Goal: Information Seeking & Learning: Check status

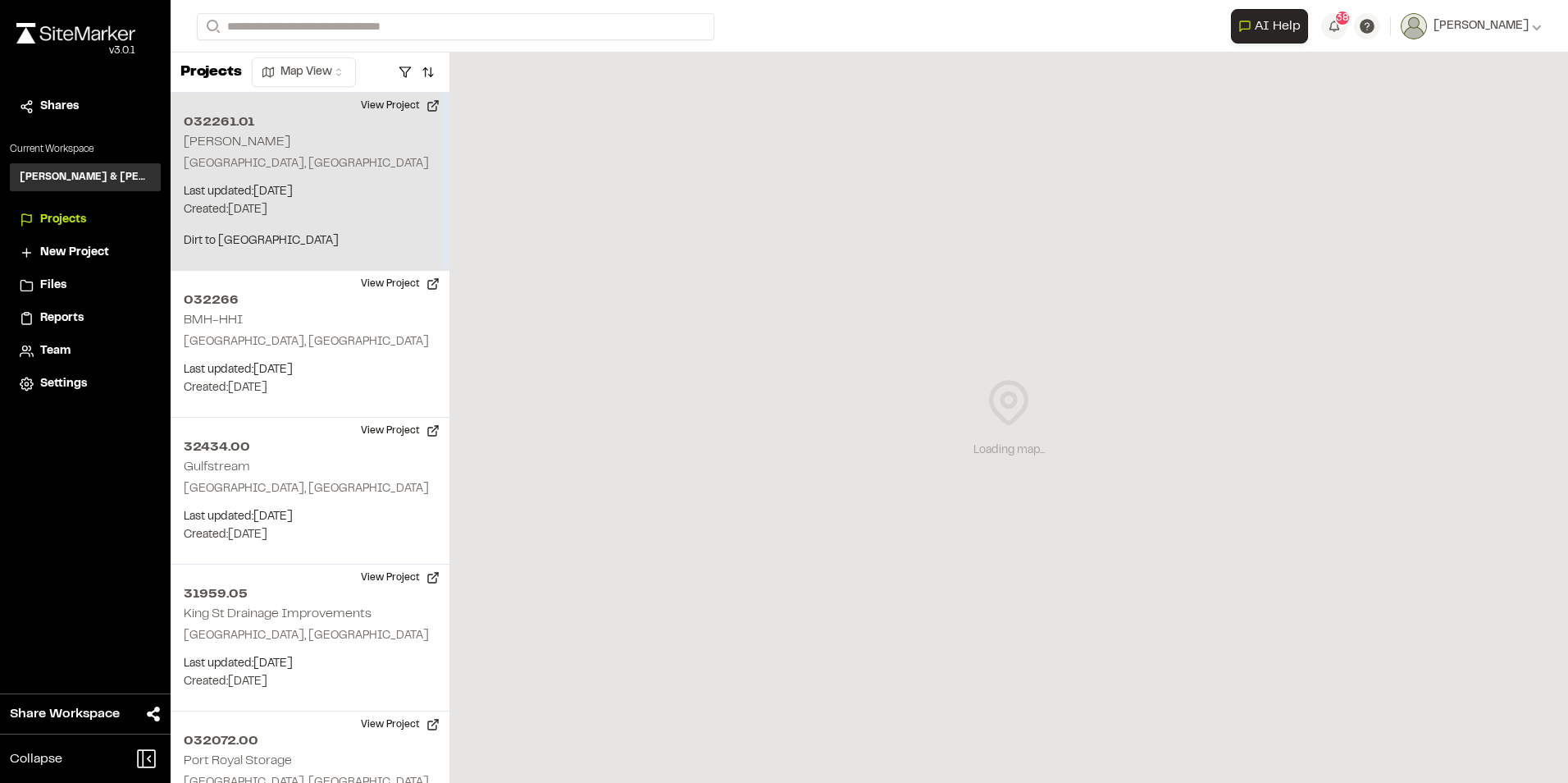
click at [304, 207] on p "Created: Oct 7, 2025" at bounding box center [310, 210] width 253 height 18
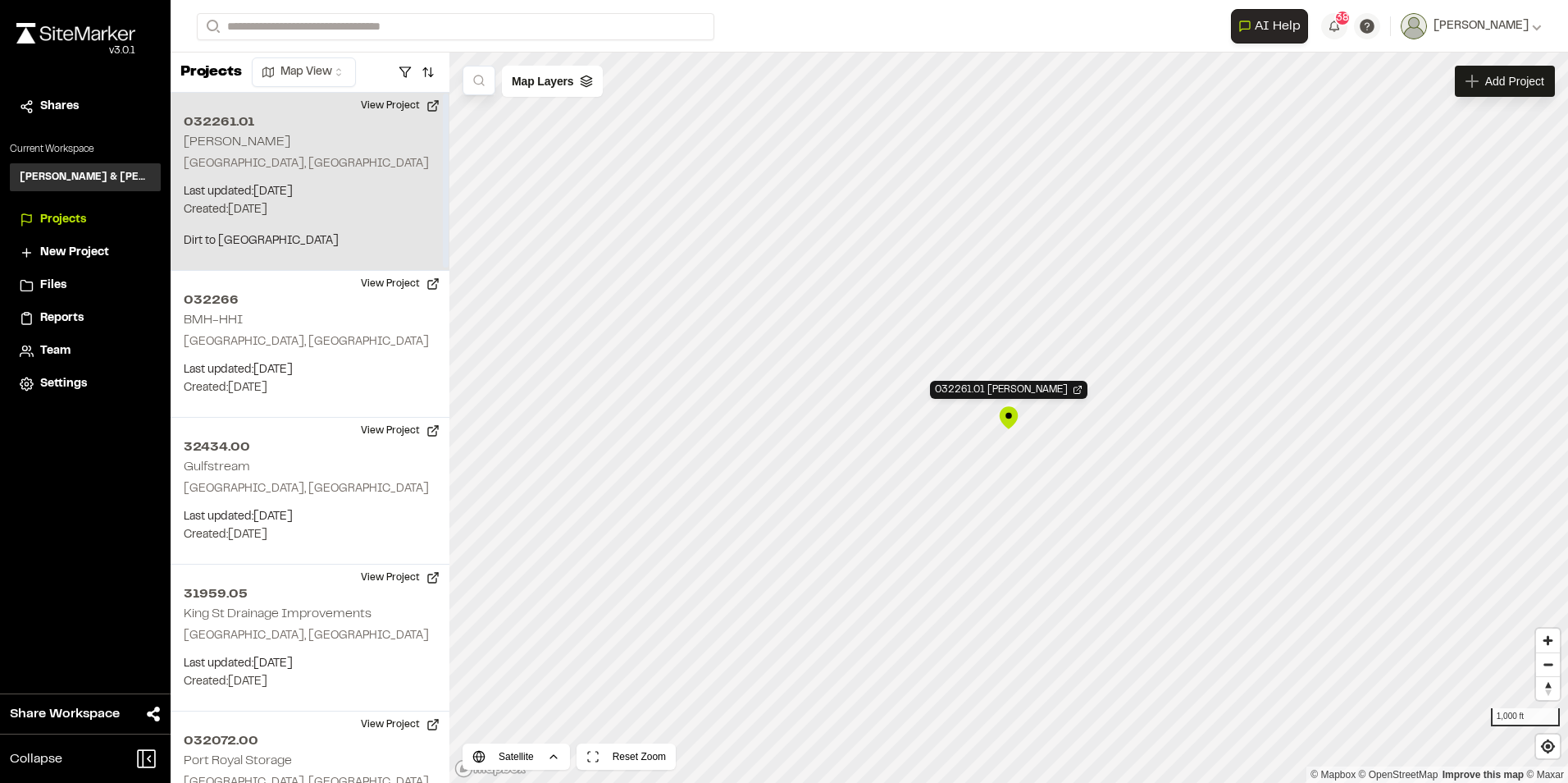
click at [220, 183] on p "Last updated: Oct 7, 2025" at bounding box center [310, 192] width 253 height 18
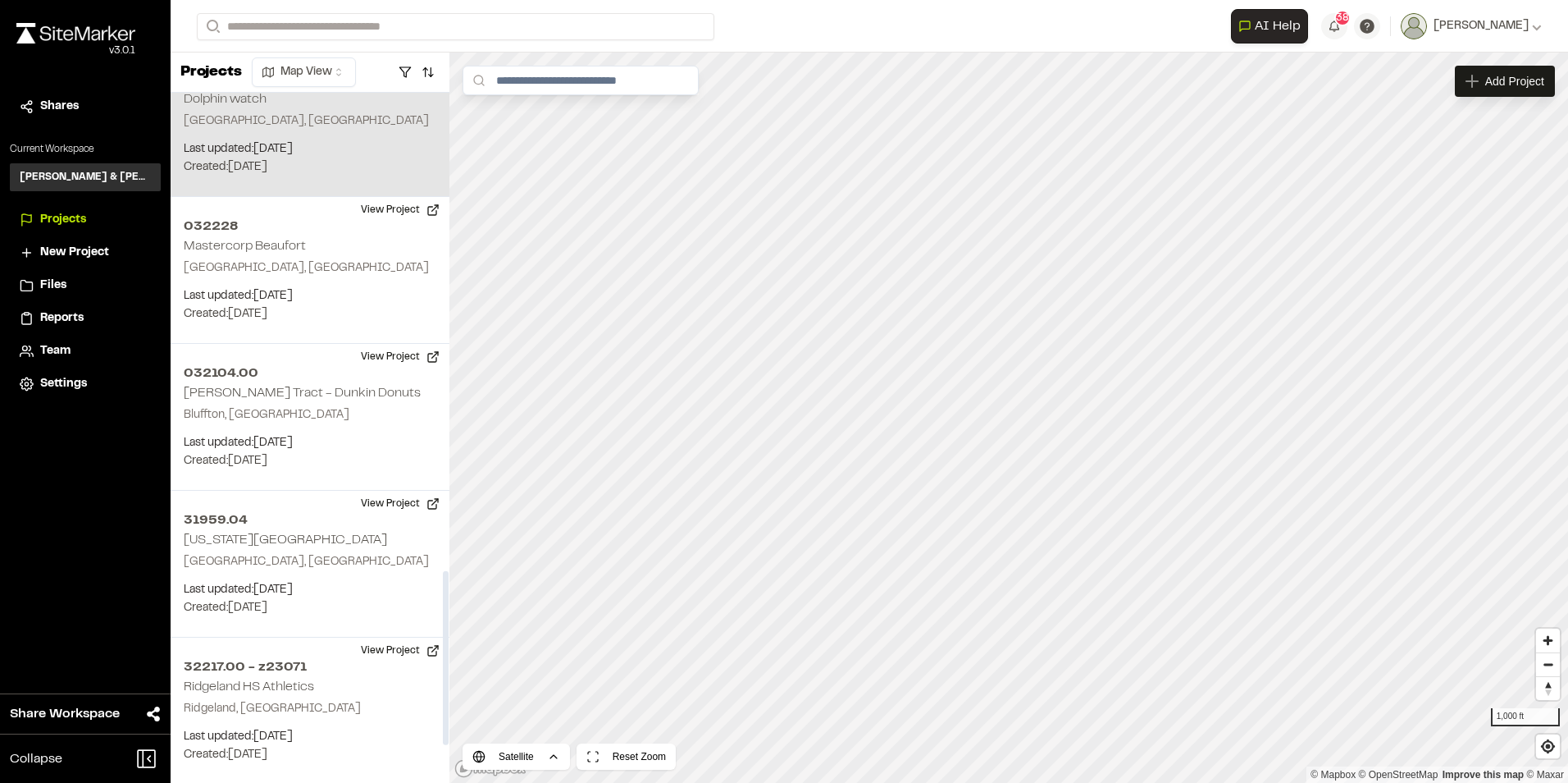
scroll to position [1969, 0]
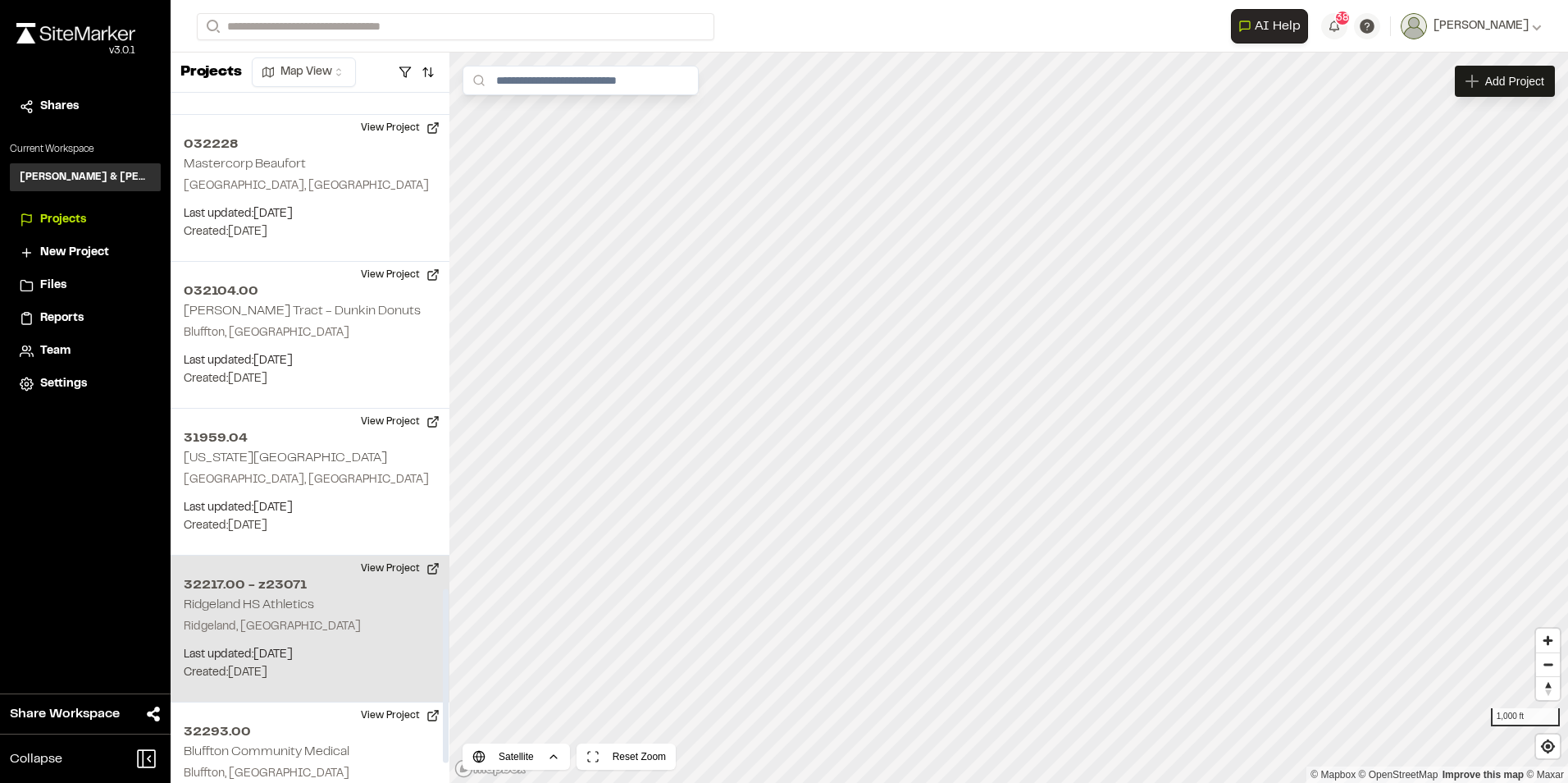
click at [253, 618] on p "Ridgeland, SC" at bounding box center [310, 626] width 253 height 18
click at [254, 618] on p "Ridgeland, SC" at bounding box center [310, 626] width 253 height 18
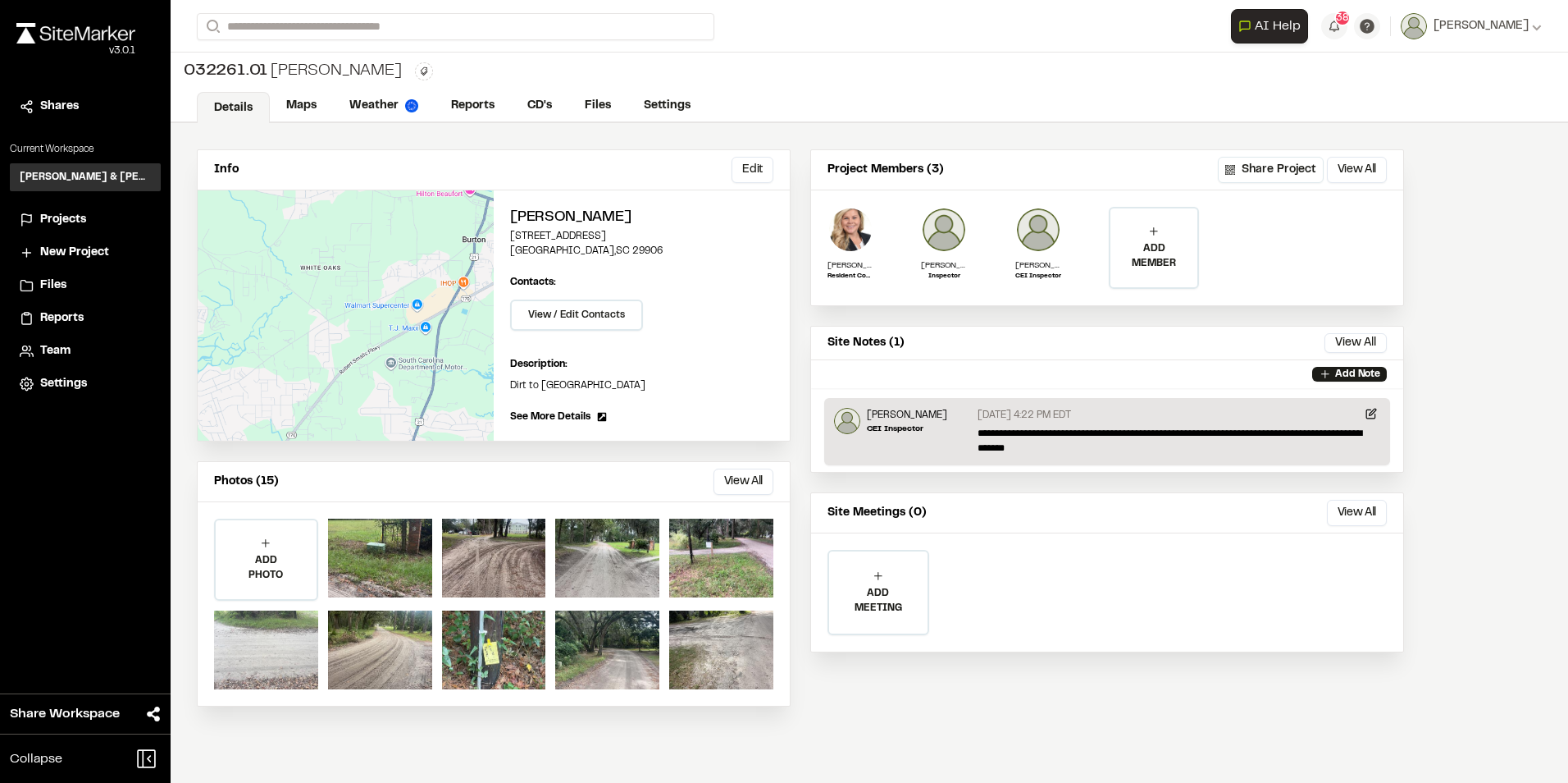
click at [274, 666] on div at bounding box center [265, 650] width 104 height 79
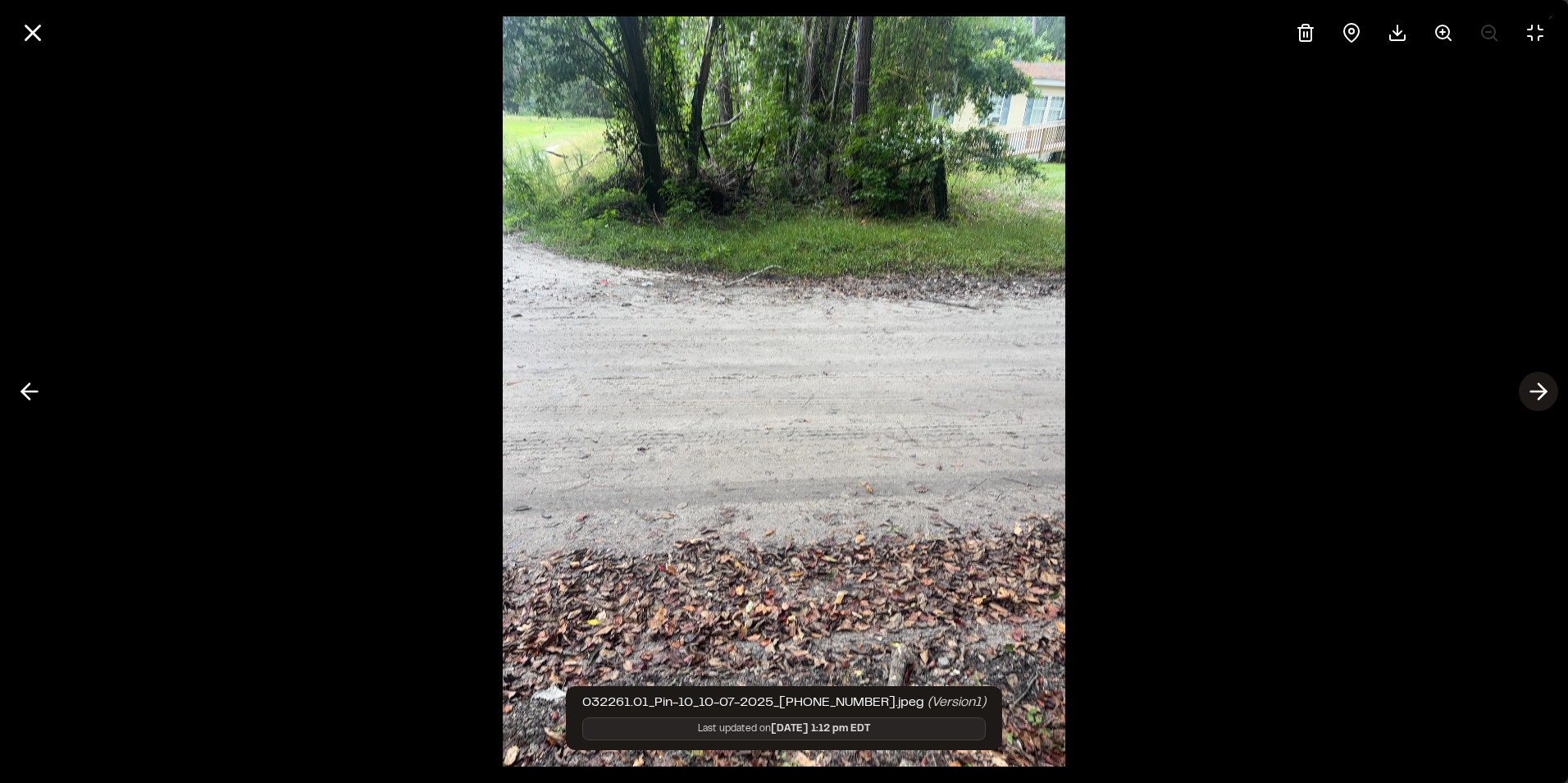
click at [1552, 391] on button at bounding box center [1538, 391] width 39 height 39
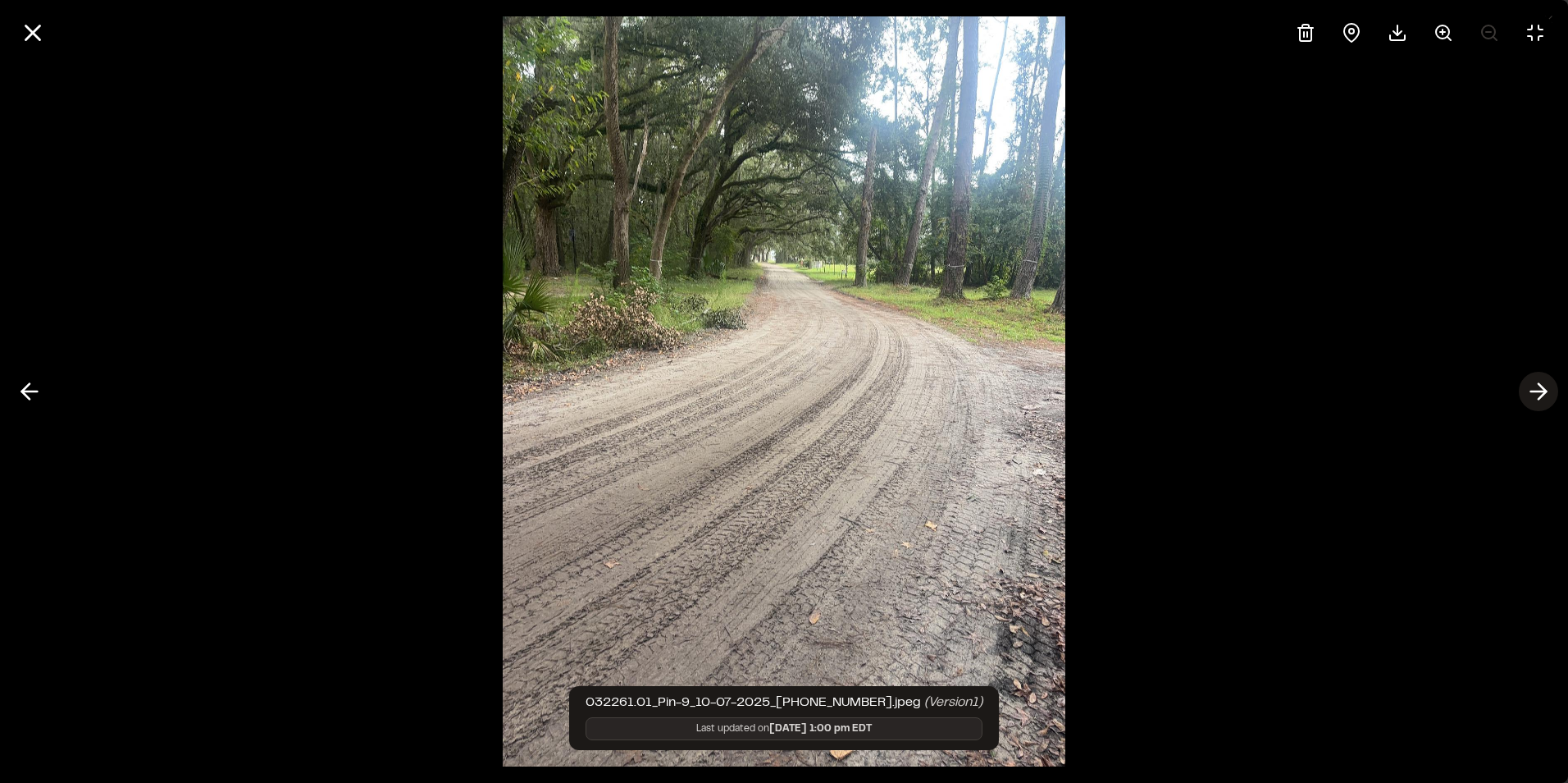
click at [1550, 391] on icon at bounding box center [1538, 391] width 26 height 28
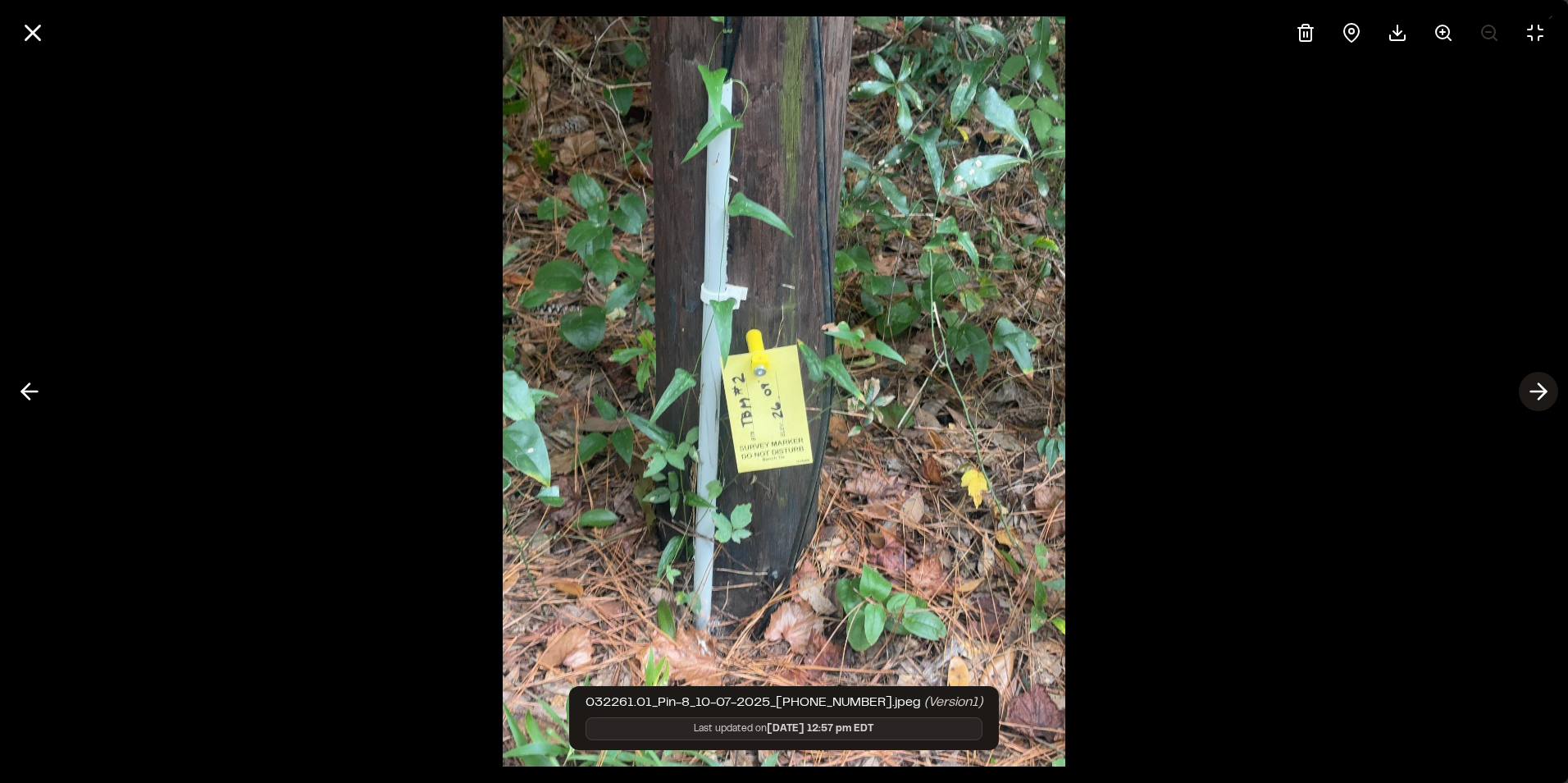
click at [1550, 391] on icon at bounding box center [1538, 391] width 26 height 28
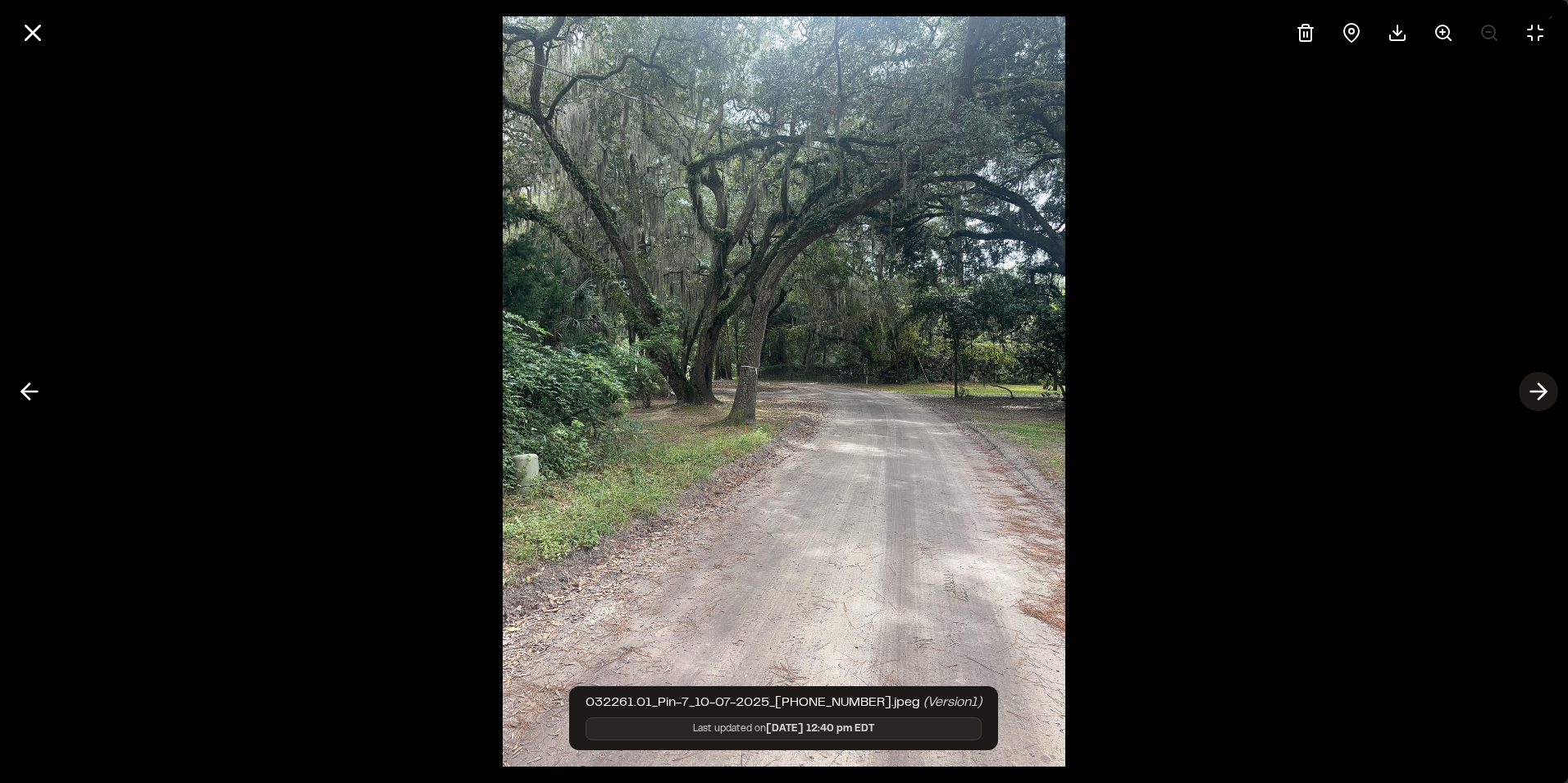
click at [1550, 391] on icon at bounding box center [1538, 391] width 26 height 28
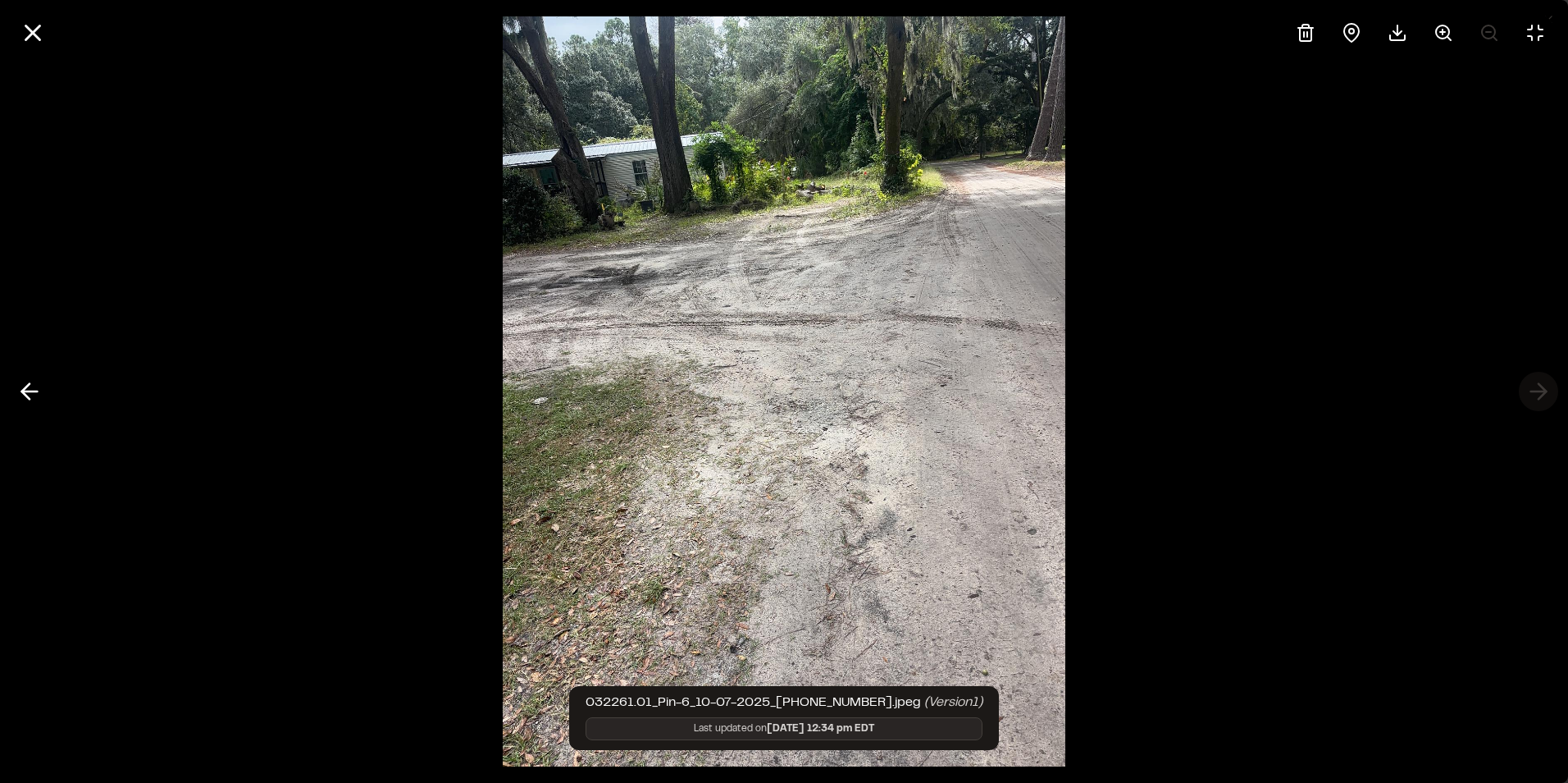
click at [1550, 391] on div at bounding box center [784, 391] width 1568 height 783
click at [29, 396] on icon at bounding box center [29, 391] width 26 height 28
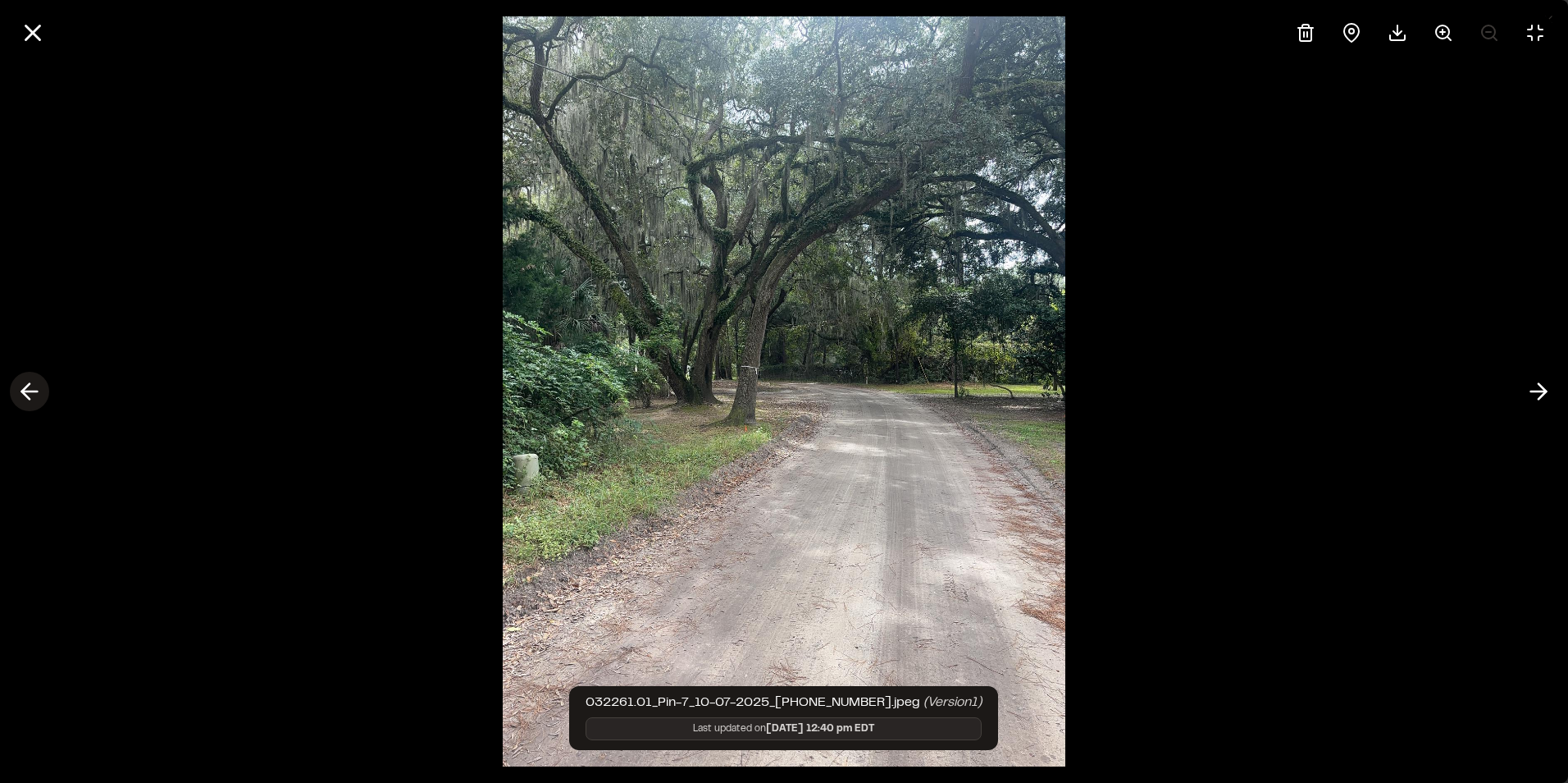
click at [29, 396] on icon at bounding box center [29, 391] width 26 height 28
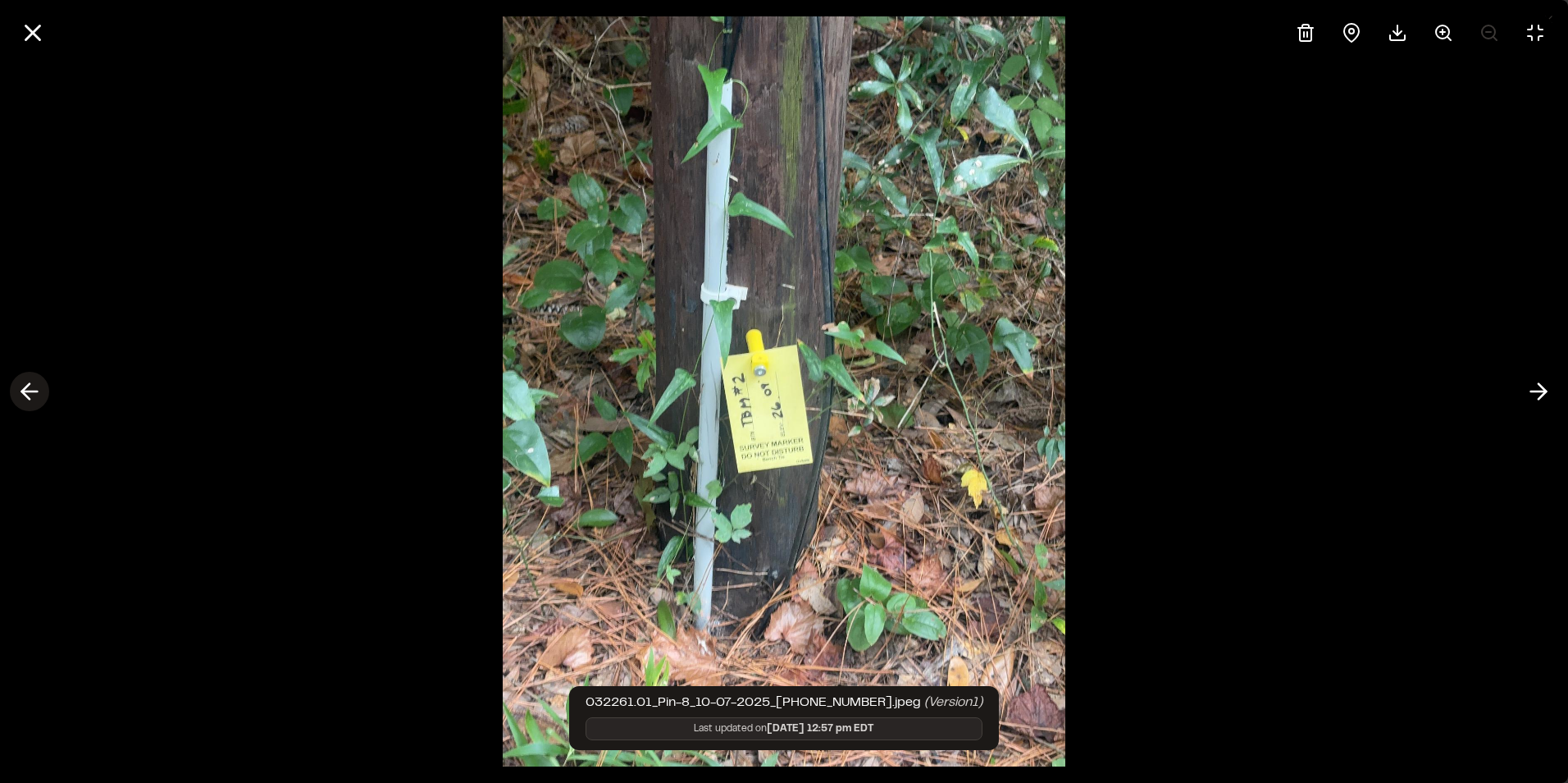
click at [29, 396] on icon at bounding box center [29, 391] width 26 height 28
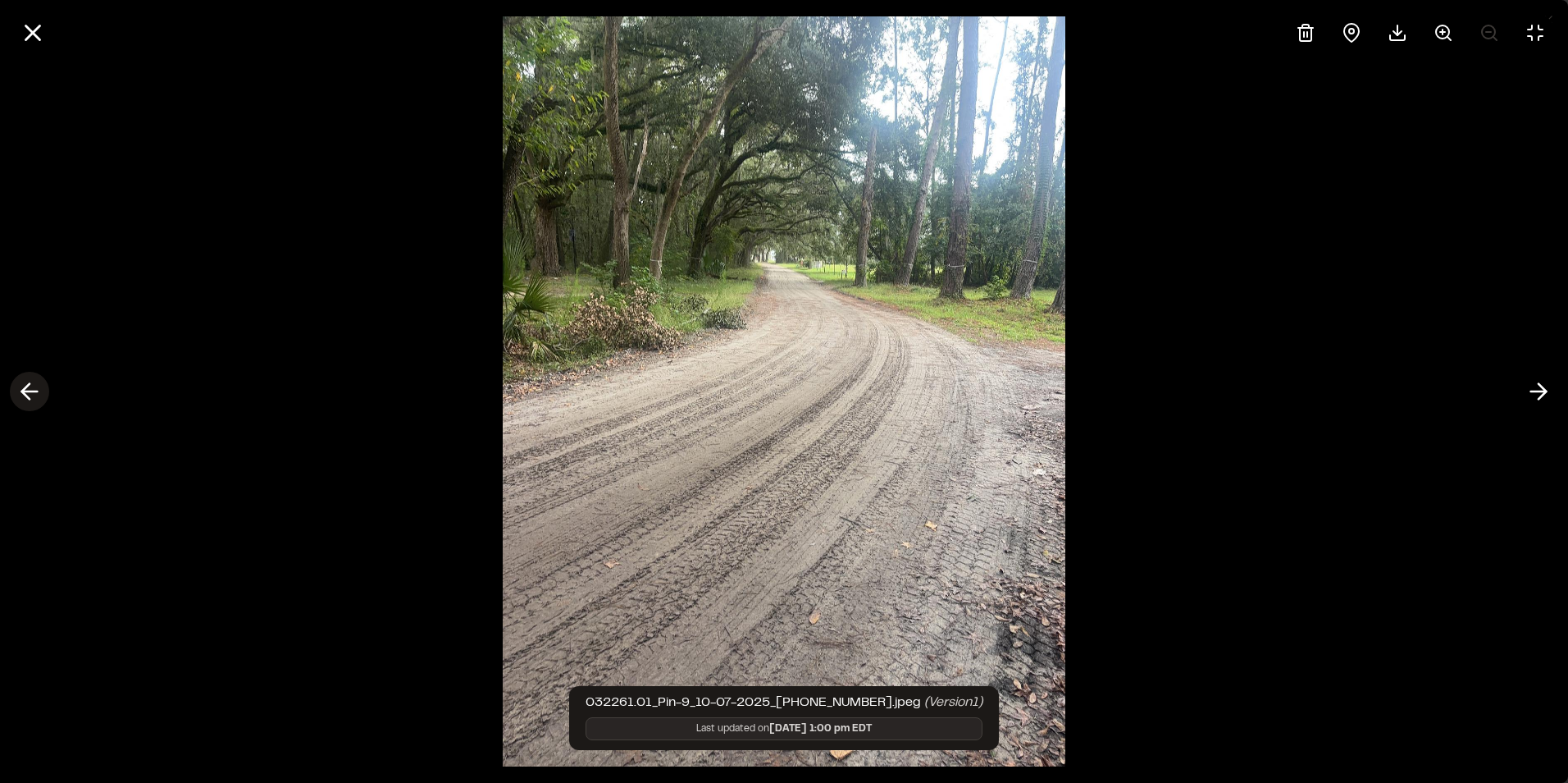
click at [29, 396] on icon at bounding box center [29, 391] width 26 height 28
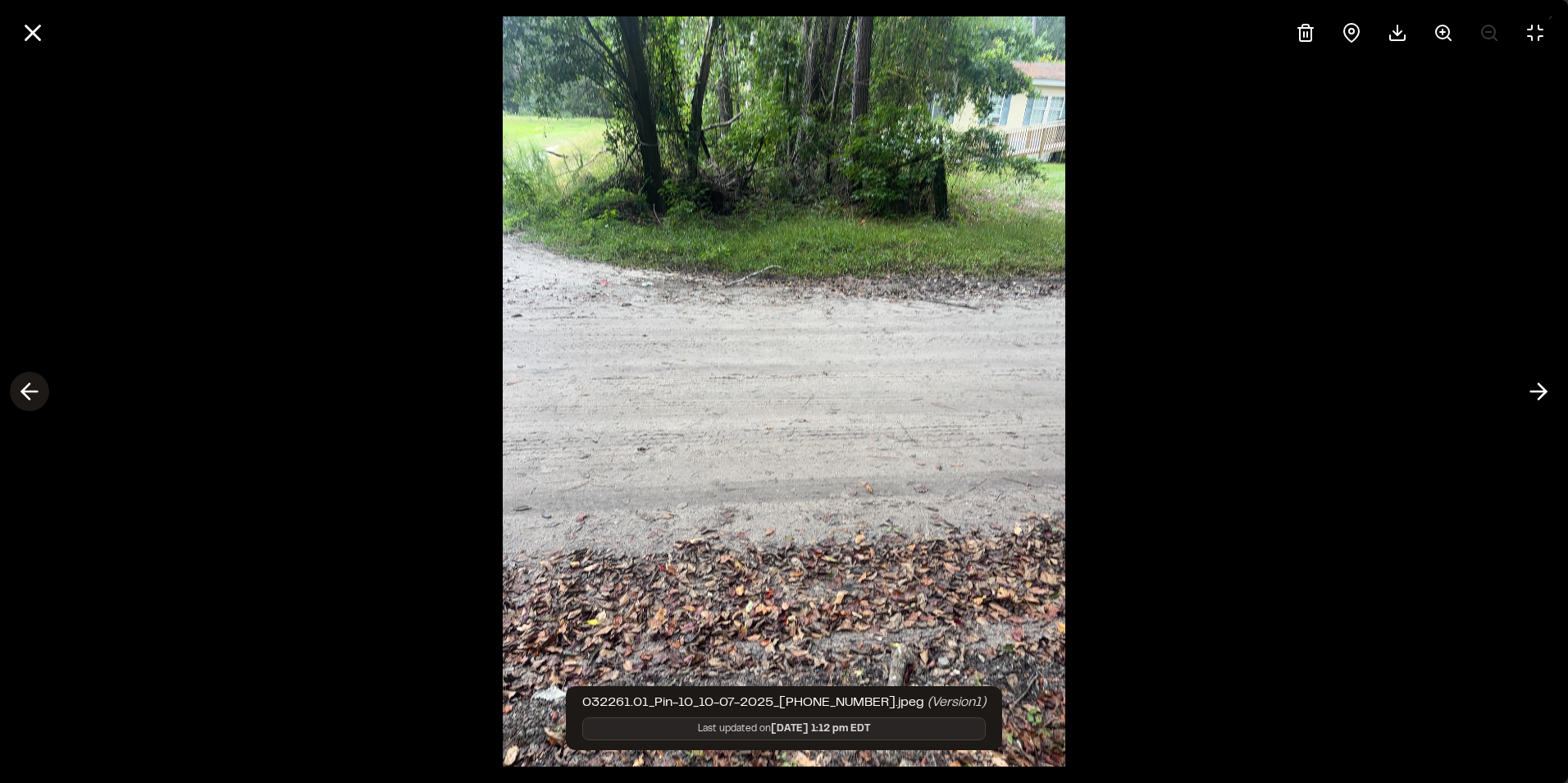
click at [29, 396] on icon at bounding box center [29, 391] width 26 height 28
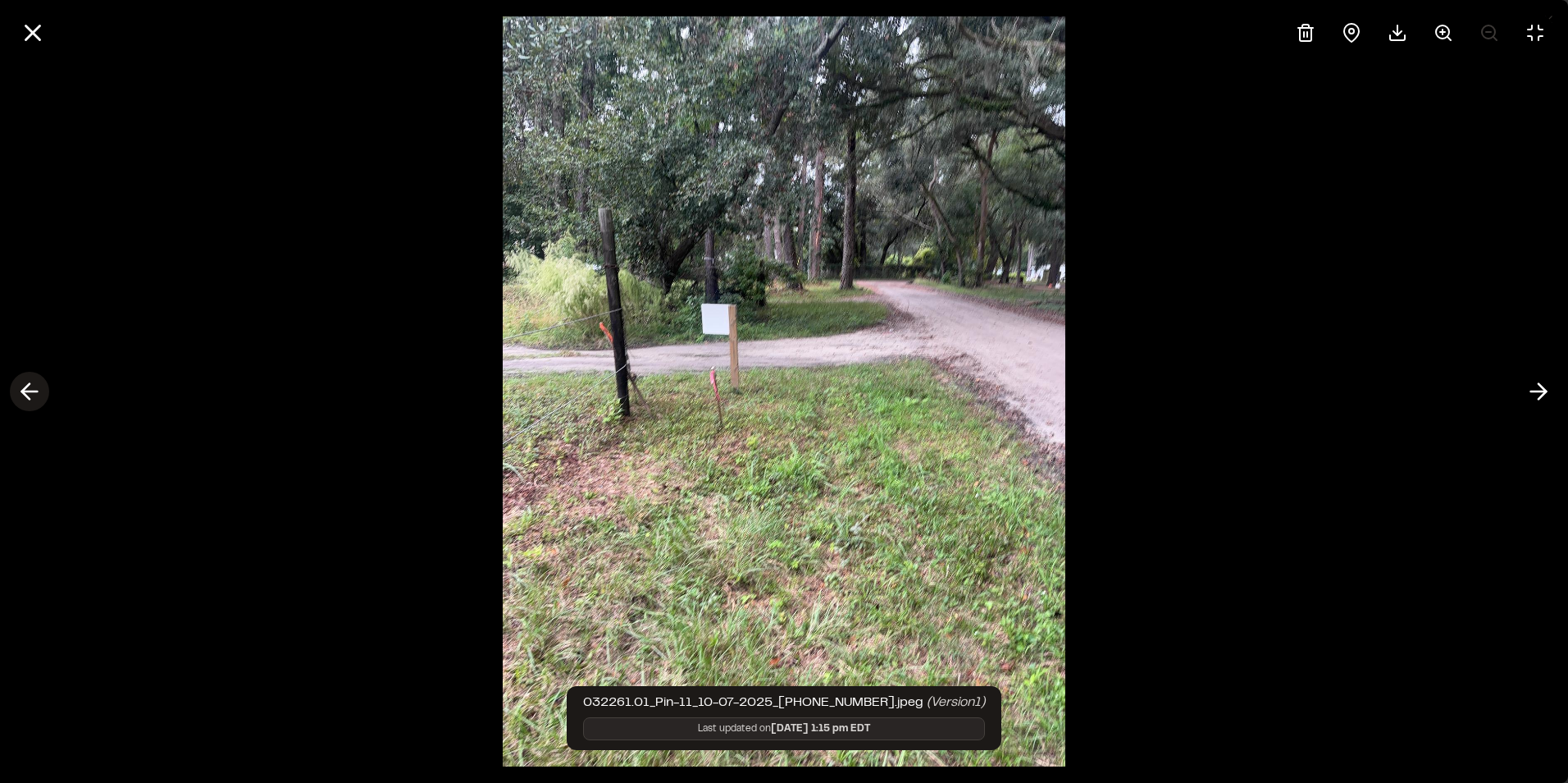
click at [29, 396] on icon at bounding box center [29, 391] width 26 height 28
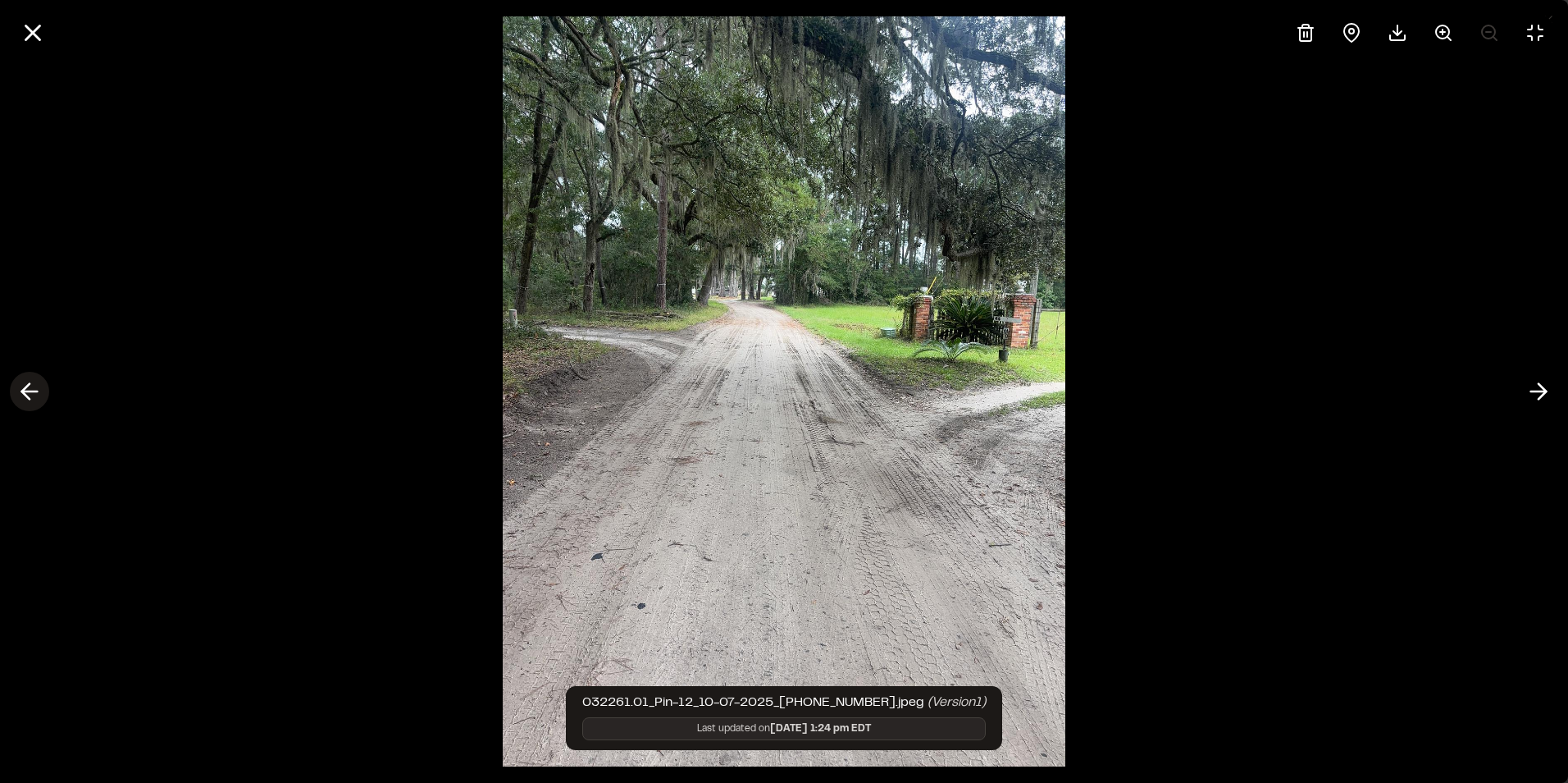
click at [29, 396] on icon at bounding box center [29, 391] width 26 height 28
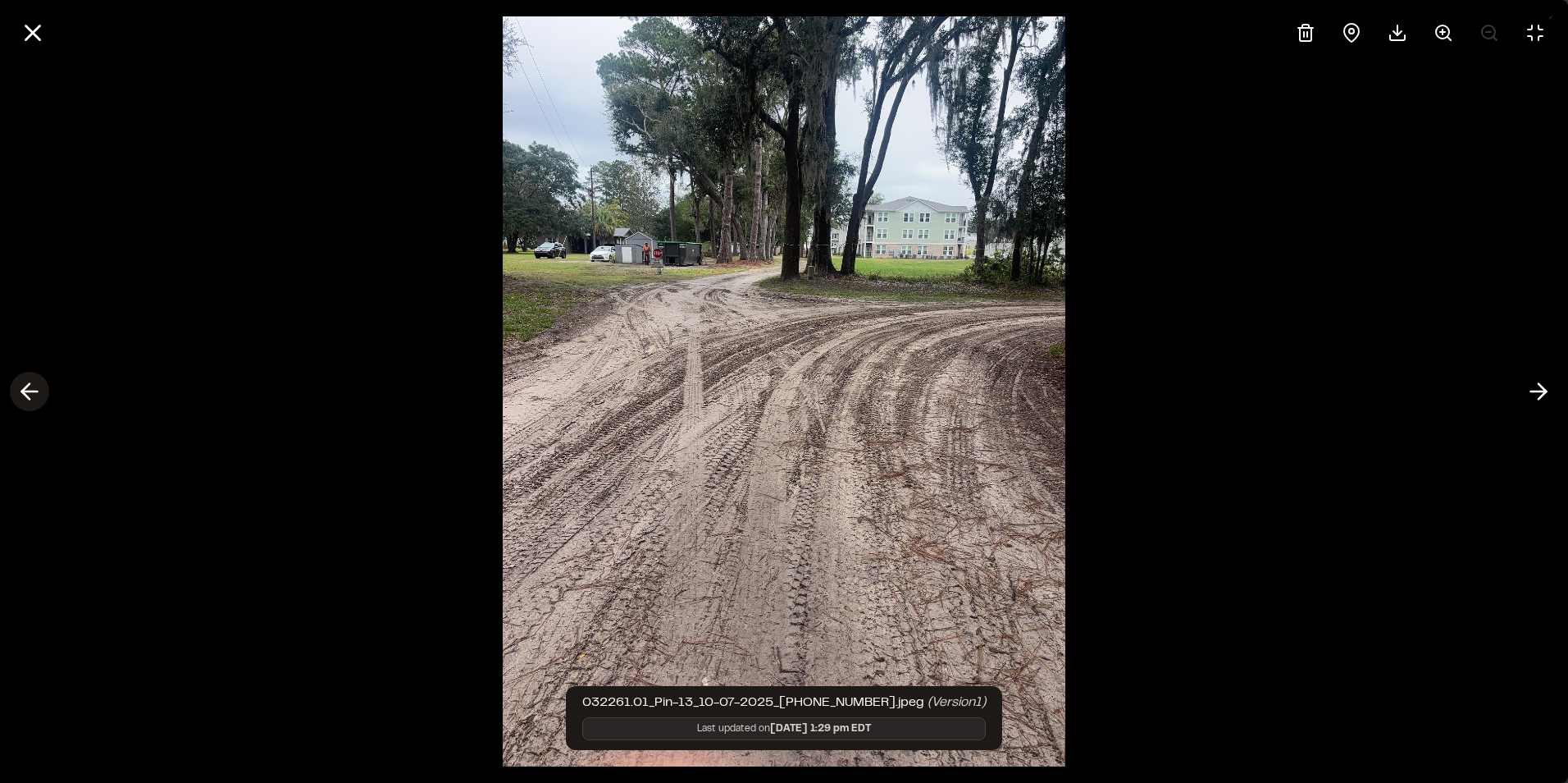
click at [29, 396] on icon at bounding box center [29, 391] width 26 height 28
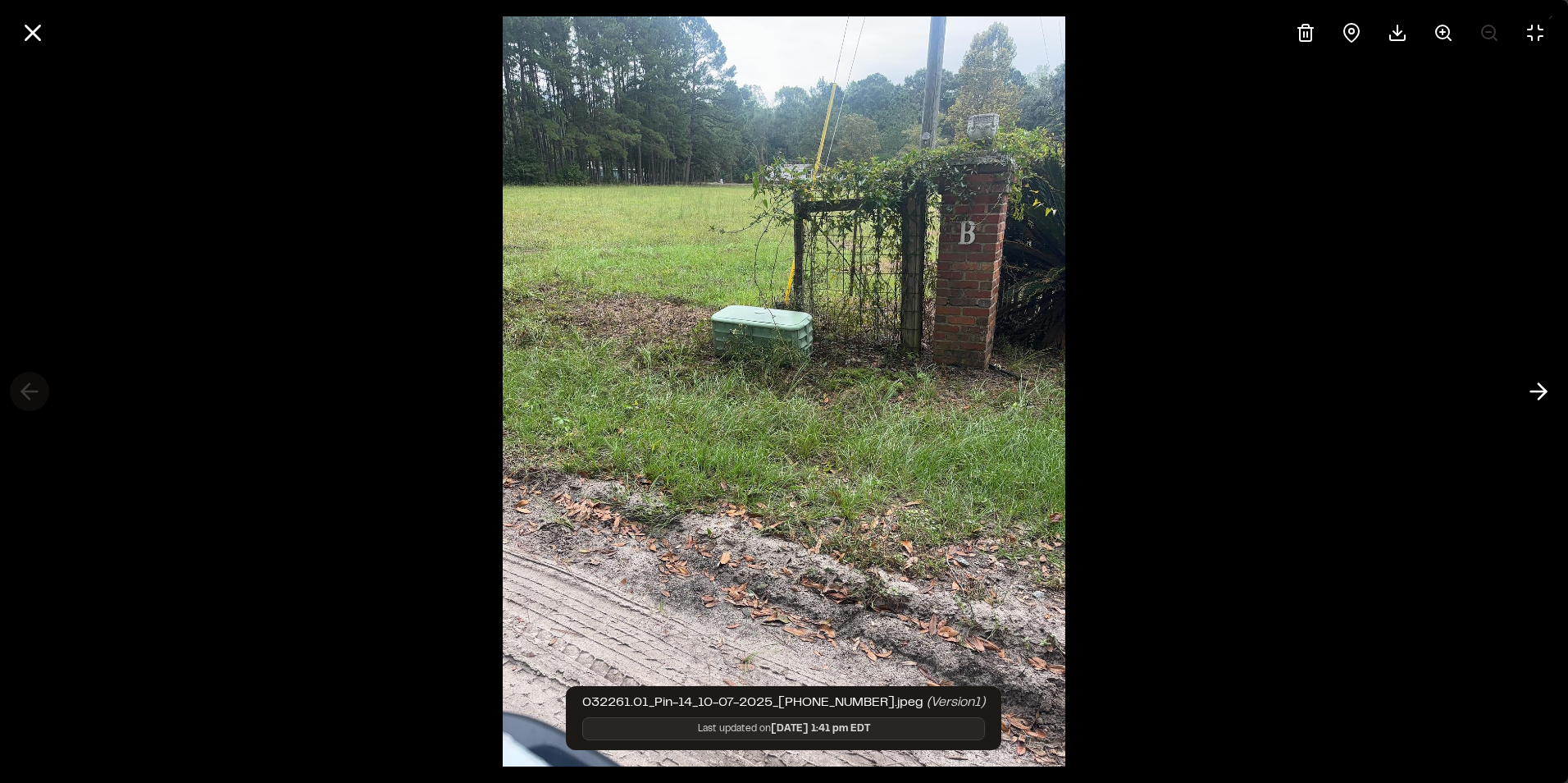
click at [29, 396] on div at bounding box center [784, 391] width 1568 height 783
click at [321, 249] on div at bounding box center [784, 391] width 1568 height 783
click at [1540, 391] on line at bounding box center [1539, 391] width 16 height 0
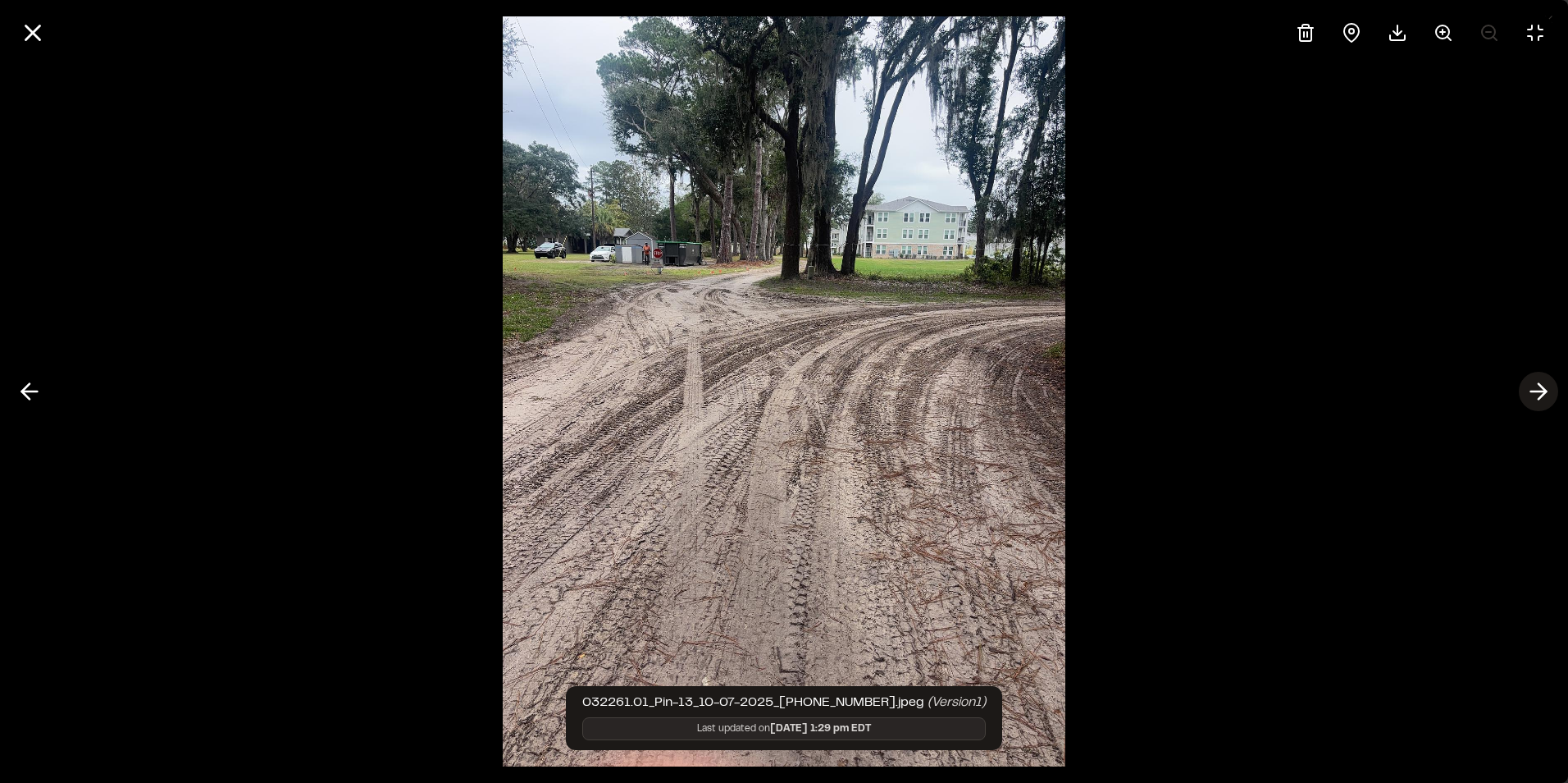
click at [1540, 391] on line at bounding box center [1539, 391] width 16 height 0
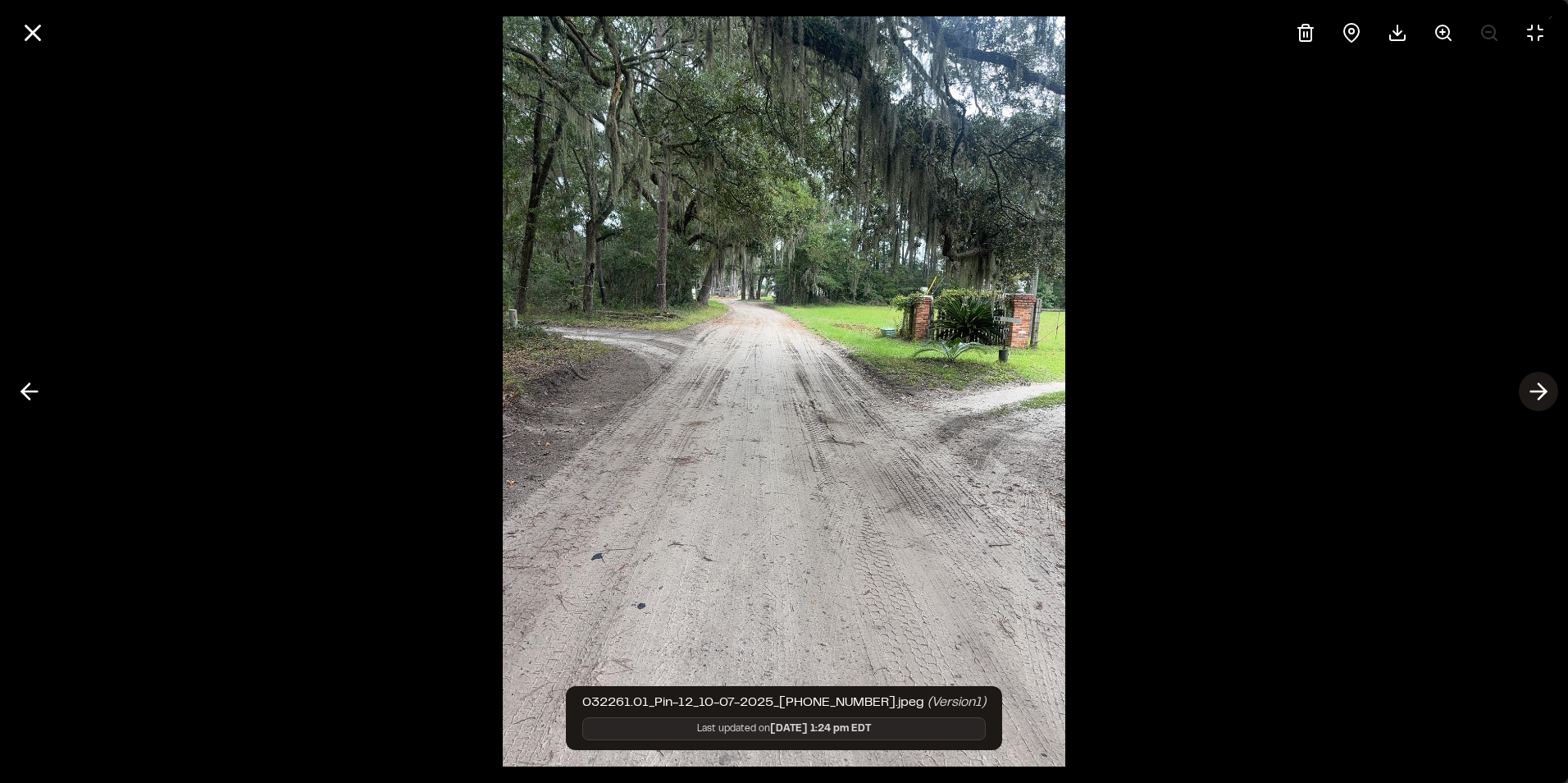
click at [1540, 391] on line at bounding box center [1539, 391] width 16 height 0
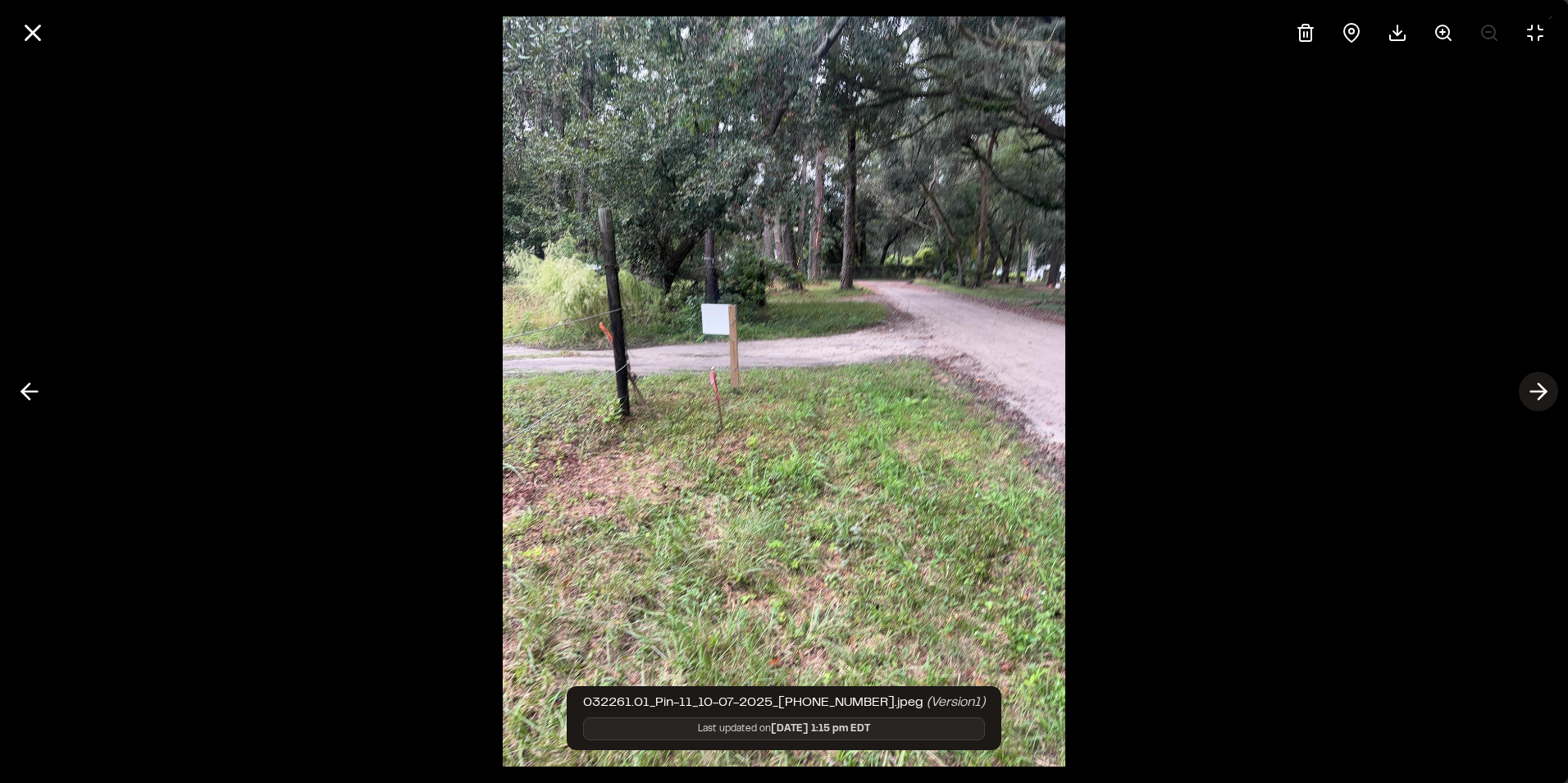
click at [1540, 391] on line at bounding box center [1539, 391] width 16 height 0
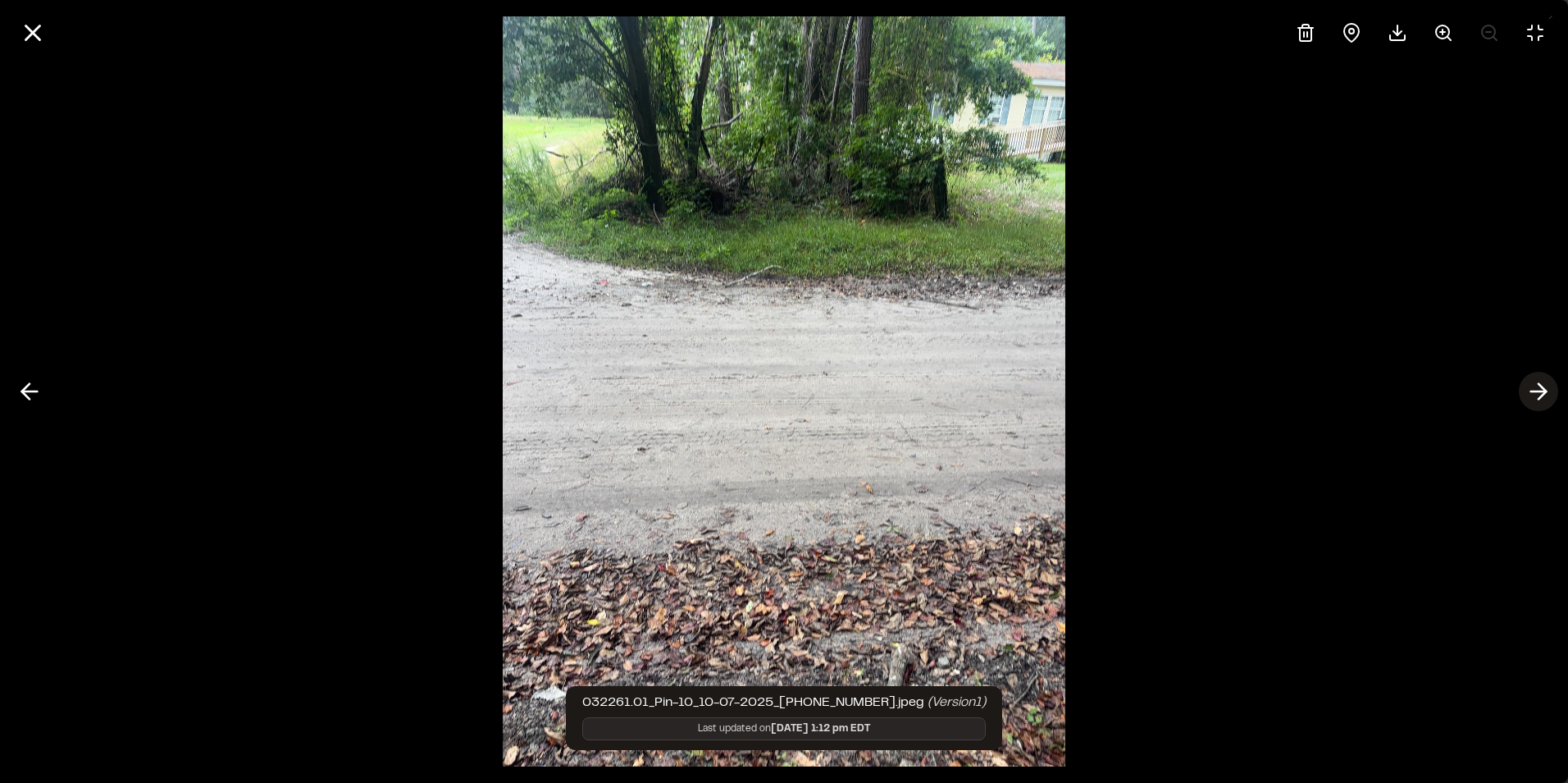
click at [1540, 391] on line at bounding box center [1539, 391] width 16 height 0
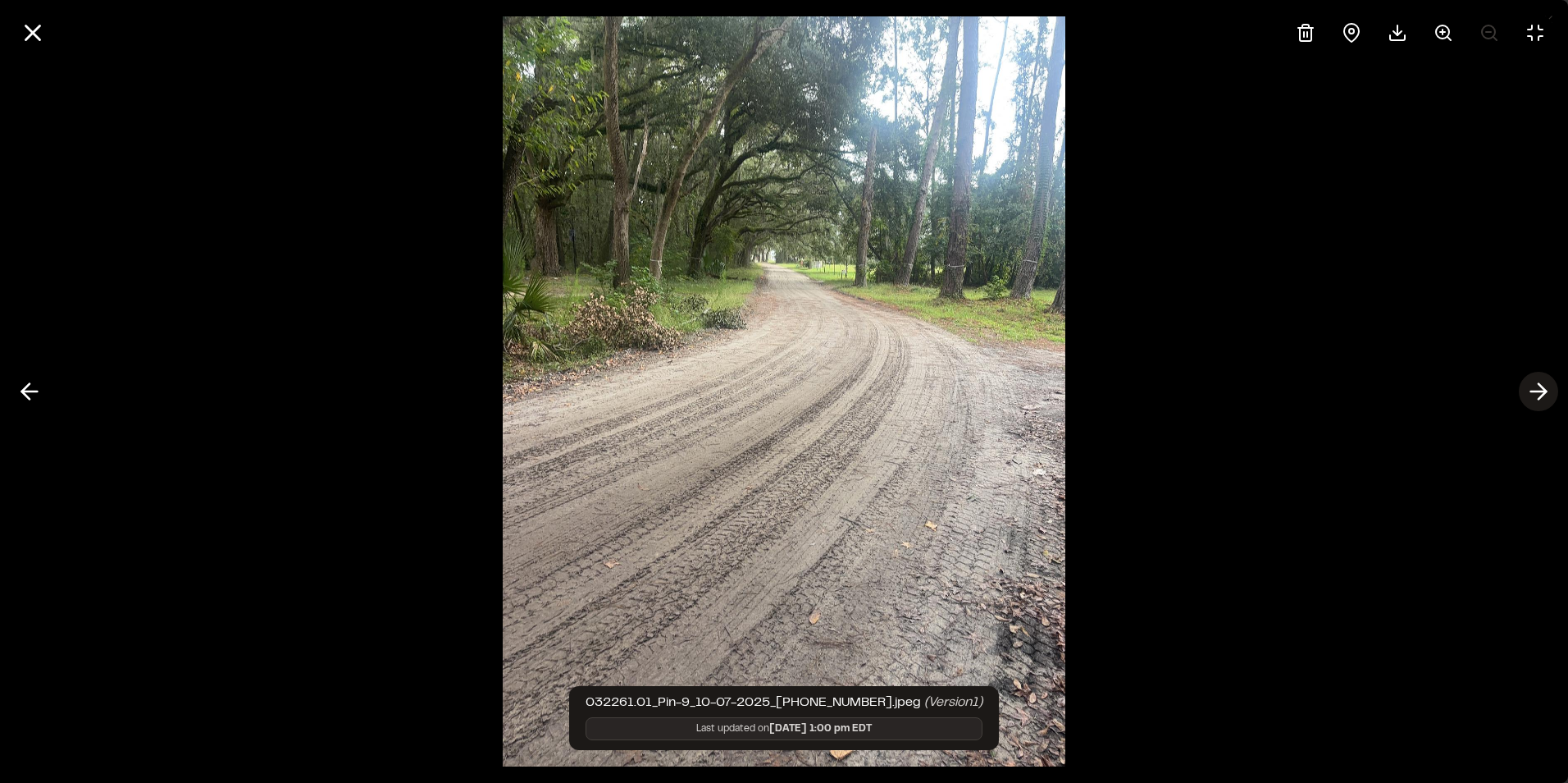
click at [1540, 391] on line at bounding box center [1539, 391] width 16 height 0
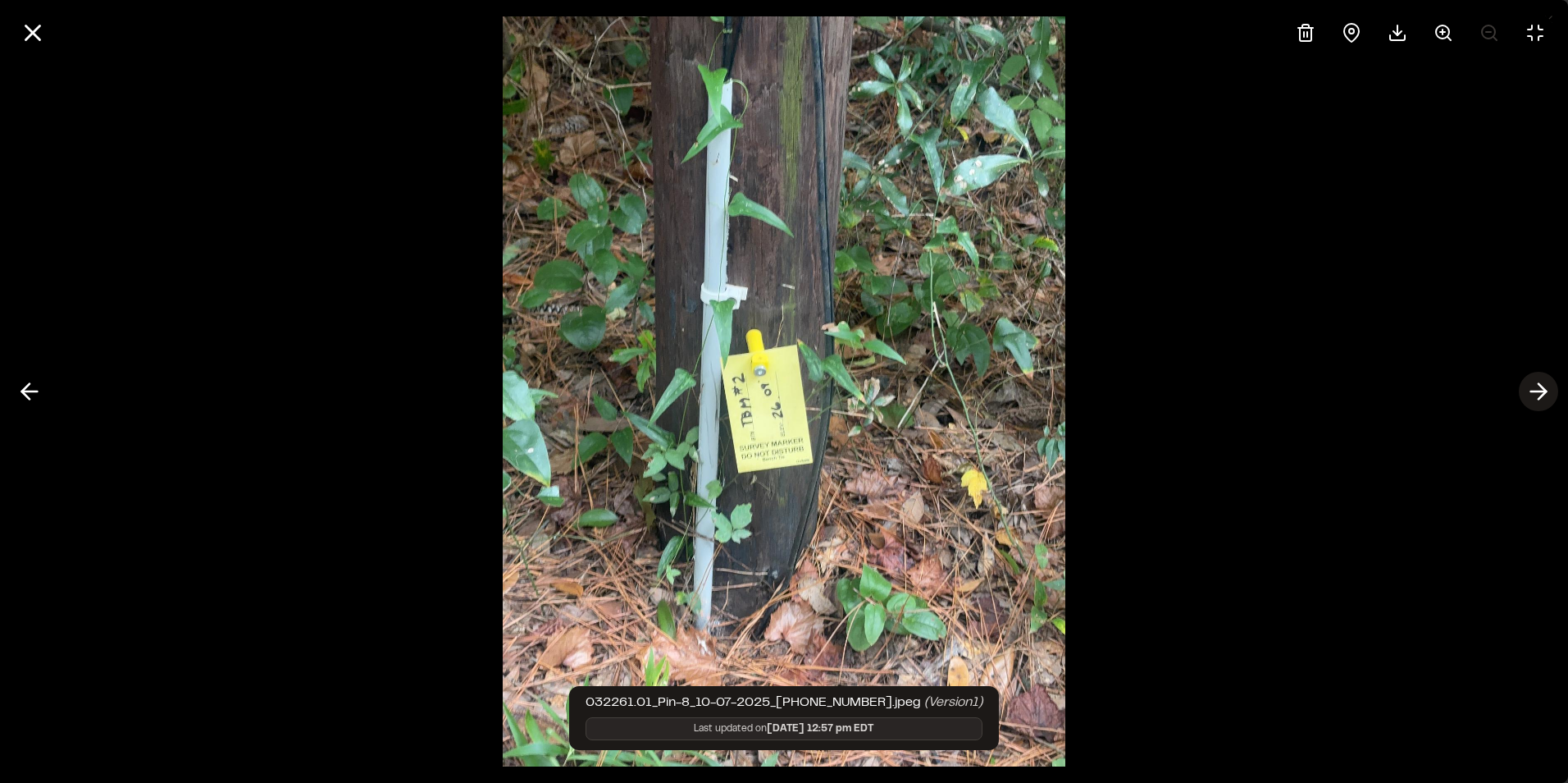
click at [1540, 391] on line at bounding box center [1539, 391] width 16 height 0
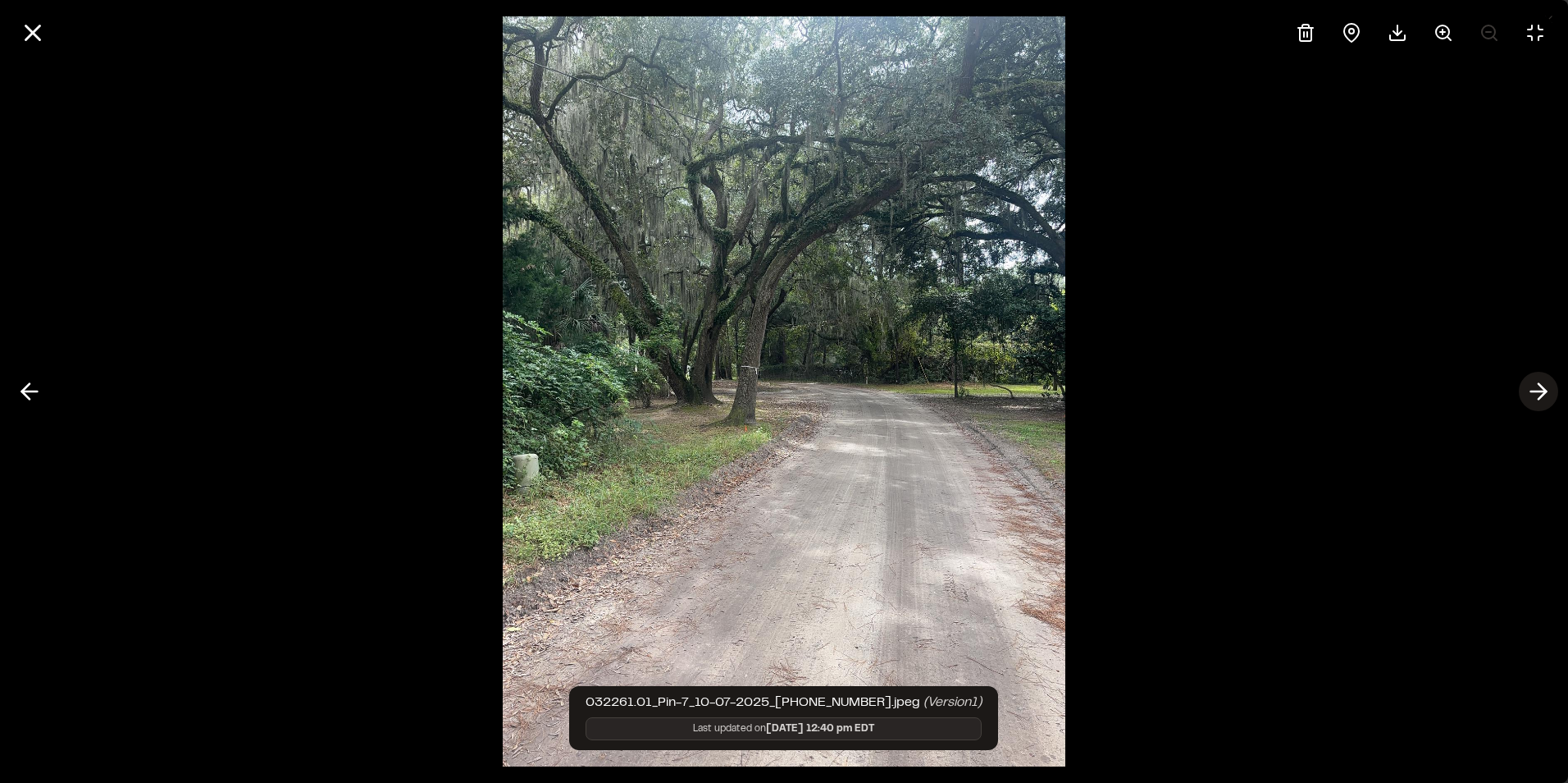
click at [1540, 391] on line at bounding box center [1539, 391] width 16 height 0
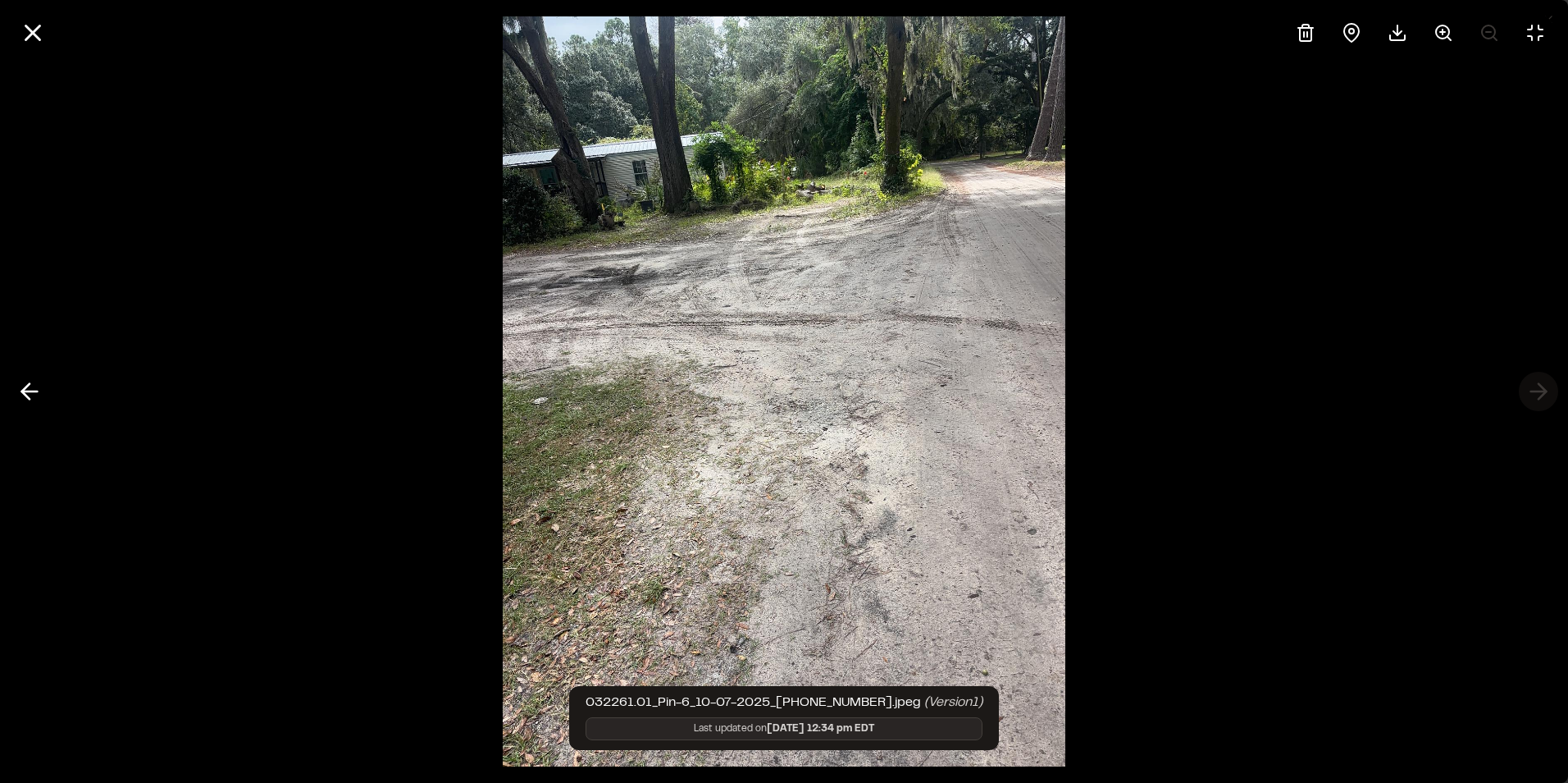
click at [1540, 391] on div at bounding box center [784, 391] width 1568 height 783
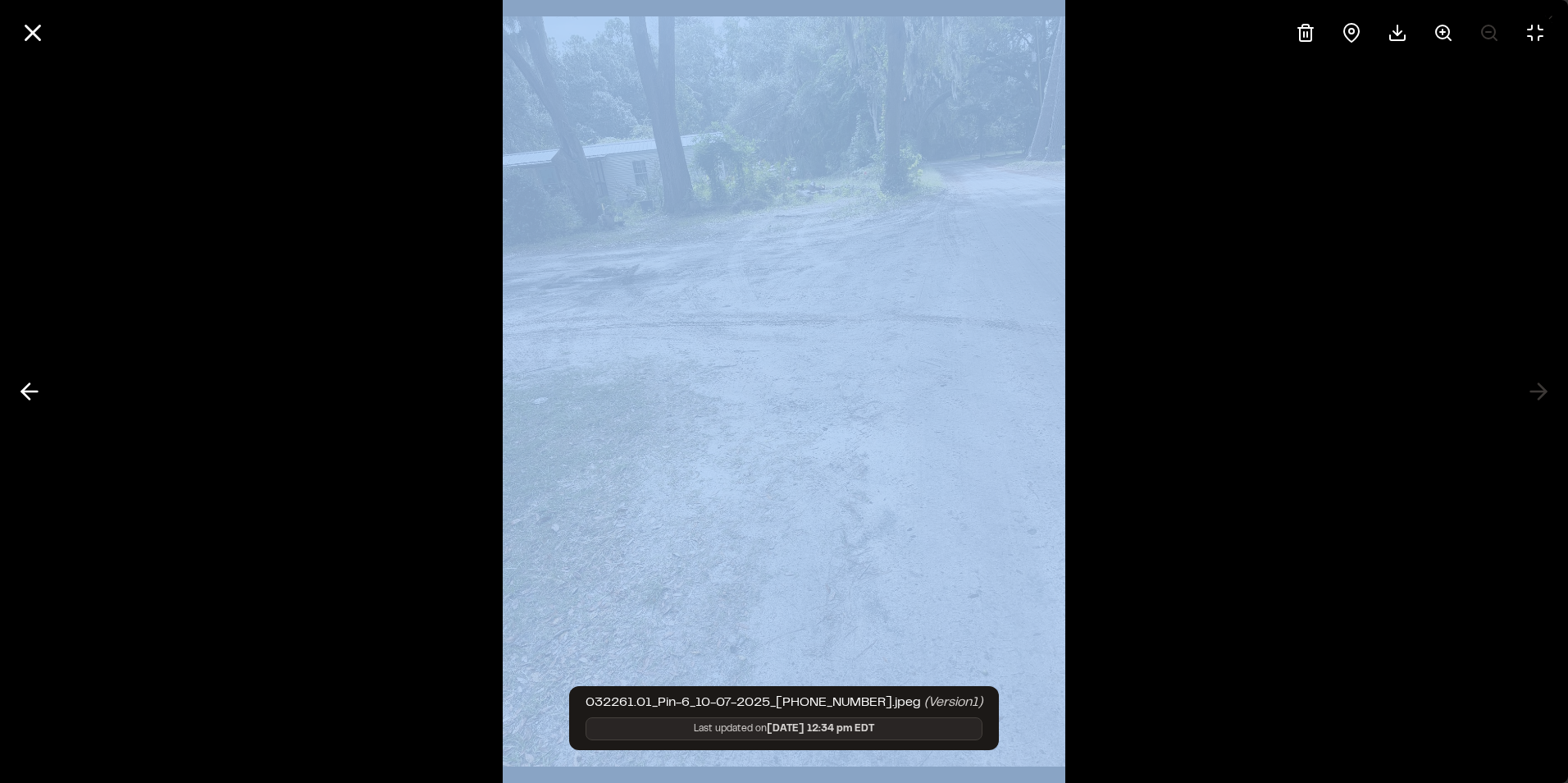
click at [1540, 391] on div at bounding box center [784, 391] width 1568 height 783
click at [32, 391] on line at bounding box center [30, 391] width 16 height 0
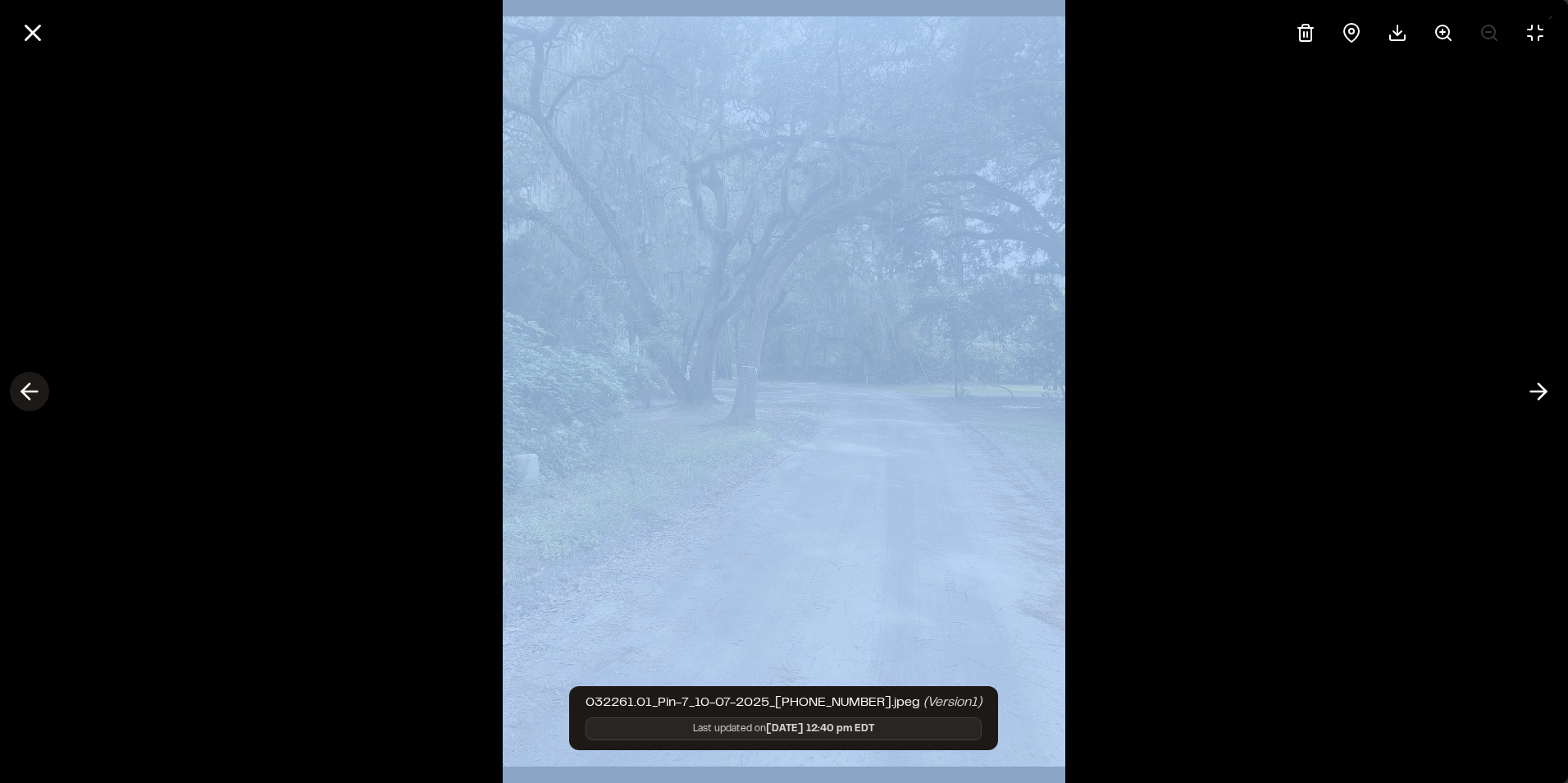
click at [32, 391] on line at bounding box center [30, 391] width 16 height 0
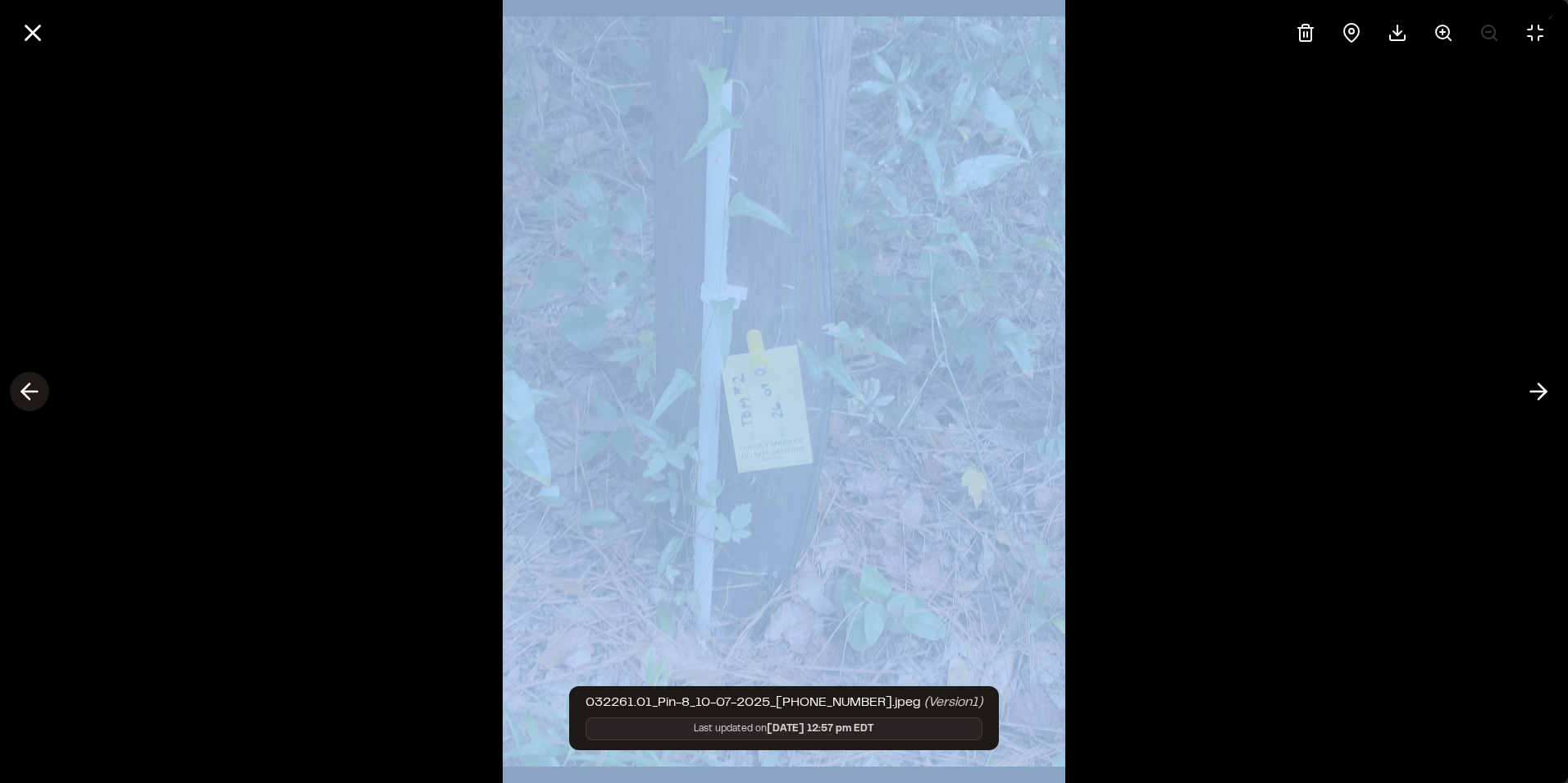
click at [32, 391] on line at bounding box center [30, 391] width 16 height 0
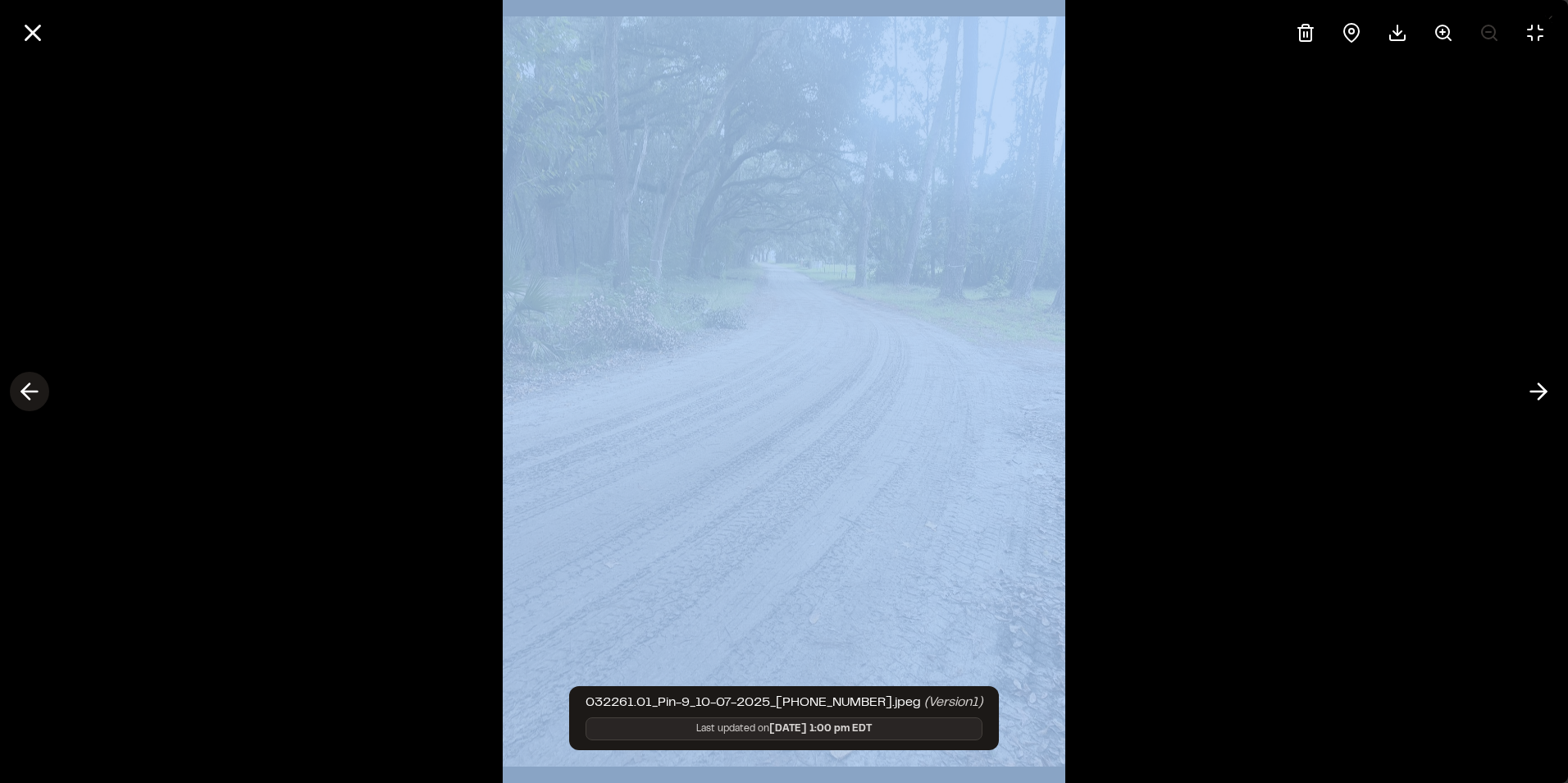
click at [32, 391] on line at bounding box center [30, 391] width 16 height 0
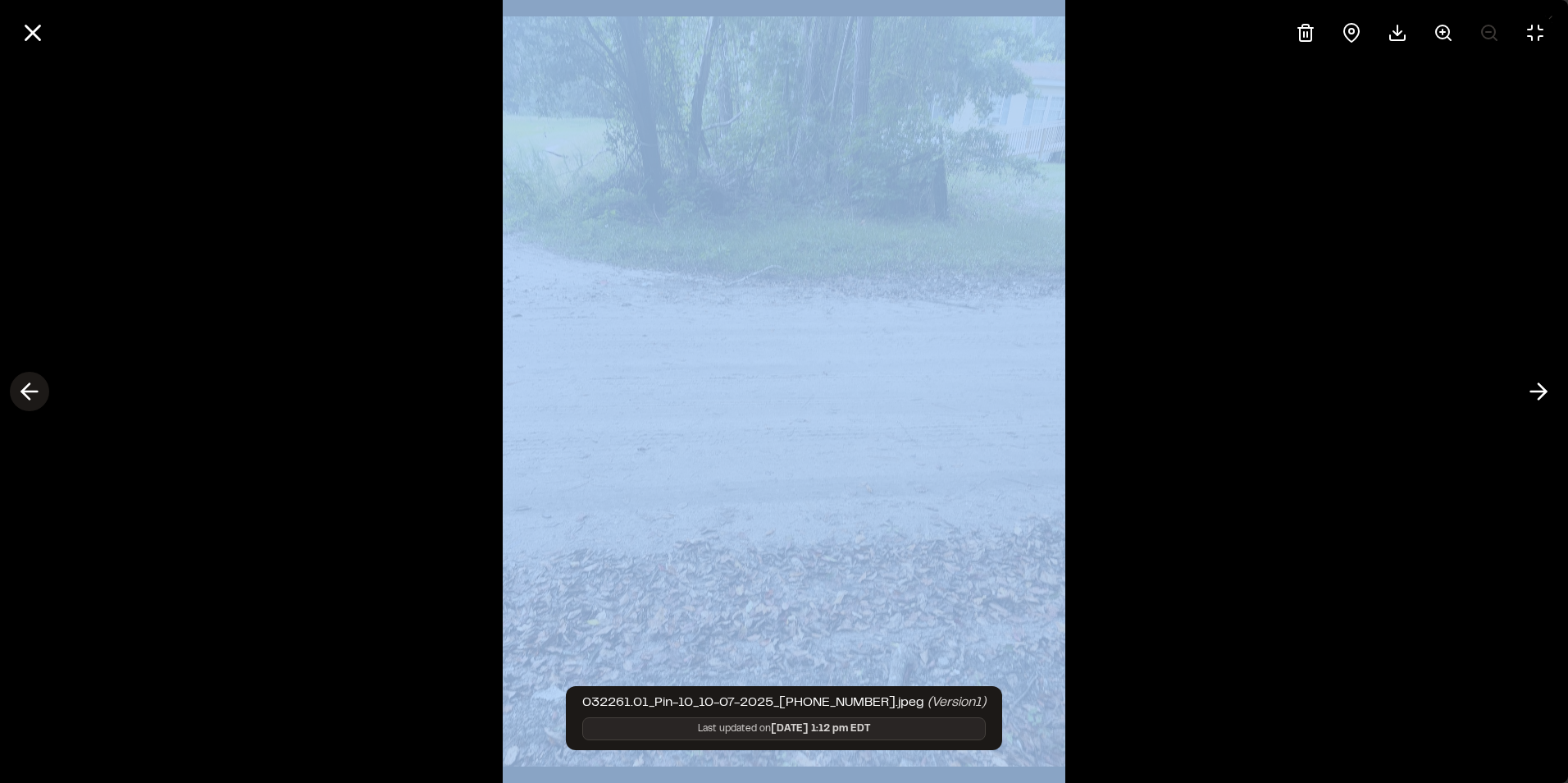
click at [32, 391] on line at bounding box center [30, 391] width 16 height 0
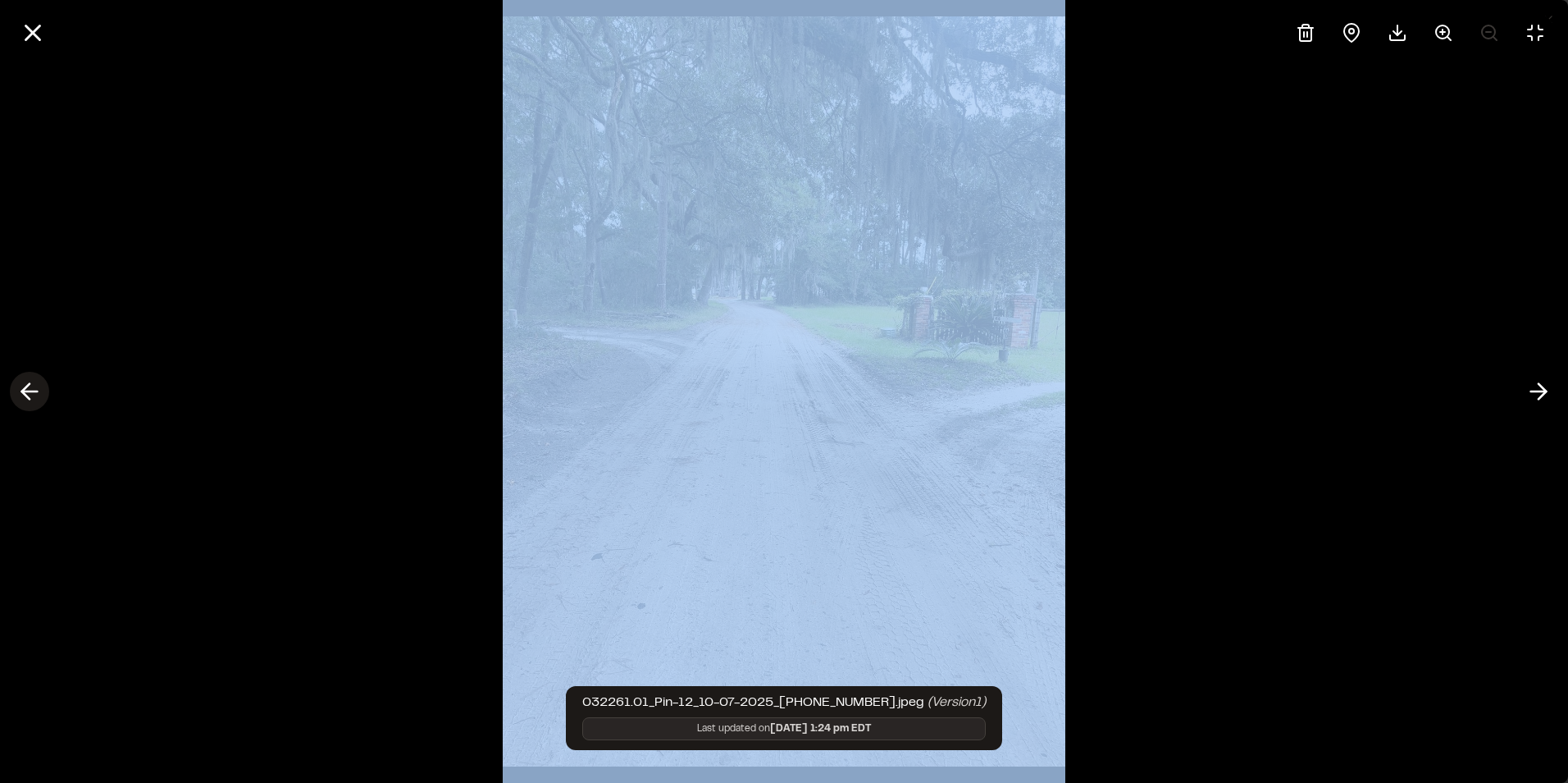
click at [32, 391] on line at bounding box center [30, 391] width 16 height 0
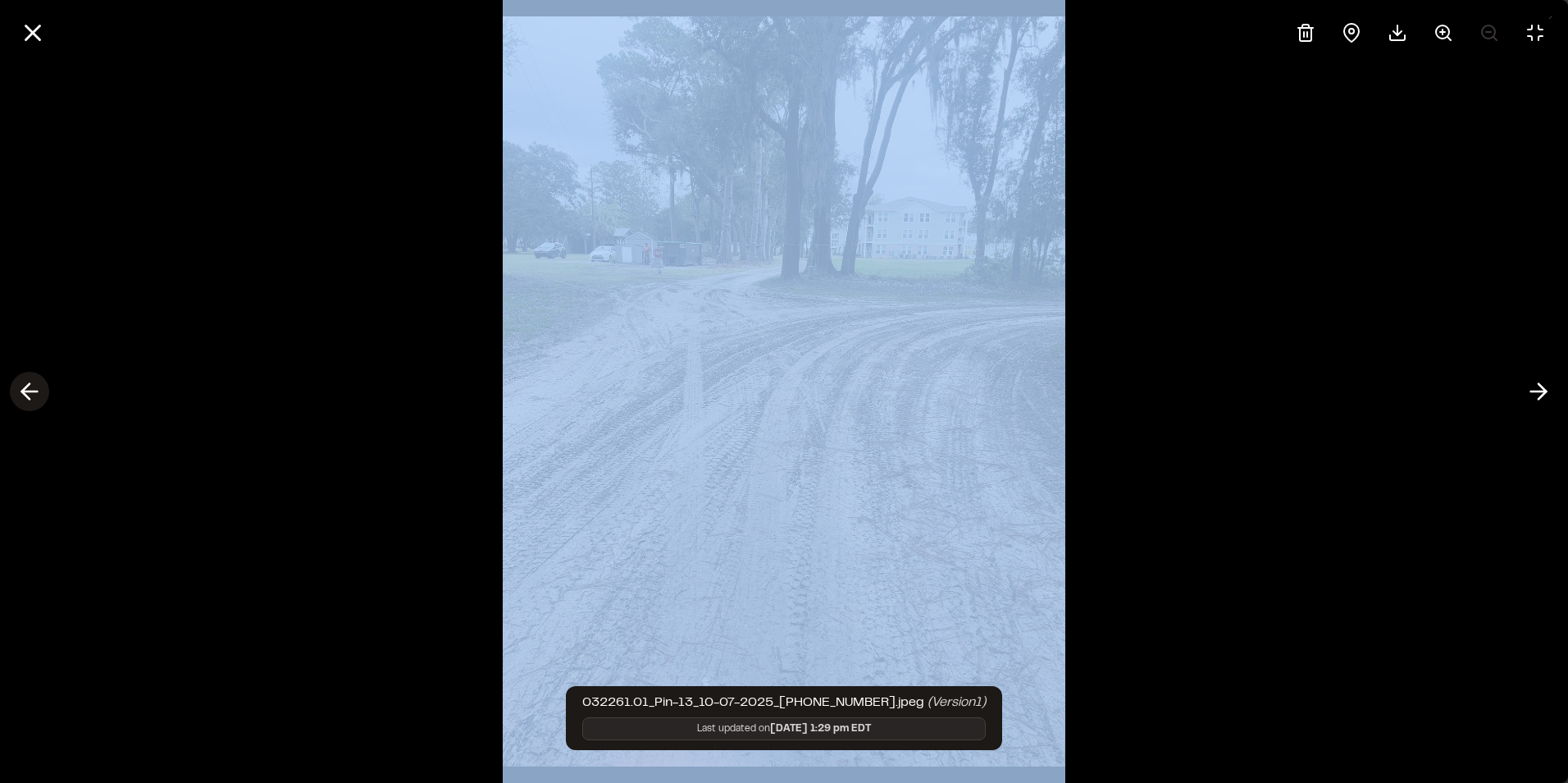
click at [32, 391] on line at bounding box center [30, 391] width 16 height 0
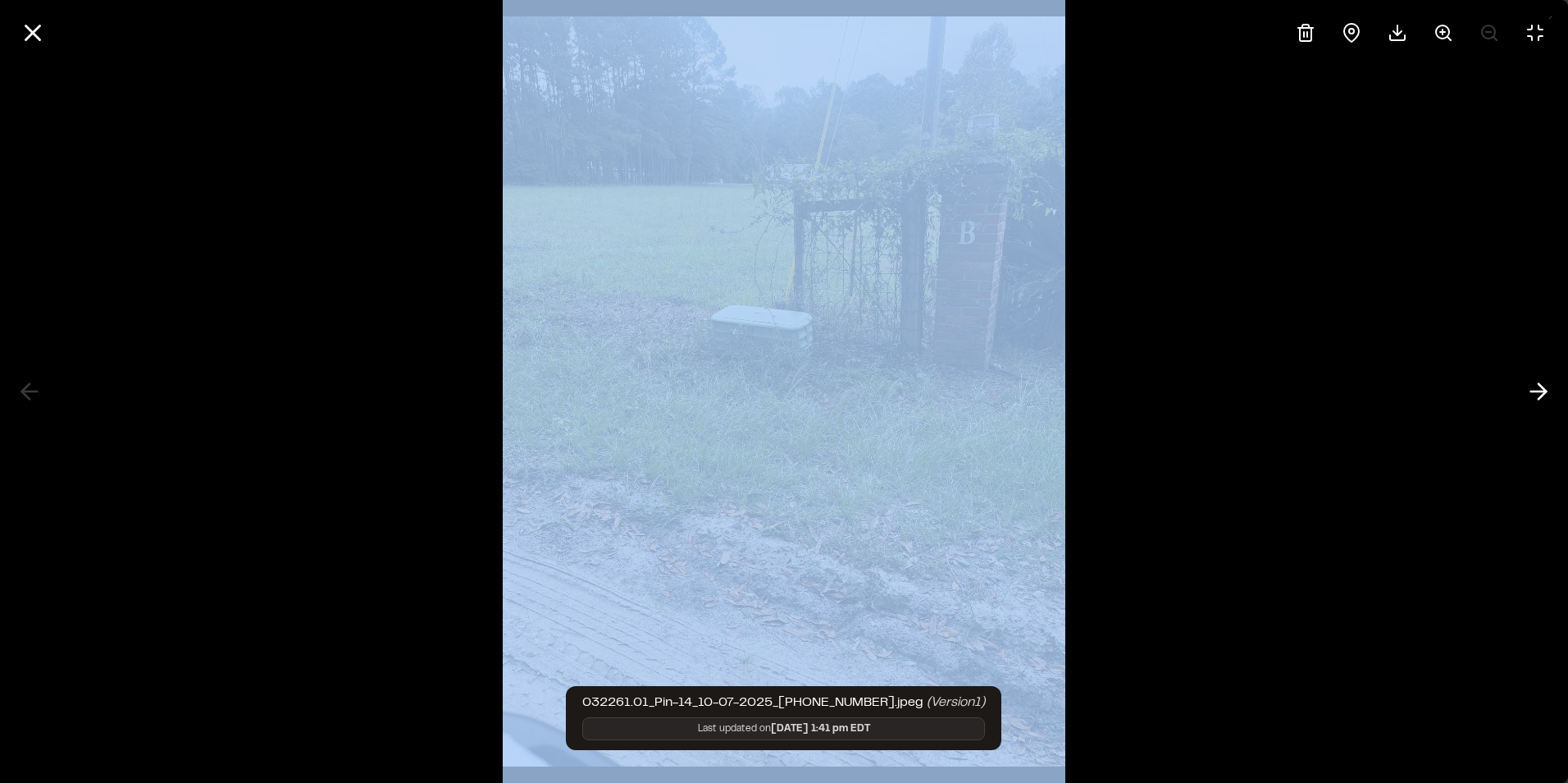
click at [173, 349] on div at bounding box center [784, 391] width 1568 height 783
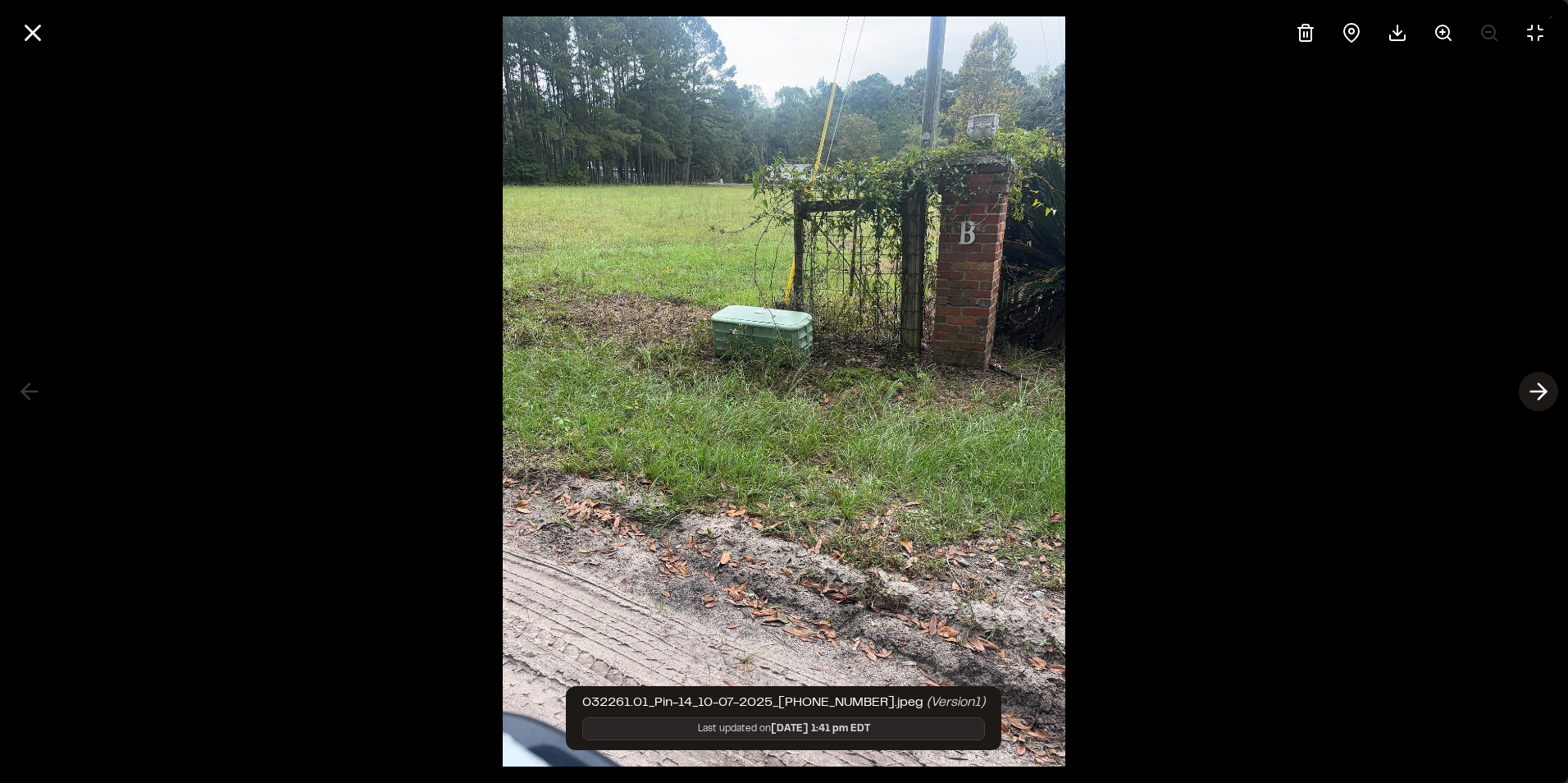
click at [1543, 391] on line at bounding box center [1539, 391] width 16 height 0
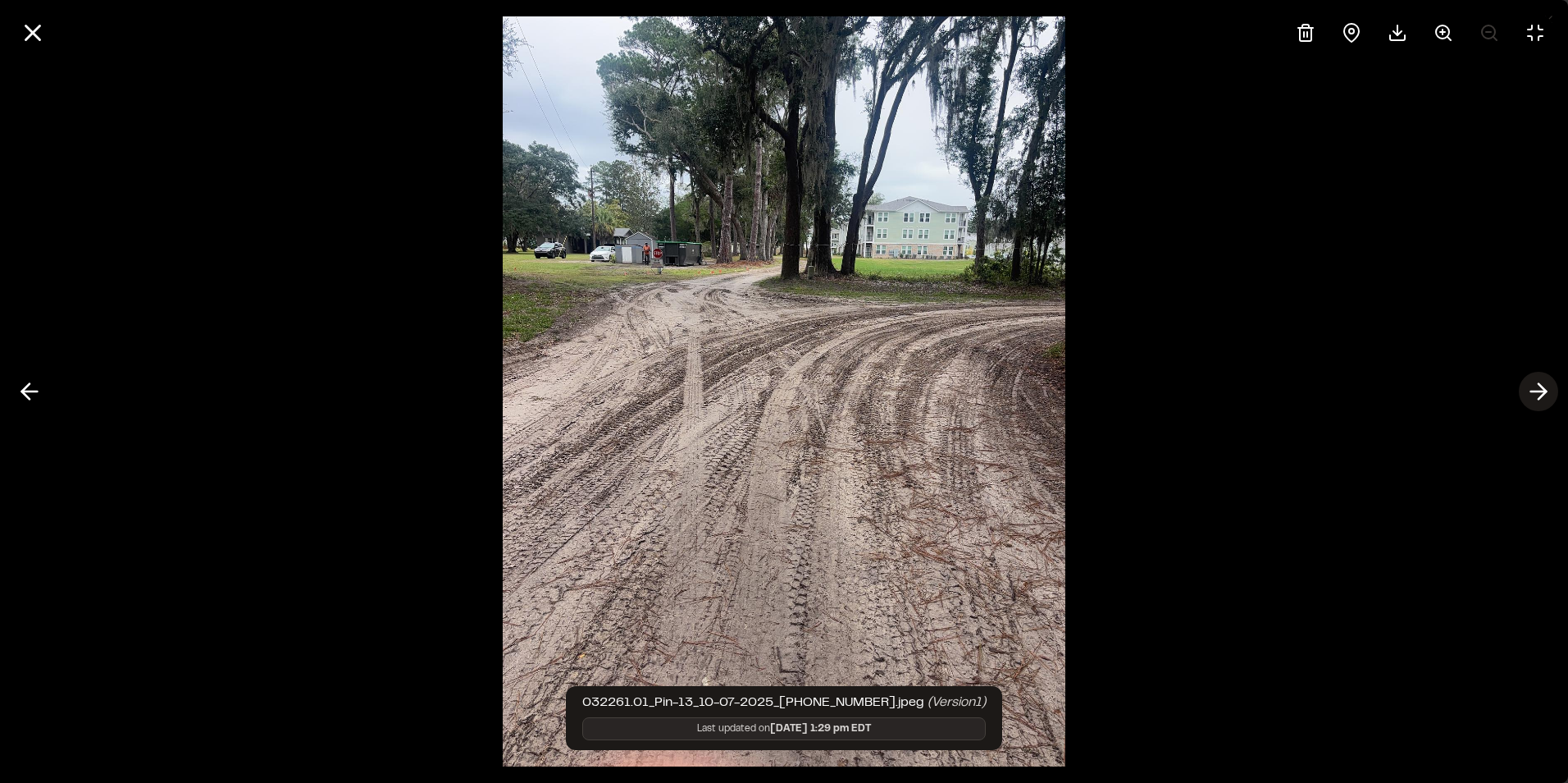
click at [1543, 391] on line at bounding box center [1539, 391] width 16 height 0
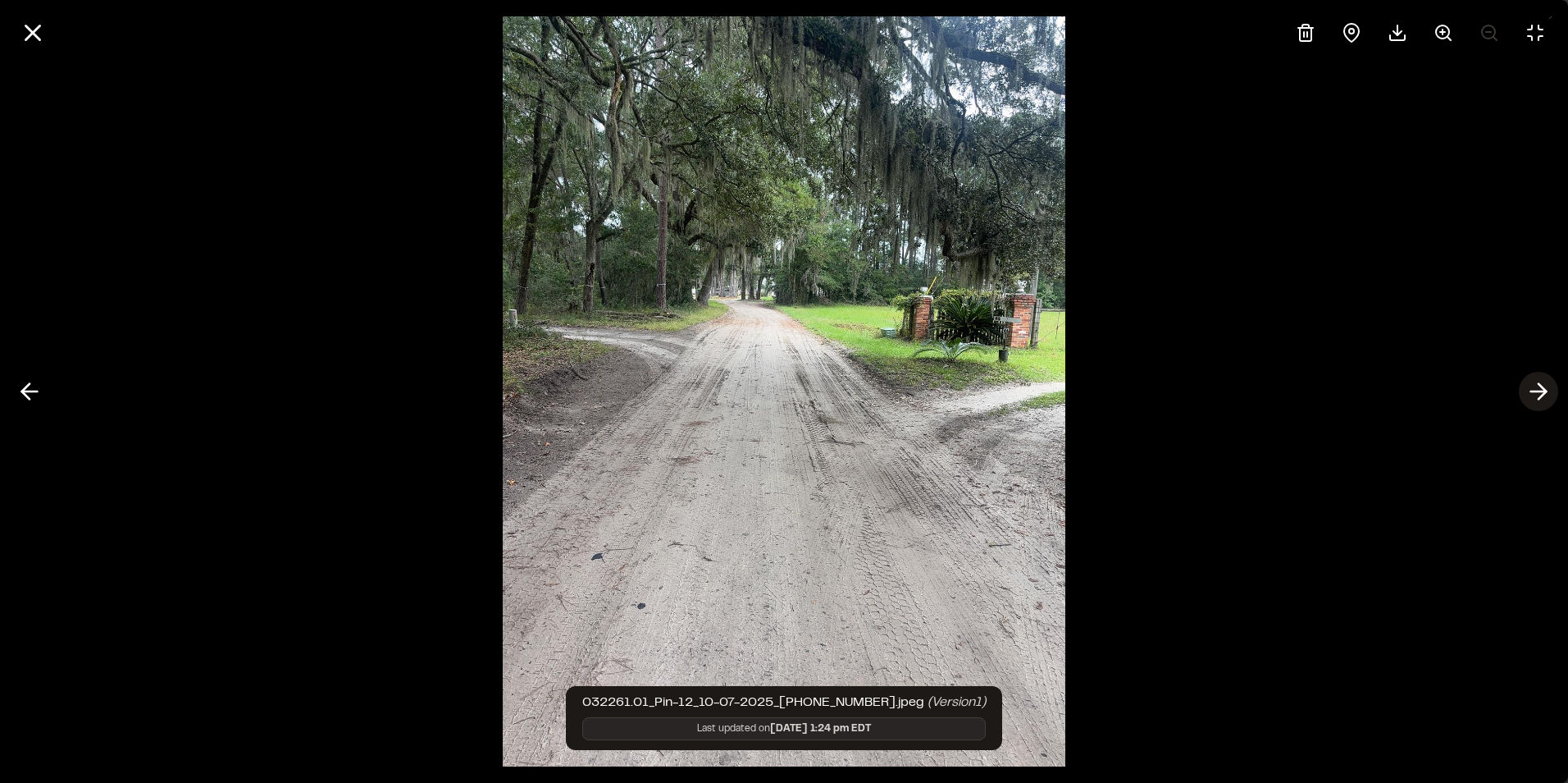
click at [1543, 391] on line at bounding box center [1539, 391] width 16 height 0
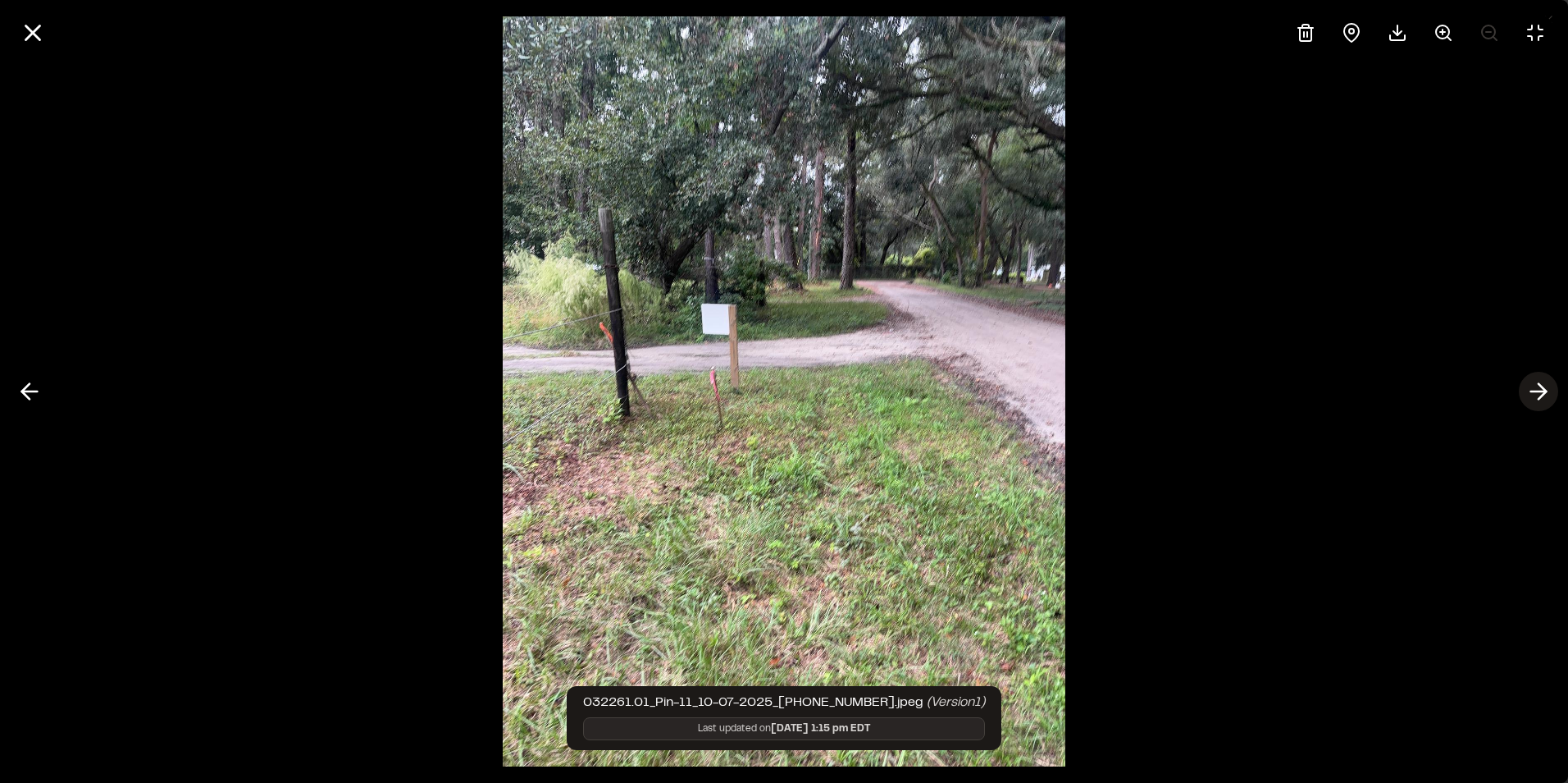
click at [1543, 391] on line at bounding box center [1539, 391] width 16 height 0
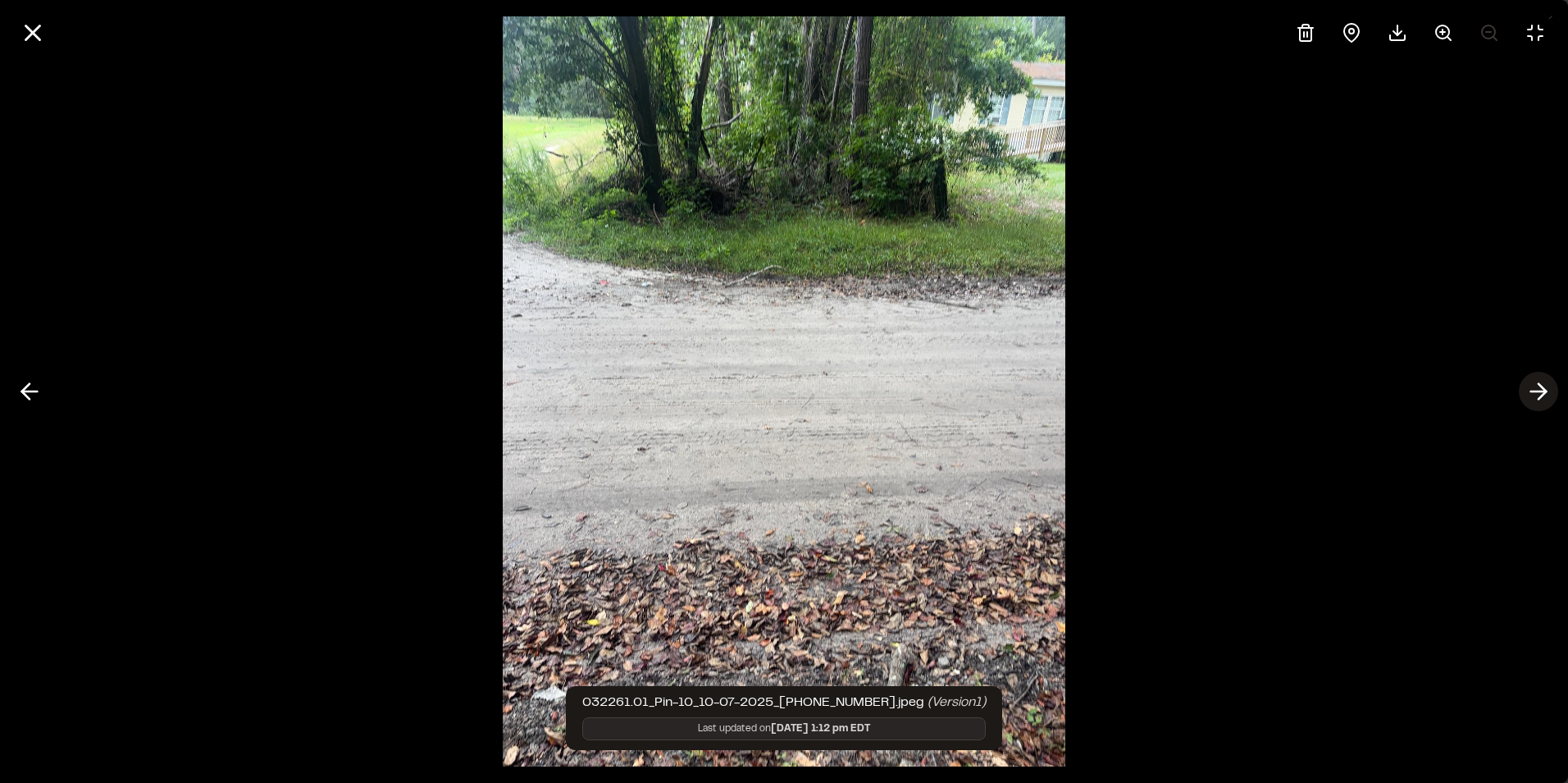
click at [1543, 391] on line at bounding box center [1539, 391] width 16 height 0
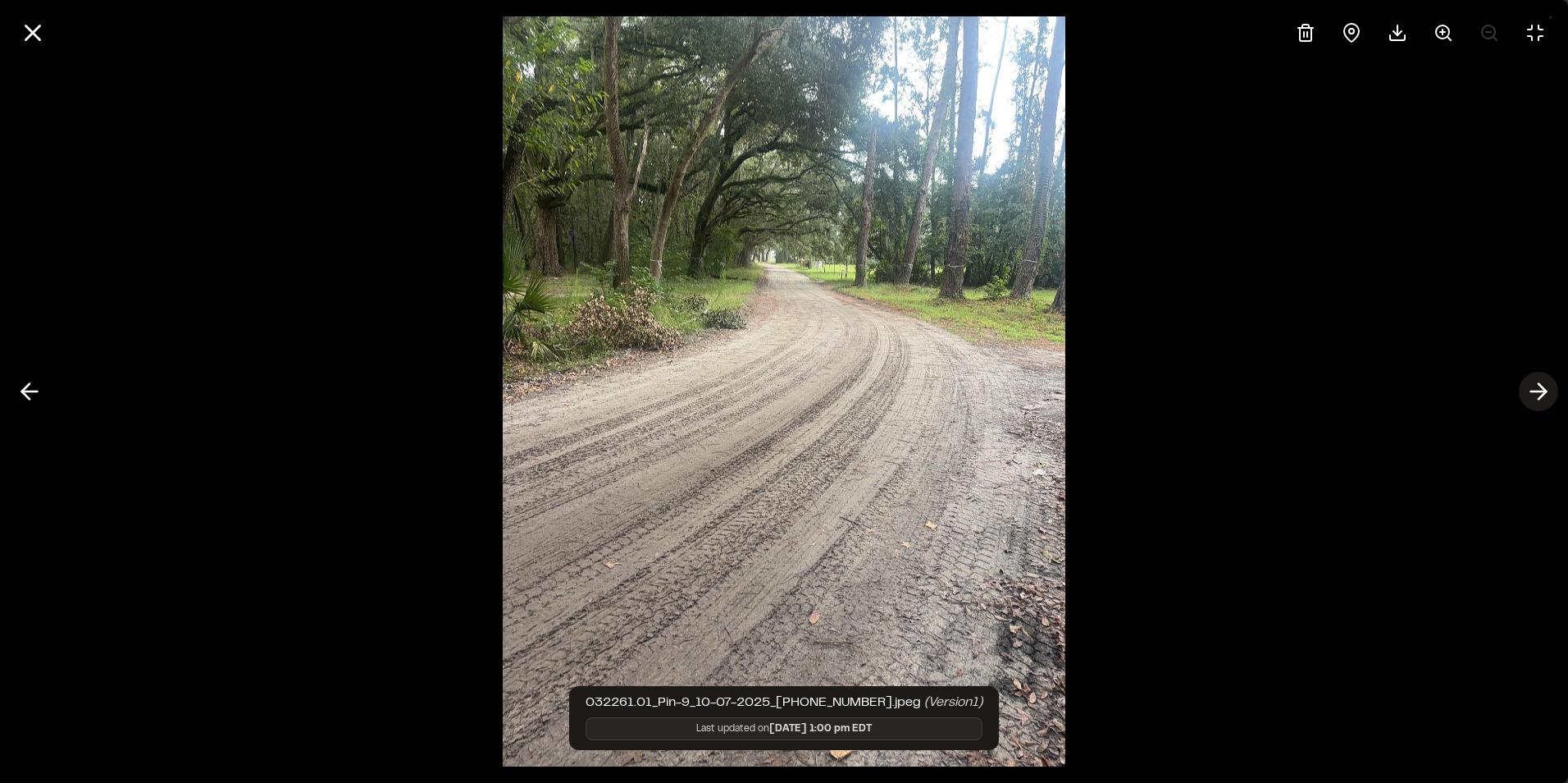
click at [1543, 391] on line at bounding box center [1539, 391] width 16 height 0
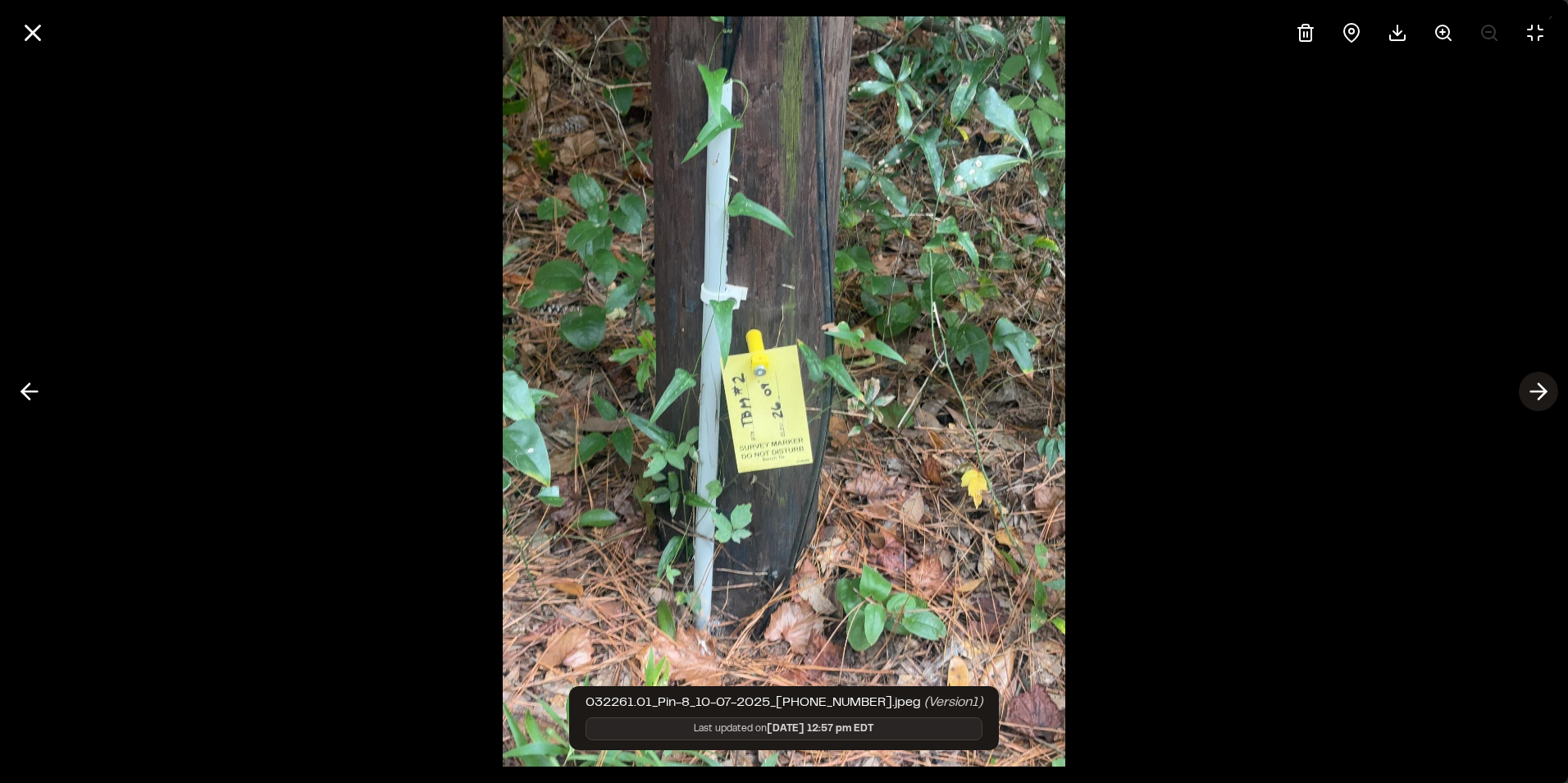
click at [1543, 391] on line at bounding box center [1539, 391] width 16 height 0
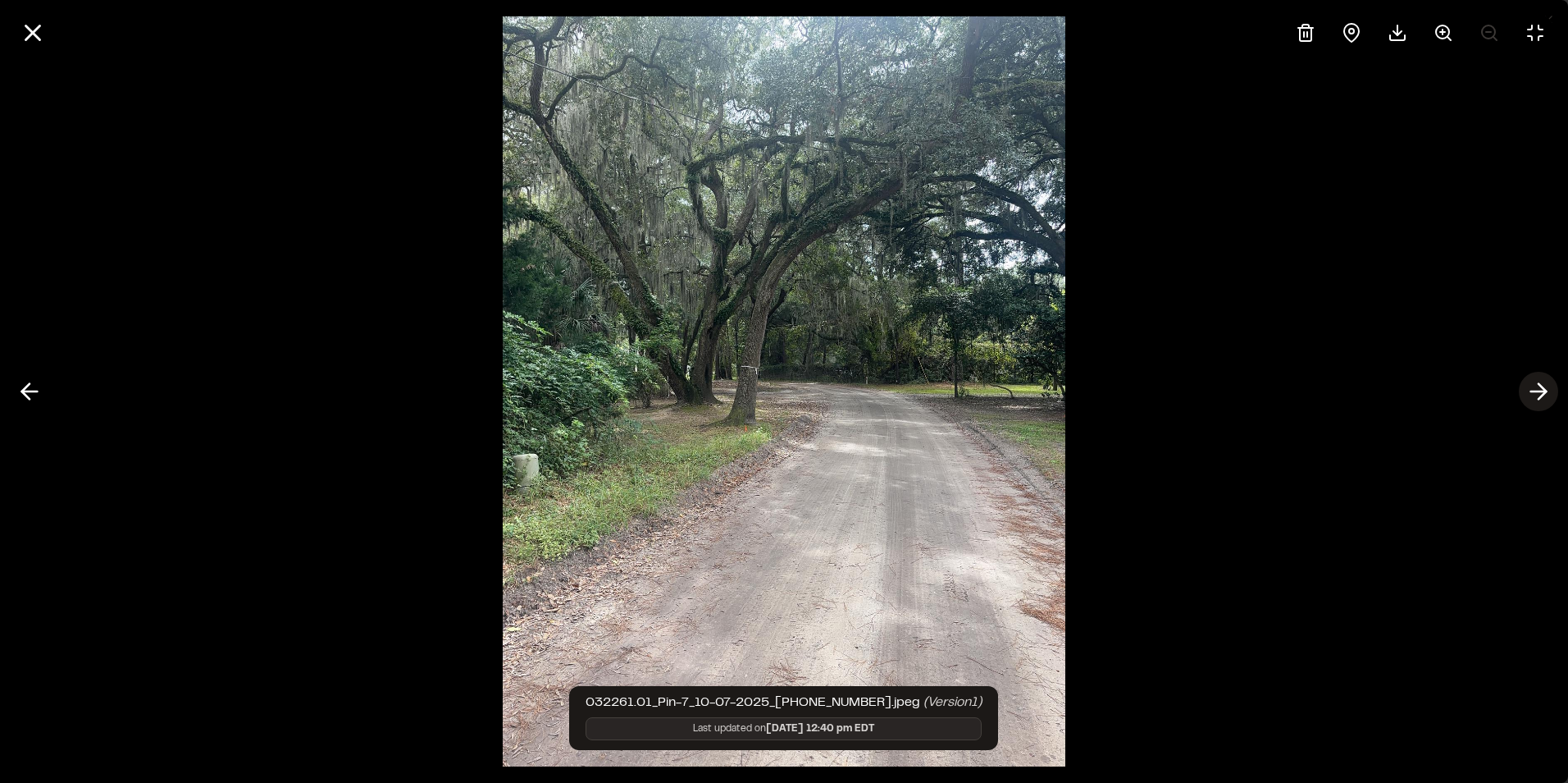
click at [1543, 391] on line at bounding box center [1539, 391] width 16 height 0
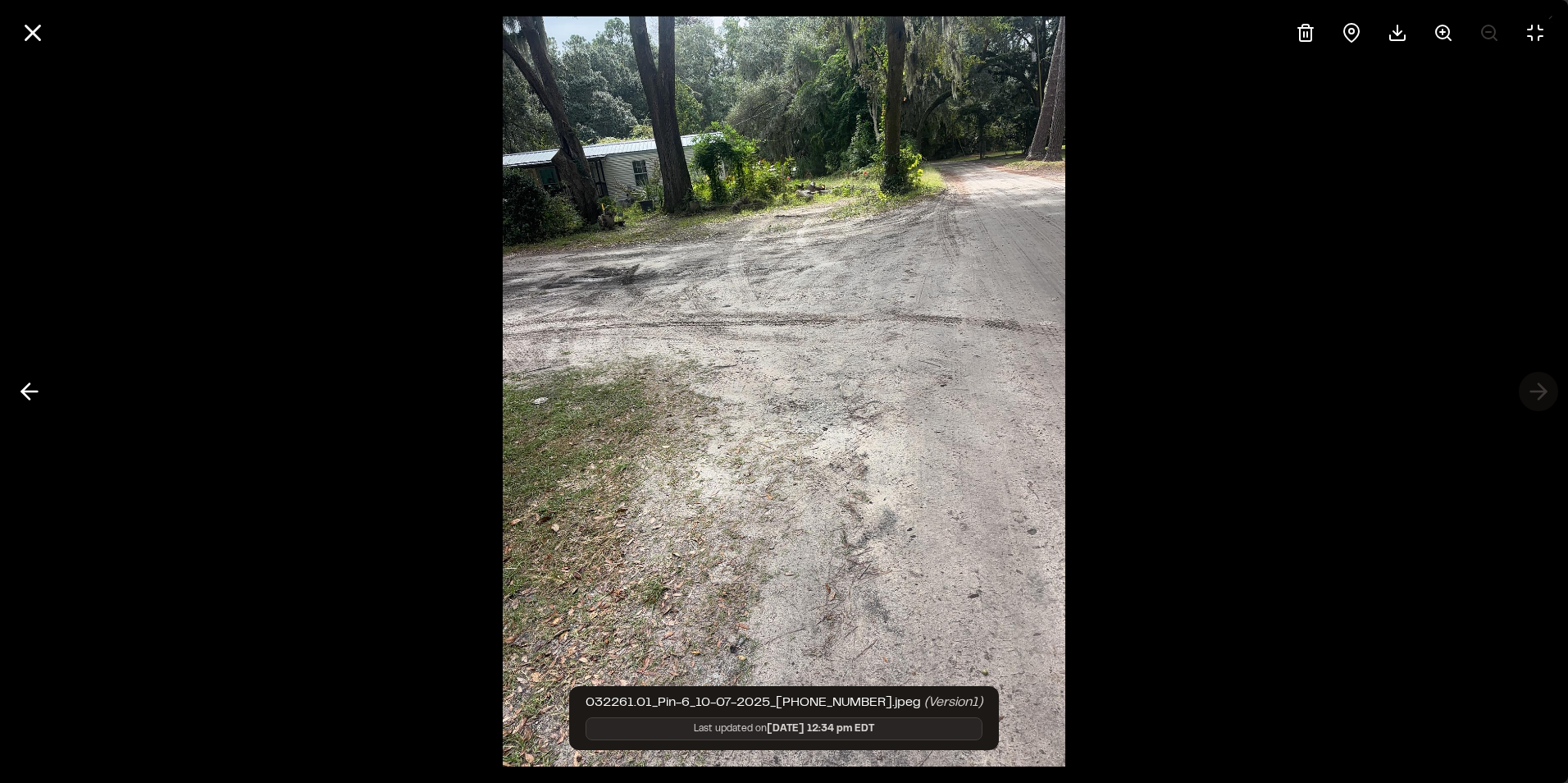
click at [1543, 391] on div at bounding box center [784, 391] width 1568 height 783
drag, startPoint x: 1543, startPoint y: 391, endPoint x: 1450, endPoint y: 394, distance: 93.0
click at [1450, 394] on div at bounding box center [784, 391] width 1568 height 783
click at [31, 27] on icon at bounding box center [32, 32] width 28 height 28
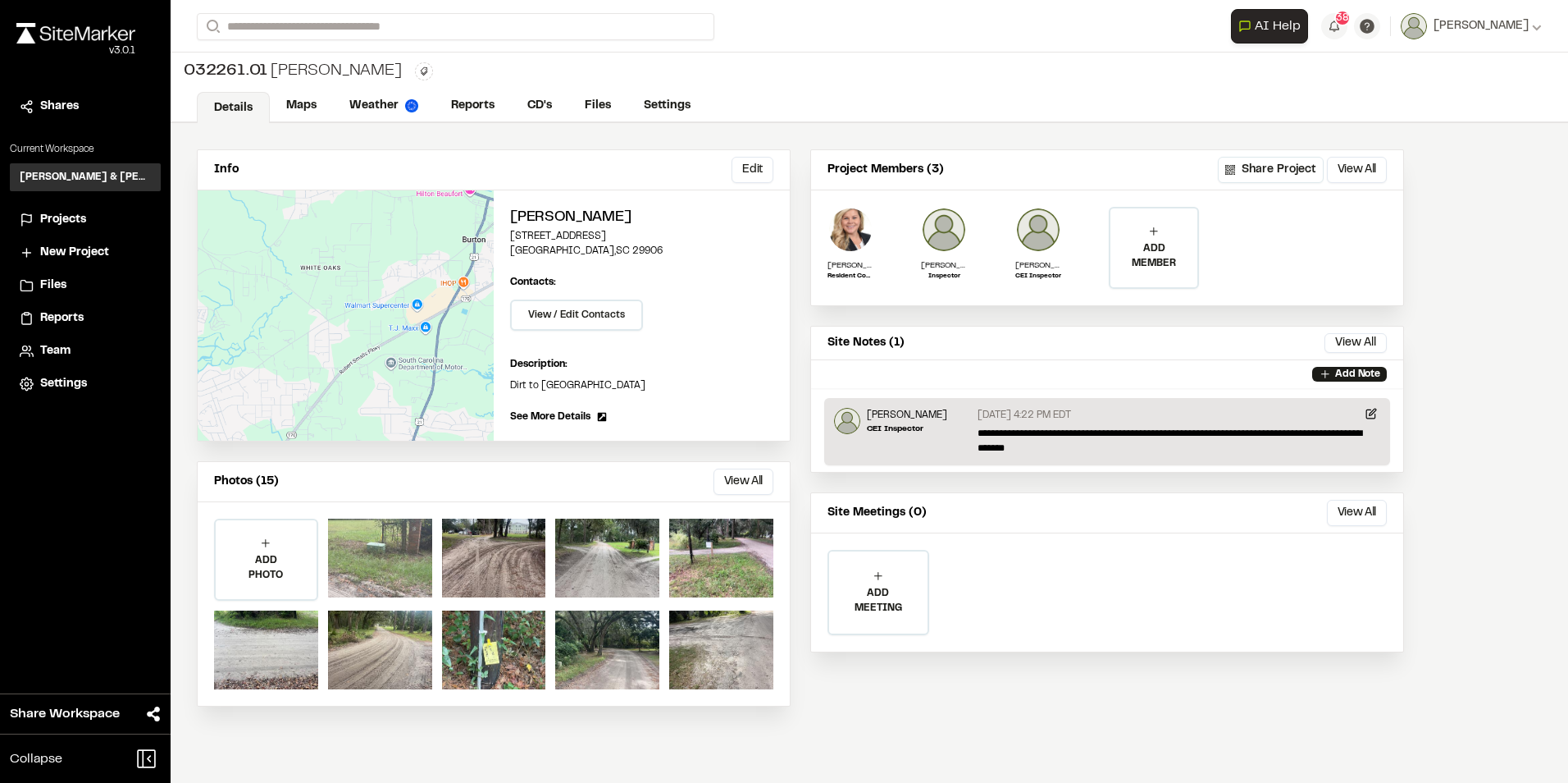
click at [348, 559] on div at bounding box center [379, 557] width 104 height 79
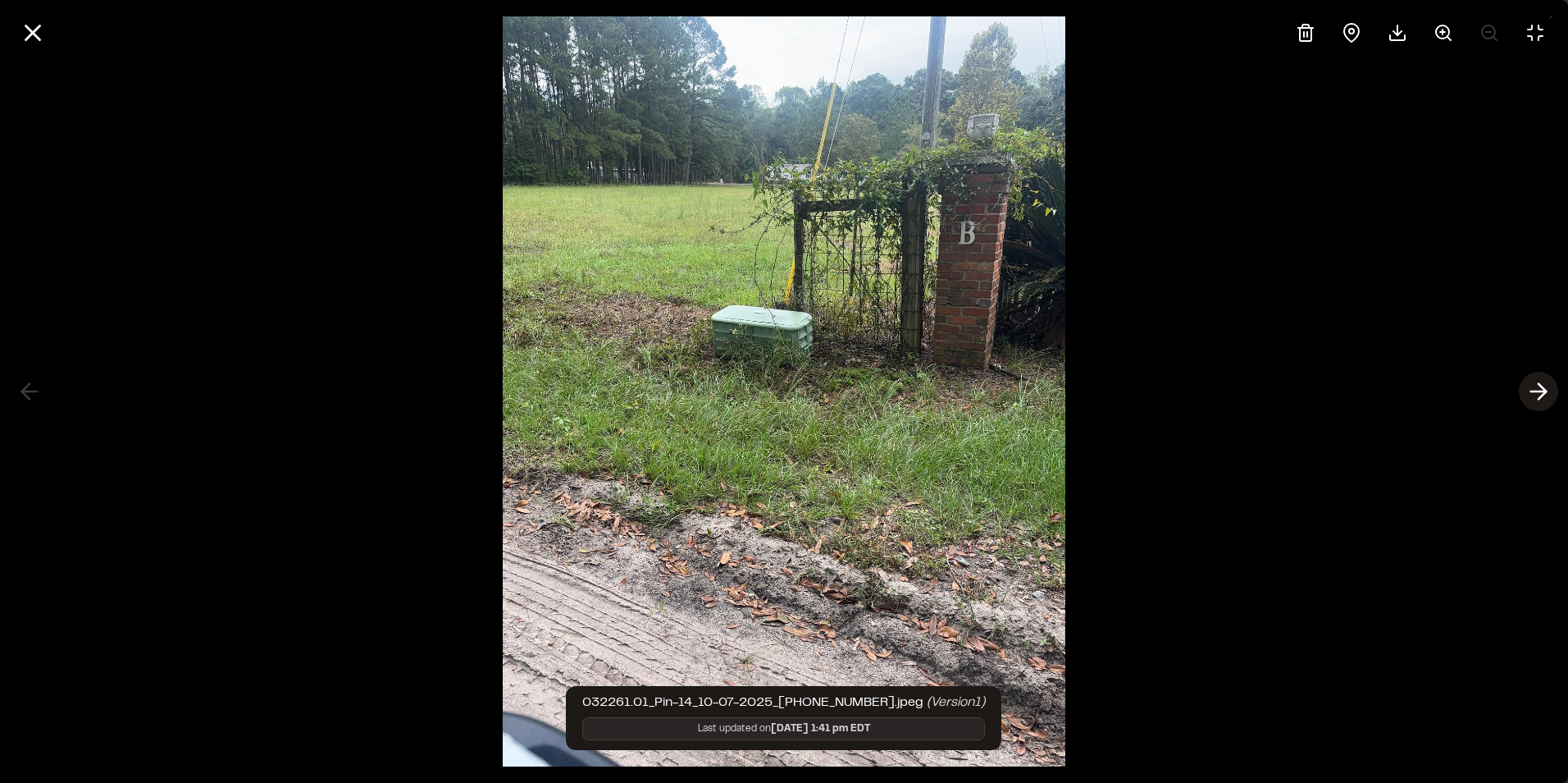
click at [1548, 395] on icon at bounding box center [1538, 391] width 26 height 28
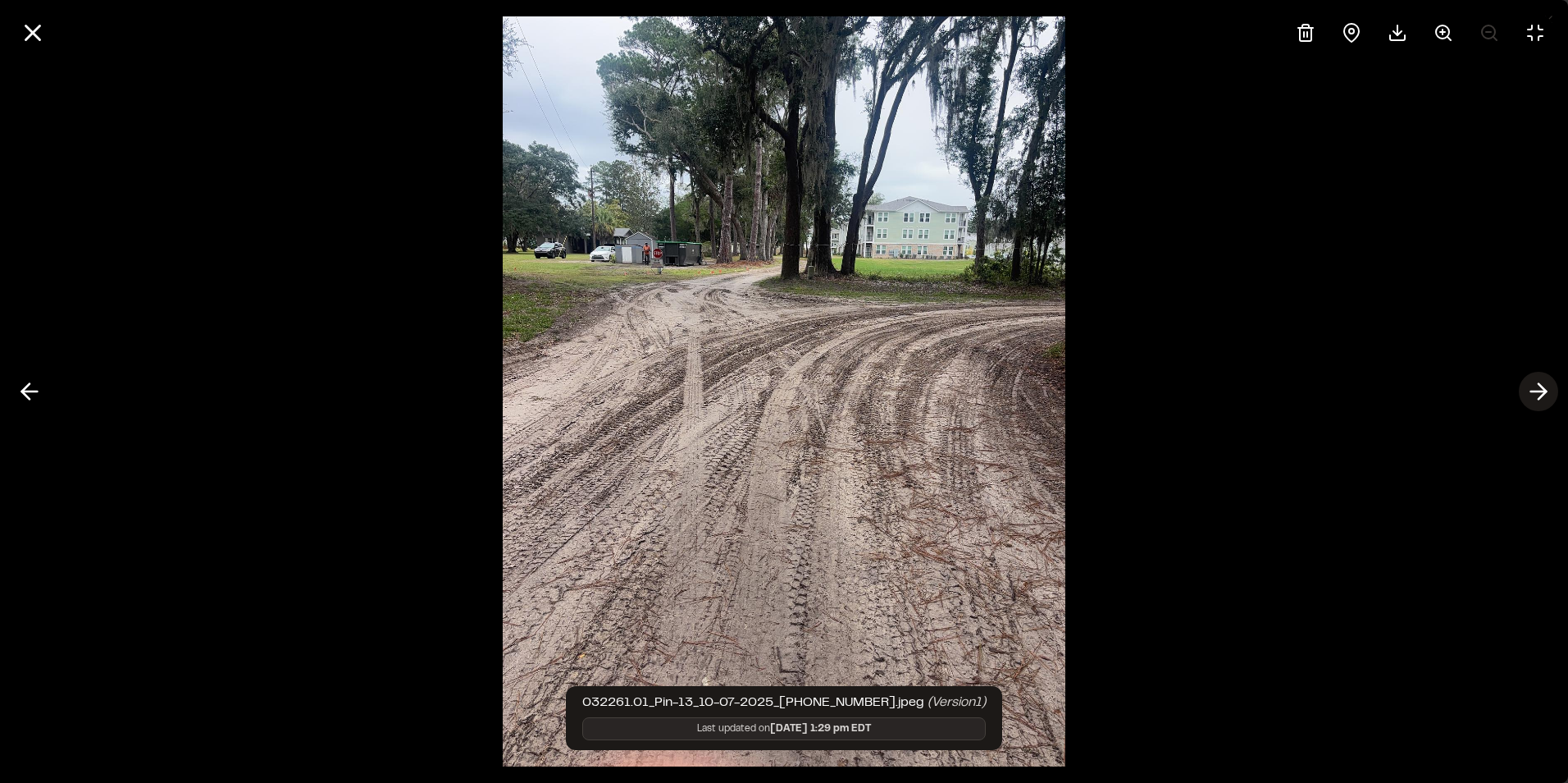
click at [1548, 395] on icon at bounding box center [1538, 391] width 26 height 28
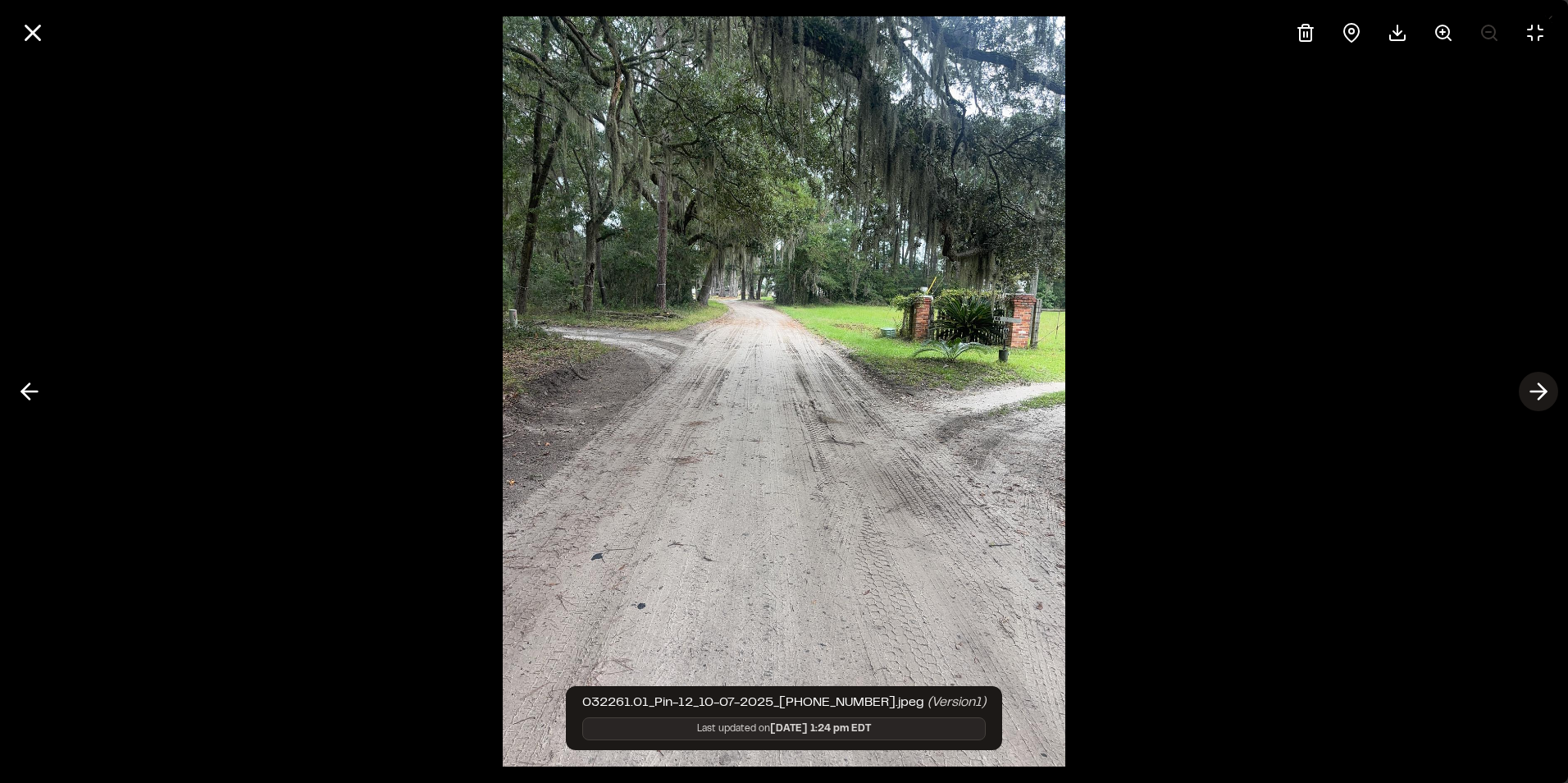
click at [1548, 395] on icon at bounding box center [1538, 391] width 26 height 28
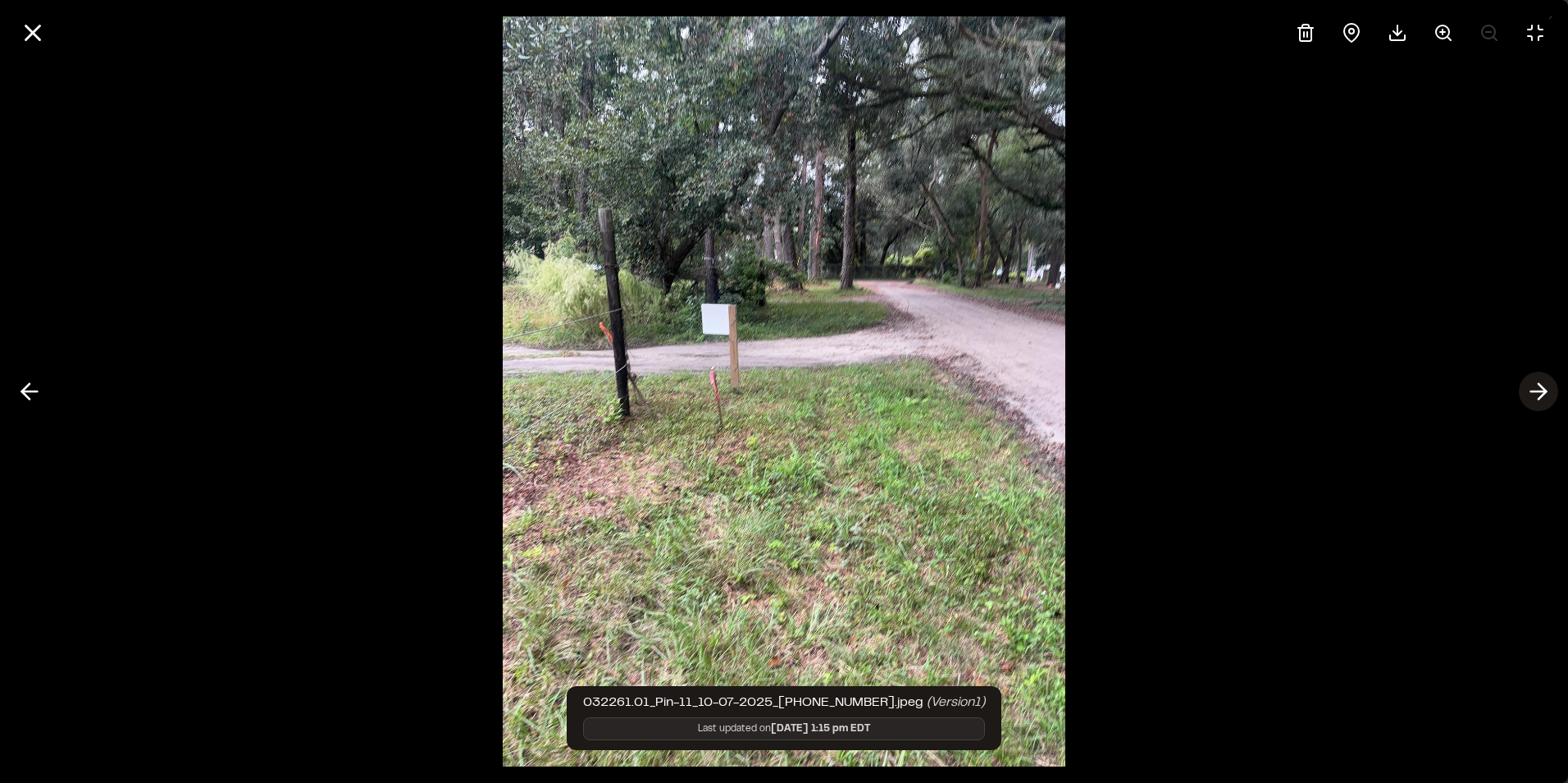
click at [1548, 395] on icon at bounding box center [1538, 391] width 26 height 28
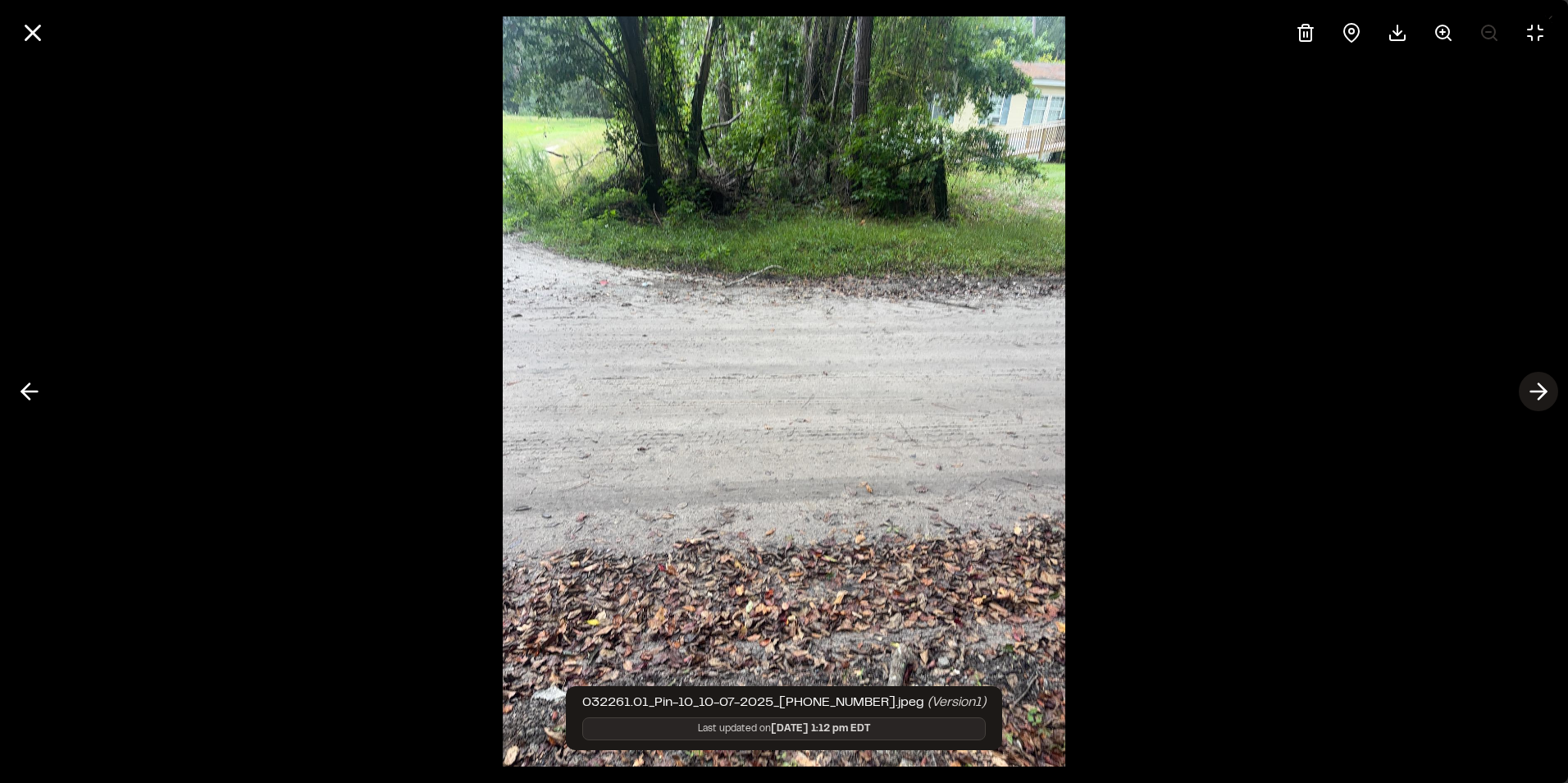
click at [1548, 395] on icon at bounding box center [1538, 391] width 26 height 28
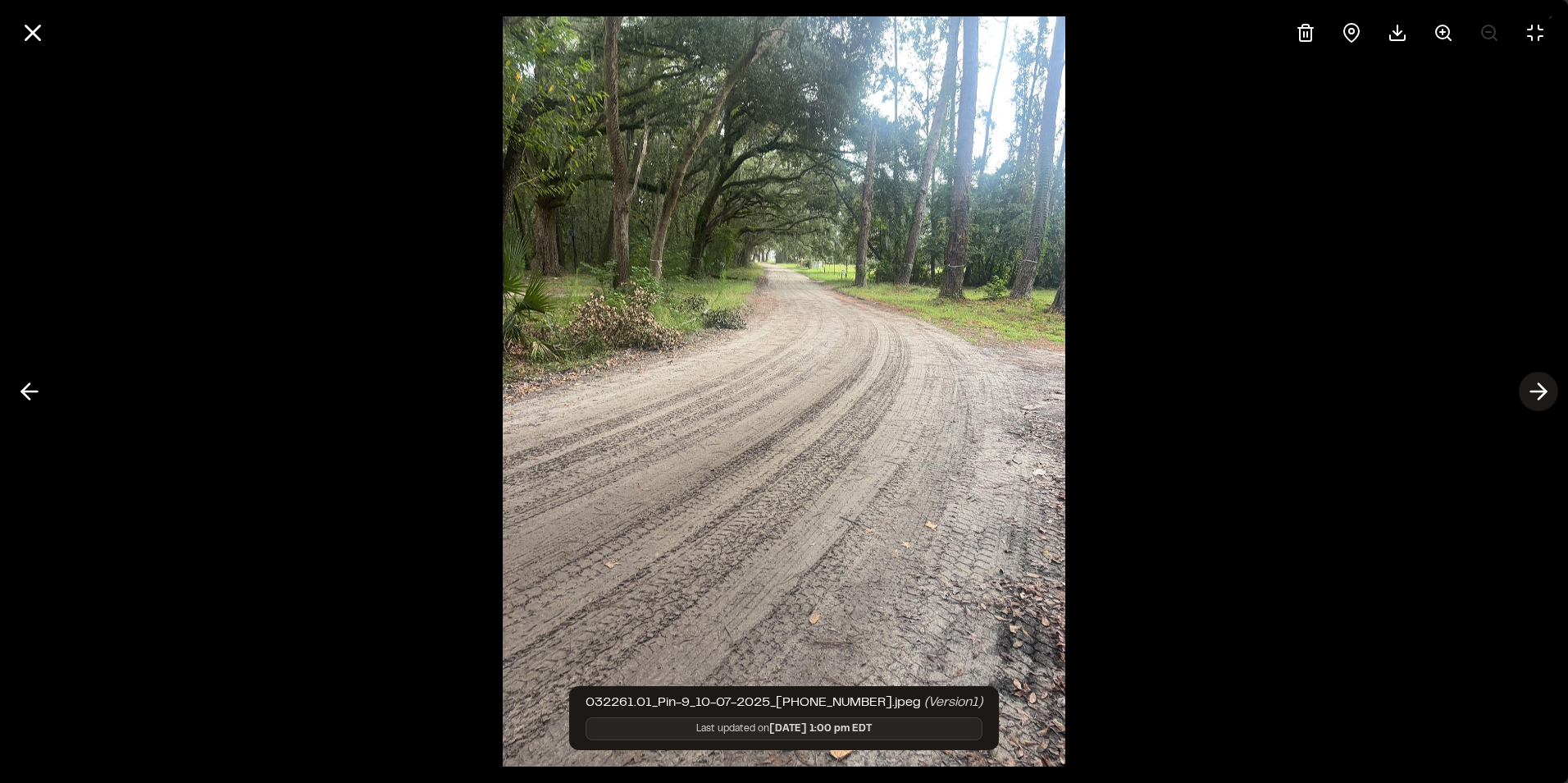
click at [1548, 395] on icon at bounding box center [1538, 391] width 26 height 28
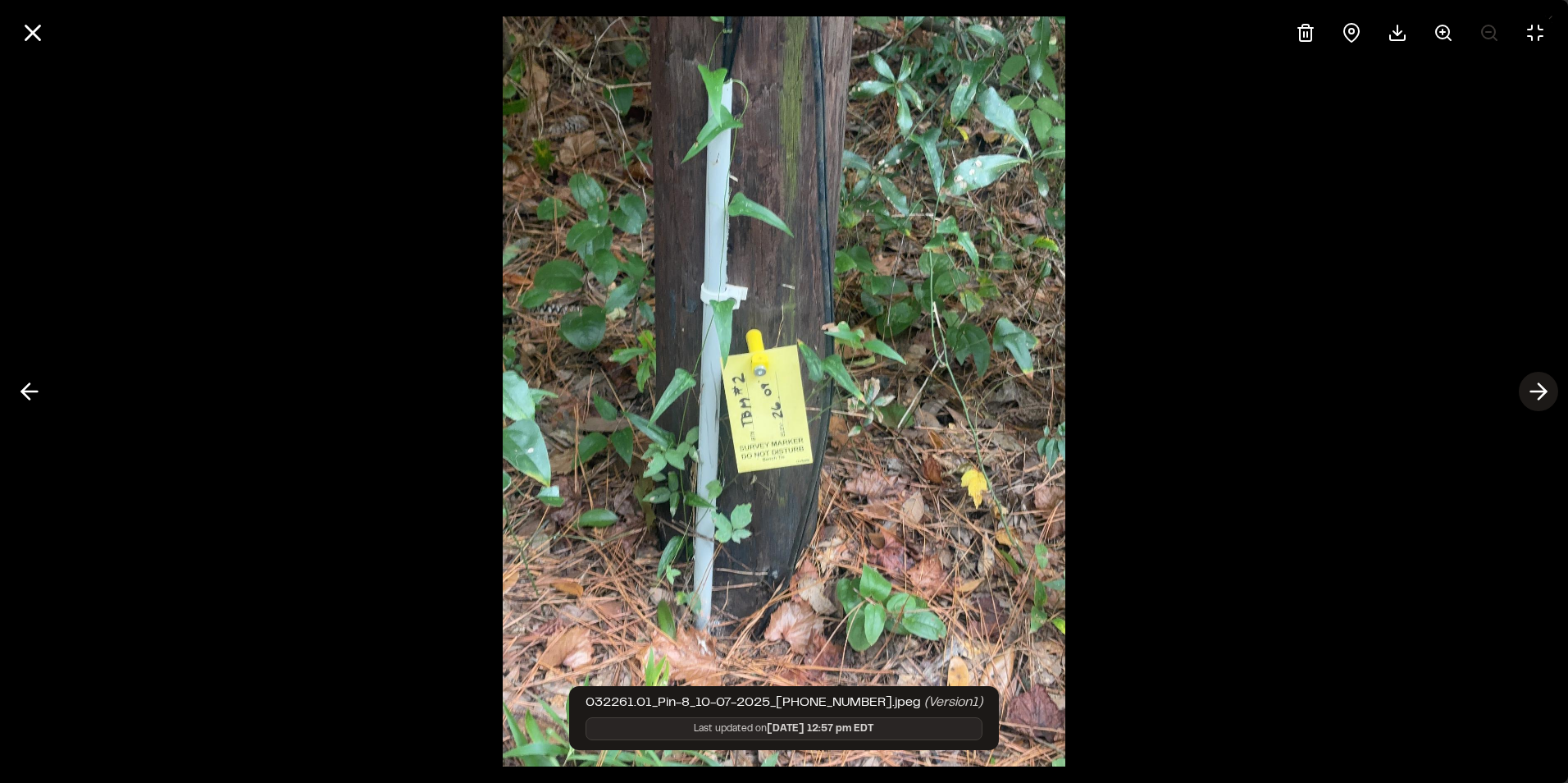
click at [1548, 395] on icon at bounding box center [1538, 391] width 26 height 28
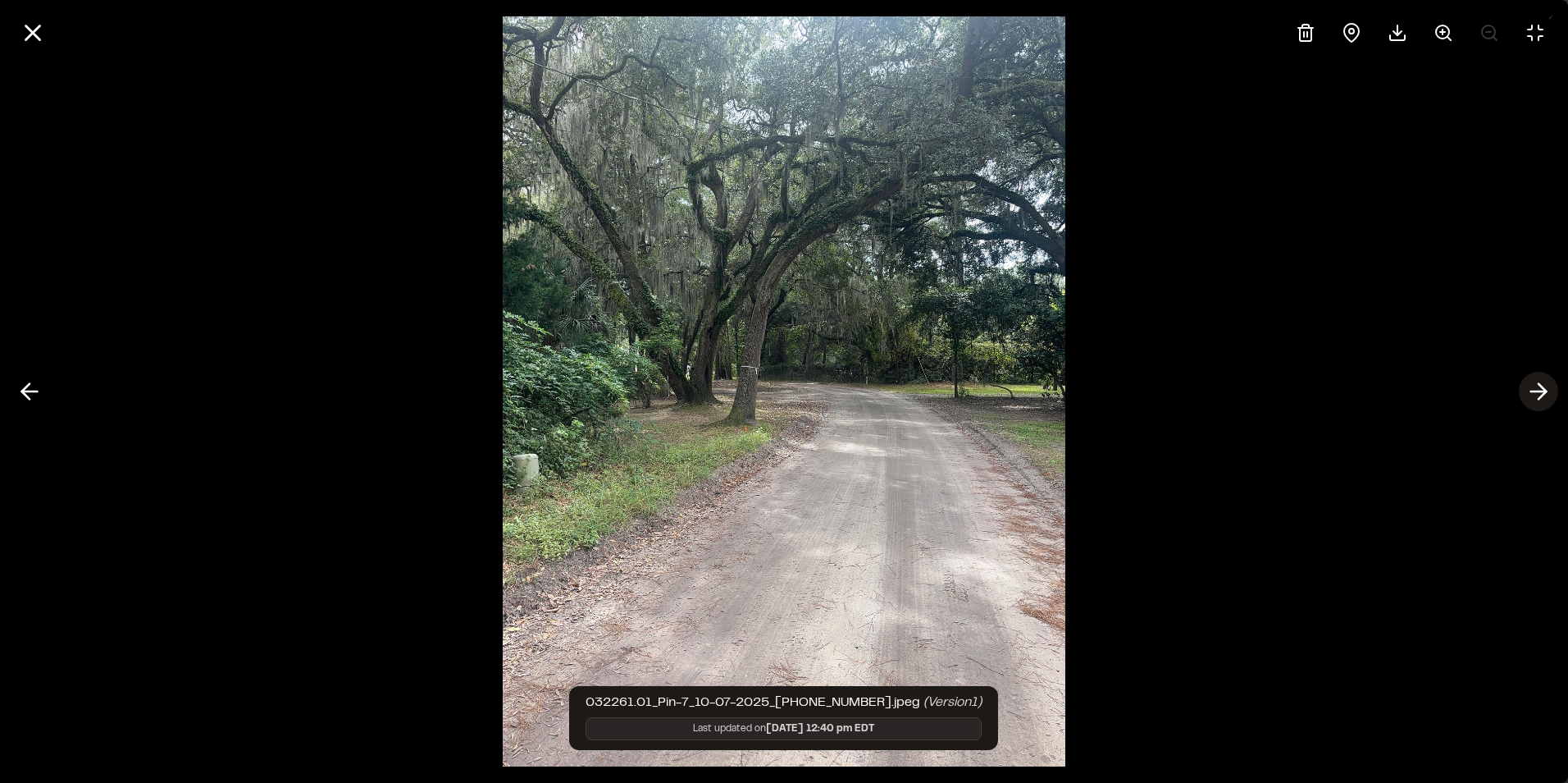
click at [1548, 395] on icon at bounding box center [1538, 391] width 26 height 28
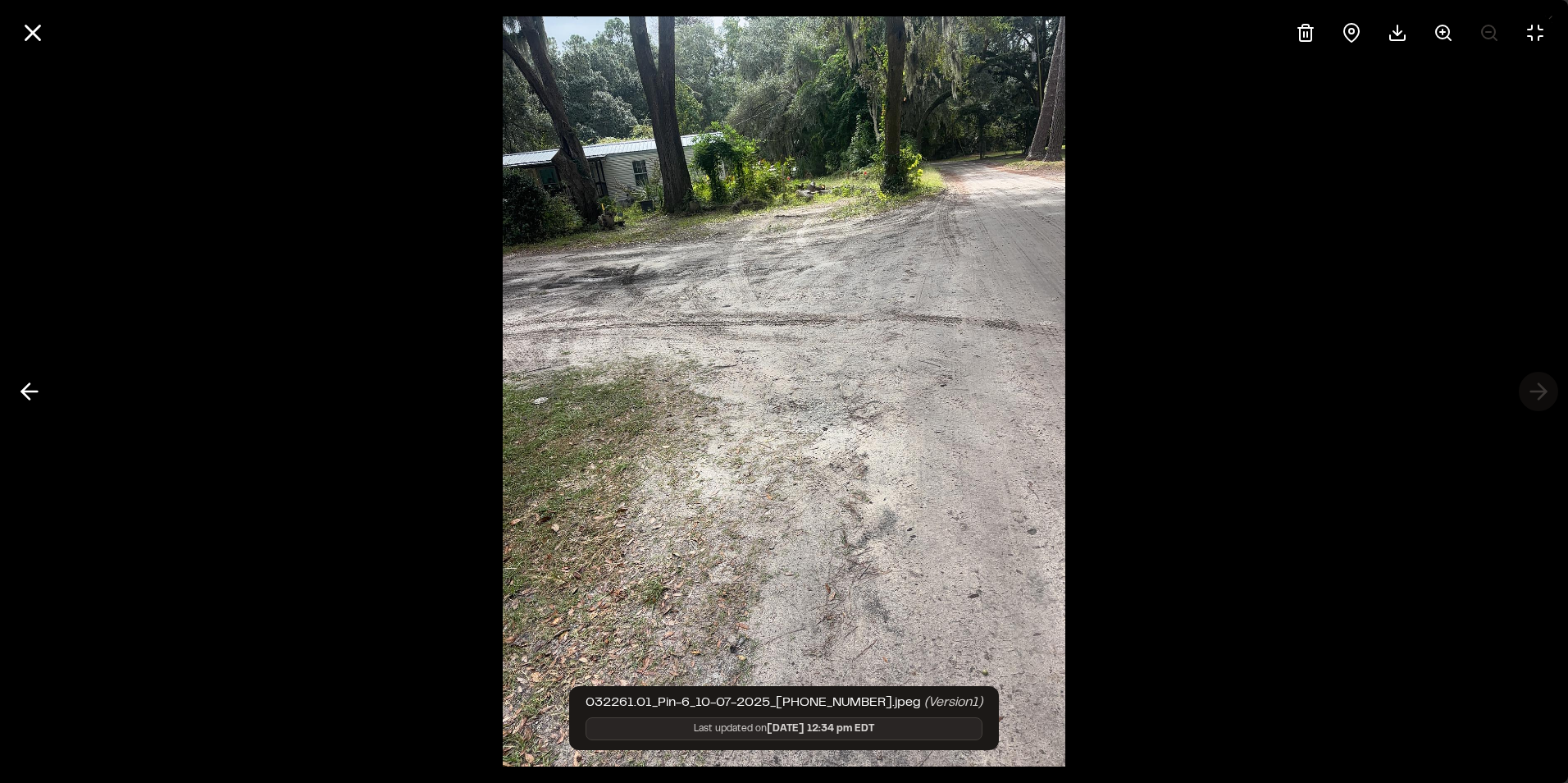
click at [1548, 395] on div at bounding box center [784, 391] width 1568 height 783
click at [29, 387] on icon at bounding box center [29, 391] width 26 height 28
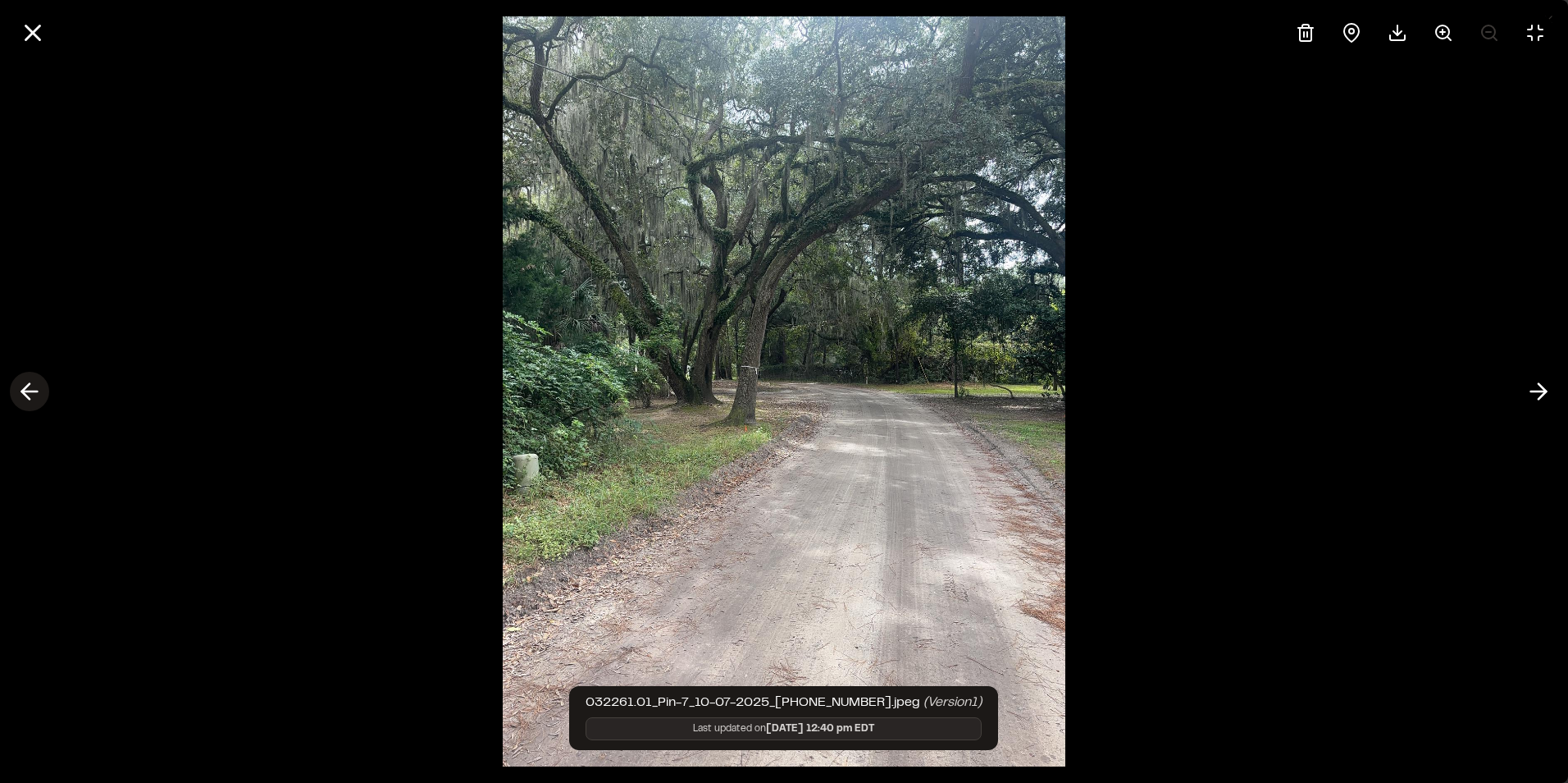
click at [29, 387] on icon at bounding box center [29, 391] width 26 height 28
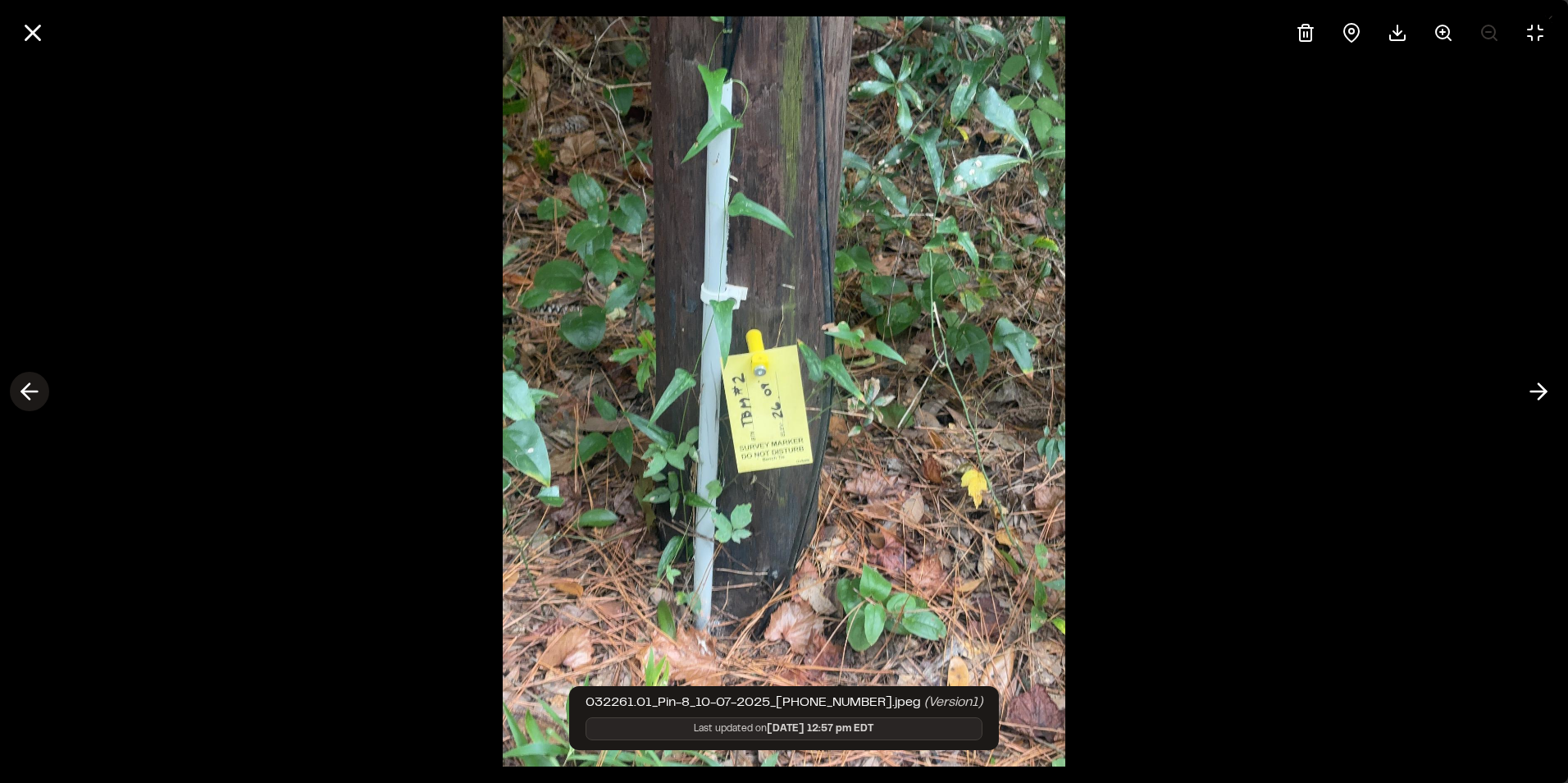
click at [29, 387] on icon at bounding box center [29, 391] width 26 height 28
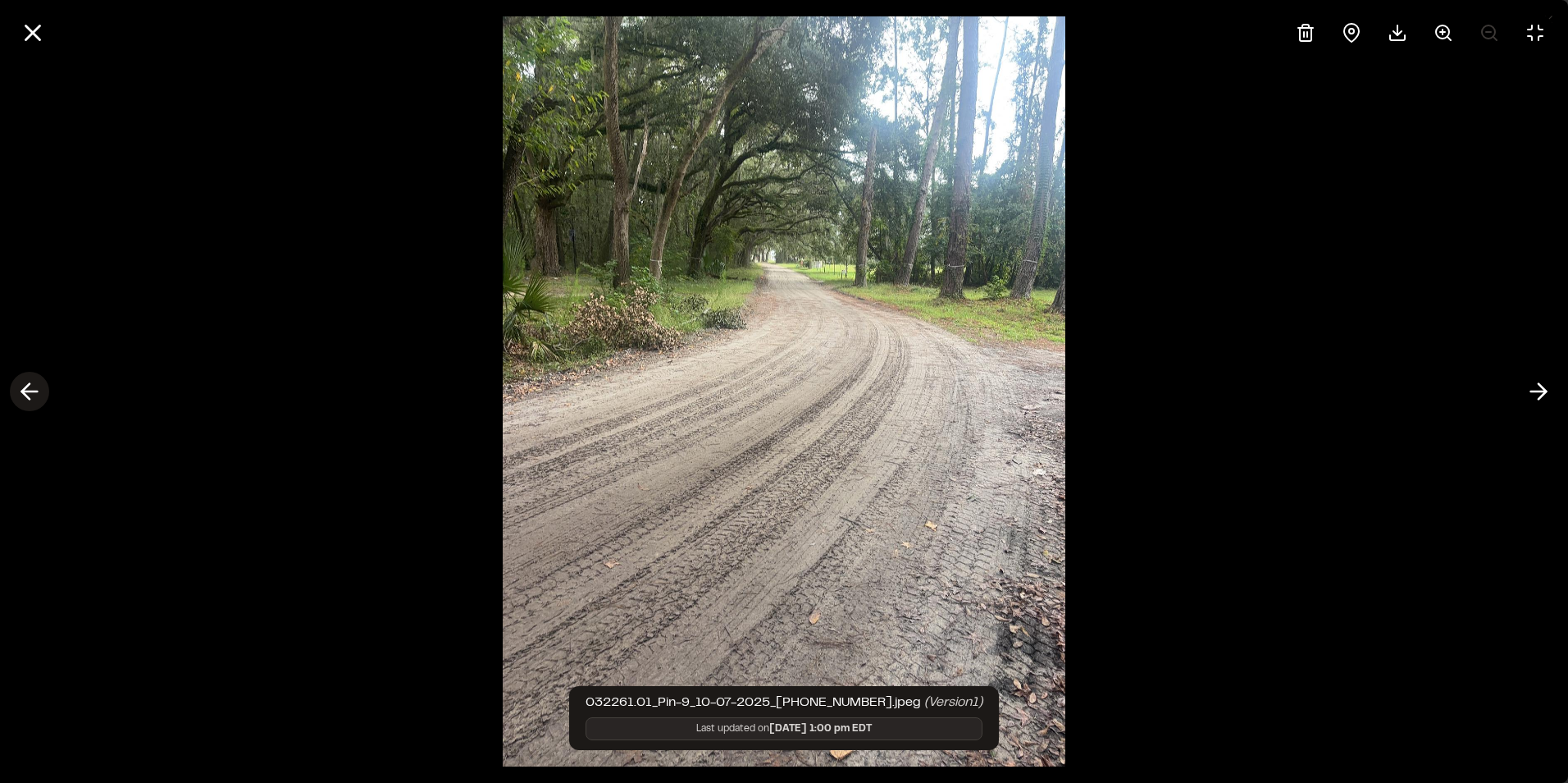
click at [29, 387] on icon at bounding box center [29, 391] width 26 height 28
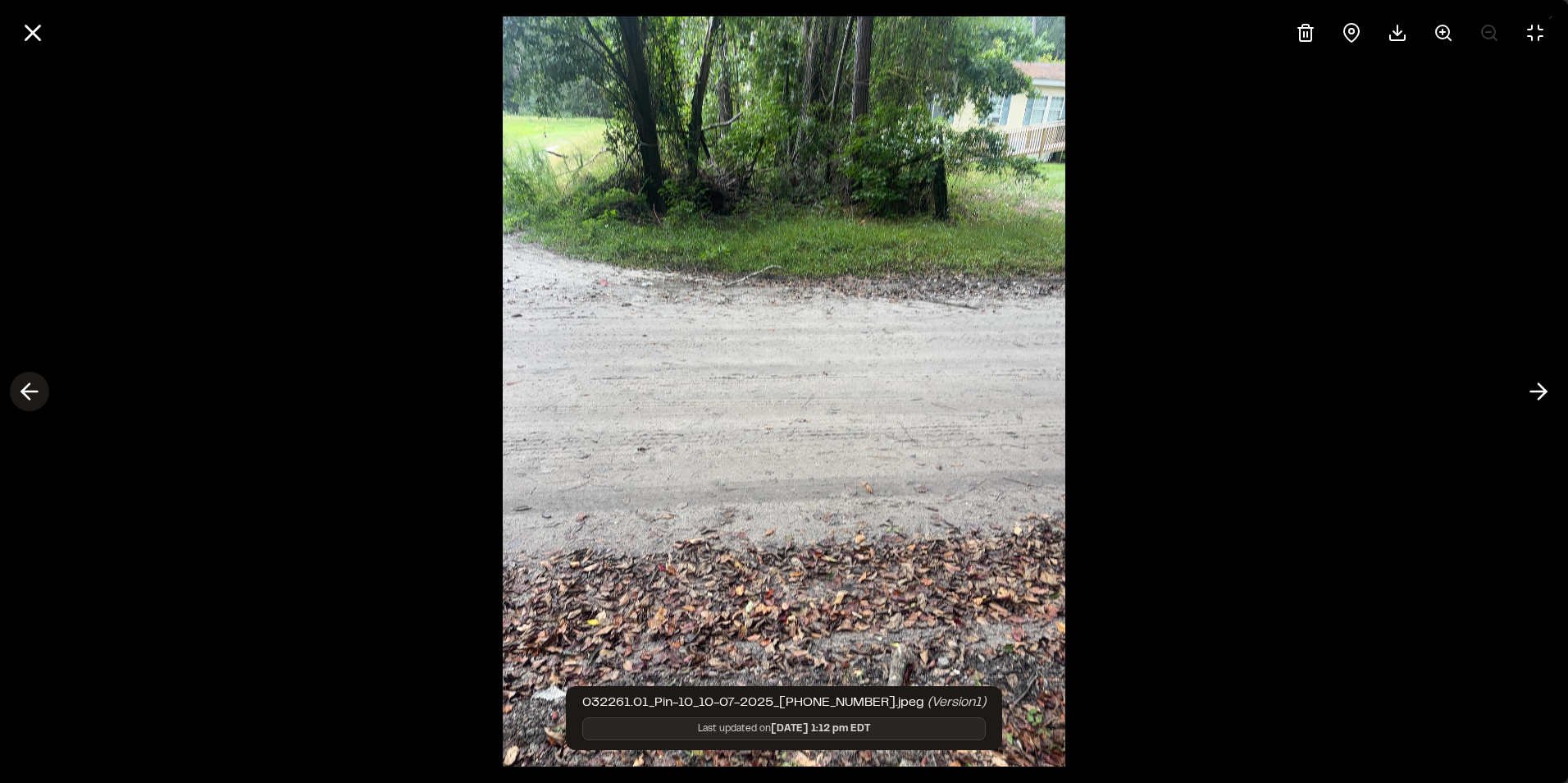
click at [29, 387] on icon at bounding box center [29, 391] width 26 height 28
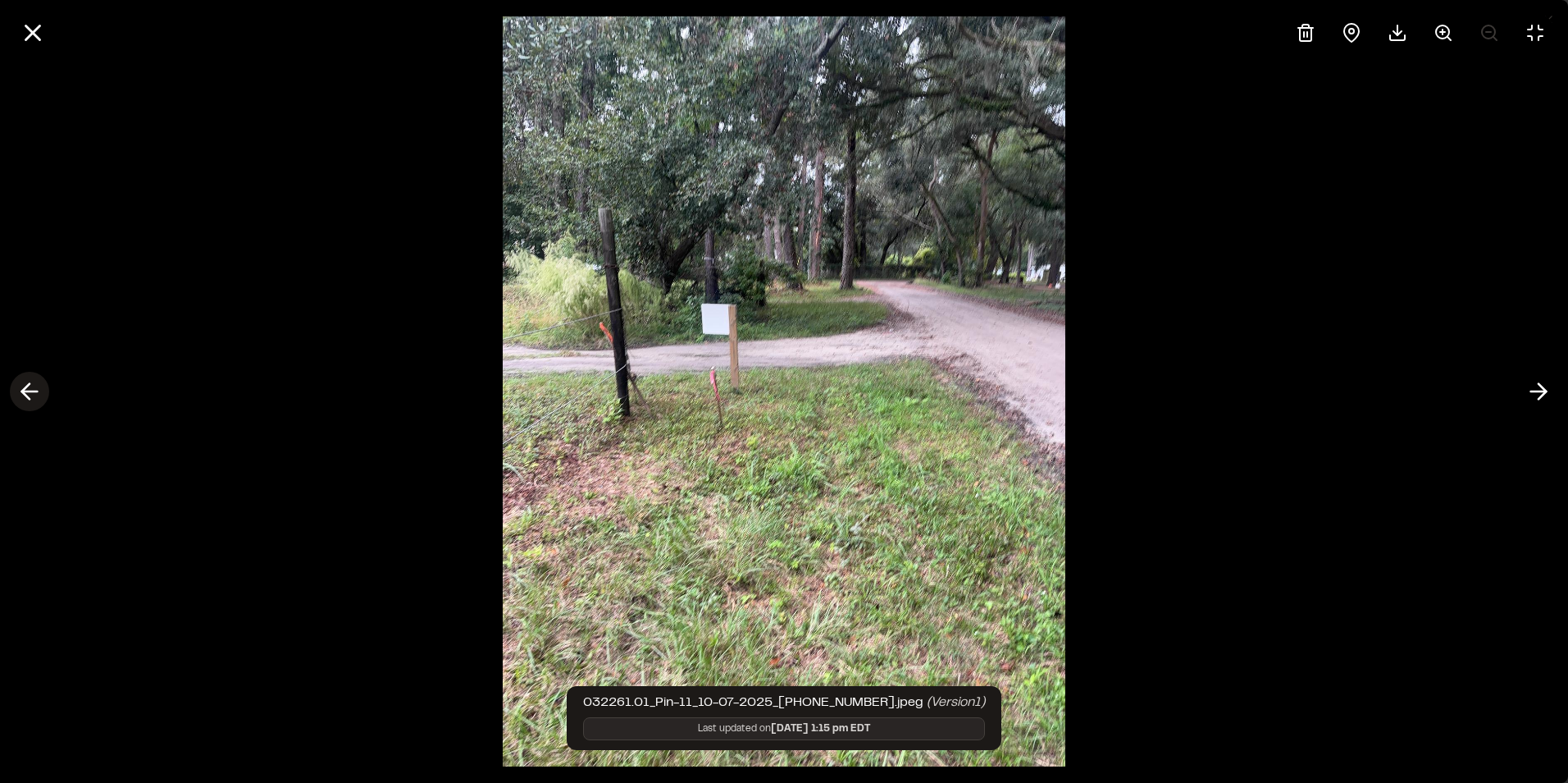
click at [29, 387] on icon at bounding box center [29, 391] width 26 height 28
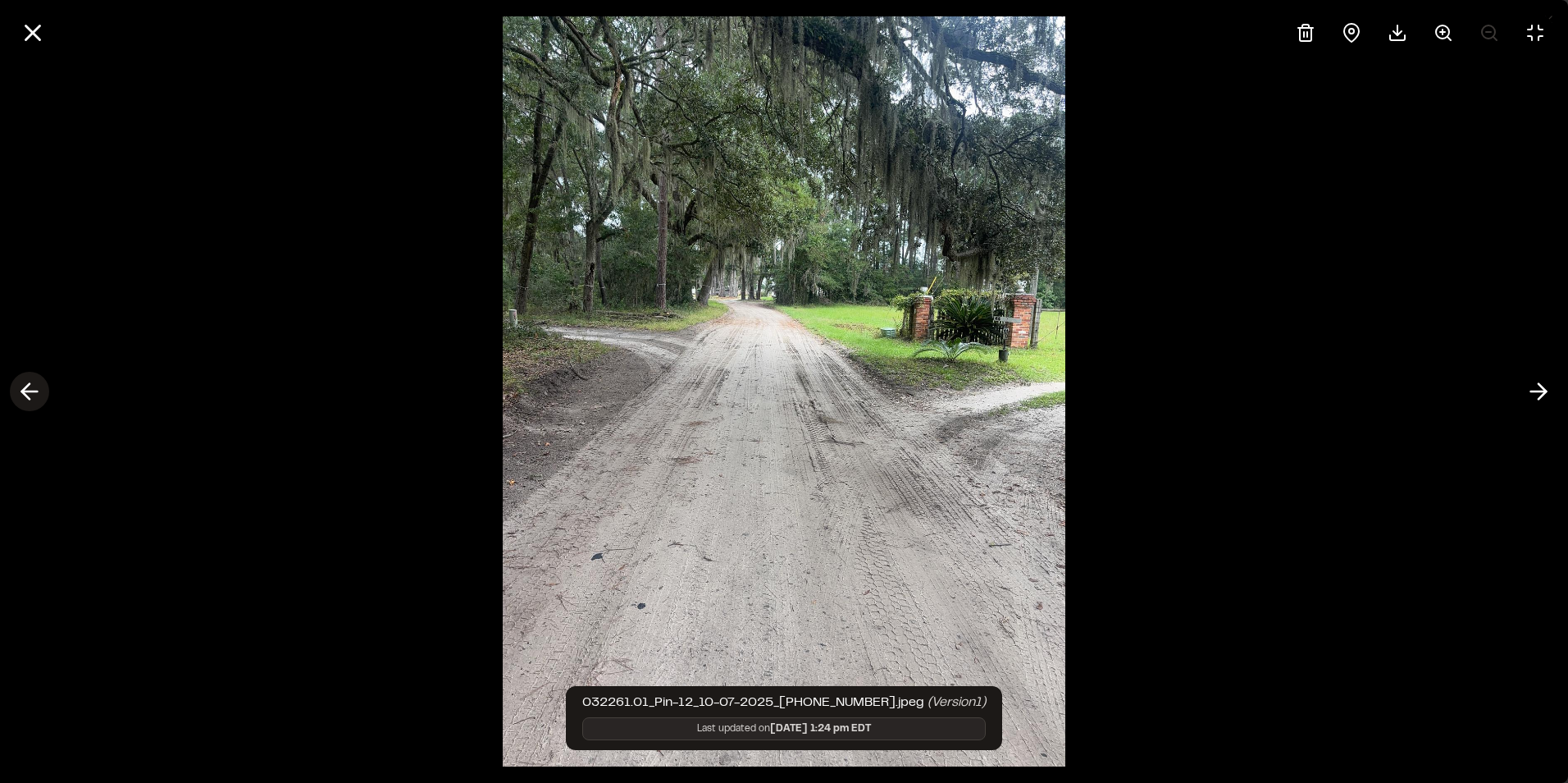
click at [29, 387] on icon at bounding box center [29, 391] width 26 height 28
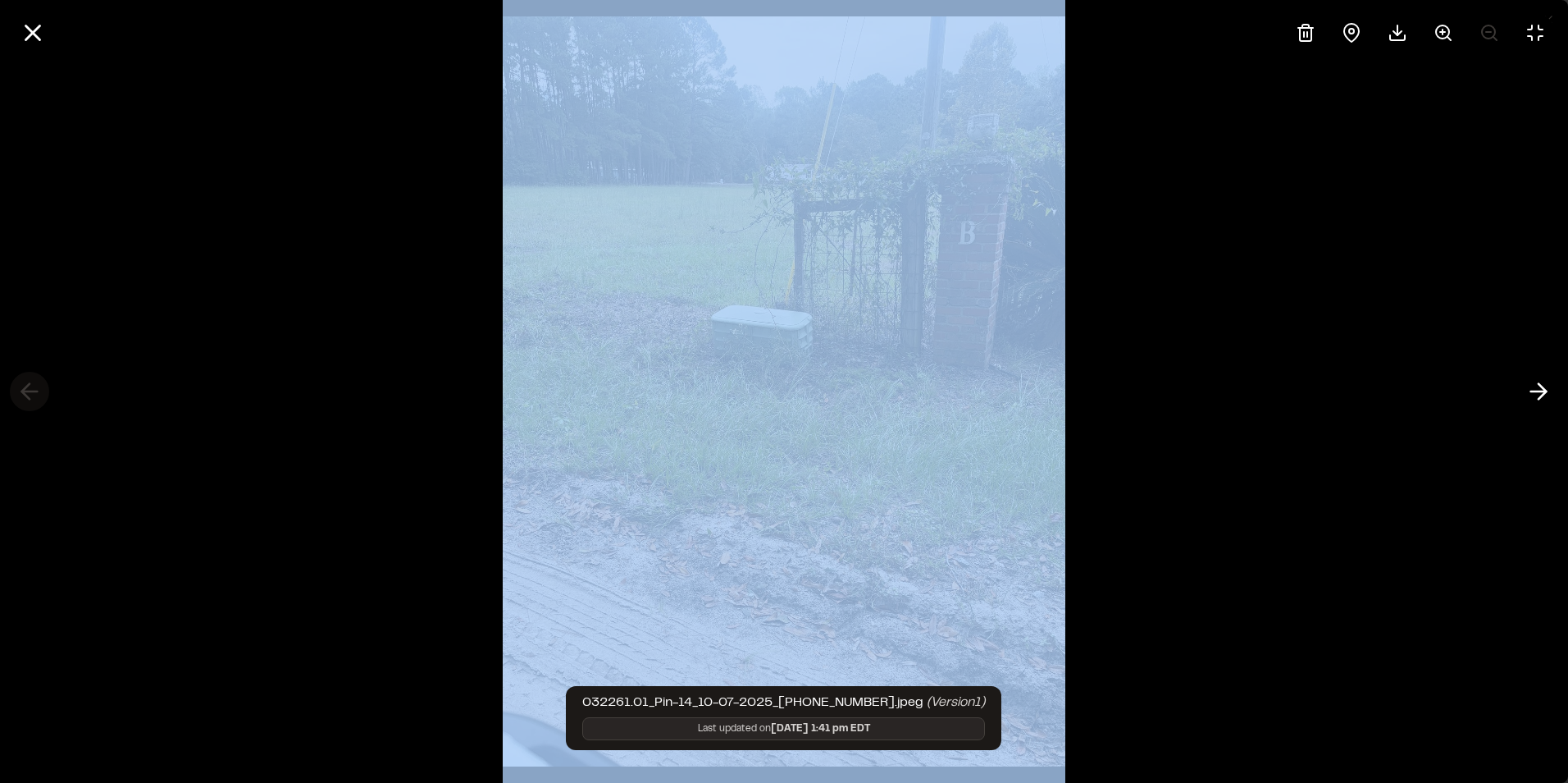
click at [29, 387] on div at bounding box center [784, 391] width 1568 height 783
click at [1261, 209] on div at bounding box center [784, 391] width 1568 height 783
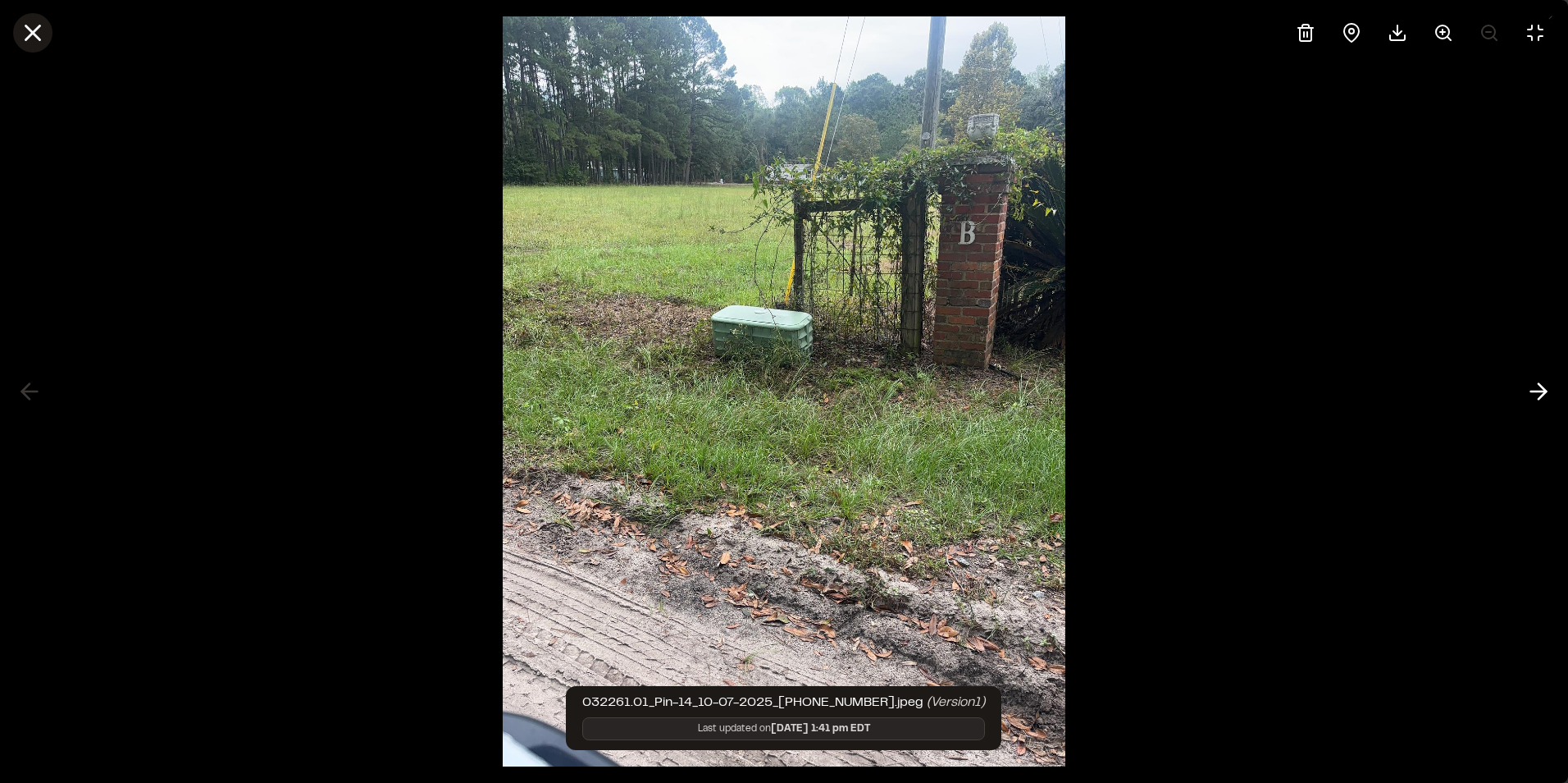
click at [36, 27] on icon at bounding box center [32, 32] width 28 height 28
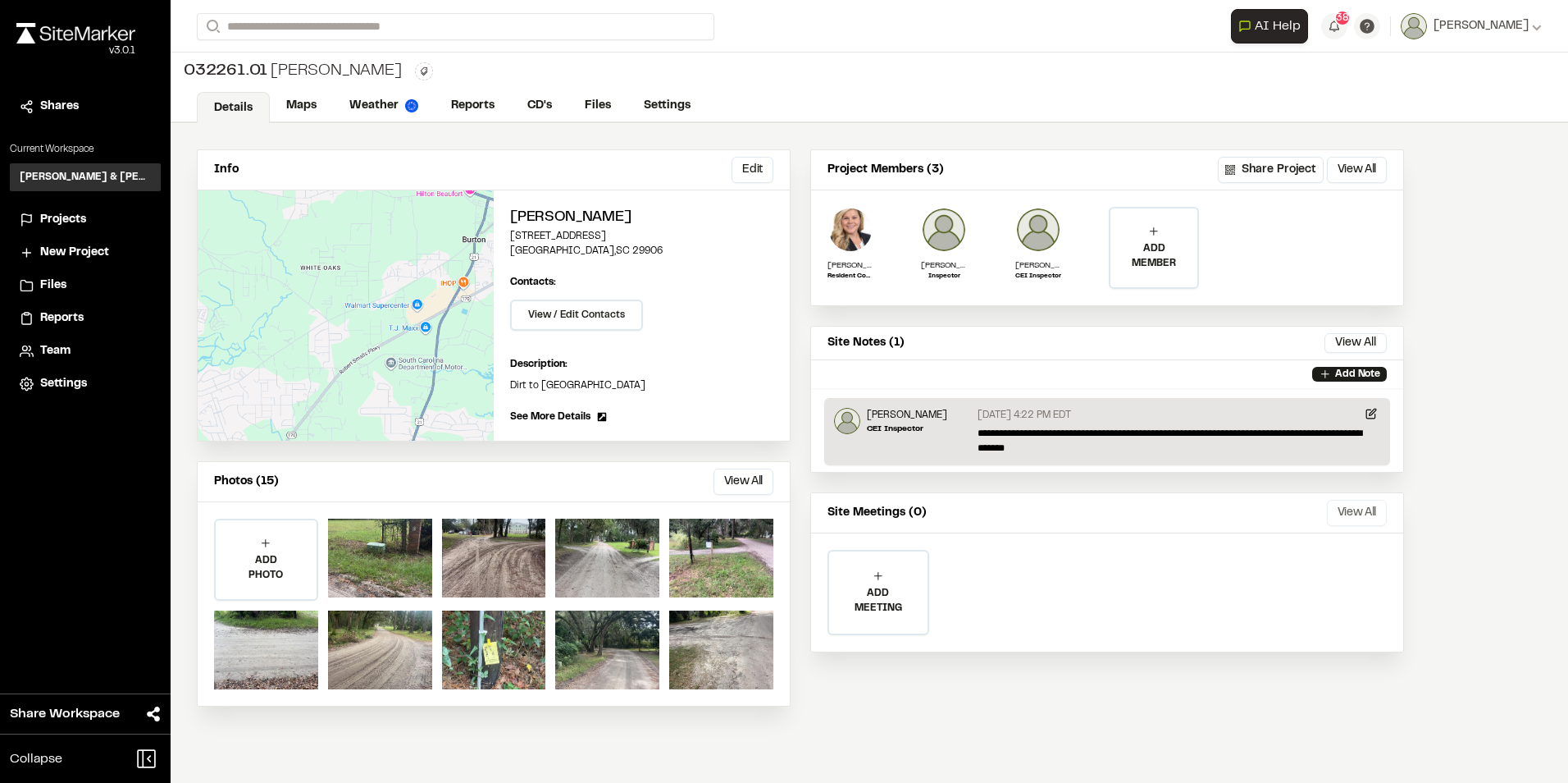
click at [1357, 516] on button "View All" at bounding box center [1357, 513] width 60 height 26
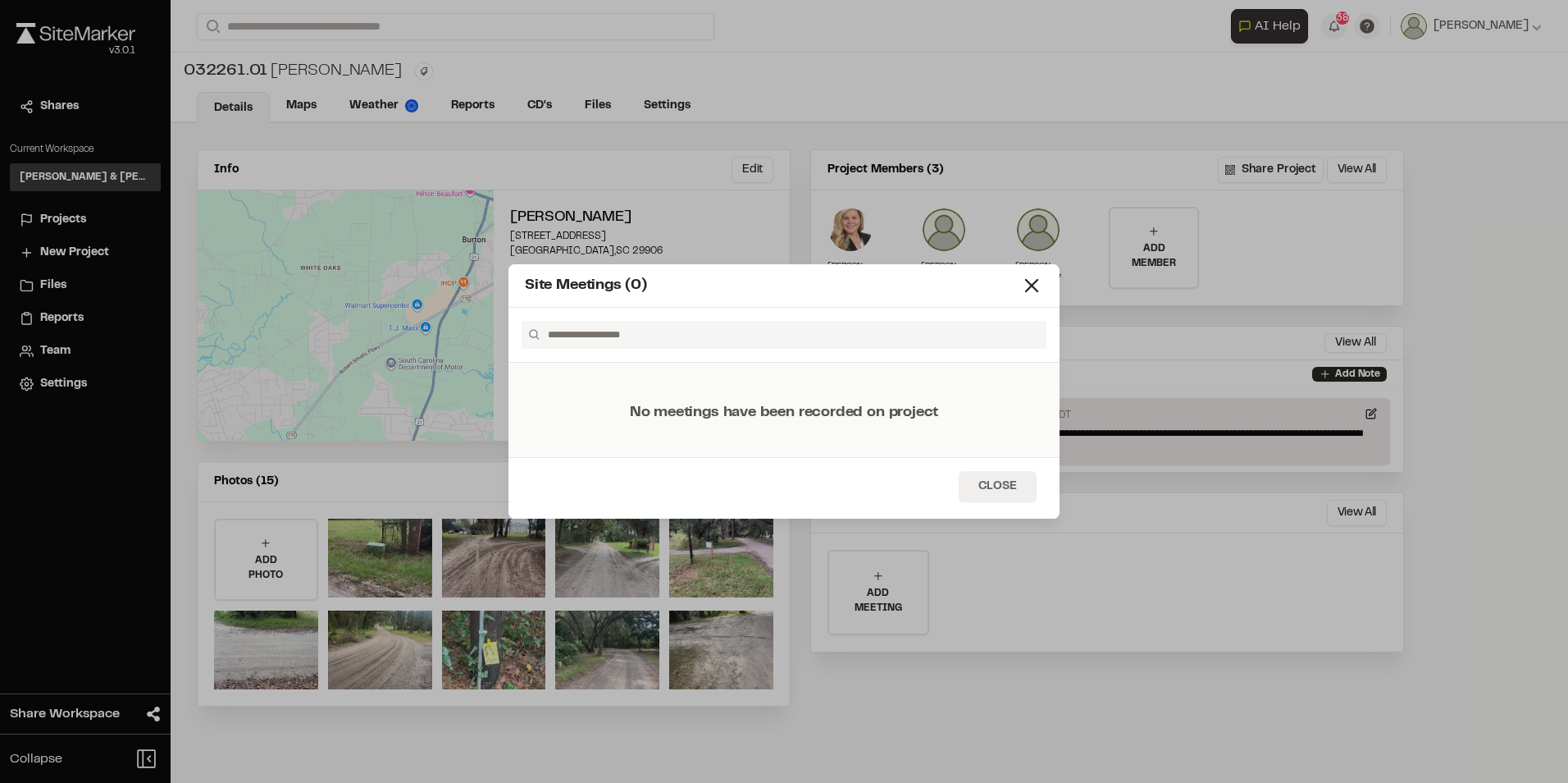
click at [978, 484] on button "Close" at bounding box center [997, 486] width 78 height 31
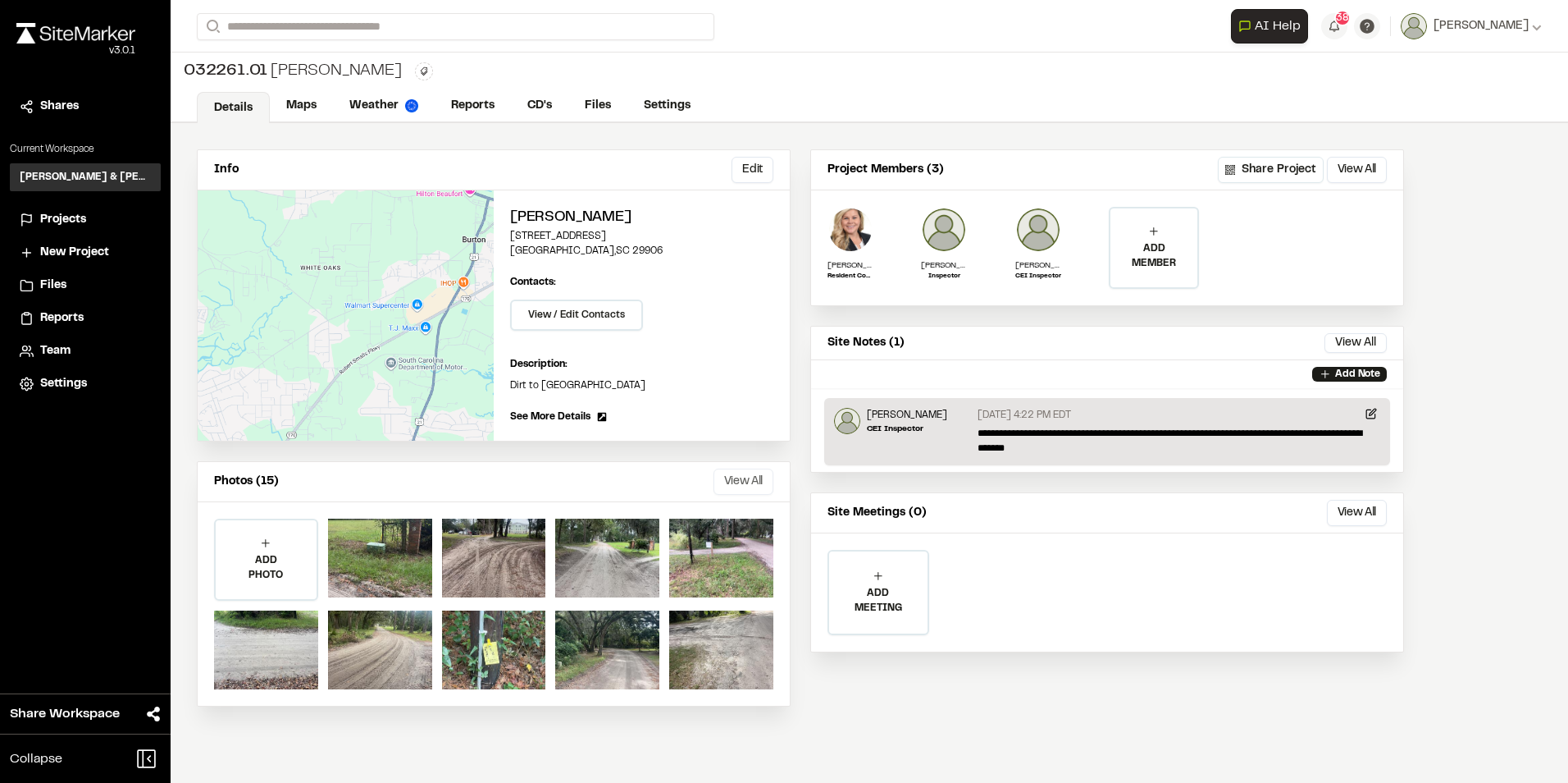
click at [757, 482] on button "View All" at bounding box center [744, 481] width 60 height 26
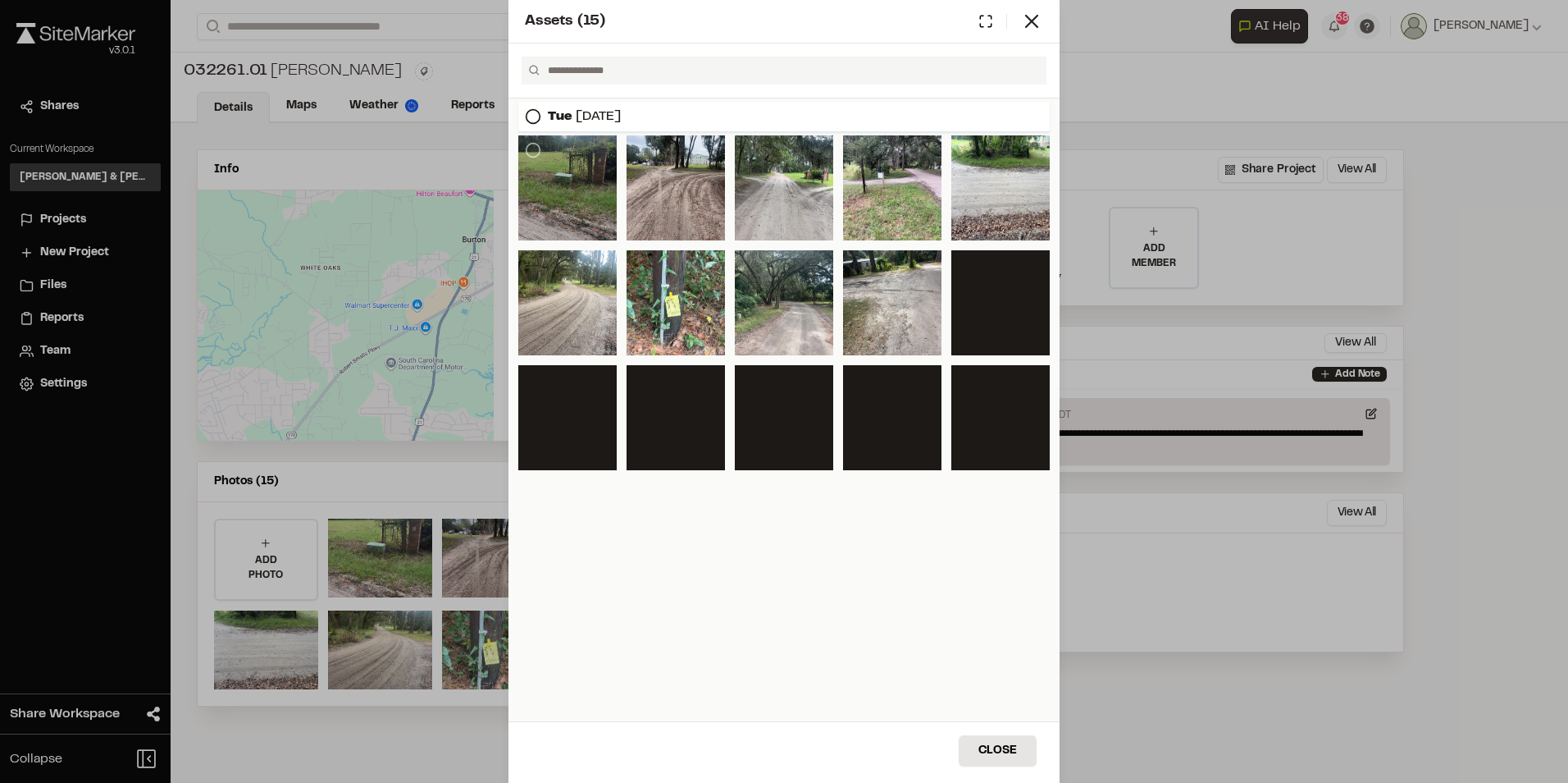
click at [586, 201] on div at bounding box center [567, 188] width 98 height 105
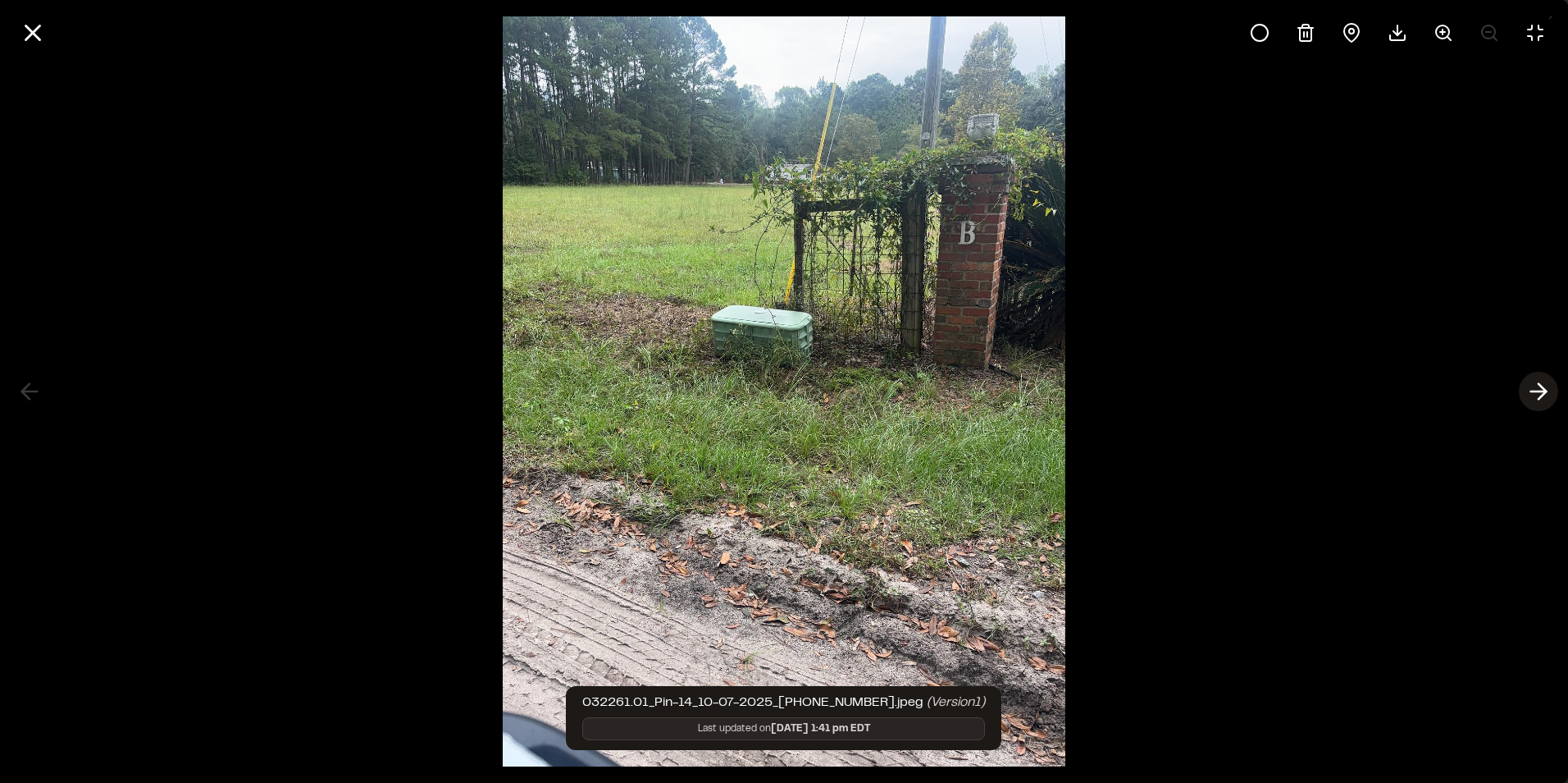
click at [1538, 389] on icon at bounding box center [1538, 391] width 26 height 28
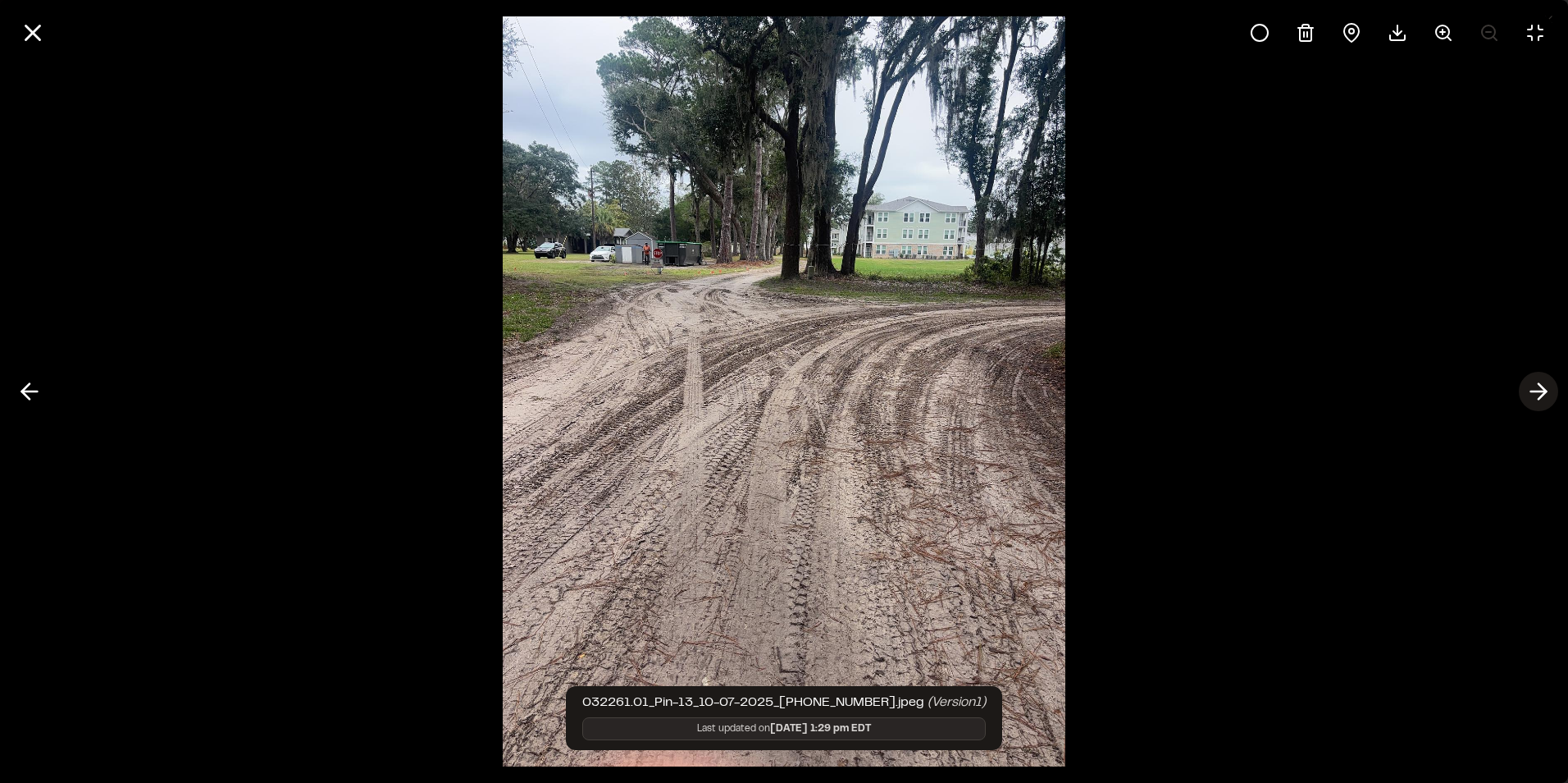
click at [1538, 389] on icon at bounding box center [1538, 391] width 26 height 28
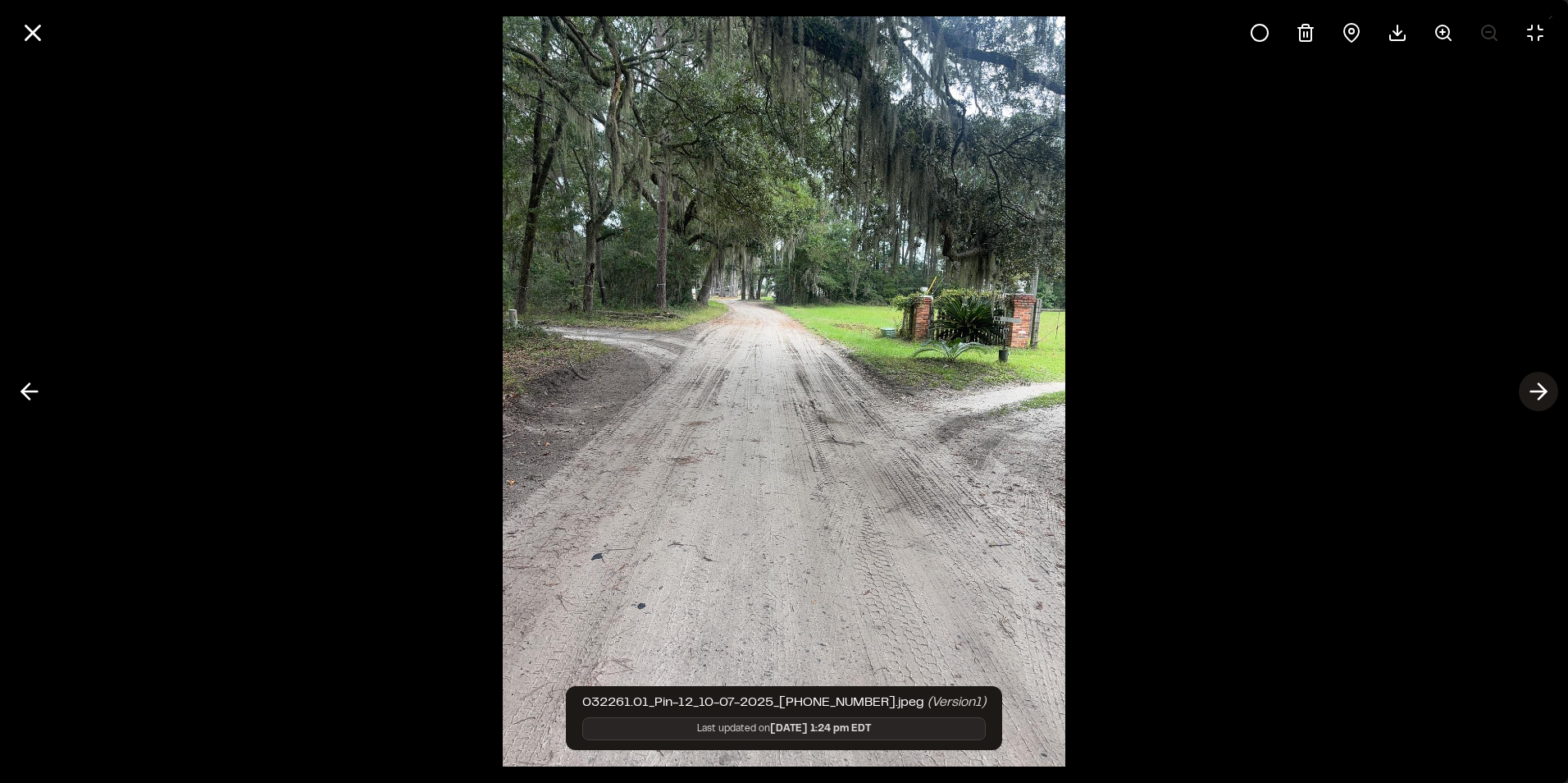
click at [1538, 389] on icon at bounding box center [1538, 391] width 26 height 28
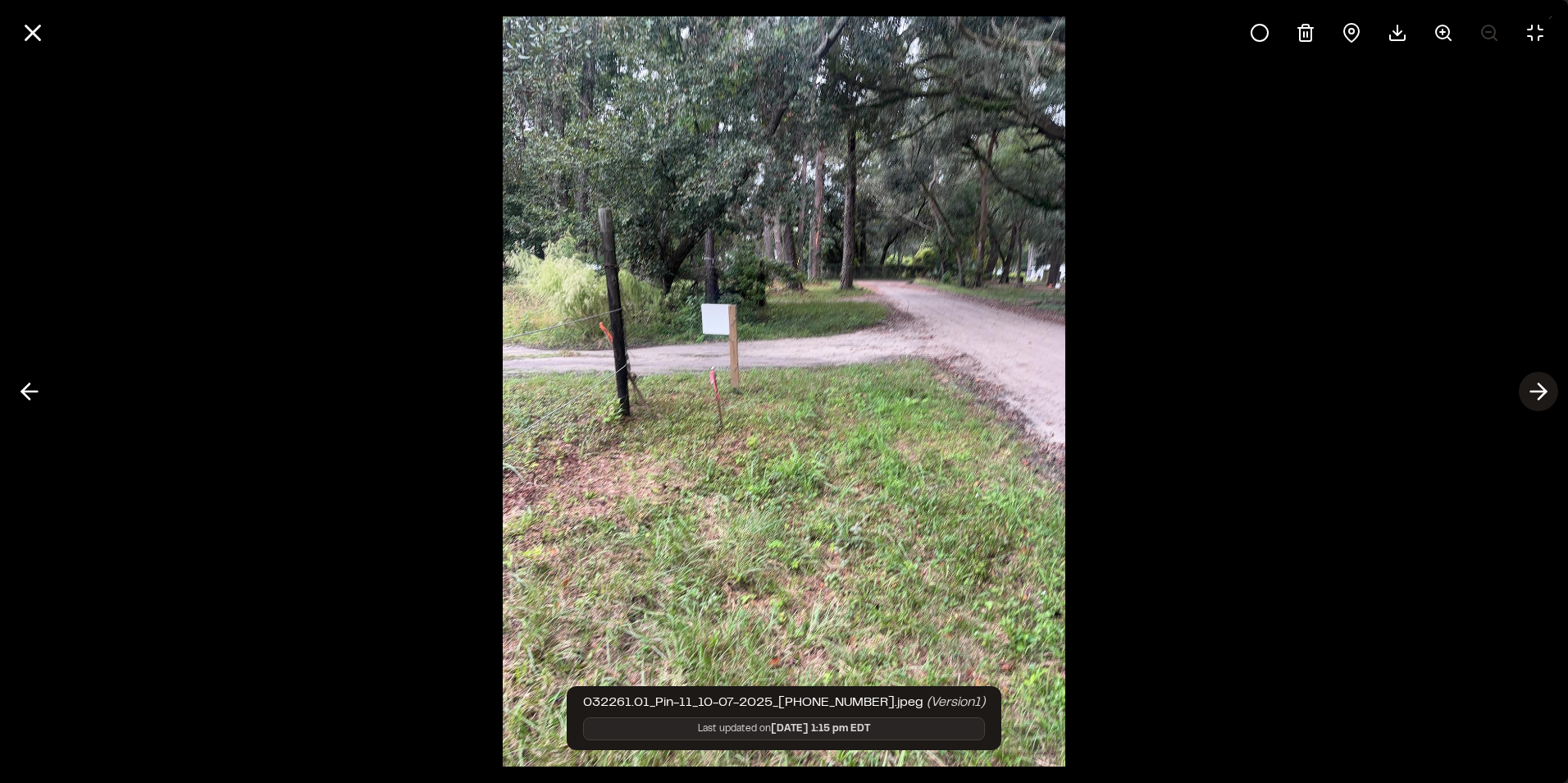
click at [1538, 389] on icon at bounding box center [1538, 391] width 26 height 28
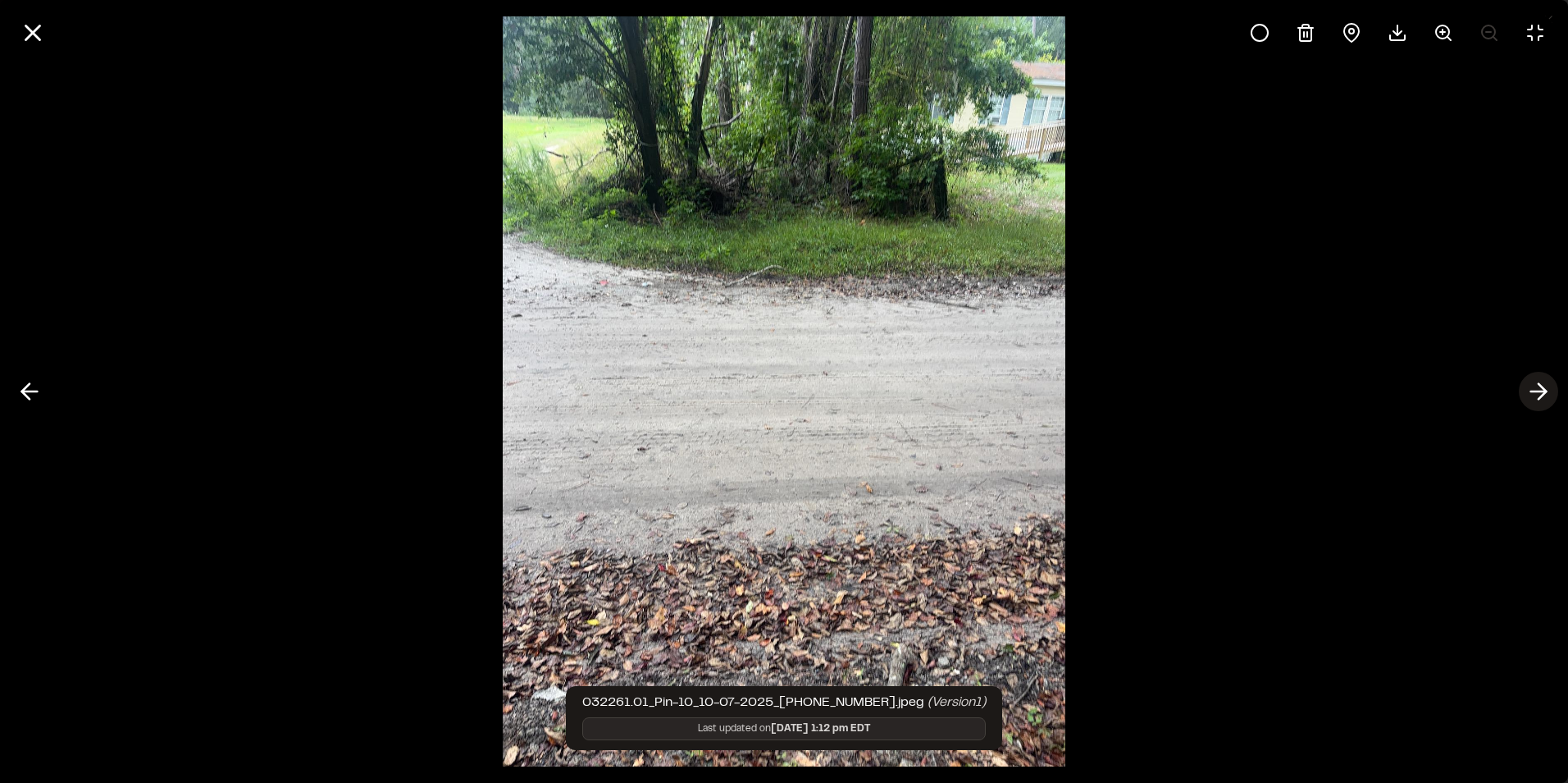
click at [1538, 389] on icon at bounding box center [1538, 391] width 26 height 28
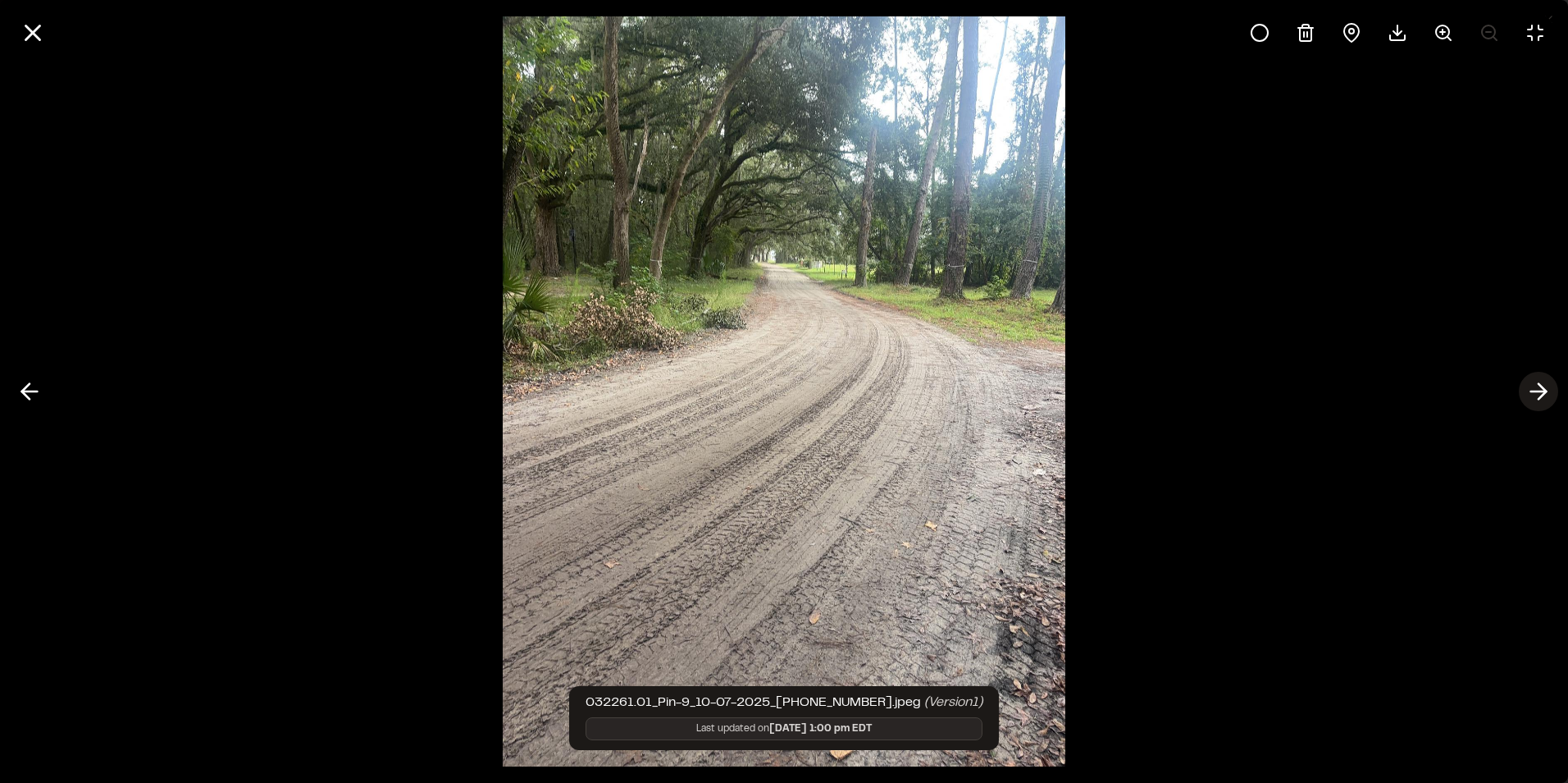
click at [1538, 389] on icon at bounding box center [1538, 391] width 26 height 28
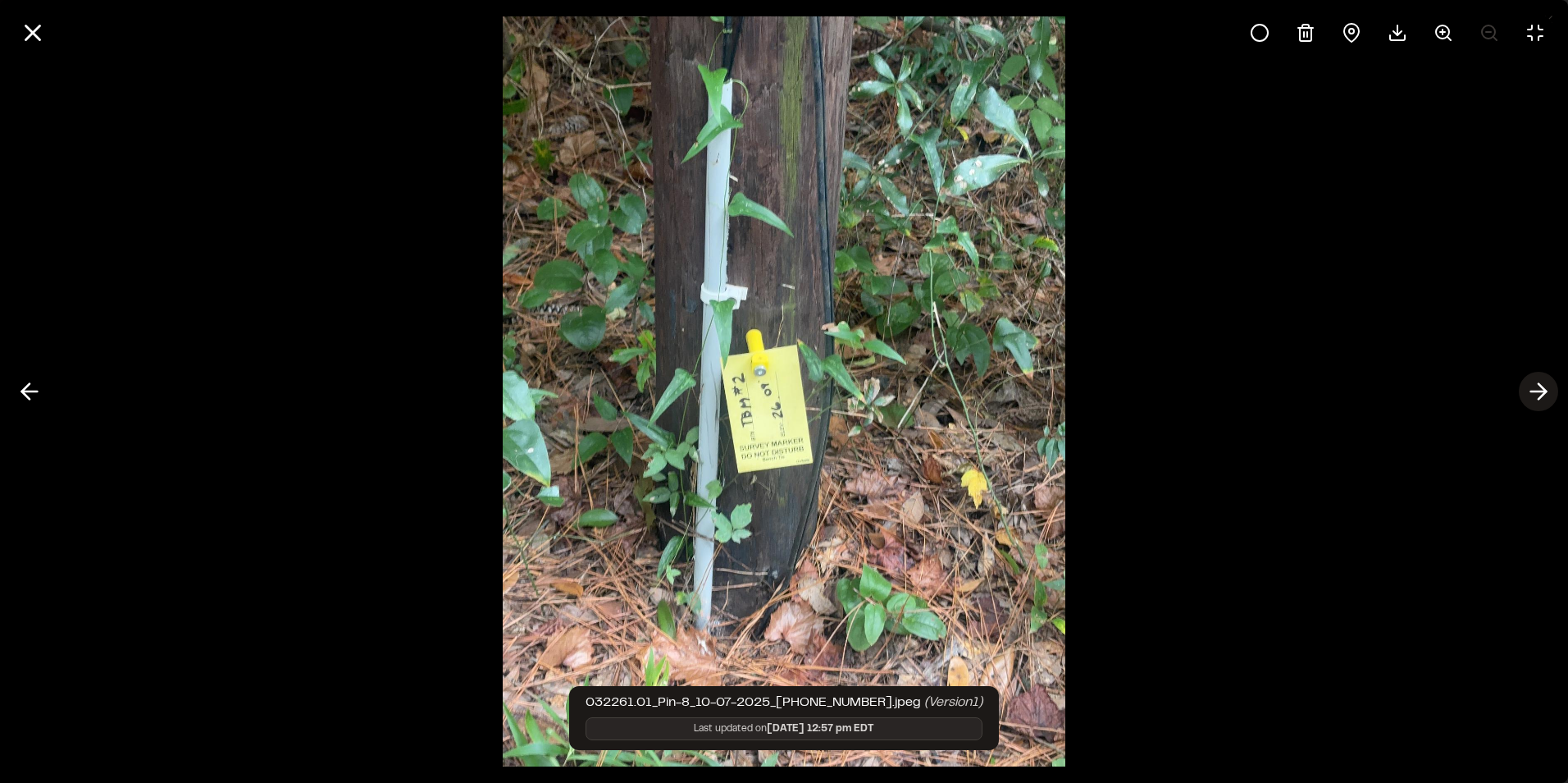
click at [1538, 389] on icon at bounding box center [1538, 391] width 26 height 28
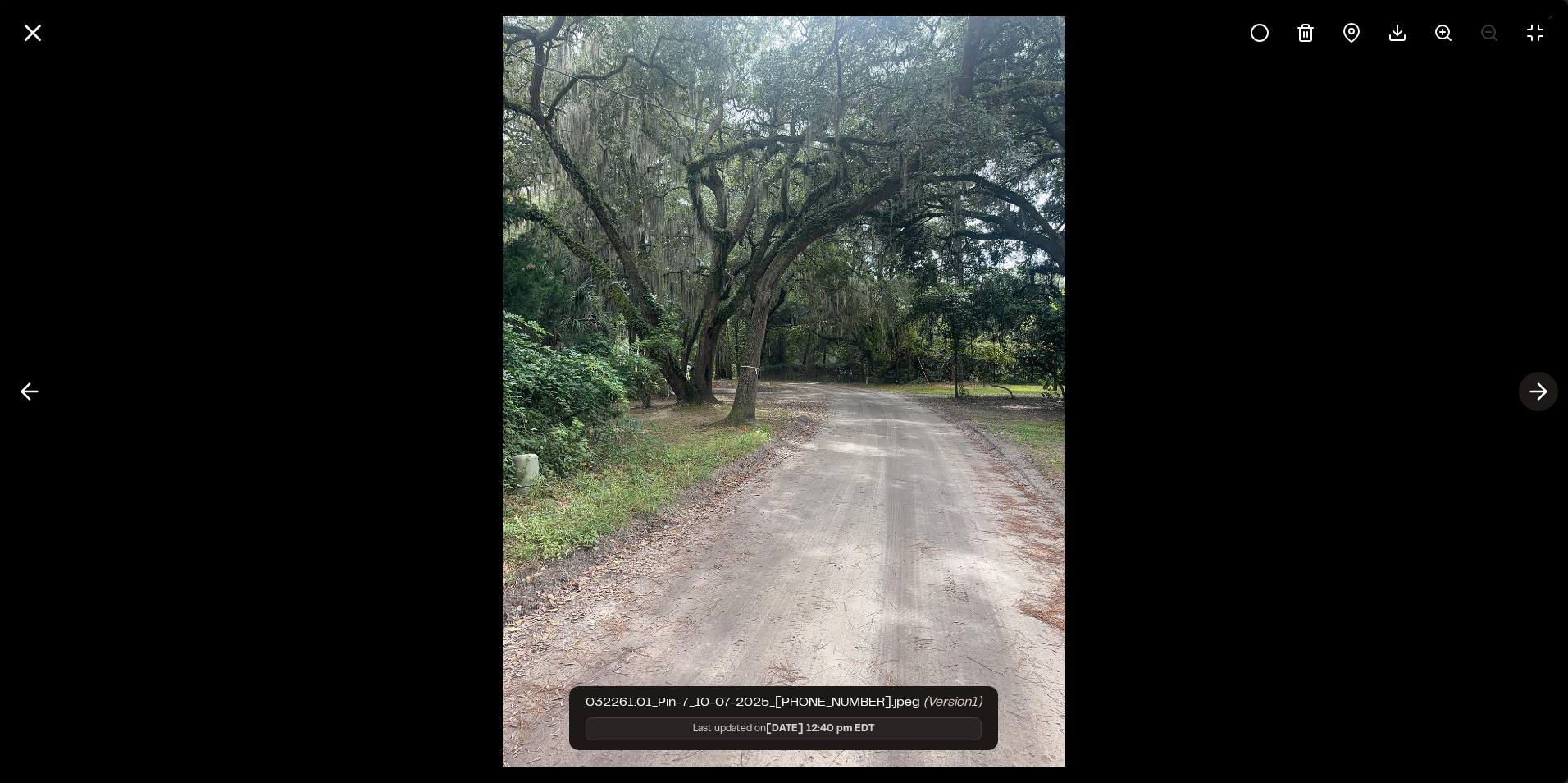
click at [1538, 389] on icon at bounding box center [1538, 391] width 26 height 28
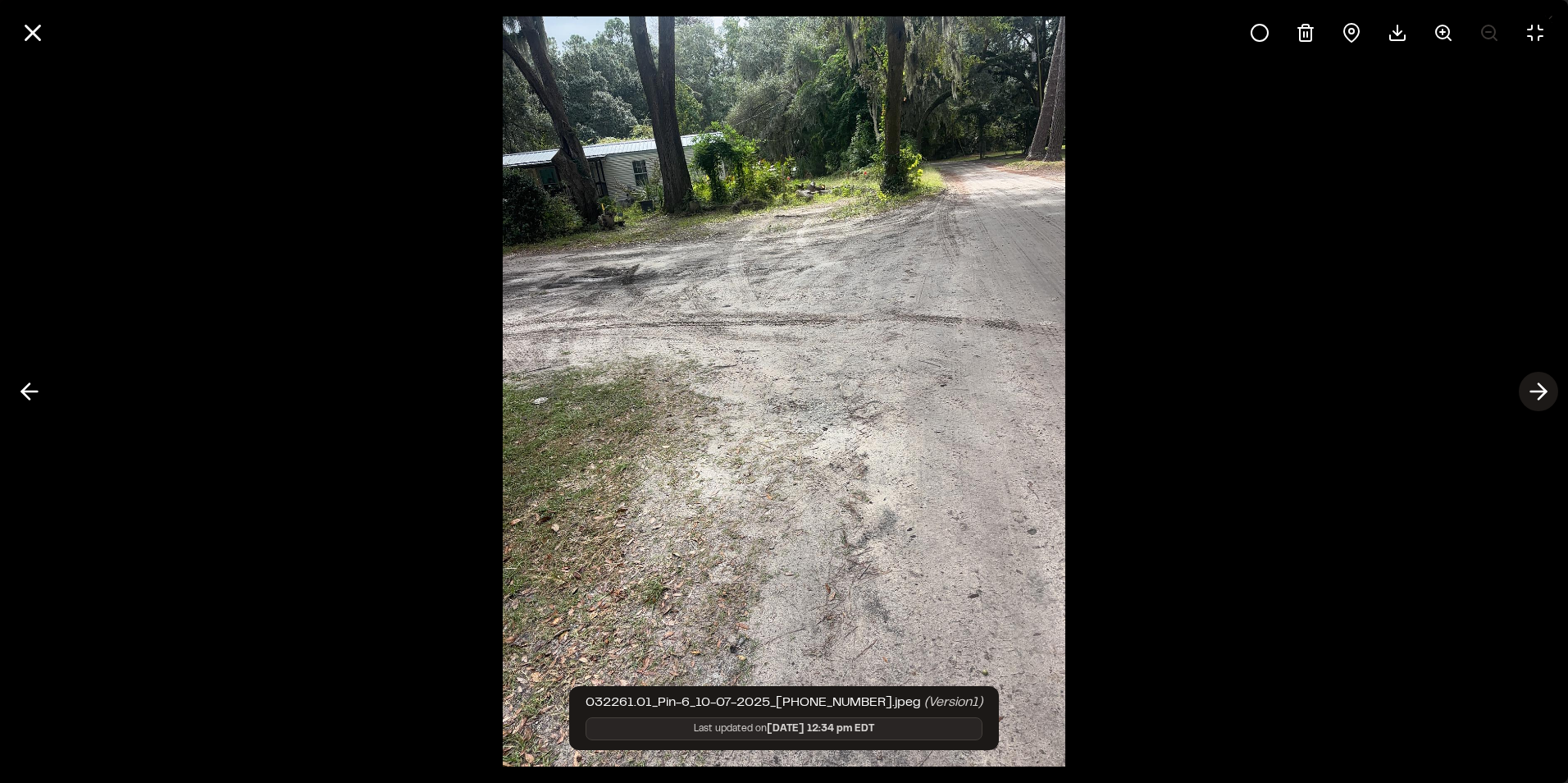
click at [1538, 389] on icon at bounding box center [1538, 391] width 26 height 28
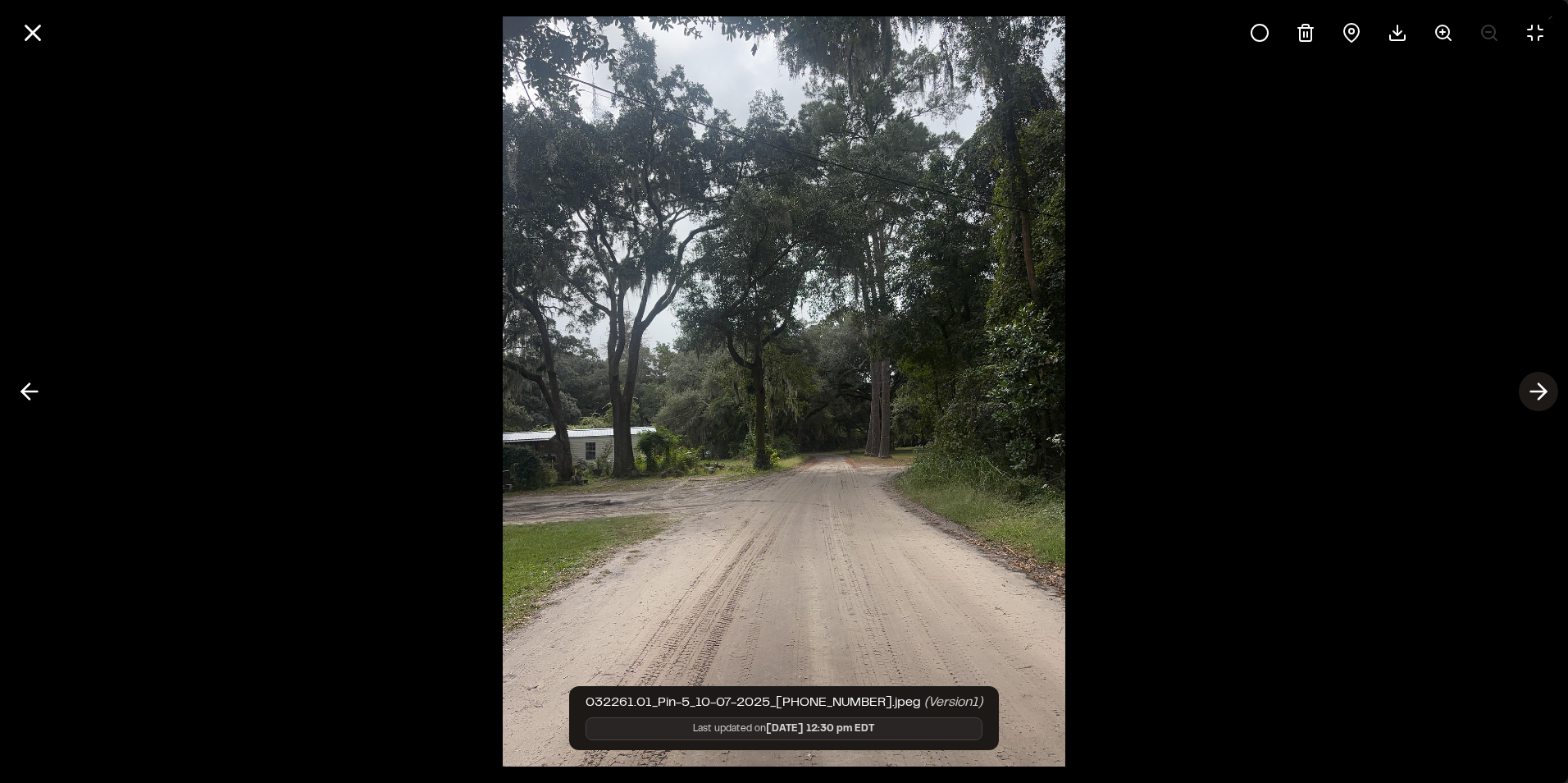
click at [1538, 389] on icon at bounding box center [1538, 391] width 26 height 28
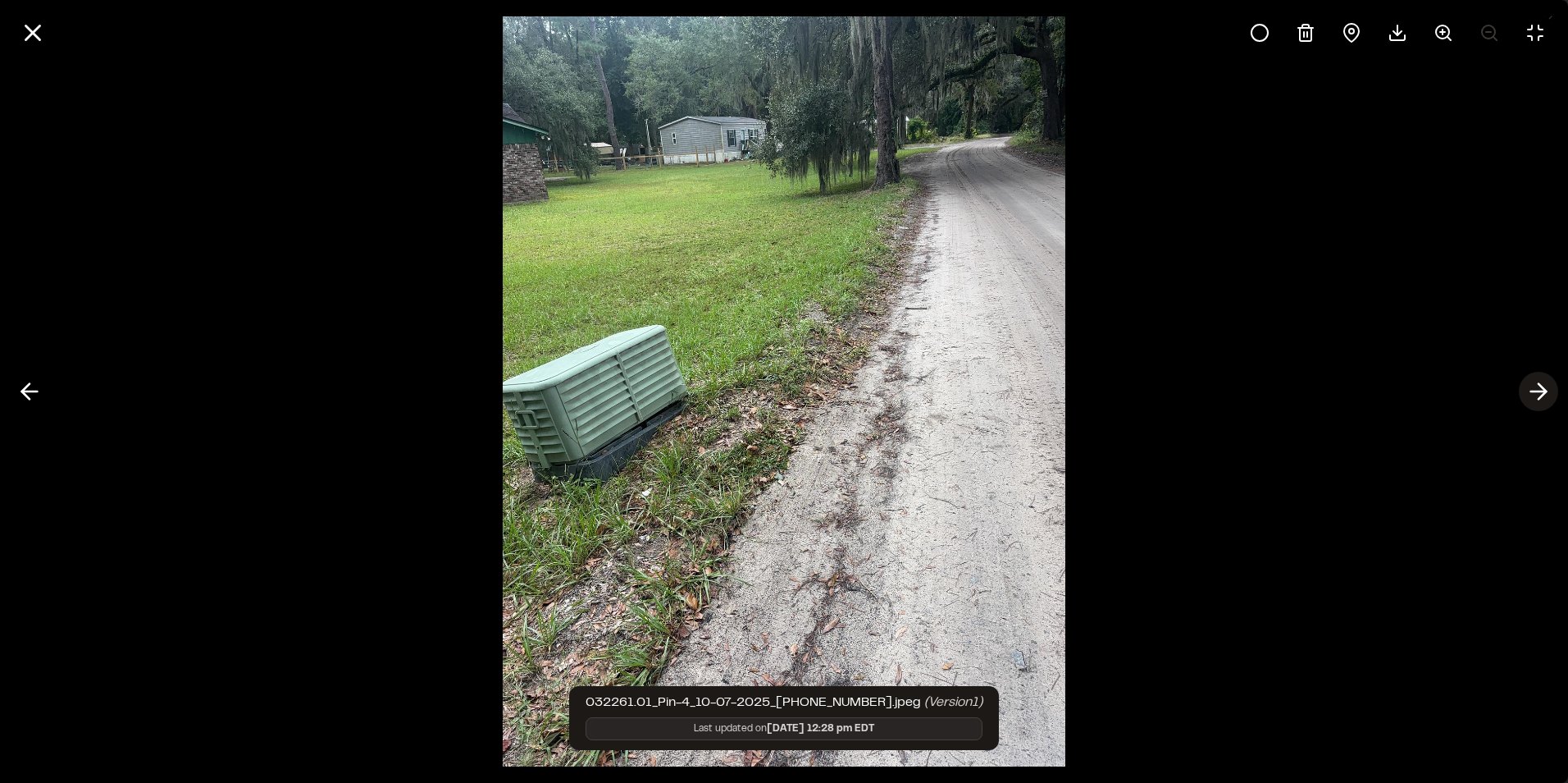
click at [1538, 389] on icon at bounding box center [1538, 391] width 26 height 28
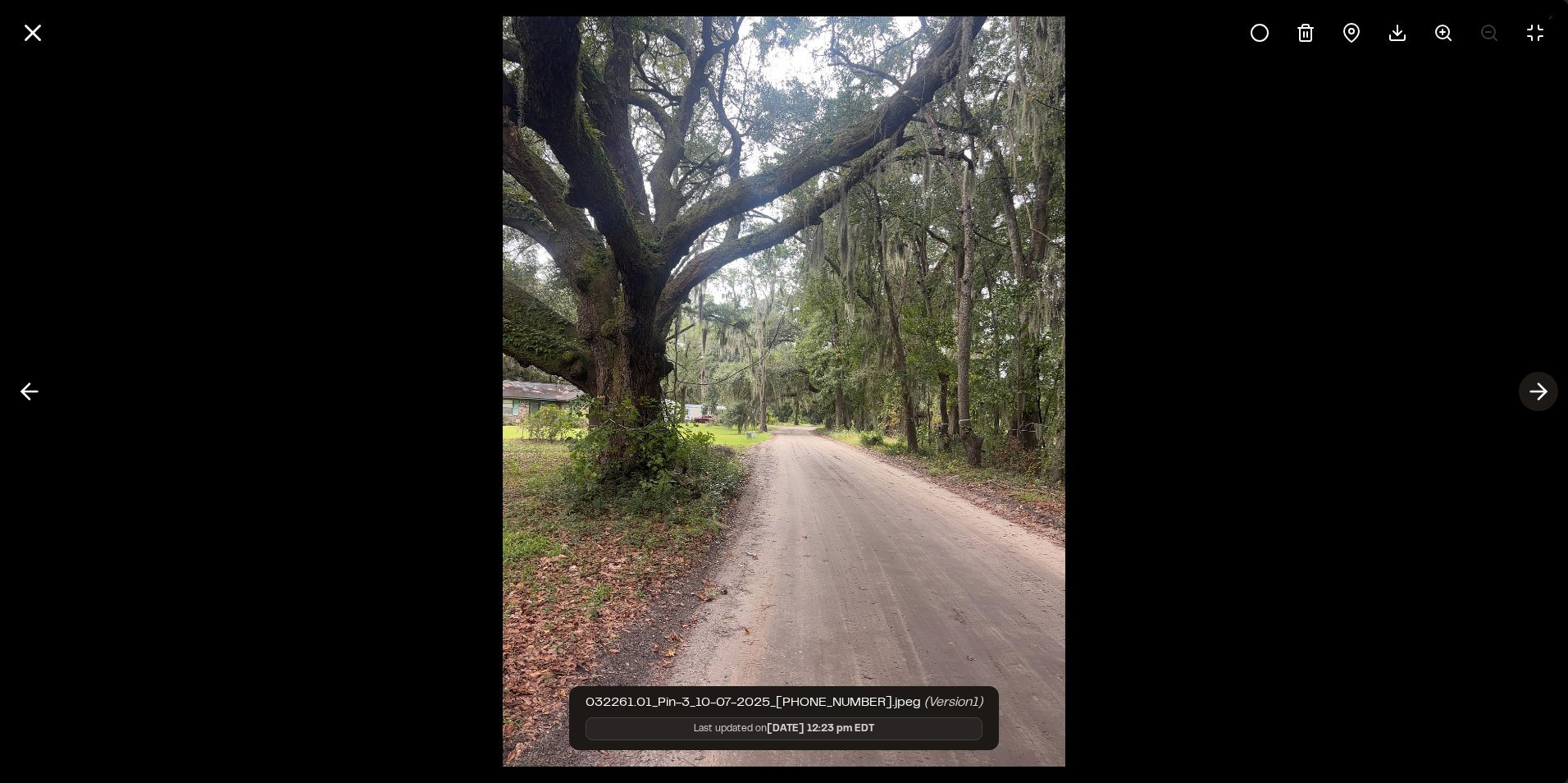
click at [1538, 389] on icon at bounding box center [1538, 391] width 26 height 28
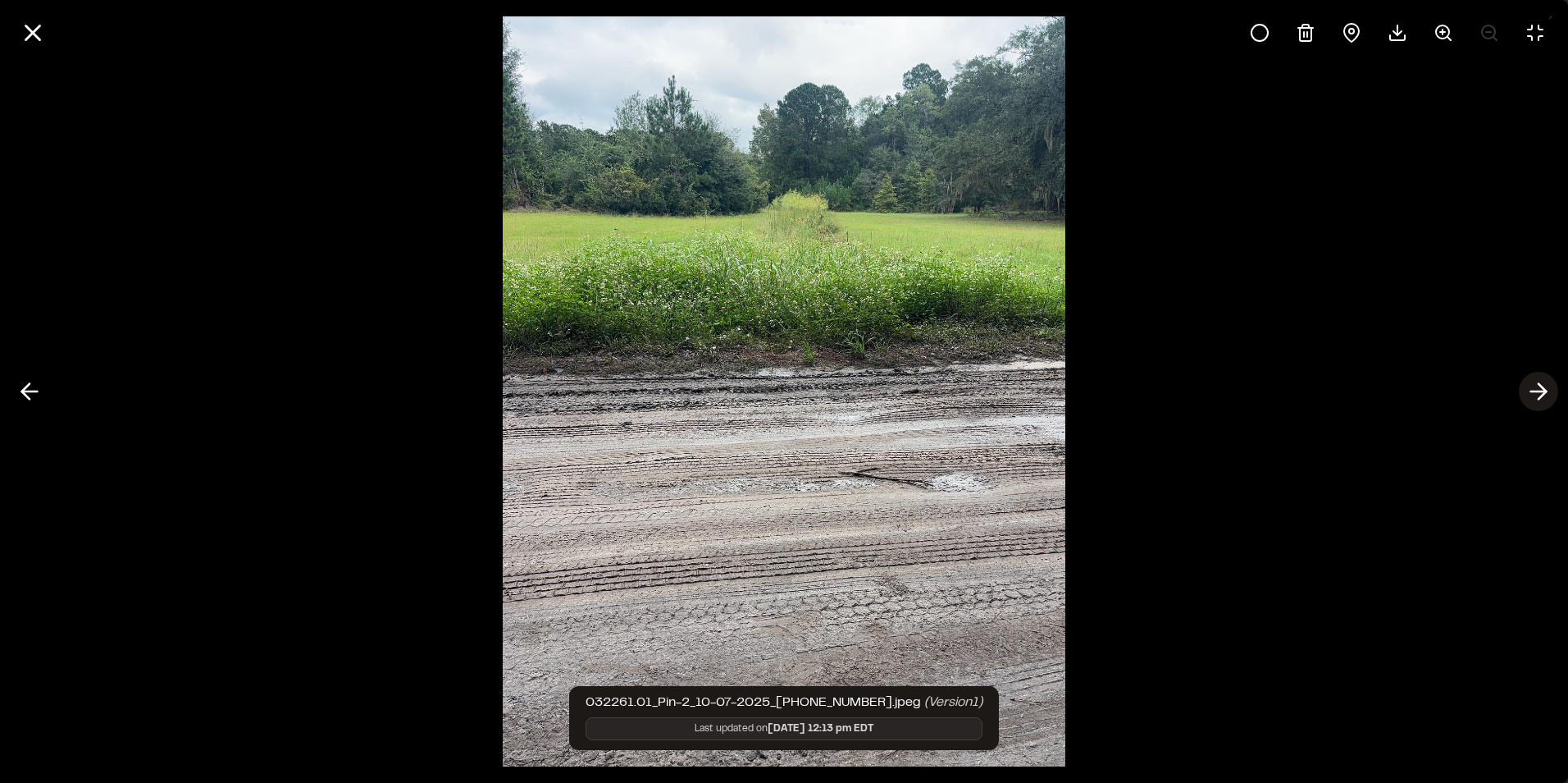
click at [1538, 389] on icon at bounding box center [1538, 391] width 26 height 28
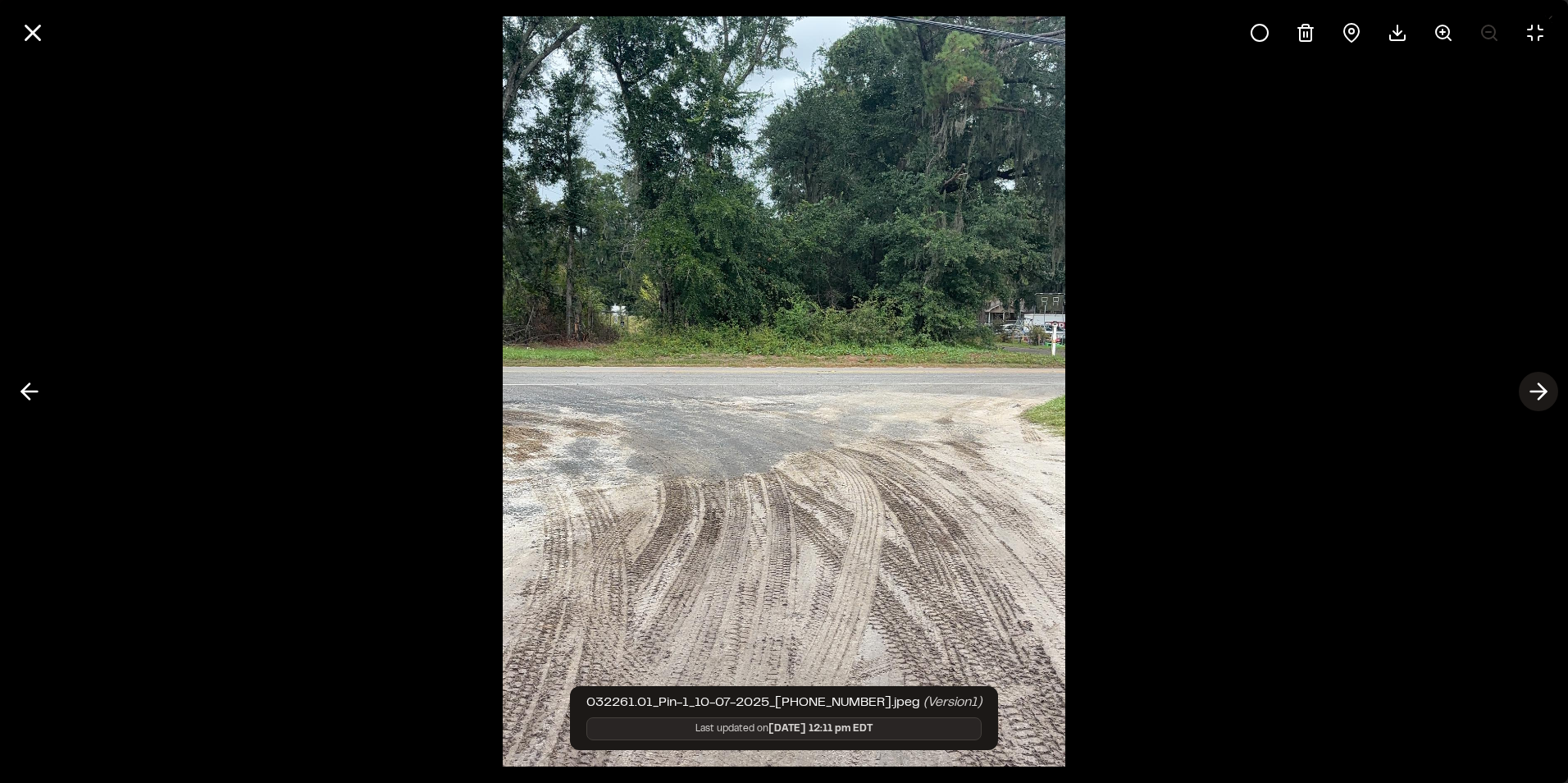
click at [1538, 389] on icon at bounding box center [1538, 391] width 26 height 28
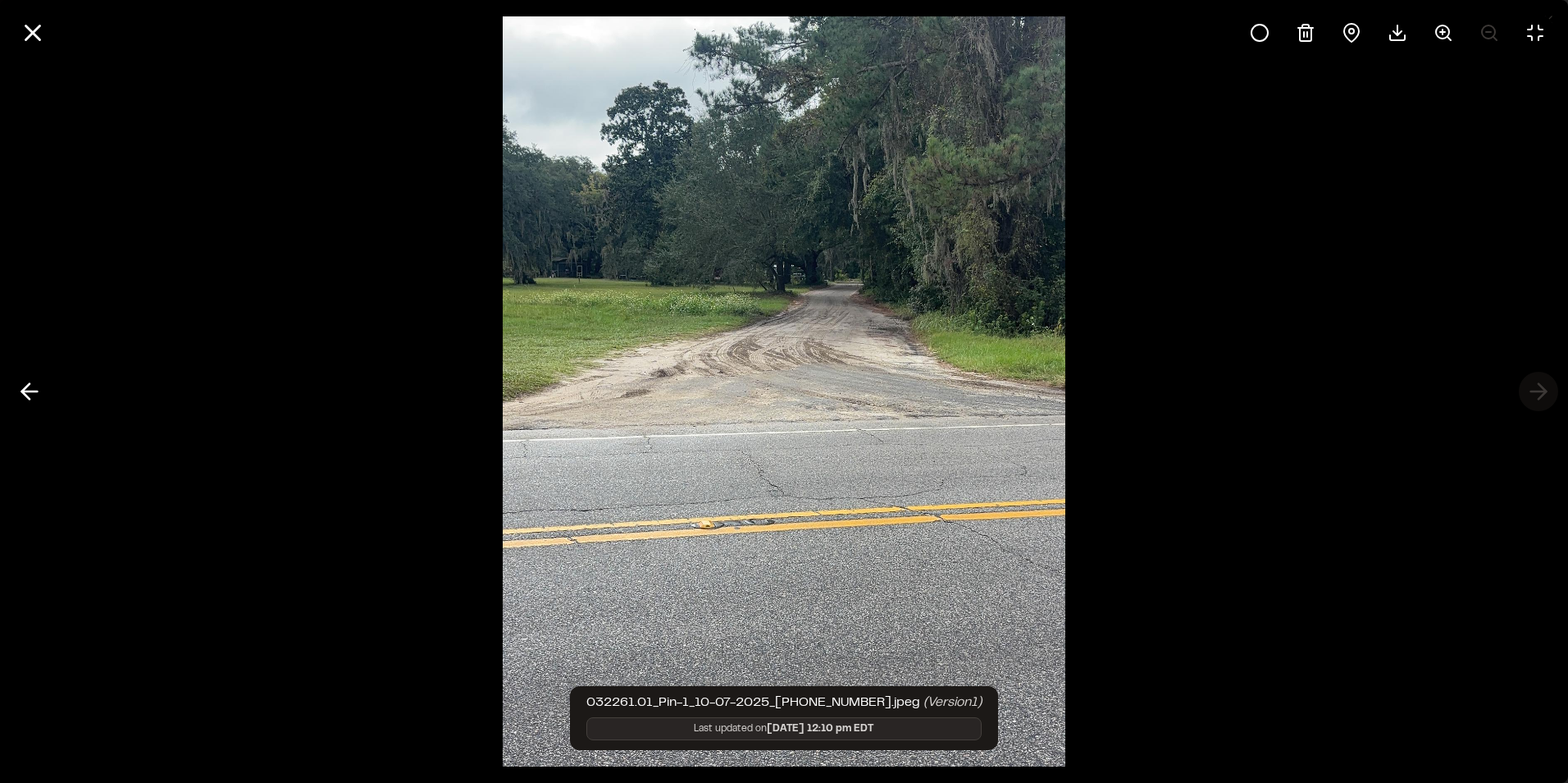
click at [1538, 389] on div at bounding box center [784, 391] width 1568 height 783
click at [30, 396] on icon at bounding box center [29, 391] width 26 height 28
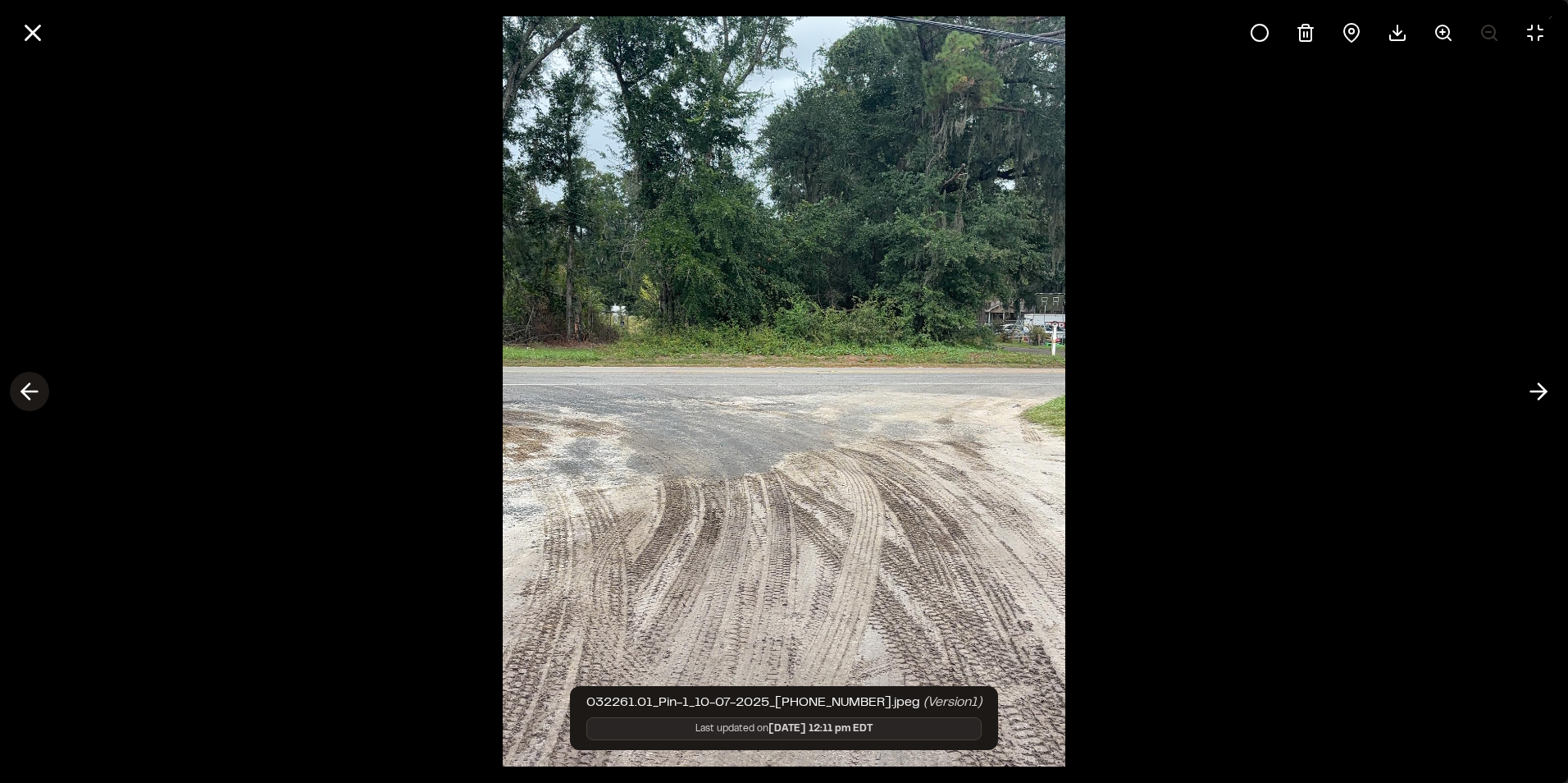
click at [30, 396] on icon at bounding box center [29, 391] width 26 height 28
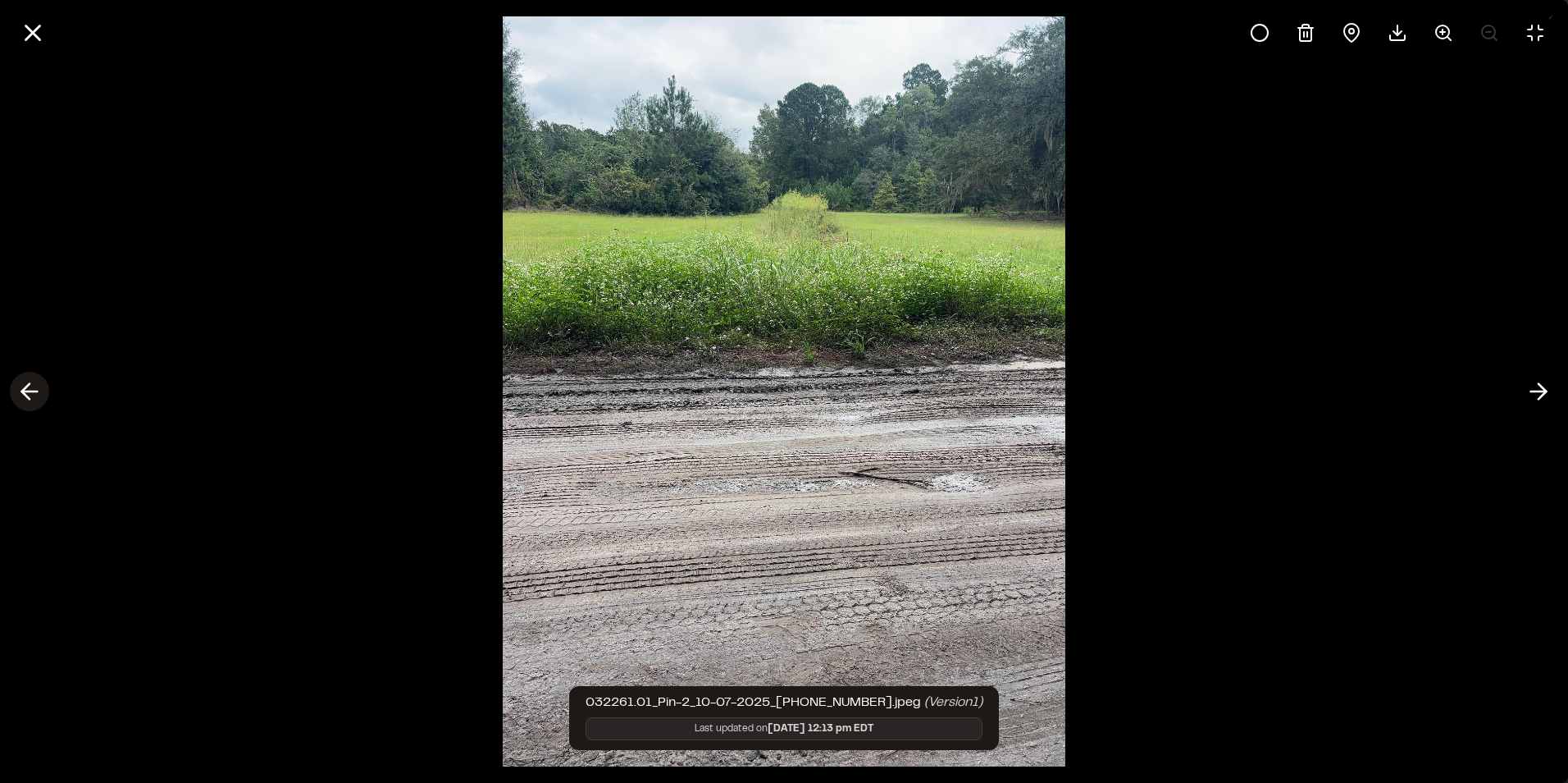
click at [30, 396] on icon at bounding box center [29, 391] width 26 height 28
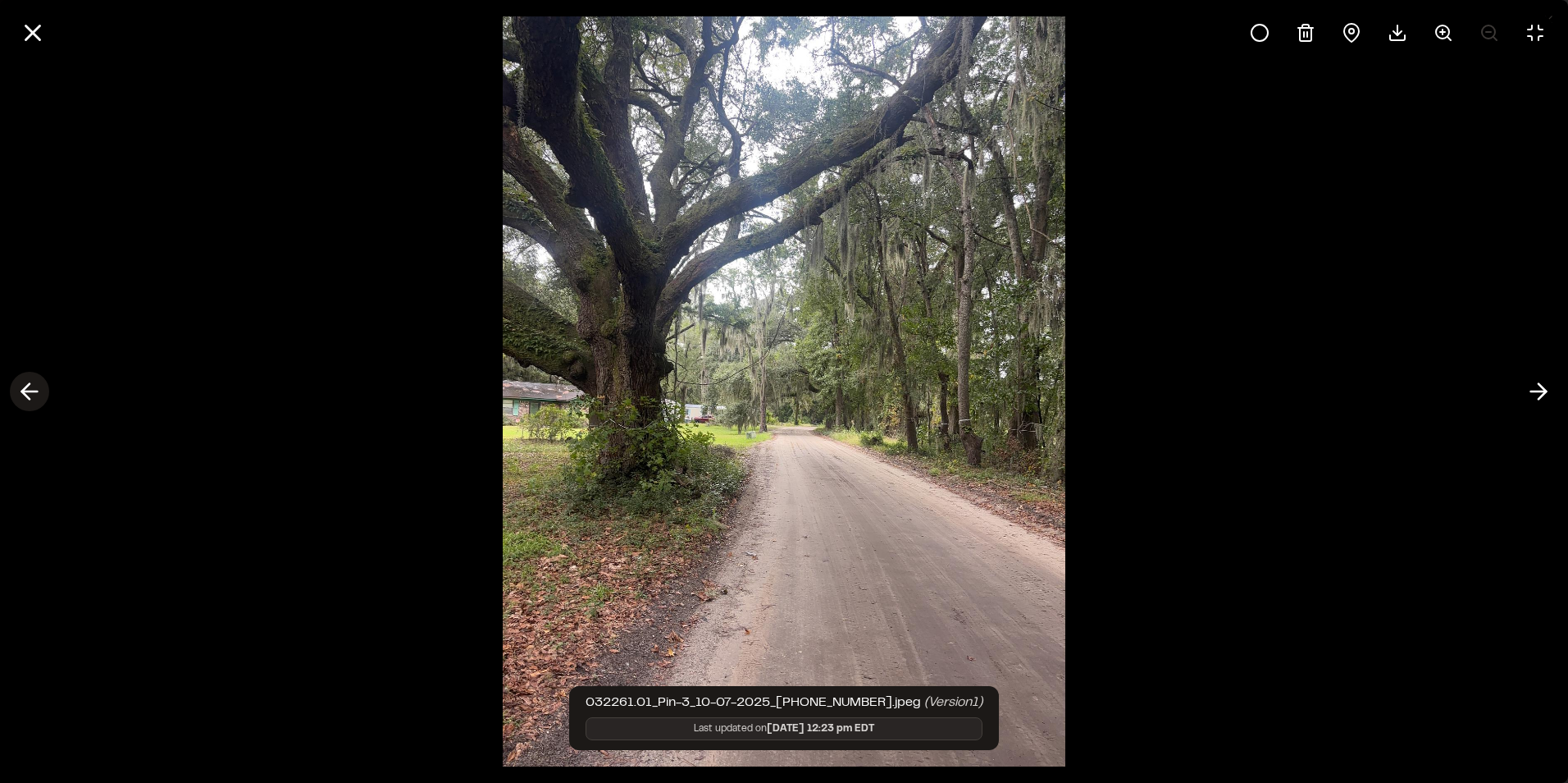
click at [27, 395] on icon at bounding box center [29, 391] width 26 height 28
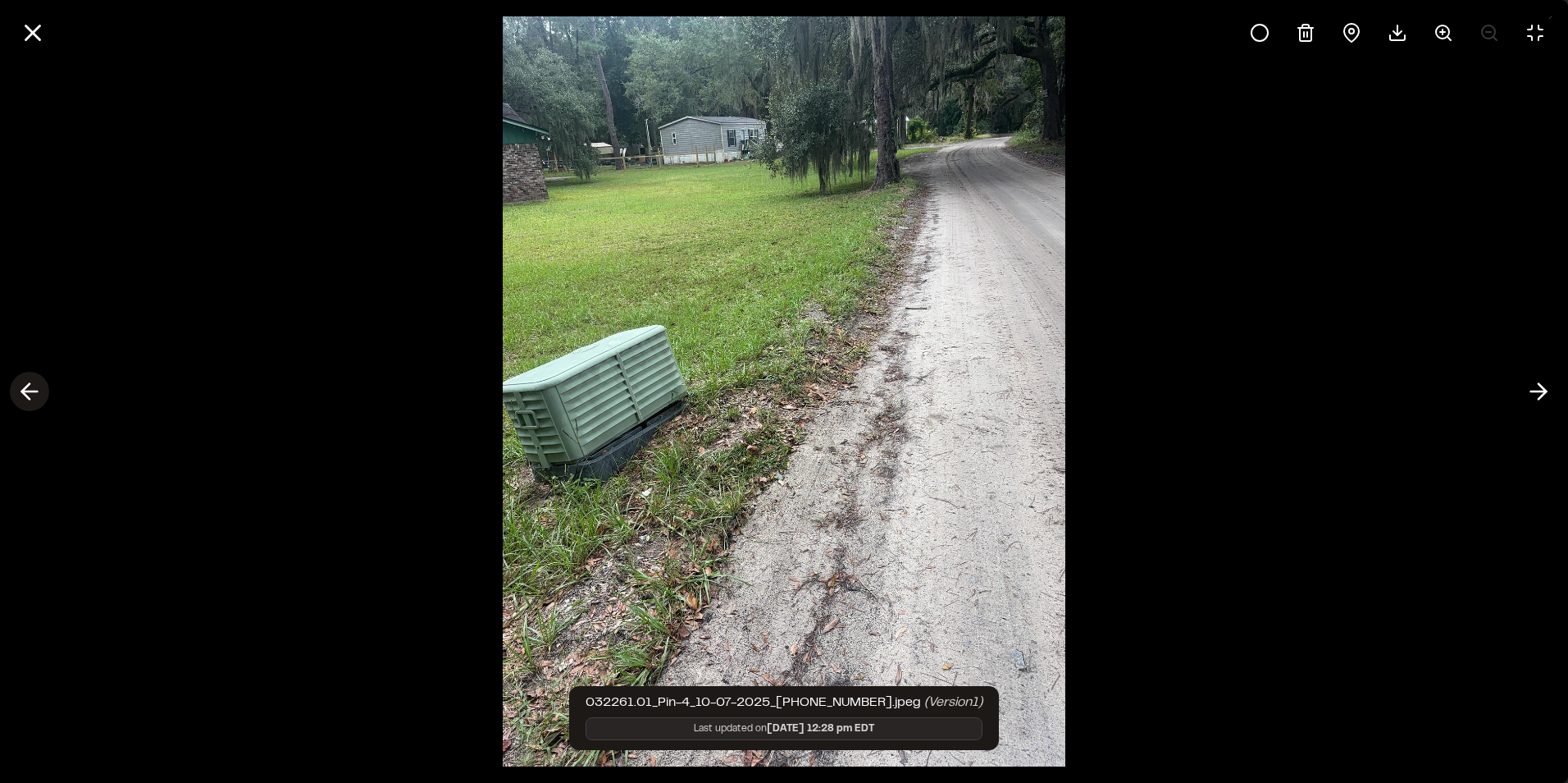
click at [27, 395] on icon at bounding box center [29, 391] width 26 height 28
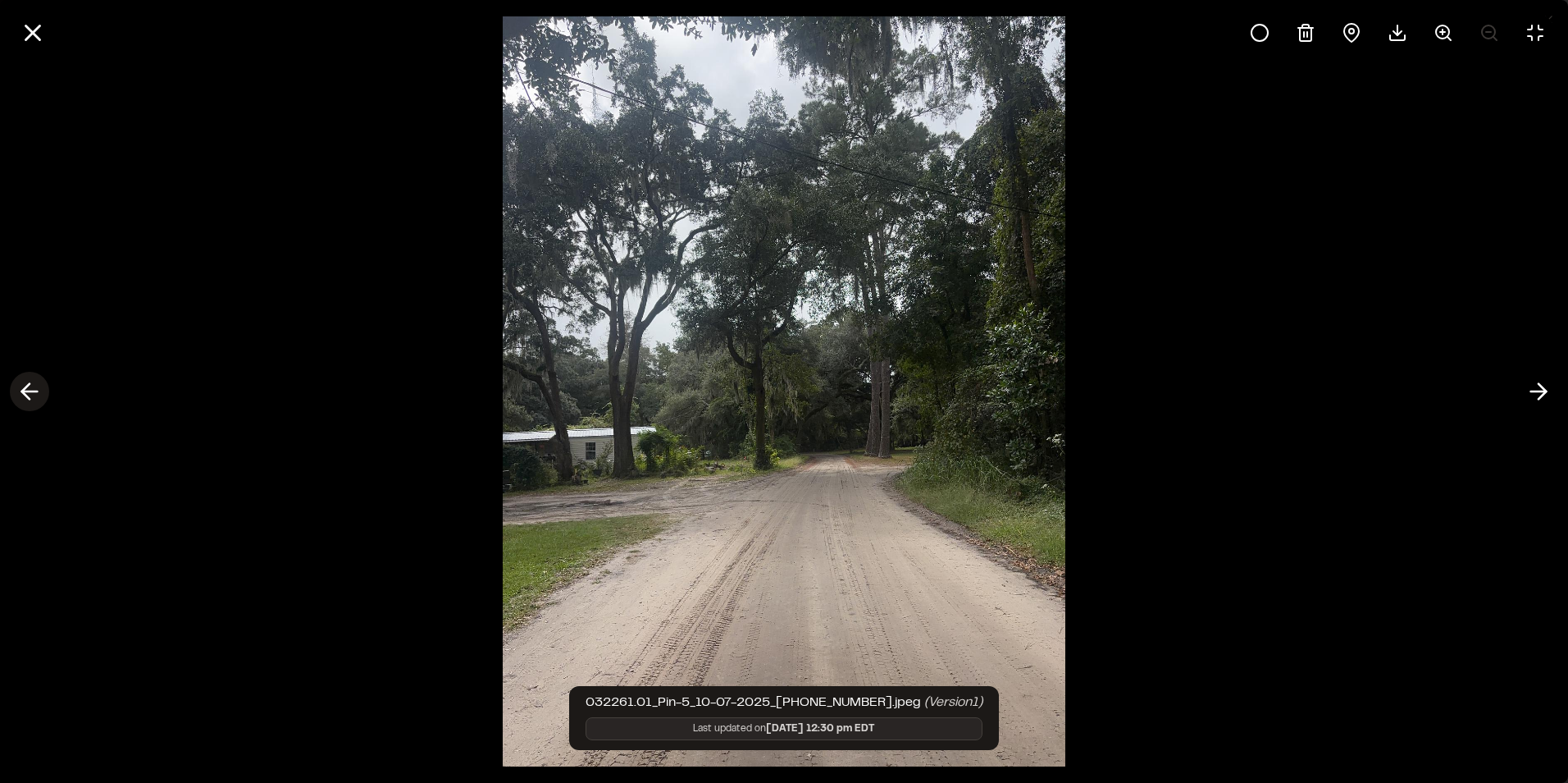
click at [24, 391] on line at bounding box center [30, 391] width 16 height 0
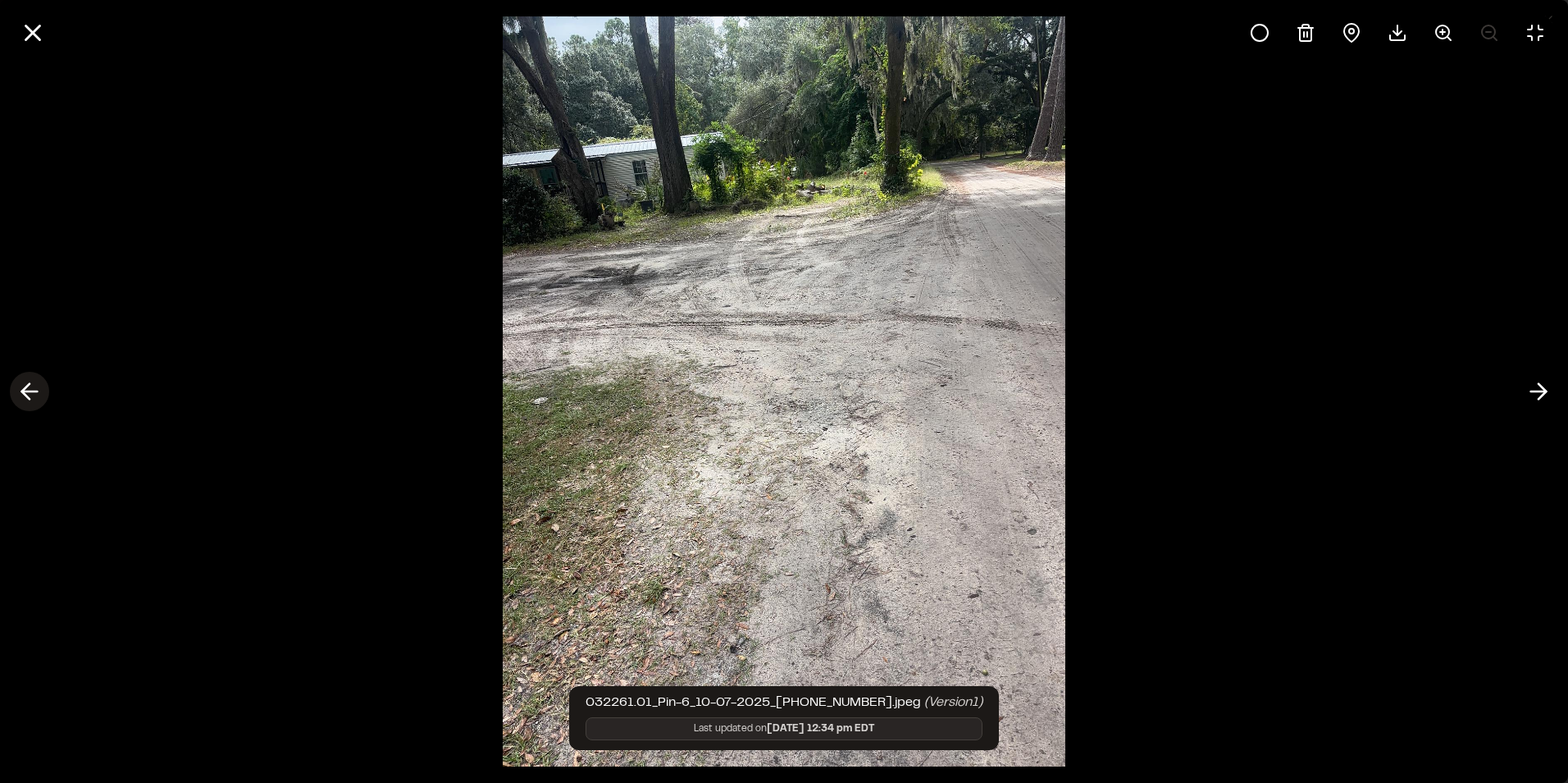
click at [24, 391] on line at bounding box center [30, 391] width 16 height 0
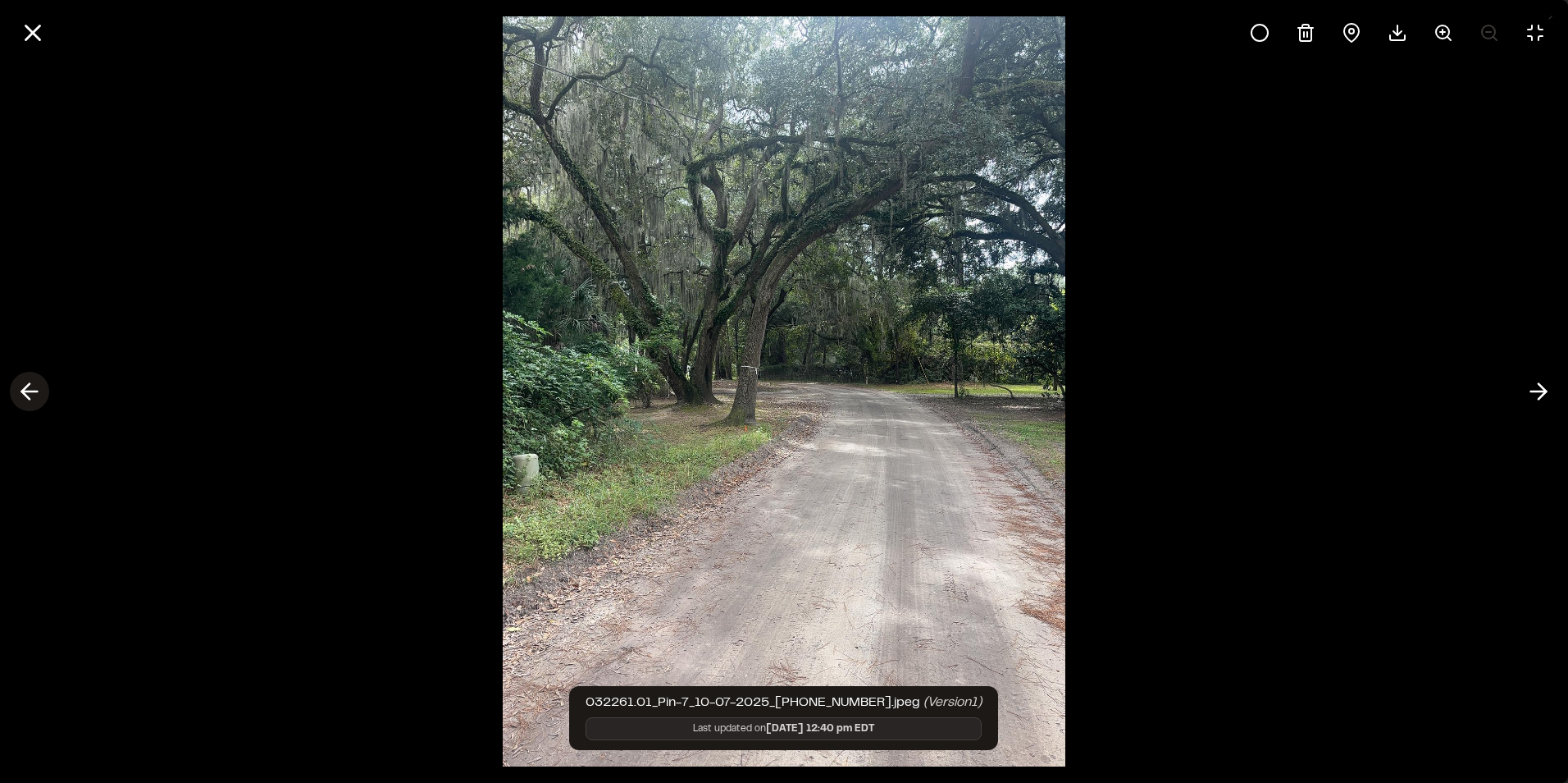
click at [24, 391] on line at bounding box center [30, 391] width 16 height 0
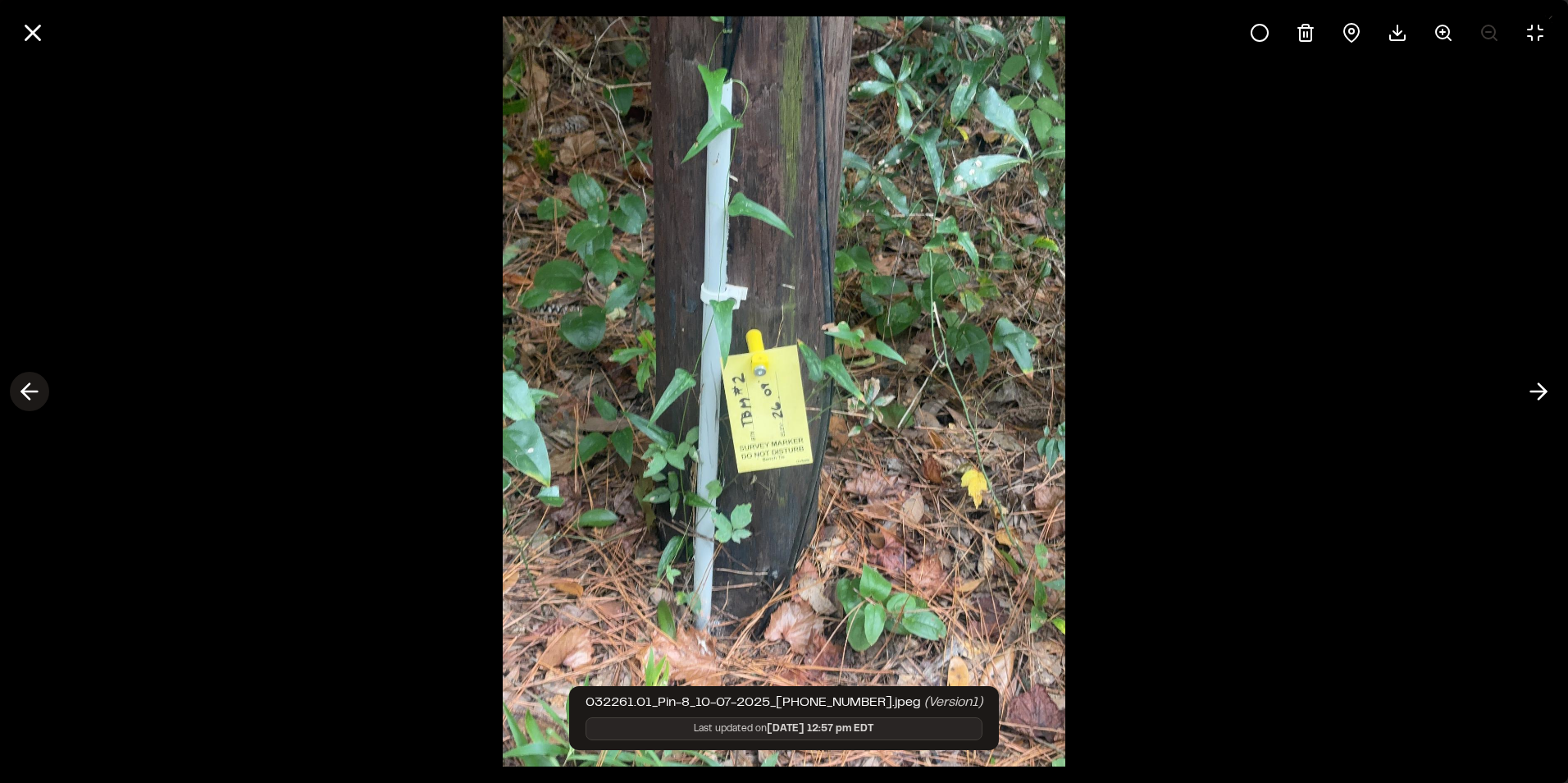
click at [24, 391] on line at bounding box center [30, 391] width 16 height 0
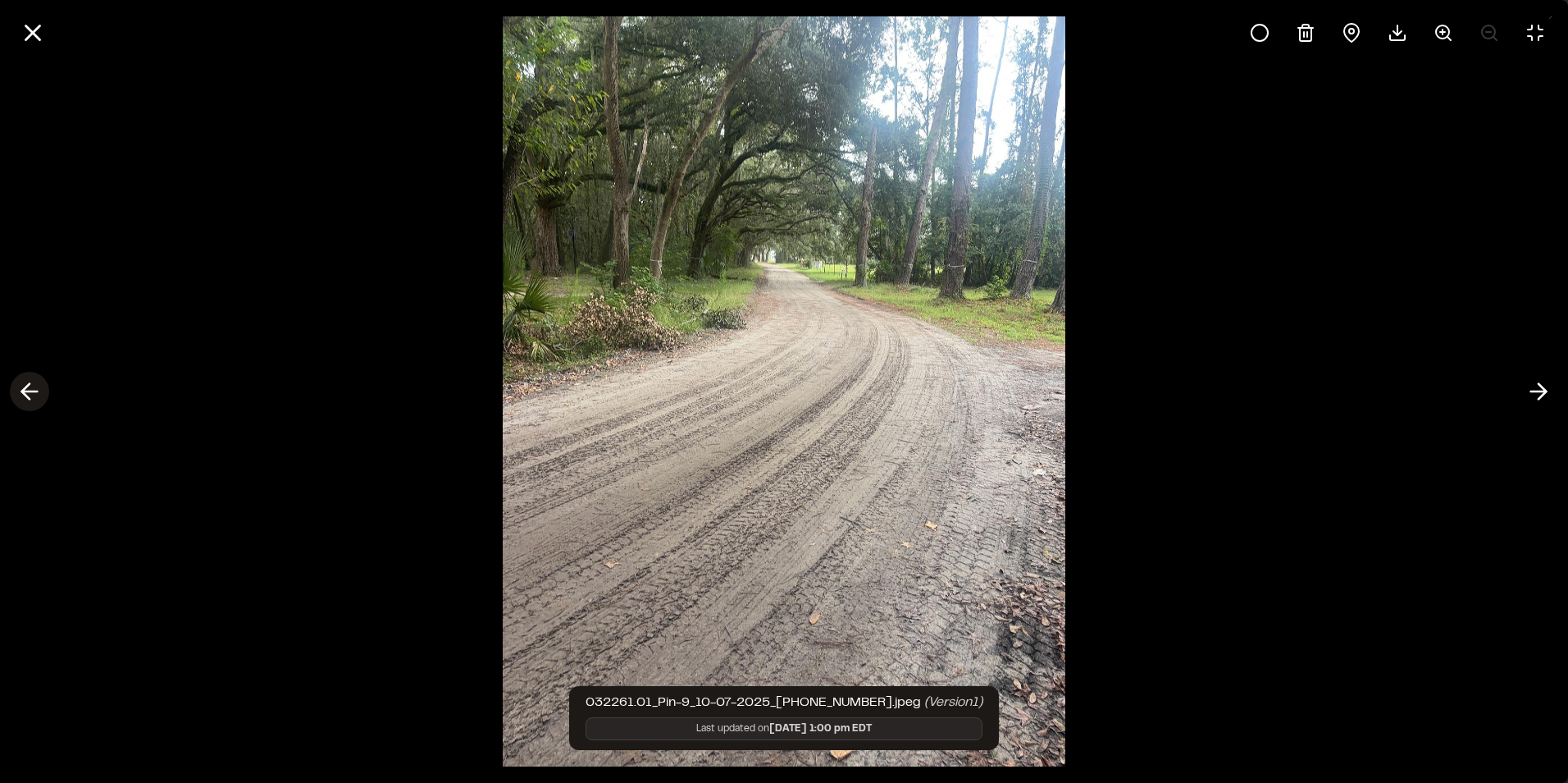
click at [24, 391] on line at bounding box center [30, 391] width 16 height 0
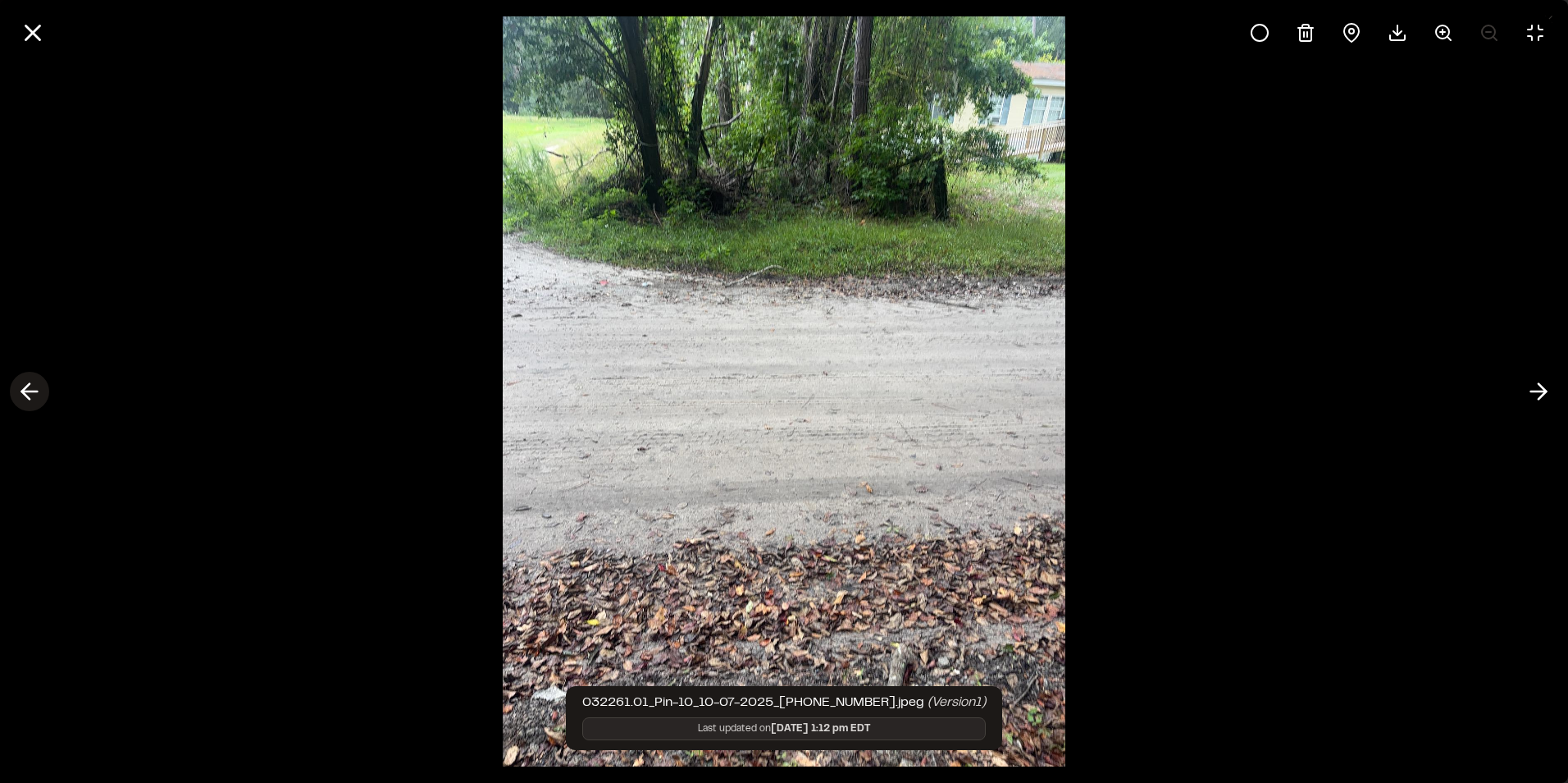
click at [24, 391] on line at bounding box center [30, 391] width 16 height 0
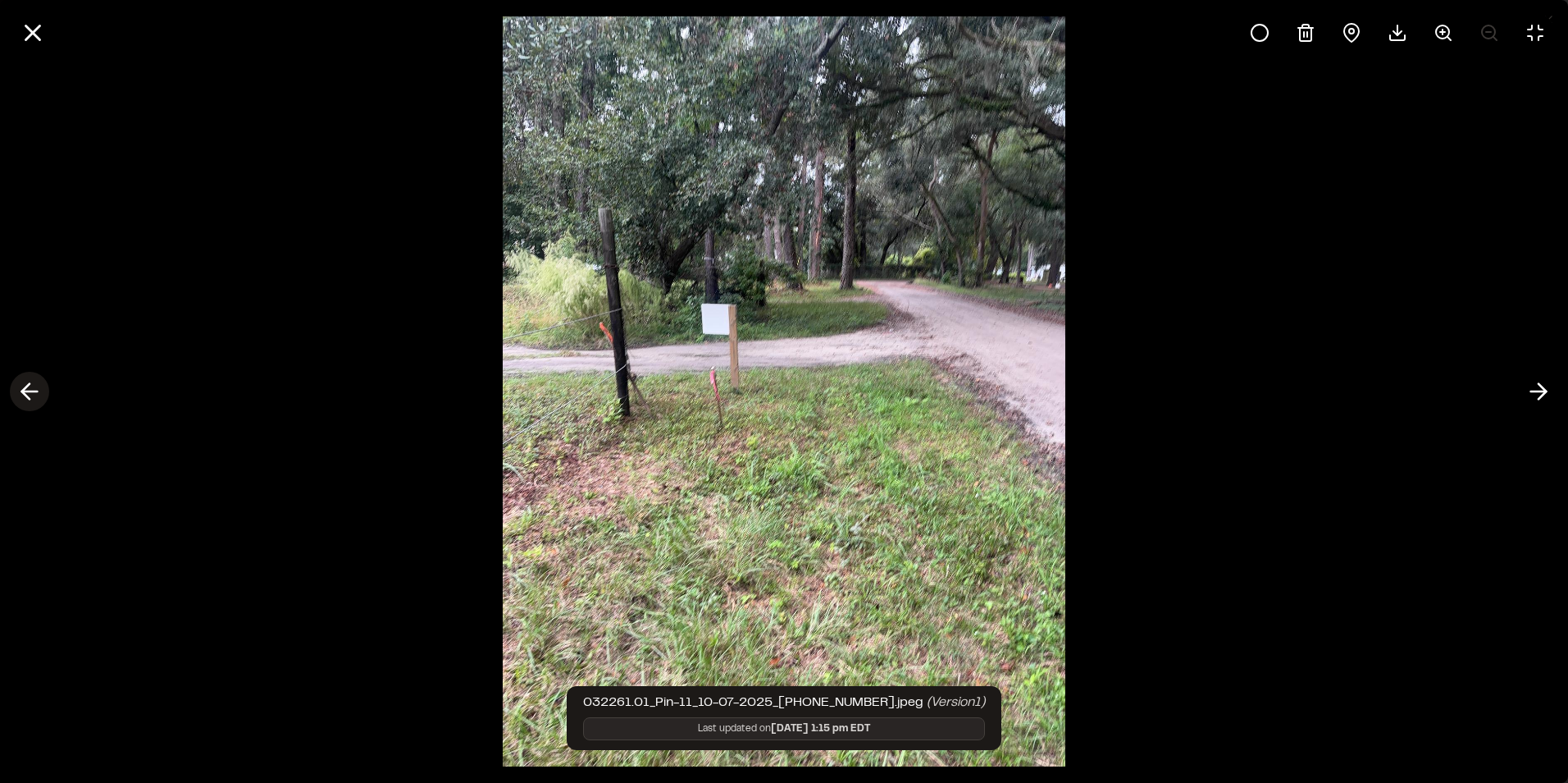
click at [24, 391] on line at bounding box center [30, 391] width 16 height 0
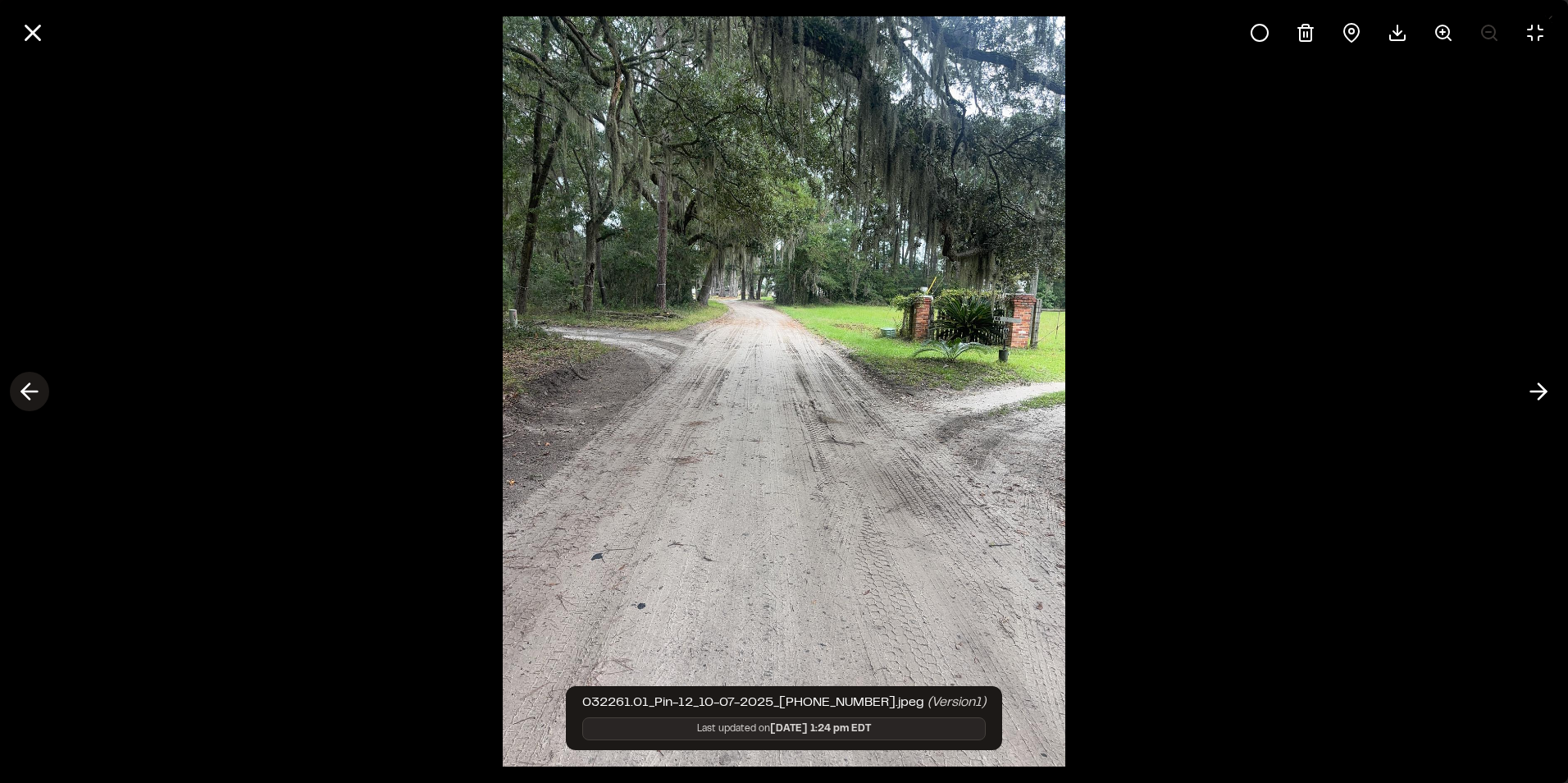
click at [24, 391] on line at bounding box center [30, 391] width 16 height 0
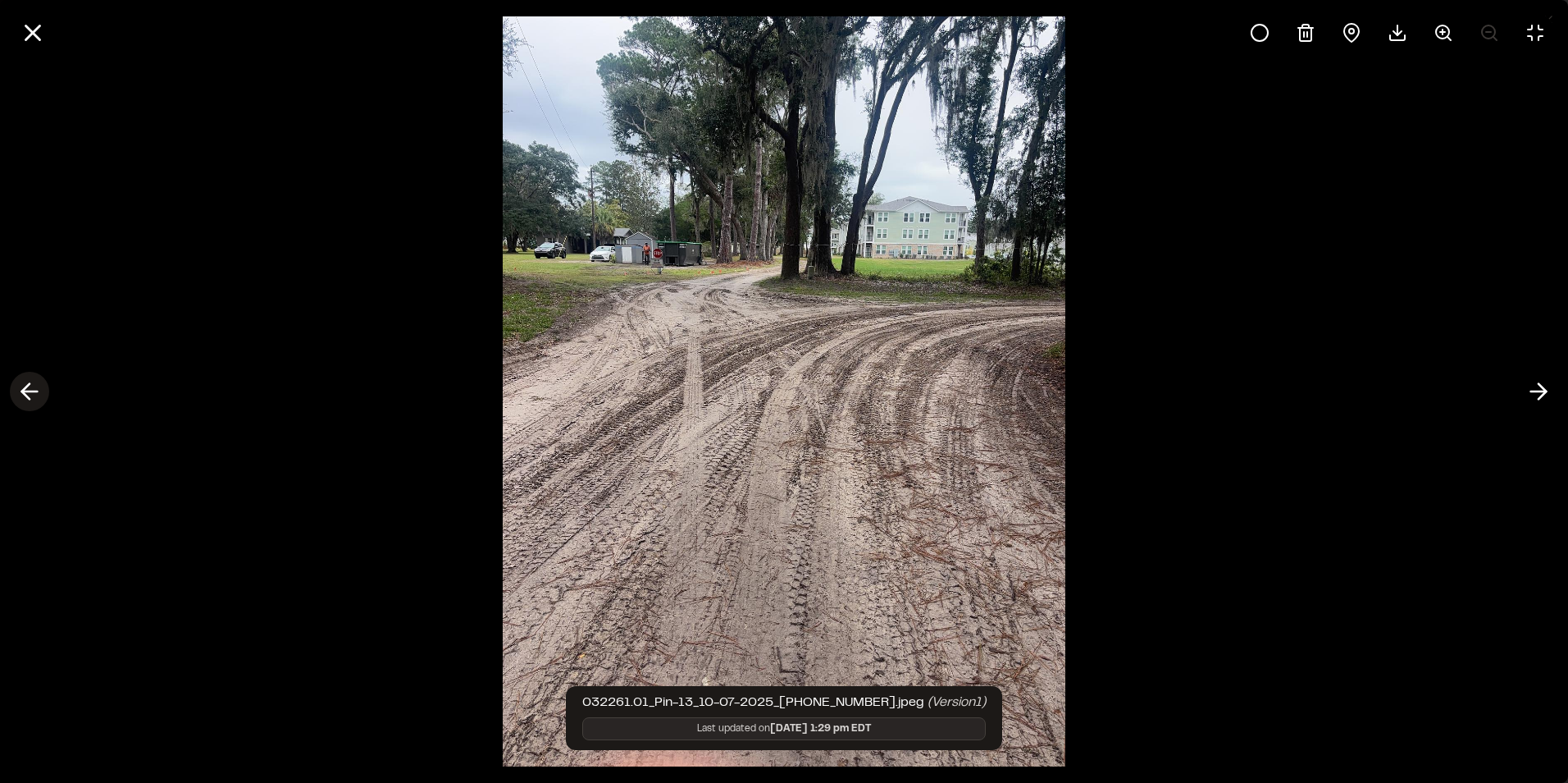
click at [24, 391] on line at bounding box center [30, 391] width 16 height 0
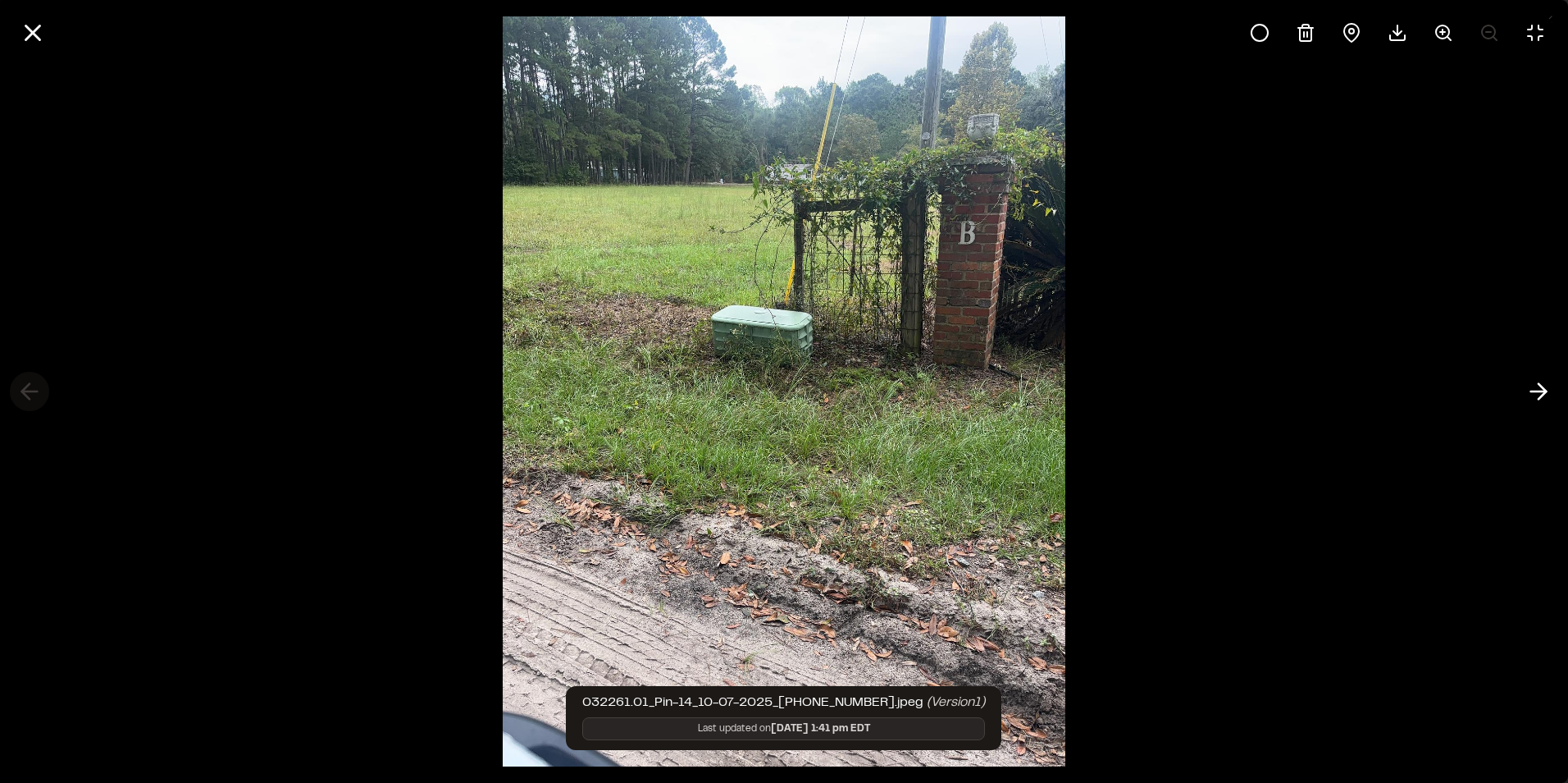
click at [24, 391] on div at bounding box center [784, 391] width 1568 height 783
click at [1248, 432] on div at bounding box center [784, 391] width 1568 height 783
click at [37, 29] on line at bounding box center [33, 33] width 14 height 14
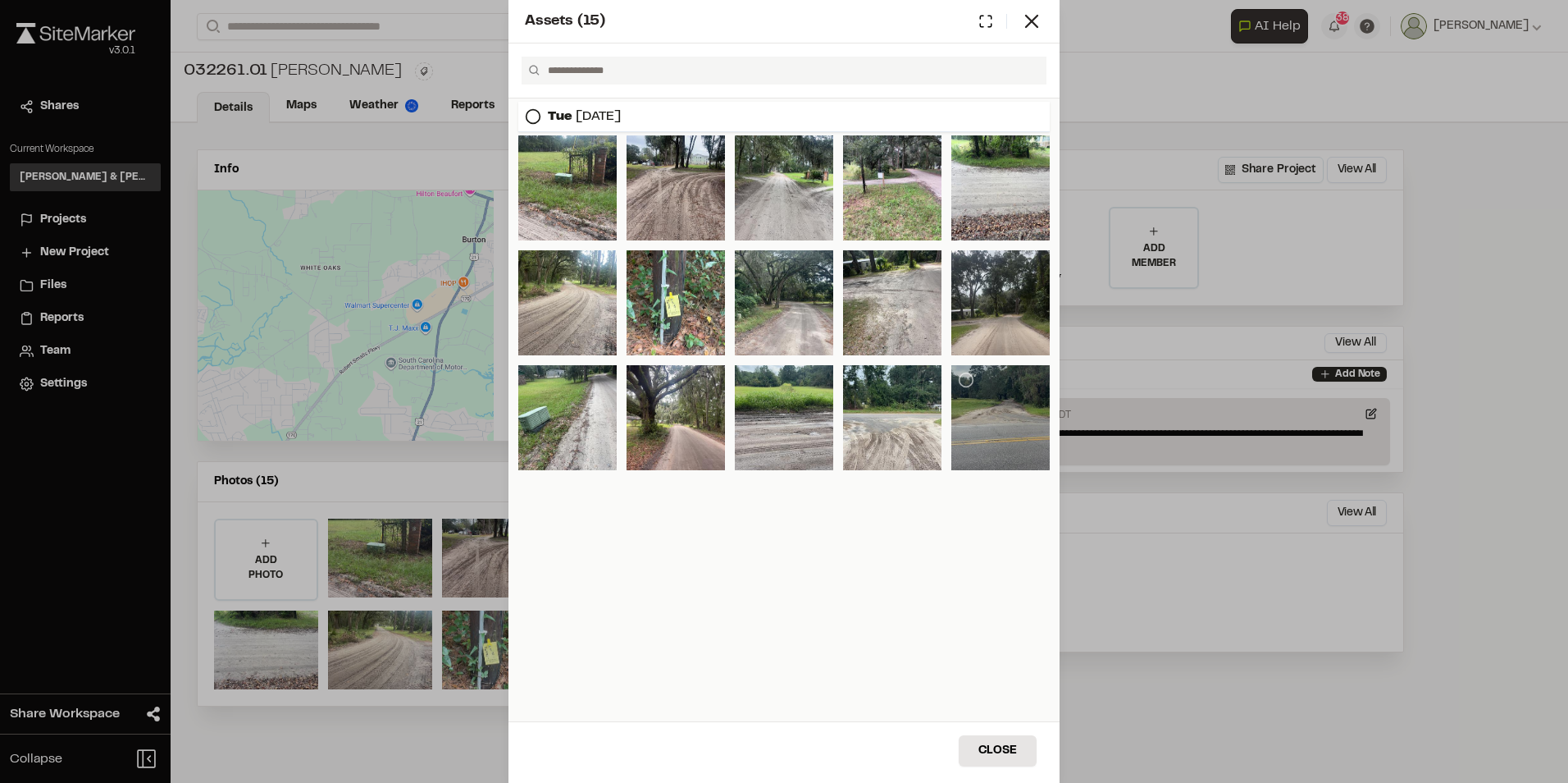
click at [1027, 432] on div at bounding box center [999, 417] width 98 height 105
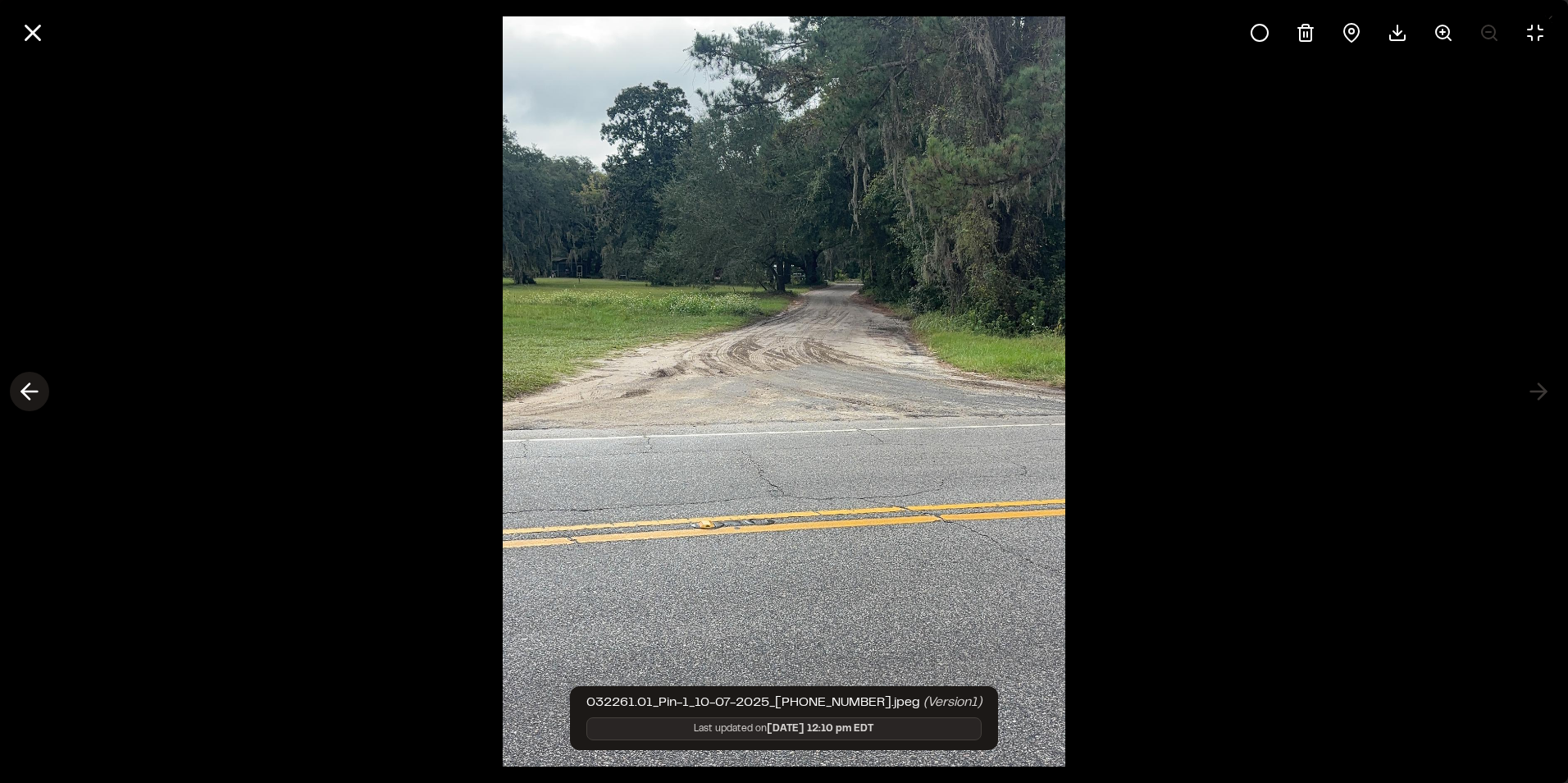
click at [23, 397] on icon at bounding box center [29, 391] width 26 height 28
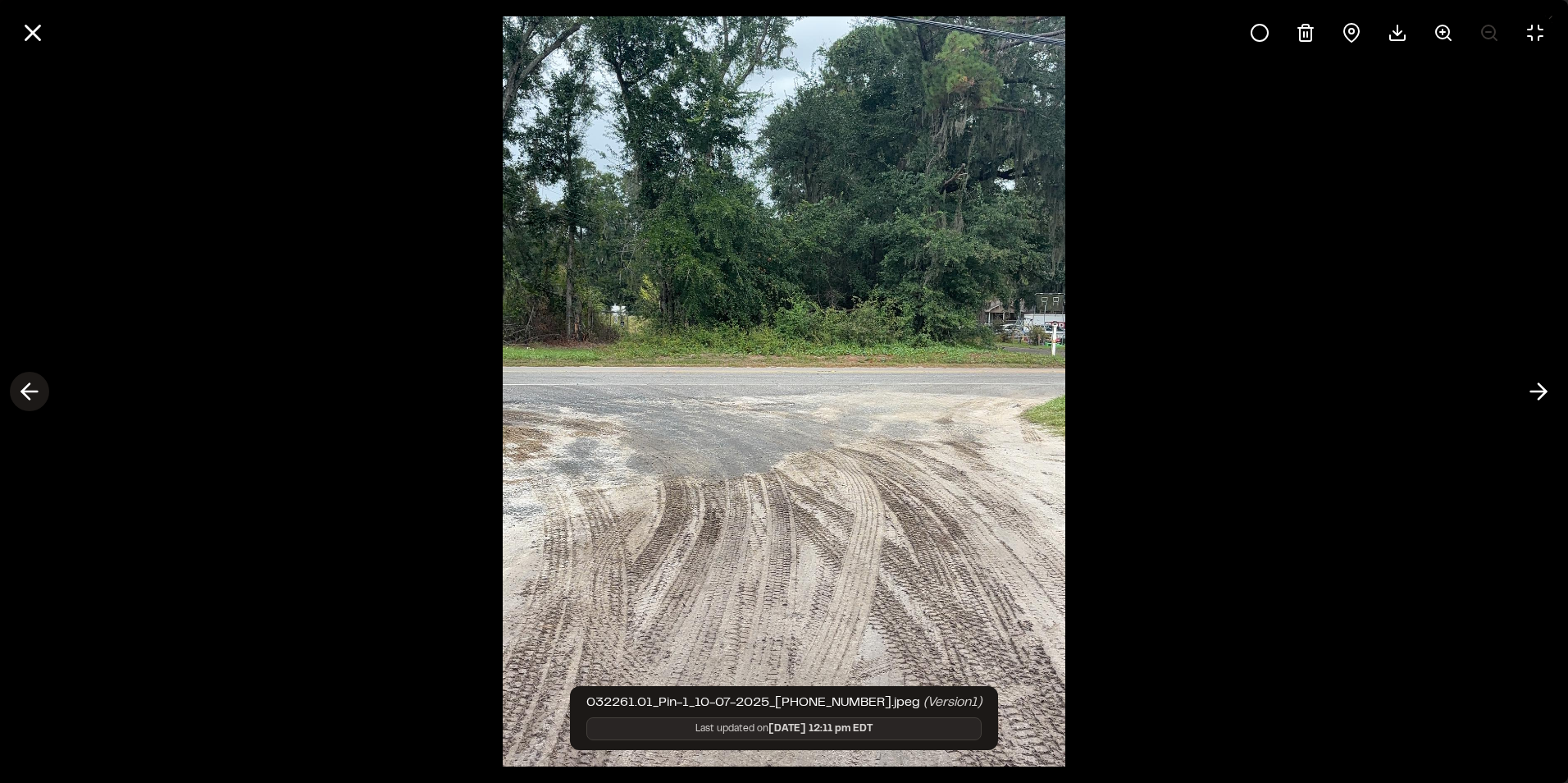
click at [23, 397] on icon at bounding box center [29, 391] width 26 height 28
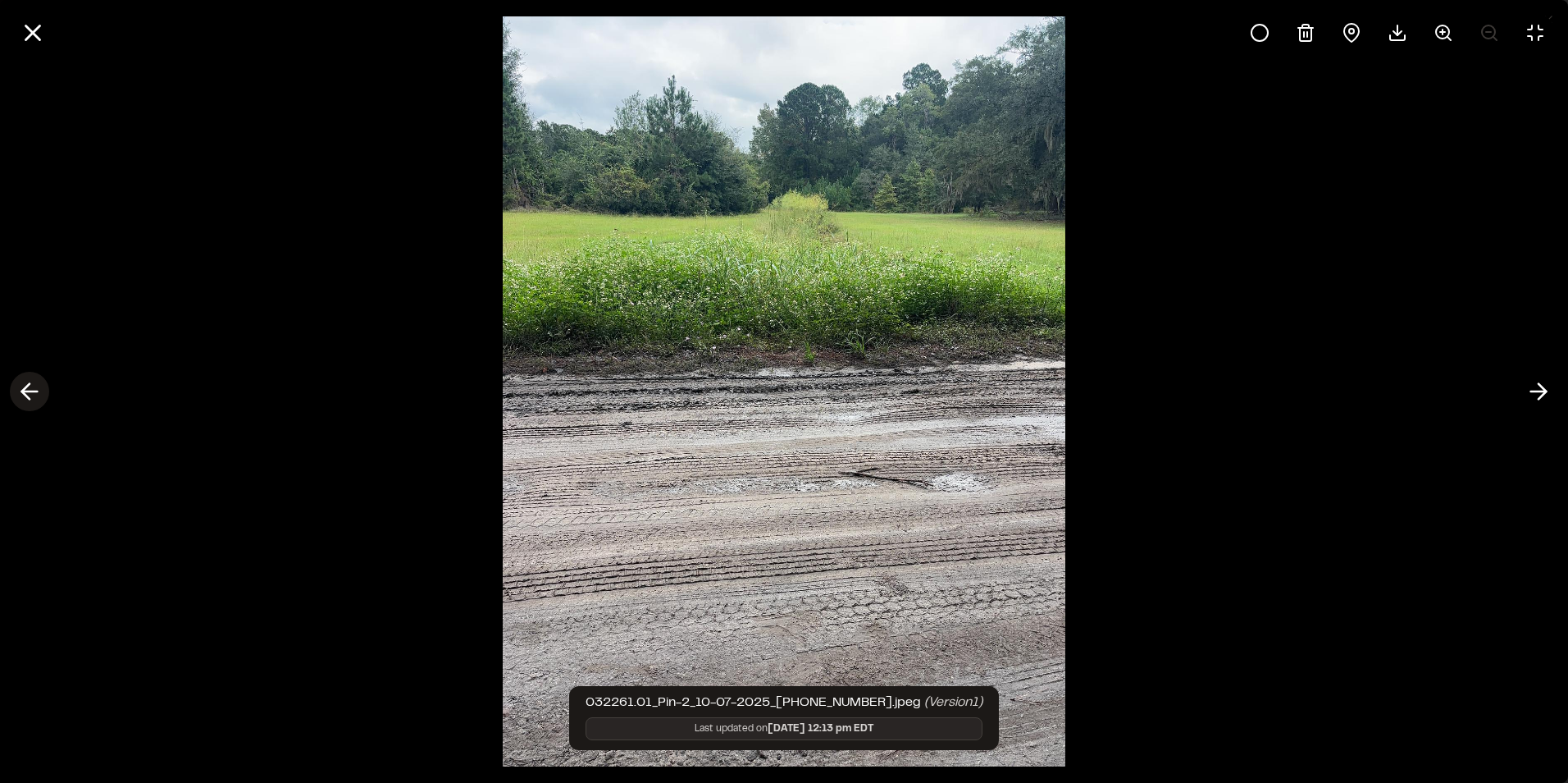
click at [28, 398] on polyline at bounding box center [26, 392] width 8 height 16
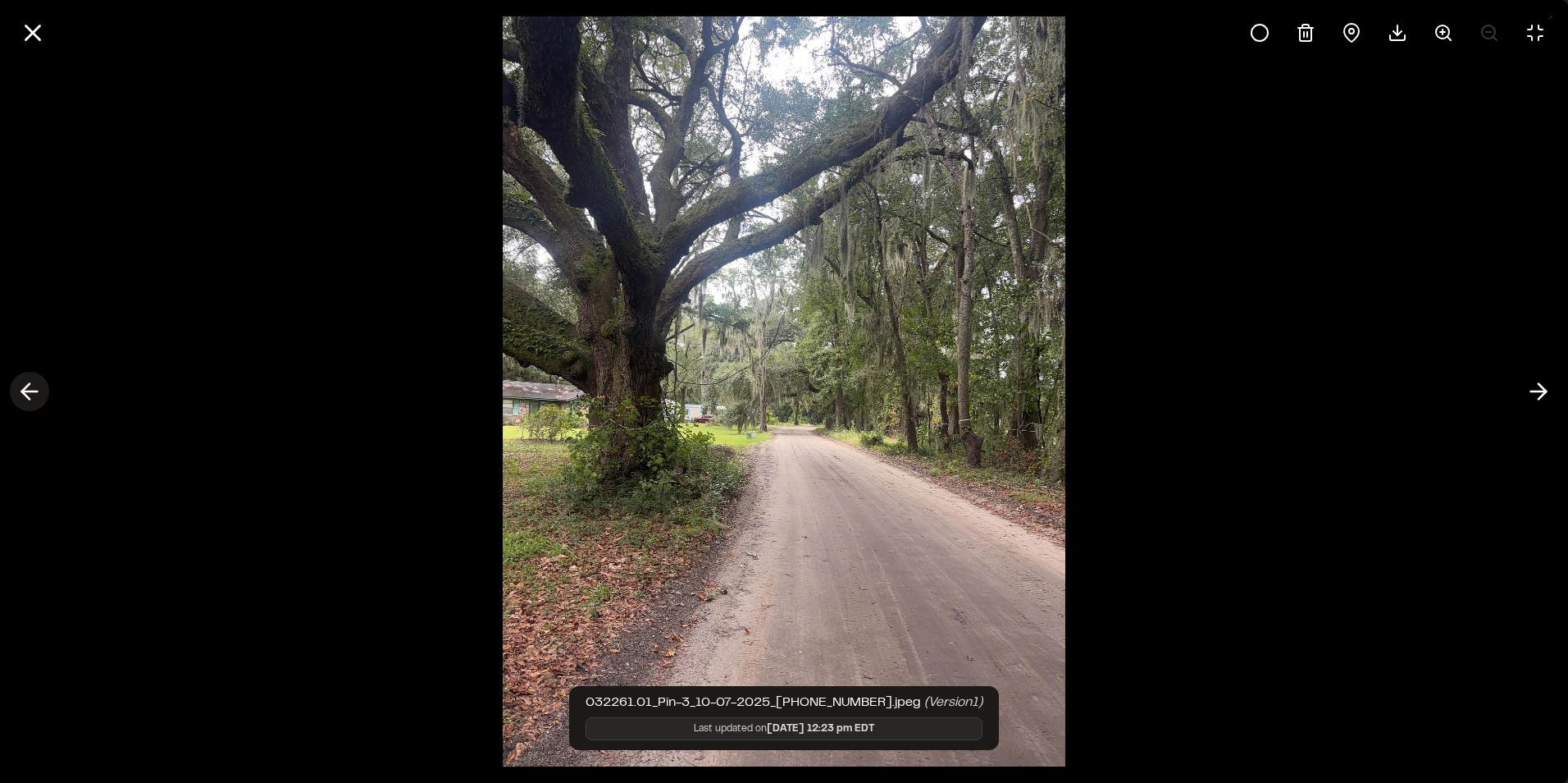
click at [28, 398] on polyline at bounding box center [26, 392] width 8 height 16
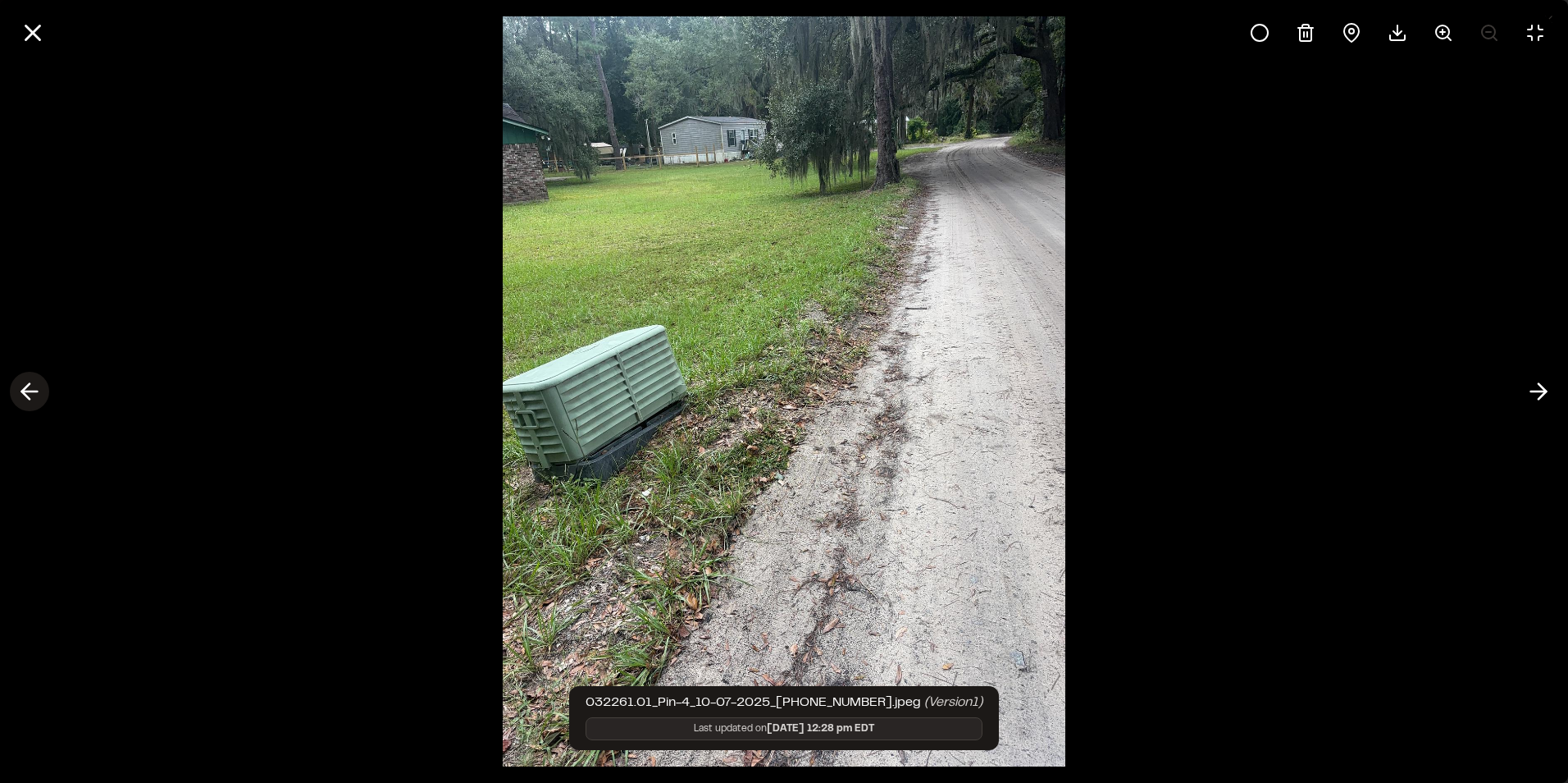
click at [28, 398] on polyline at bounding box center [26, 392] width 8 height 16
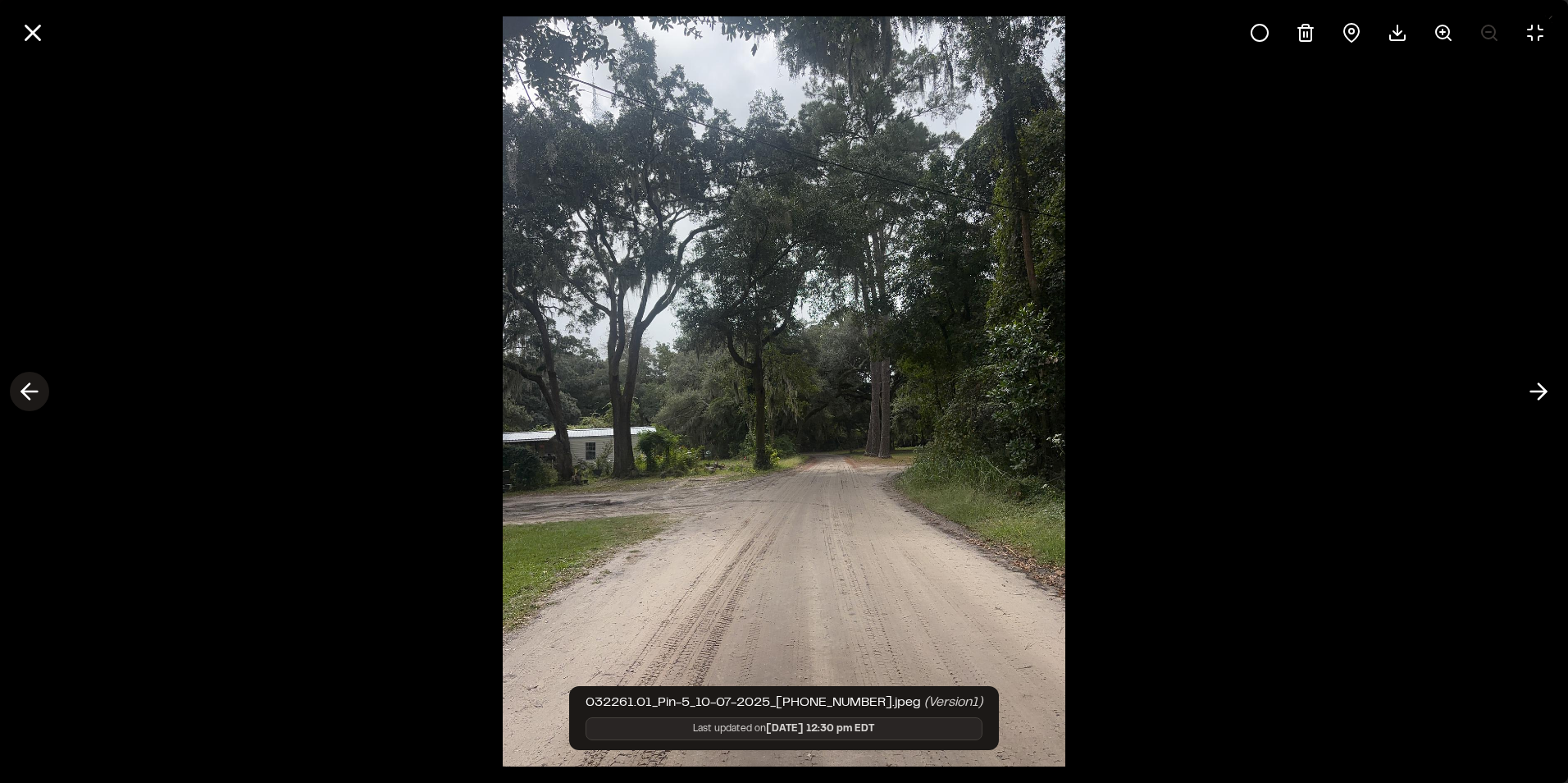
click at [28, 398] on polyline at bounding box center [26, 392] width 8 height 16
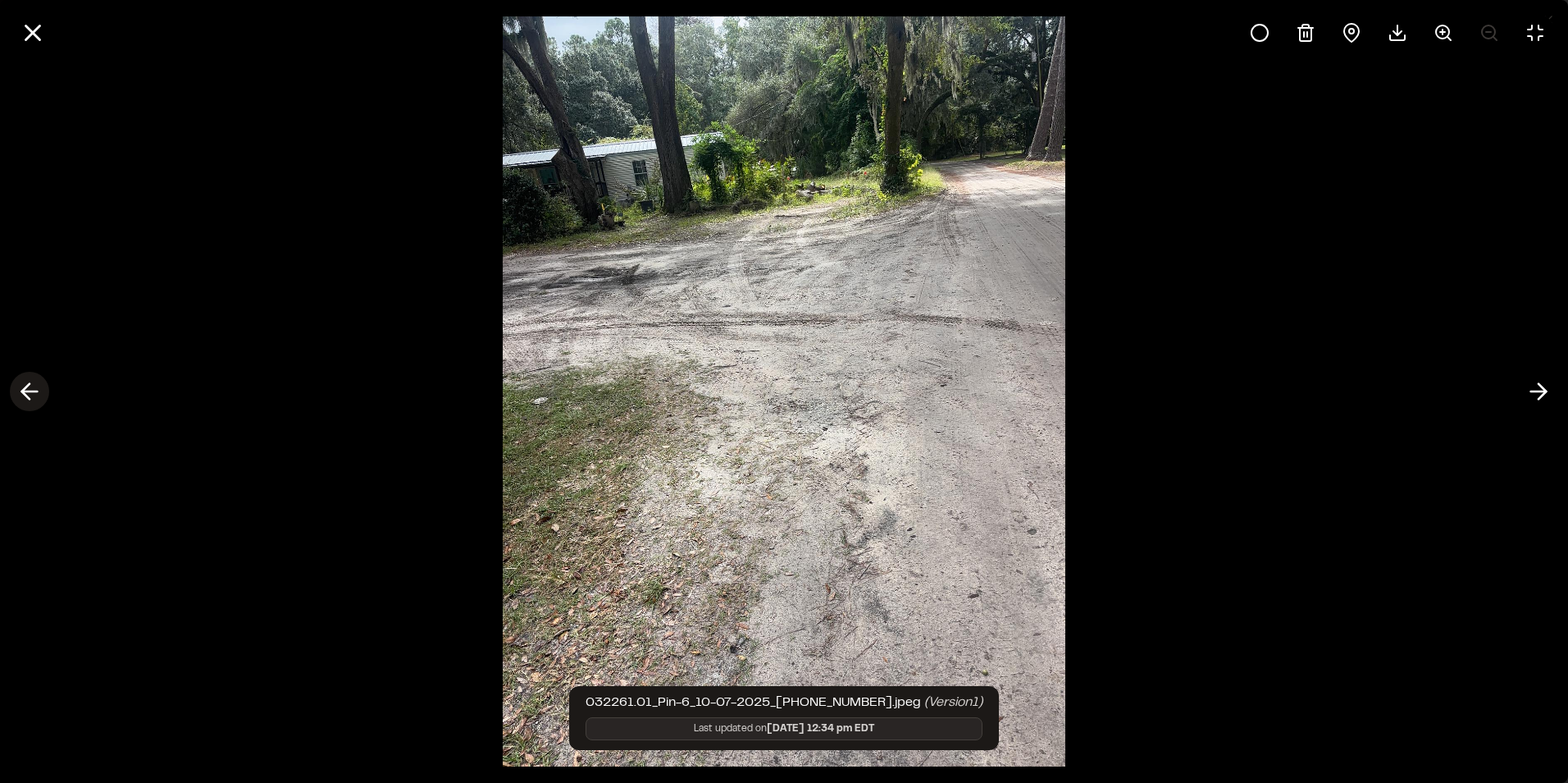
click at [28, 398] on polyline at bounding box center [26, 392] width 8 height 16
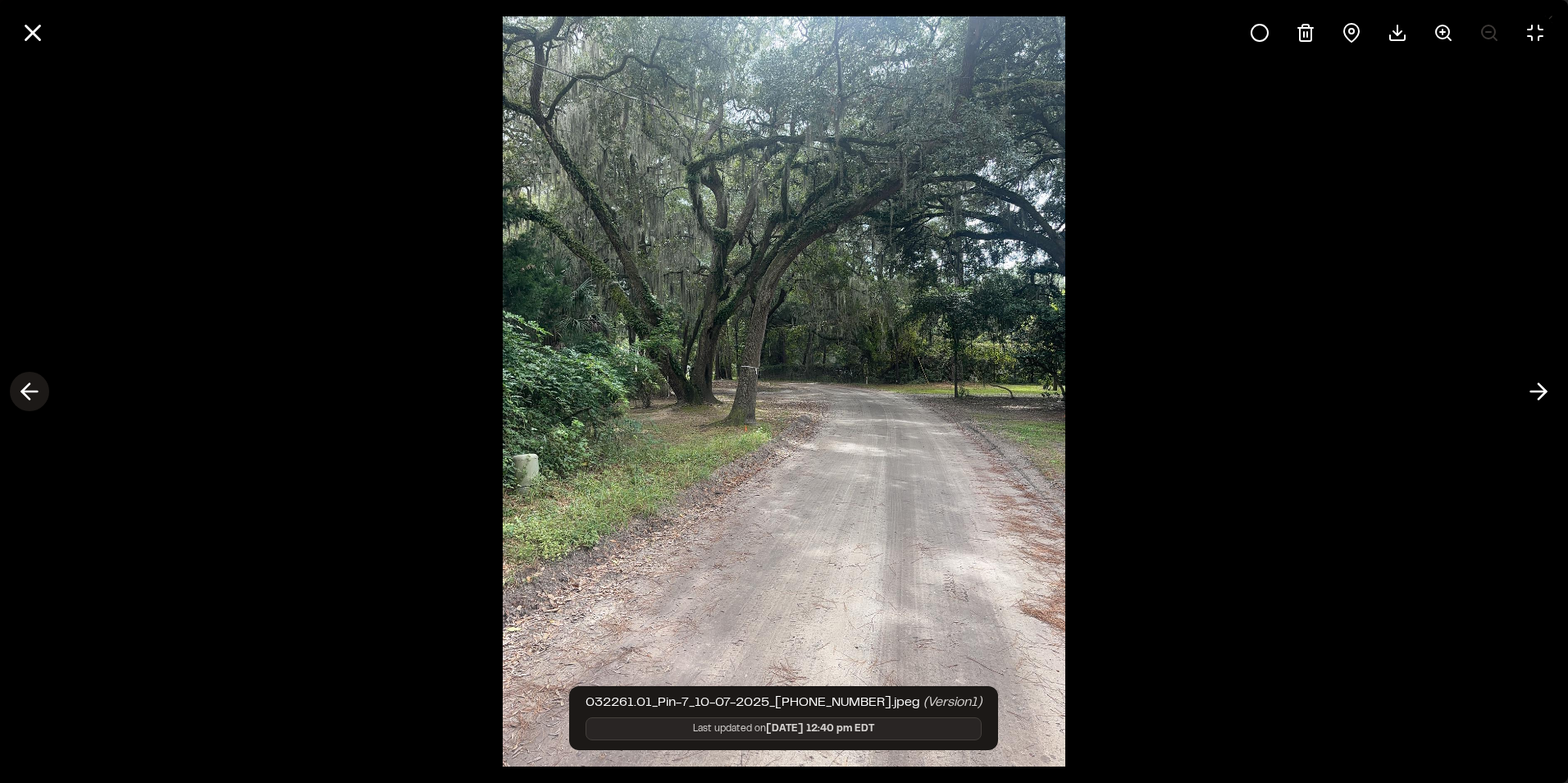
click at [28, 398] on polyline at bounding box center [26, 392] width 8 height 16
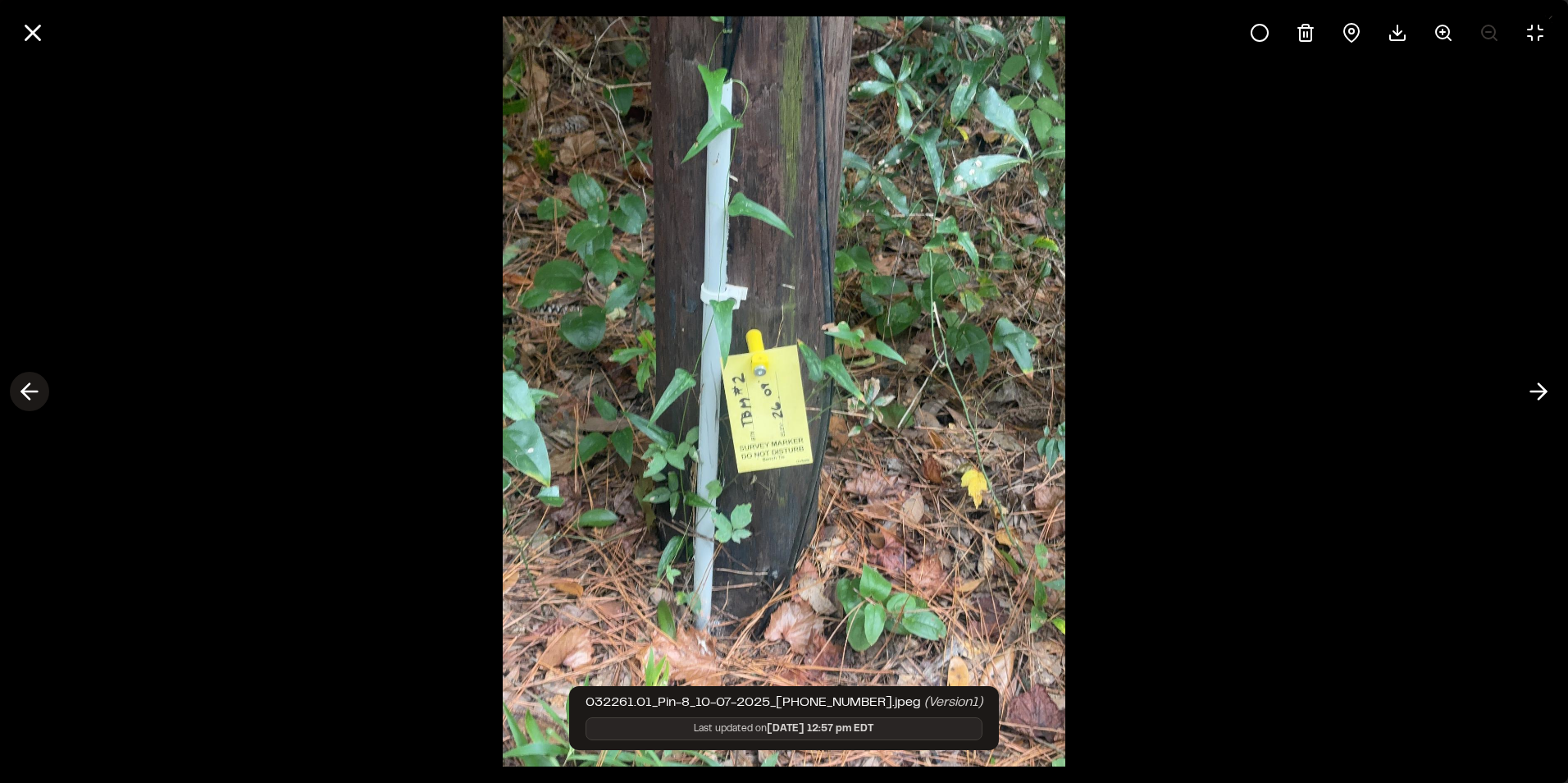
click at [28, 398] on polyline at bounding box center [26, 392] width 8 height 16
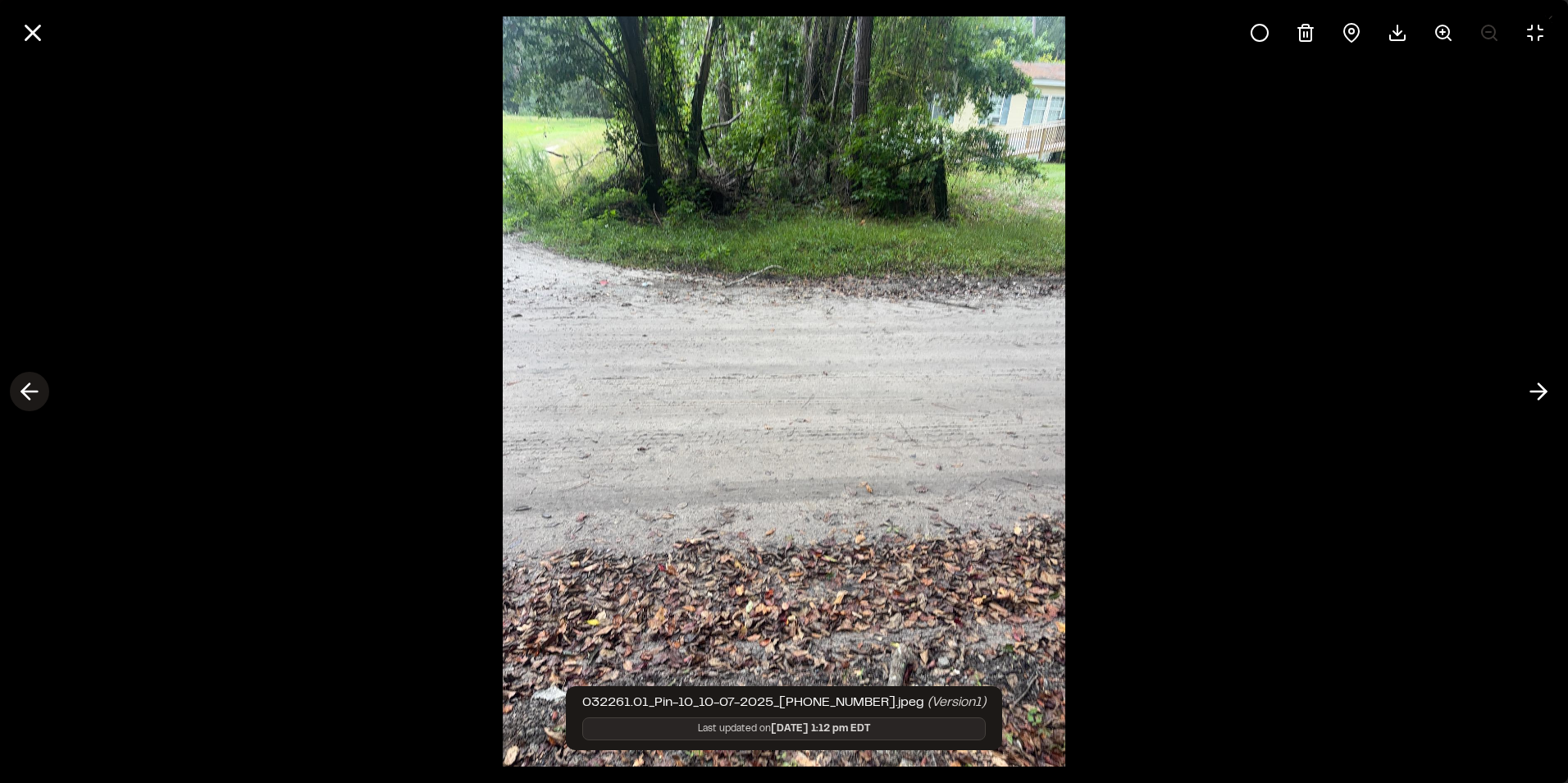
click at [28, 398] on polyline at bounding box center [26, 392] width 8 height 16
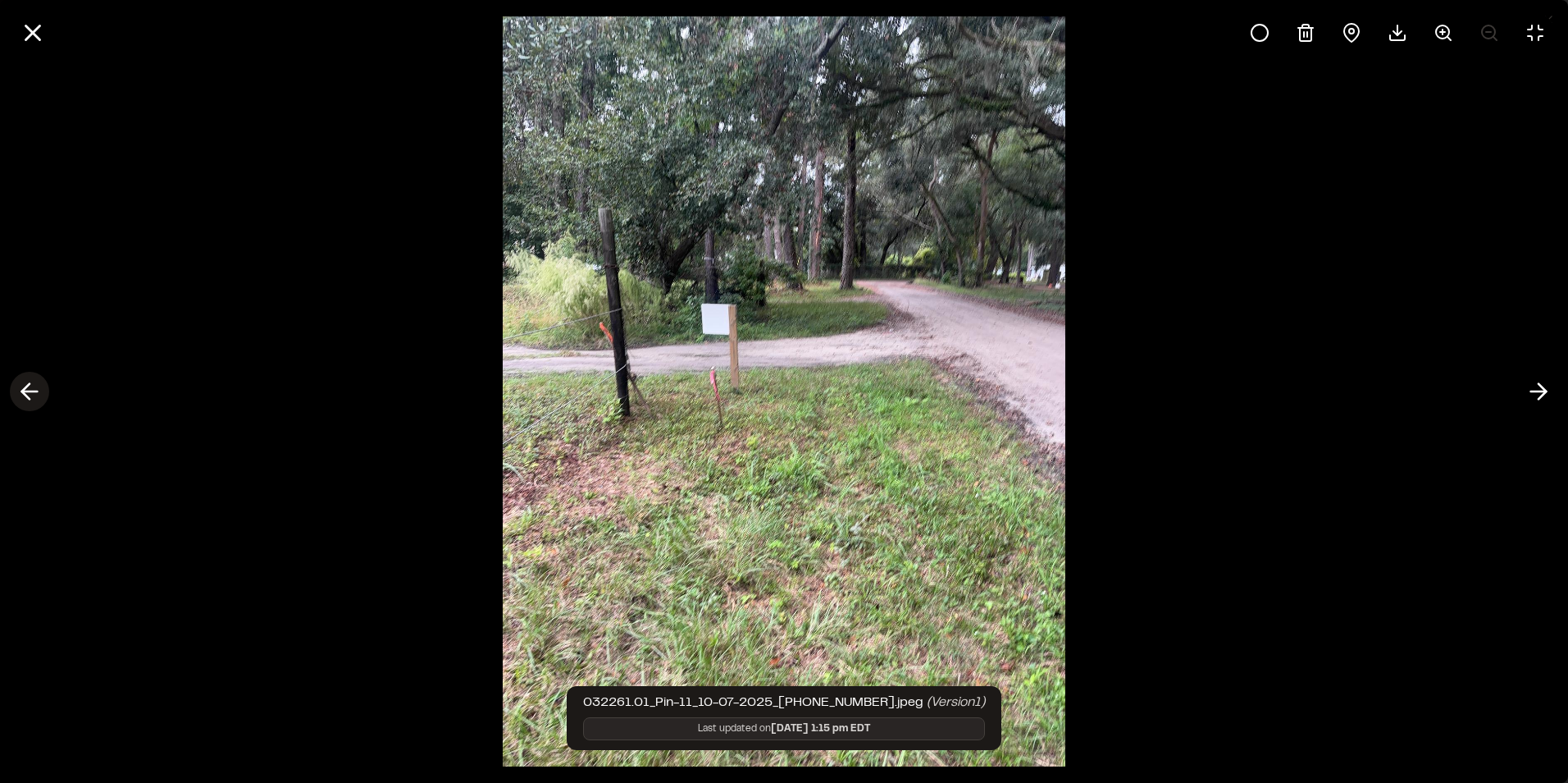
click at [28, 398] on polyline at bounding box center [26, 392] width 8 height 16
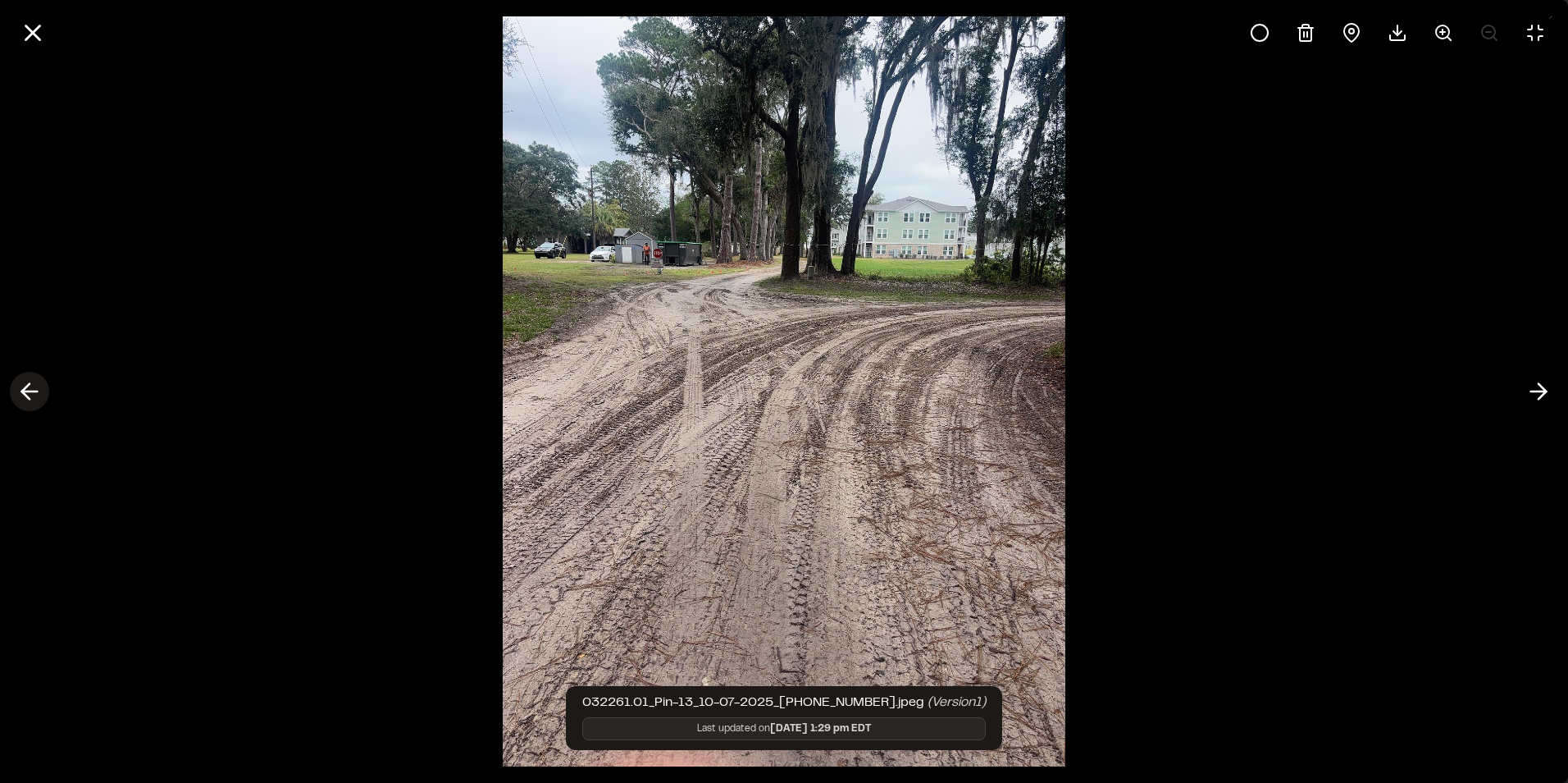
click at [28, 398] on polyline at bounding box center [26, 392] width 8 height 16
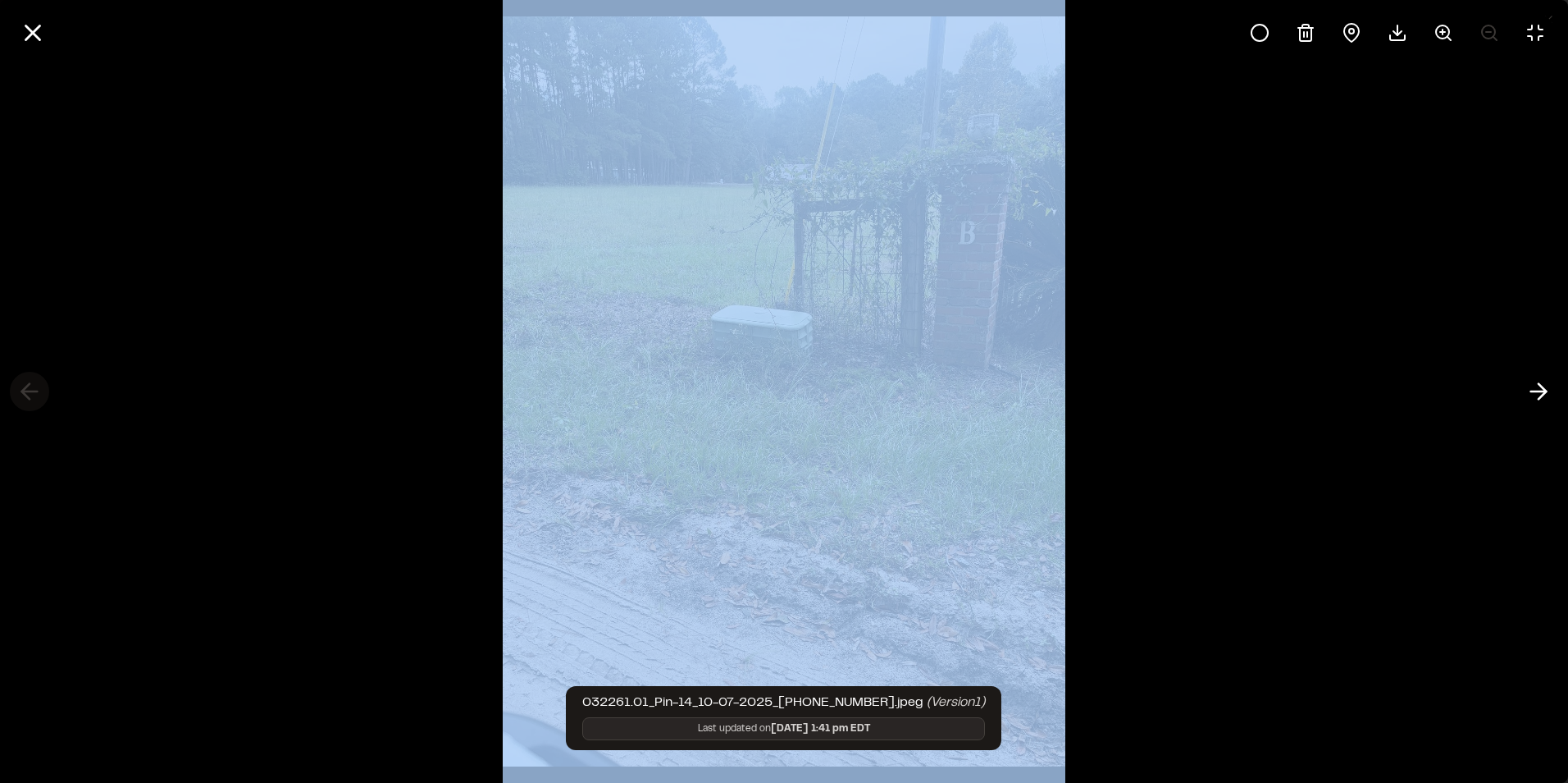
click at [28, 398] on div at bounding box center [784, 391] width 1568 height 783
drag, startPoint x: 28, startPoint y: 398, endPoint x: 212, endPoint y: 323, distance: 198.7
click at [212, 323] on div at bounding box center [784, 391] width 1568 height 783
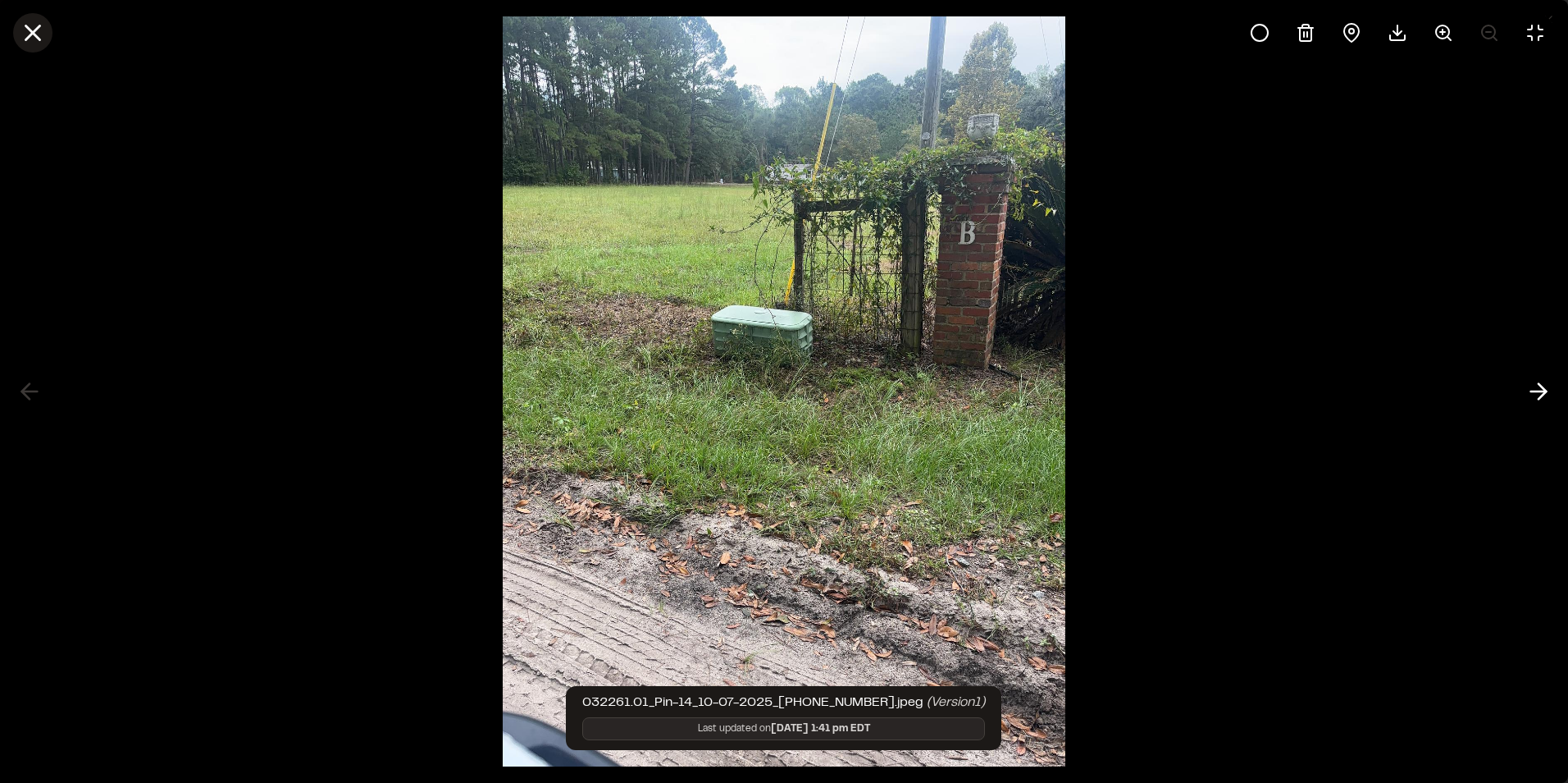
click at [34, 38] on icon at bounding box center [32, 32] width 28 height 28
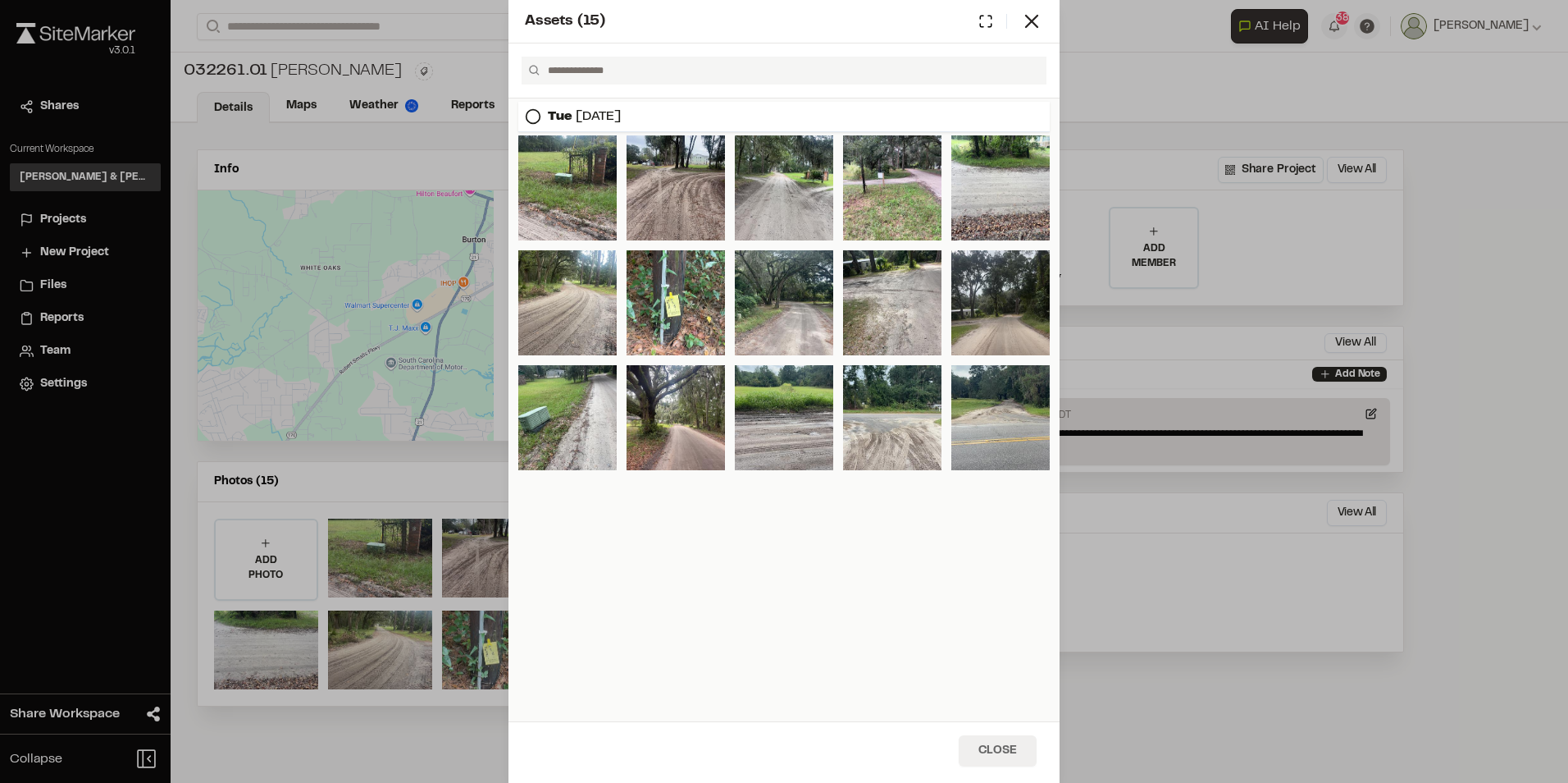
click at [994, 752] on button "Close" at bounding box center [997, 751] width 78 height 31
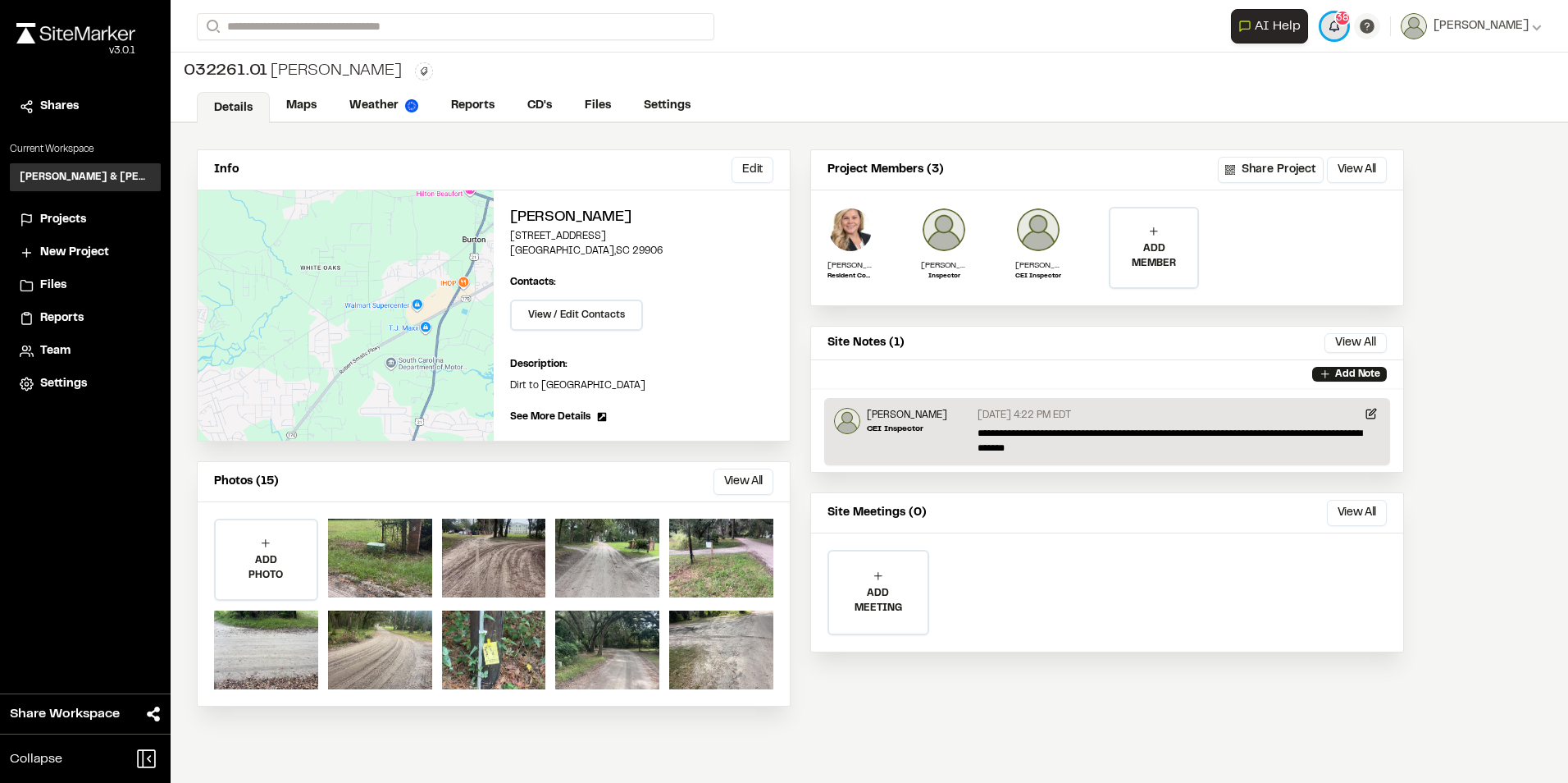
click at [1349, 18] on span "38" at bounding box center [1342, 18] width 13 height 15
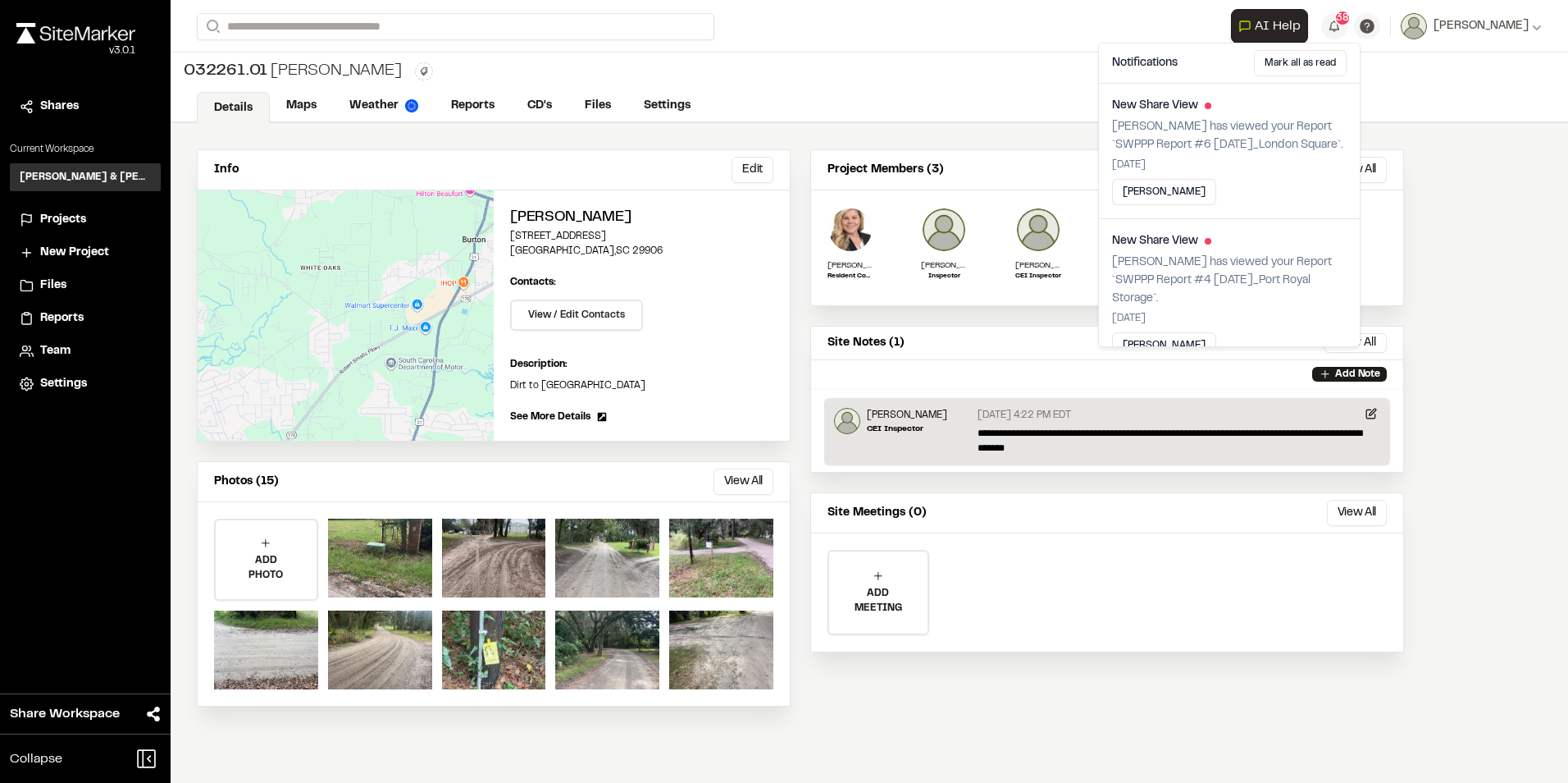
click at [1522, 198] on div "Info Edit Edit Leo Green 363 Broad River Boulevard Beaufort , SC 29906 Edit Con…" at bounding box center [868, 453] width 1397 height 659
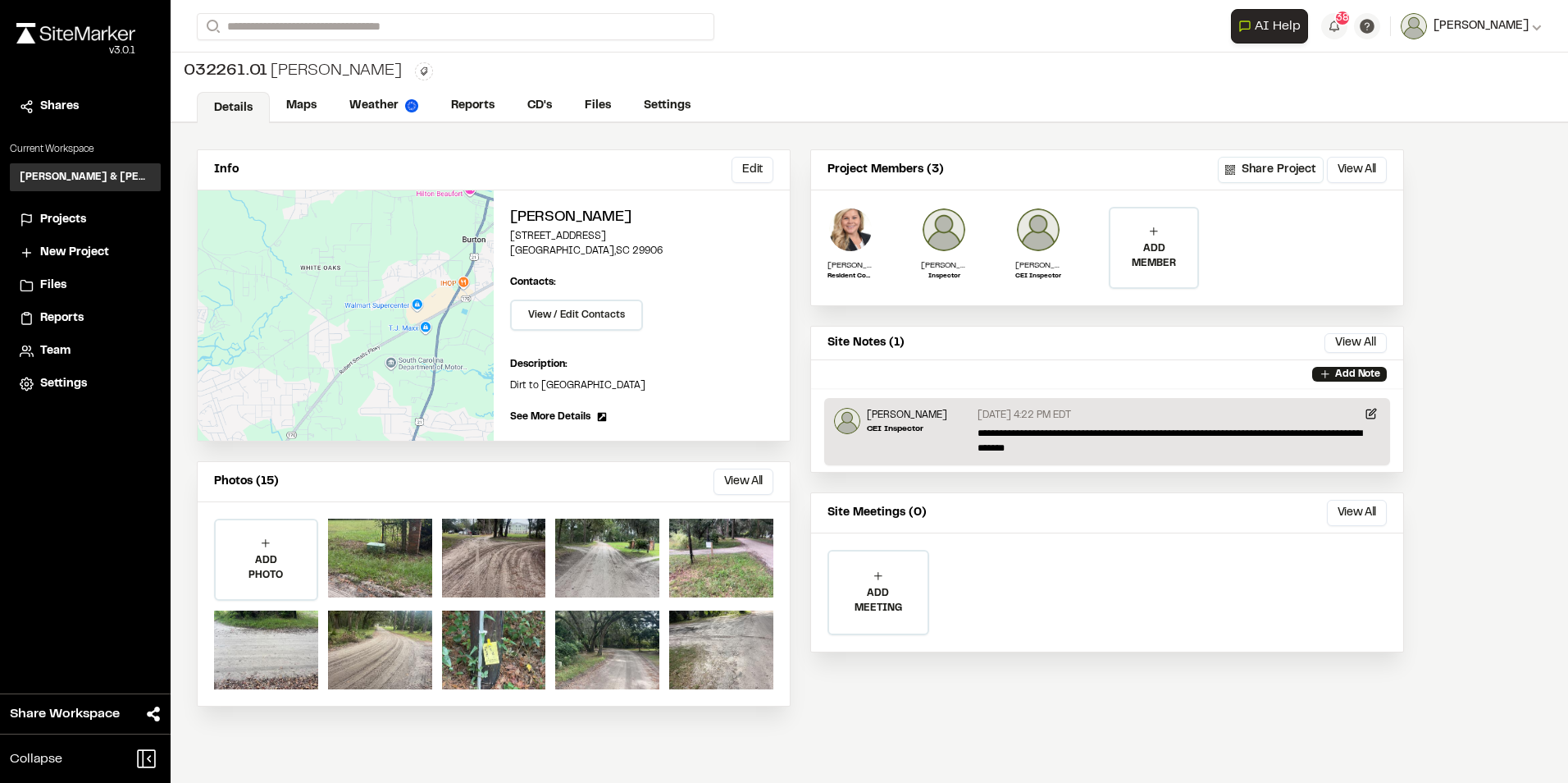
click at [1538, 27] on icon at bounding box center [1537, 26] width 10 height 10
click at [1535, 27] on icon at bounding box center [1537, 28] width 9 height 6
click at [1434, 85] on link "Settings" at bounding box center [1469, 88] width 143 height 24
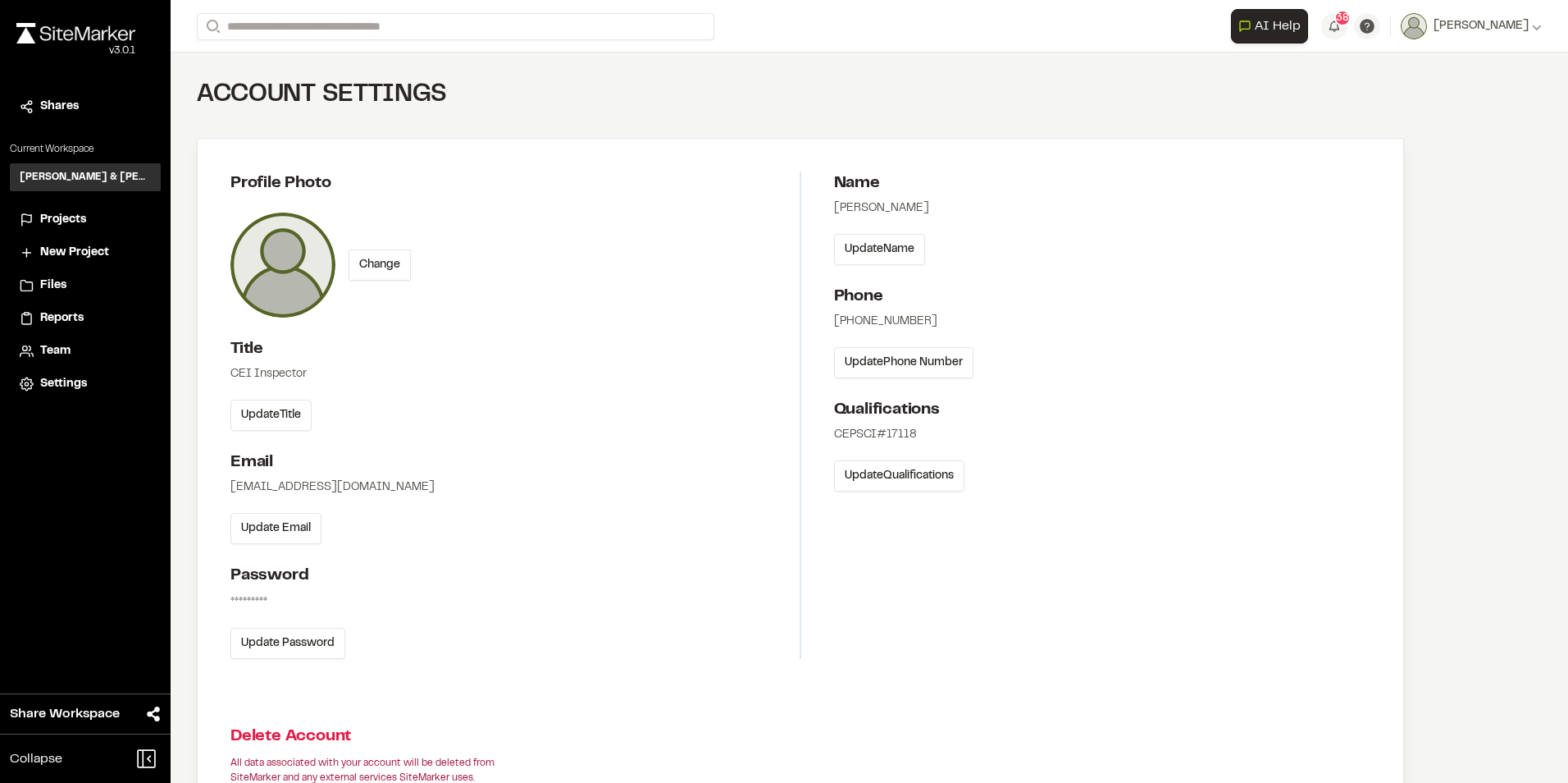
click at [88, 464] on div "Close sidebar v 3.0.1 Shares Current Workspace Davis & Floyd Inc. D& Projects N…" at bounding box center [85, 391] width 170 height 783
click at [21, 384] on icon at bounding box center [26, 383] width 14 height 17
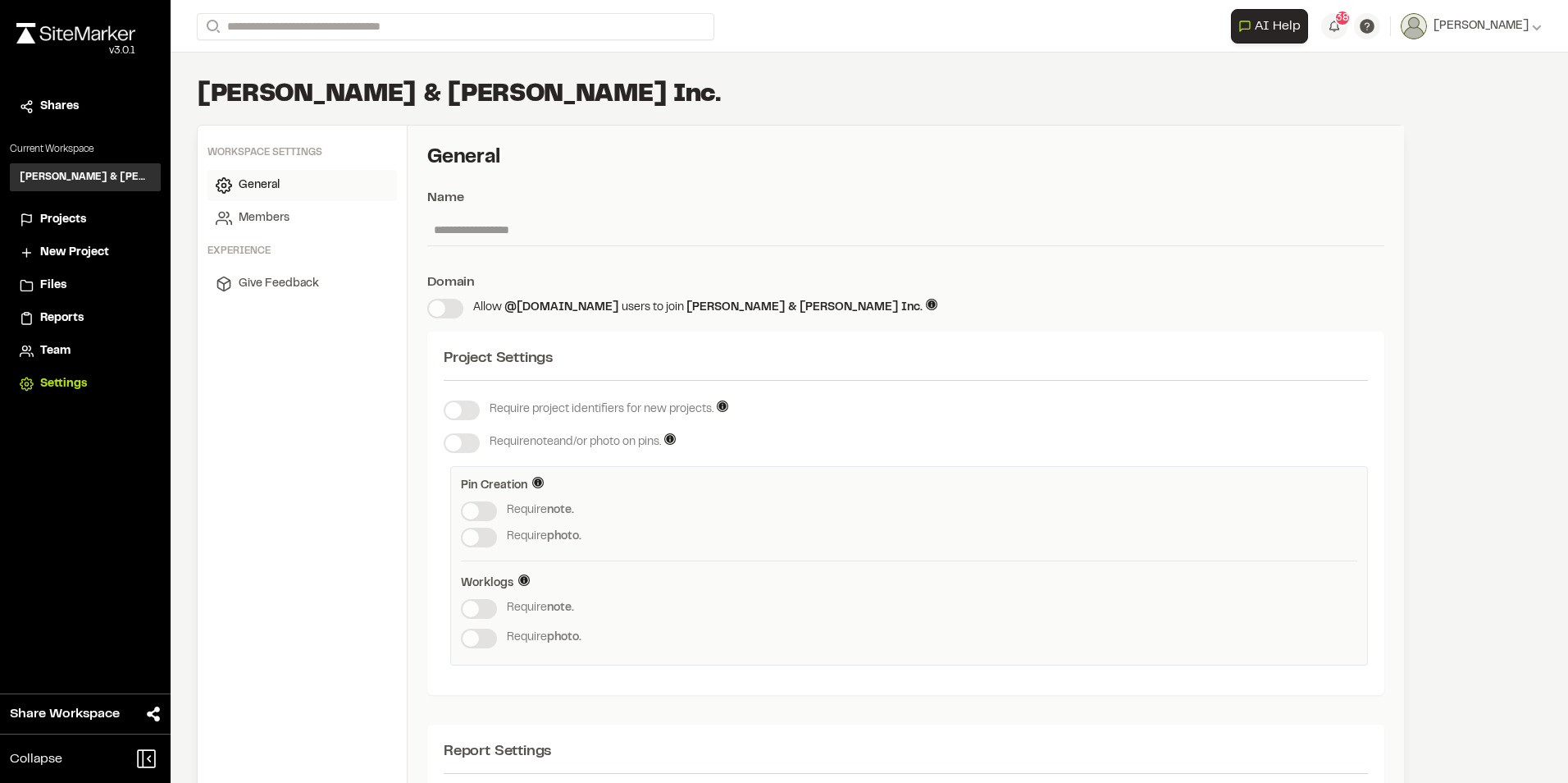
click at [65, 316] on span "Reports" at bounding box center [61, 318] width 44 height 18
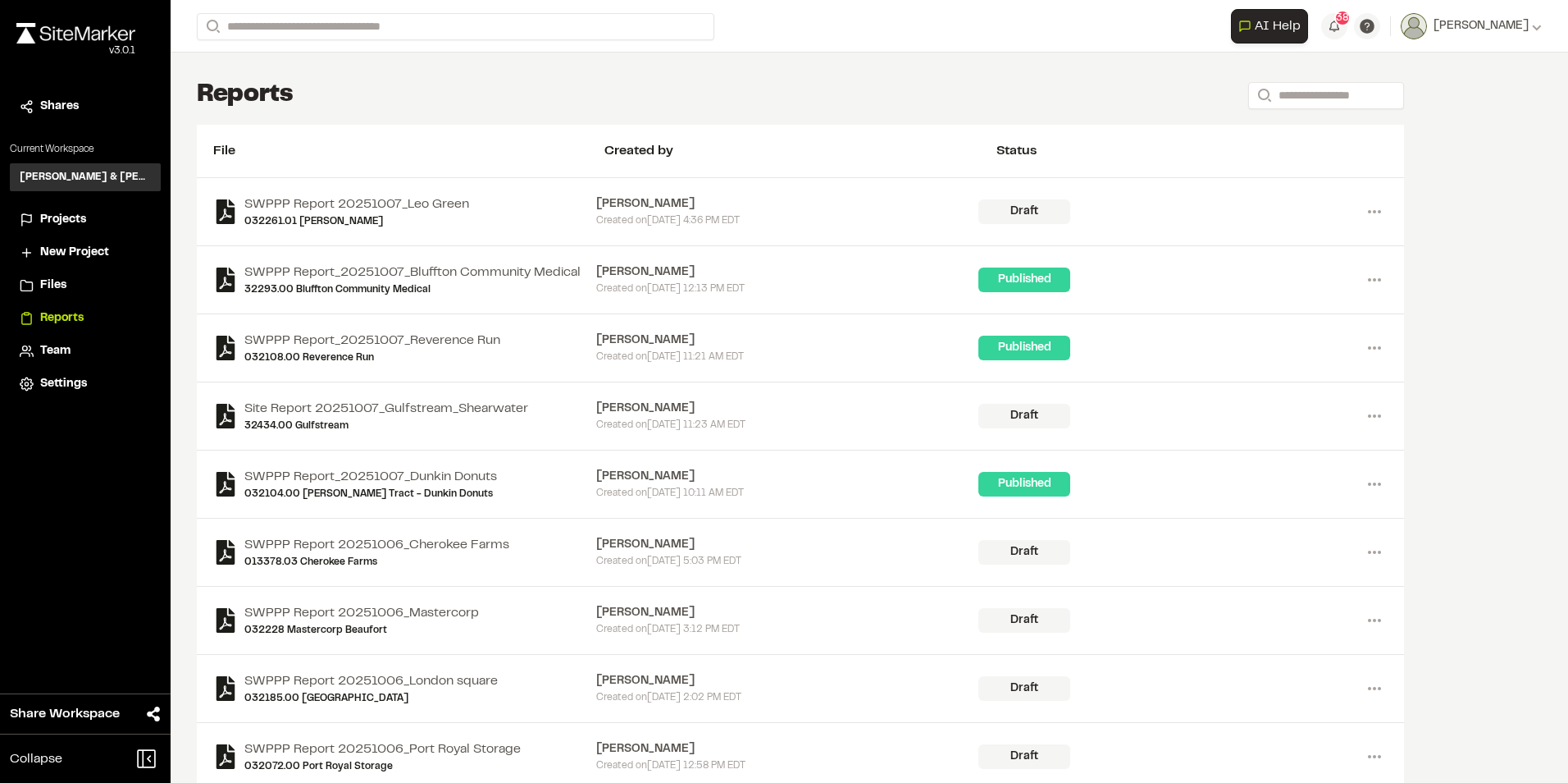
click at [55, 346] on span "Team" at bounding box center [54, 351] width 30 height 18
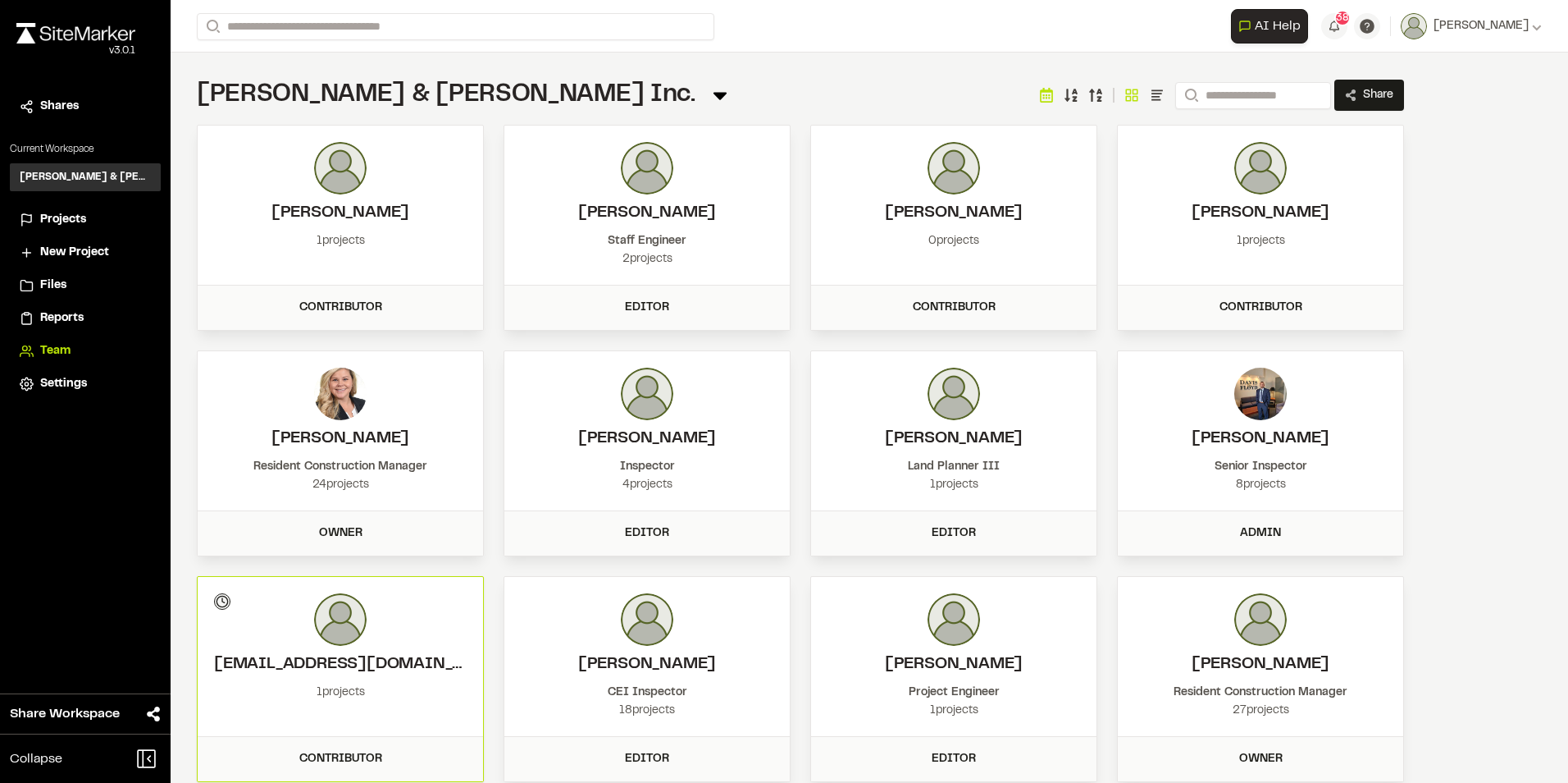
click at [54, 370] on li "Settings" at bounding box center [85, 384] width 151 height 31
click at [57, 380] on span "Settings" at bounding box center [63, 383] width 47 height 18
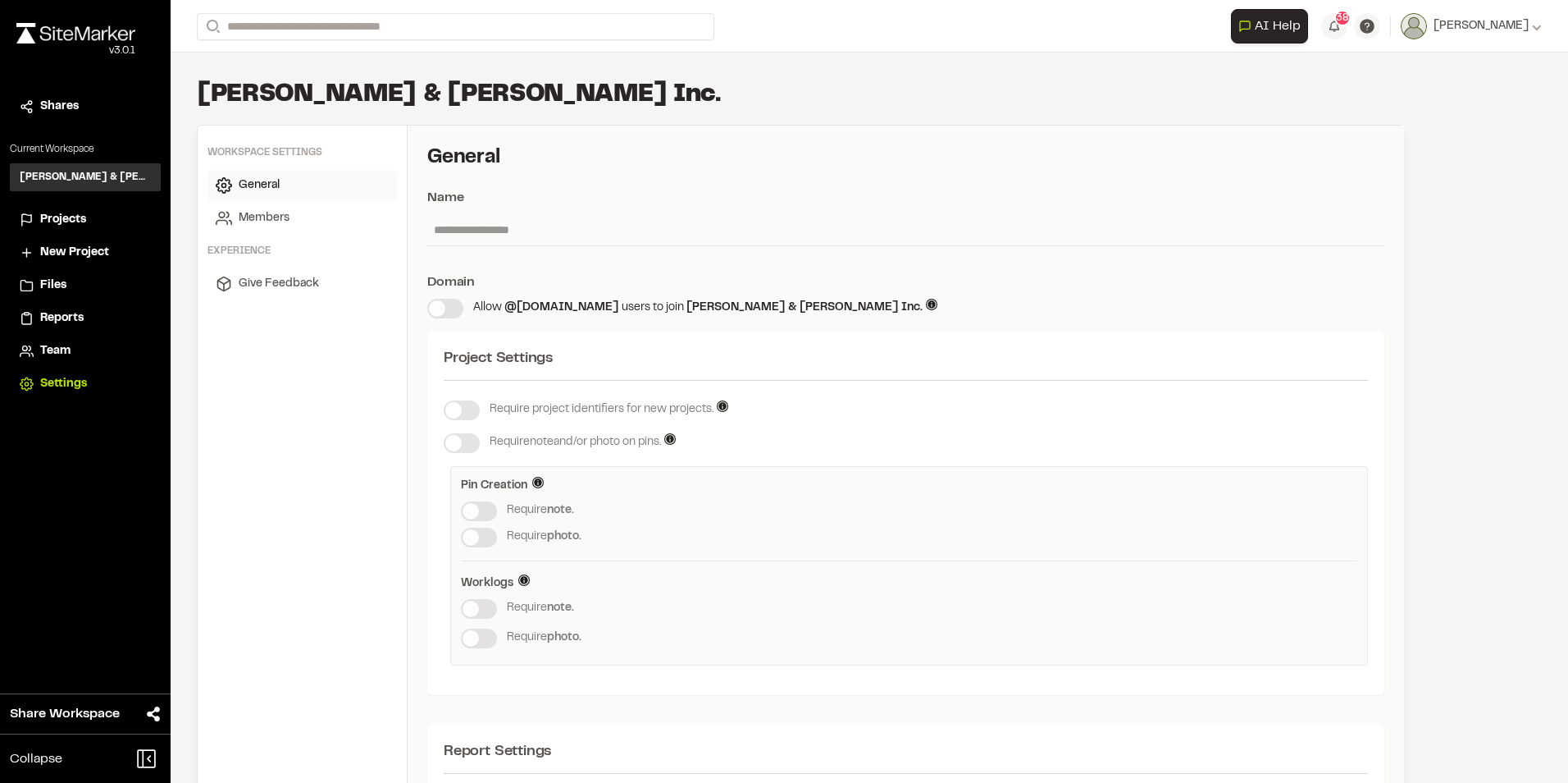
click at [64, 217] on span "Projects" at bounding box center [62, 220] width 46 height 18
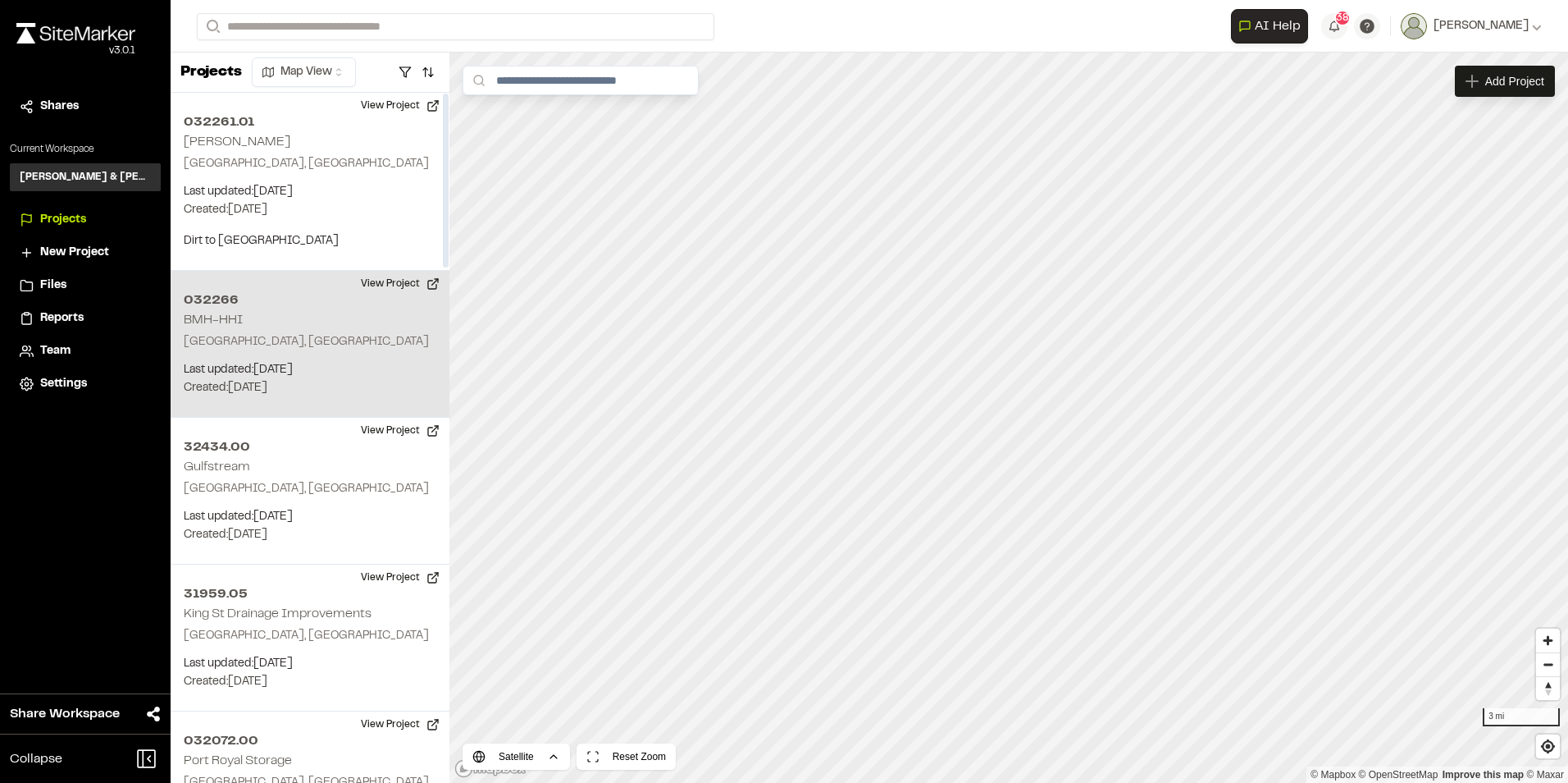
click at [249, 360] on div "032266 BMH-HHI Hilton Head Island, SC Last updated: Oct 1, 2025 Budget: $ Creat…" at bounding box center [309, 343] width 279 height 147
click at [284, 338] on p "Hilton Head Island, SC" at bounding box center [310, 341] width 253 height 18
click at [196, 357] on div "032266 BMH-HHI Hilton Head Island, SC Last updated: Oct 1, 2025 Budget: $ Creat…" at bounding box center [309, 343] width 279 height 147
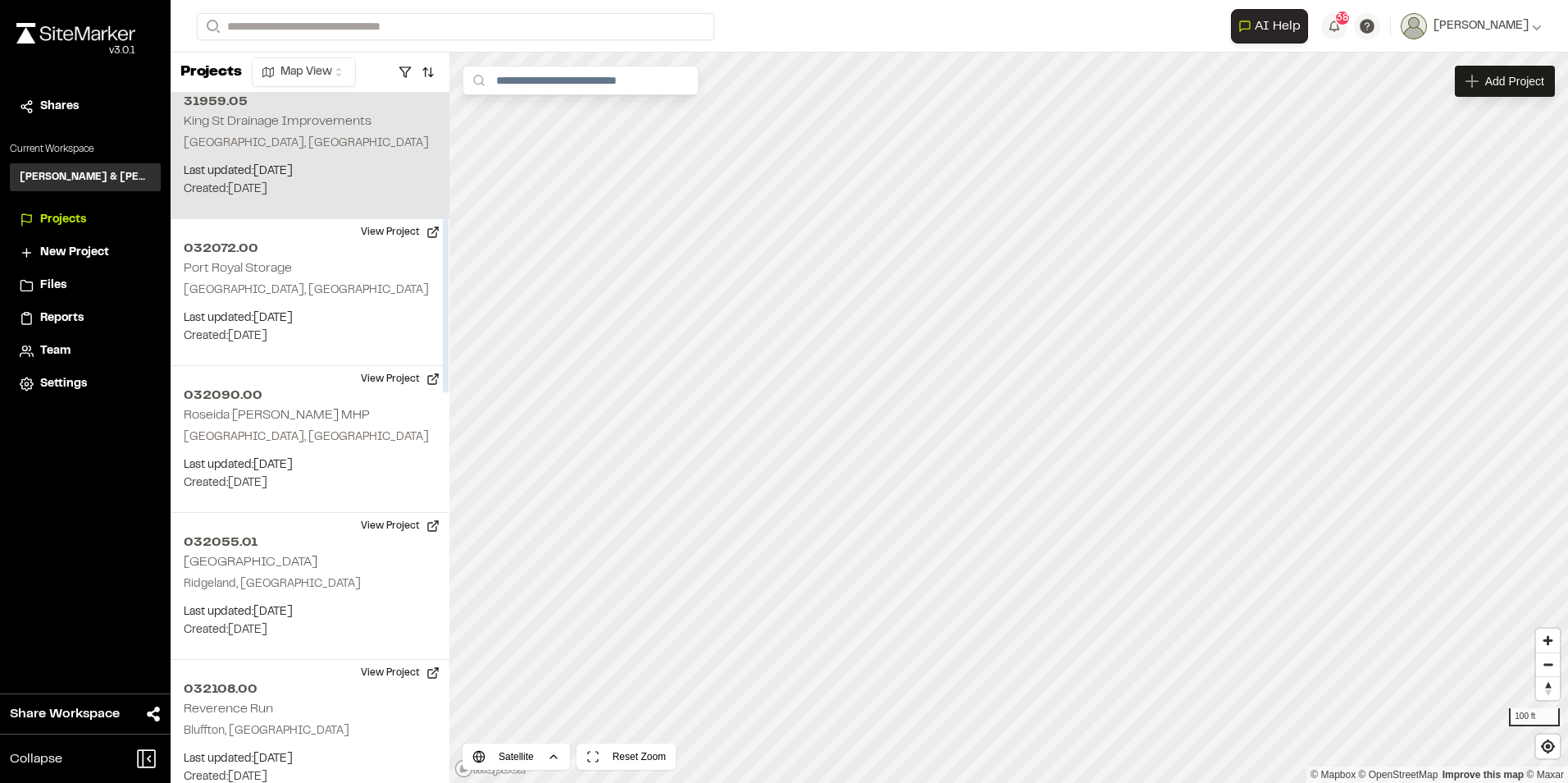
scroll to position [574, 0]
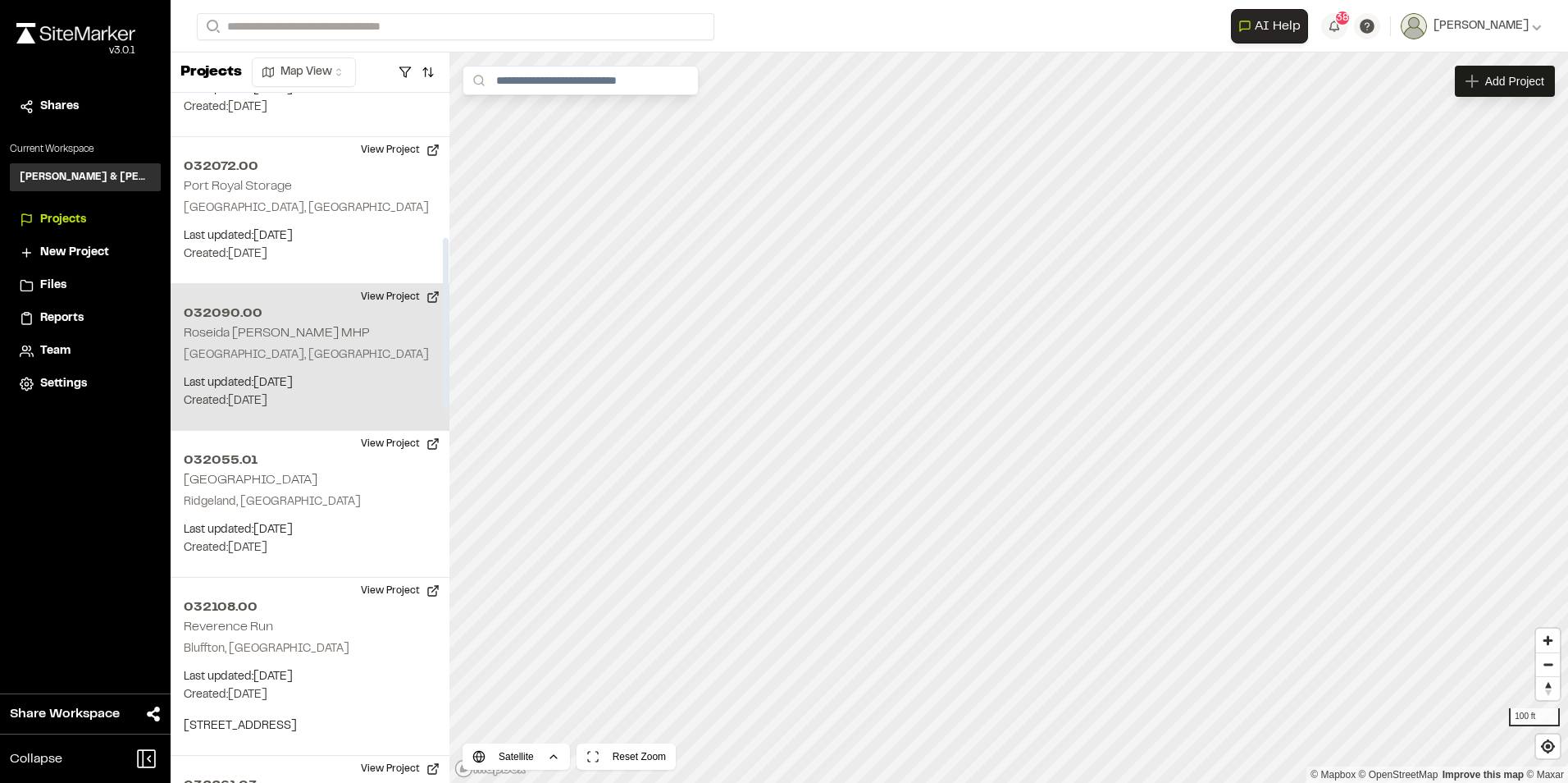
click at [261, 332] on h2 "Roseida Glen MHP" at bounding box center [276, 334] width 186 height 12
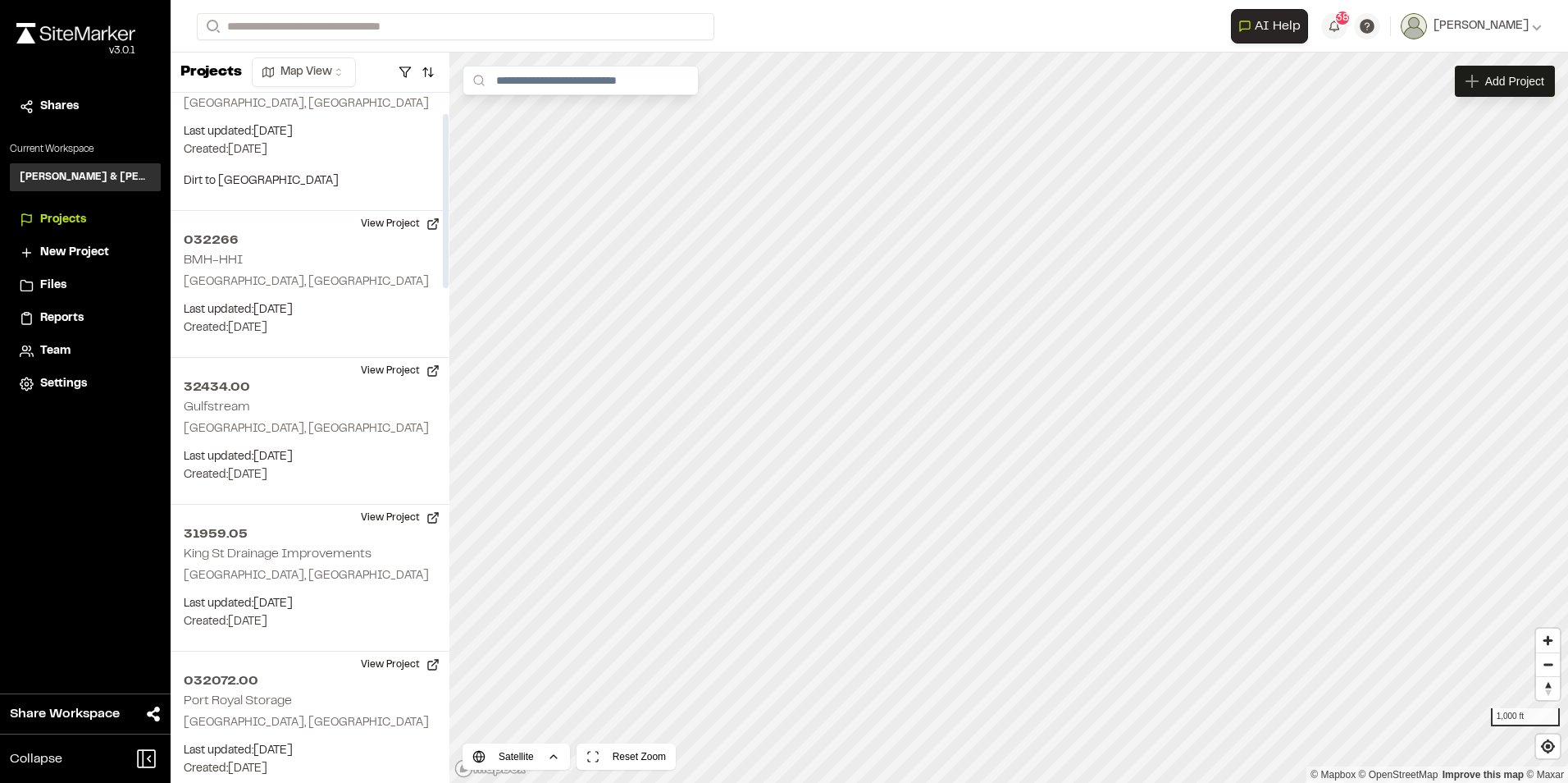
scroll to position [82, 0]
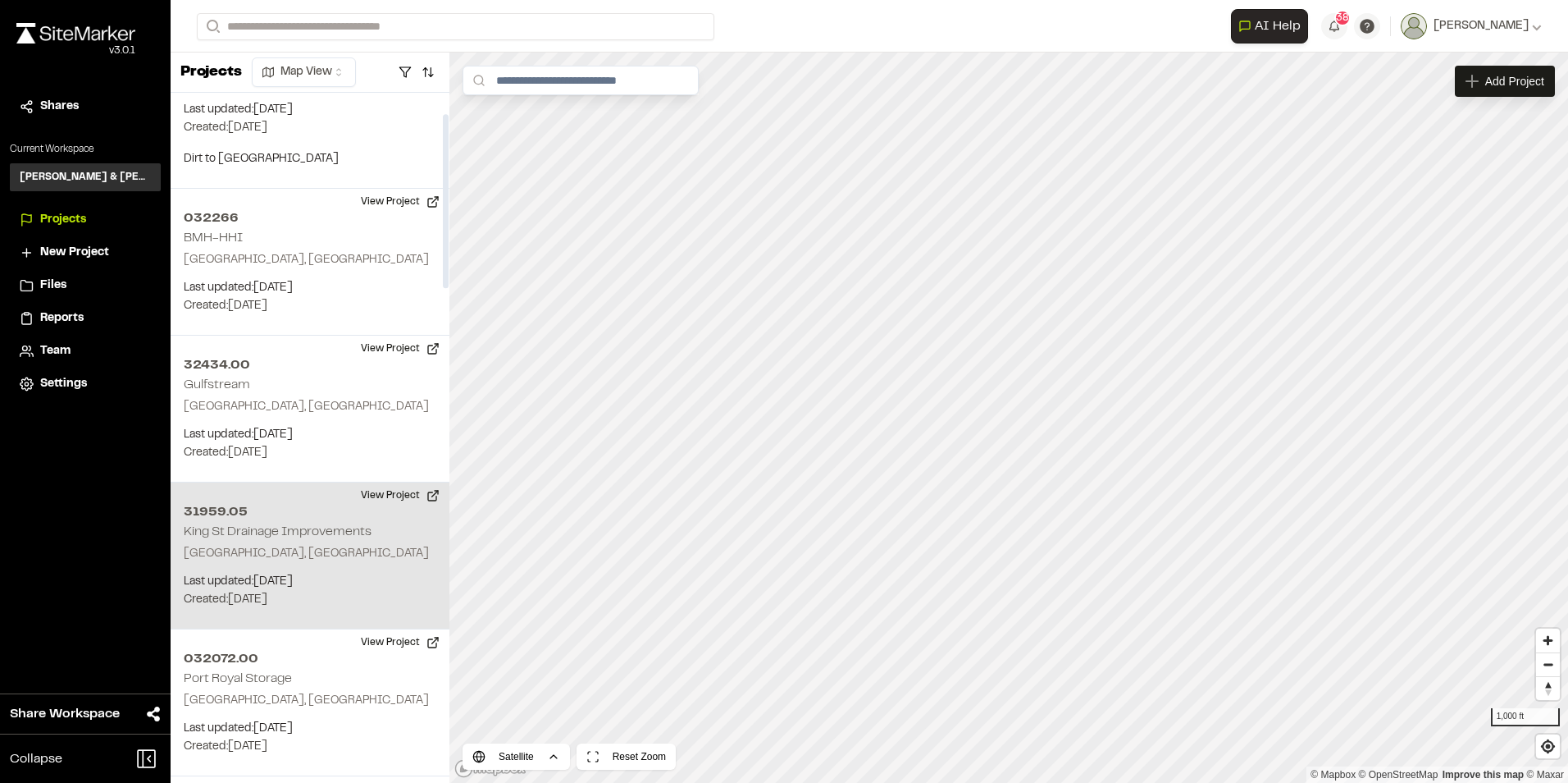
click at [223, 552] on p "Beaufort, SC" at bounding box center [310, 553] width 253 height 18
click at [223, 550] on p "Beaufort, SC" at bounding box center [310, 553] width 253 height 18
click at [265, 521] on h2 "31959.05" at bounding box center [310, 512] width 253 height 19
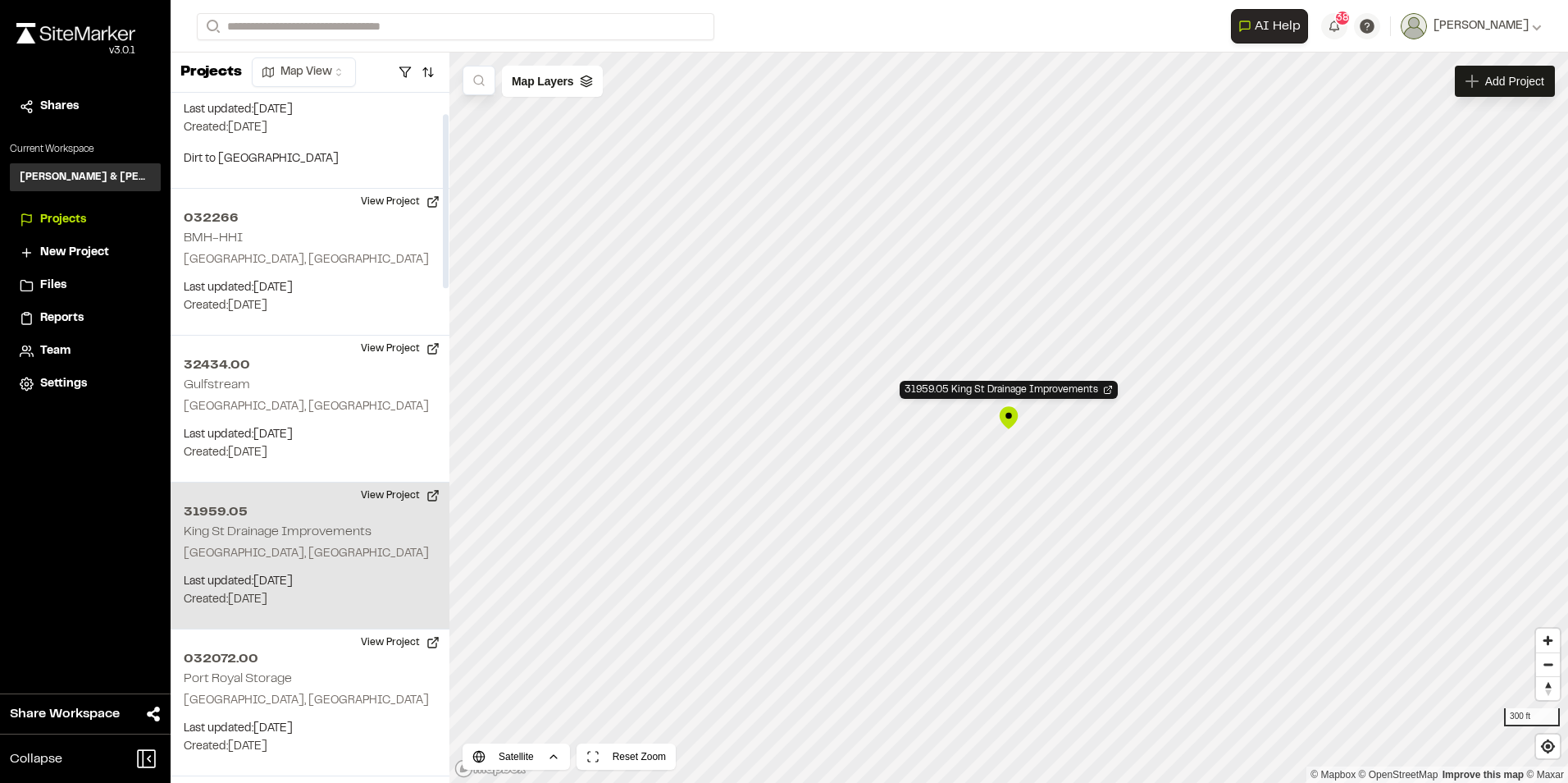
click at [265, 521] on h2 "31959.05" at bounding box center [310, 512] width 253 height 19
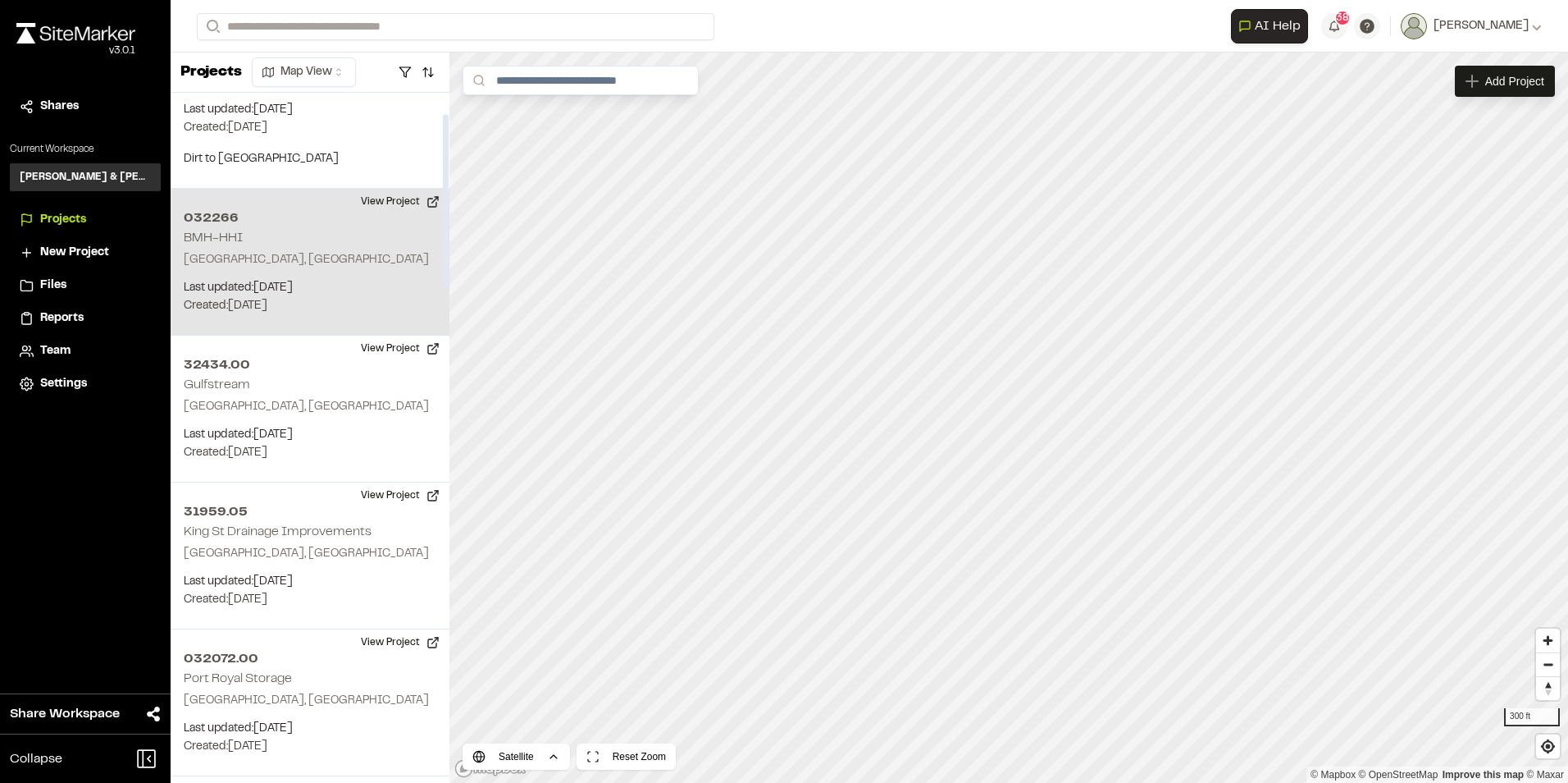
click at [280, 267] on p "Hilton Head Island, SC" at bounding box center [310, 260] width 253 height 18
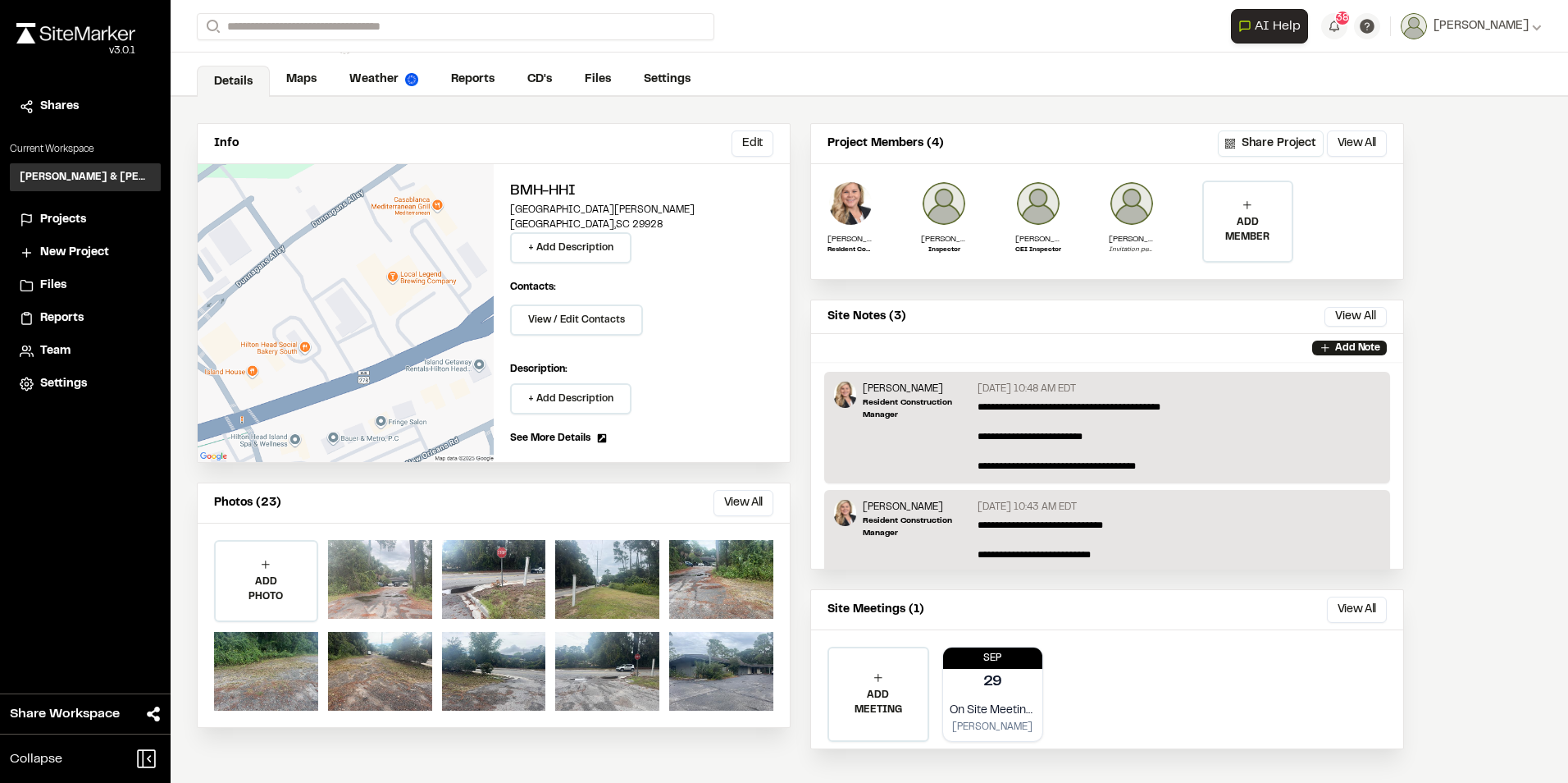
scroll to position [39, 0]
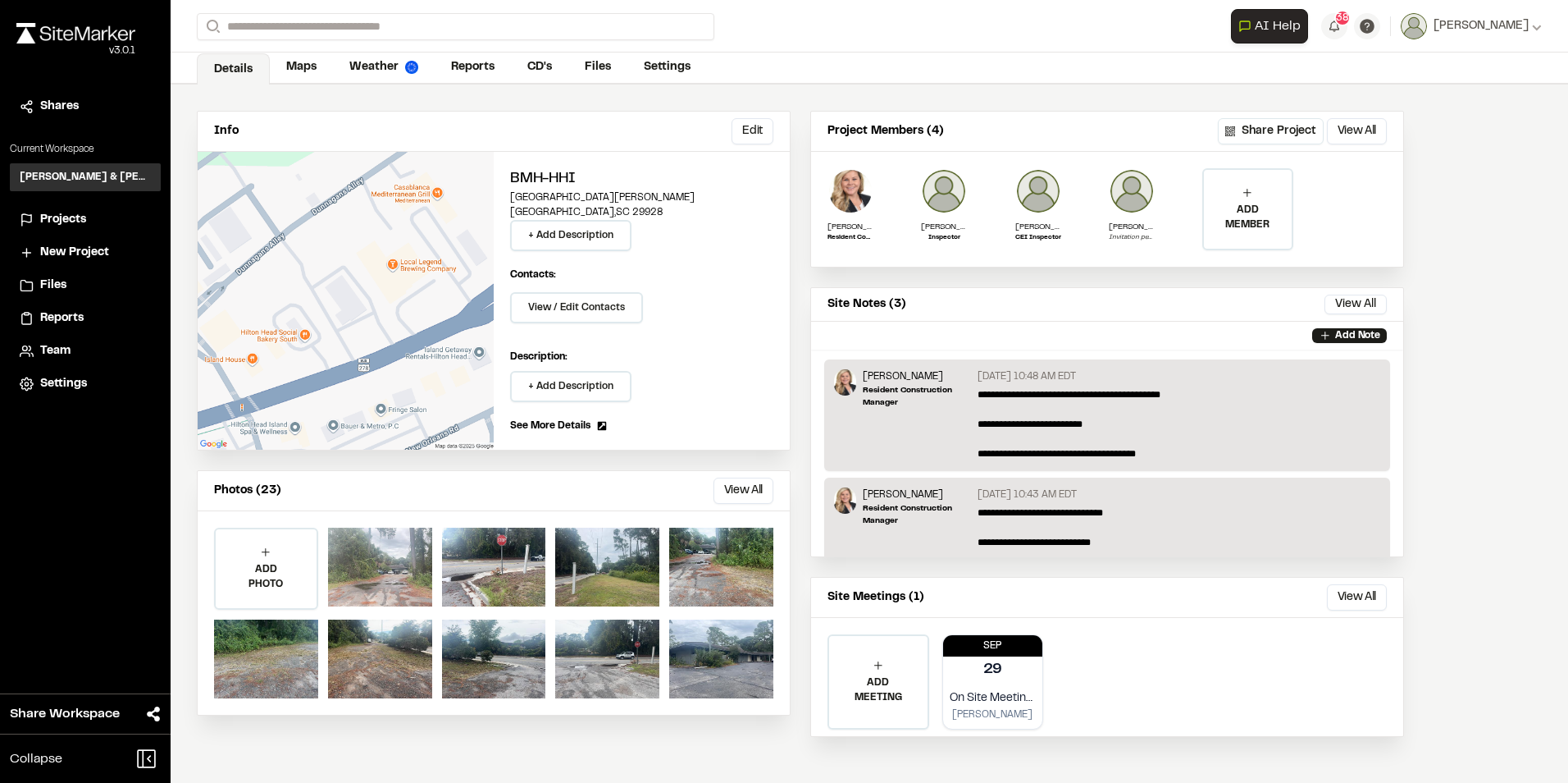
click at [408, 577] on div at bounding box center [379, 566] width 104 height 79
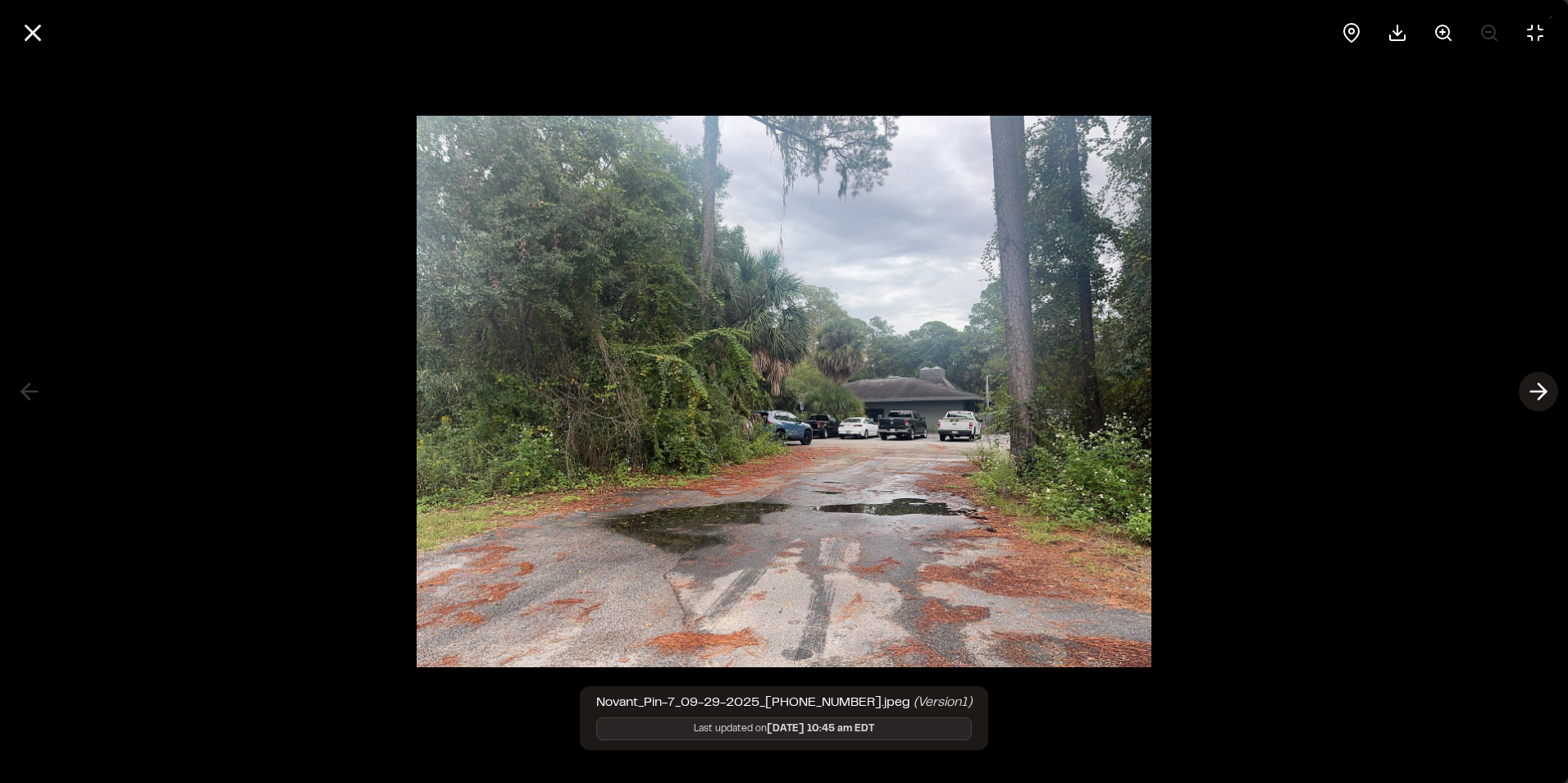
click at [1541, 385] on polyline at bounding box center [1542, 392] width 8 height 16
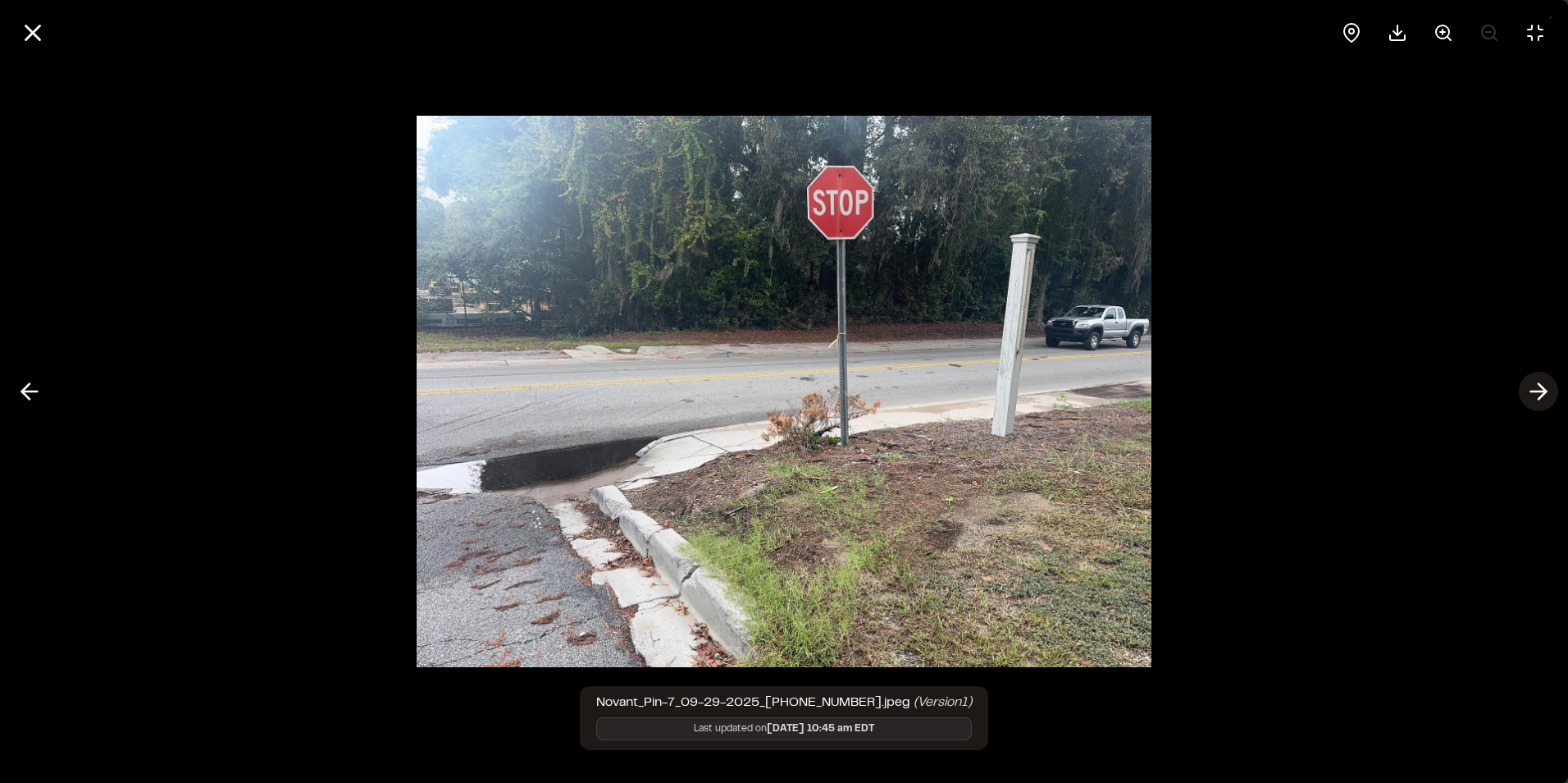
click at [1541, 385] on polyline at bounding box center [1542, 392] width 8 height 16
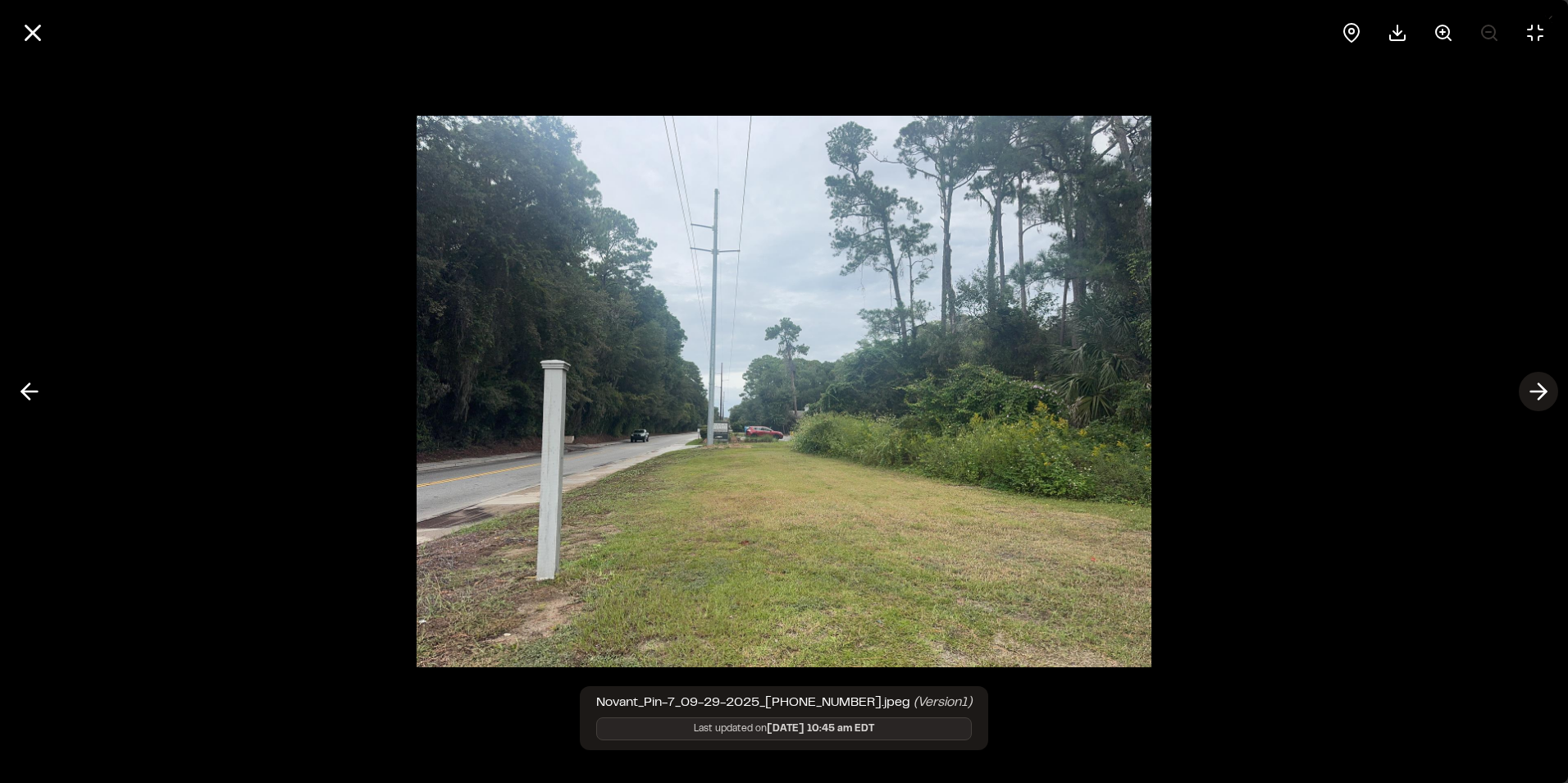
click at [1541, 385] on polyline at bounding box center [1542, 392] width 8 height 16
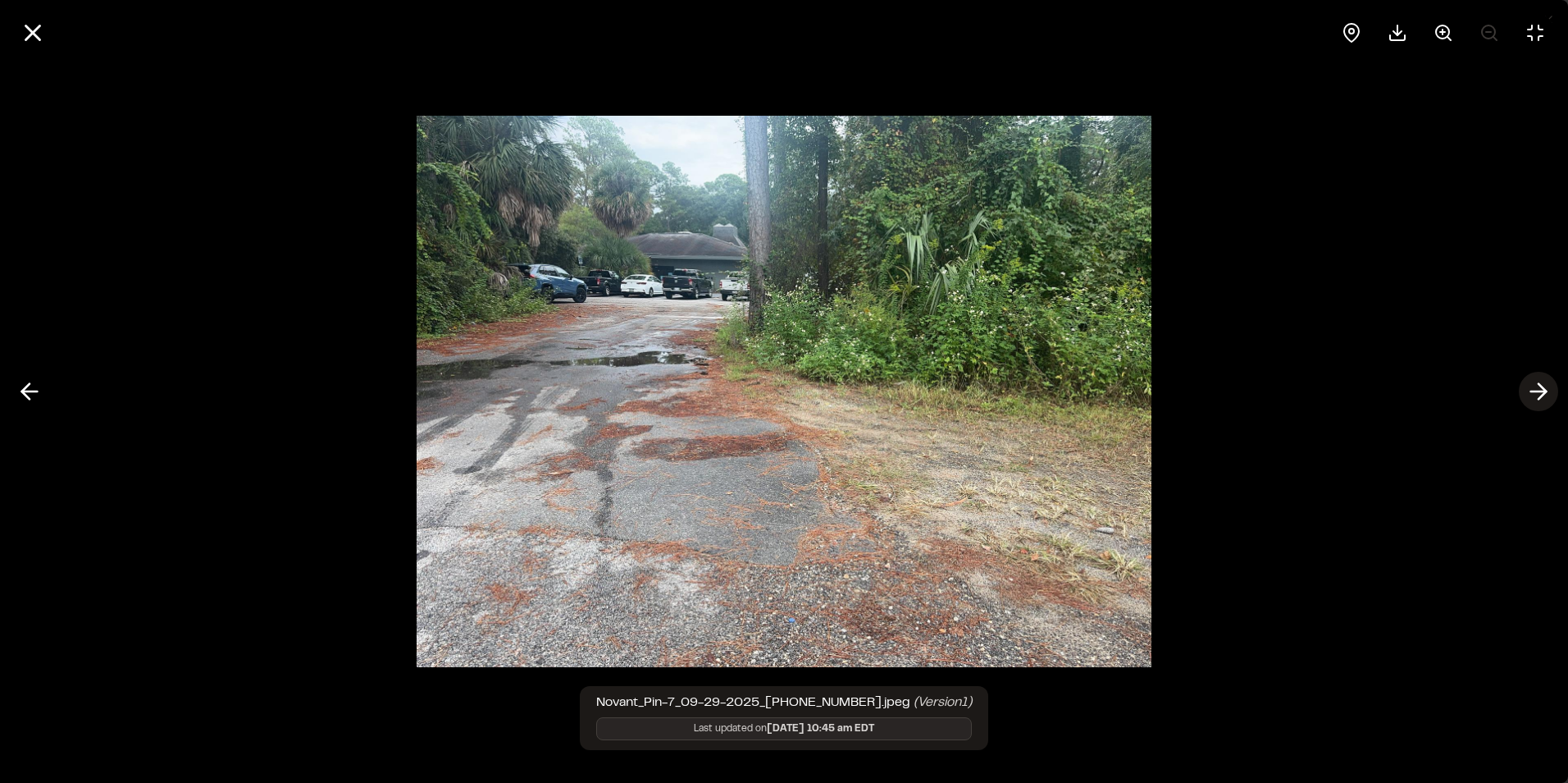
click at [1541, 385] on polyline at bounding box center [1542, 392] width 8 height 16
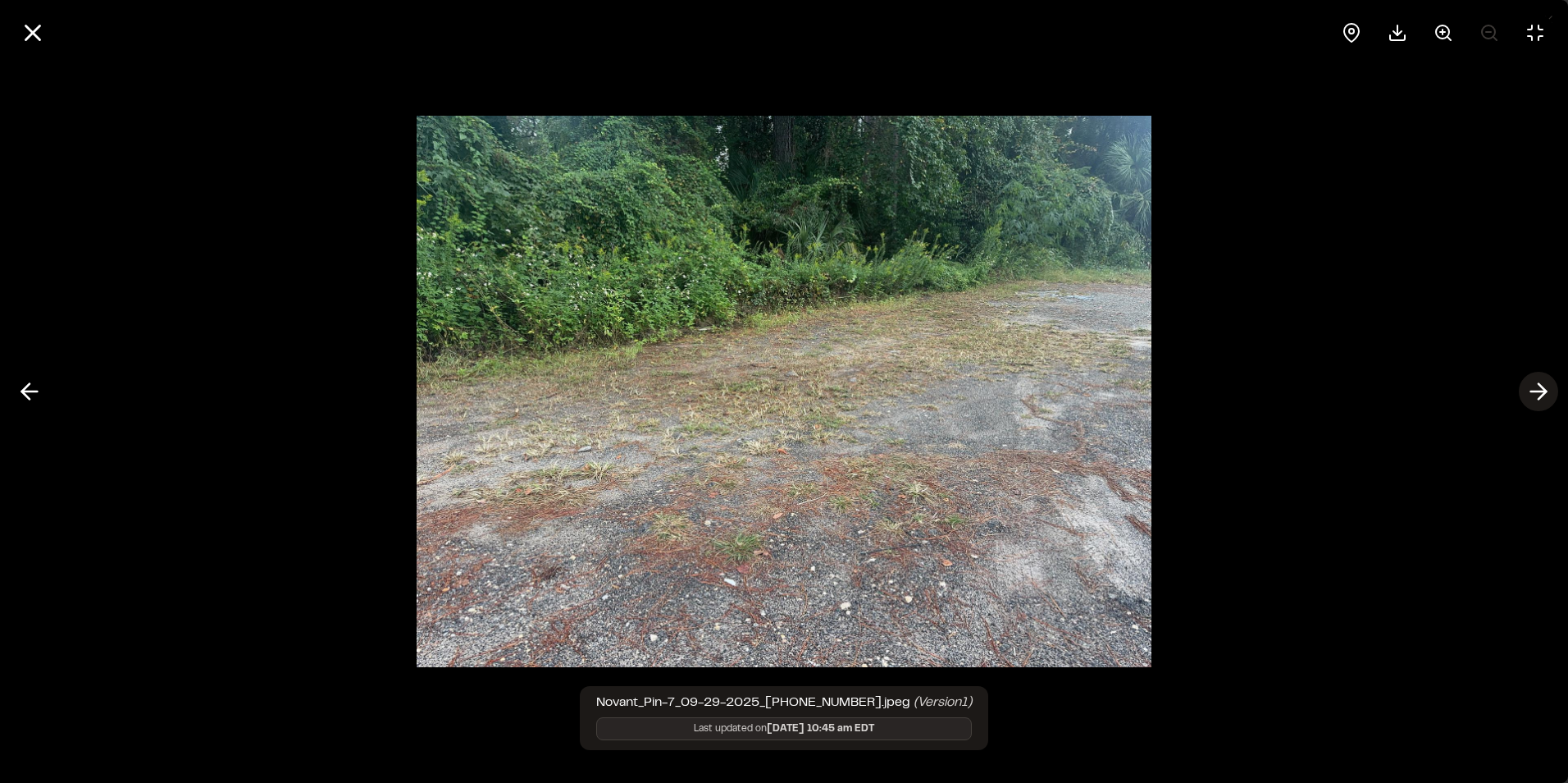
click at [1541, 385] on polyline at bounding box center [1542, 392] width 8 height 16
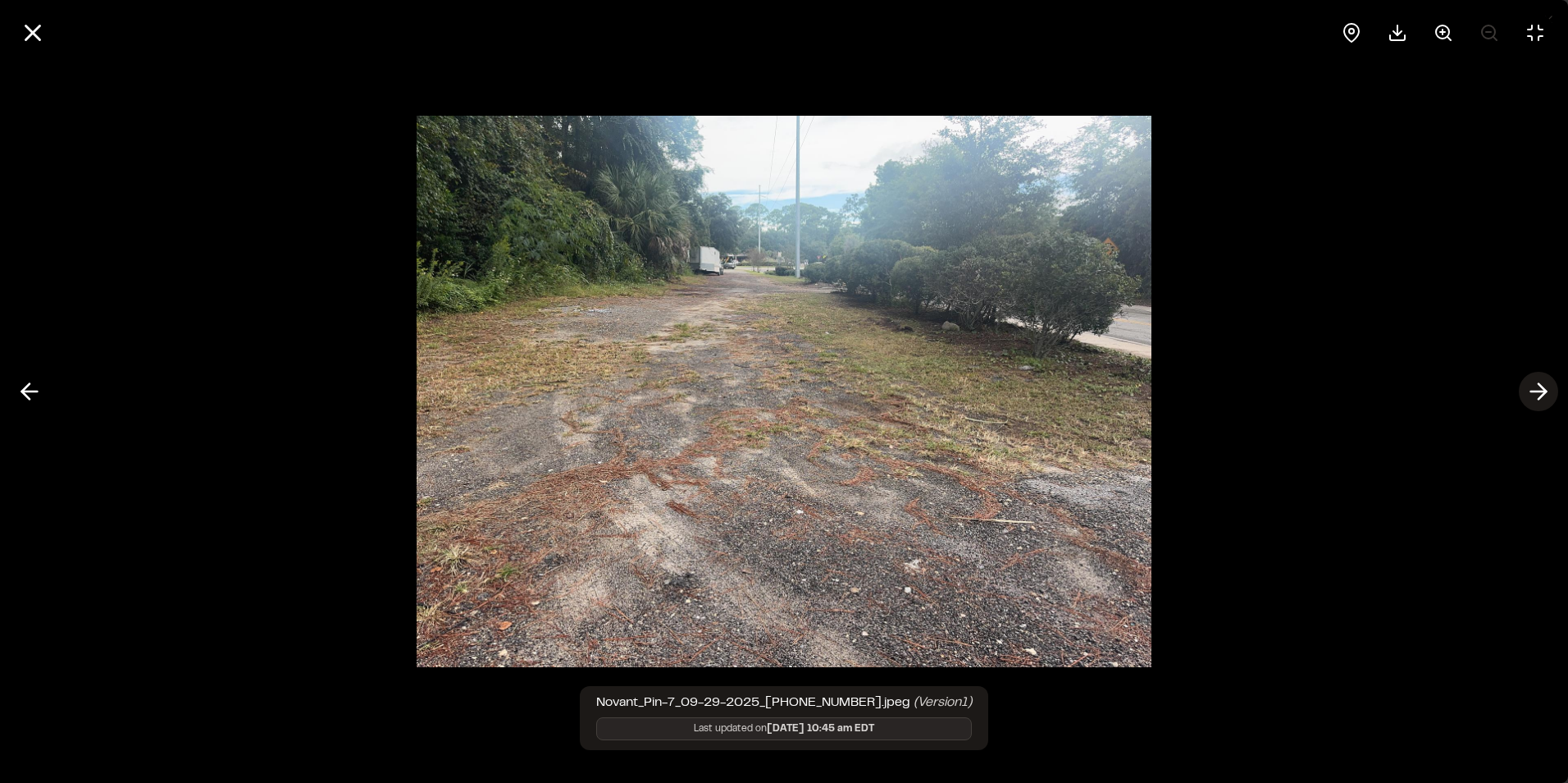
click at [1541, 385] on polyline at bounding box center [1542, 392] width 8 height 16
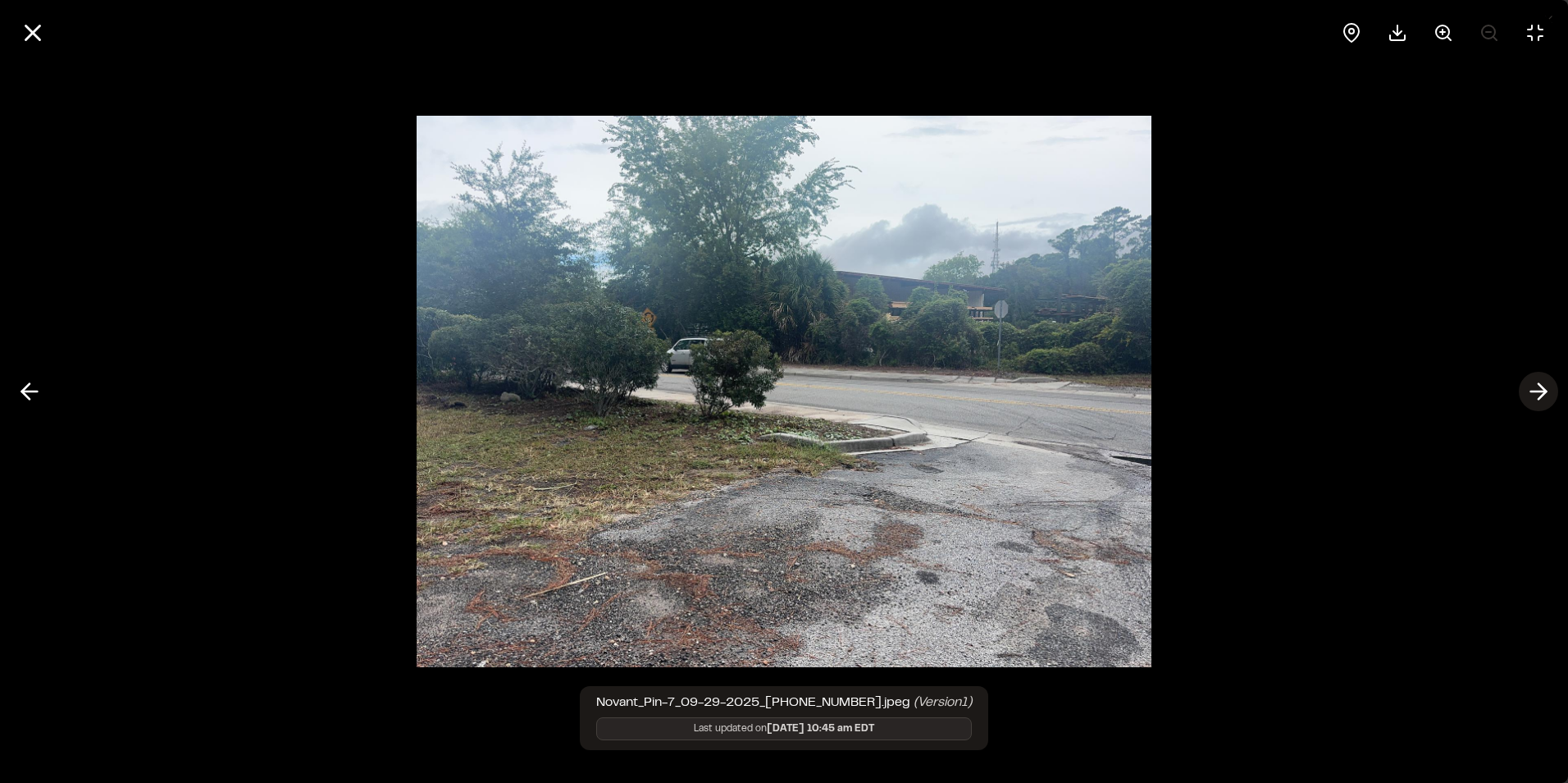
click at [1541, 385] on polyline at bounding box center [1542, 392] width 8 height 16
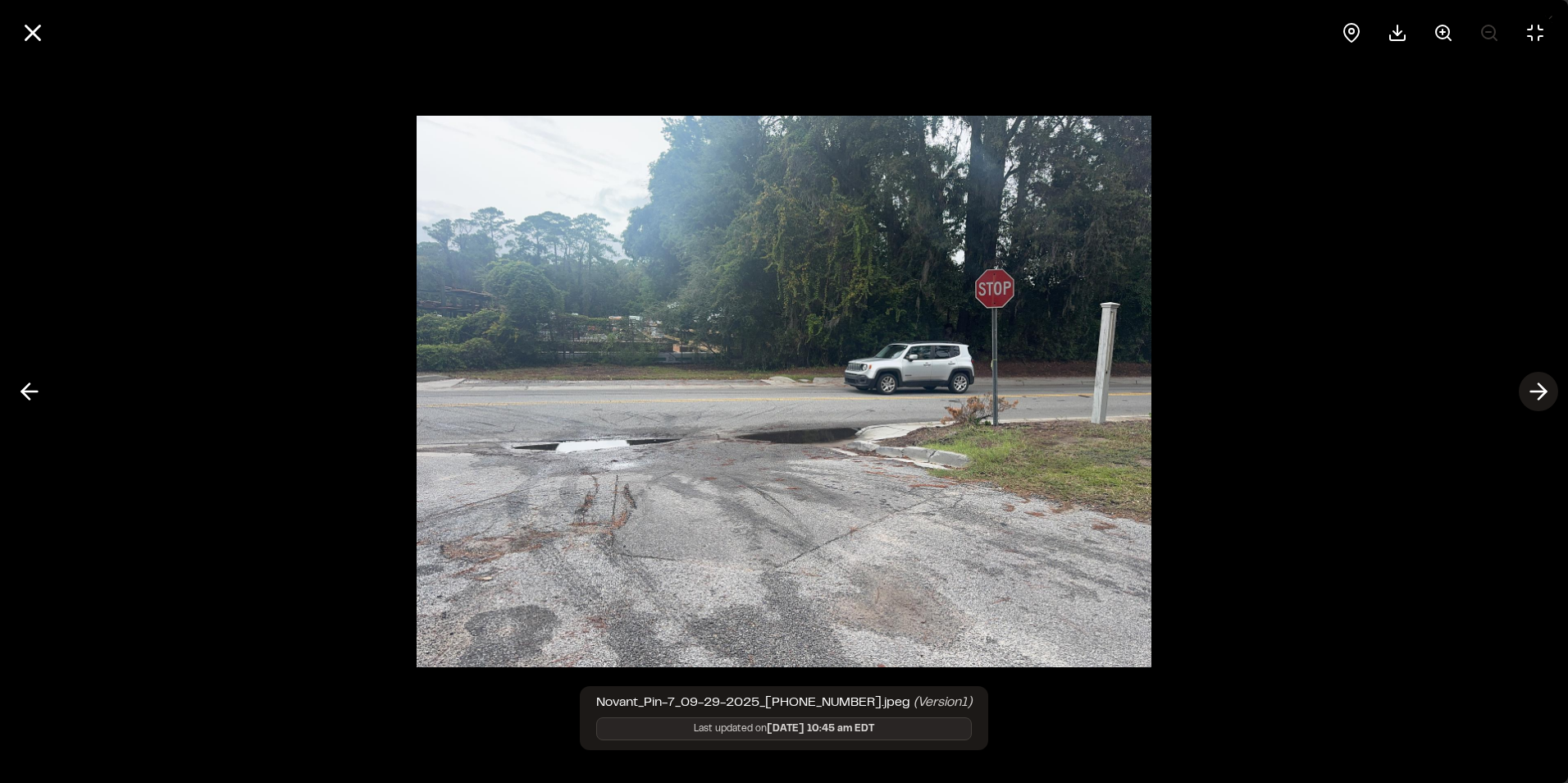
click at [1541, 385] on polyline at bounding box center [1542, 392] width 8 height 16
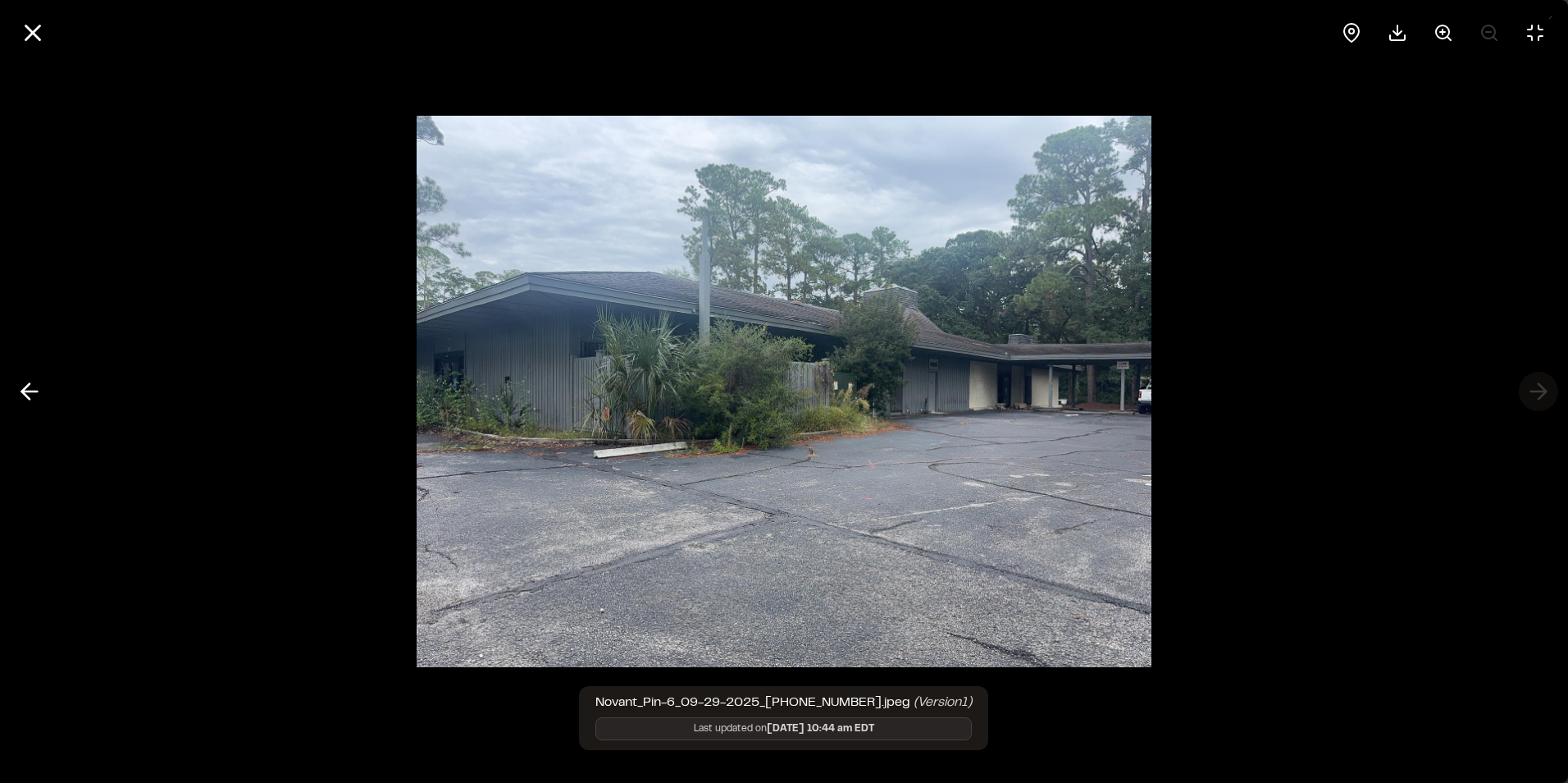
click at [1541, 385] on div at bounding box center [784, 391] width 1568 height 783
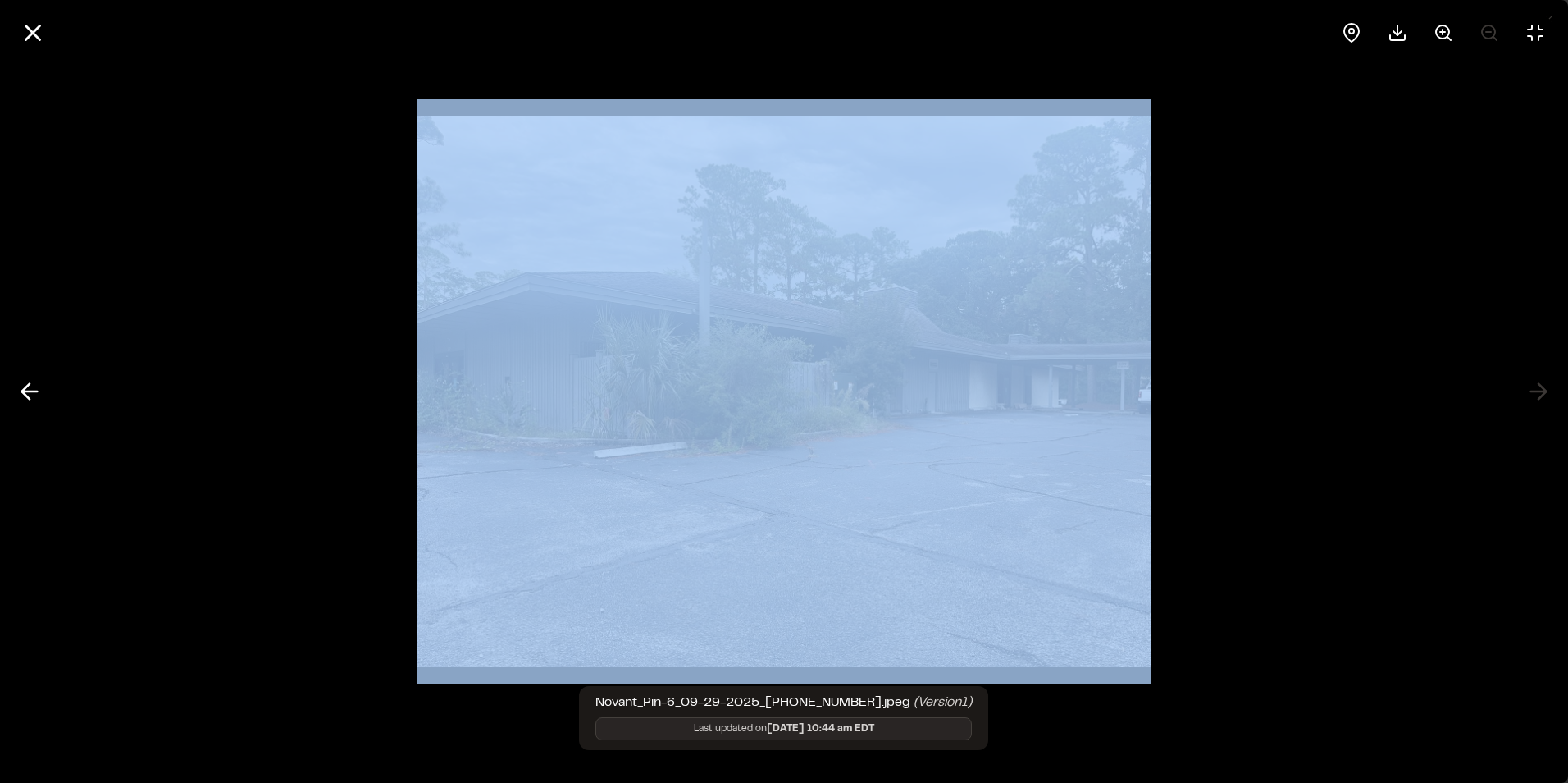
click at [1541, 385] on div at bounding box center [784, 391] width 1568 height 783
drag, startPoint x: 1541, startPoint y: 385, endPoint x: 1511, endPoint y: 464, distance: 84.5
click at [1511, 464] on div at bounding box center [784, 391] width 1568 height 783
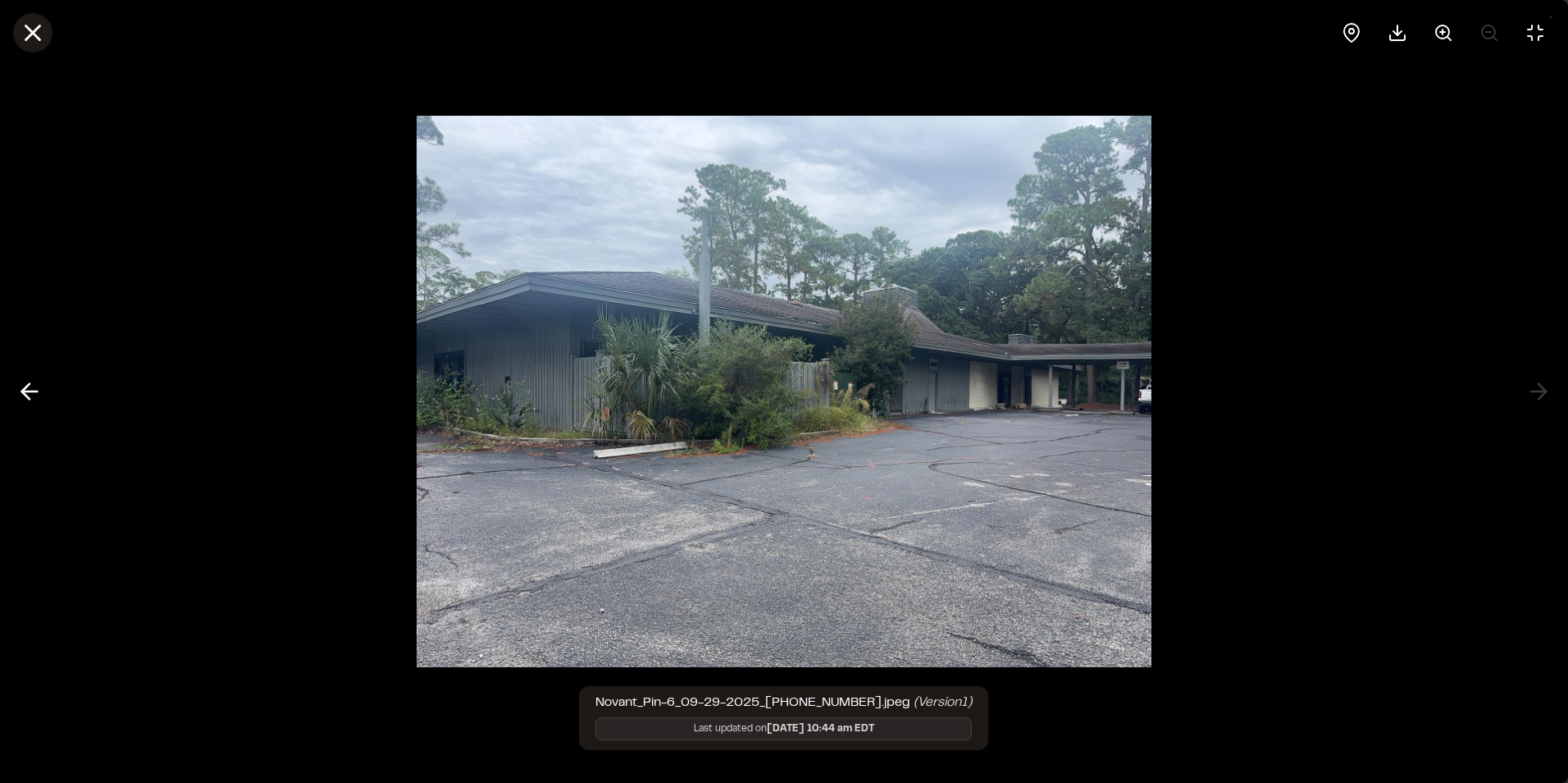
click at [39, 39] on line at bounding box center [33, 33] width 14 height 14
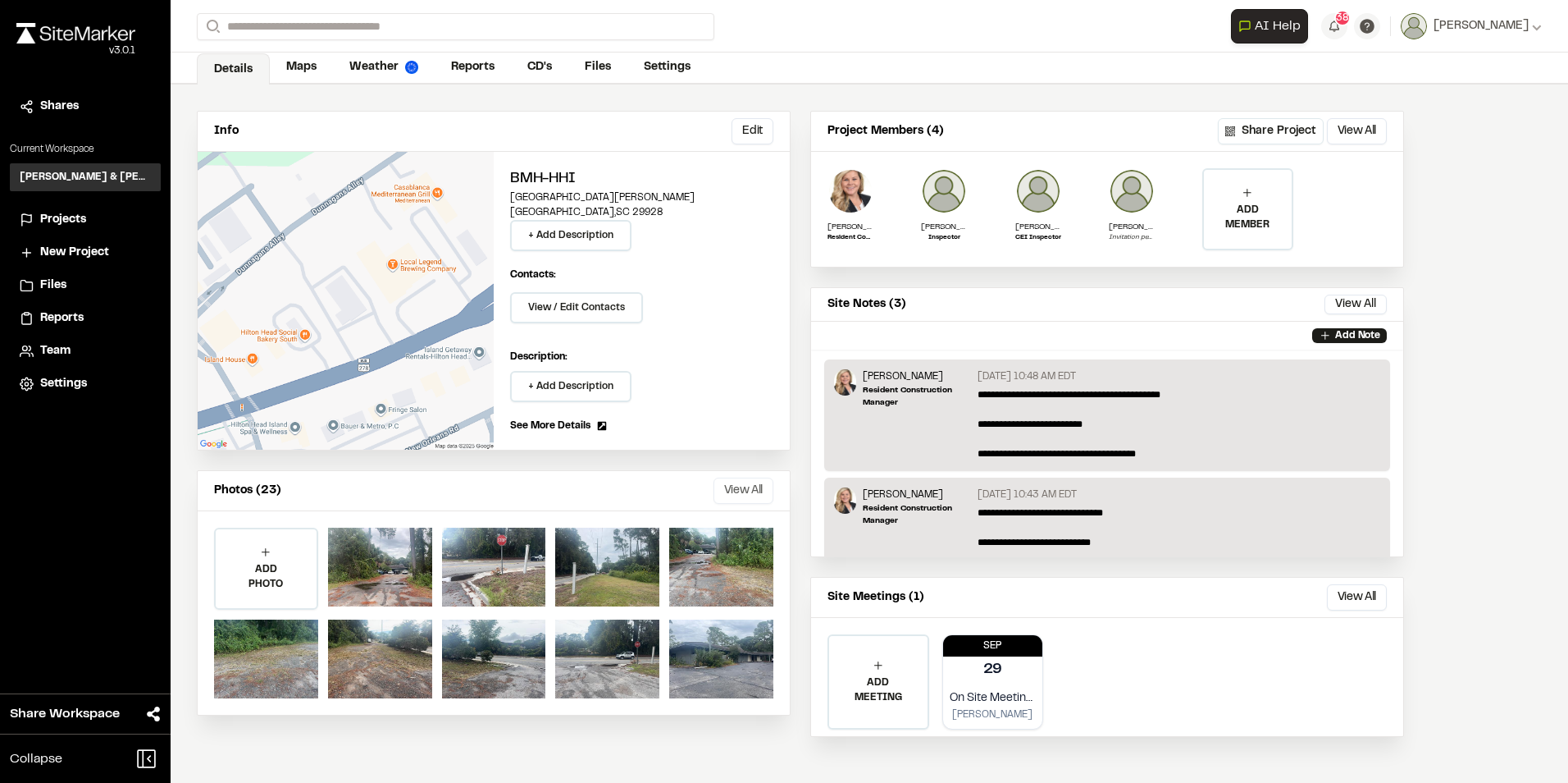
click at [759, 491] on button "View All" at bounding box center [744, 490] width 60 height 26
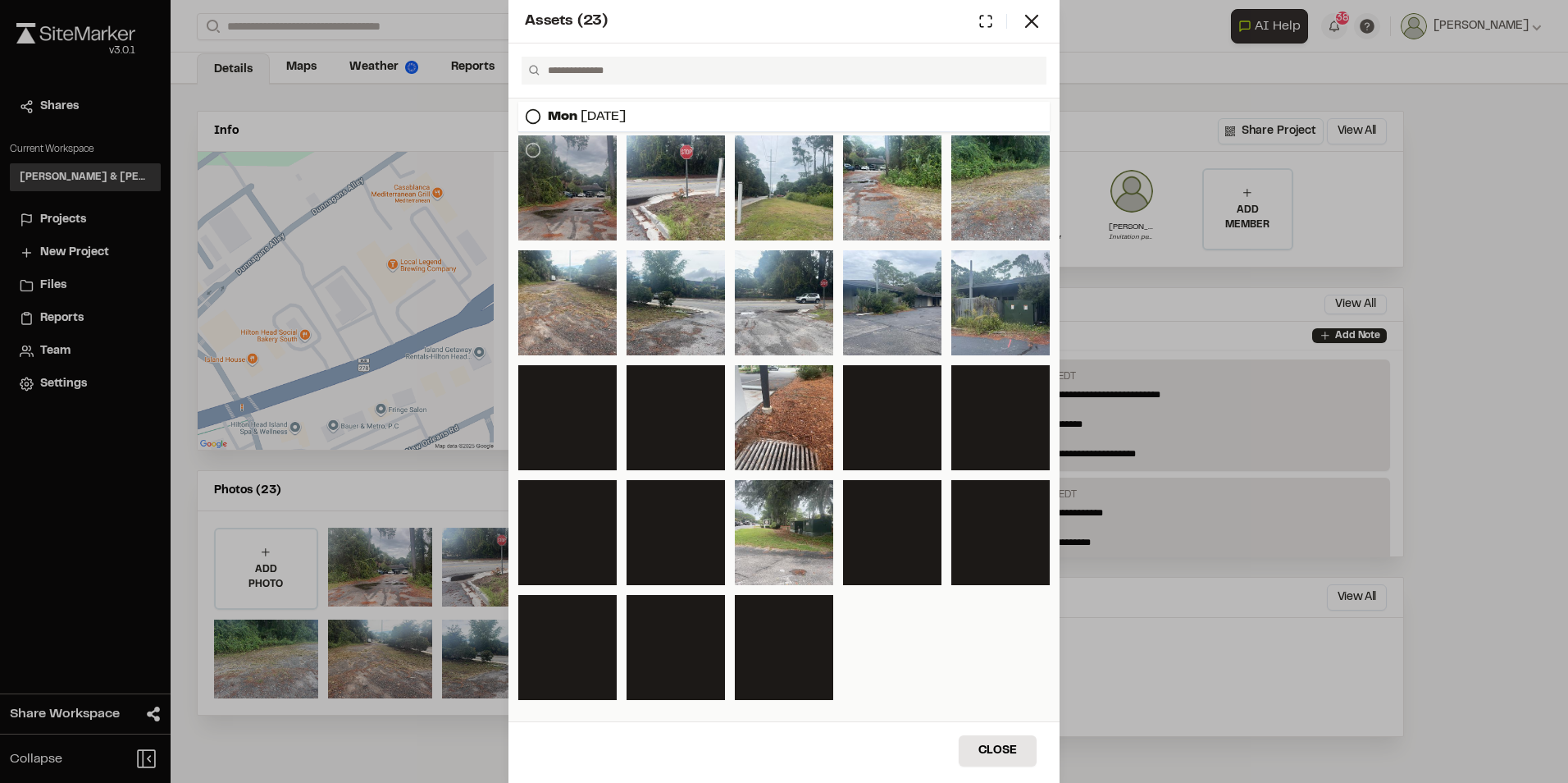
click at [570, 190] on div at bounding box center [567, 188] width 98 height 105
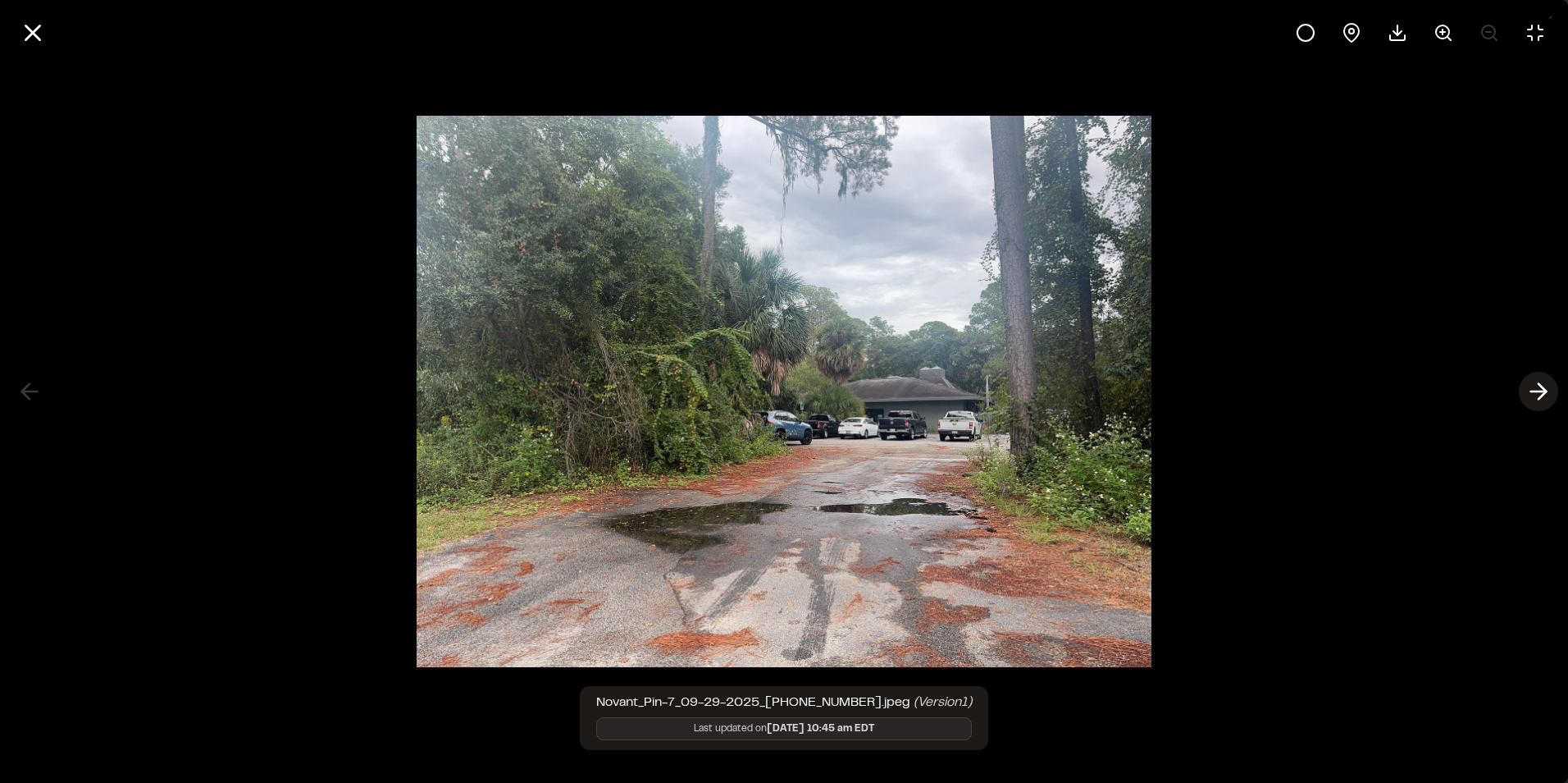
click at [1546, 385] on icon at bounding box center [1538, 391] width 26 height 28
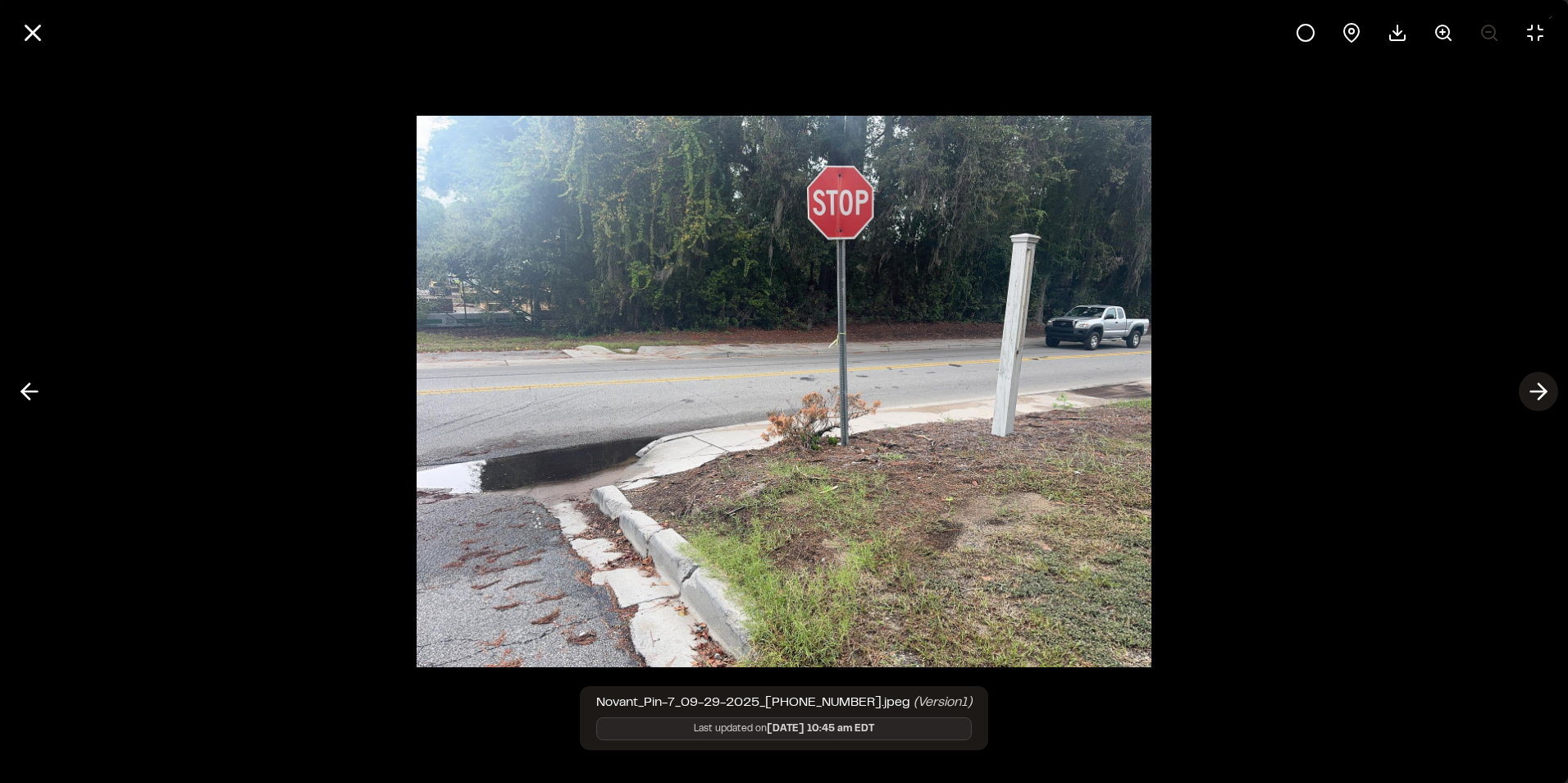
click at [1546, 385] on icon at bounding box center [1538, 391] width 26 height 28
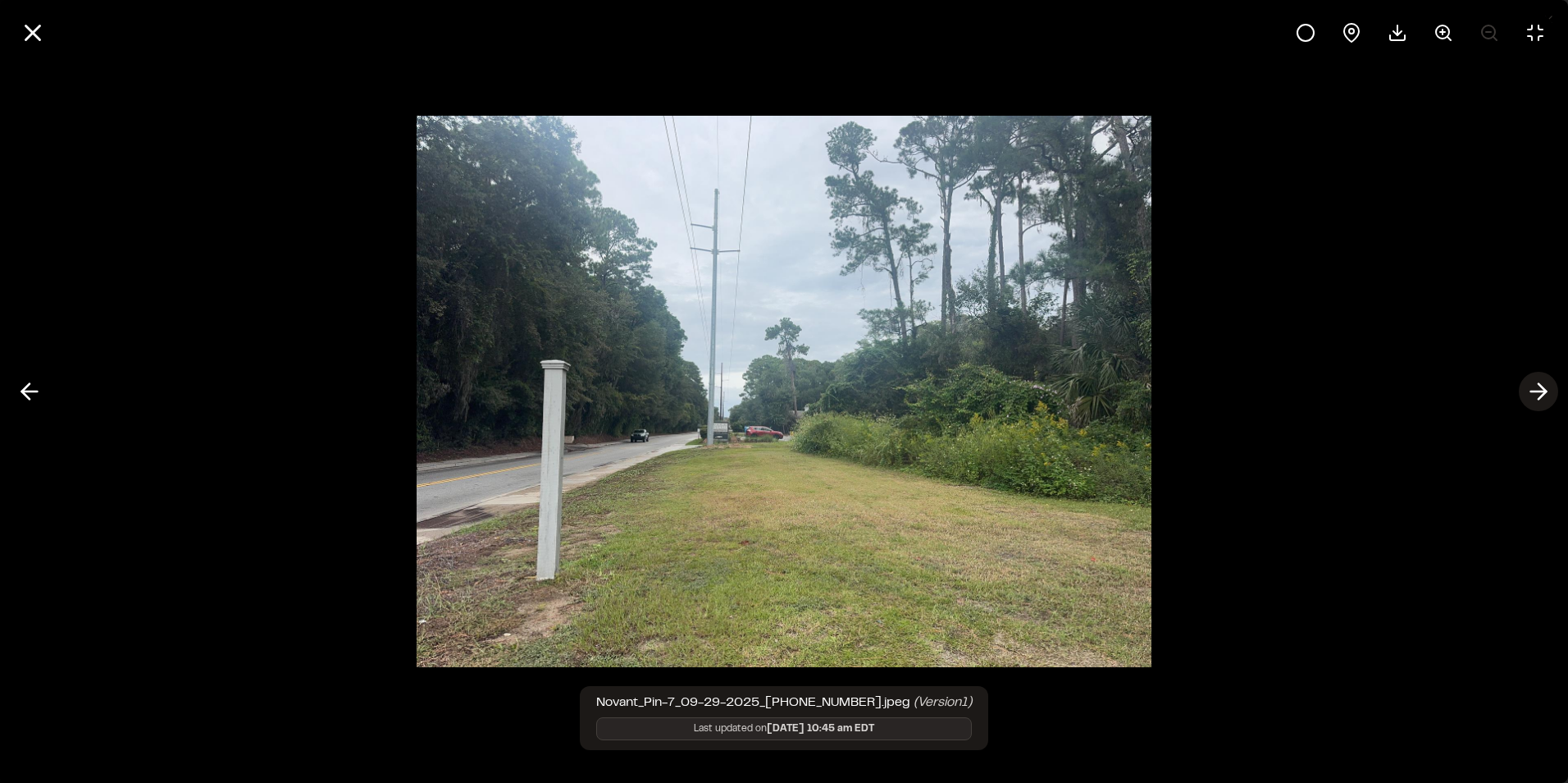
click at [1546, 385] on icon at bounding box center [1538, 391] width 26 height 28
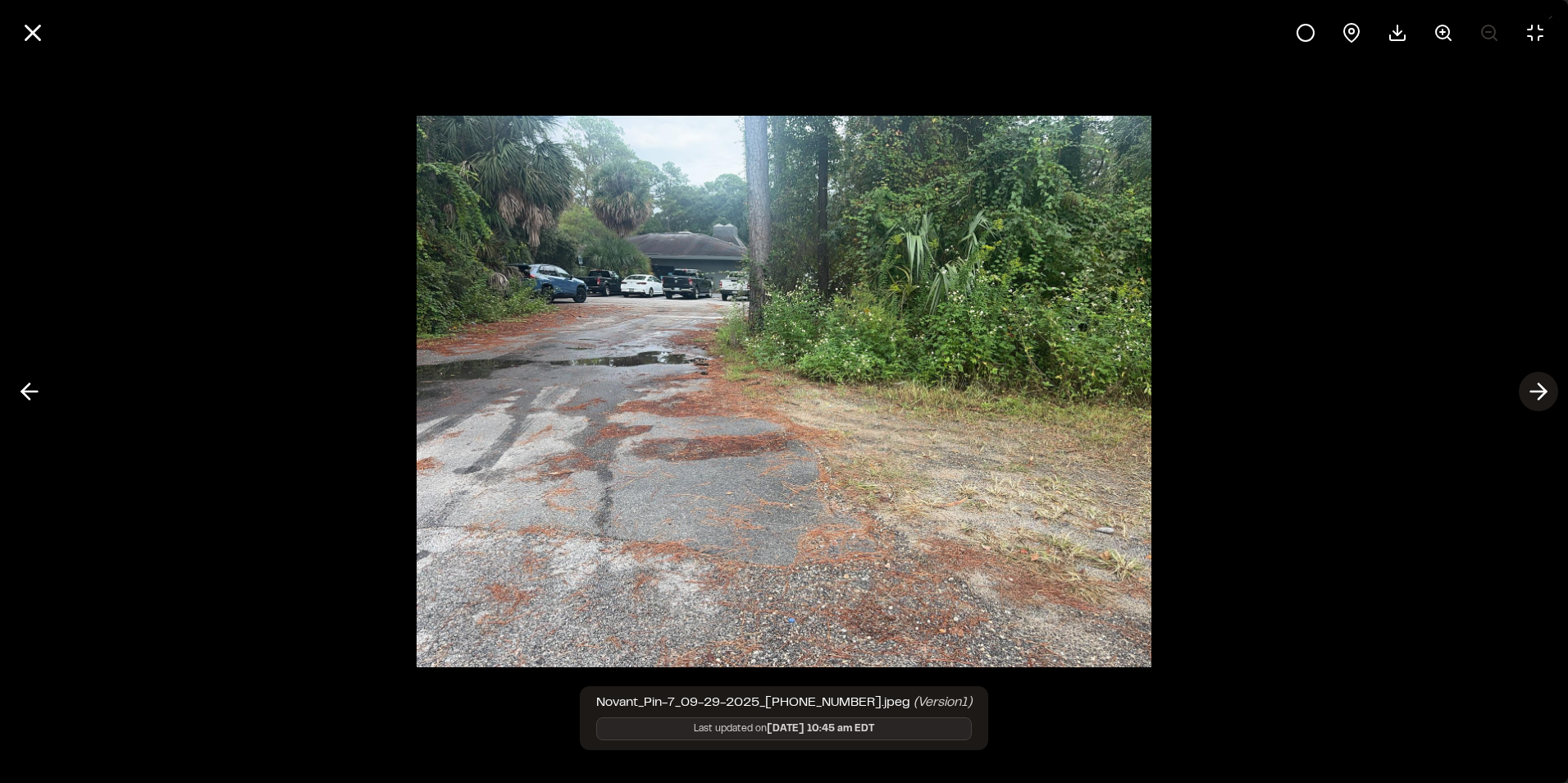
click at [1546, 385] on icon at bounding box center [1538, 391] width 26 height 28
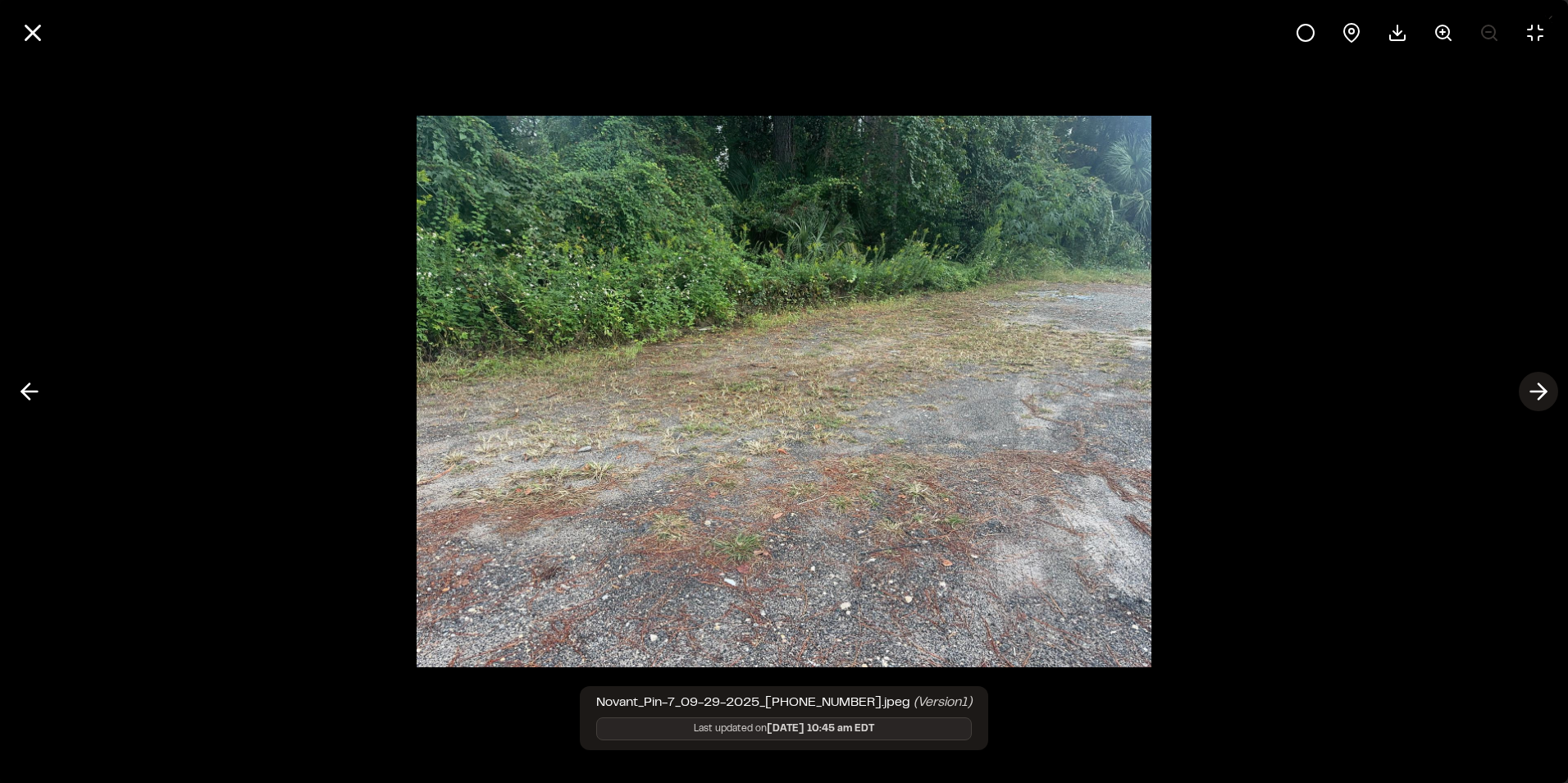
click at [1546, 385] on icon at bounding box center [1538, 391] width 26 height 28
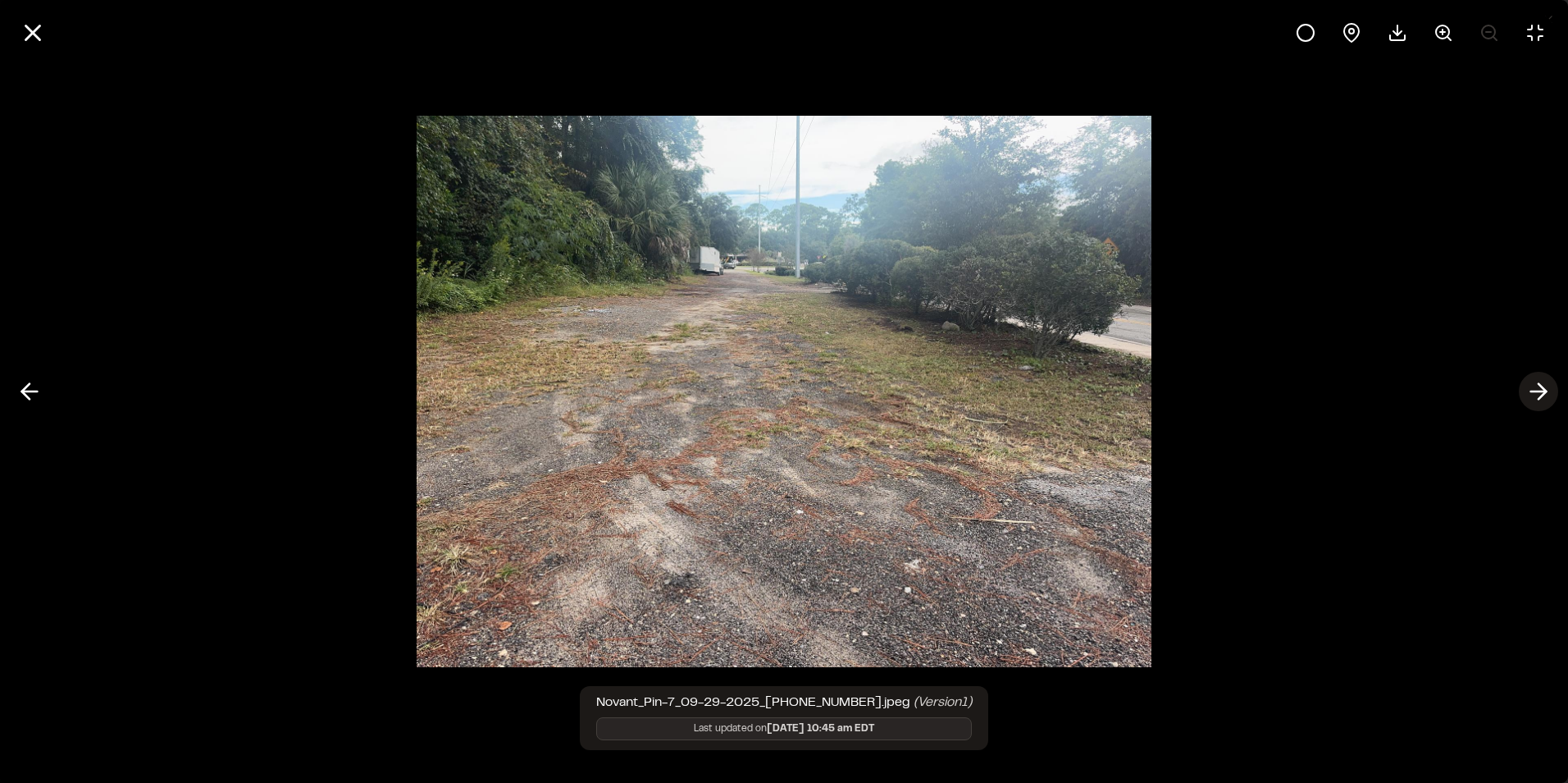
click at [1546, 385] on icon at bounding box center [1538, 391] width 26 height 28
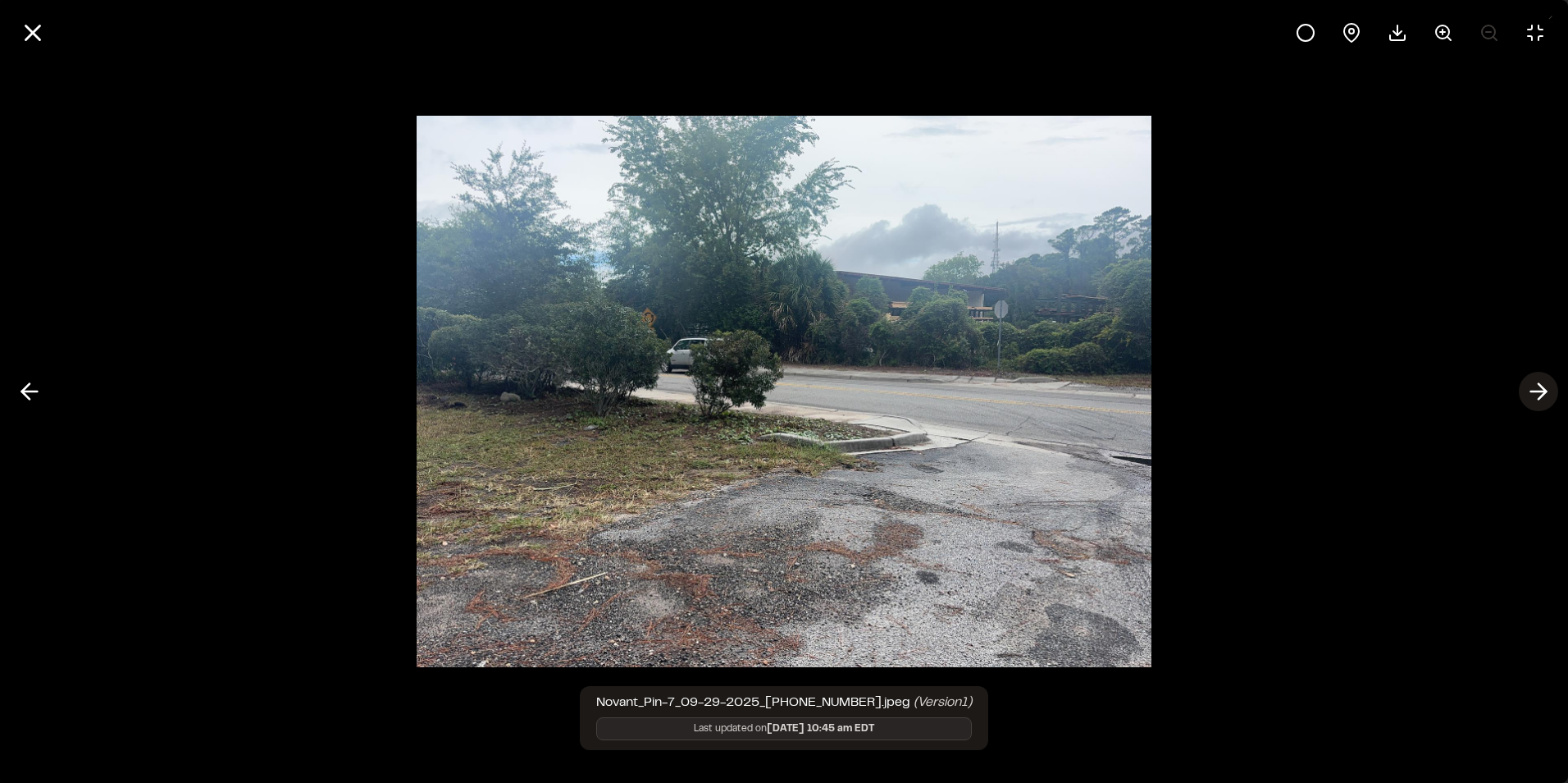
click at [1546, 385] on icon at bounding box center [1538, 391] width 26 height 28
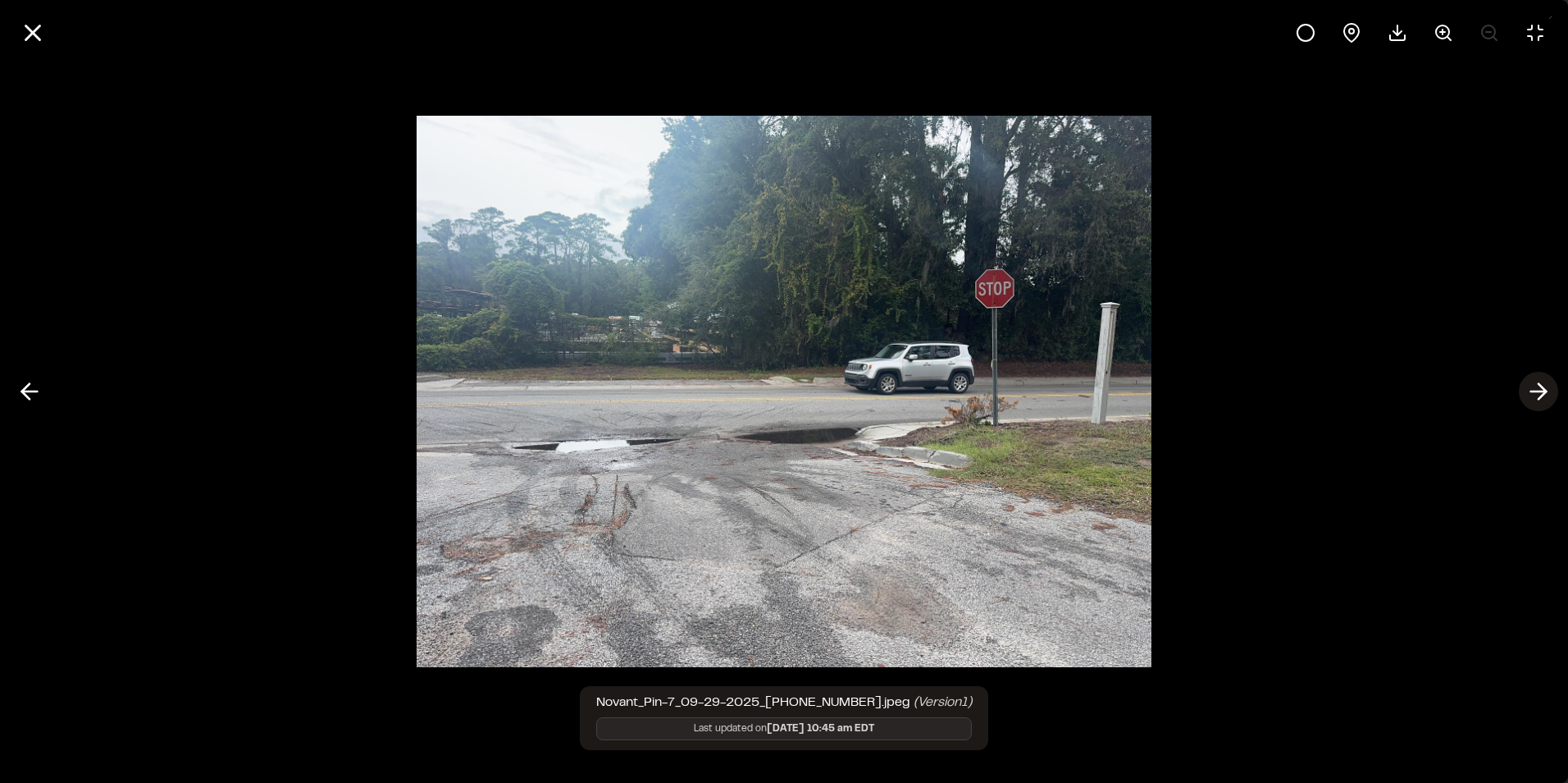
click at [1546, 385] on icon at bounding box center [1538, 391] width 26 height 28
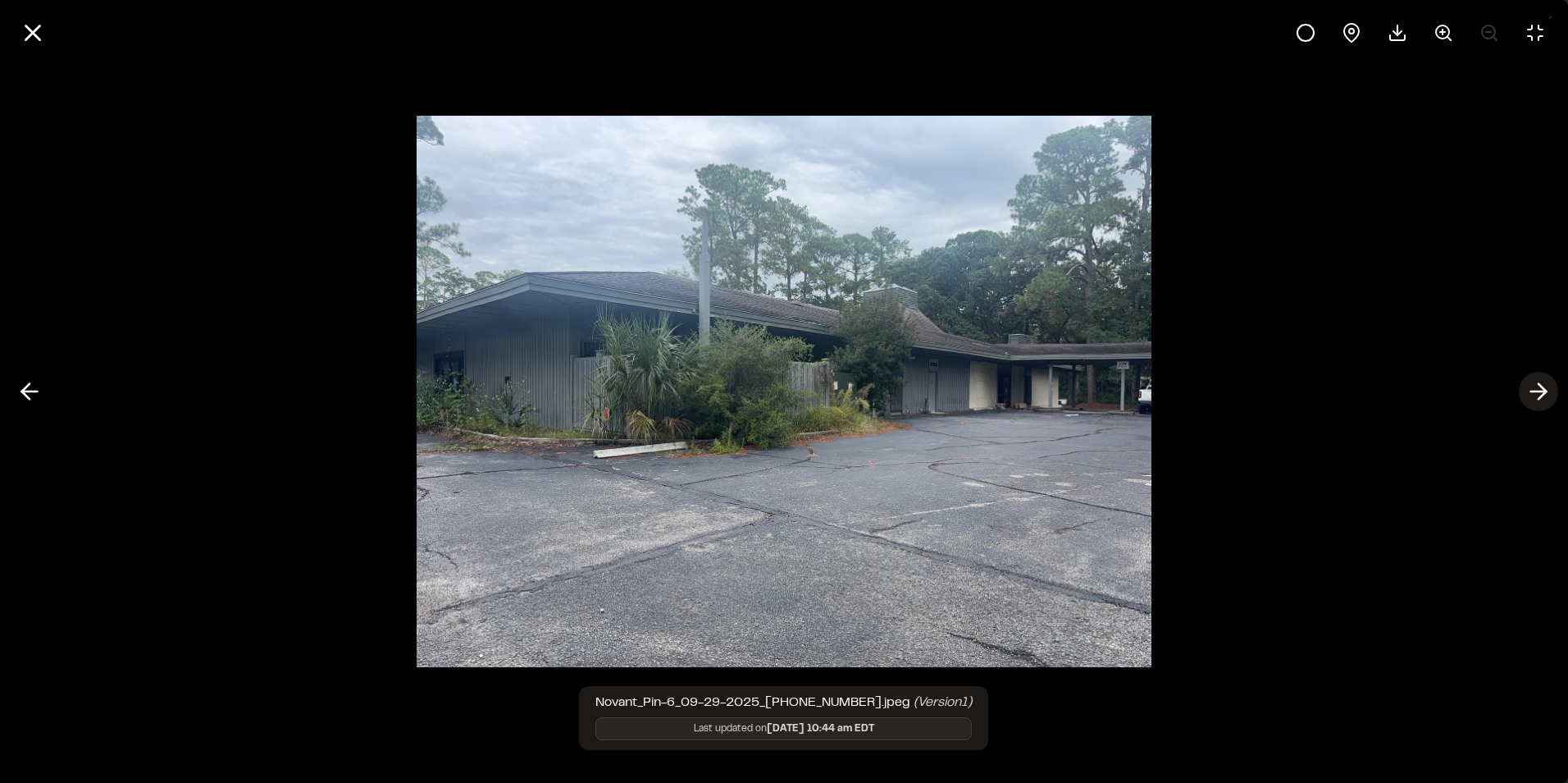
click at [1546, 385] on icon at bounding box center [1538, 391] width 26 height 28
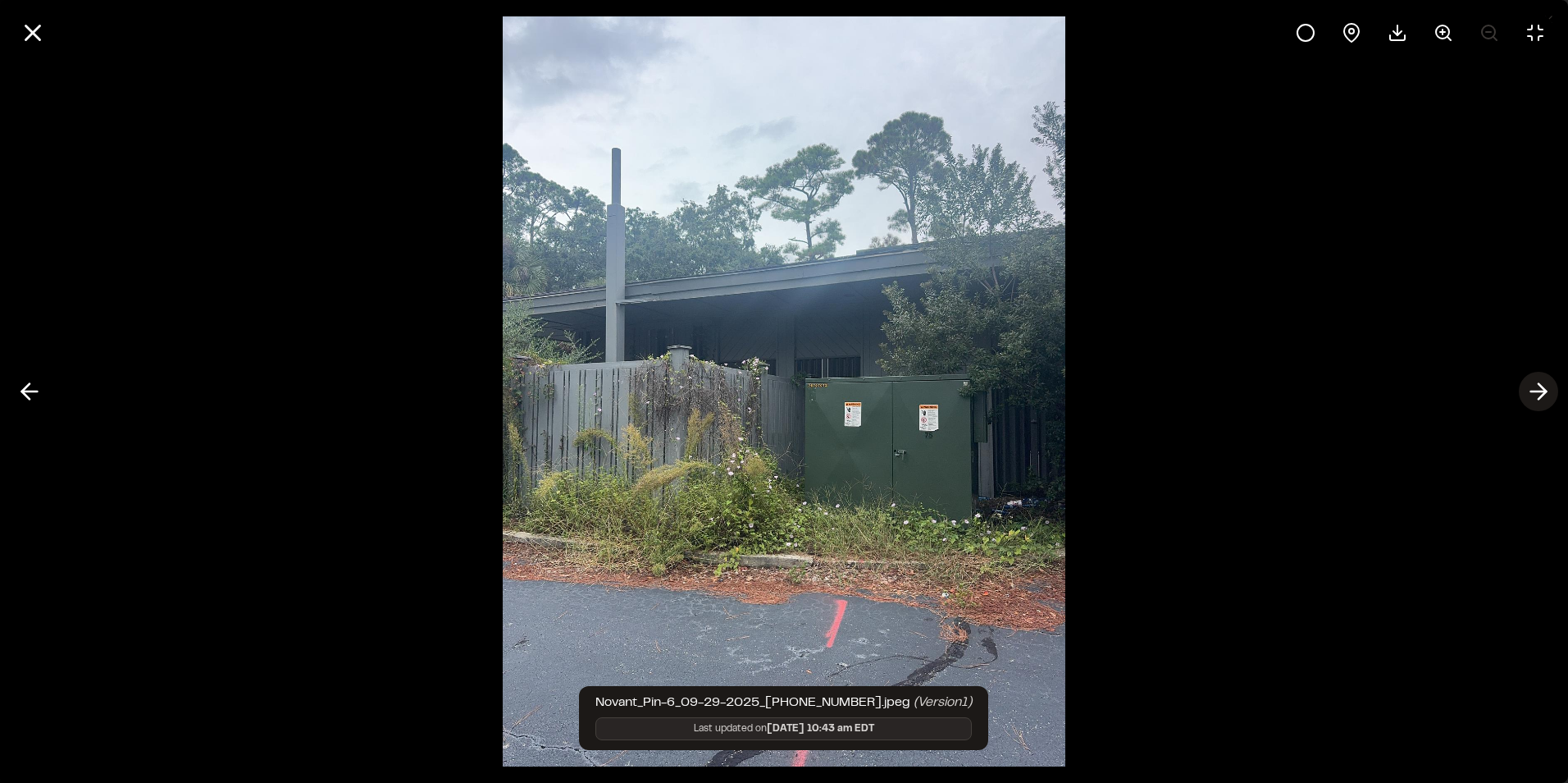
click at [1546, 385] on icon at bounding box center [1538, 391] width 26 height 28
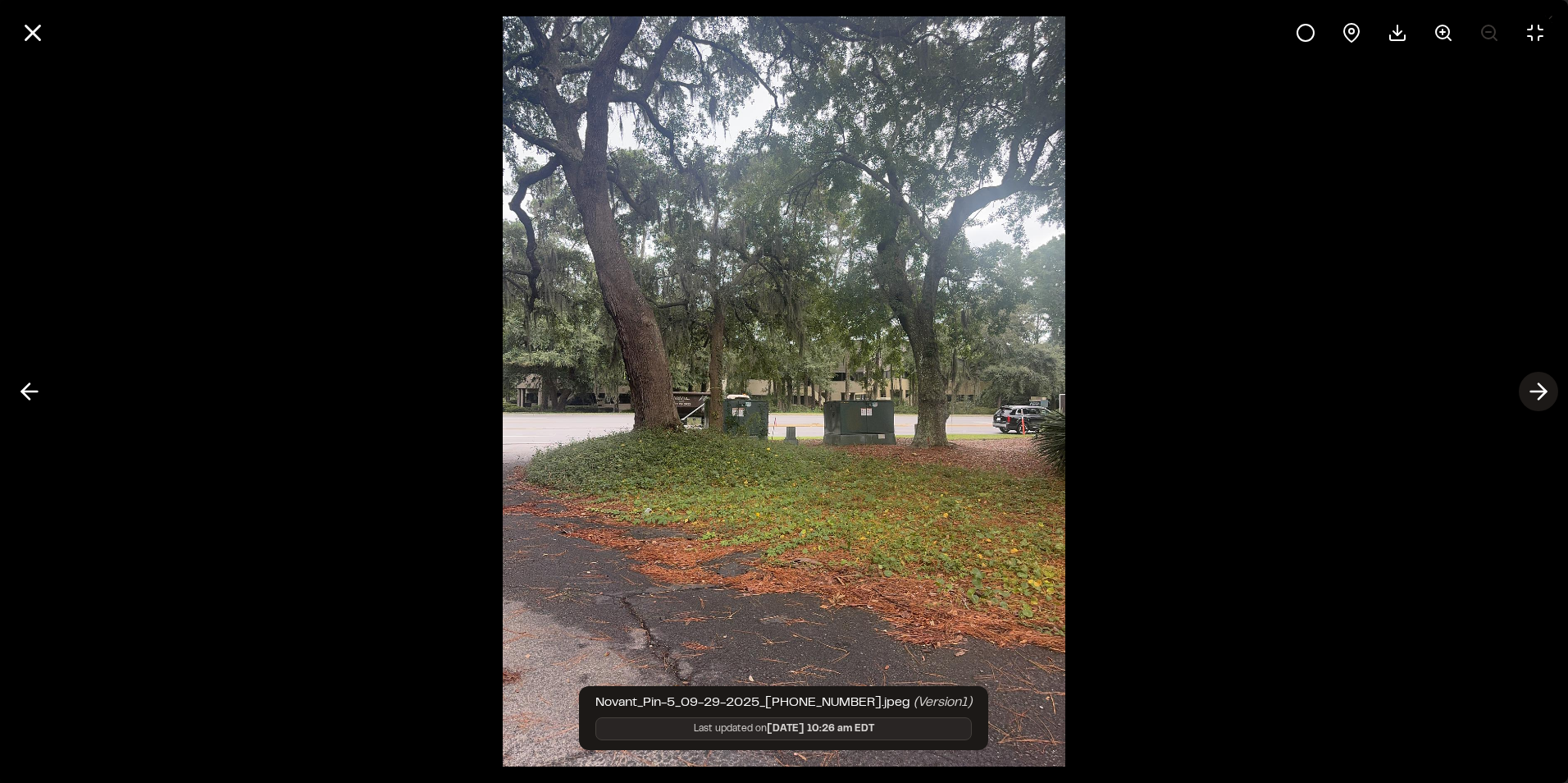
click at [1546, 385] on icon at bounding box center [1538, 391] width 26 height 28
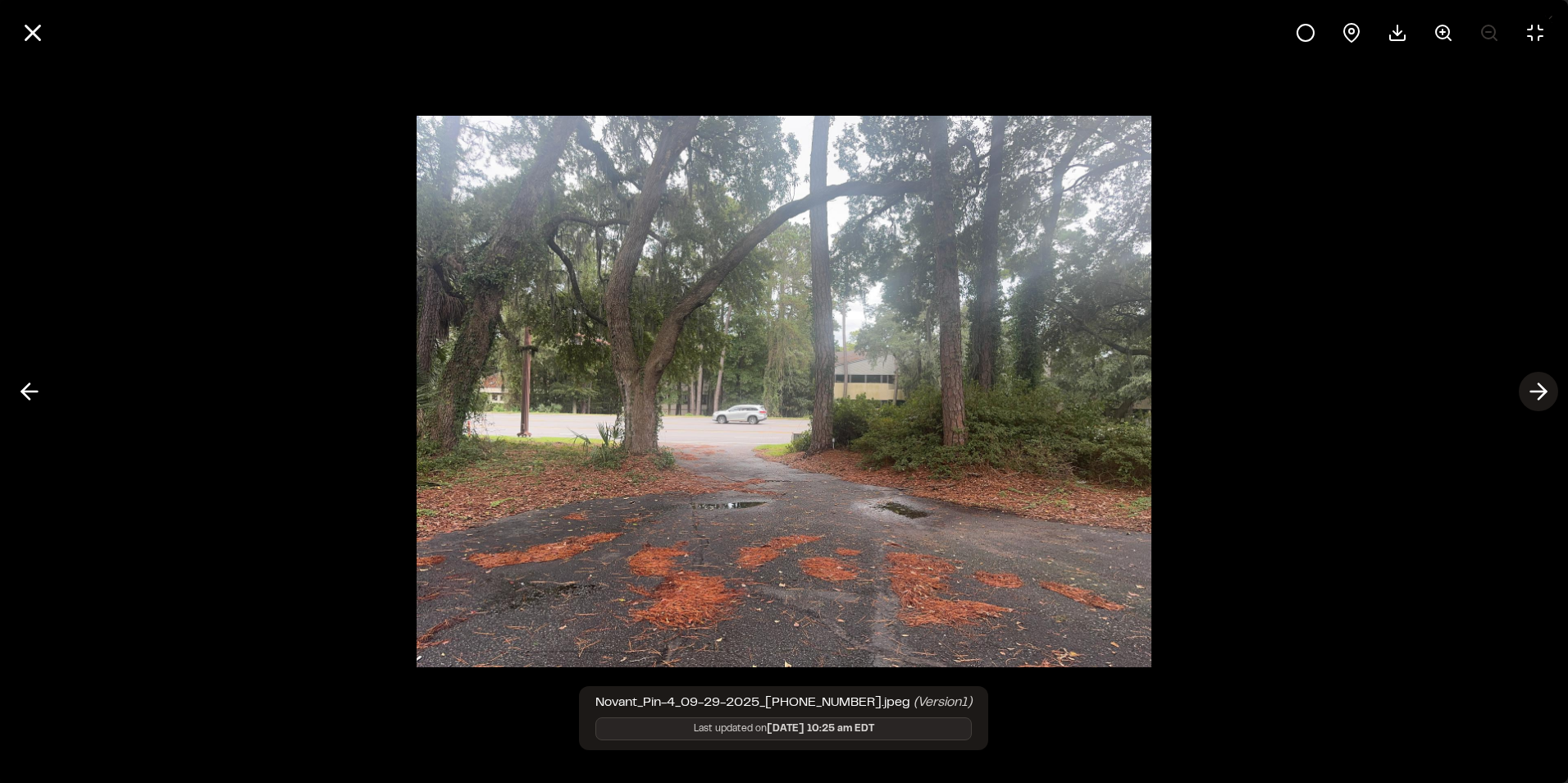
click at [1546, 385] on icon at bounding box center [1538, 391] width 26 height 28
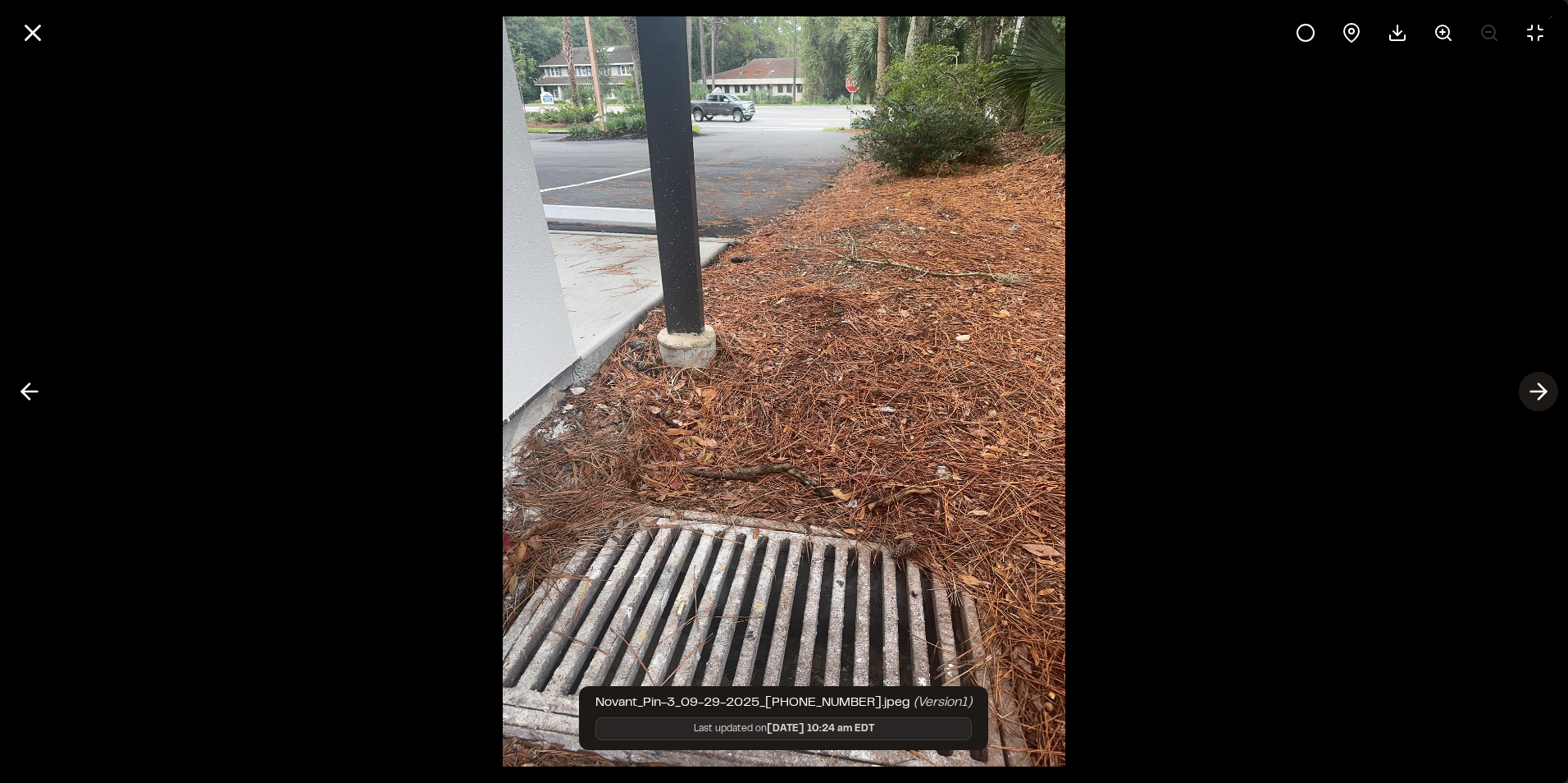
click at [1546, 385] on icon at bounding box center [1538, 391] width 26 height 28
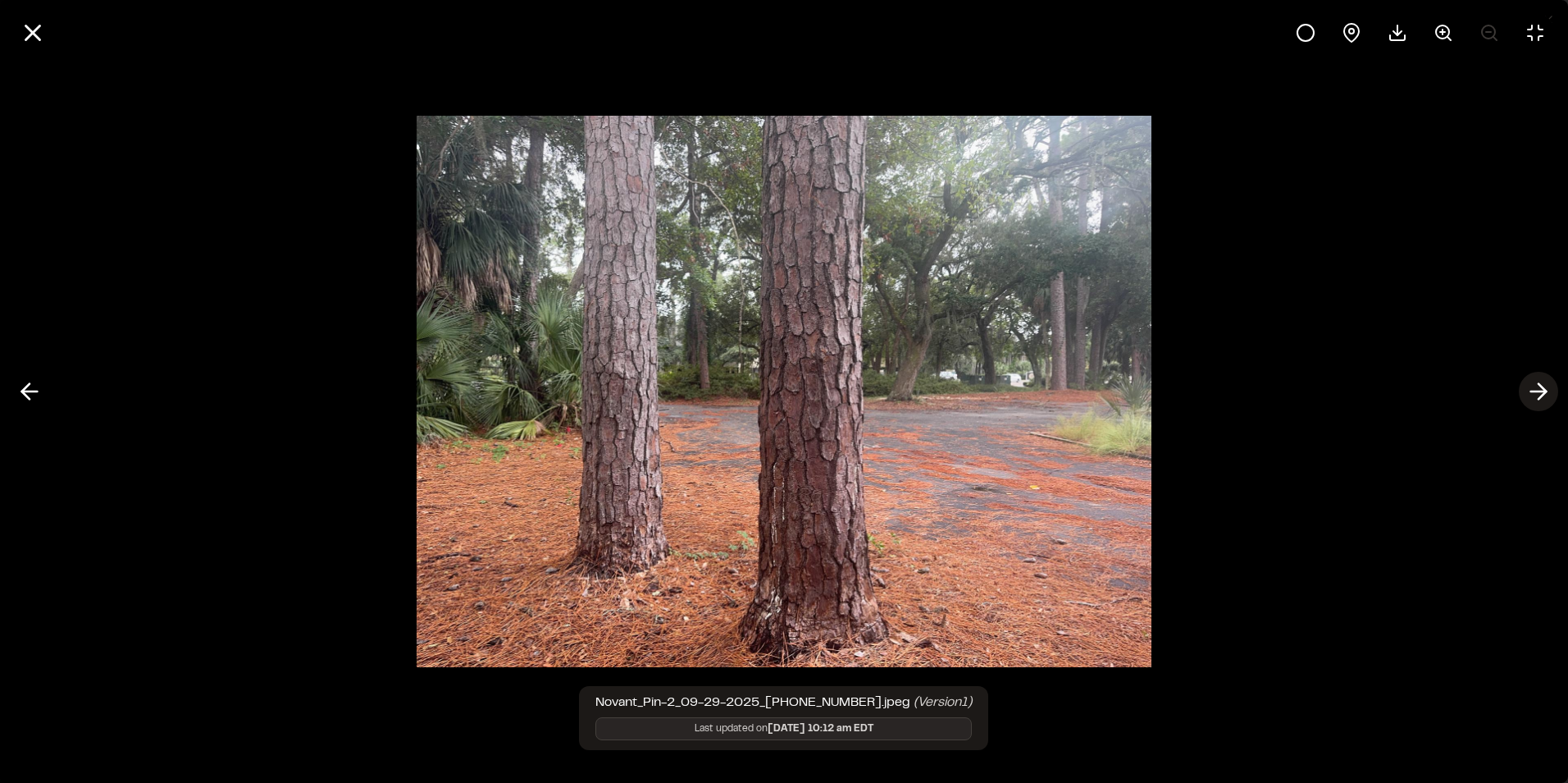
click at [1546, 385] on icon at bounding box center [1538, 391] width 26 height 28
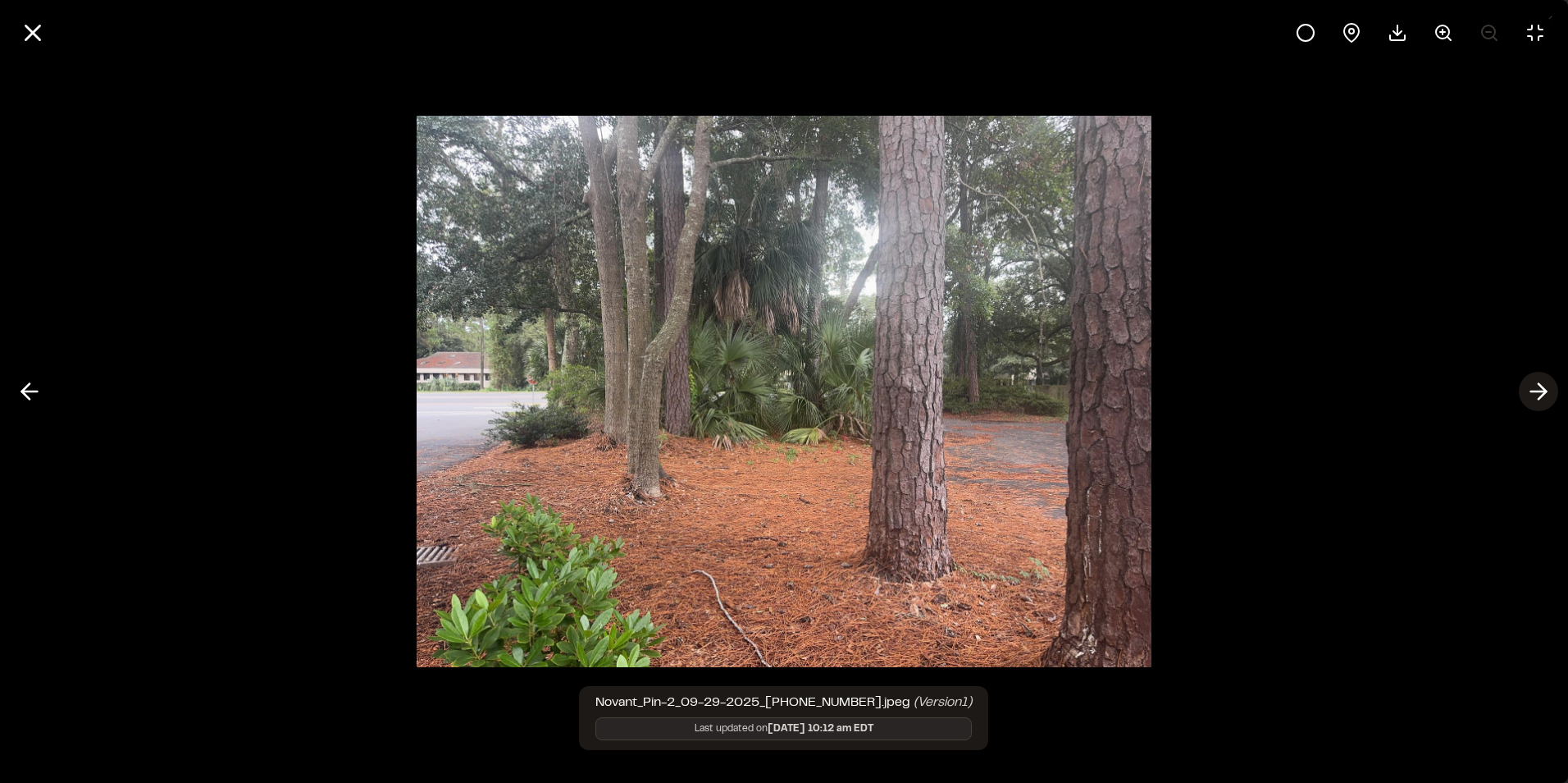
click at [1546, 385] on icon at bounding box center [1538, 391] width 26 height 28
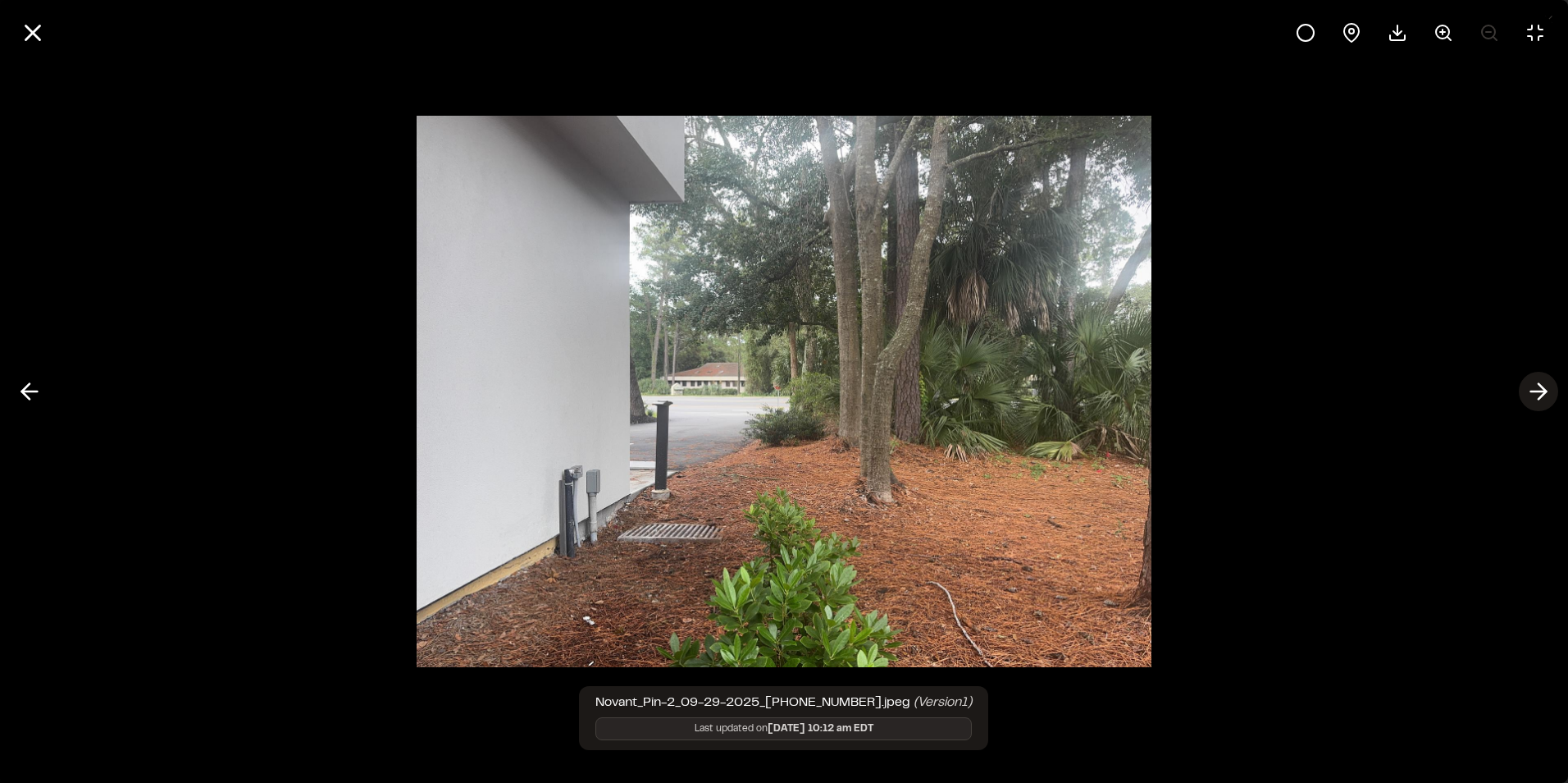
click at [1546, 385] on icon at bounding box center [1538, 391] width 26 height 28
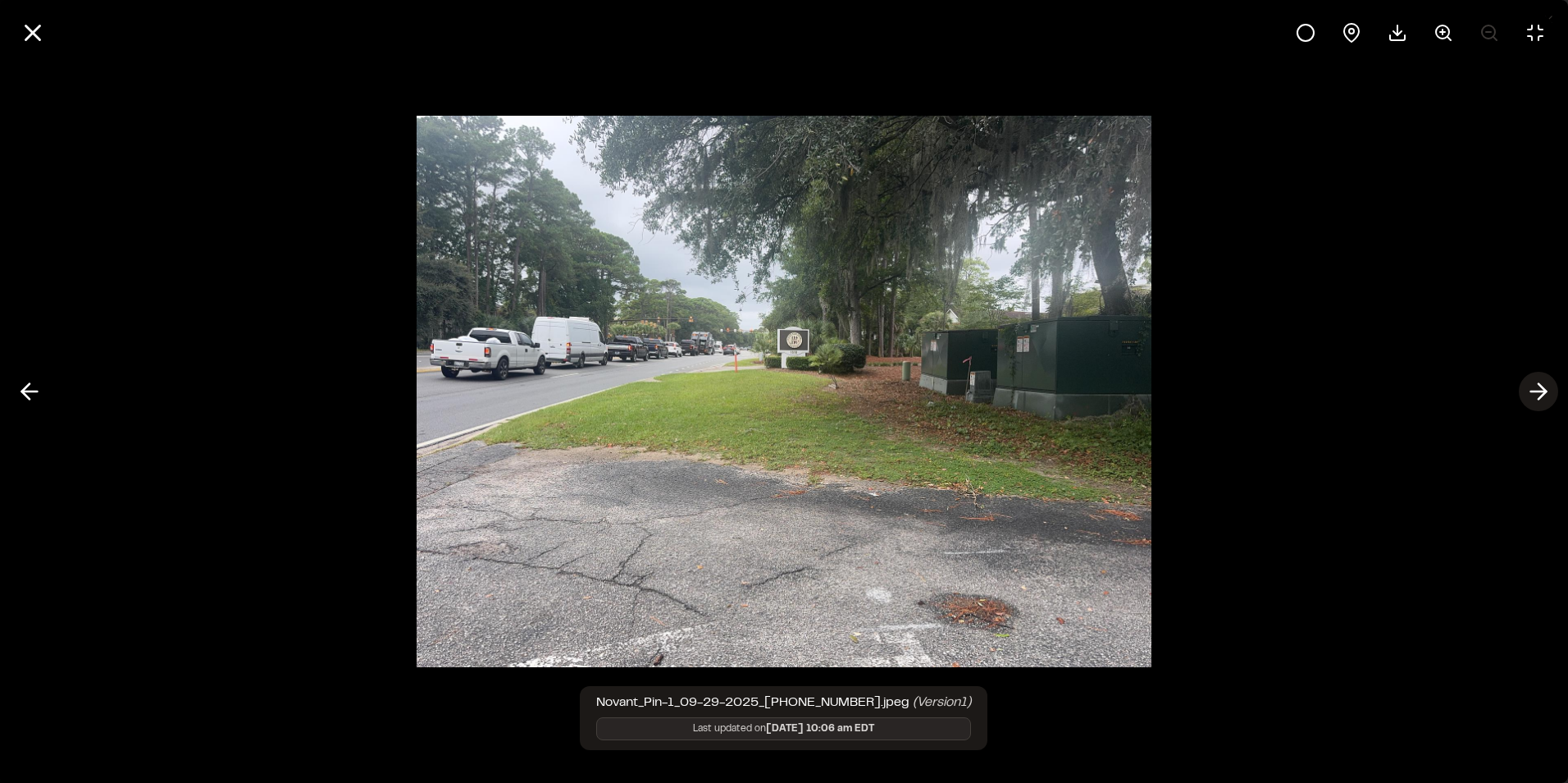
click at [1546, 385] on icon at bounding box center [1538, 391] width 26 height 28
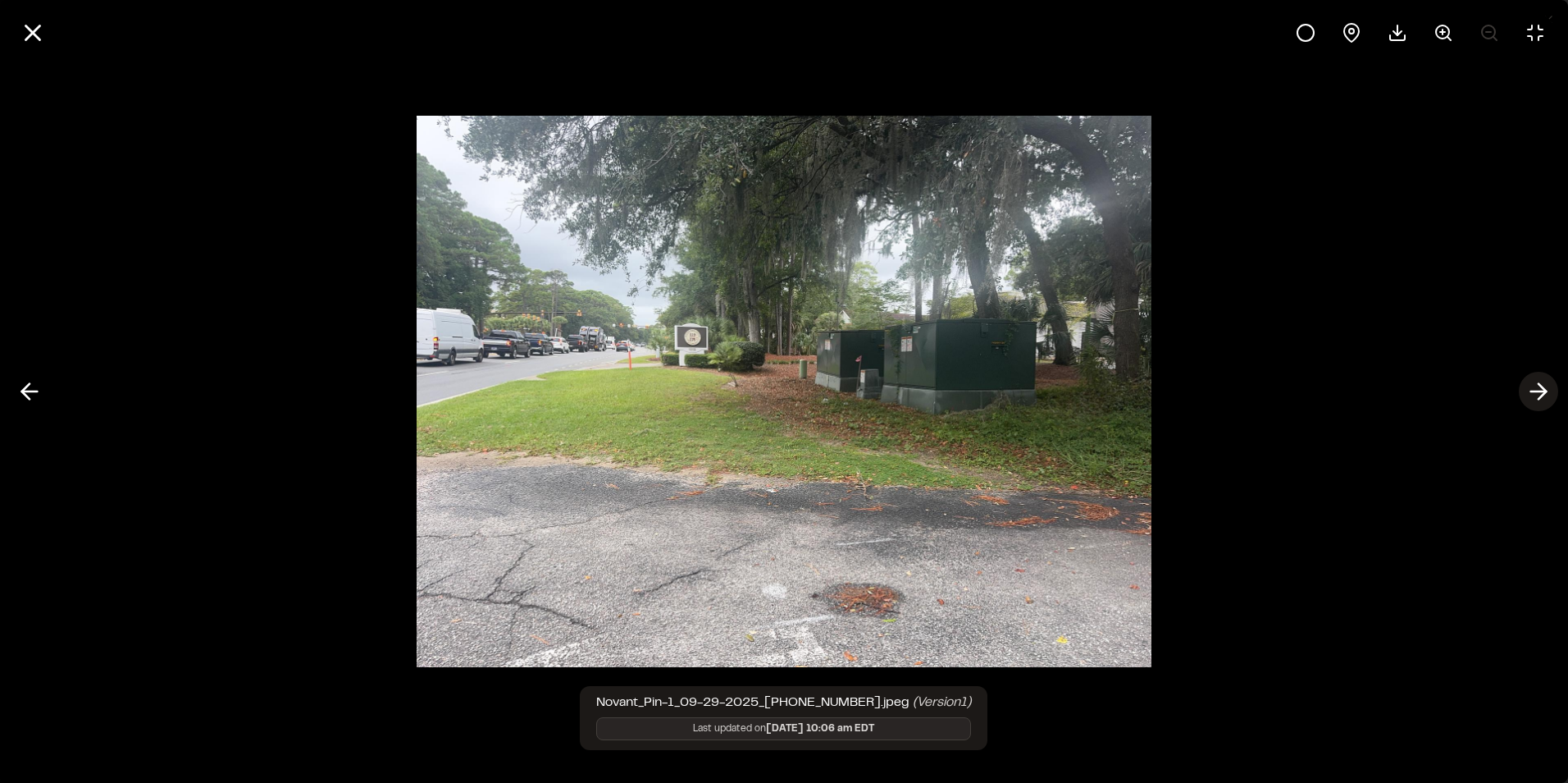
click at [1546, 385] on icon at bounding box center [1538, 391] width 26 height 28
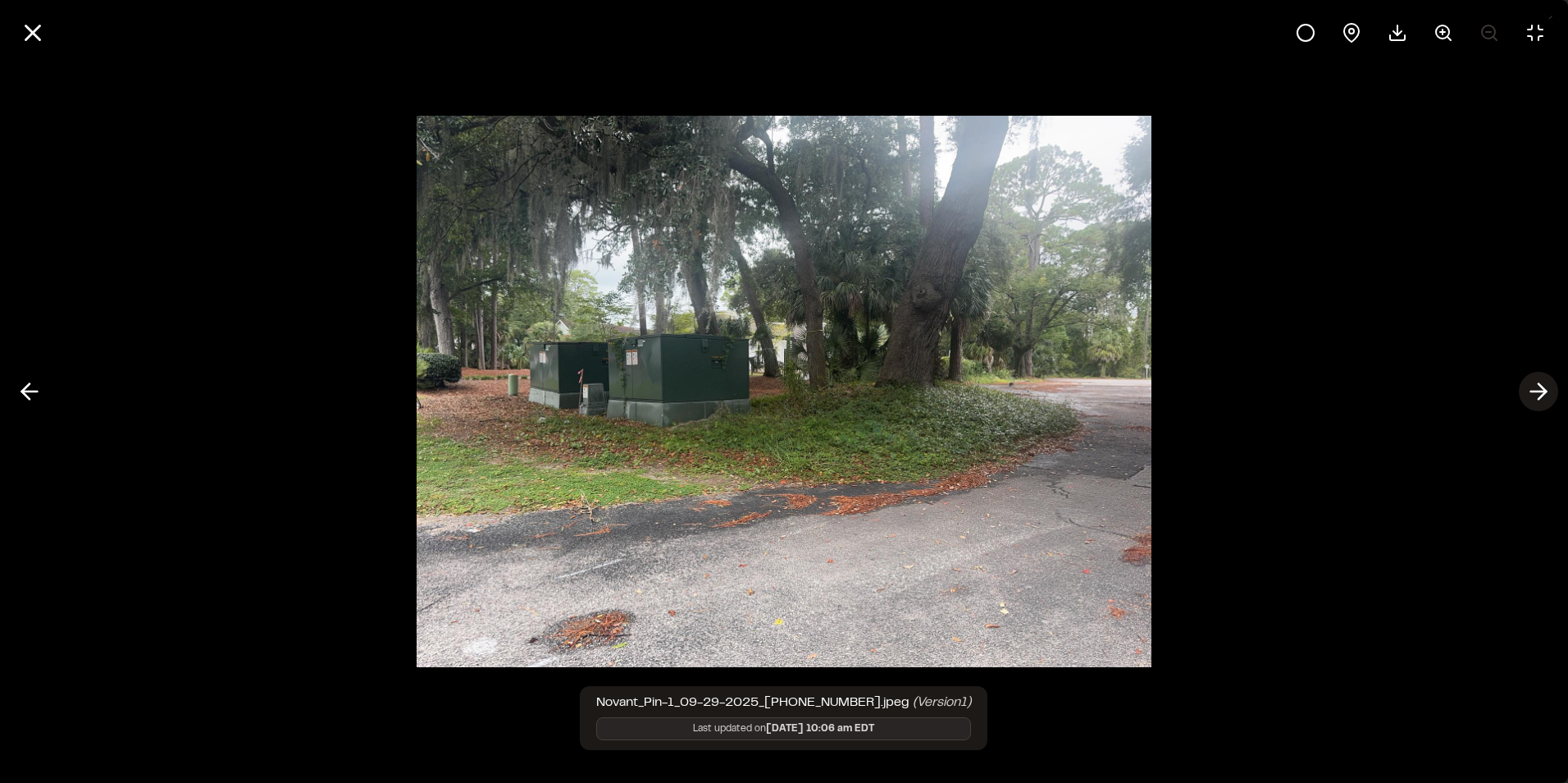
click at [1546, 385] on icon at bounding box center [1538, 391] width 26 height 28
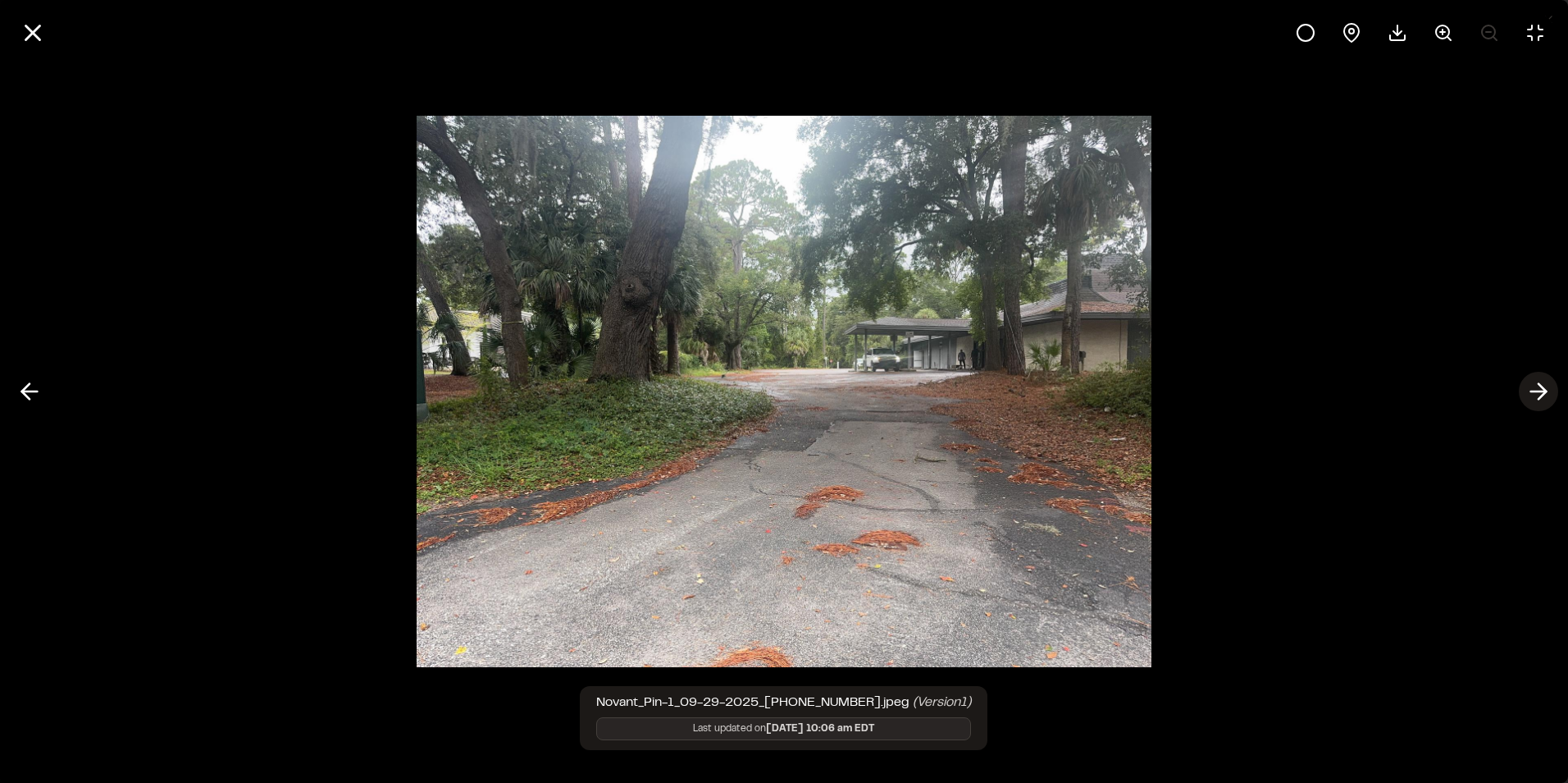
click at [1546, 385] on icon at bounding box center [1538, 391] width 26 height 28
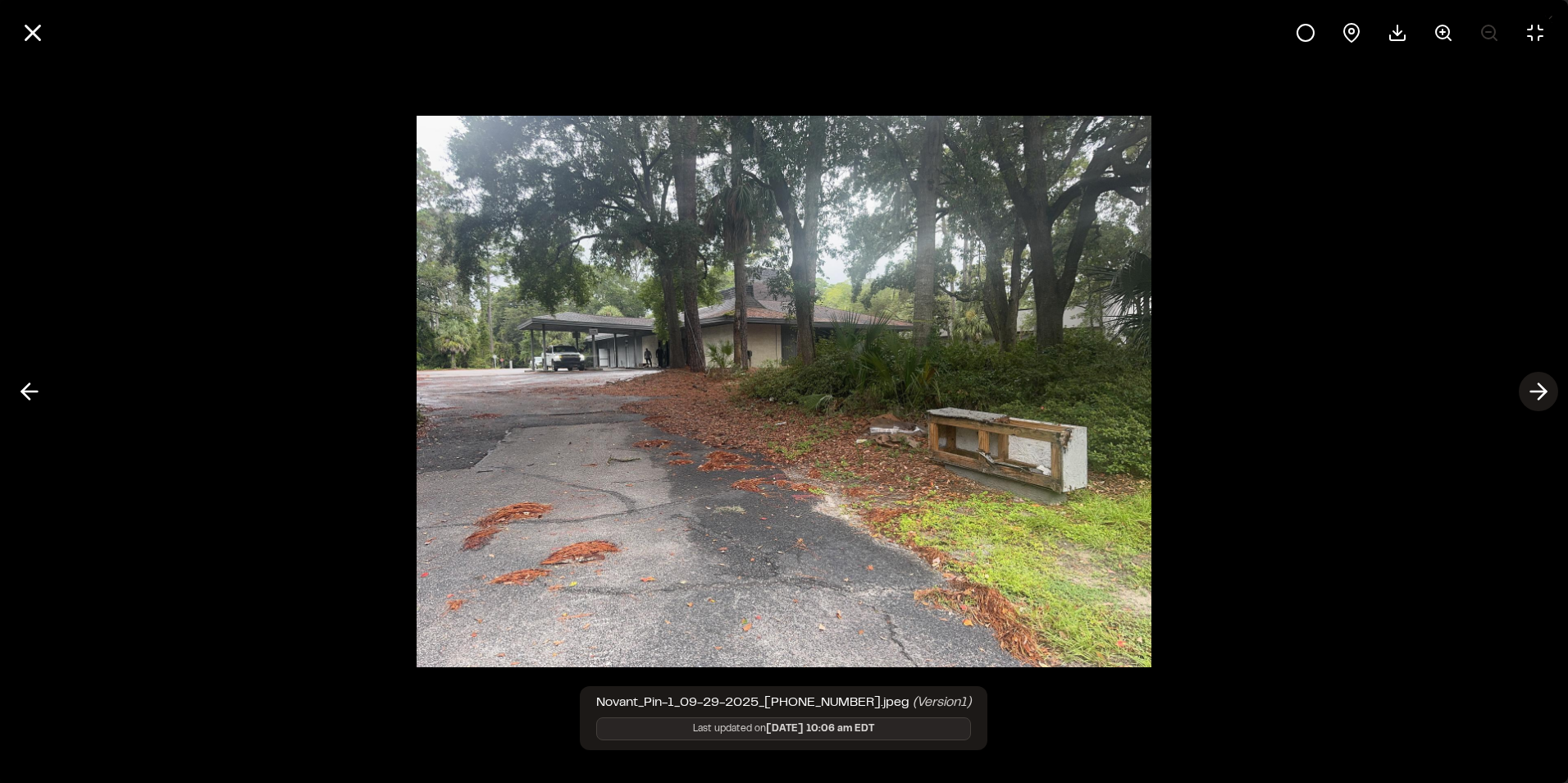
click at [1546, 385] on icon at bounding box center [1538, 391] width 26 height 28
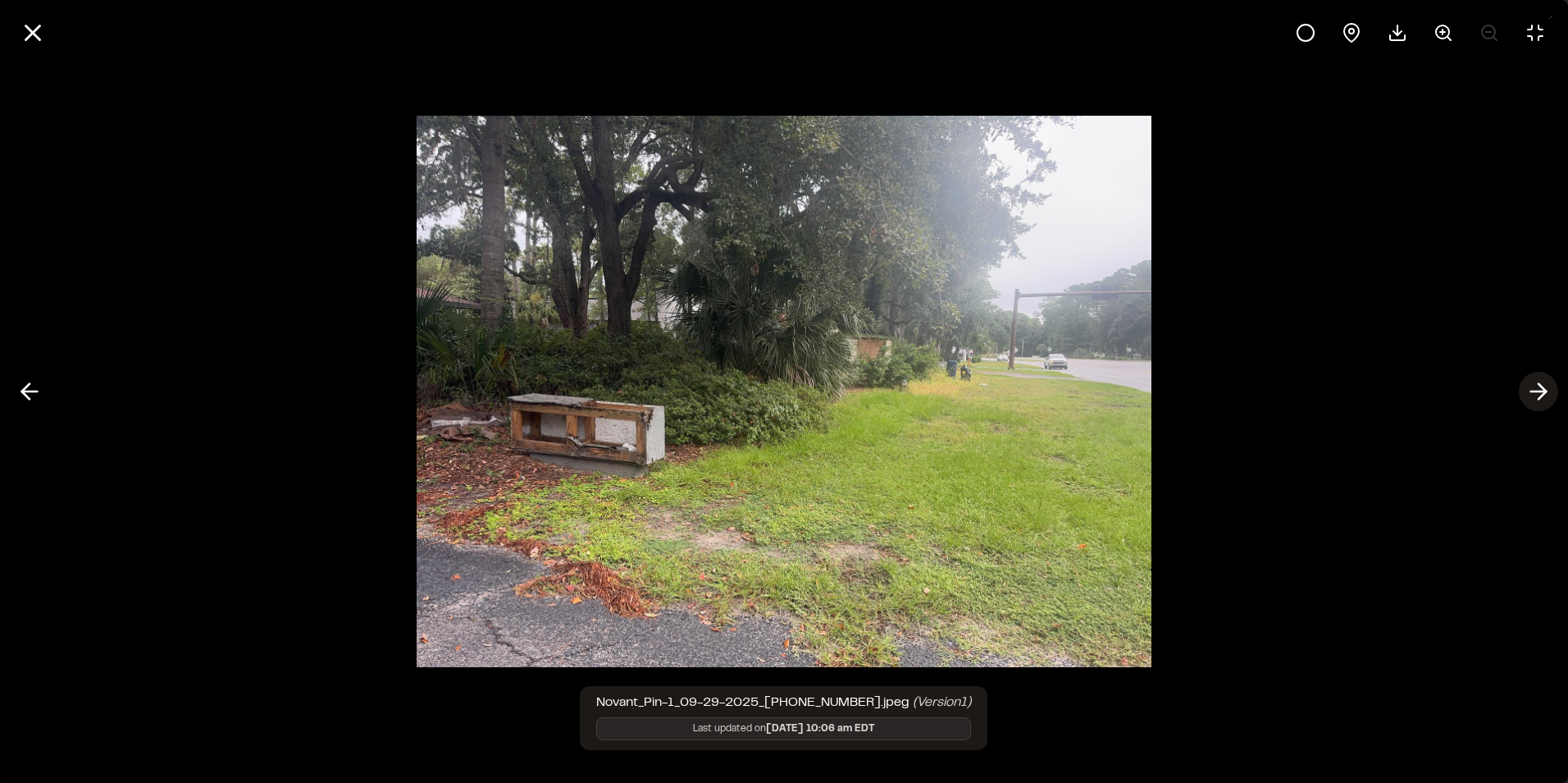
click at [1546, 385] on icon at bounding box center [1538, 391] width 26 height 28
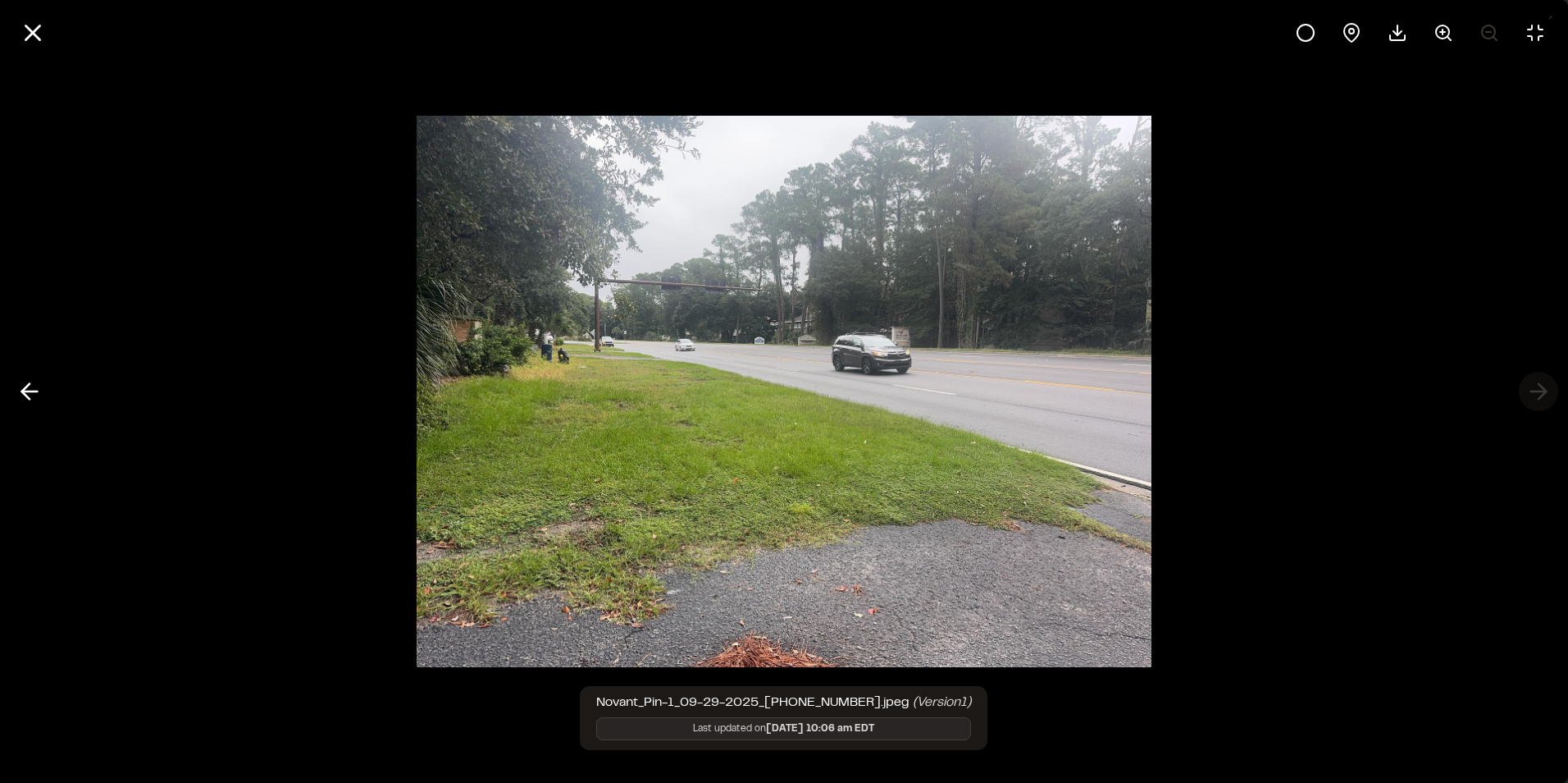
click at [1546, 385] on div at bounding box center [784, 391] width 1568 height 783
click at [1546, 386] on div at bounding box center [784, 391] width 1568 height 783
click at [39, 37] on line at bounding box center [33, 33] width 14 height 14
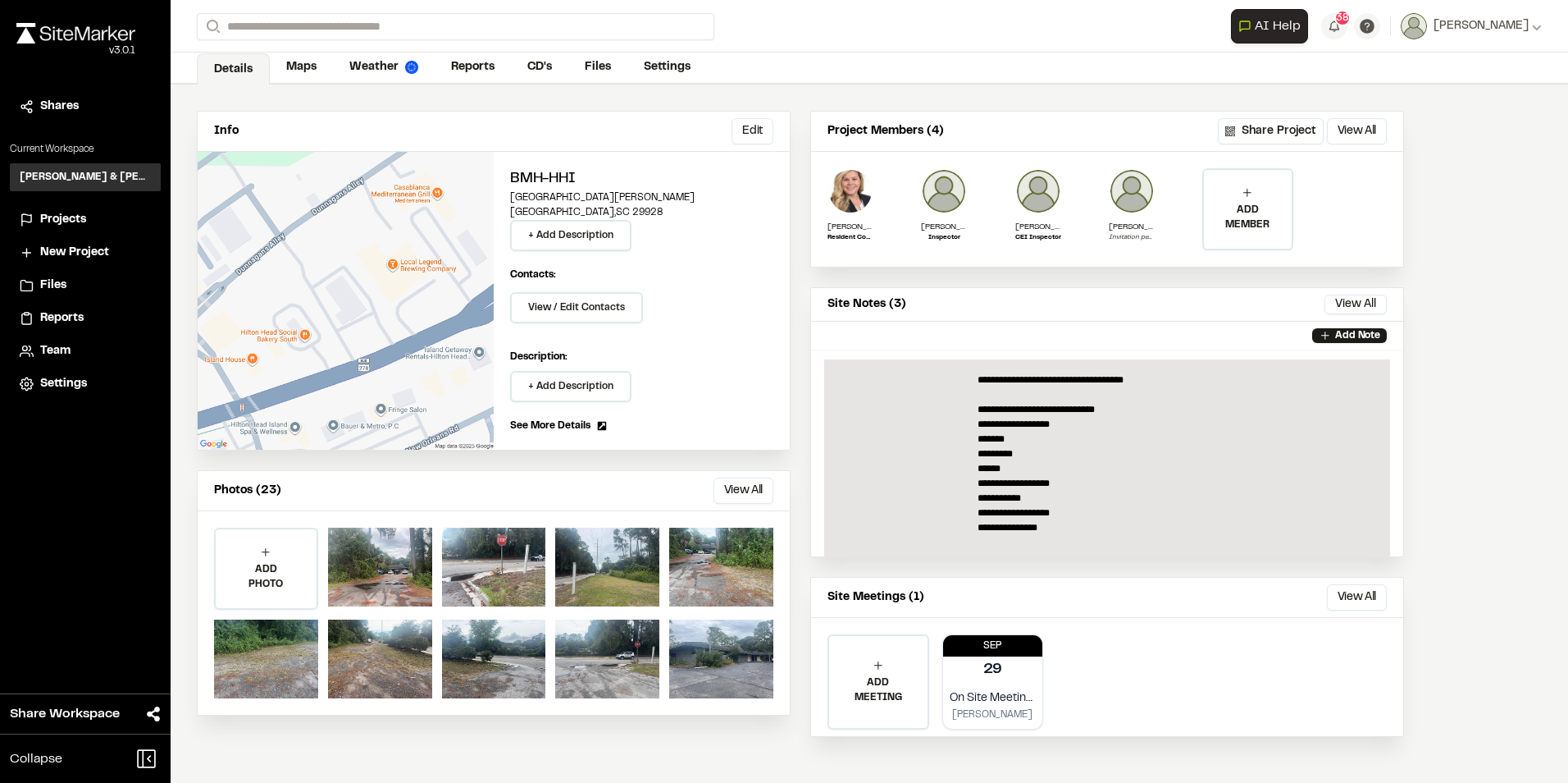
scroll to position [778, 0]
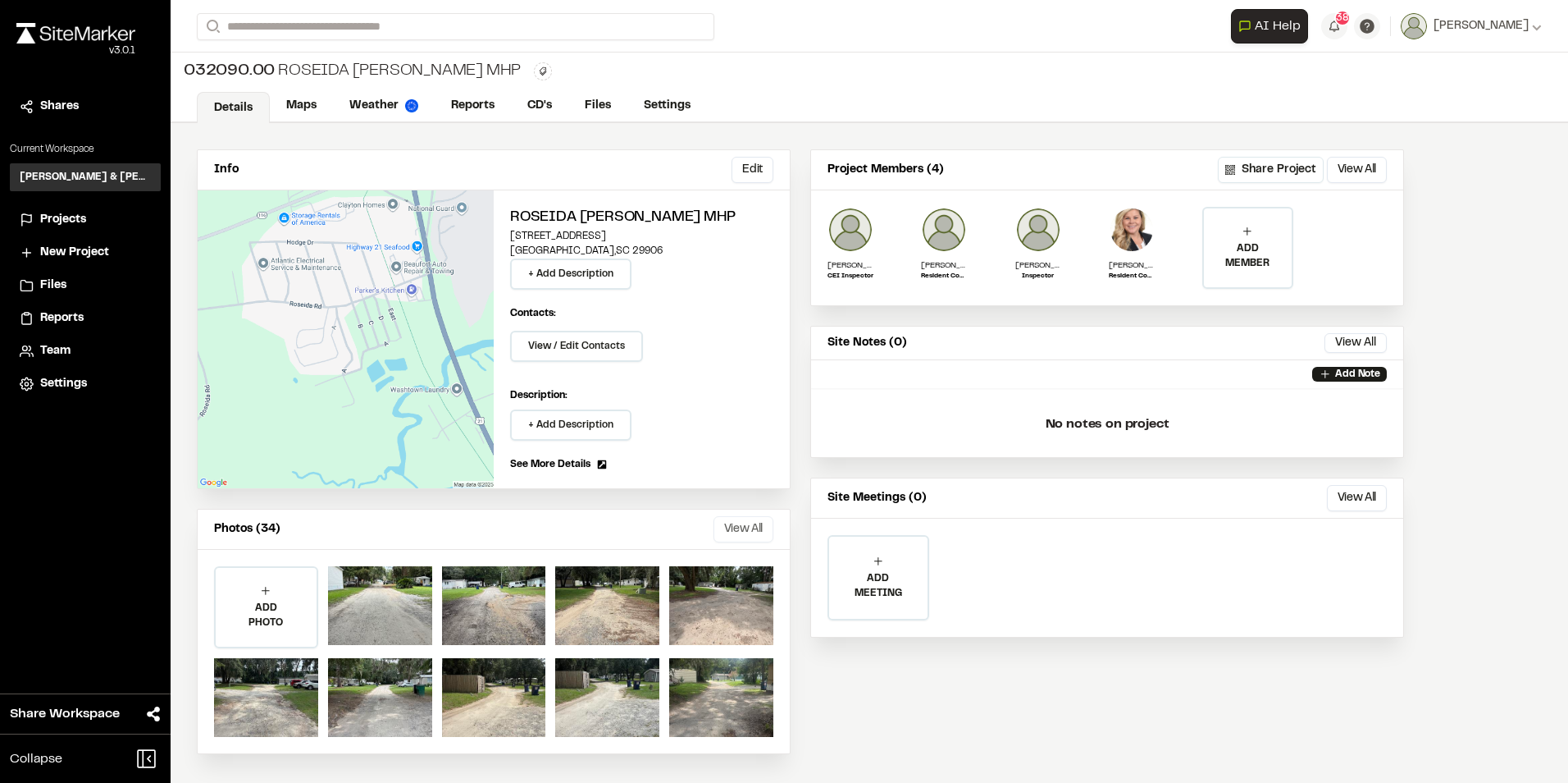
click at [731, 531] on button "View All" at bounding box center [744, 529] width 60 height 26
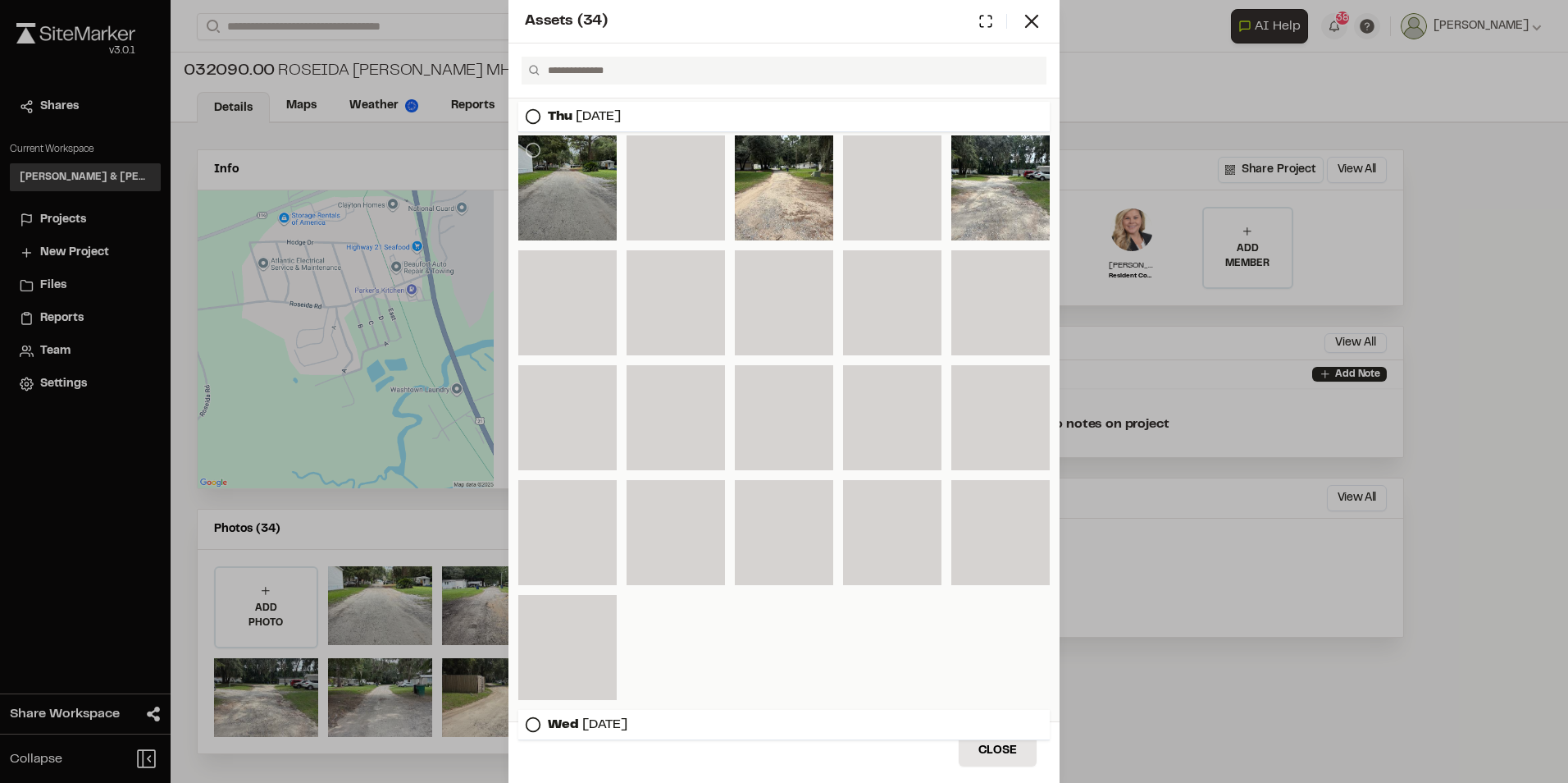
click at [549, 162] on div at bounding box center [567, 188] width 98 height 105
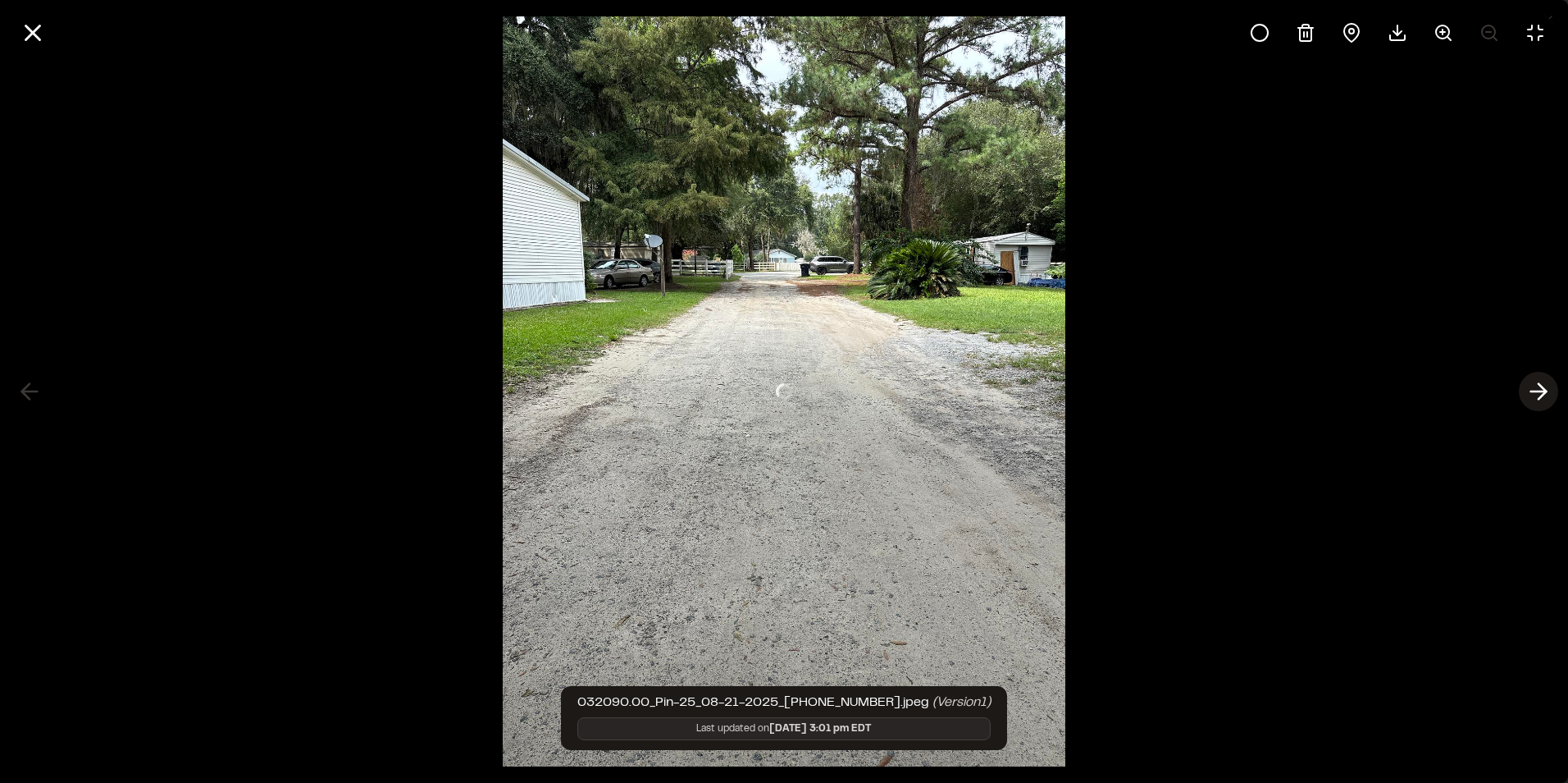
click at [1542, 391] on line at bounding box center [1539, 391] width 16 height 0
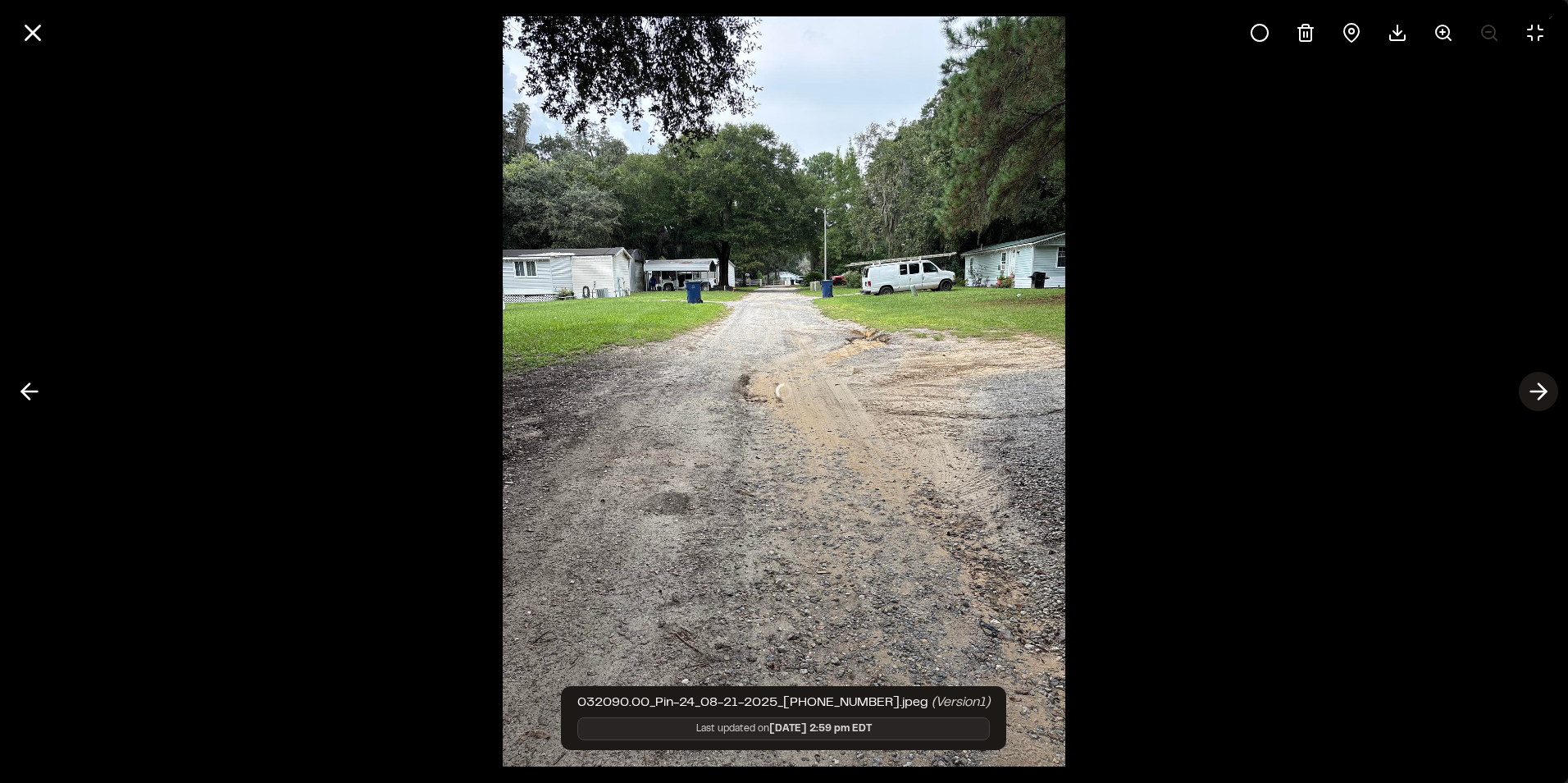
click at [1542, 391] on line at bounding box center [1539, 391] width 16 height 0
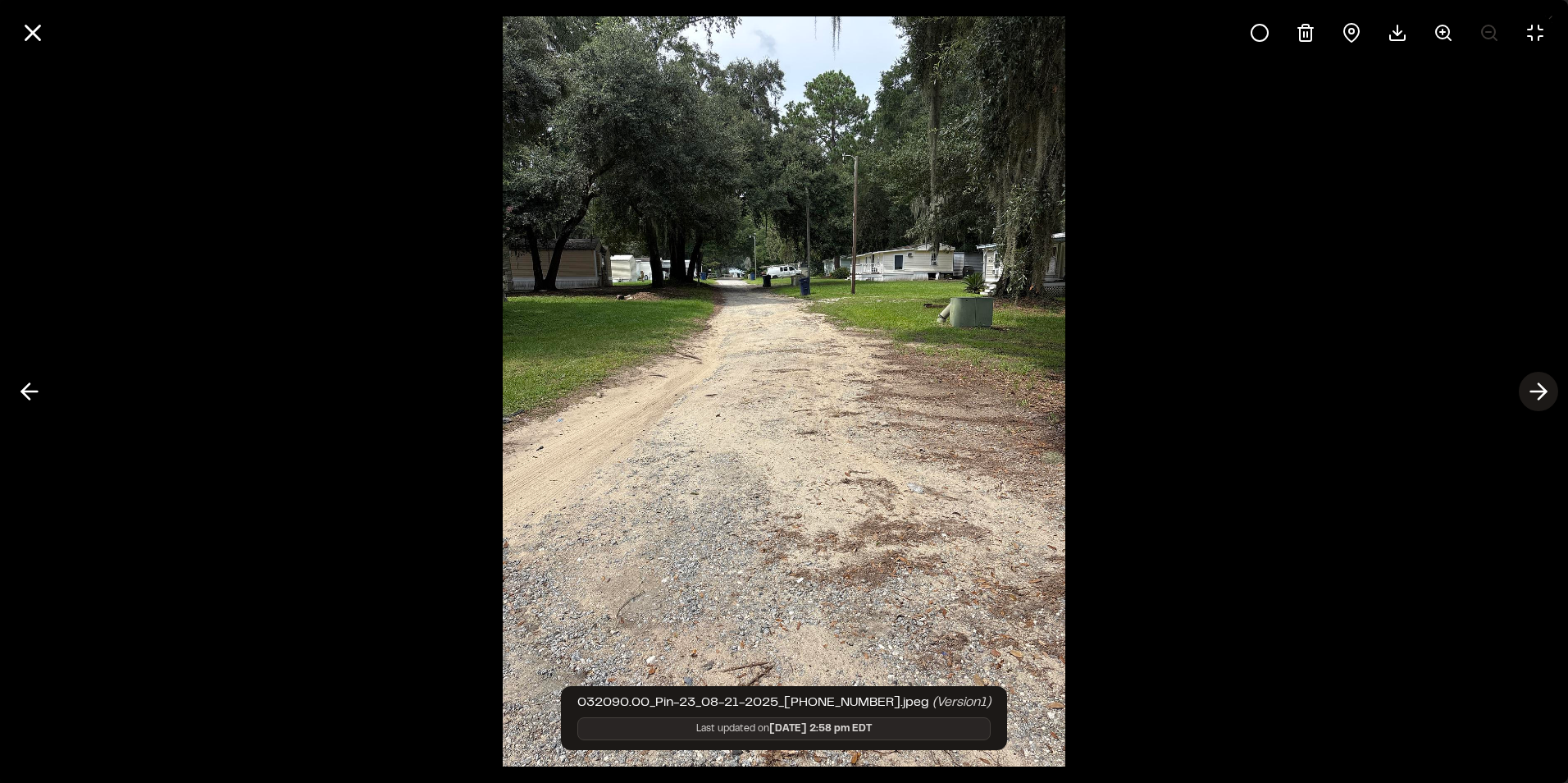
click at [1542, 391] on line at bounding box center [1539, 391] width 16 height 0
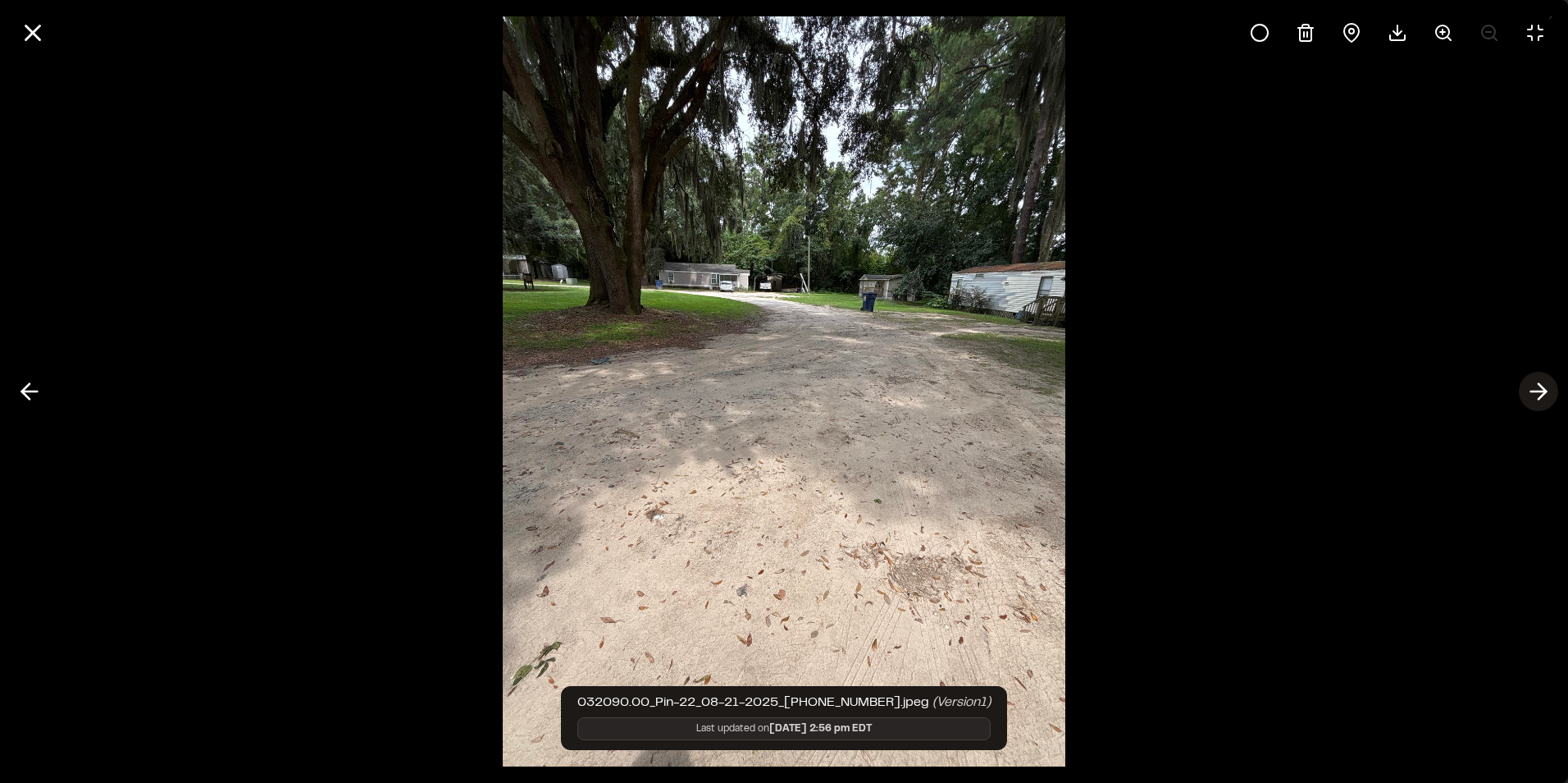
click at [1542, 391] on line at bounding box center [1539, 391] width 16 height 0
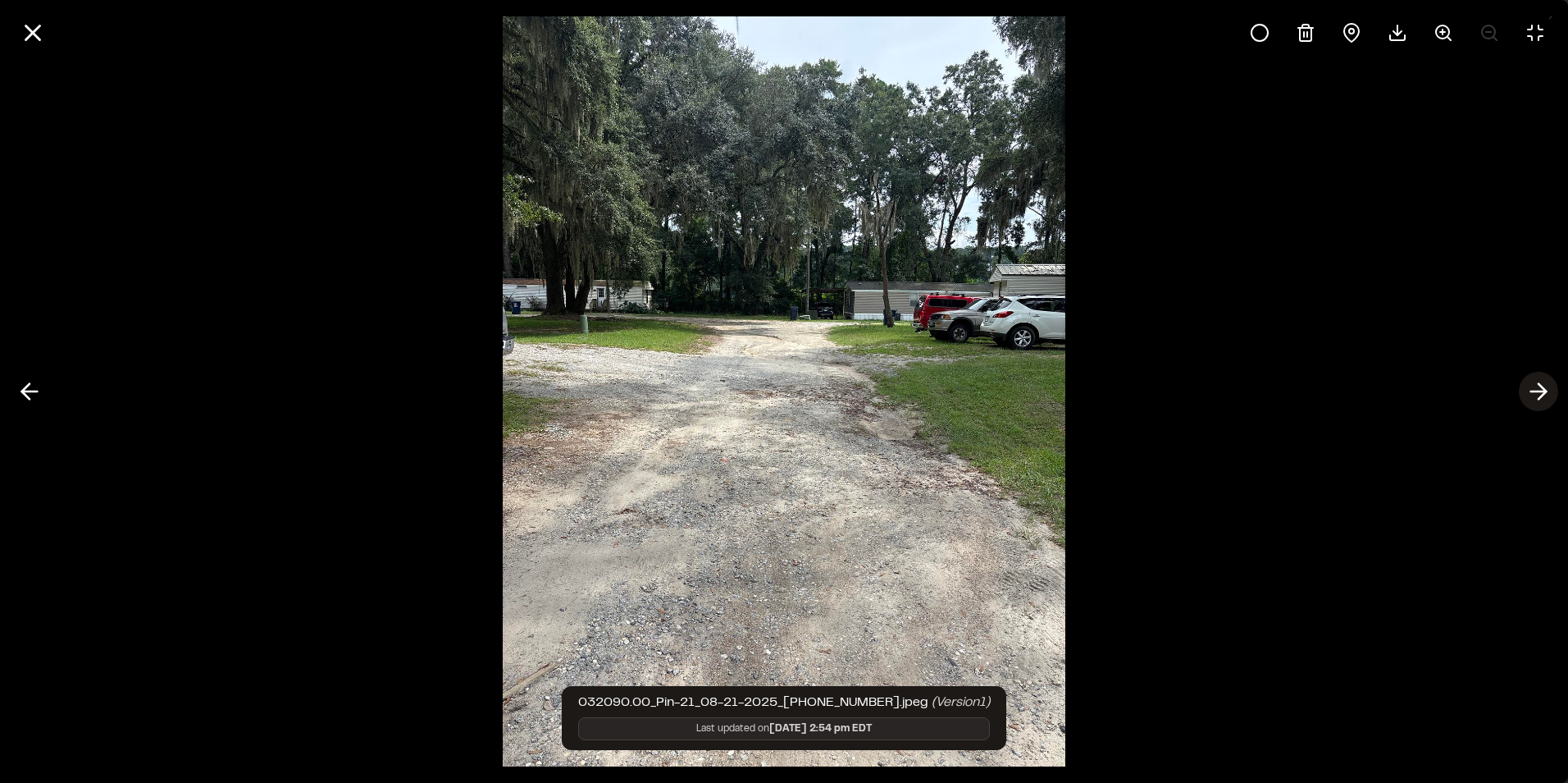
click at [1542, 391] on line at bounding box center [1539, 391] width 16 height 0
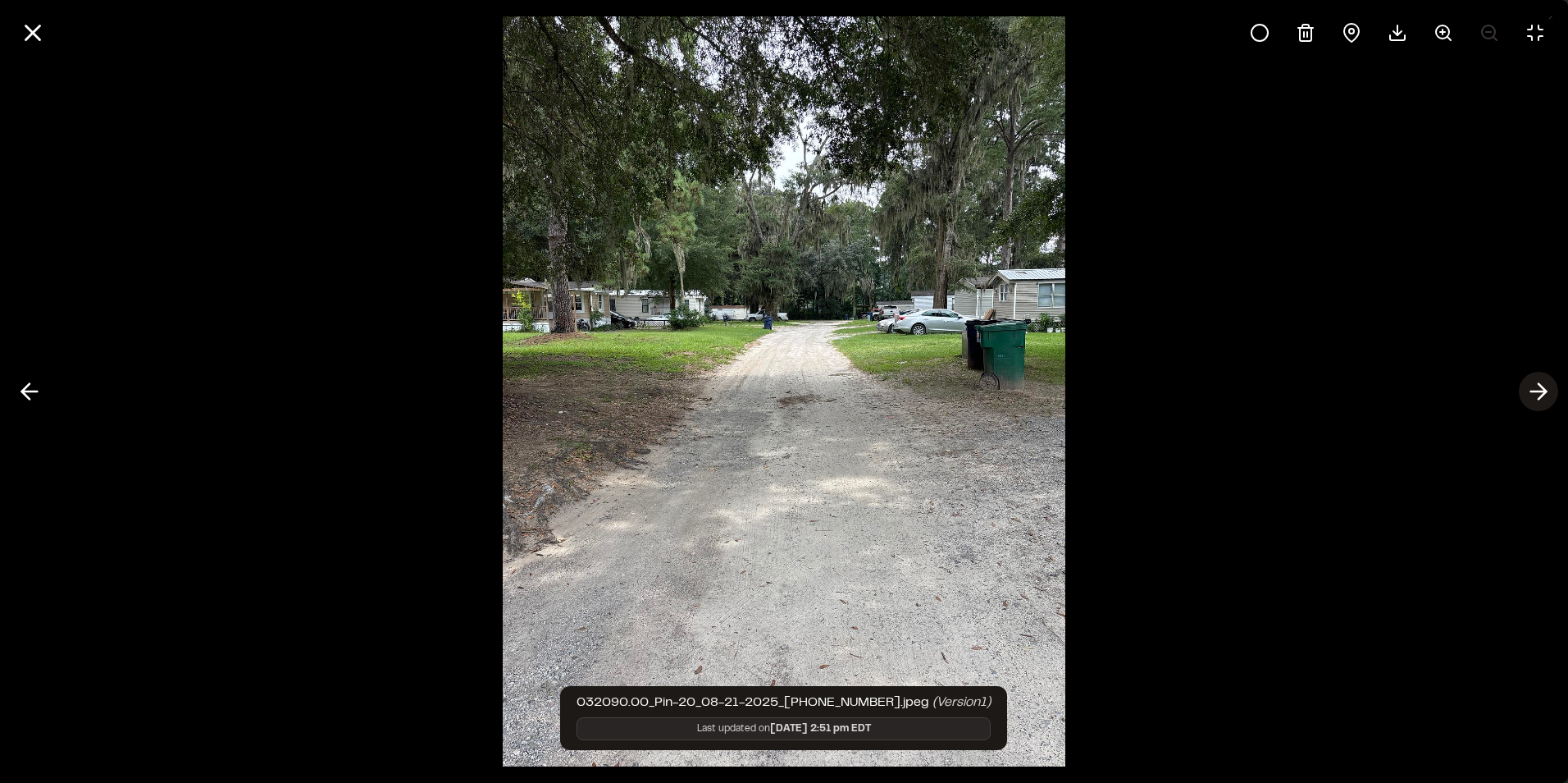
click at [1542, 391] on line at bounding box center [1539, 391] width 16 height 0
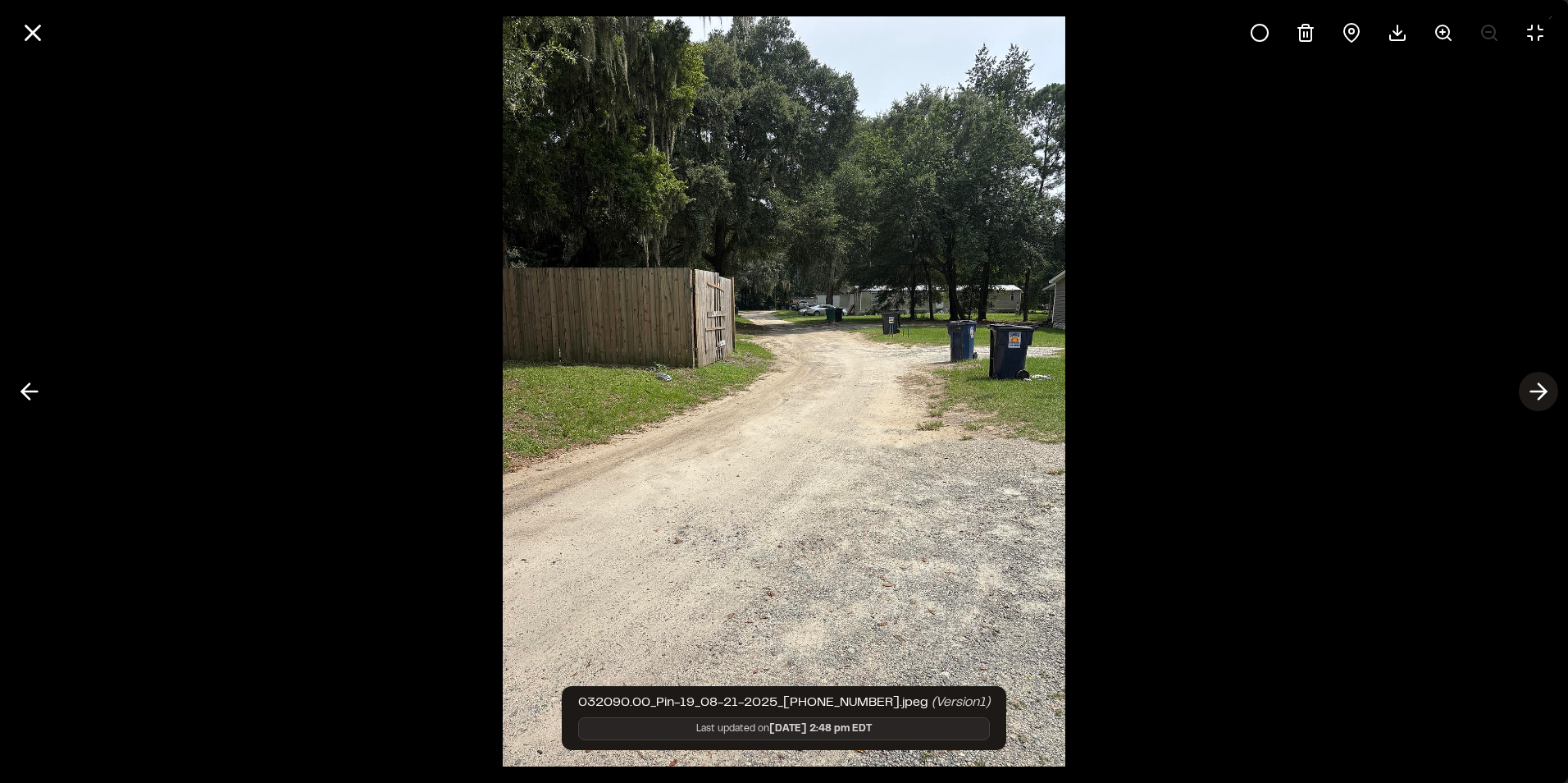
click at [1542, 393] on icon at bounding box center [1538, 391] width 26 height 28
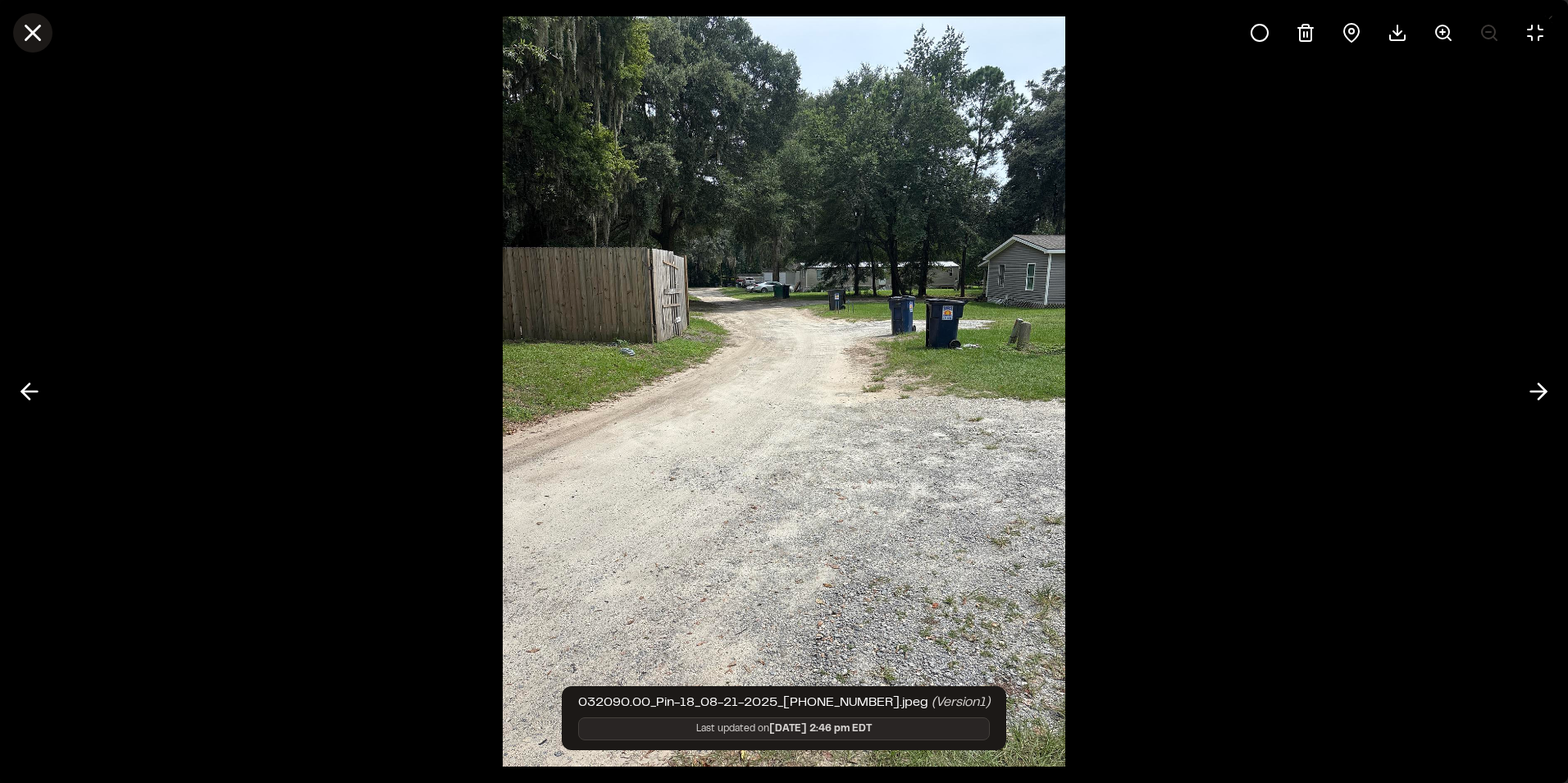
click at [41, 23] on icon at bounding box center [32, 32] width 28 height 28
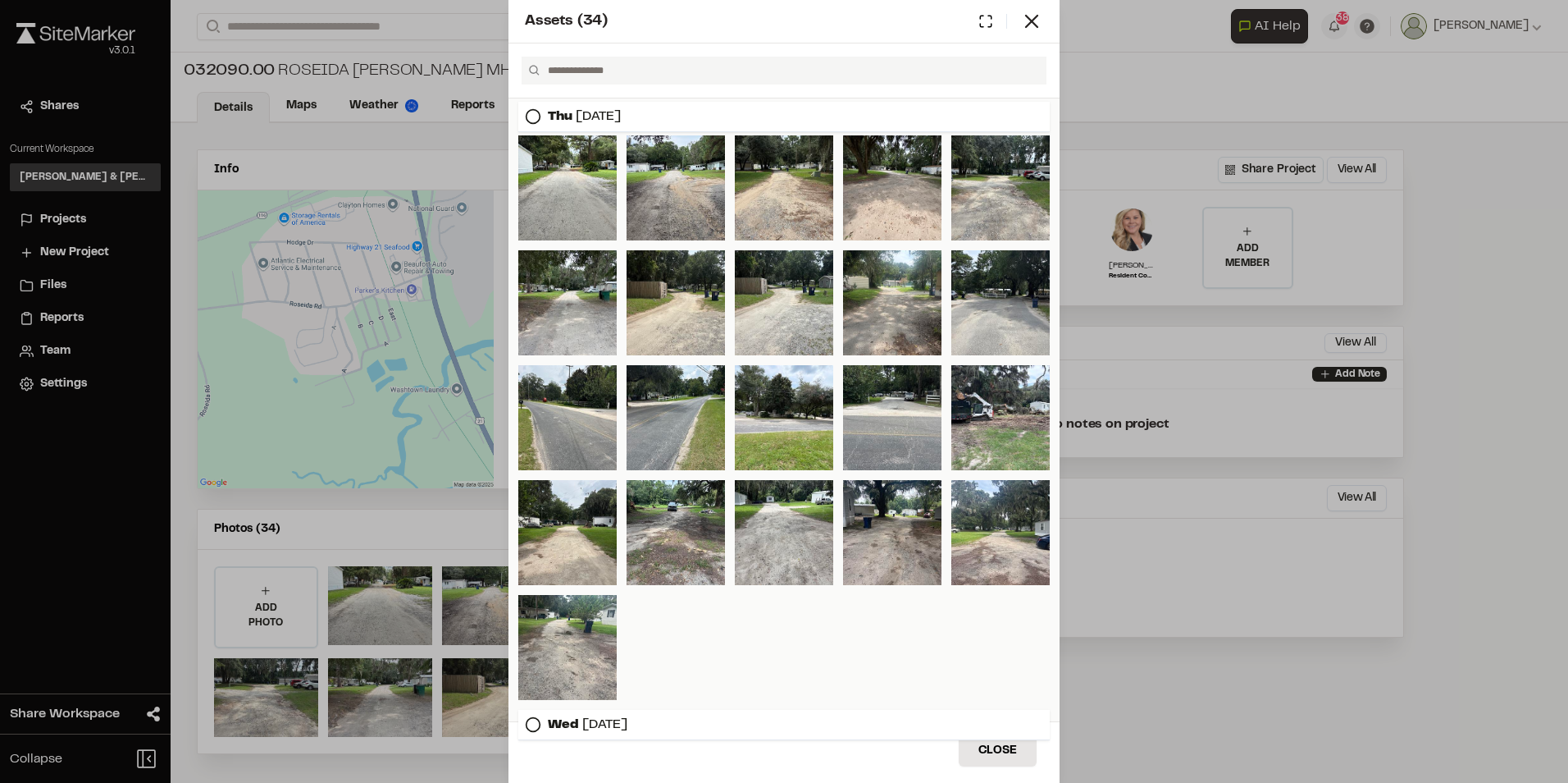
click at [1196, 606] on div "Assets ( 34 ) Thu Aug 21, 2025 Wed Aug 20, 2025 Close Select Download Zoom to P…" at bounding box center [784, 391] width 1568 height 783
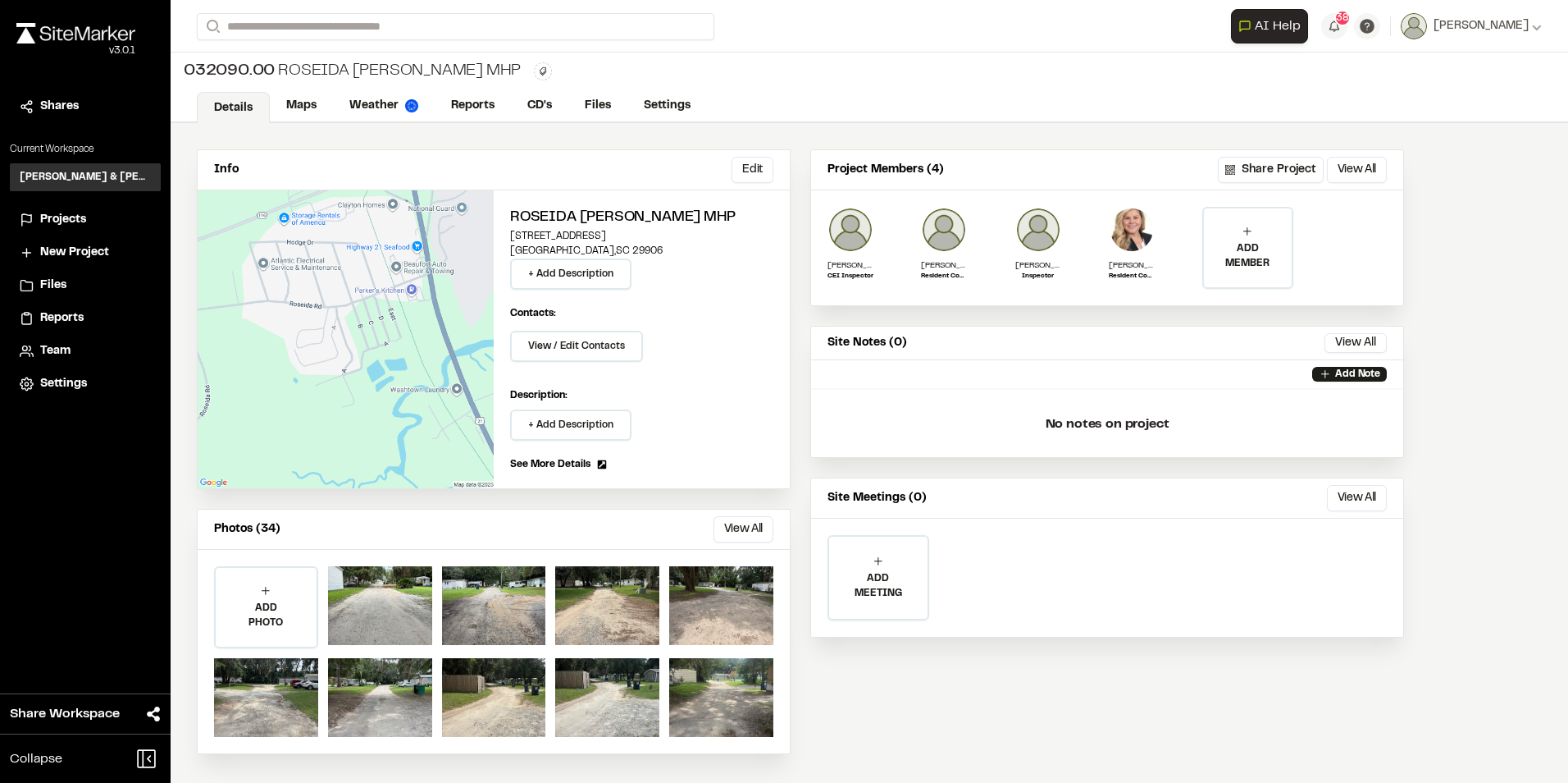
click at [1045, 734] on div "**********" at bounding box center [1106, 452] width 594 height 605
click at [64, 321] on span "Reports" at bounding box center [61, 318] width 44 height 18
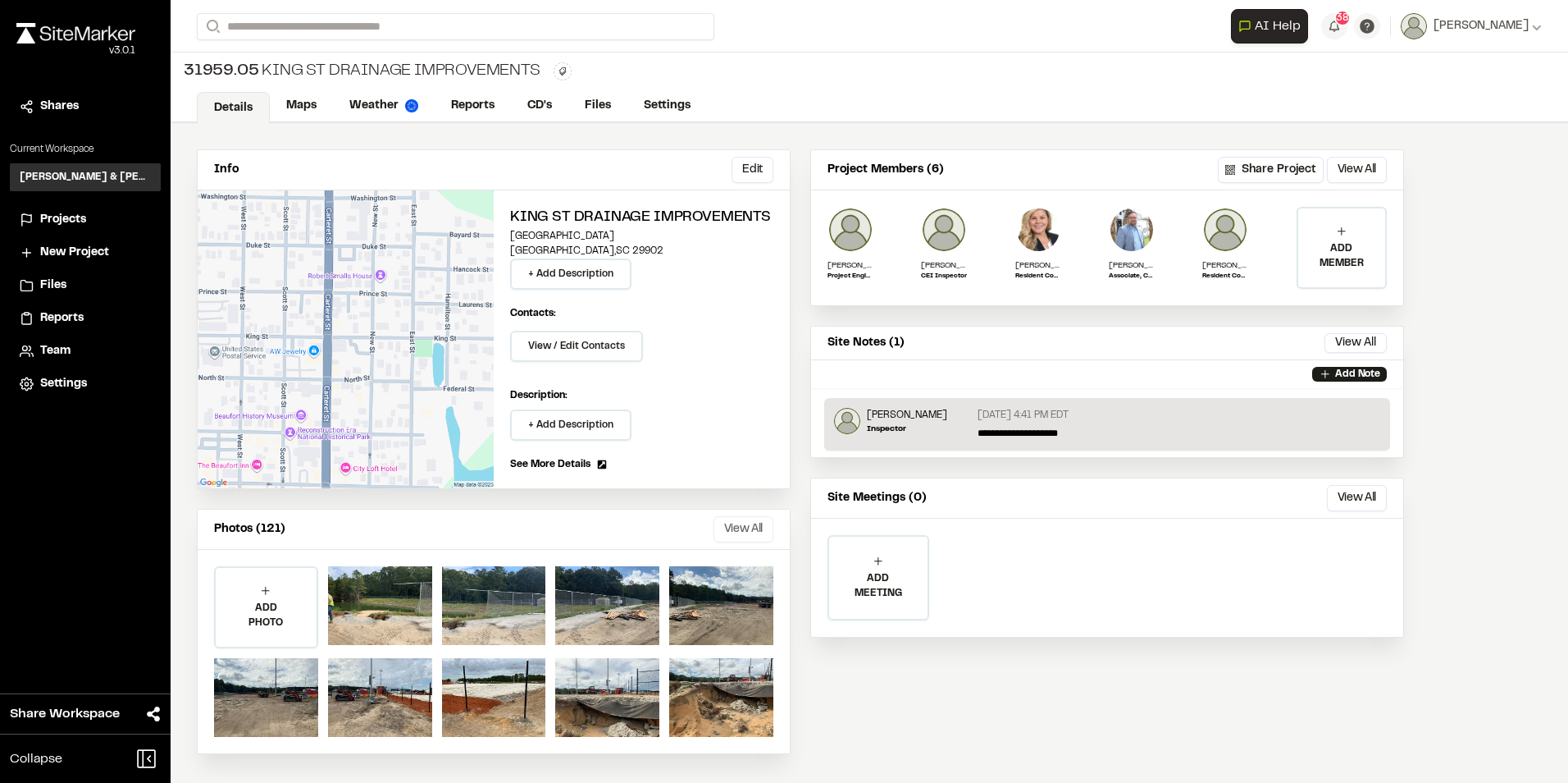
click at [740, 531] on button "View All" at bounding box center [744, 529] width 60 height 26
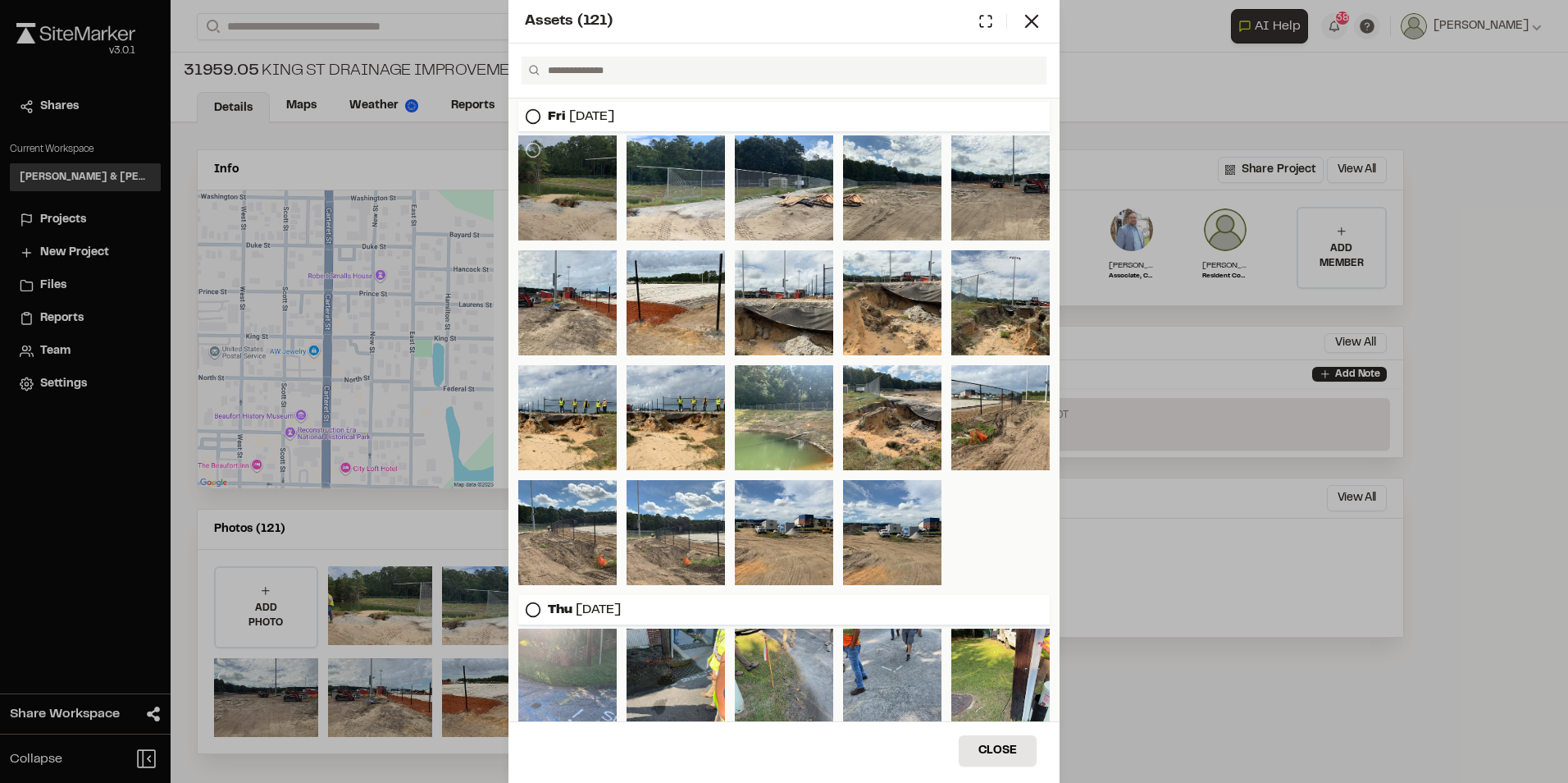
click at [580, 176] on div at bounding box center [567, 188] width 98 height 105
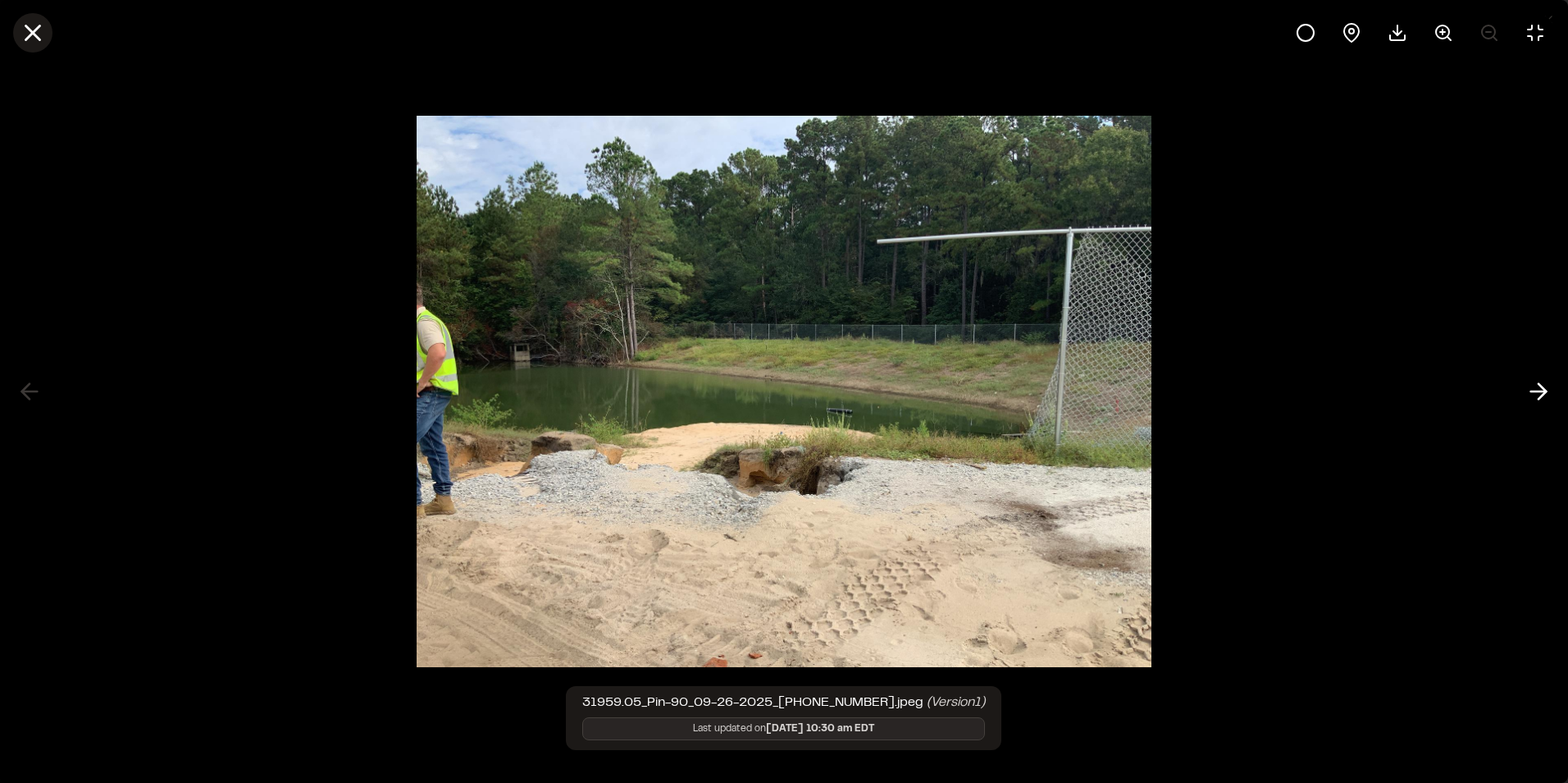
click at [32, 36] on icon at bounding box center [32, 32] width 28 height 28
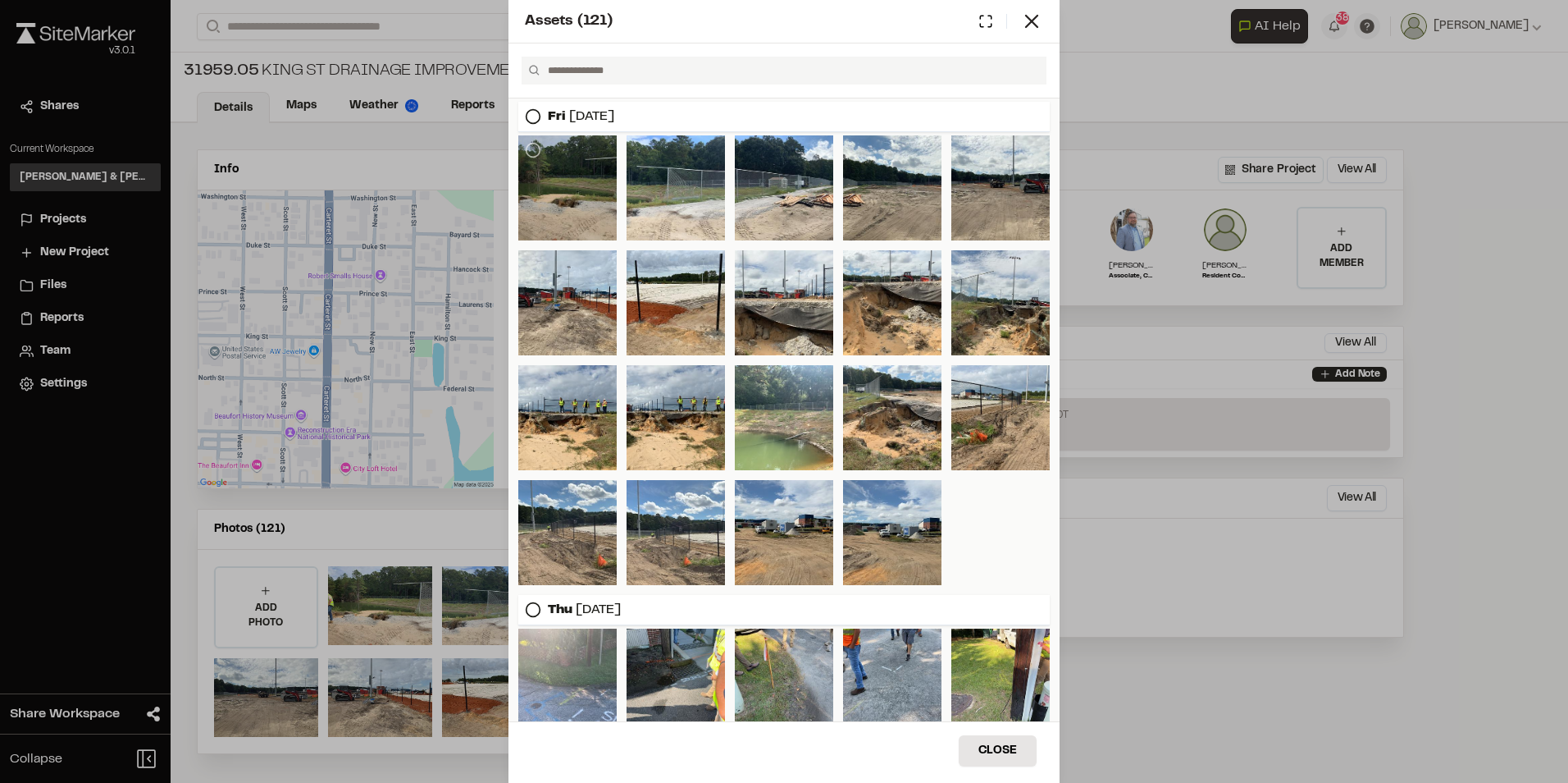
click at [547, 194] on div at bounding box center [567, 188] width 98 height 105
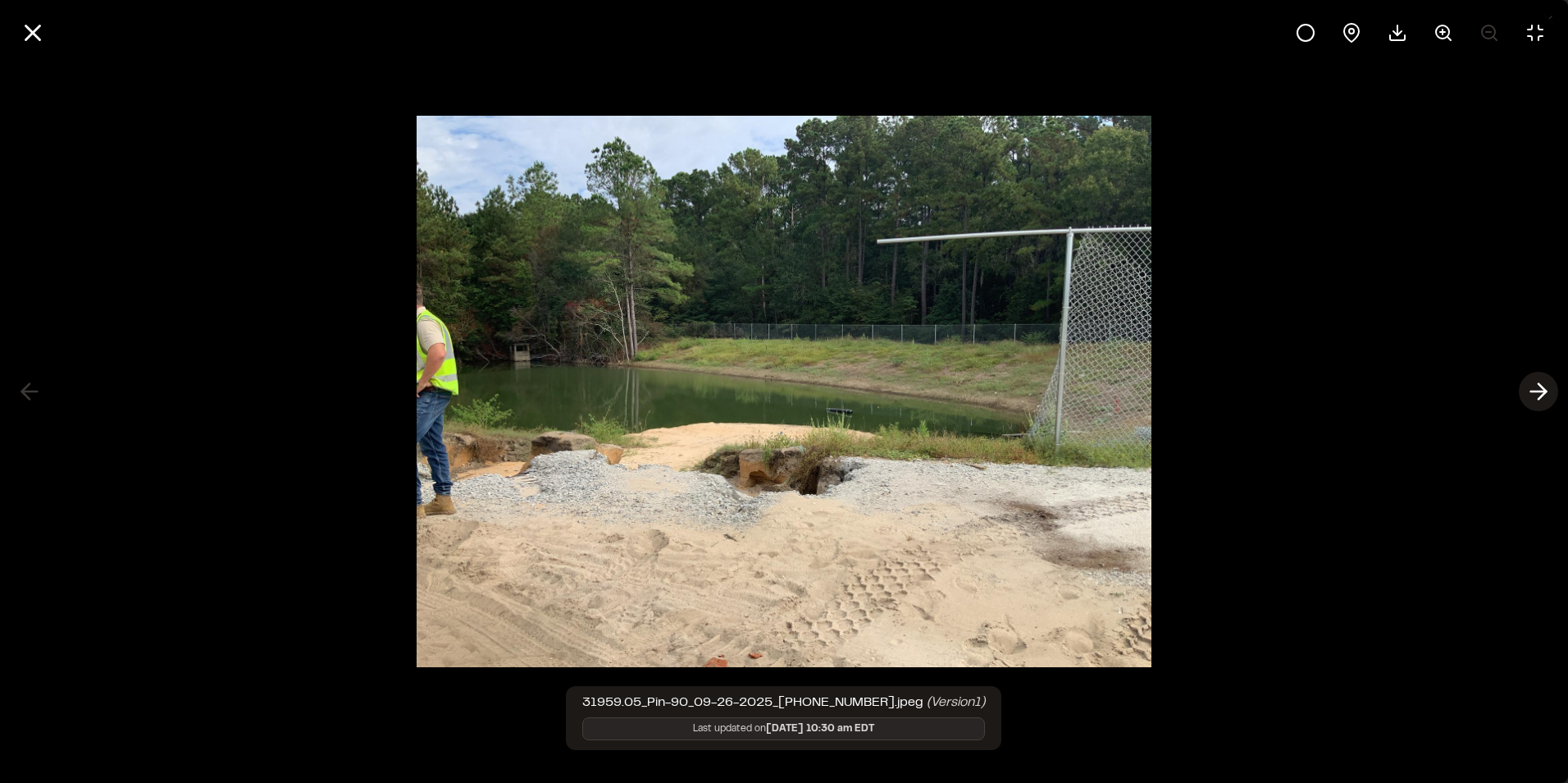
click at [1538, 386] on icon at bounding box center [1538, 391] width 26 height 28
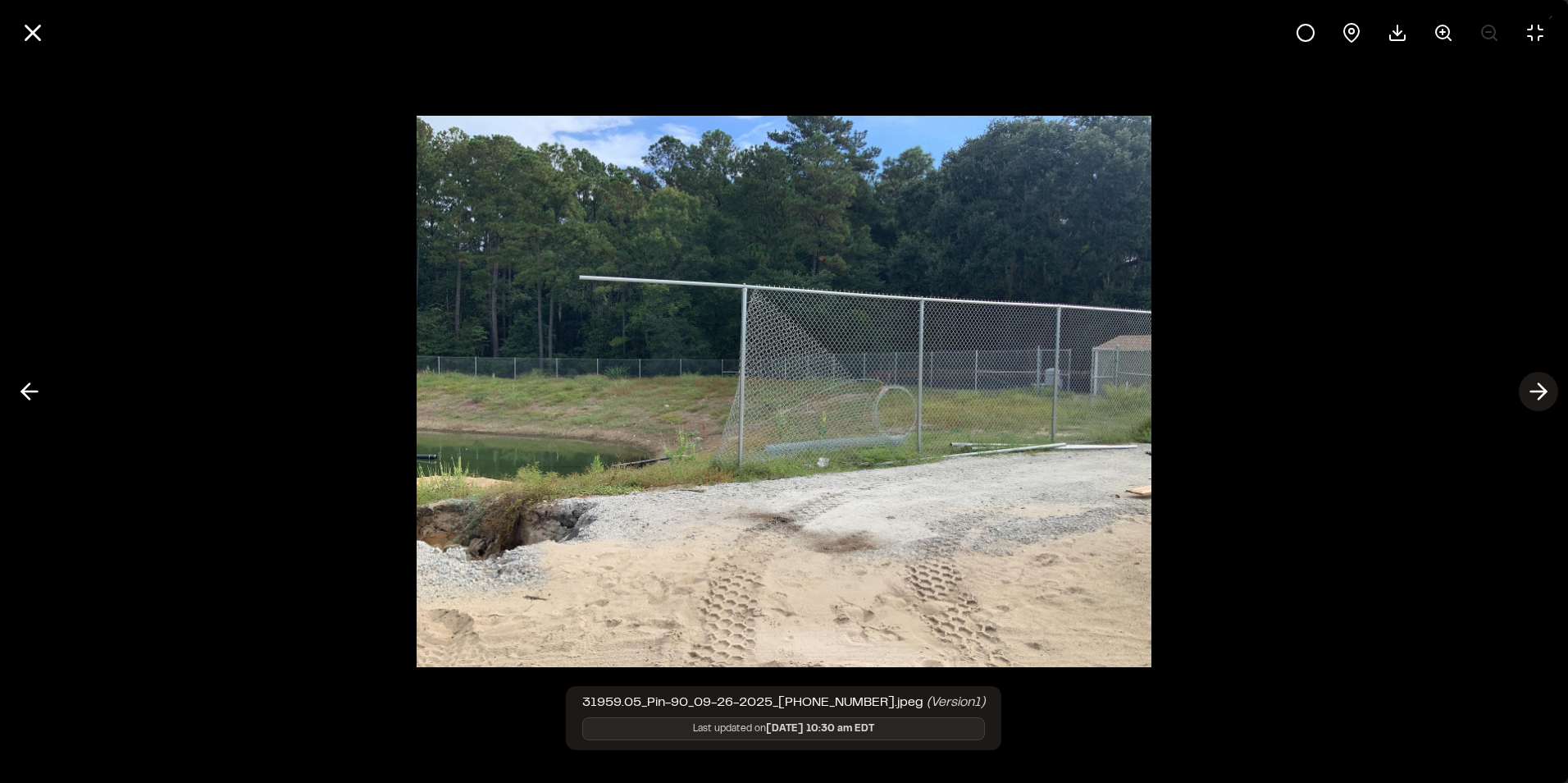
click at [1538, 386] on icon at bounding box center [1538, 391] width 26 height 28
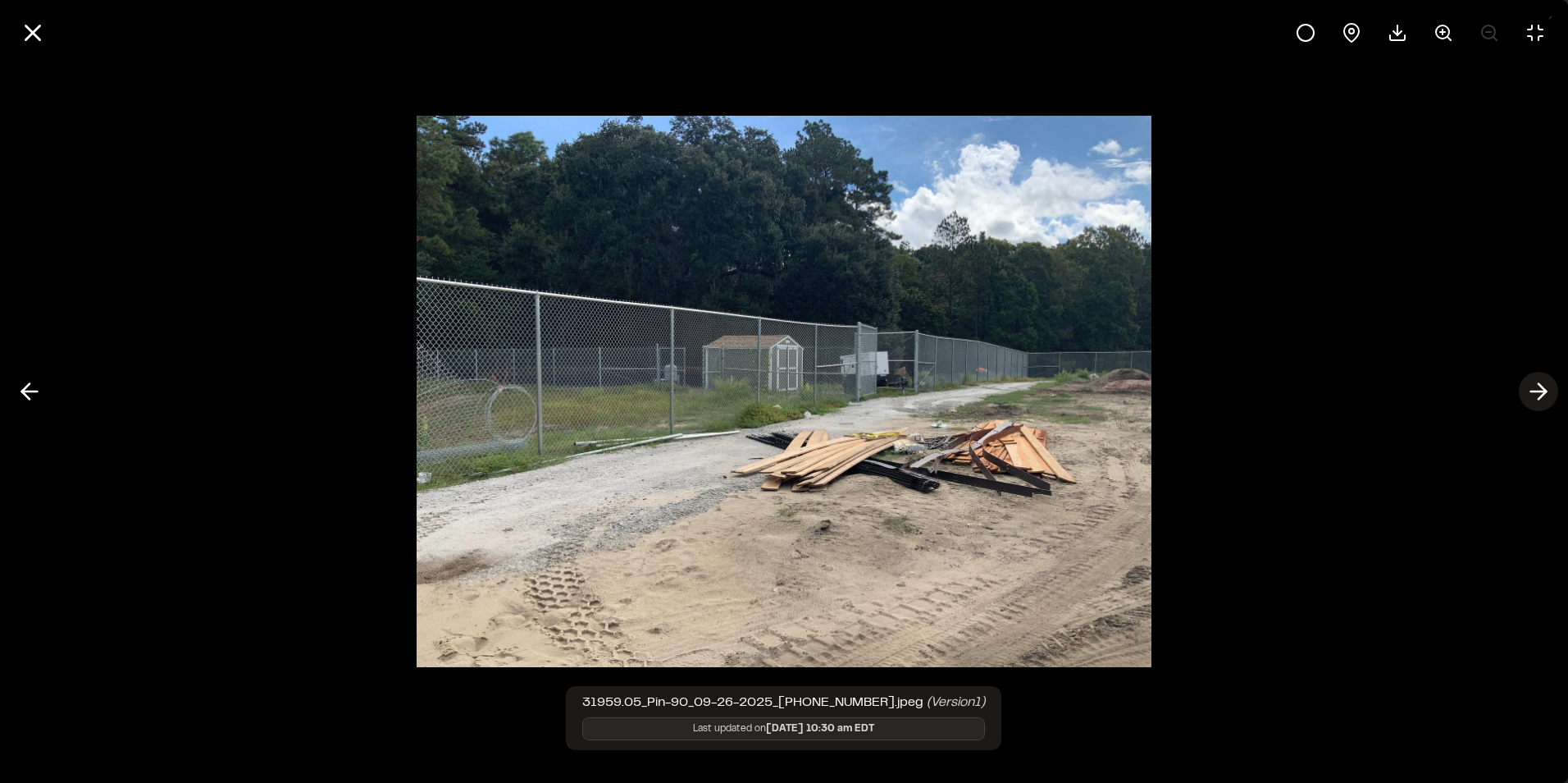
click at [1535, 386] on icon at bounding box center [1538, 391] width 26 height 28
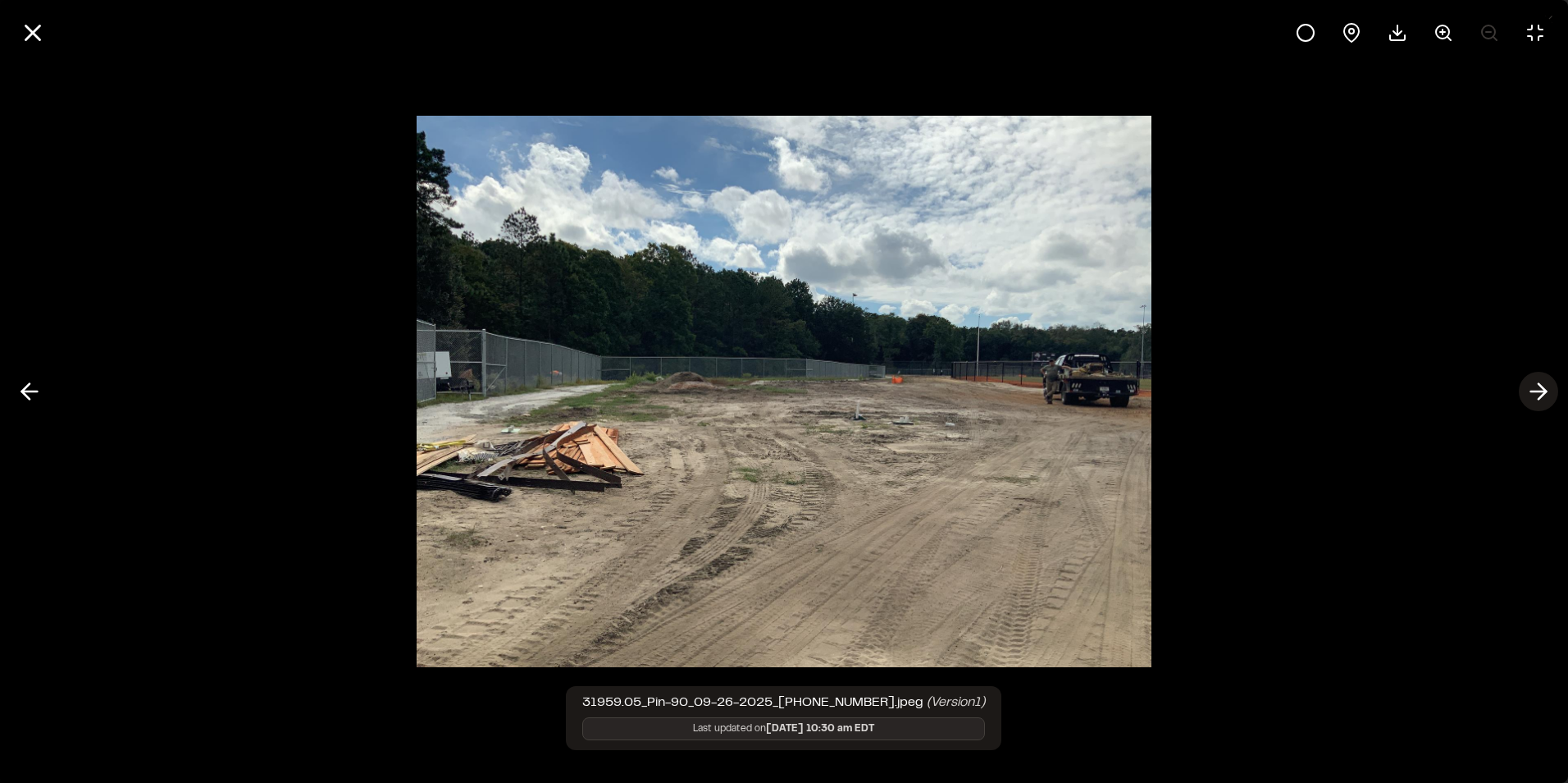
click at [1535, 386] on icon at bounding box center [1538, 391] width 26 height 28
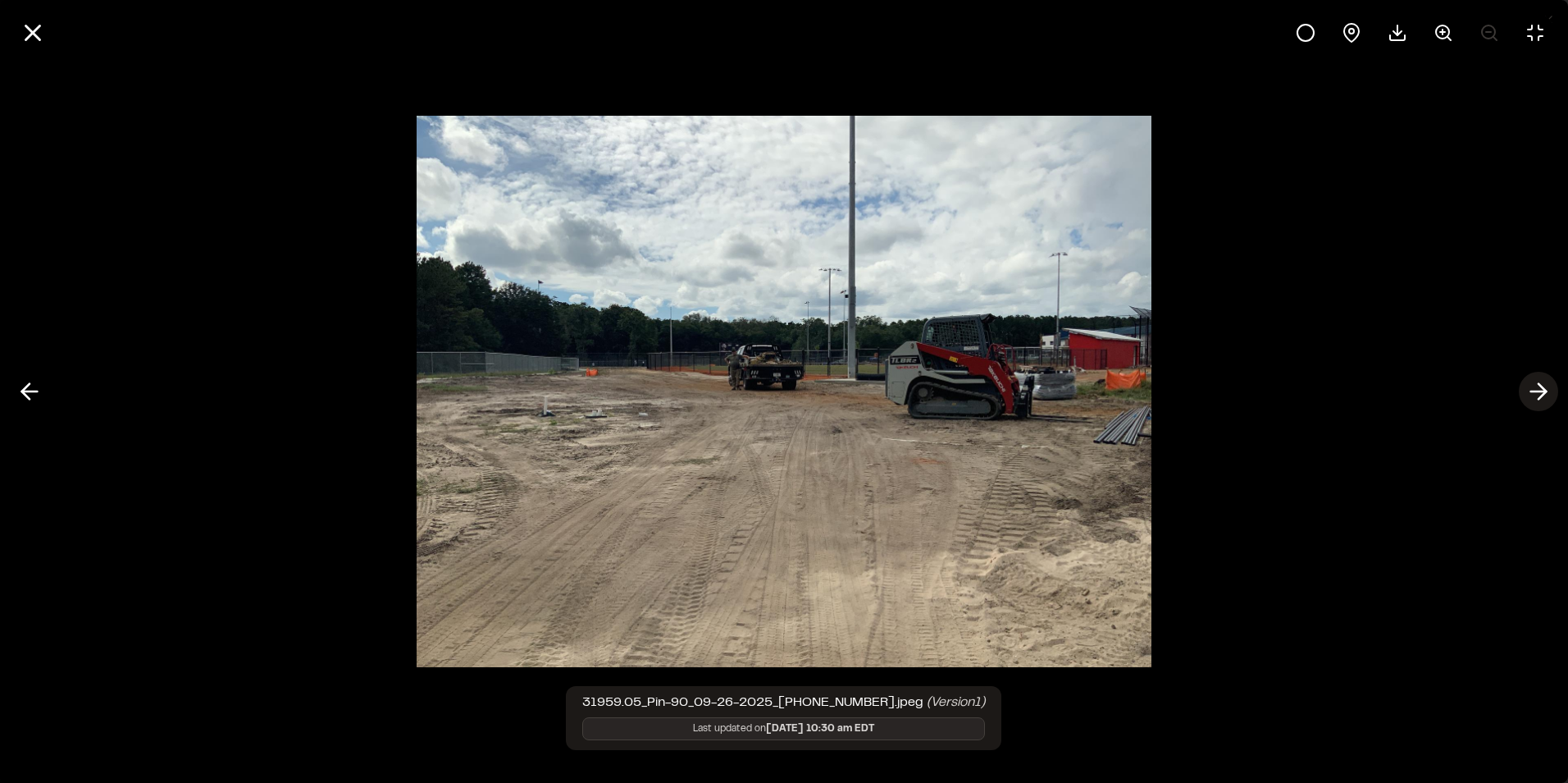
click at [1535, 386] on icon at bounding box center [1538, 391] width 26 height 28
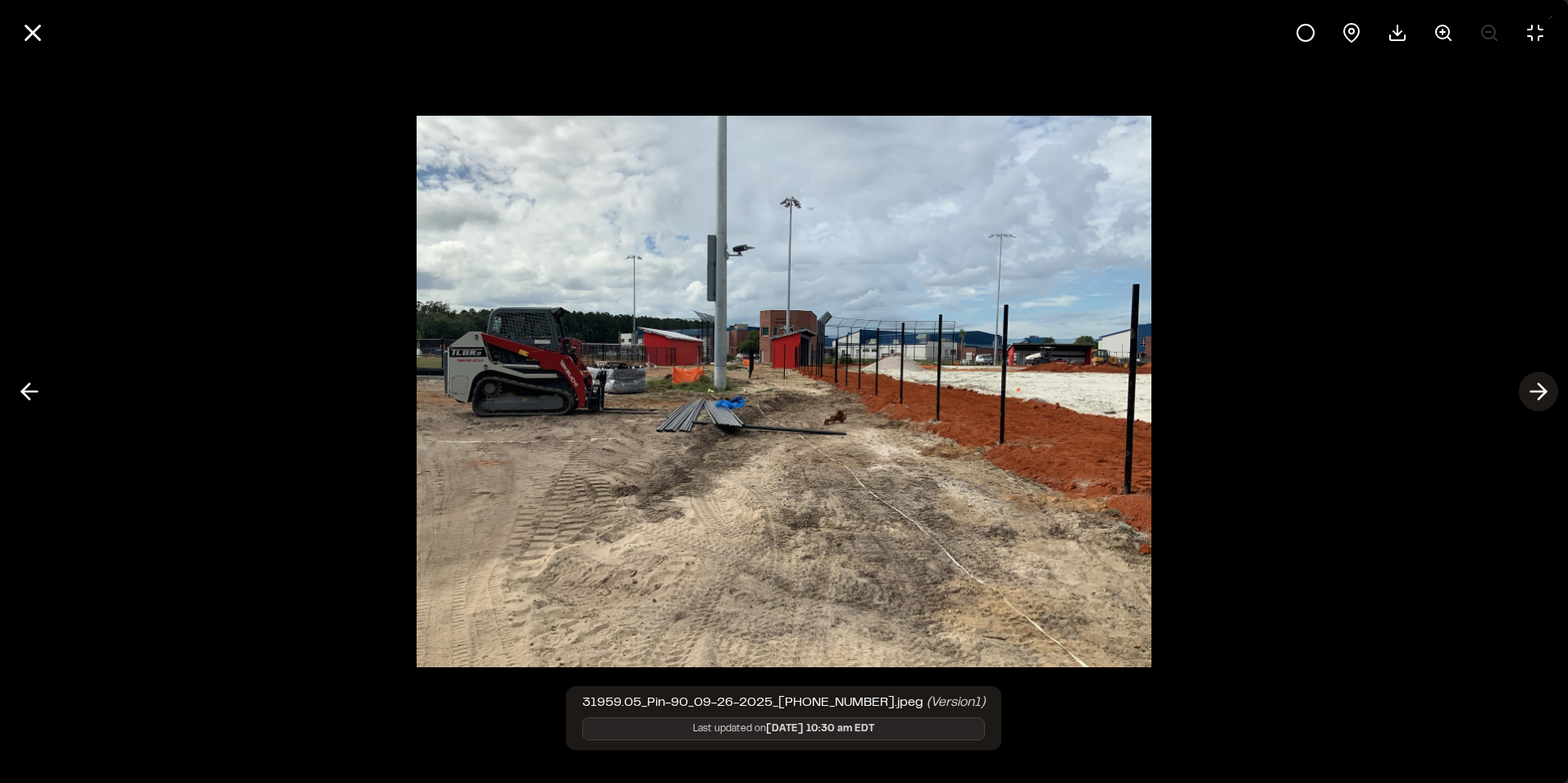
click at [1535, 386] on icon at bounding box center [1538, 391] width 26 height 28
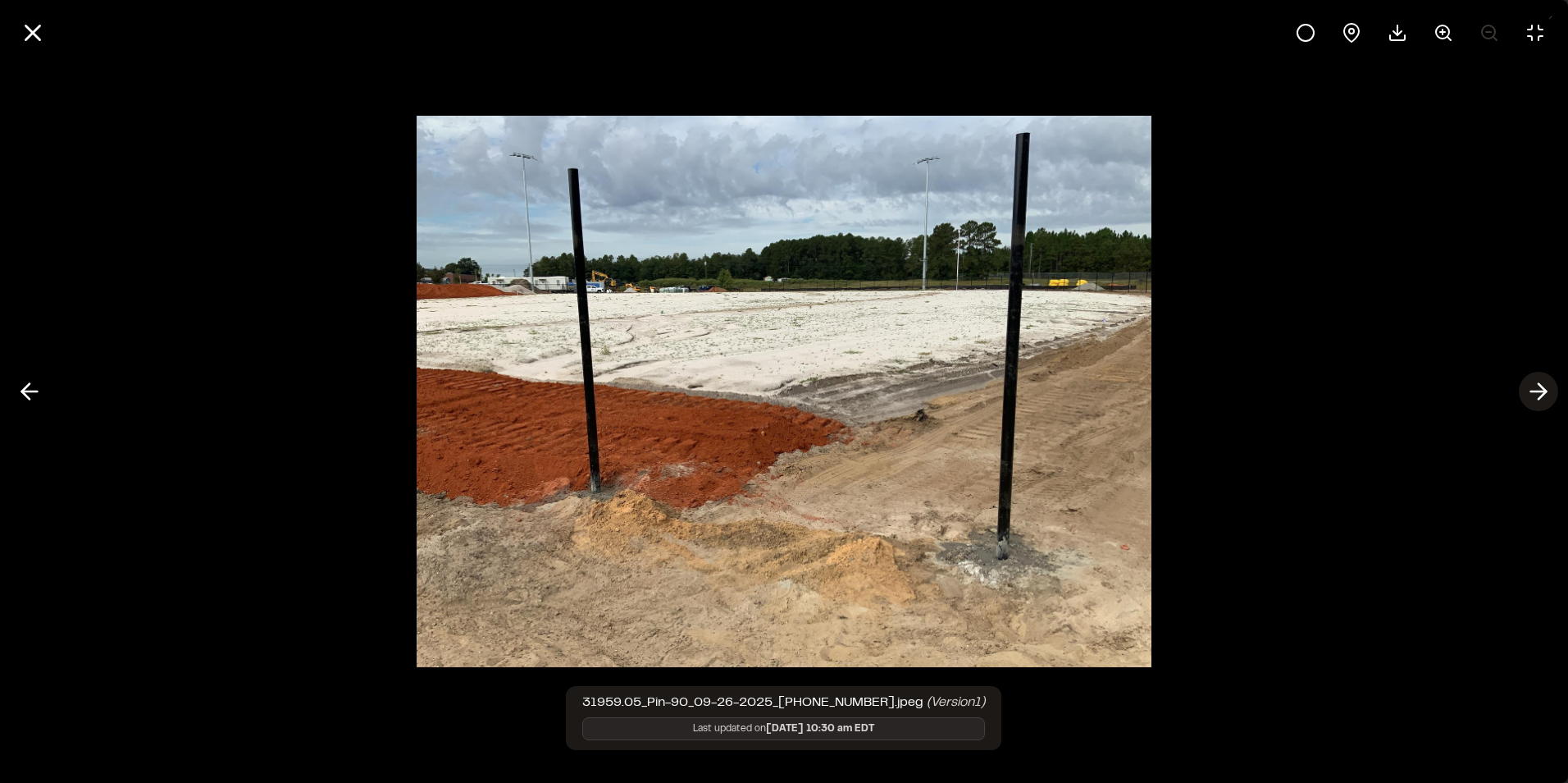
click at [1535, 386] on icon at bounding box center [1538, 391] width 26 height 28
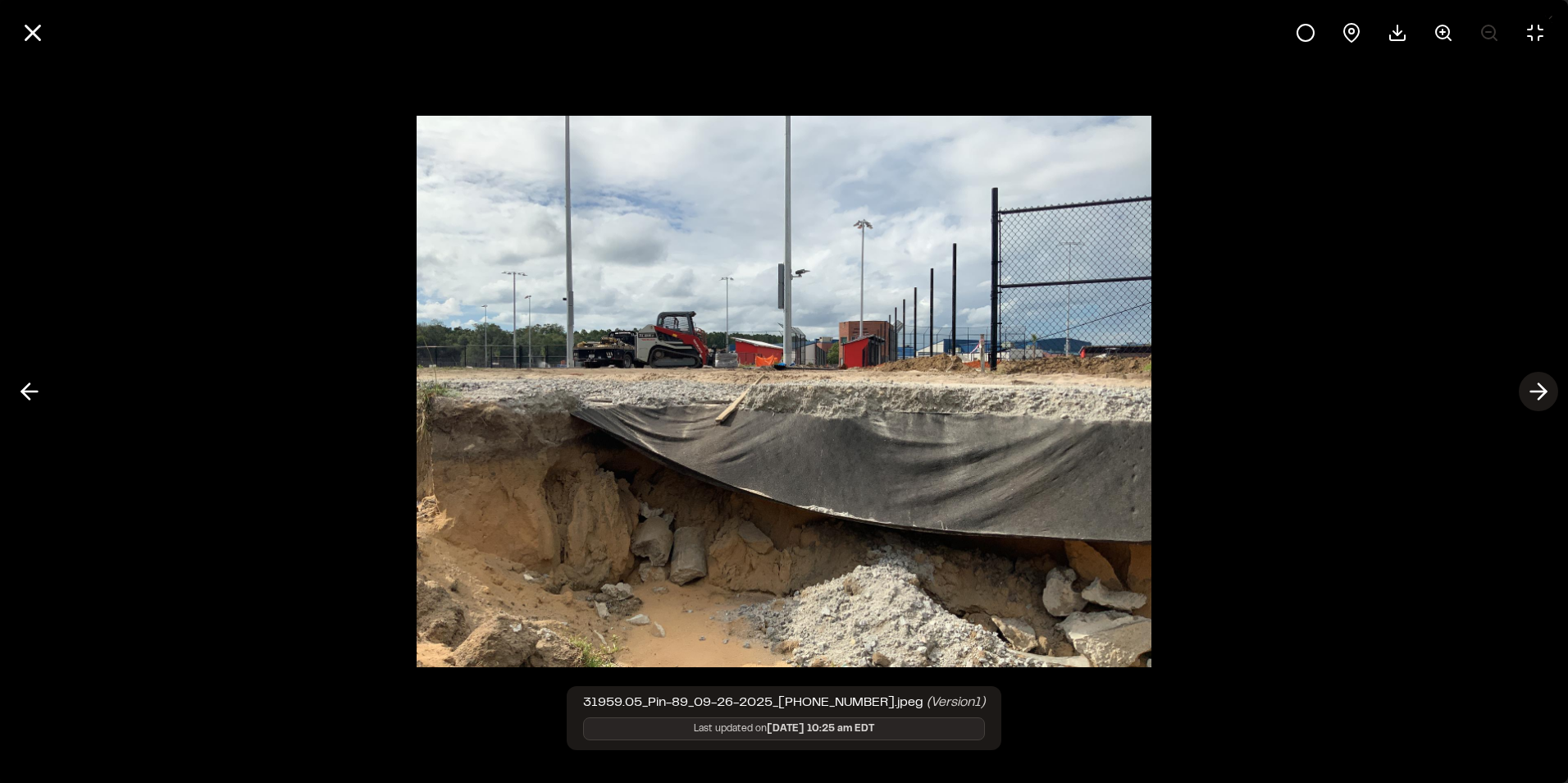
click at [1535, 386] on icon at bounding box center [1538, 391] width 26 height 28
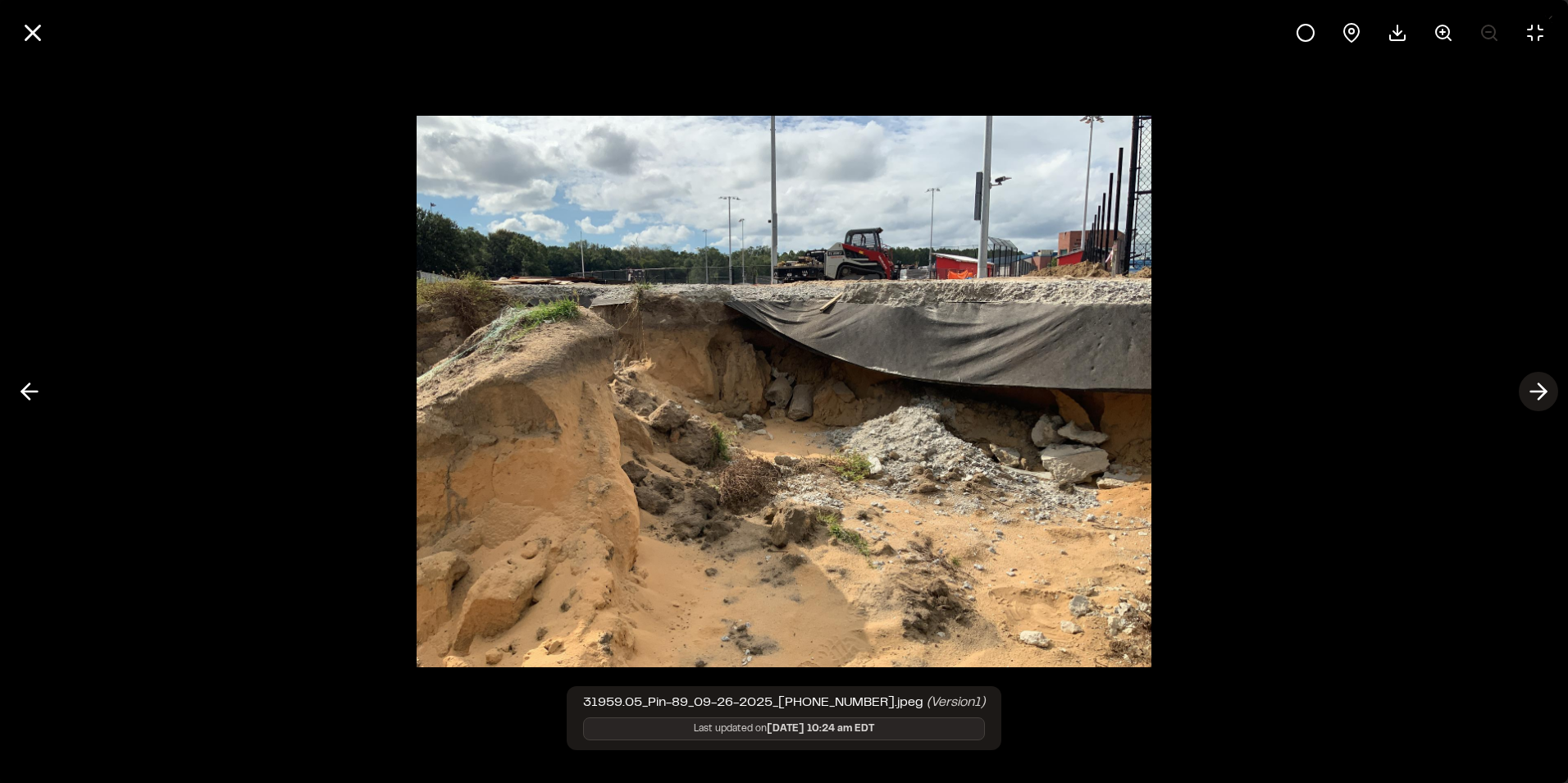
click at [1535, 386] on icon at bounding box center [1538, 391] width 26 height 28
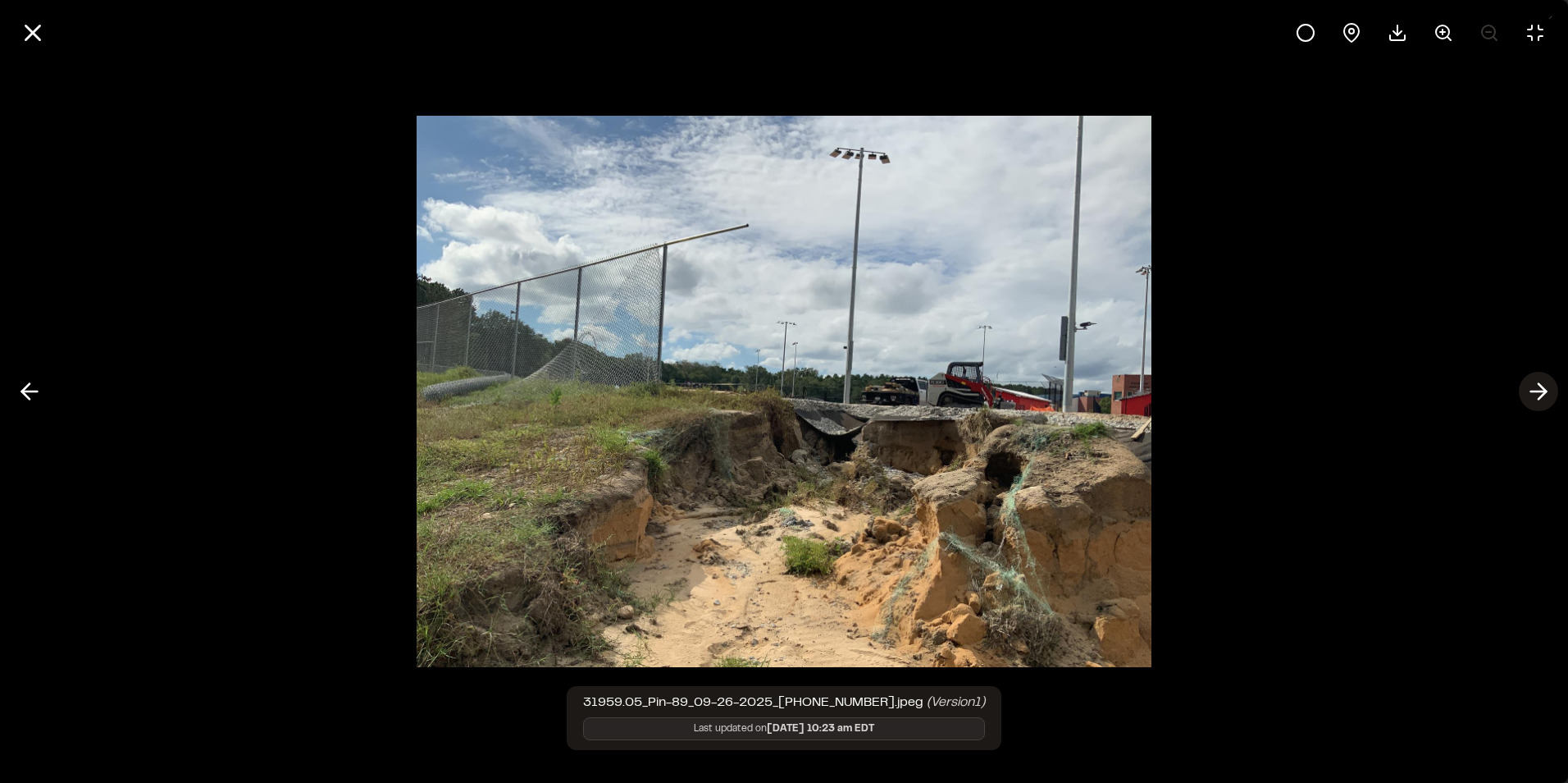
click at [1535, 386] on icon at bounding box center [1538, 391] width 26 height 28
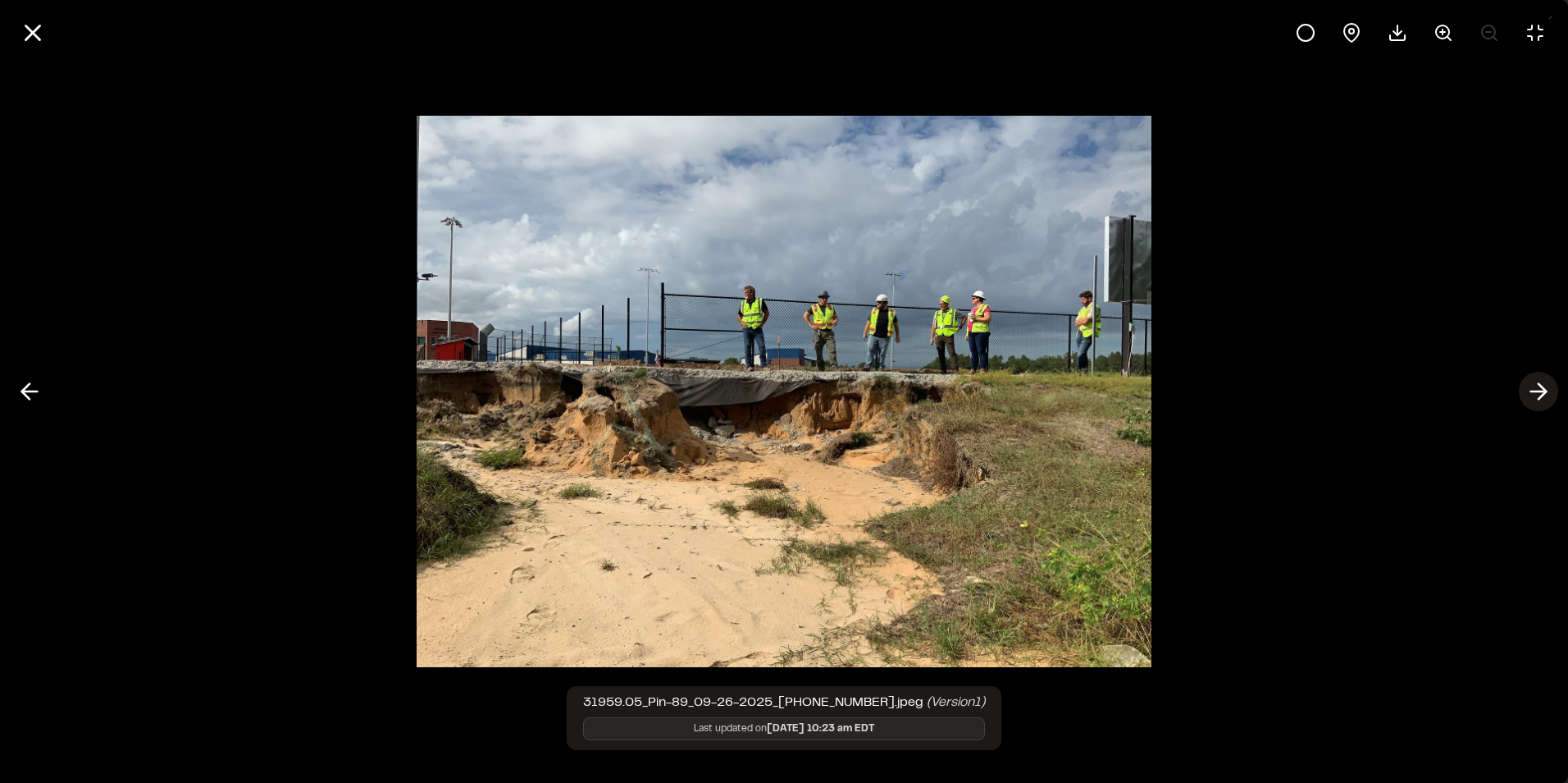
click at [1535, 386] on icon at bounding box center [1538, 391] width 26 height 28
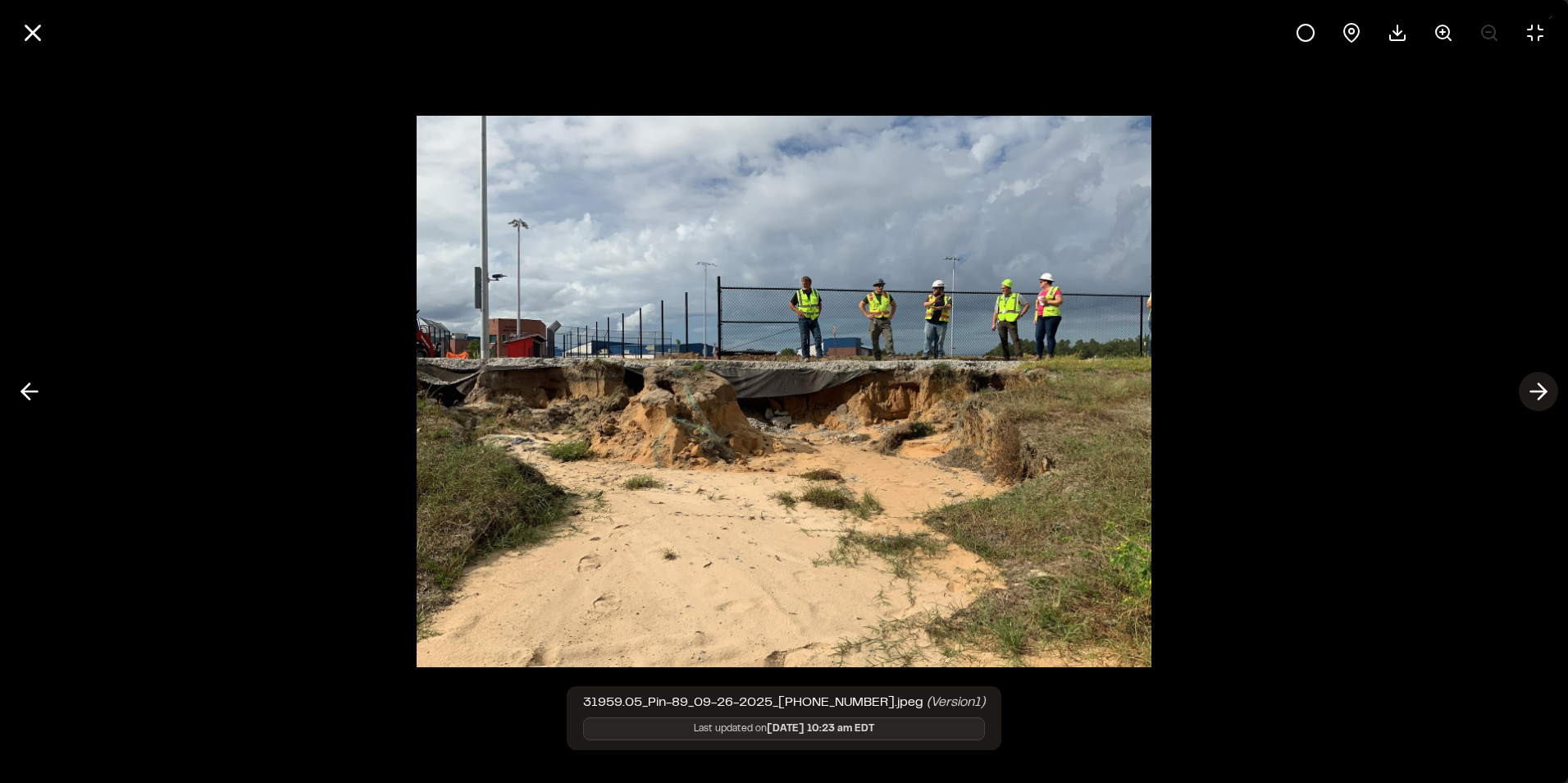
click at [1535, 386] on icon at bounding box center [1538, 391] width 26 height 28
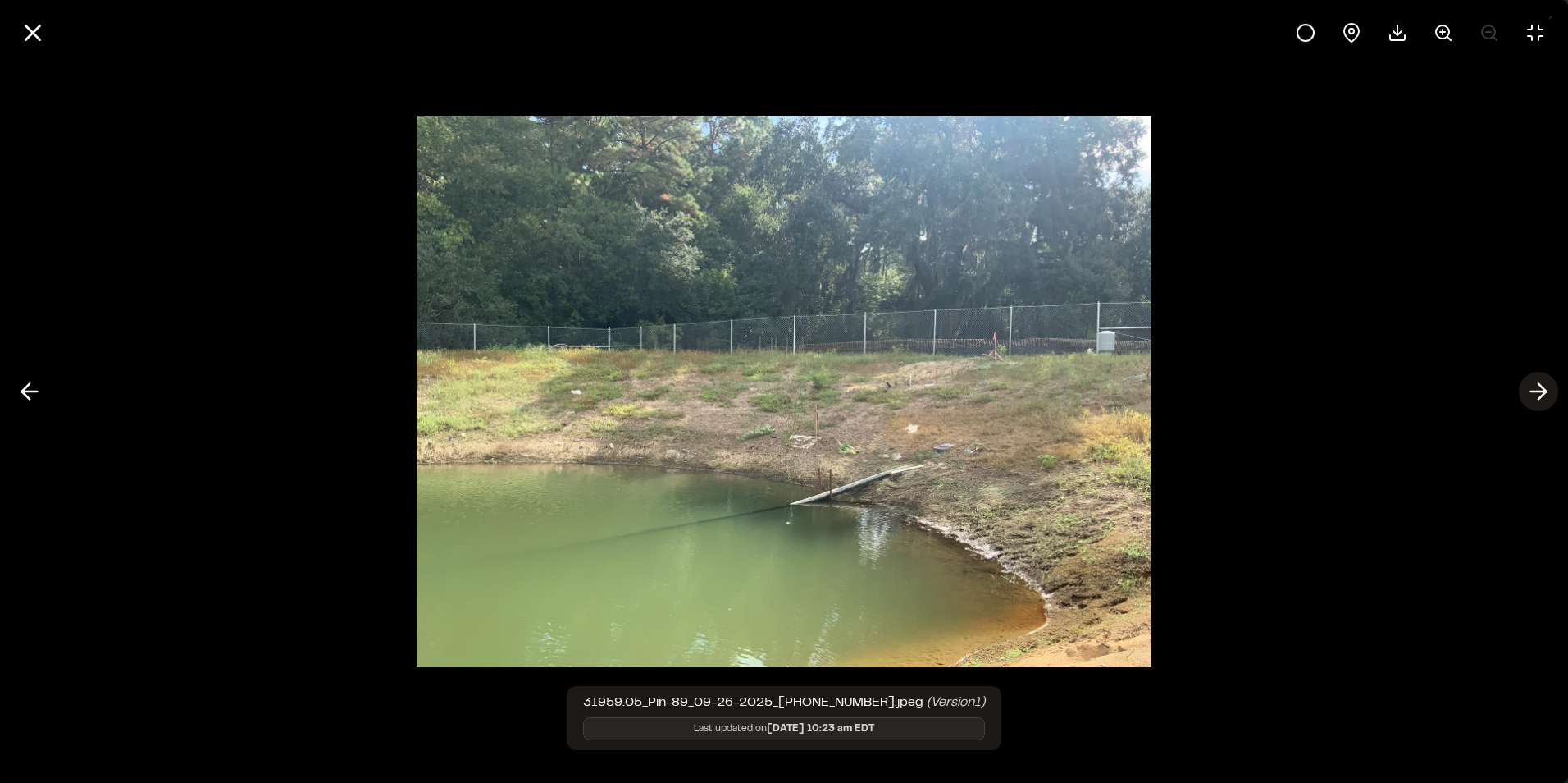
click at [1535, 386] on icon at bounding box center [1538, 391] width 26 height 28
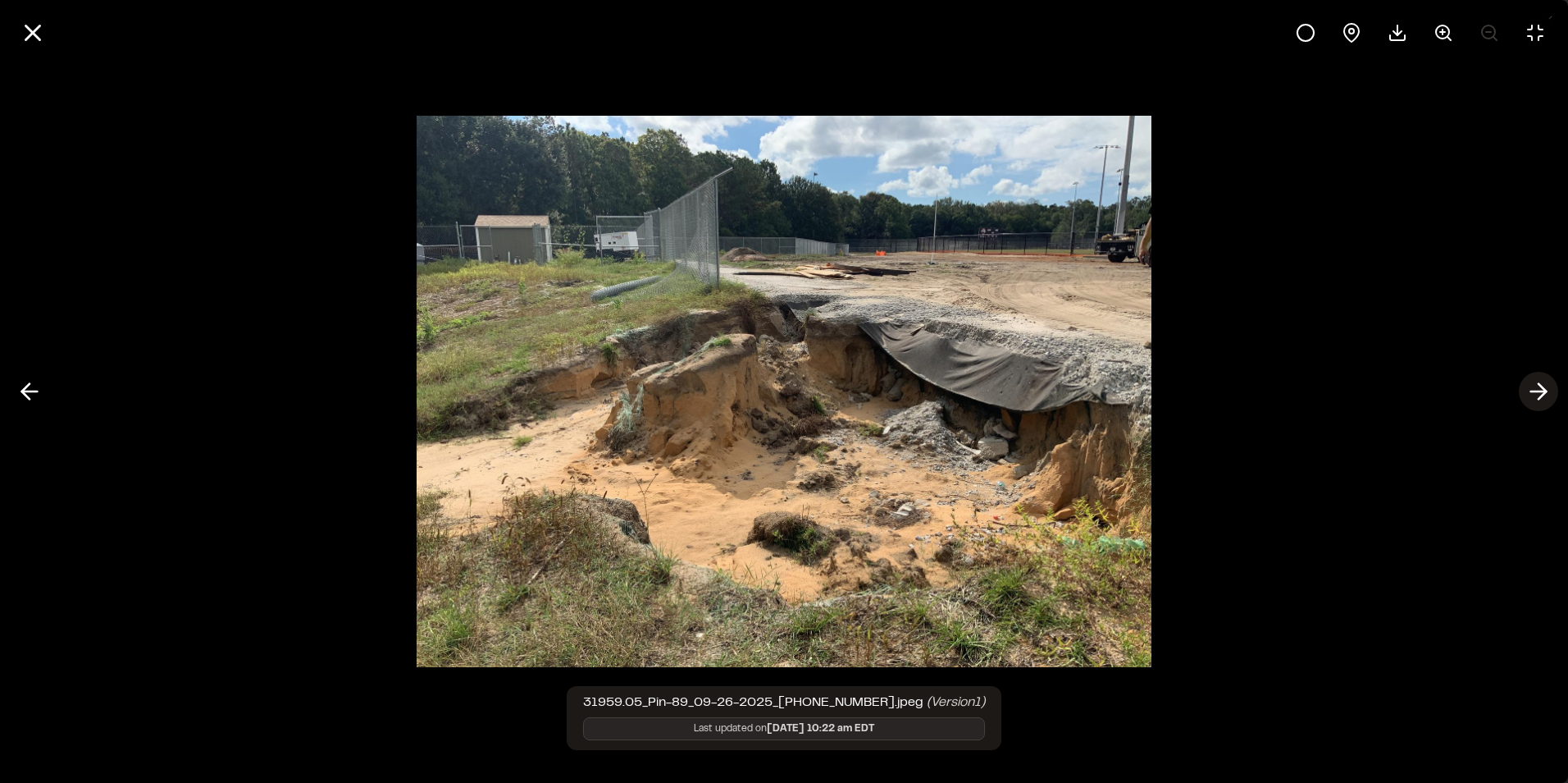
click at [1535, 386] on icon at bounding box center [1538, 391] width 26 height 28
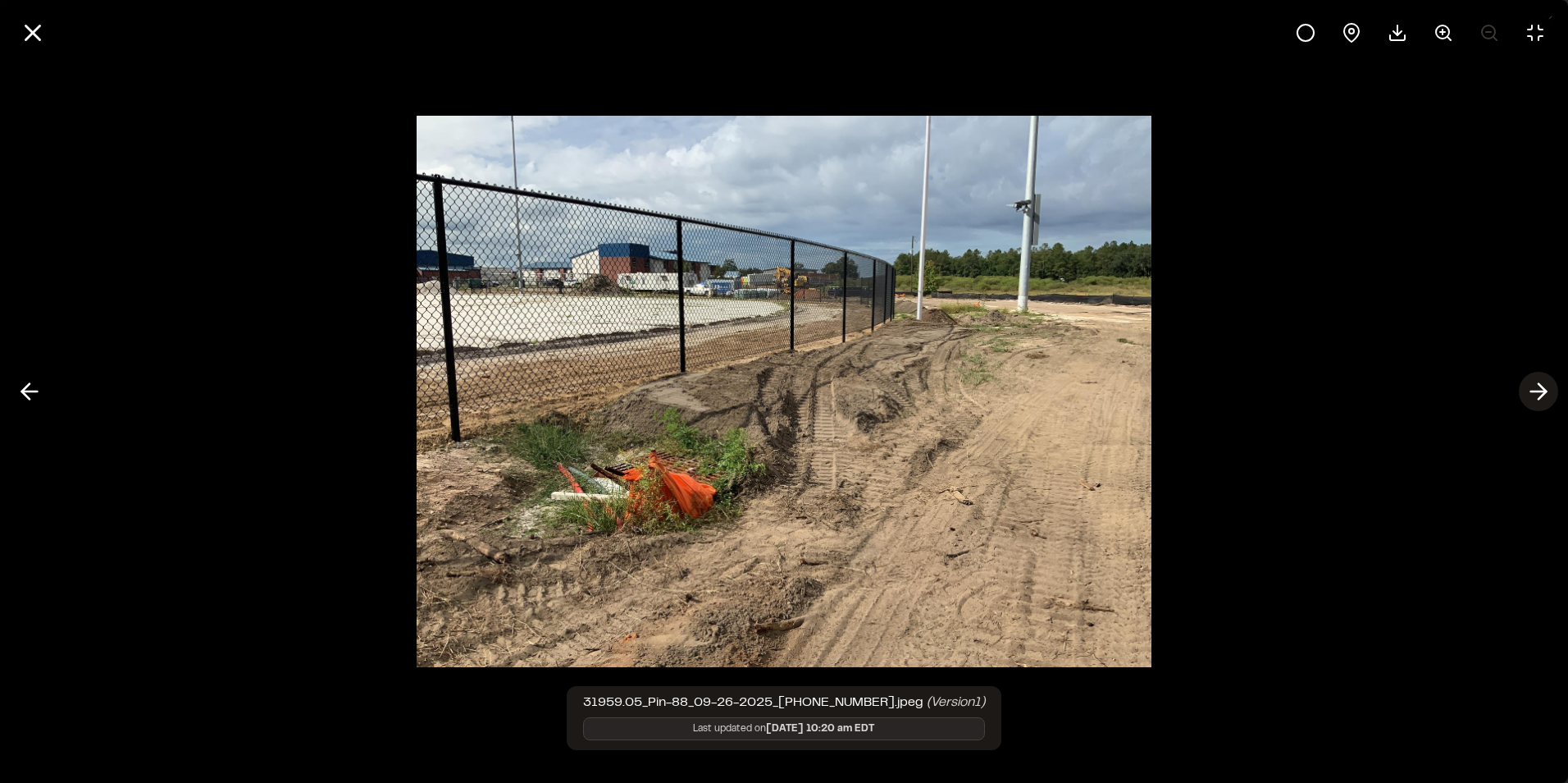
click at [1535, 386] on icon at bounding box center [1538, 391] width 26 height 28
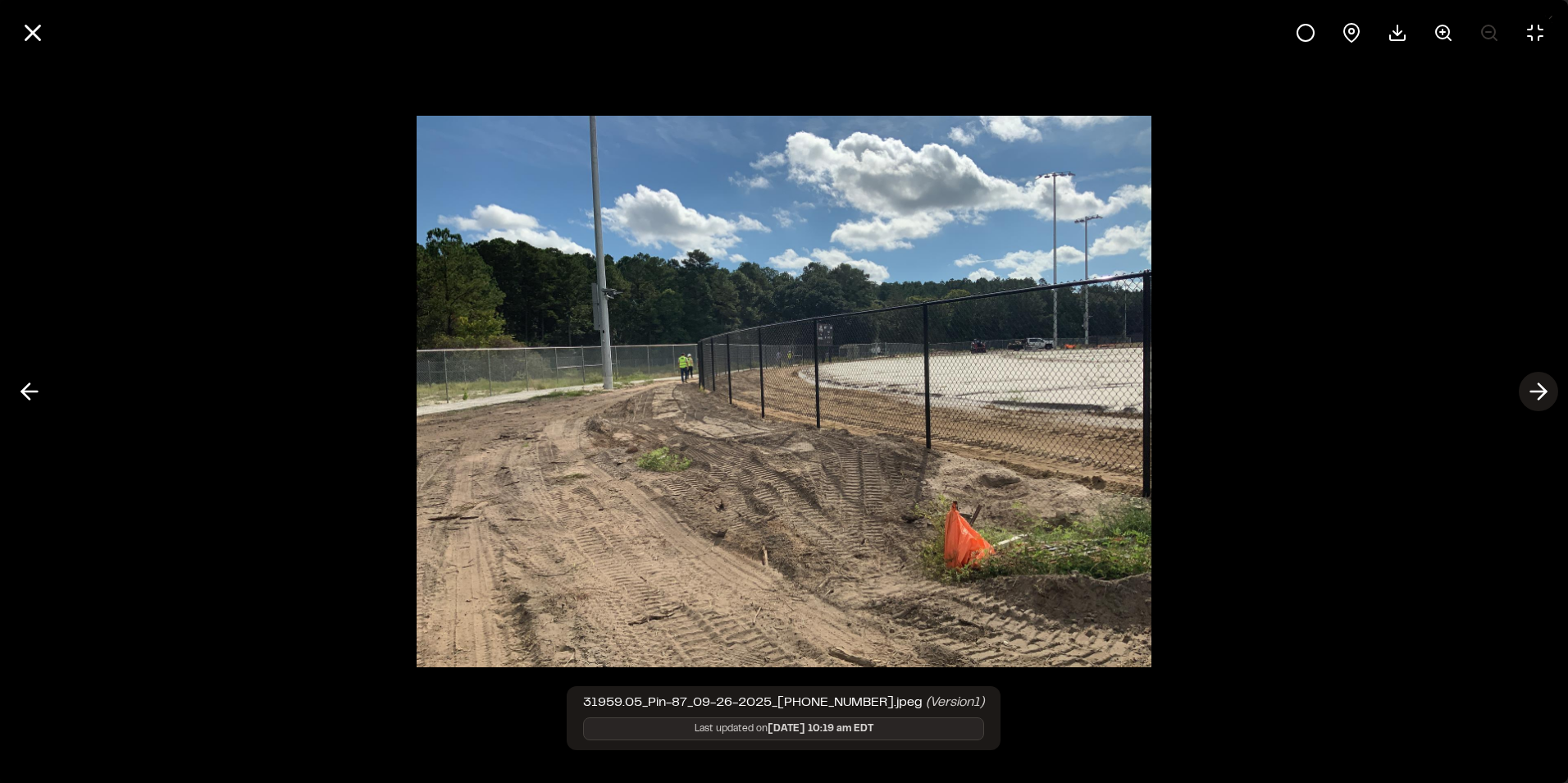
click at [1535, 386] on icon at bounding box center [1538, 391] width 26 height 28
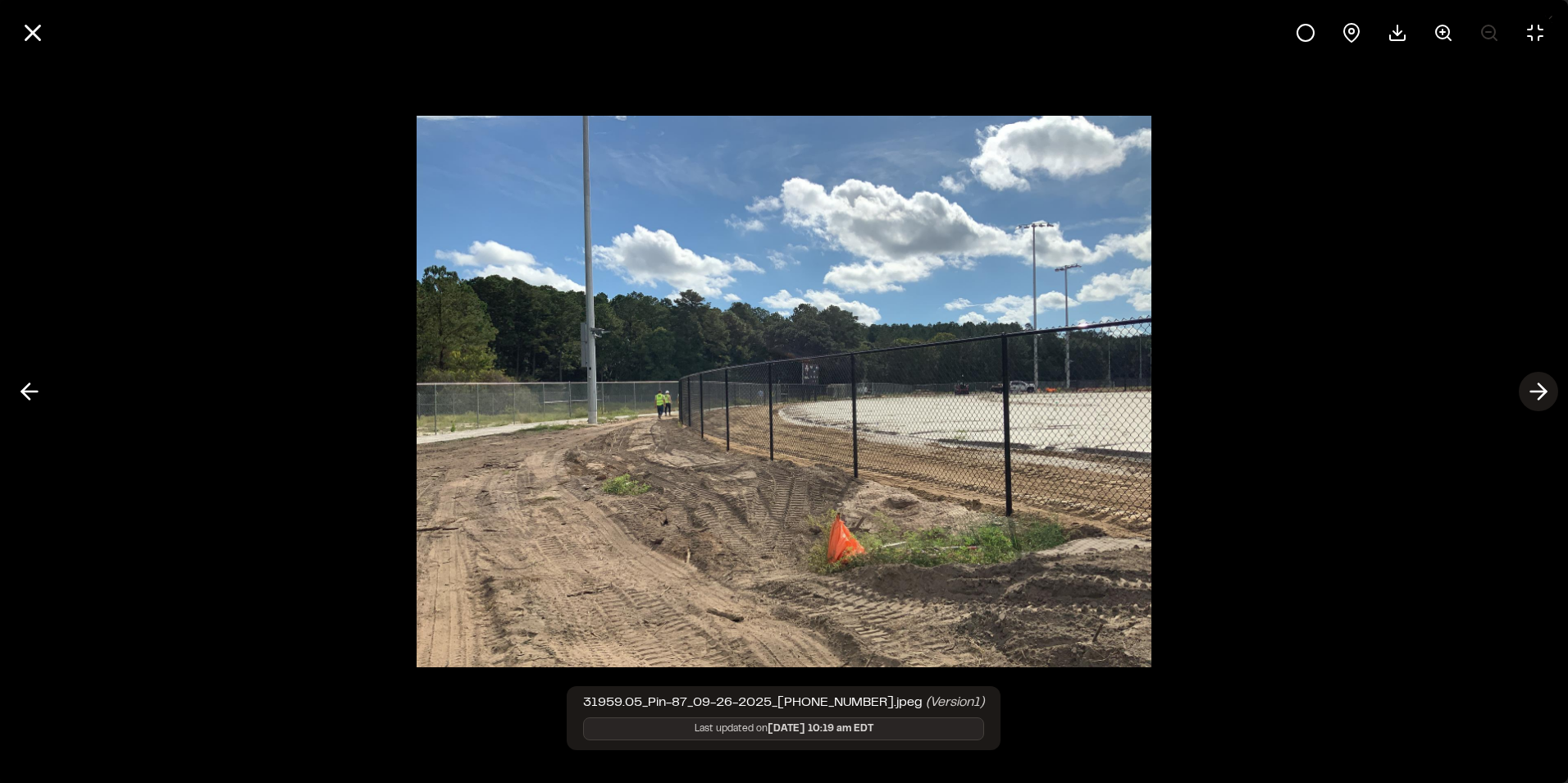
click at [1535, 386] on icon at bounding box center [1538, 391] width 26 height 28
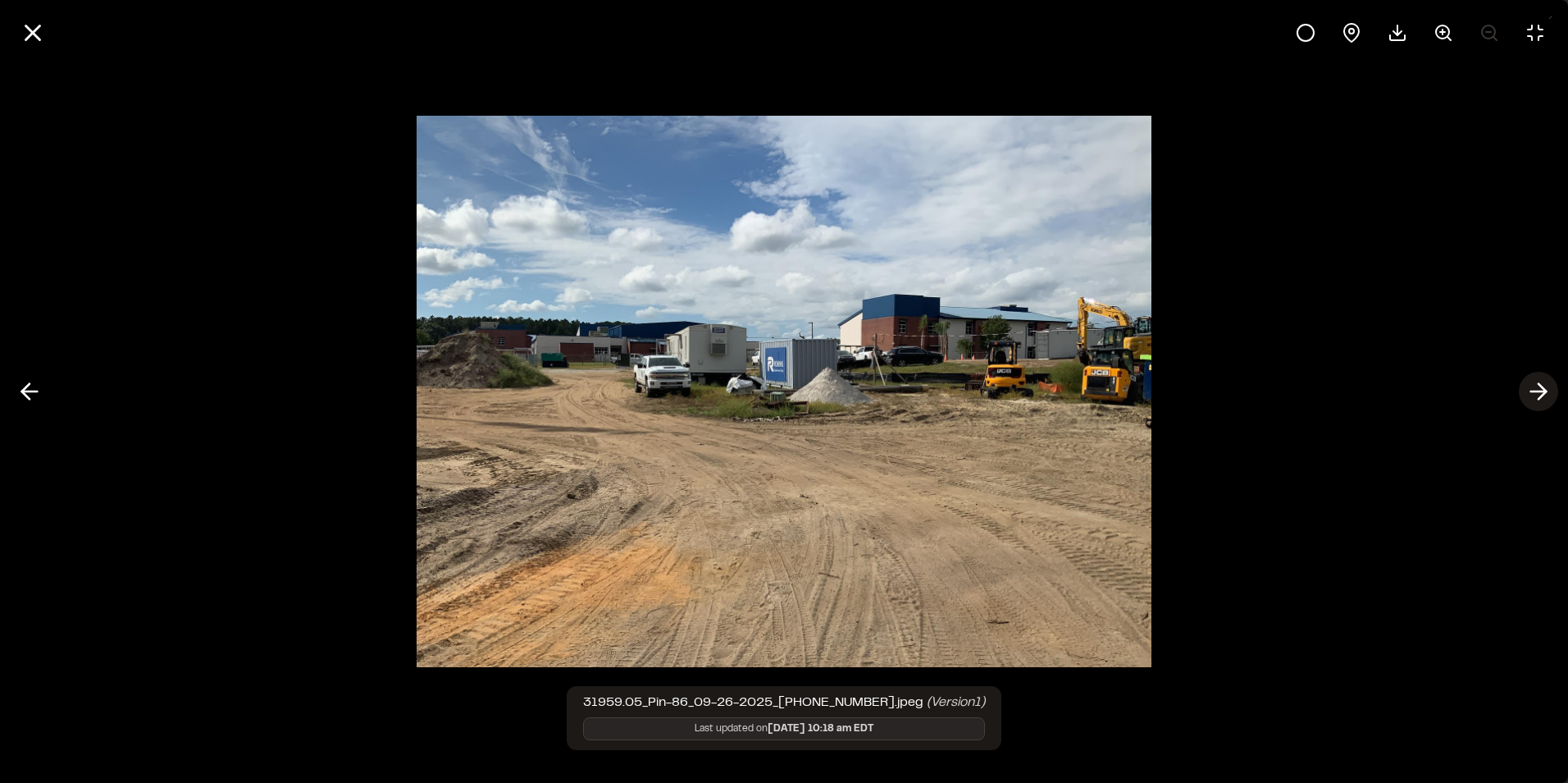
click at [1535, 386] on icon at bounding box center [1538, 391] width 26 height 28
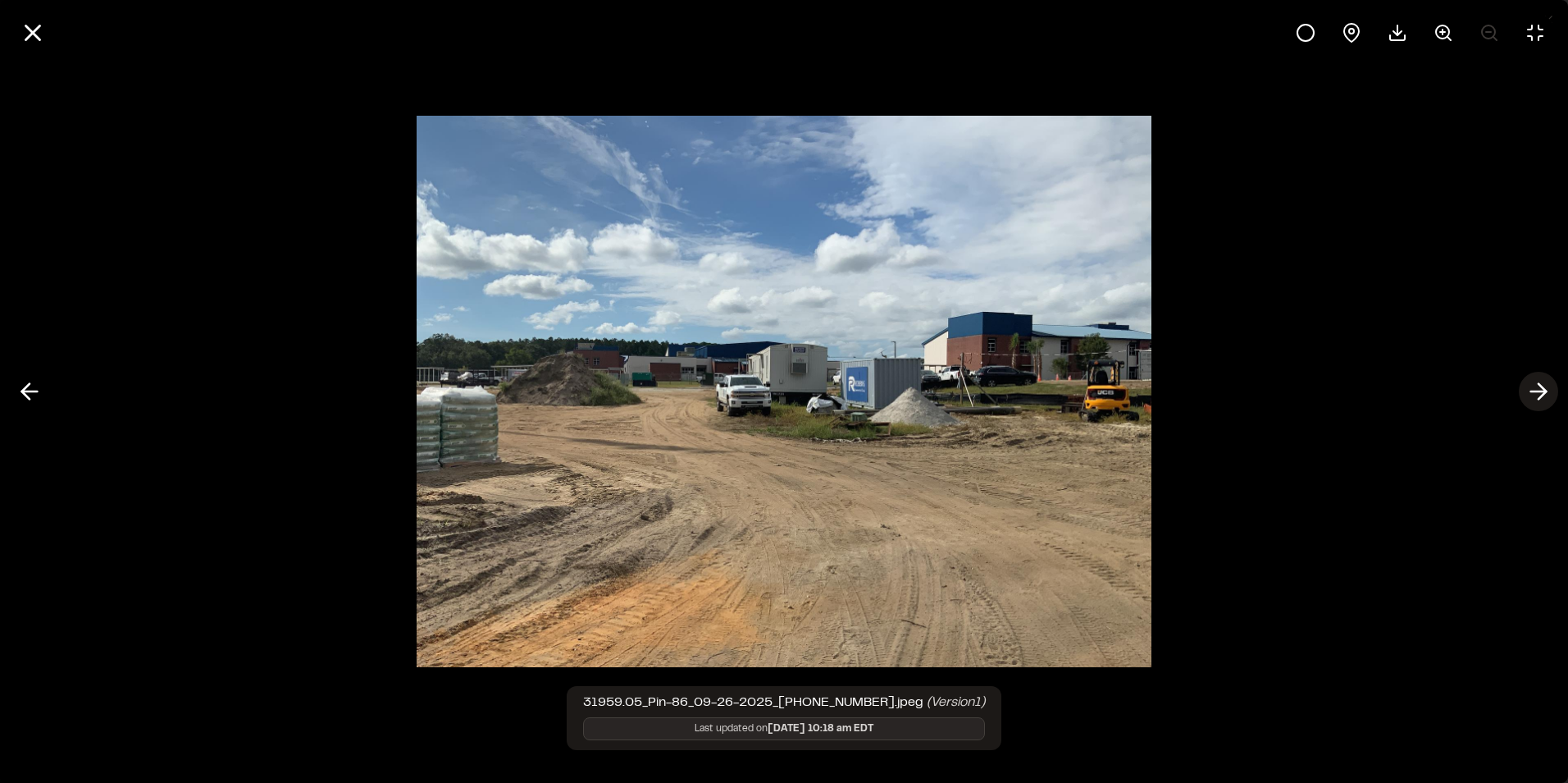
click at [1535, 386] on icon at bounding box center [1538, 391] width 26 height 28
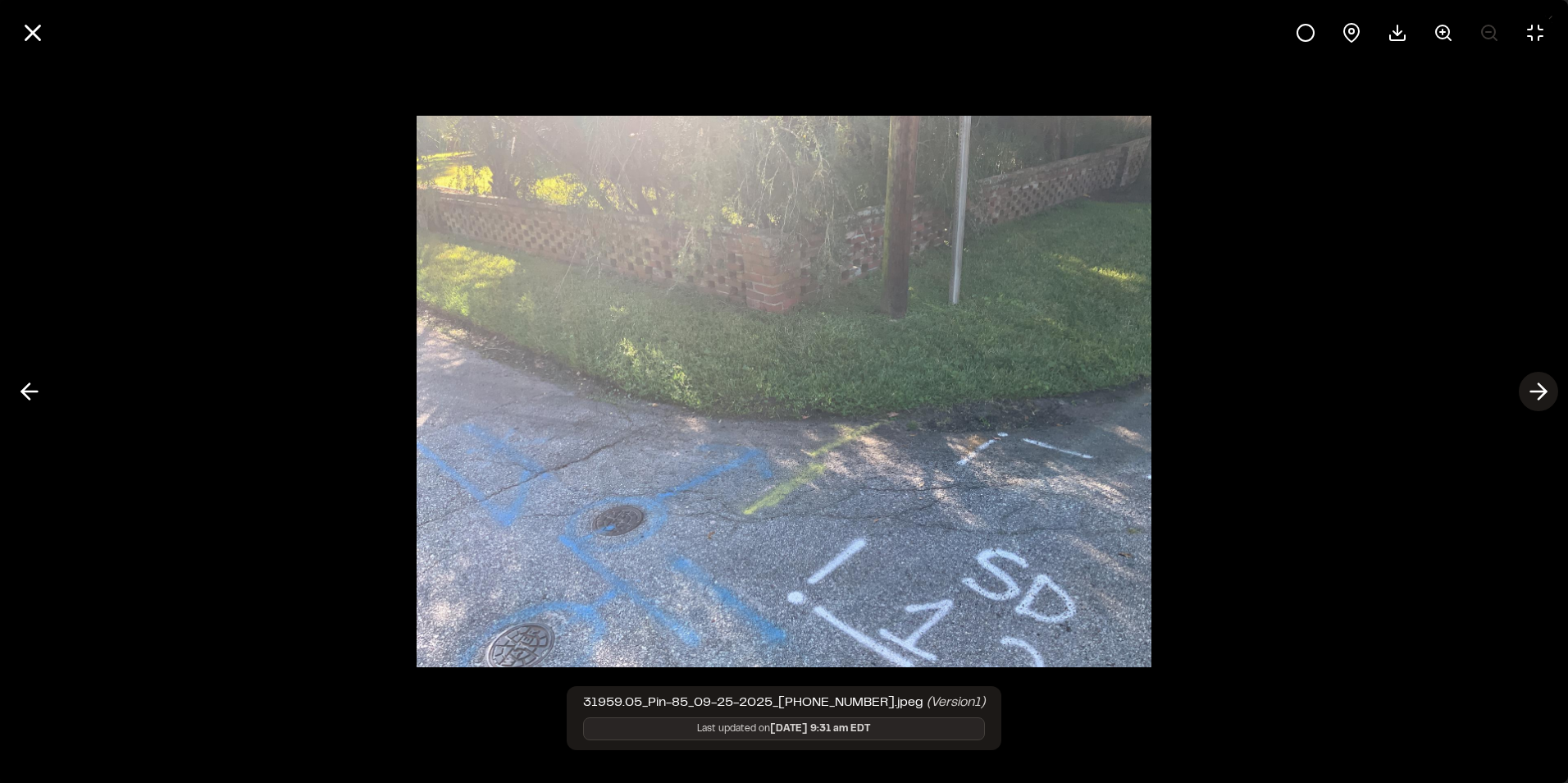
click at [1535, 386] on icon at bounding box center [1538, 391] width 26 height 28
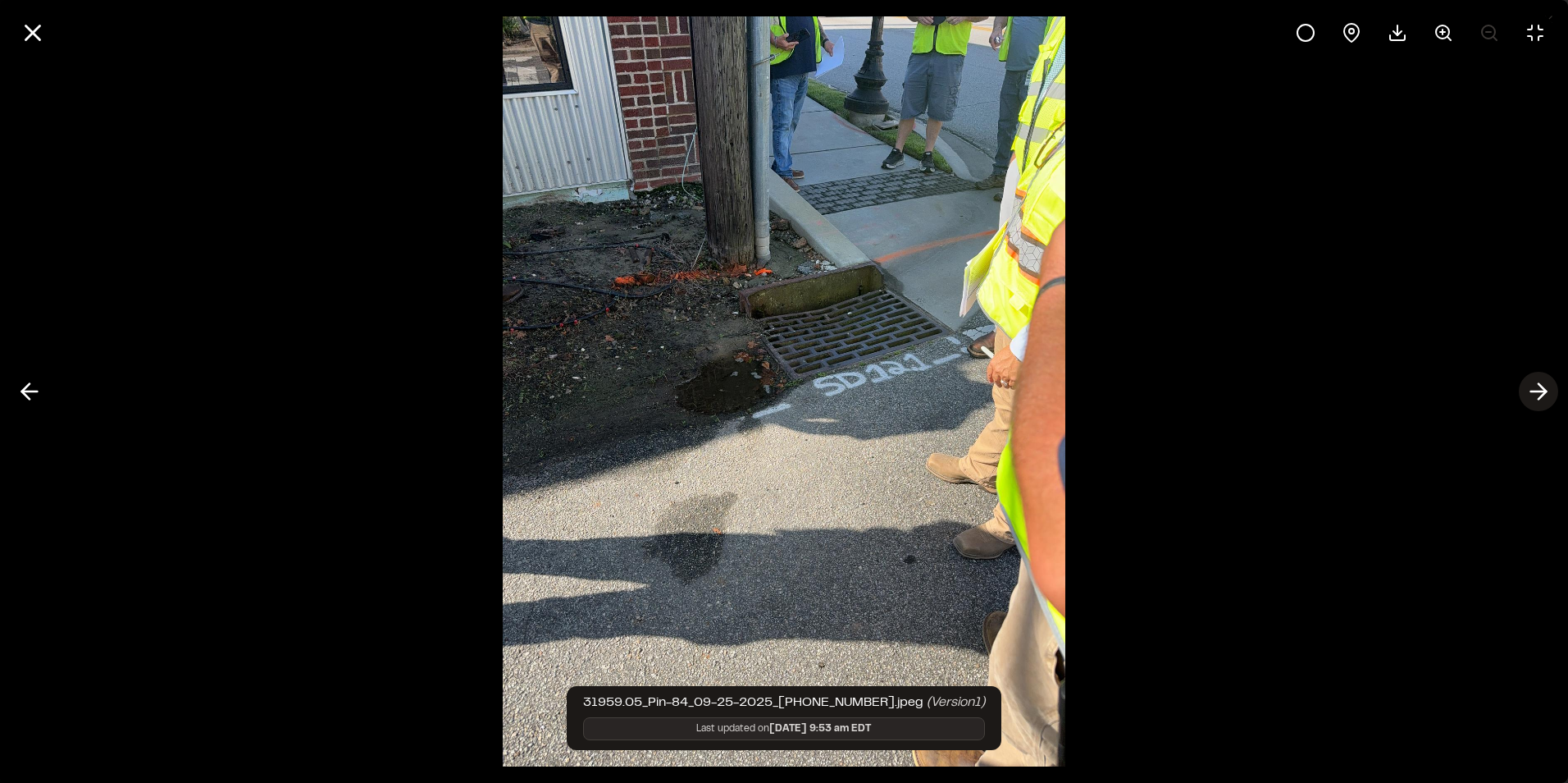
click at [1535, 386] on icon at bounding box center [1538, 391] width 26 height 28
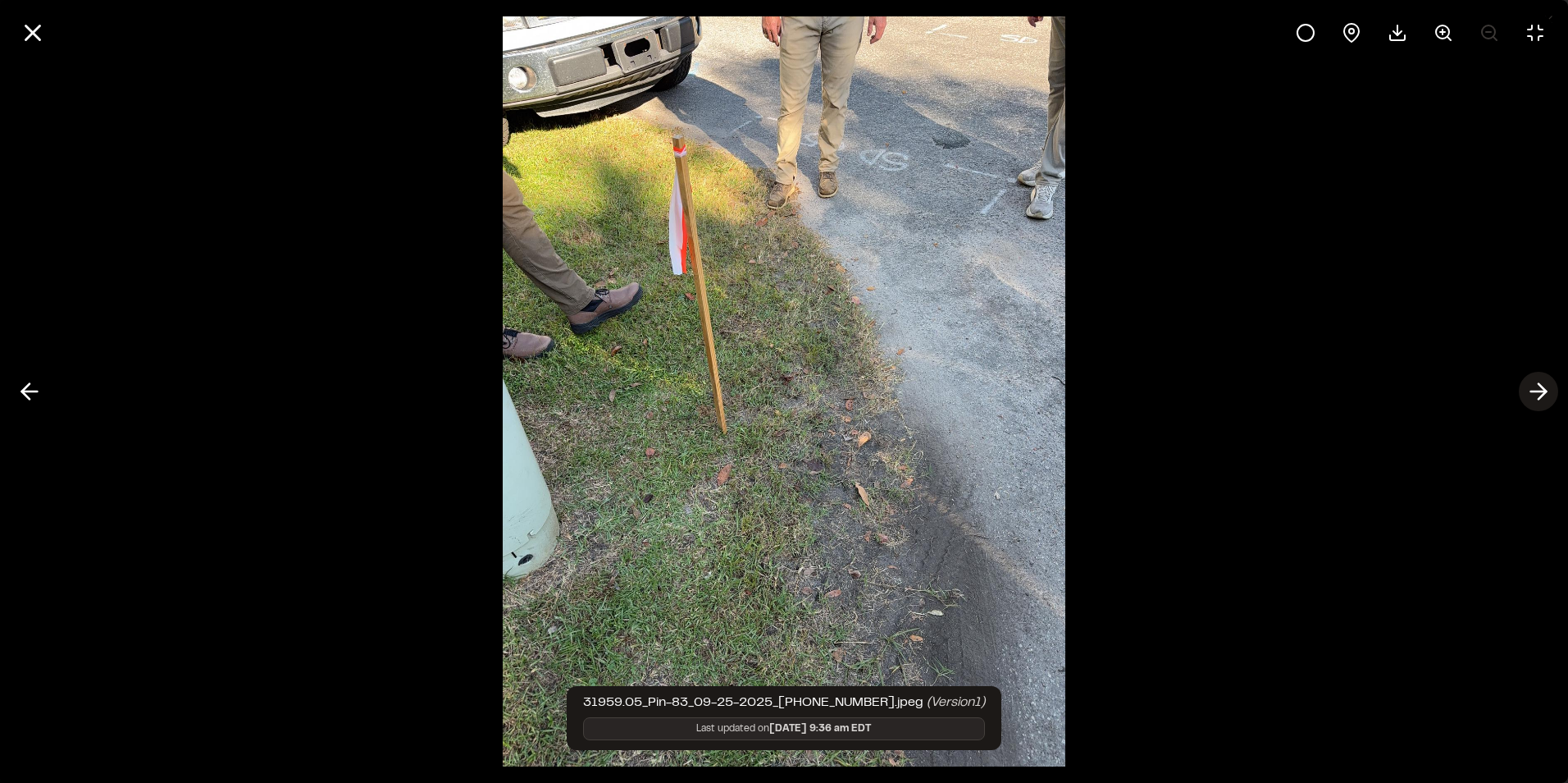
click at [1535, 386] on icon at bounding box center [1538, 391] width 26 height 28
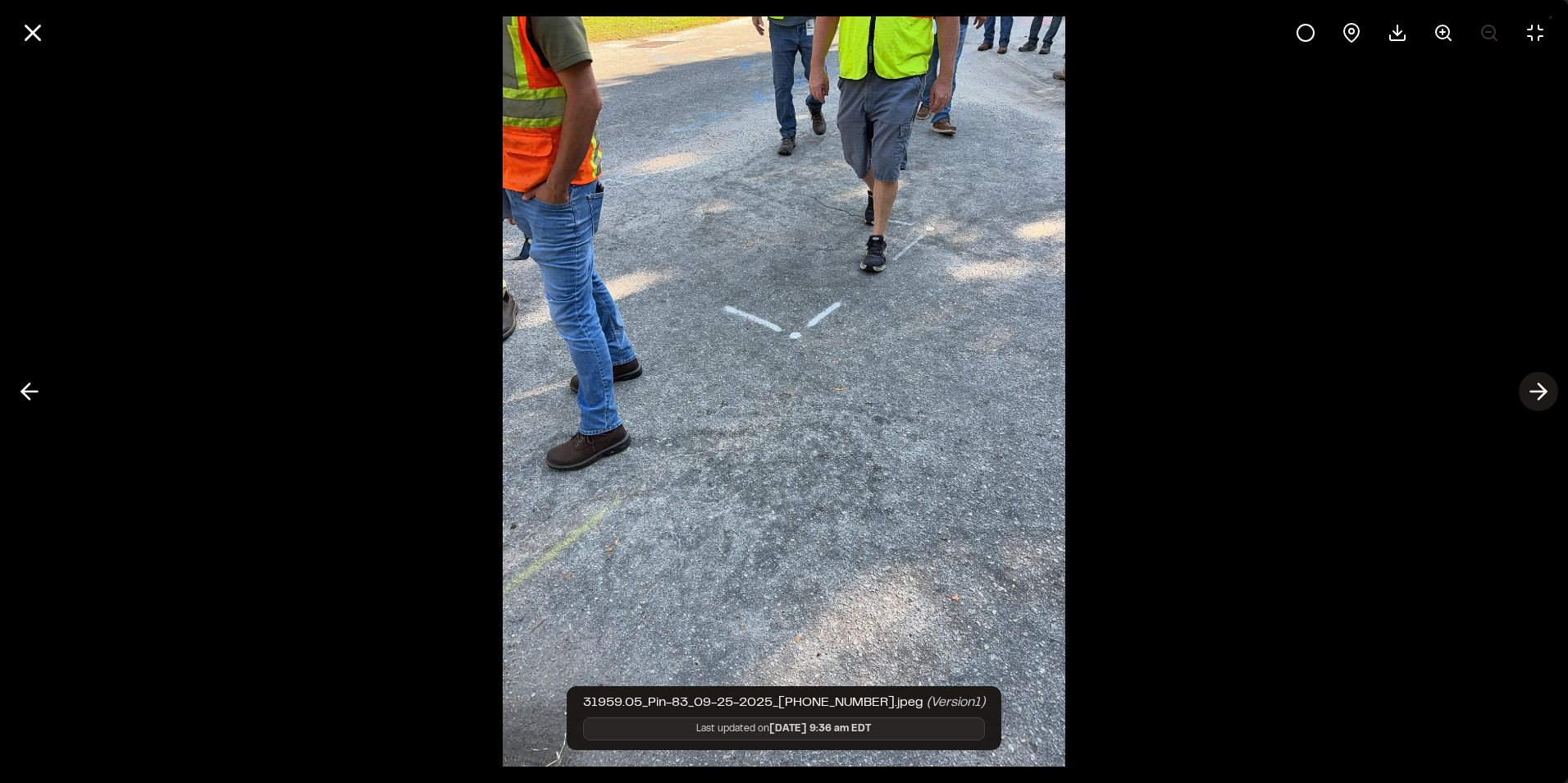
click at [1535, 386] on icon at bounding box center [1538, 391] width 26 height 28
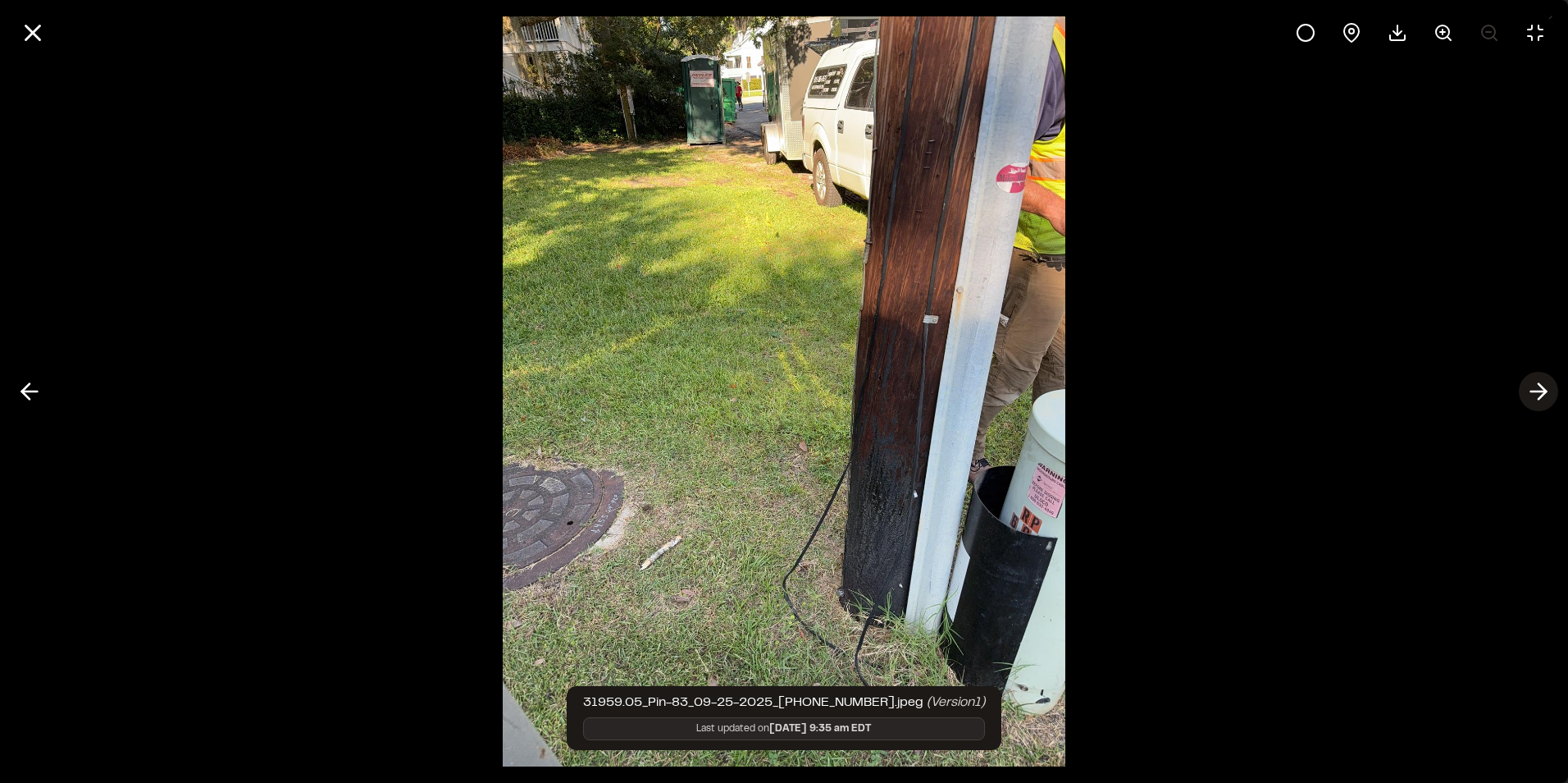
click at [1541, 391] on line at bounding box center [1539, 391] width 16 height 0
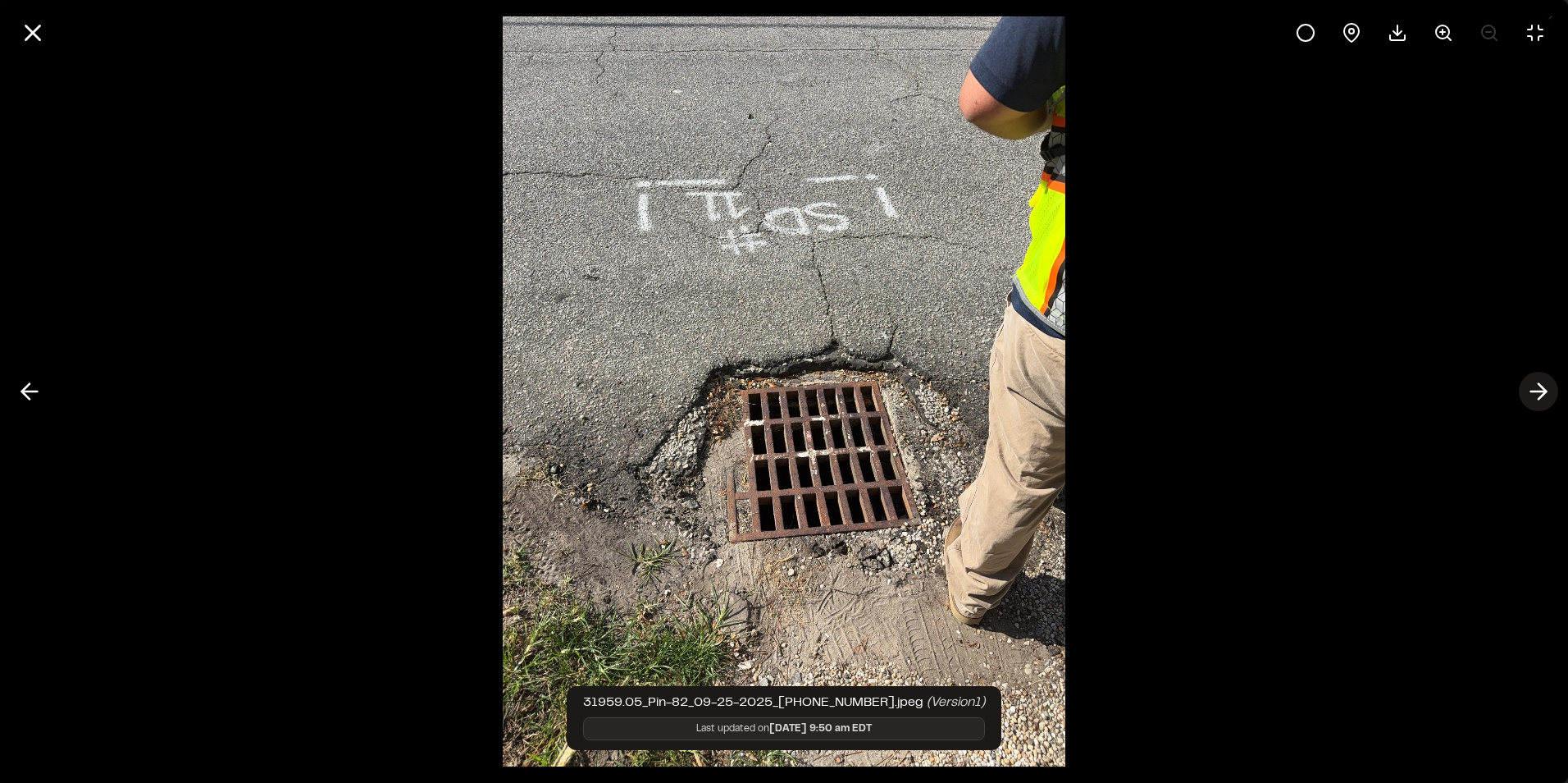
click at [1541, 391] on line at bounding box center [1539, 391] width 16 height 0
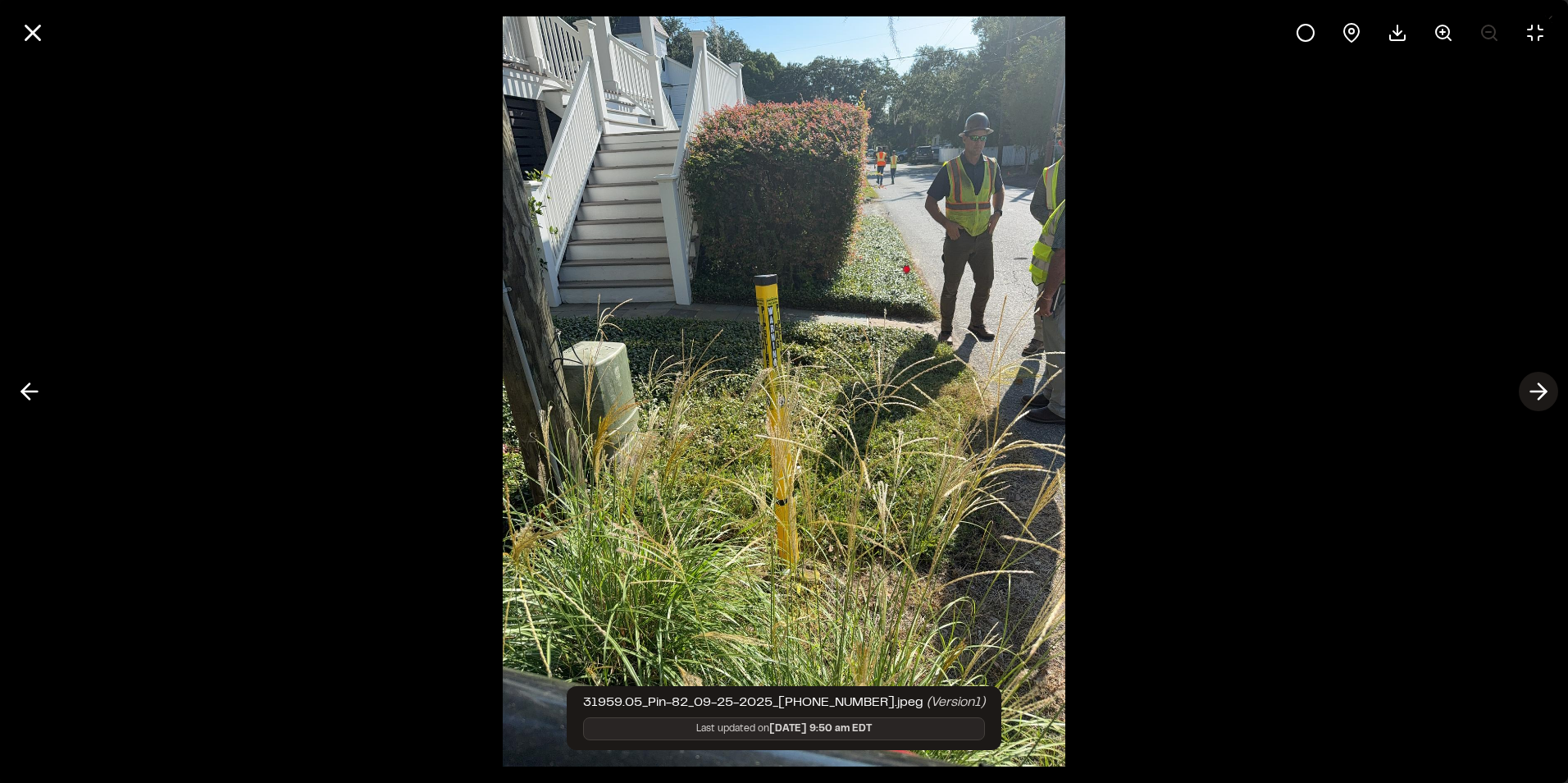
click at [1541, 391] on line at bounding box center [1539, 391] width 16 height 0
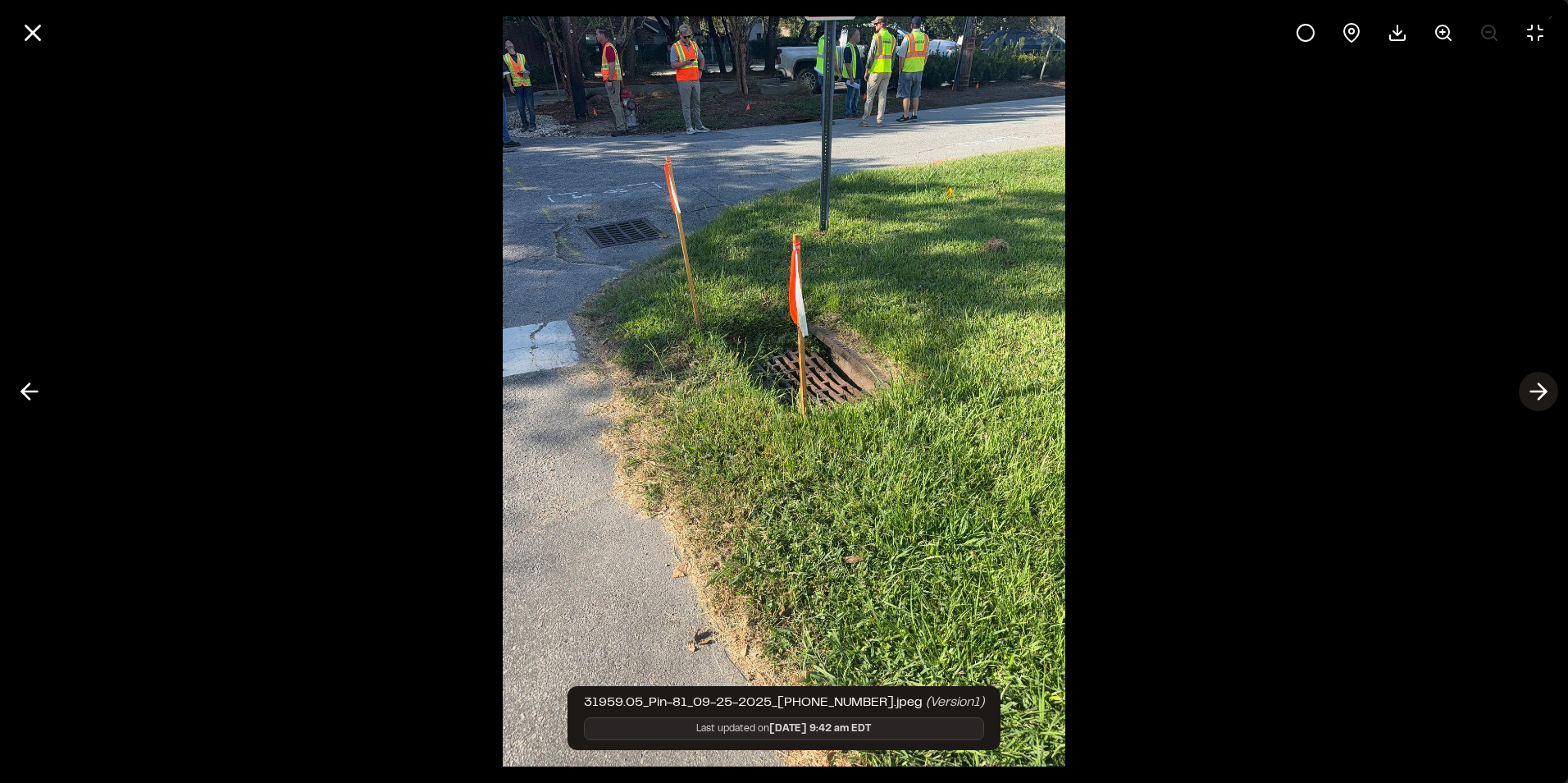
click at [1541, 391] on line at bounding box center [1539, 391] width 16 height 0
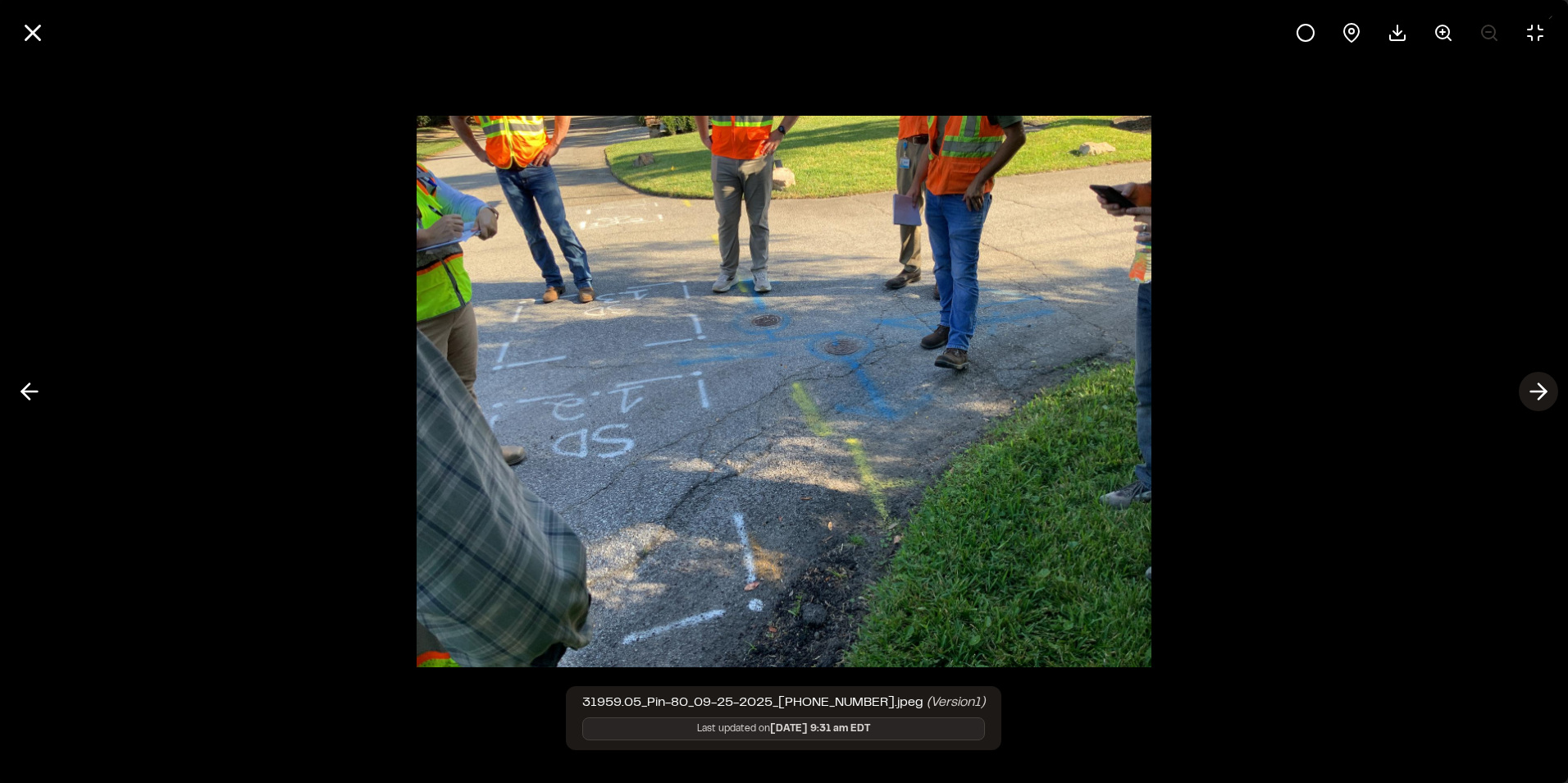
click at [1541, 391] on line at bounding box center [1539, 391] width 16 height 0
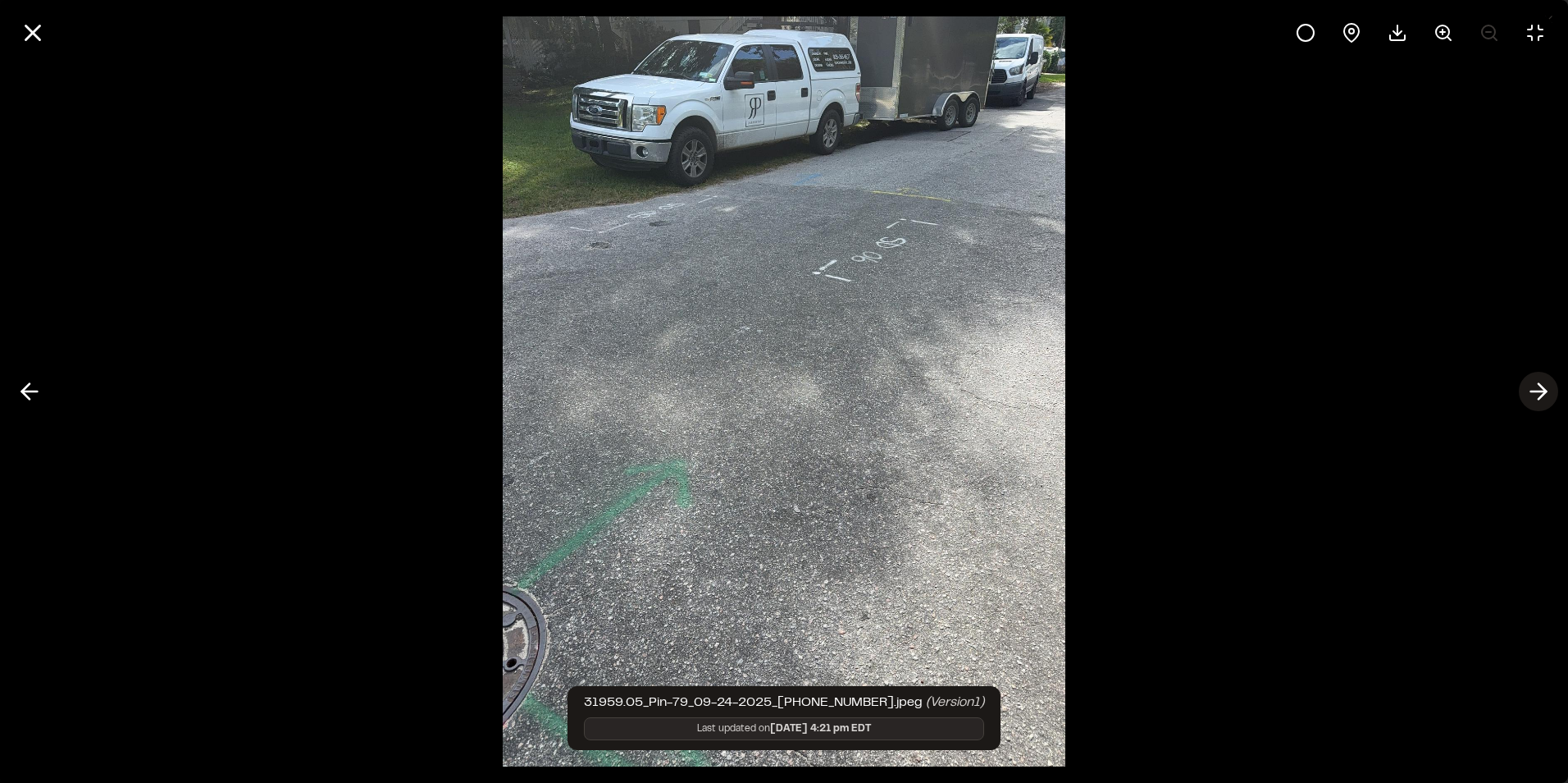
click at [1541, 391] on line at bounding box center [1539, 391] width 16 height 0
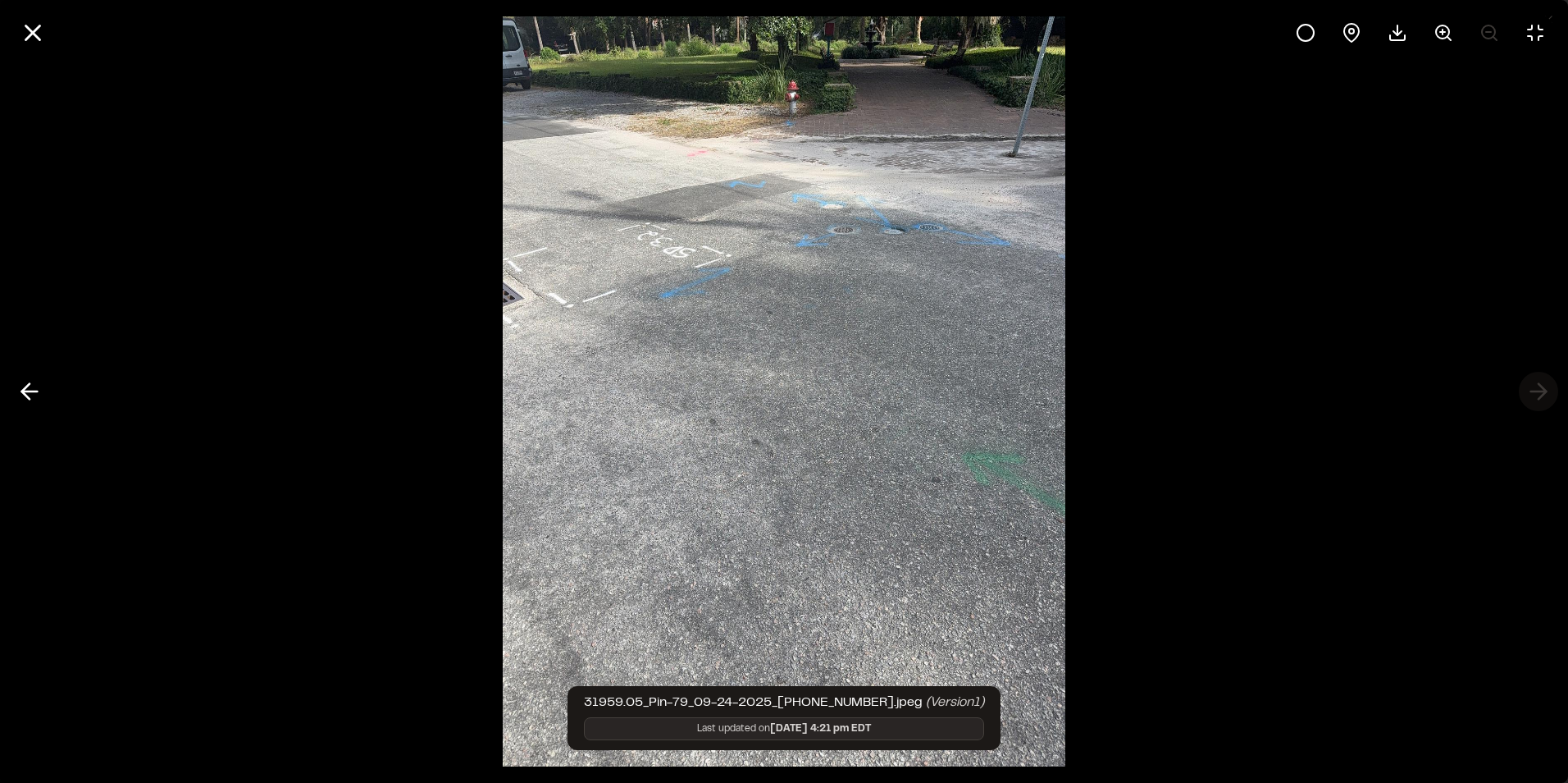
click at [1541, 391] on div at bounding box center [784, 391] width 1568 height 783
click at [26, 35] on icon at bounding box center [32, 32] width 28 height 28
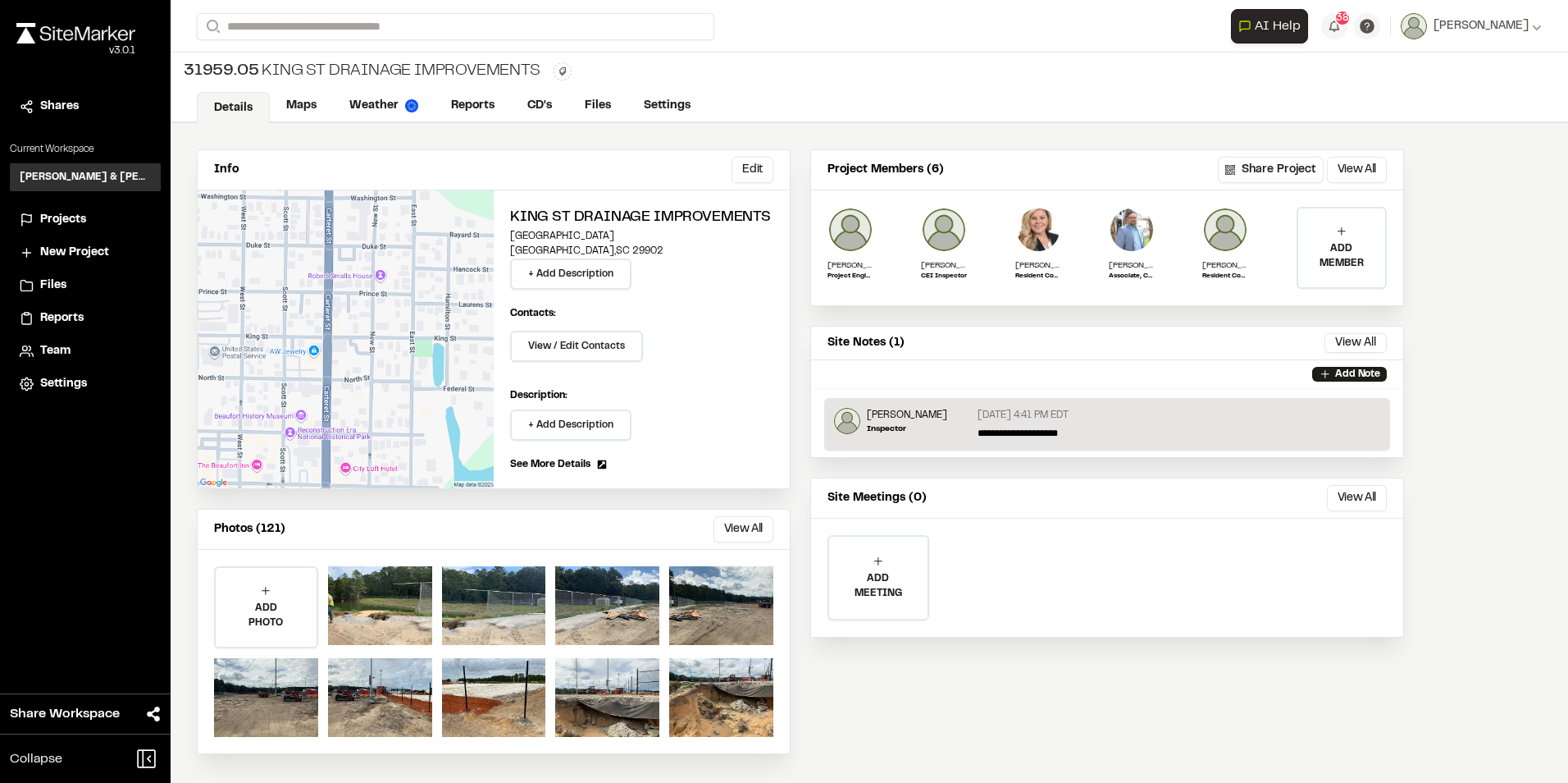
click at [65, 320] on div "Assets ( 121 ) Fri Sep 26, 2025 Thu Sep 25, 2025 Wed Sep 24, 2025 Close Select …" at bounding box center [784, 404] width 1568 height 783
click at [65, 320] on span "Reports" at bounding box center [61, 318] width 44 height 18
click at [476, 97] on link "Reports" at bounding box center [473, 107] width 78 height 31
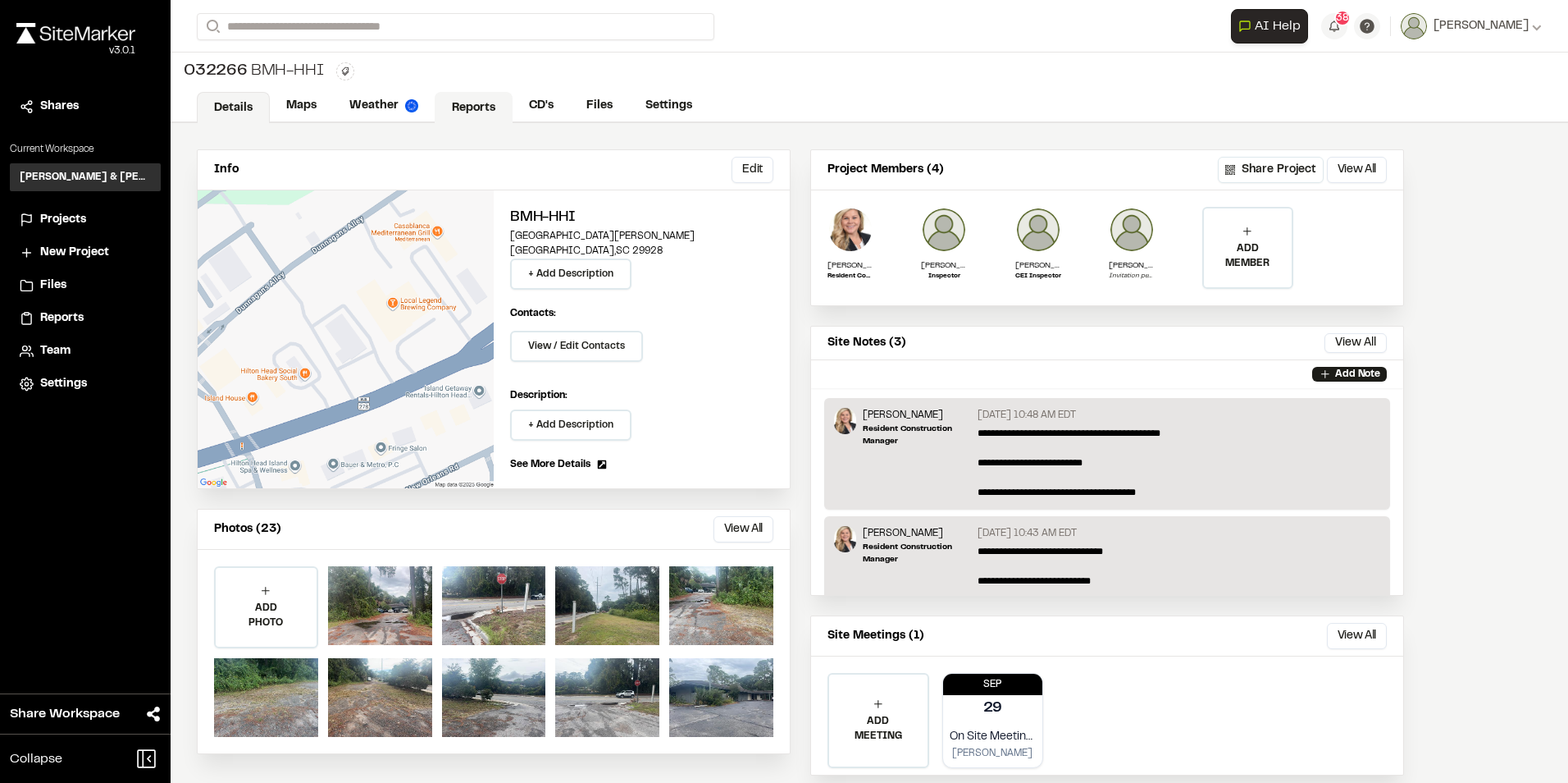
click at [467, 112] on link "Reports" at bounding box center [473, 107] width 78 height 31
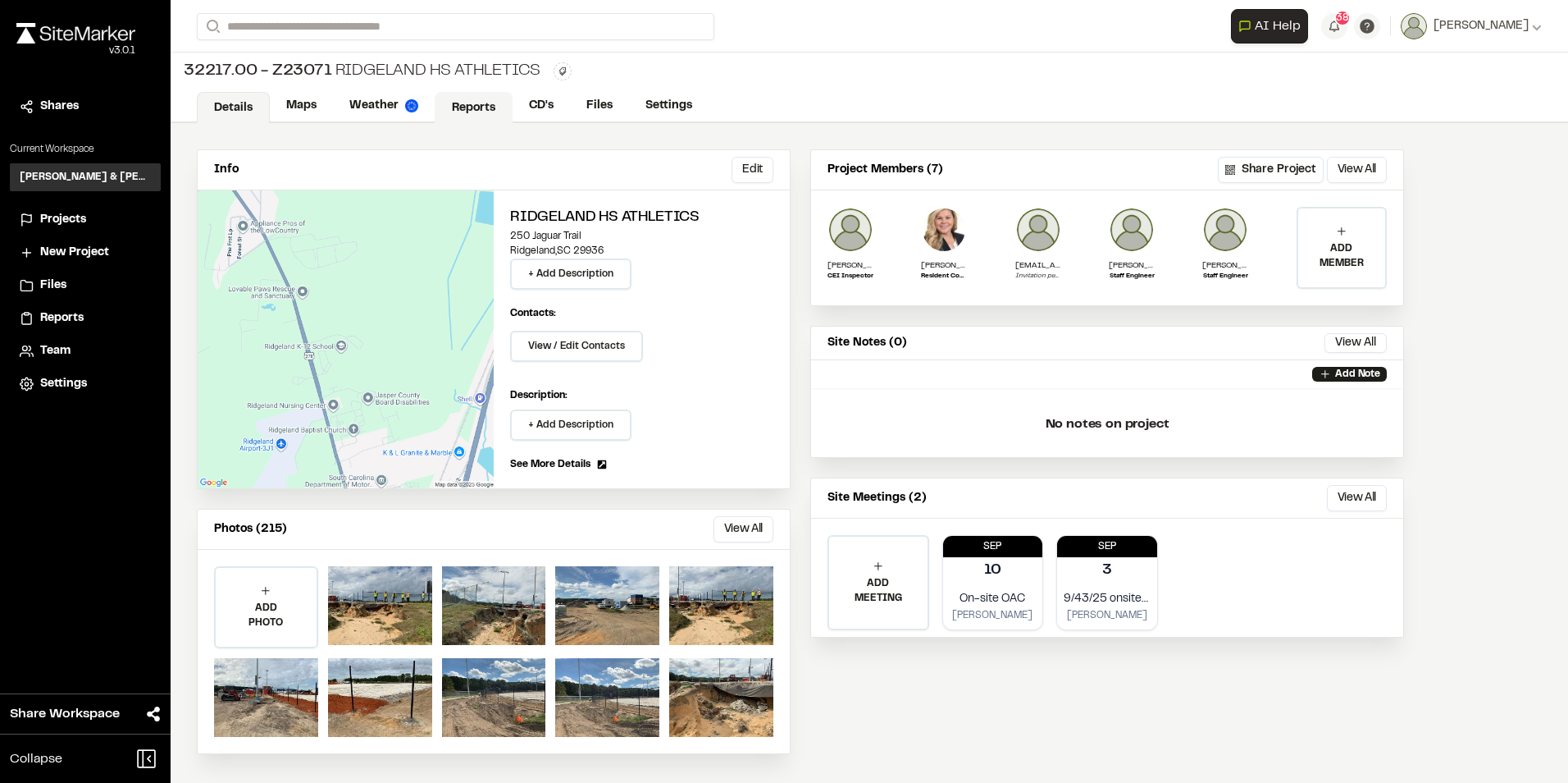
click at [454, 109] on link "Reports" at bounding box center [473, 107] width 78 height 31
click at [730, 527] on button "View All" at bounding box center [744, 529] width 60 height 26
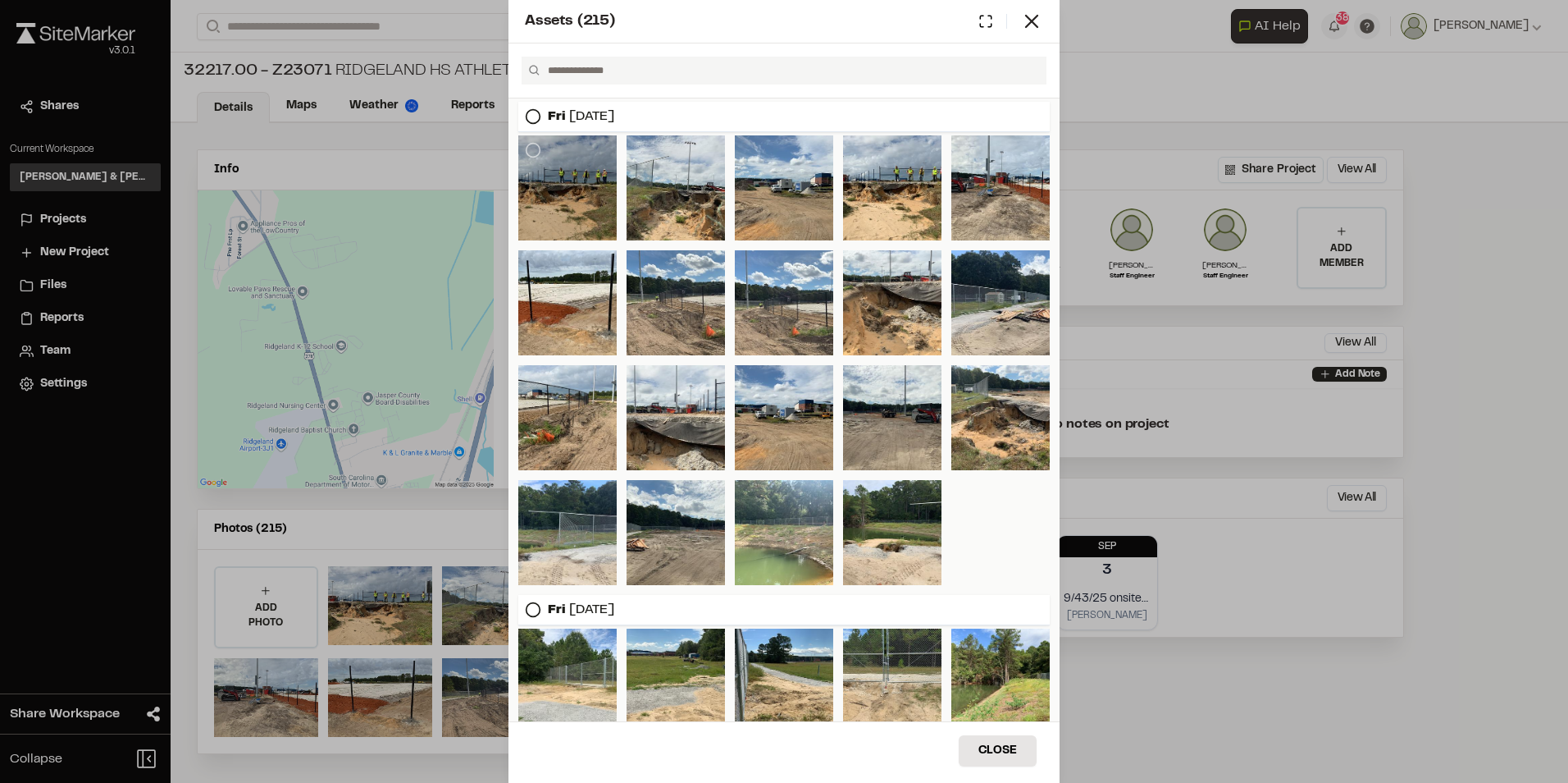
click at [553, 173] on div at bounding box center [567, 188] width 98 height 105
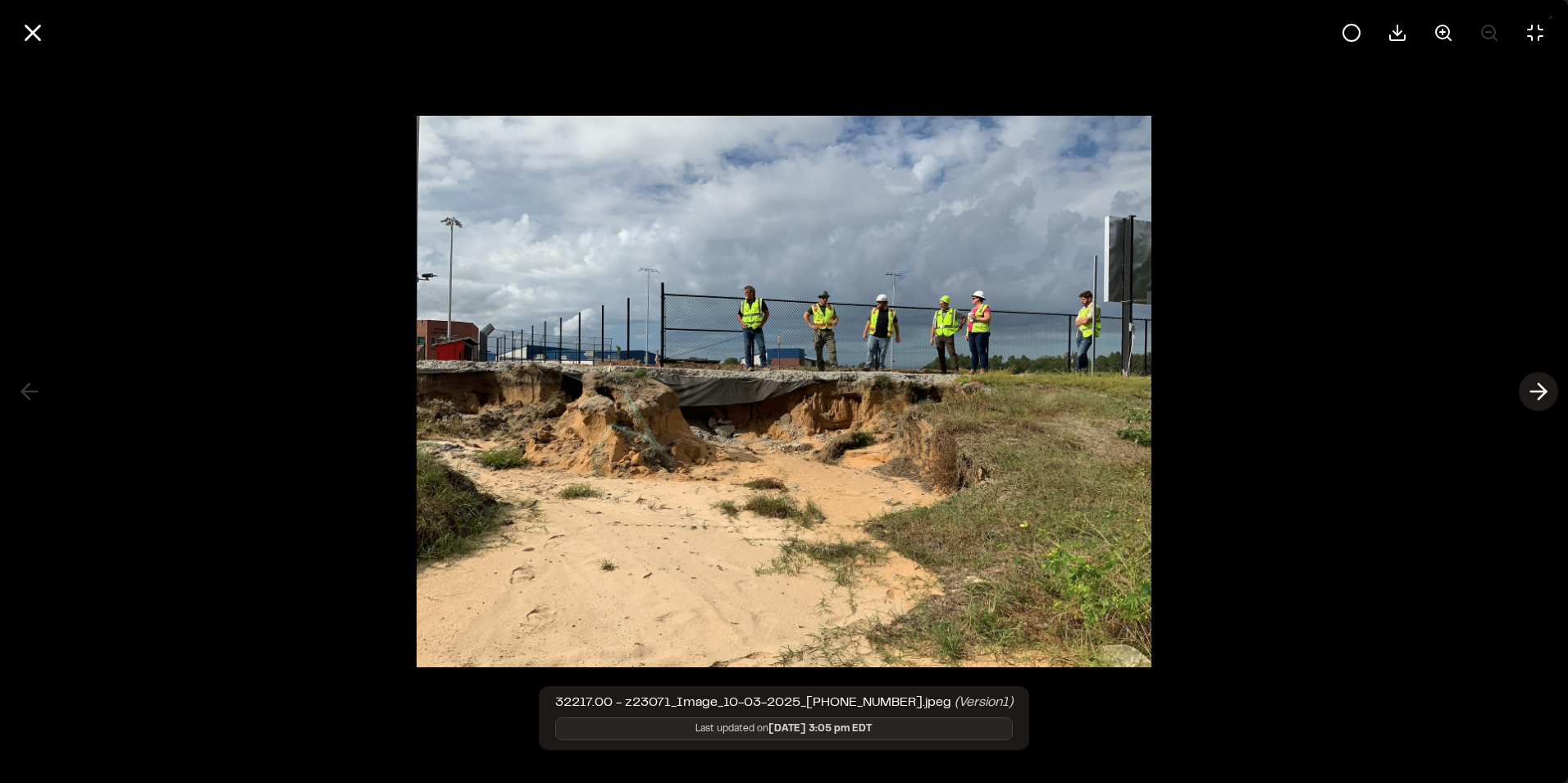
click at [1544, 393] on polyline at bounding box center [1542, 392] width 8 height 16
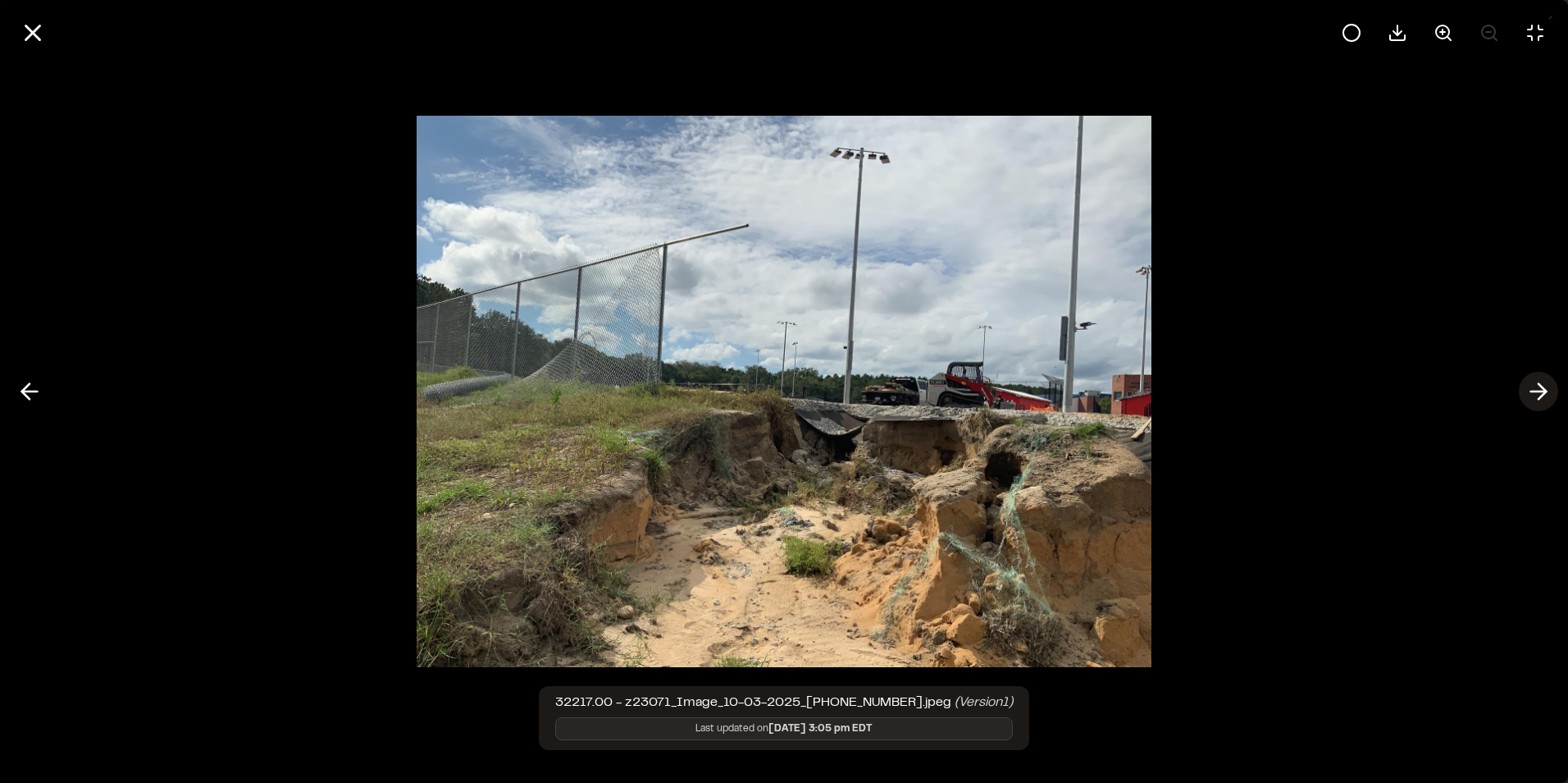
click at [1544, 393] on polyline at bounding box center [1542, 392] width 8 height 16
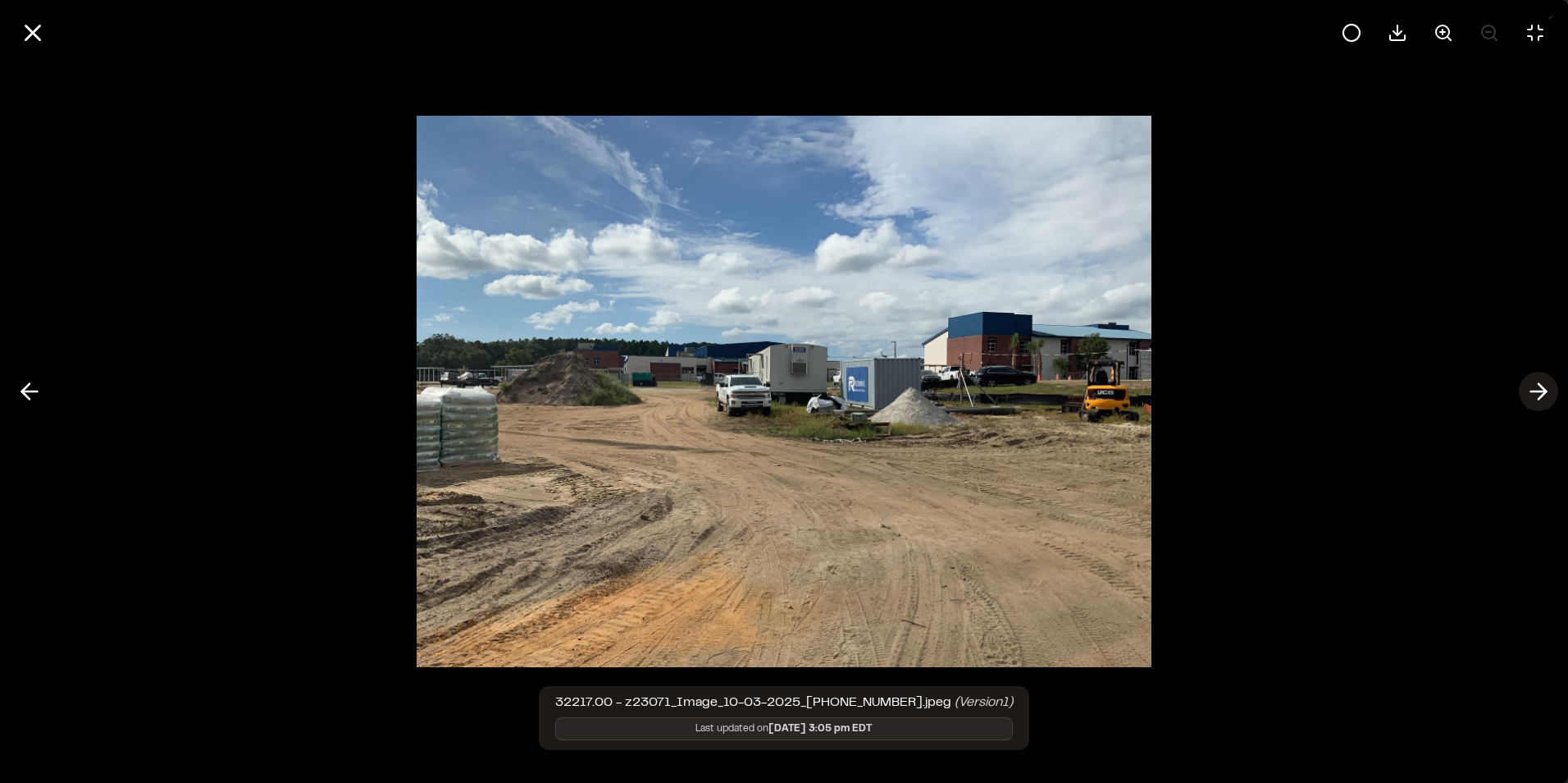
click at [1544, 393] on polyline at bounding box center [1542, 392] width 8 height 16
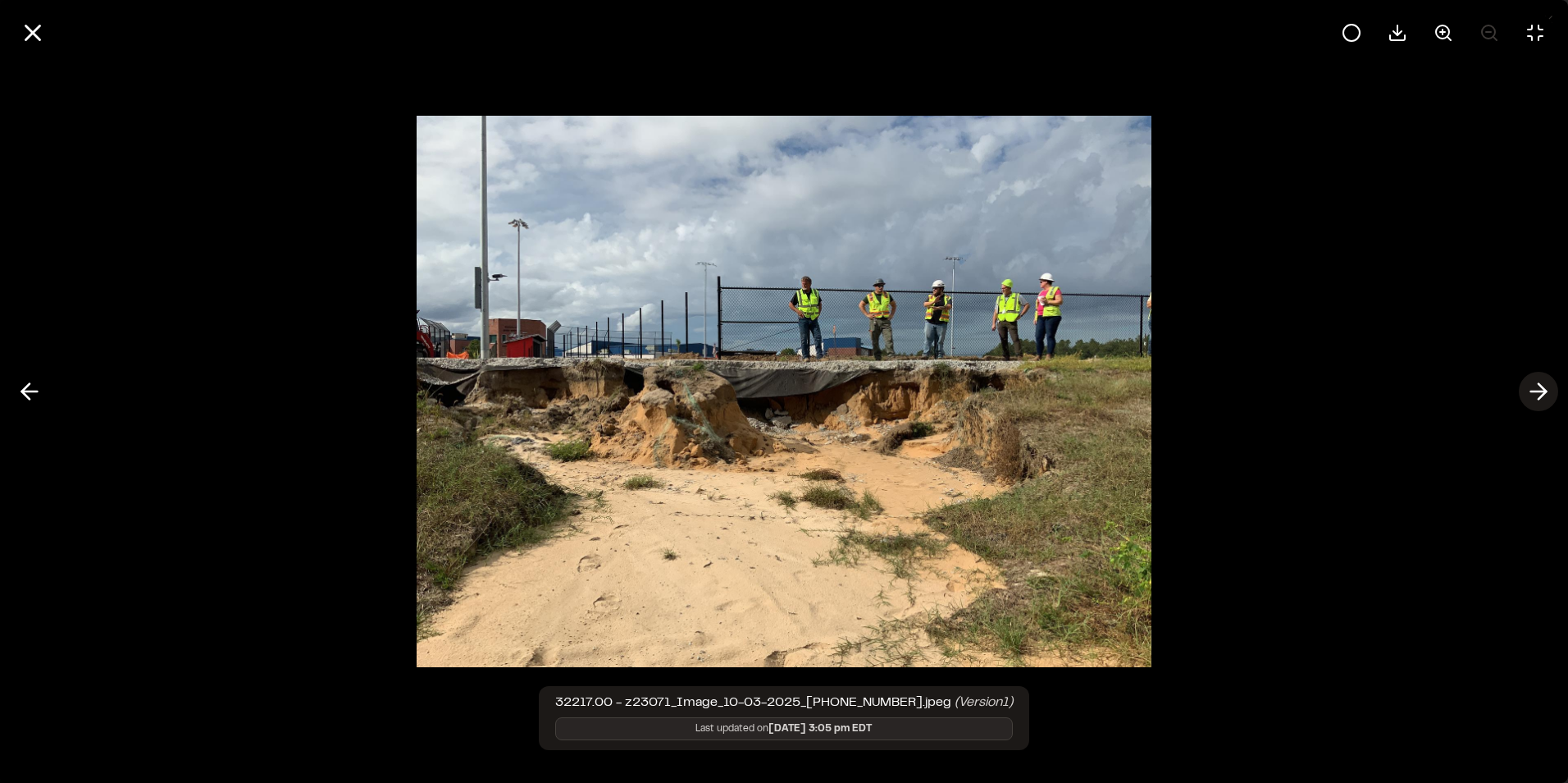
click at [1544, 393] on polyline at bounding box center [1542, 392] width 8 height 16
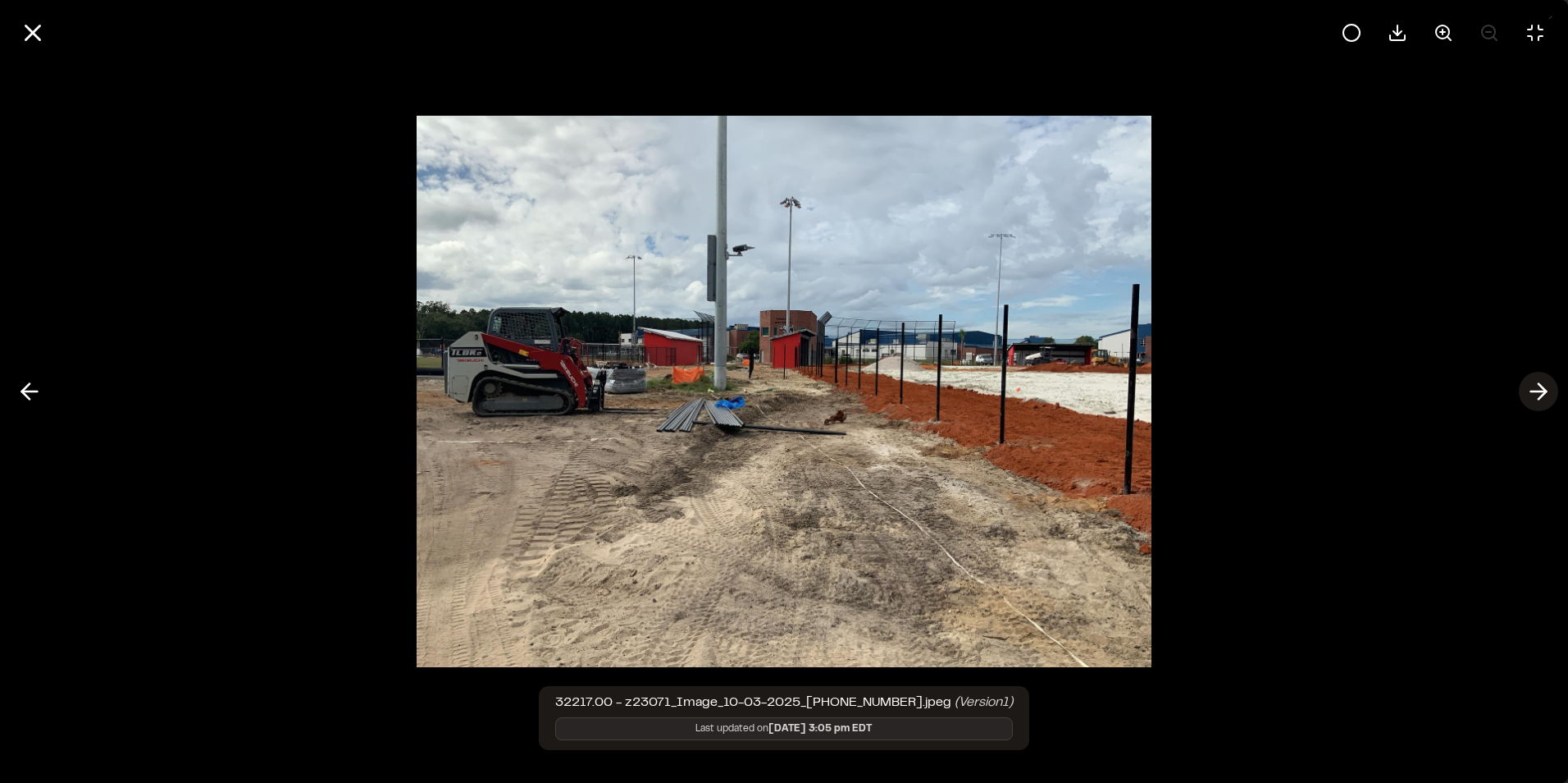
click at [1544, 393] on polyline at bounding box center [1542, 392] width 8 height 16
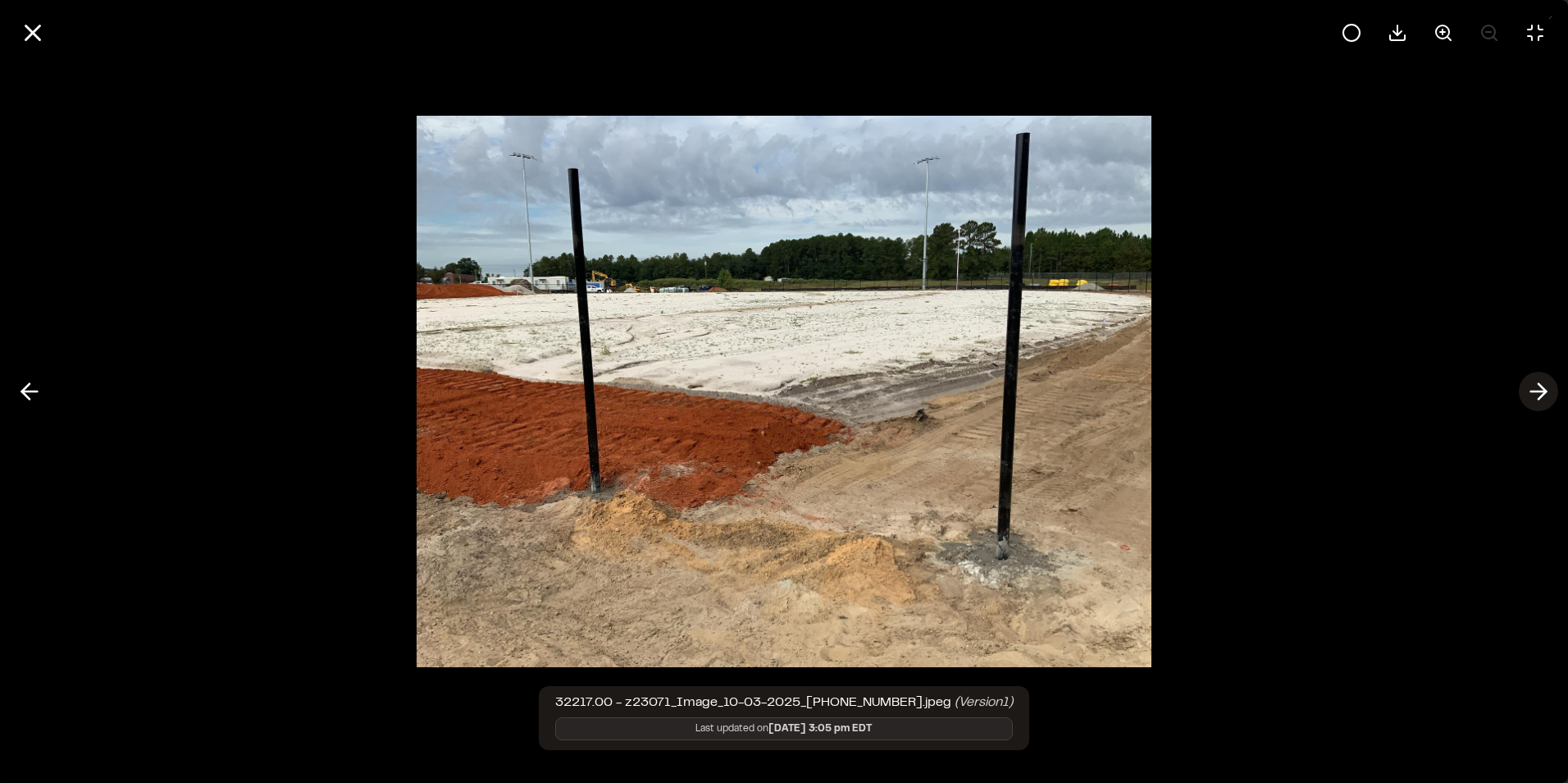
click at [1544, 393] on polyline at bounding box center [1542, 392] width 8 height 16
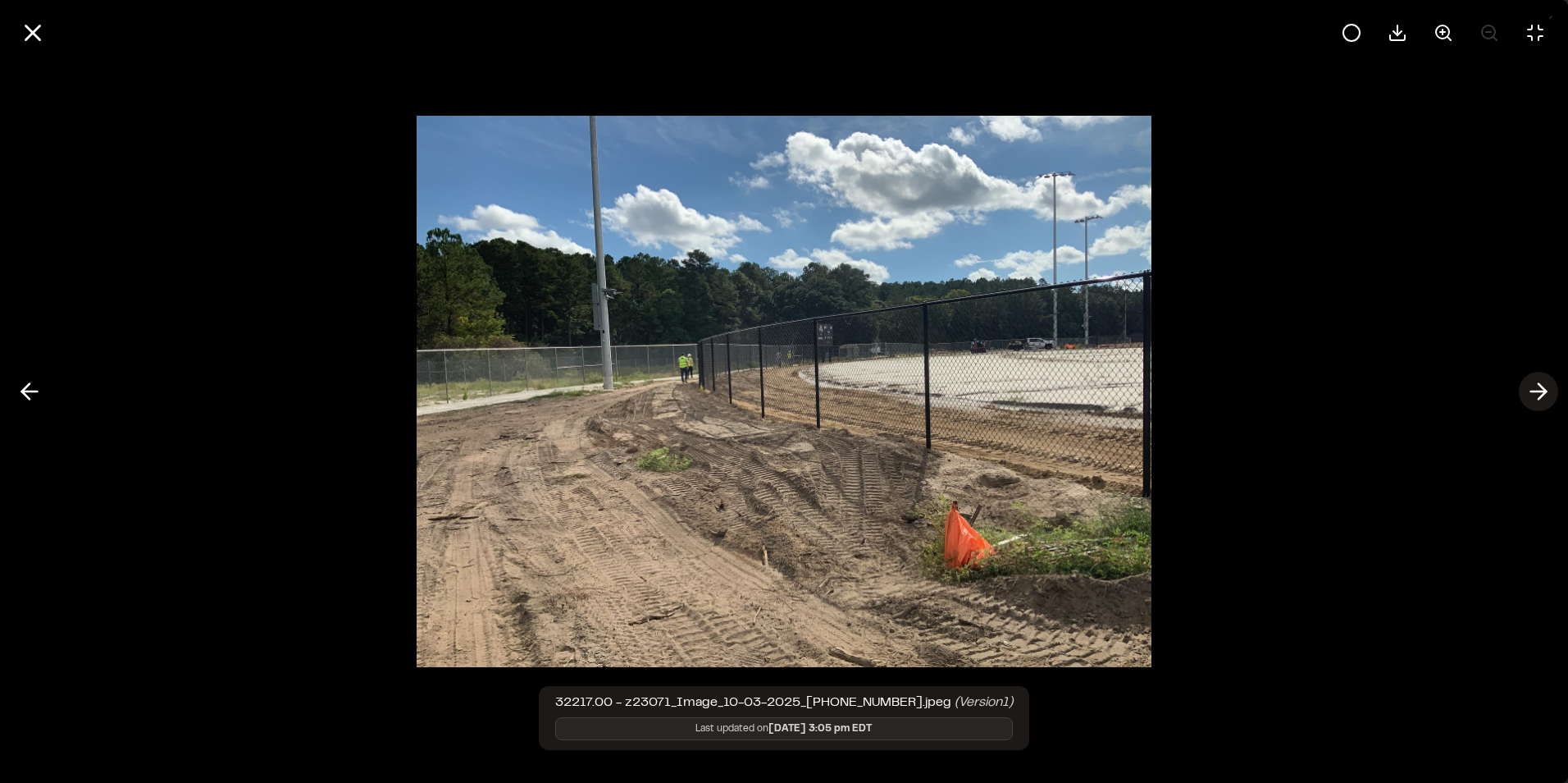
click at [1544, 393] on polyline at bounding box center [1542, 392] width 8 height 16
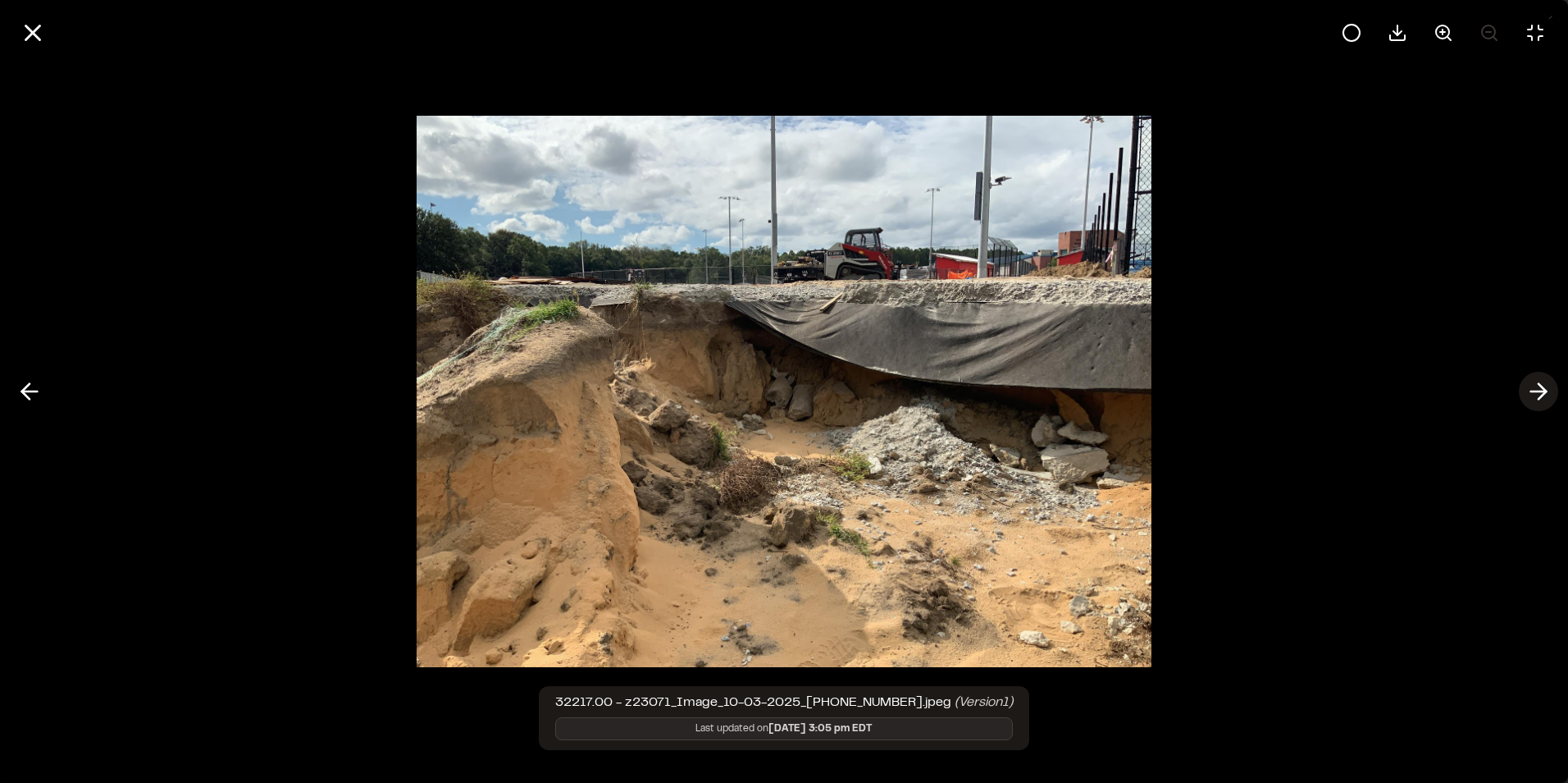
click at [1544, 393] on polyline at bounding box center [1542, 392] width 8 height 16
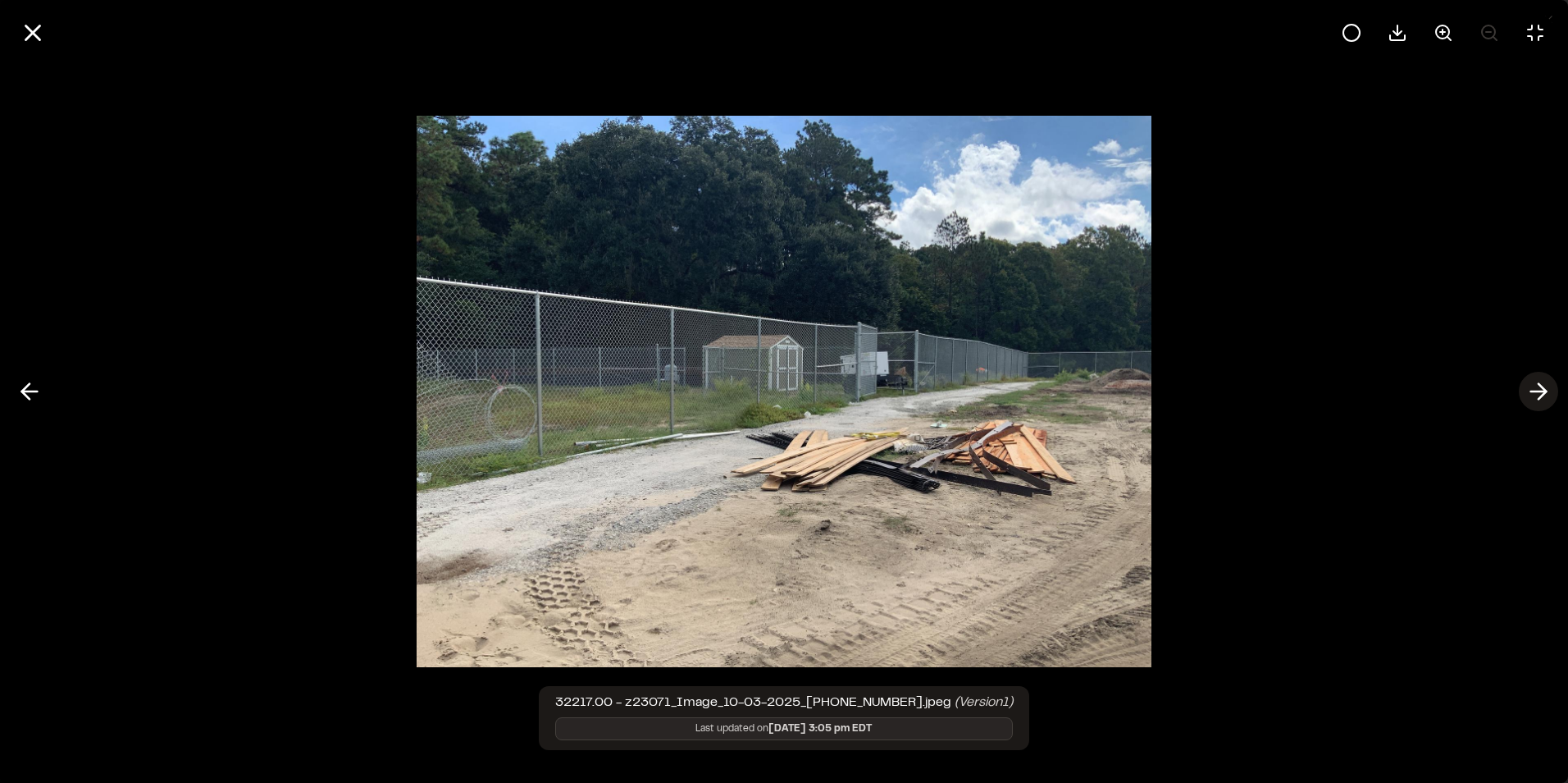
click at [1544, 393] on polyline at bounding box center [1542, 392] width 8 height 16
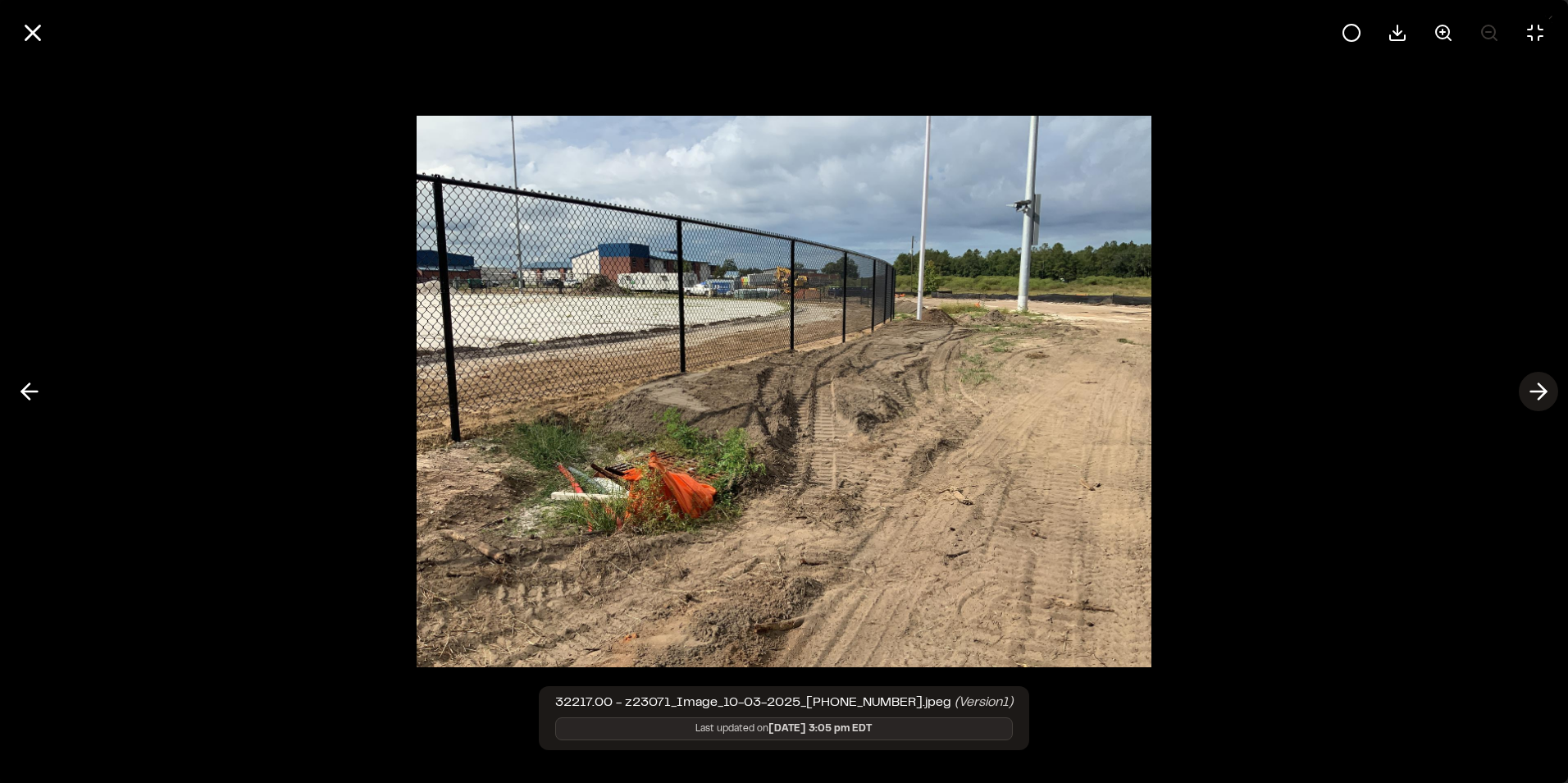
click at [1544, 393] on polyline at bounding box center [1542, 392] width 8 height 16
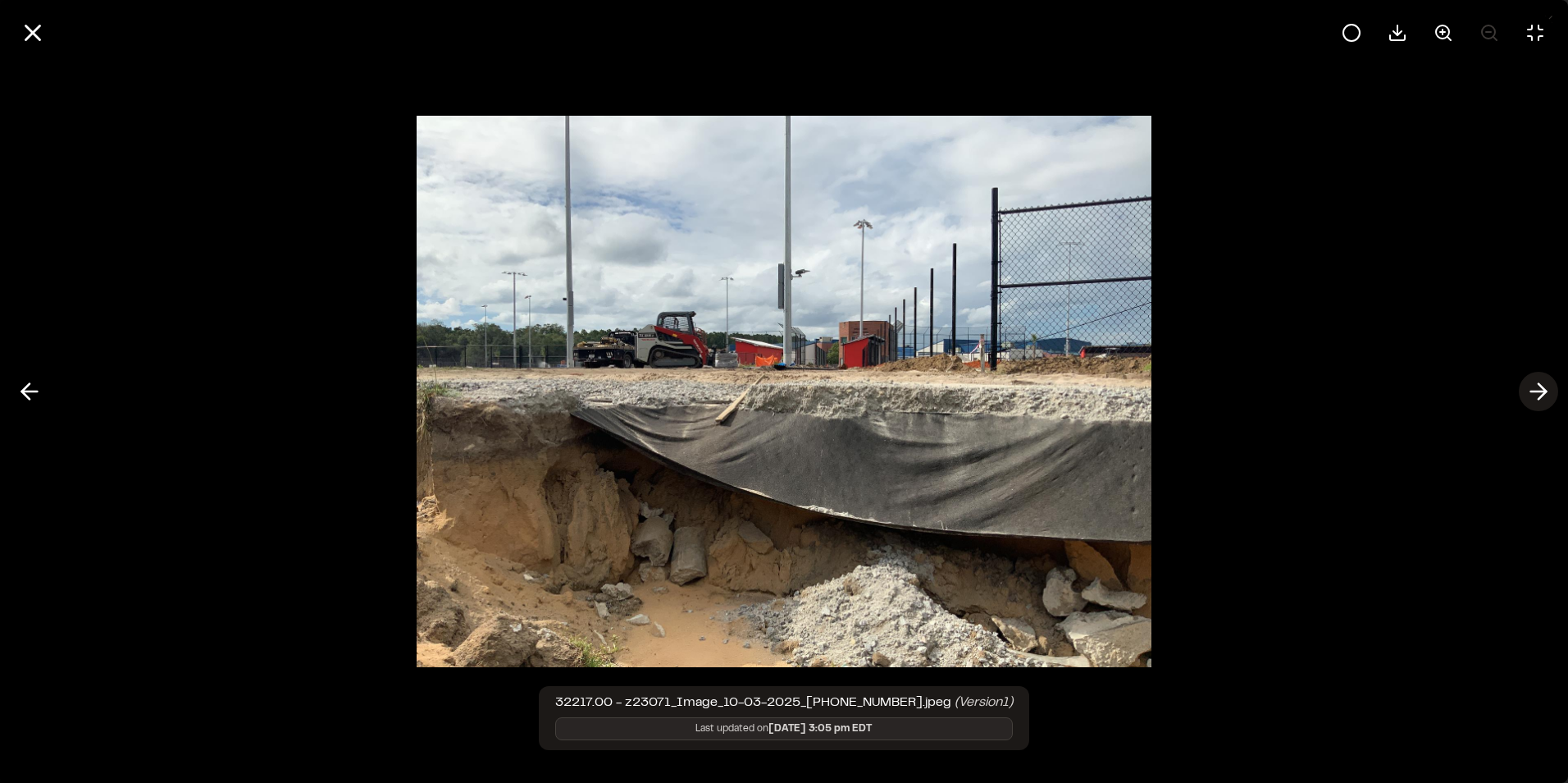
click at [1544, 393] on polyline at bounding box center [1542, 392] width 8 height 16
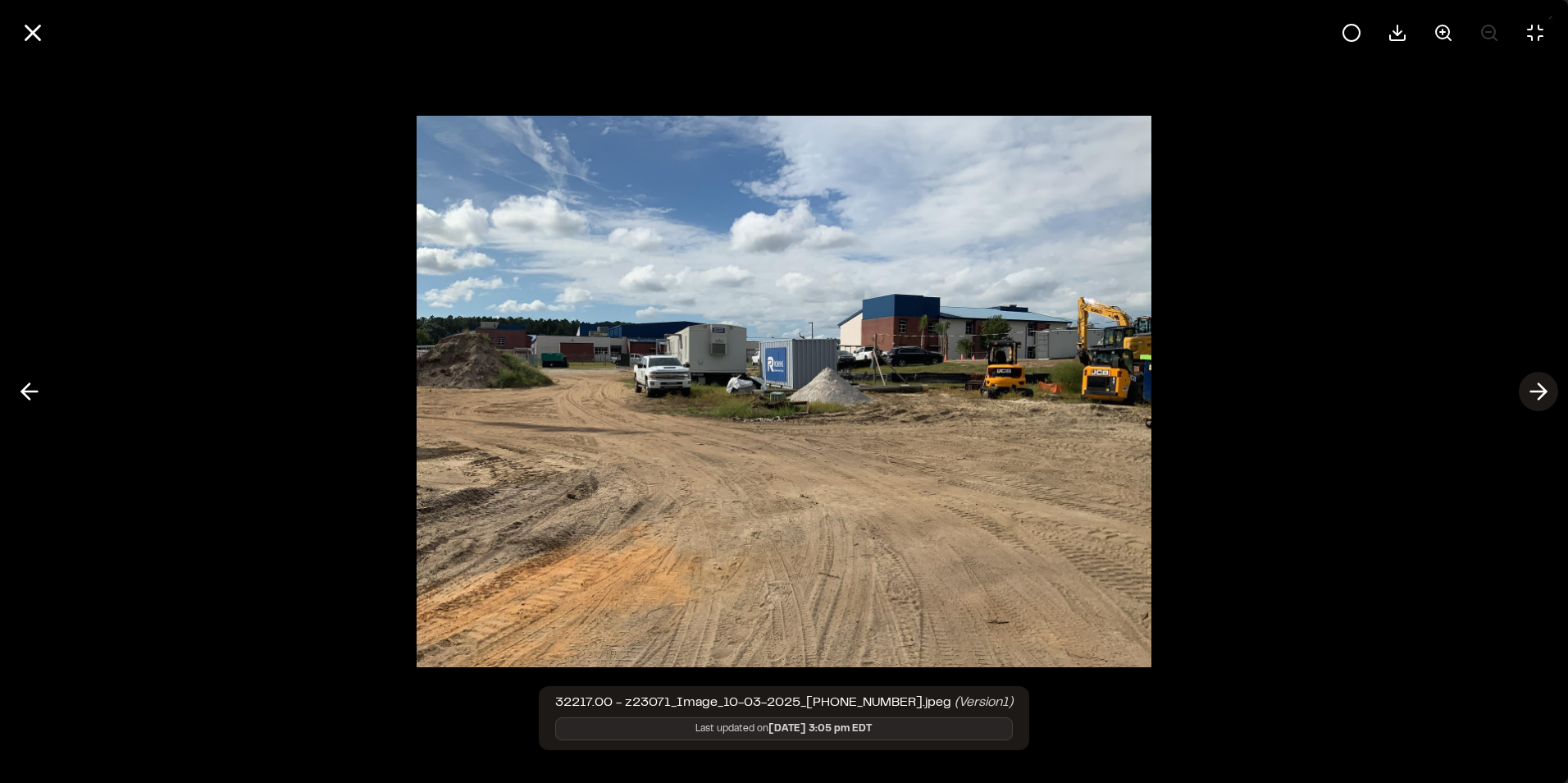
click at [1544, 393] on polyline at bounding box center [1542, 392] width 8 height 16
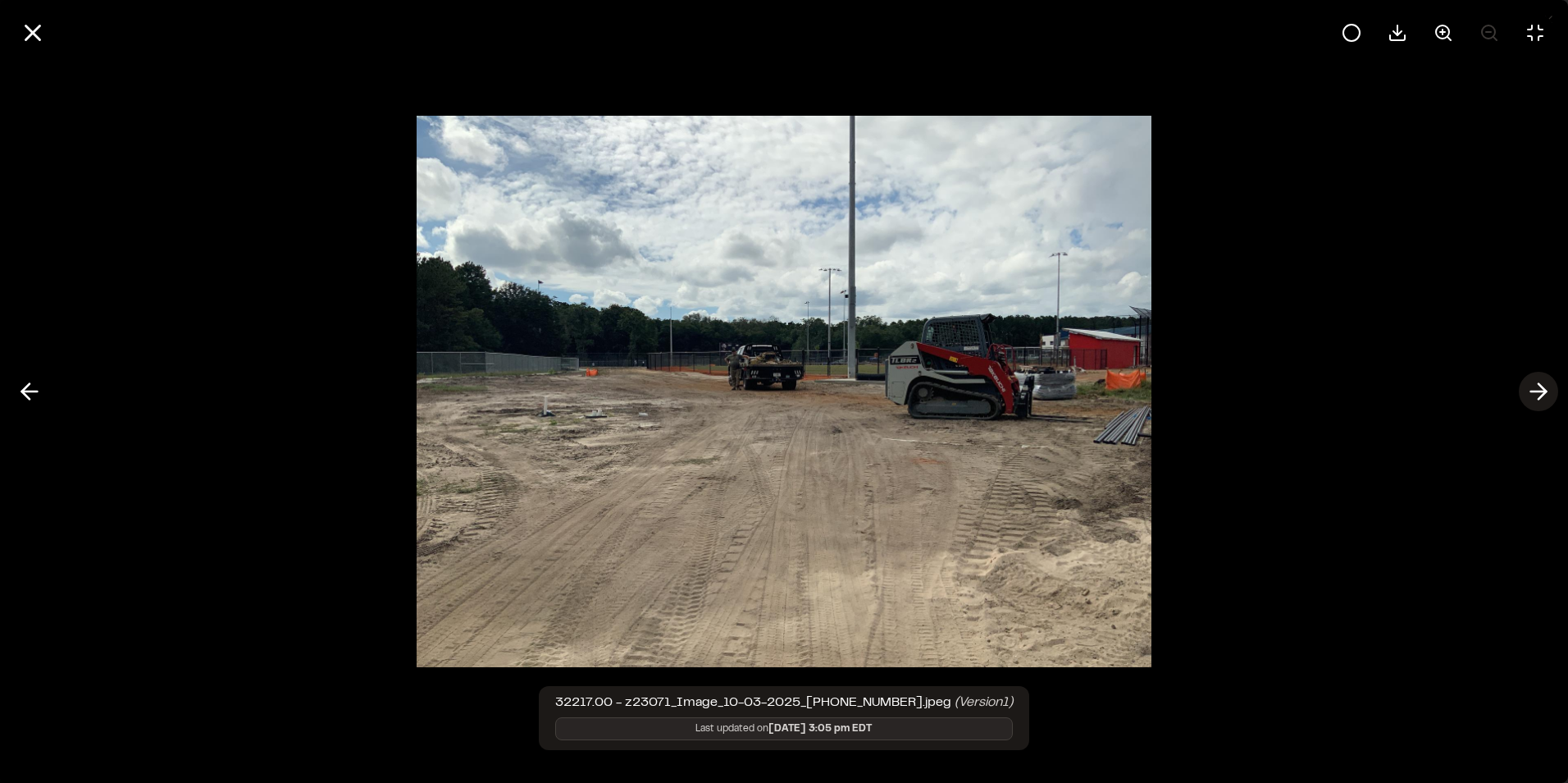
click at [1544, 393] on polyline at bounding box center [1542, 392] width 8 height 16
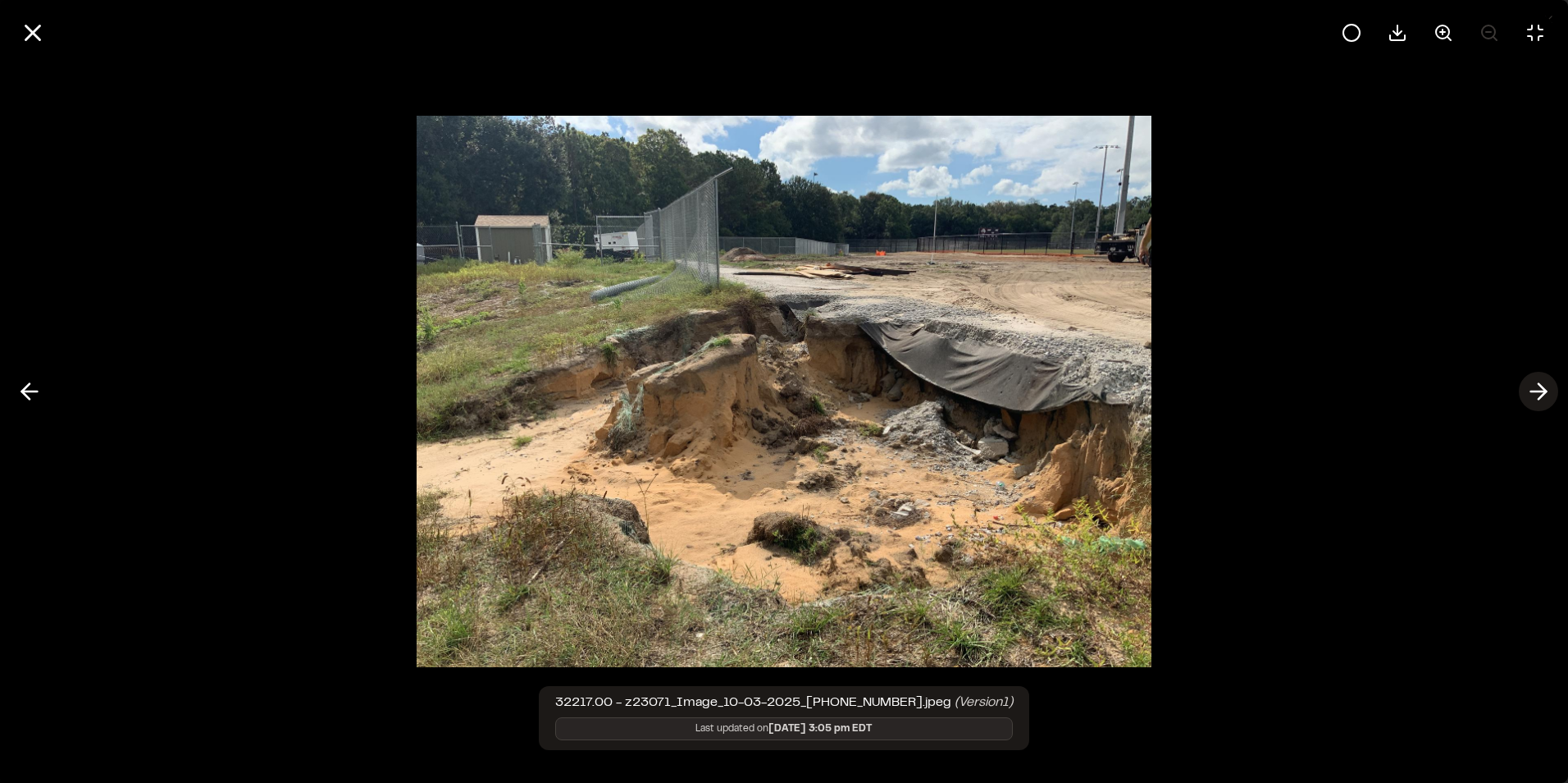
click at [1544, 393] on polyline at bounding box center [1542, 392] width 8 height 16
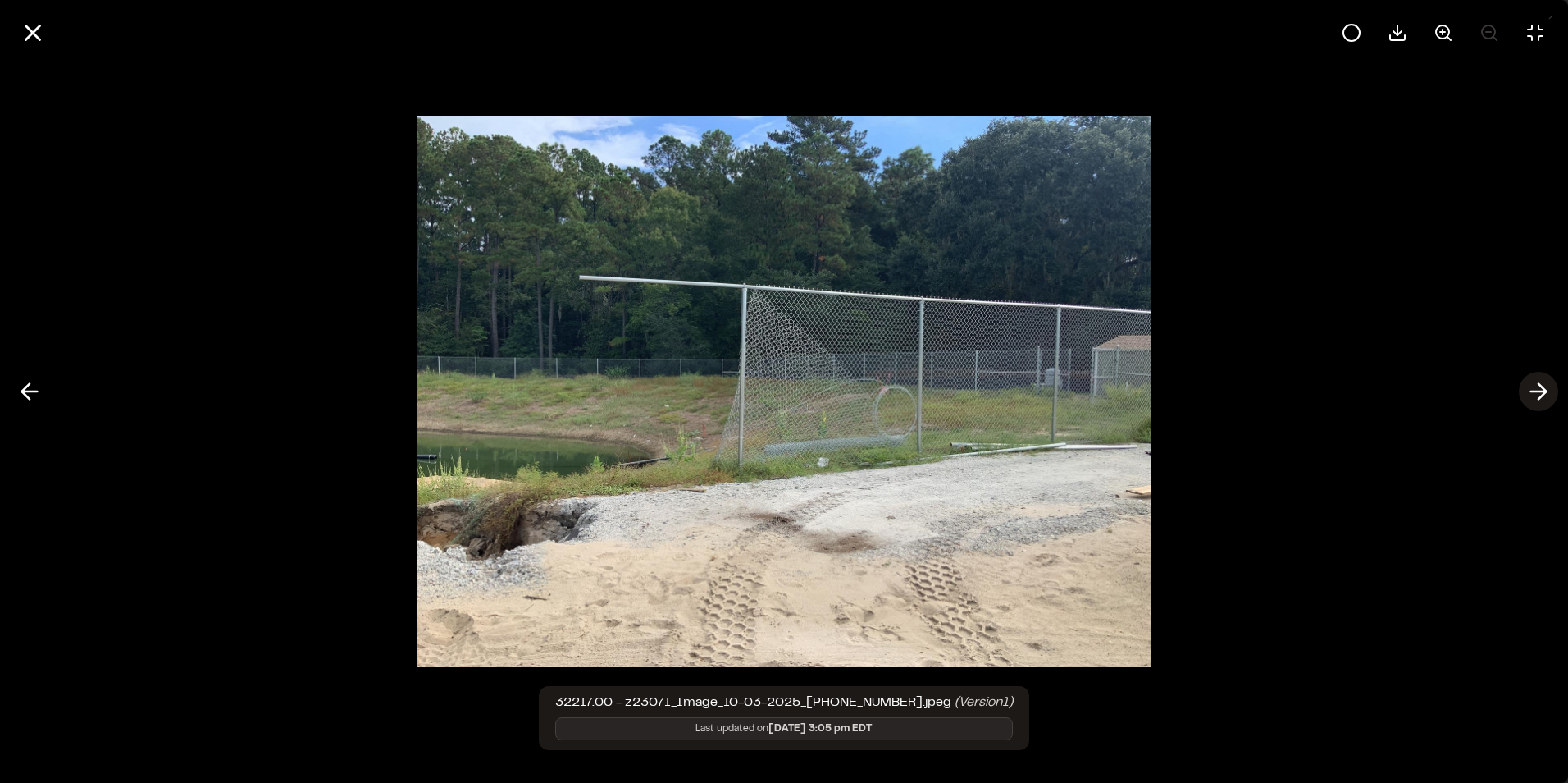
click at [1544, 393] on polyline at bounding box center [1542, 392] width 8 height 16
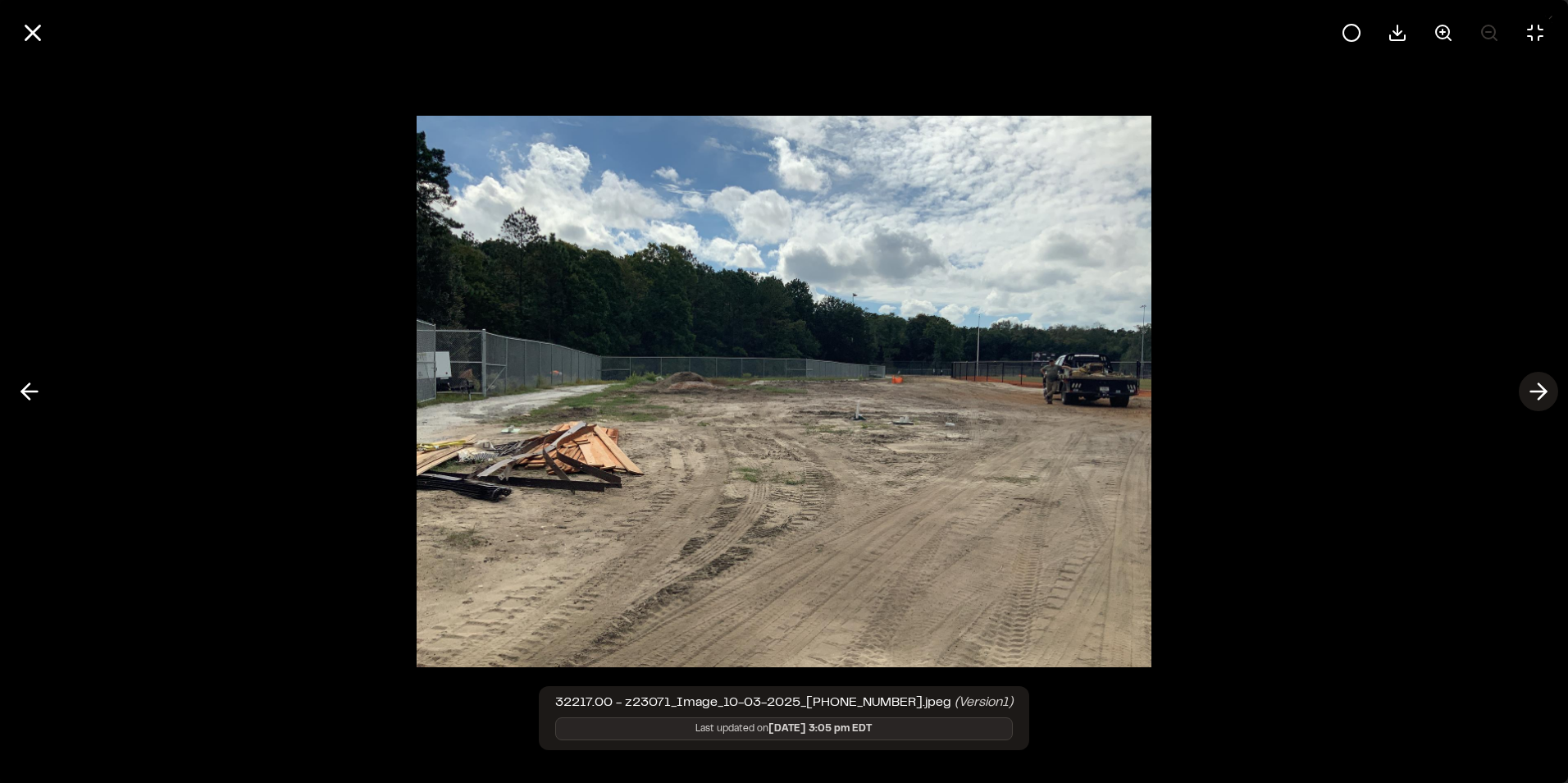
click at [1544, 393] on polyline at bounding box center [1542, 392] width 8 height 16
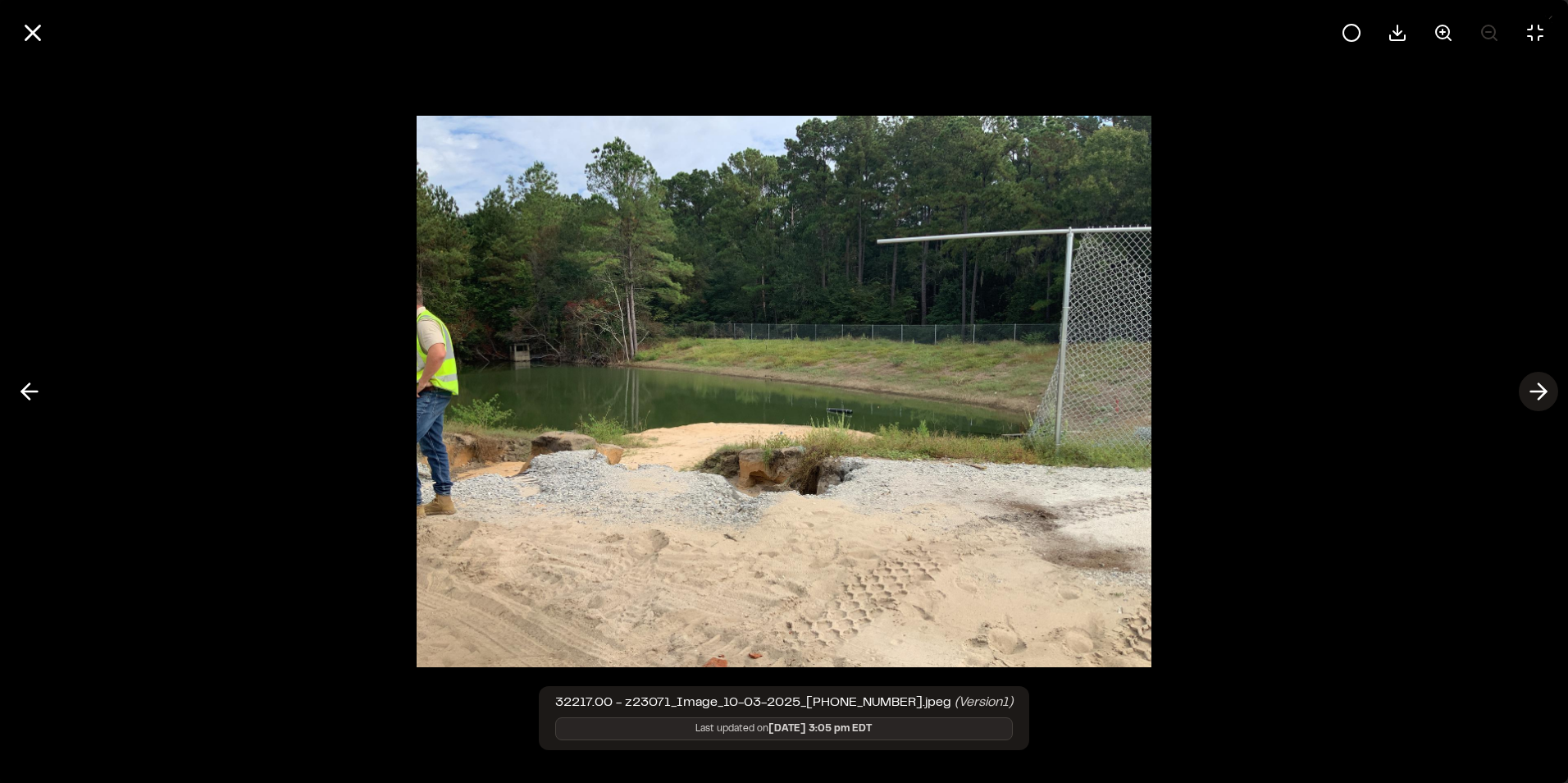
click at [1544, 393] on polyline at bounding box center [1542, 392] width 8 height 16
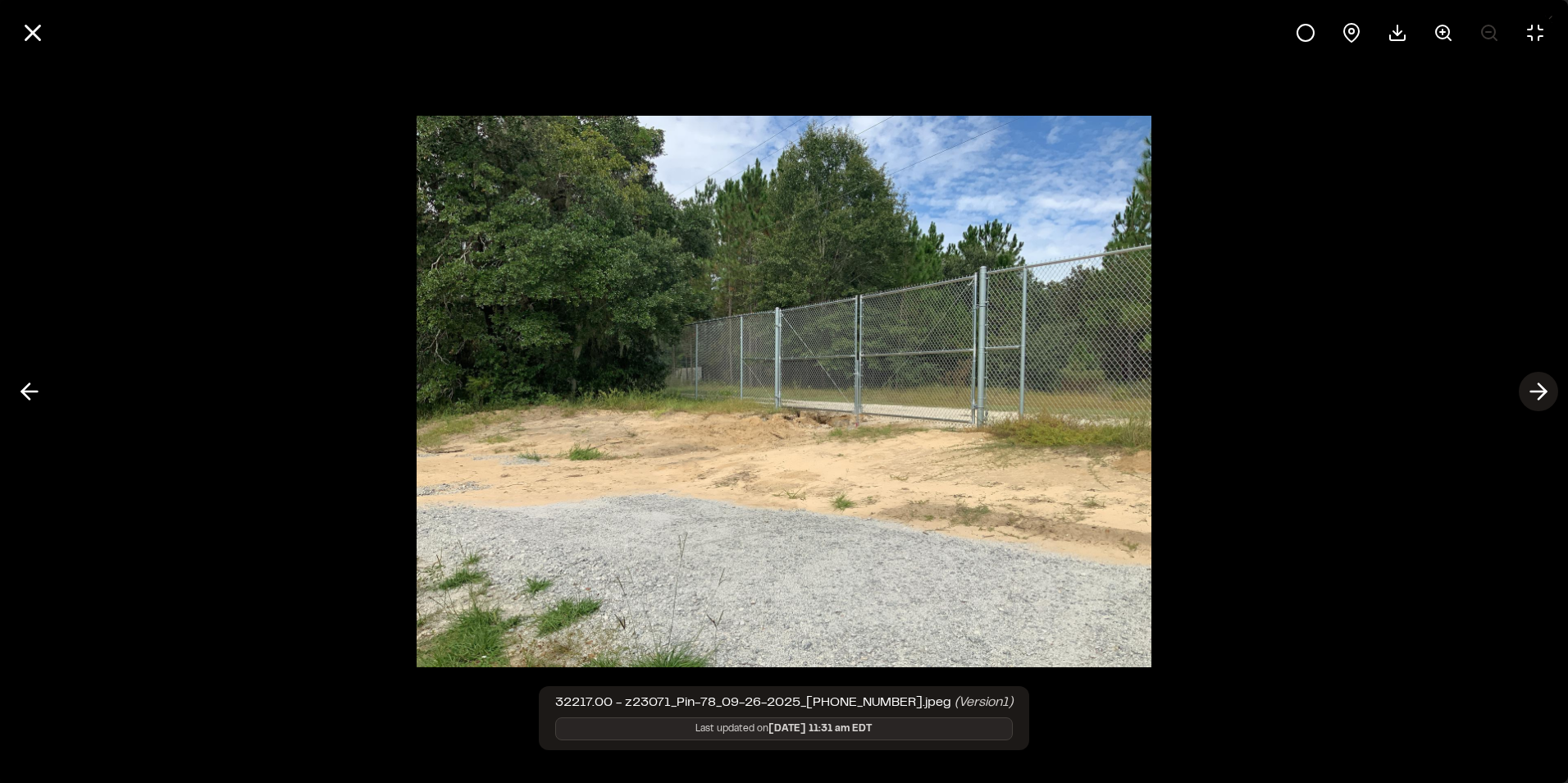
click at [1544, 393] on polyline at bounding box center [1542, 392] width 8 height 16
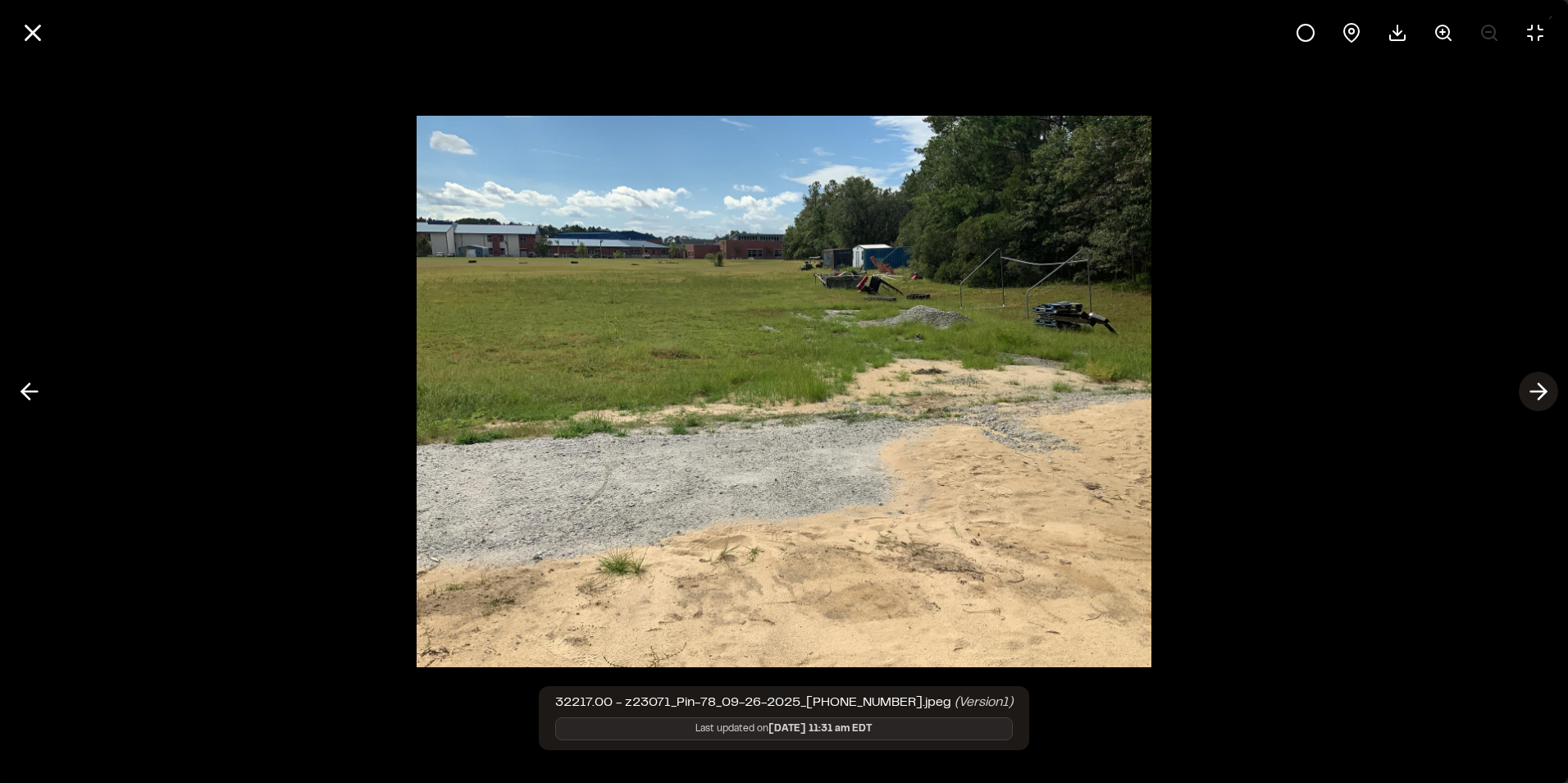
click at [1544, 393] on polyline at bounding box center [1542, 392] width 8 height 16
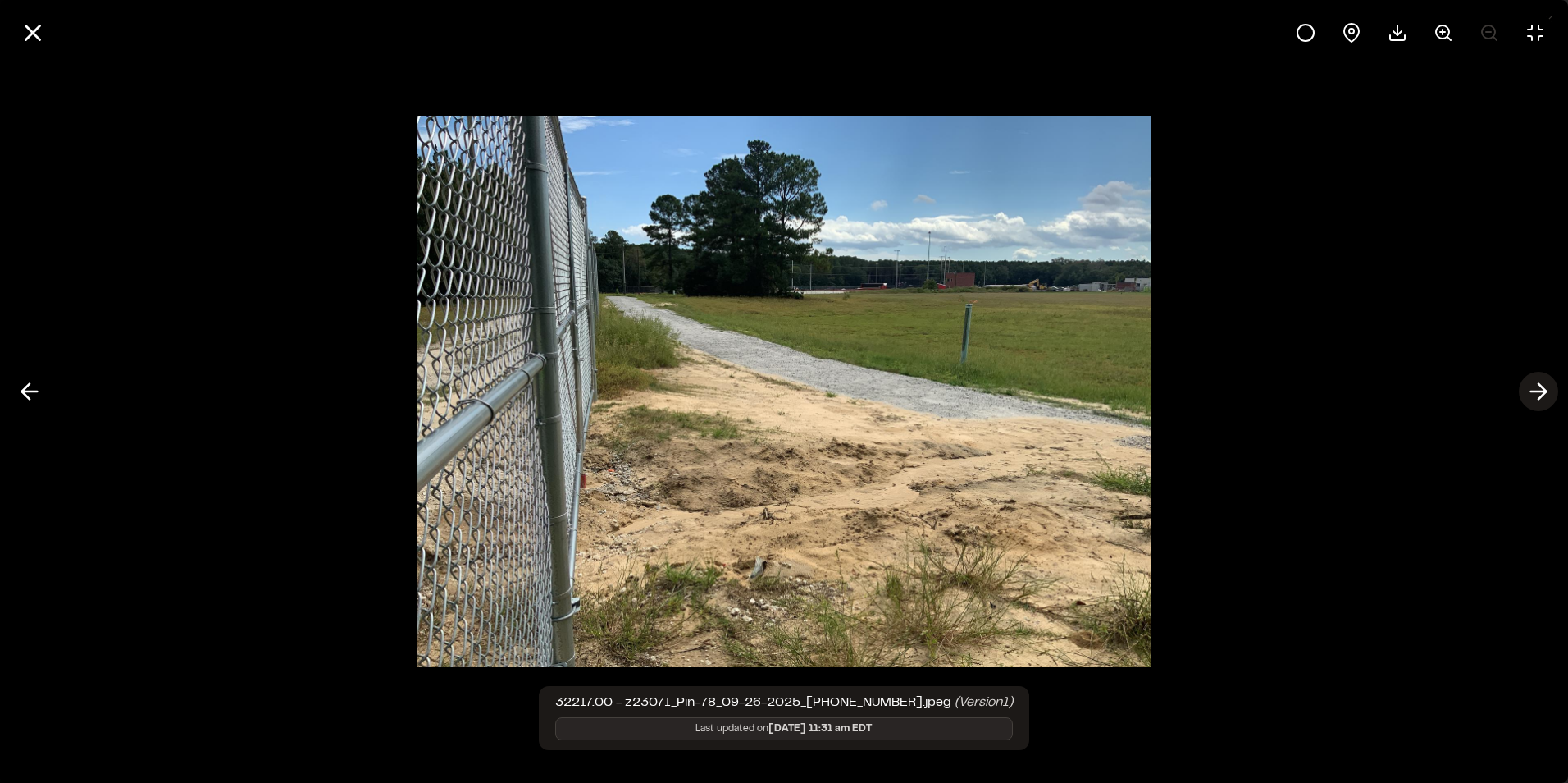
click at [1544, 393] on polyline at bounding box center [1542, 392] width 8 height 16
